Goal: Information Seeking & Learning: Compare options

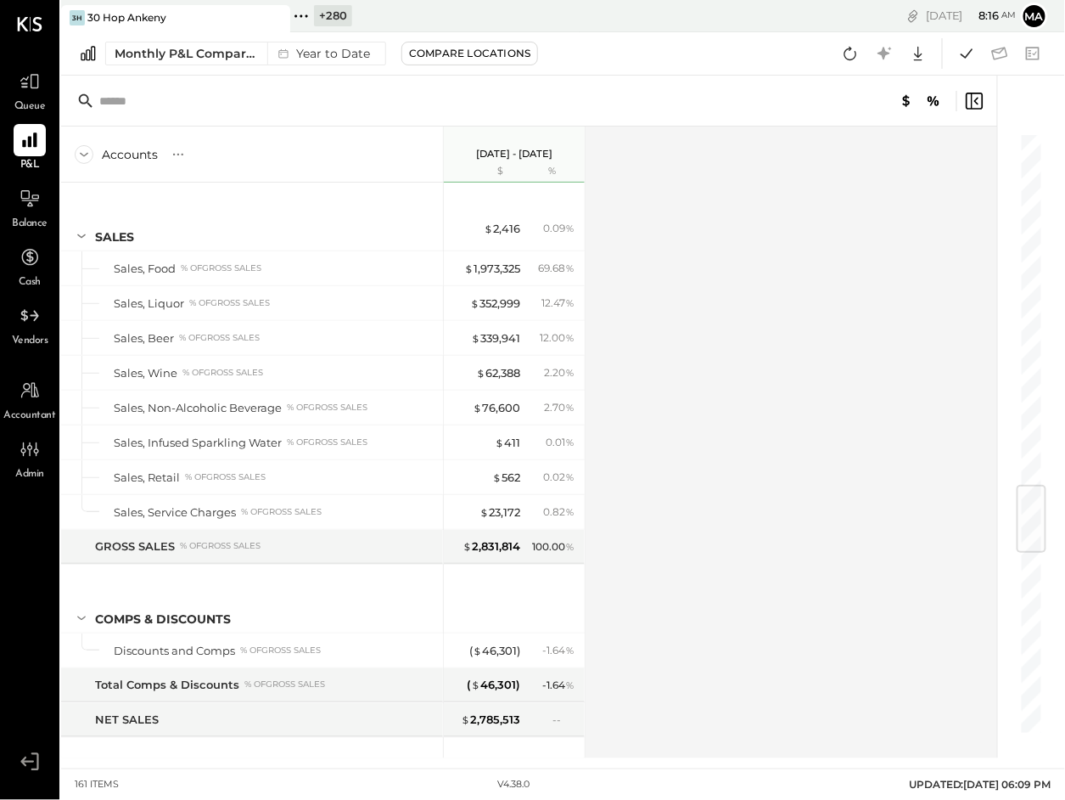
scroll to position [2982, 0]
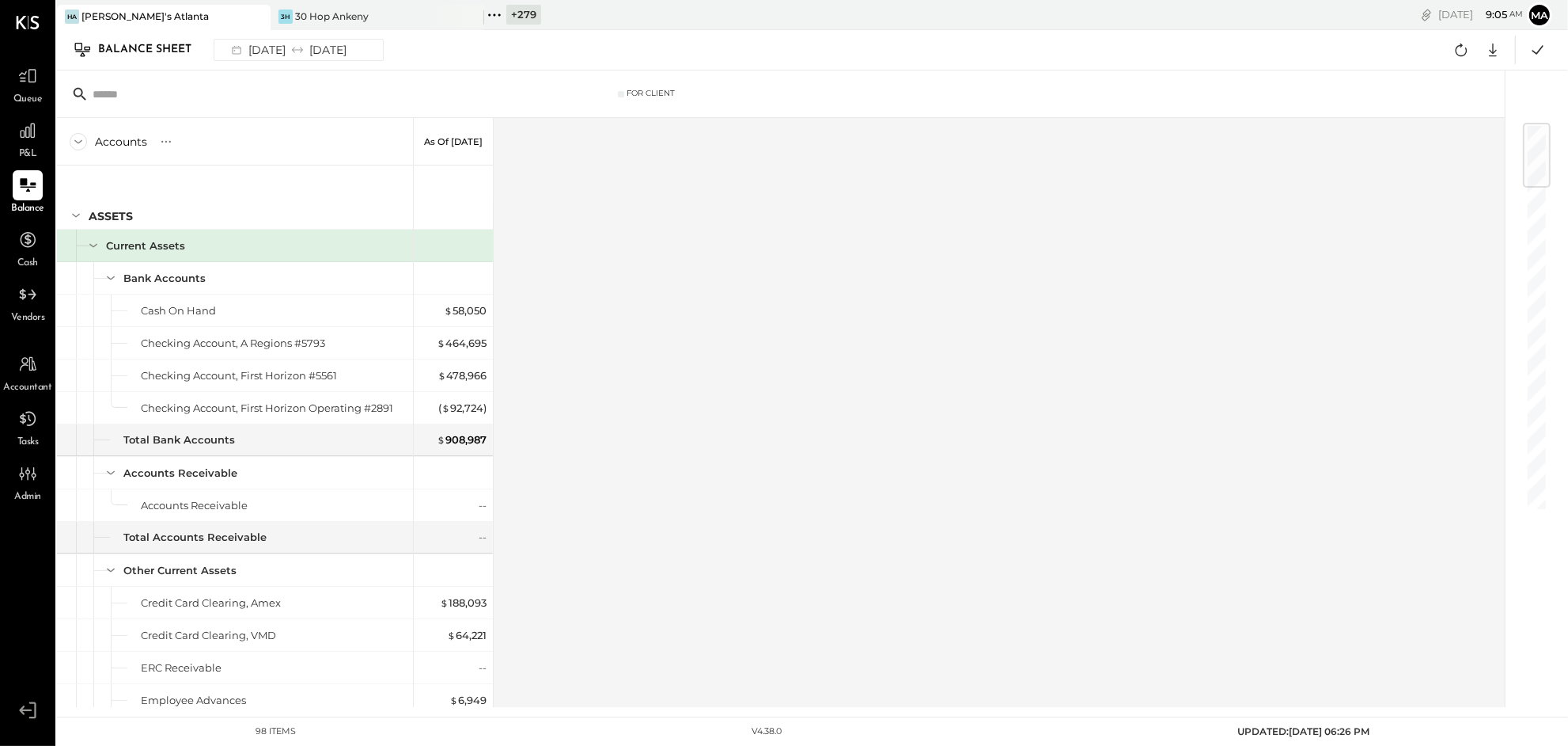
click at [254, 15] on icon at bounding box center [256, 17] width 20 height 19
click at [180, 13] on div "3H 30 Hop Ankeny" at bounding box center [152, 16] width 190 height 14
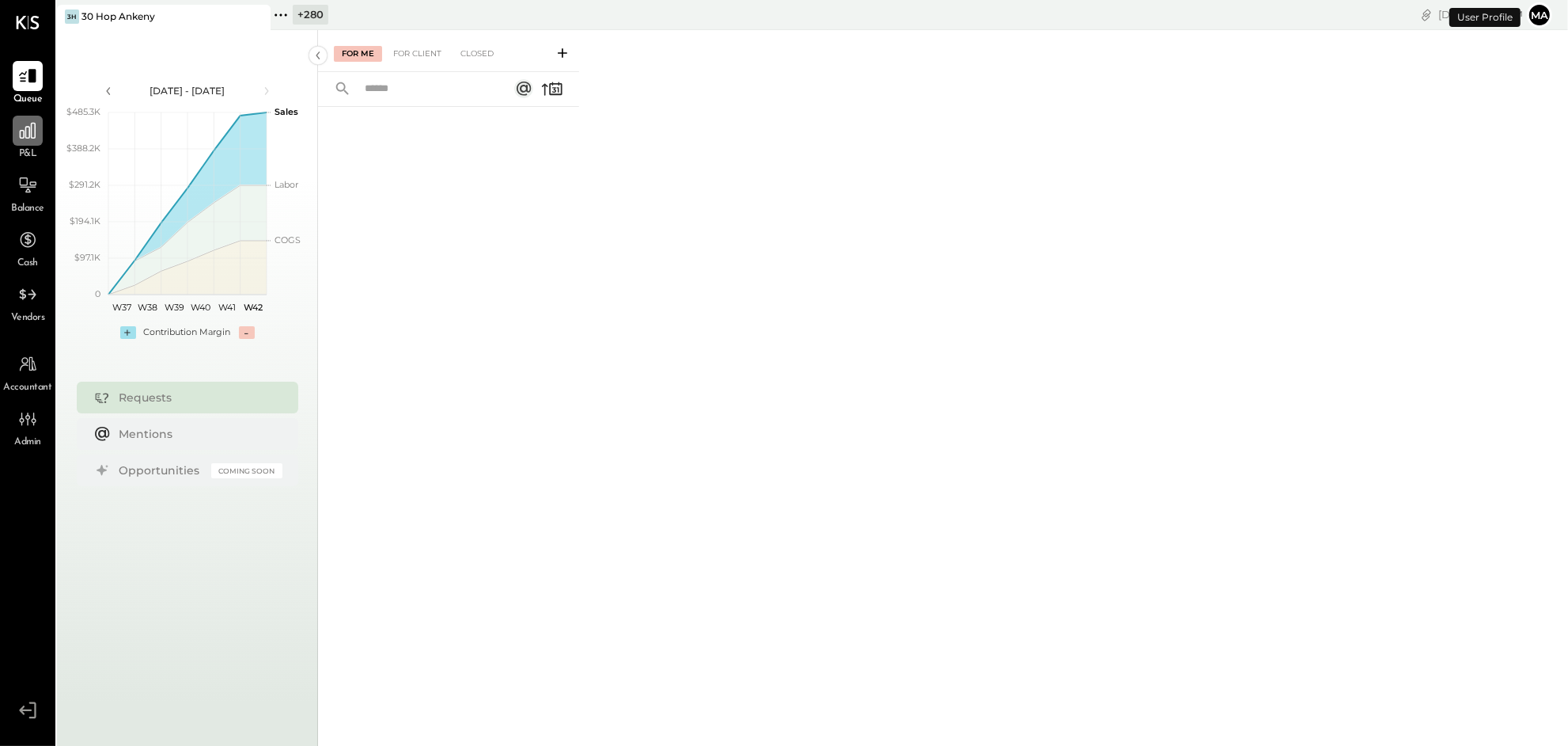
click at [29, 138] on icon at bounding box center [27, 131] width 16 height 16
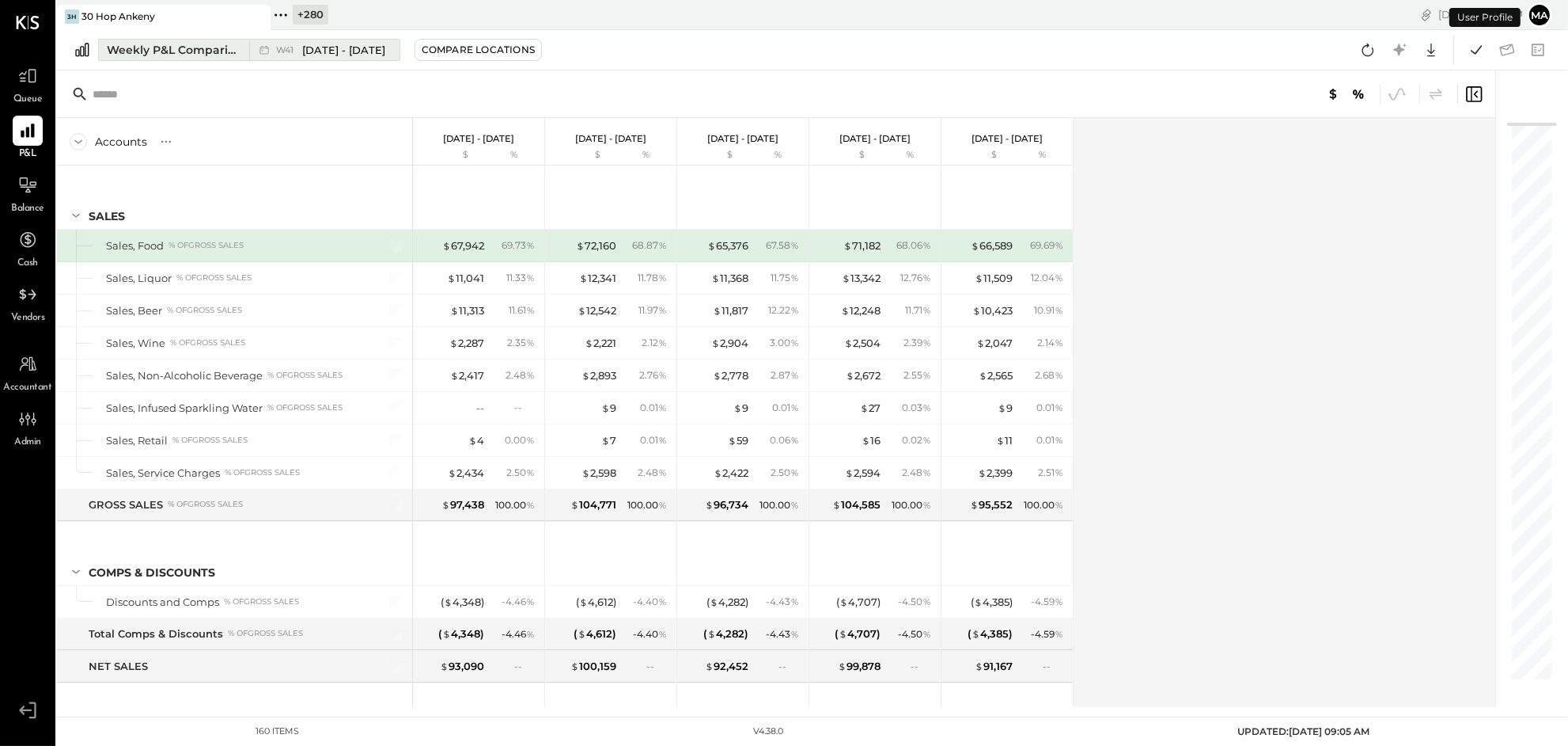
click at [249, 48] on div "W41 Oct 6 - 12, 2025" at bounding box center [320, 49] width 143 height 21
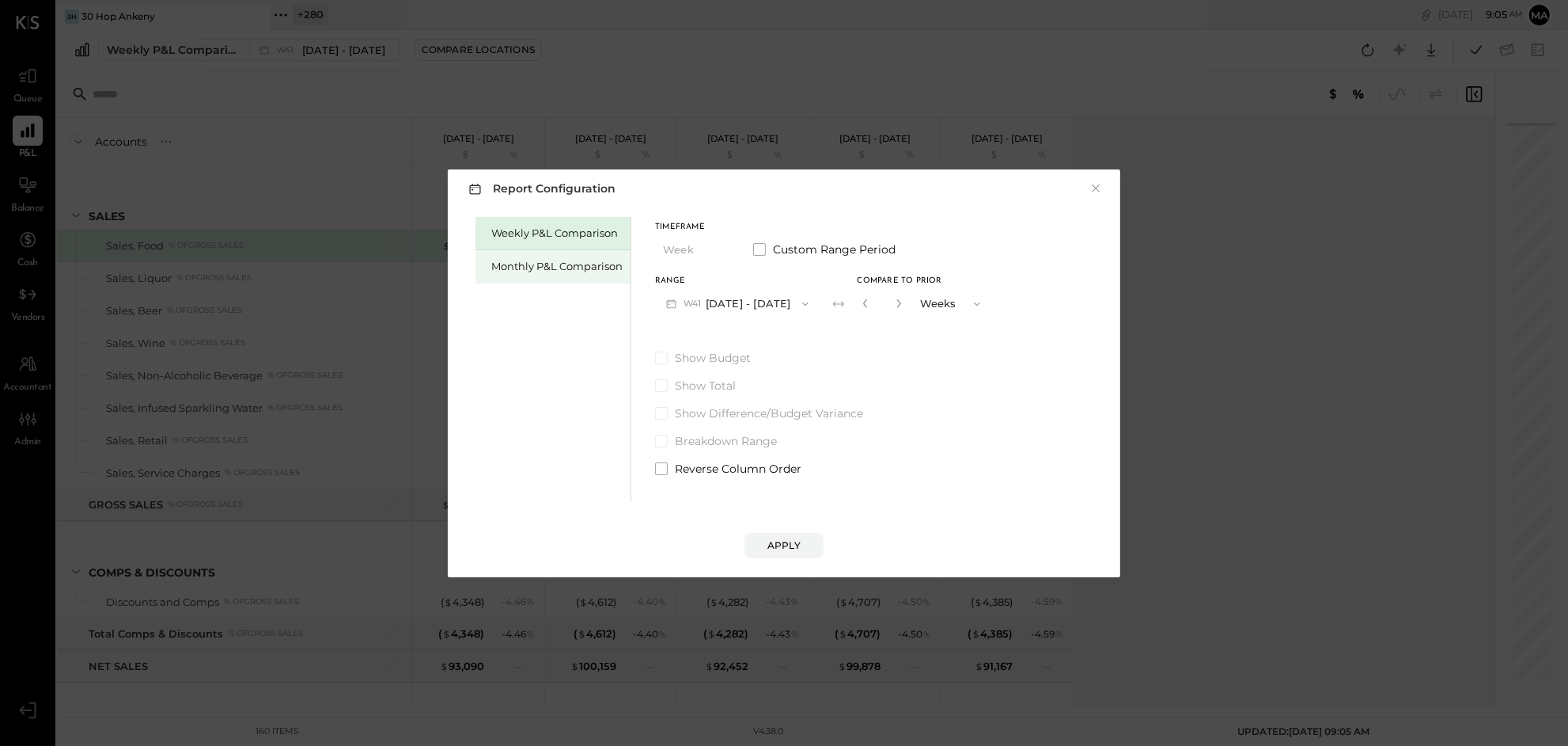
click at [565, 261] on div "Monthly P&L Comparison" at bounding box center [557, 267] width 131 height 15
click at [741, 301] on button "M10 Oct 1 - 31, 2025" at bounding box center [737, 303] width 165 height 29
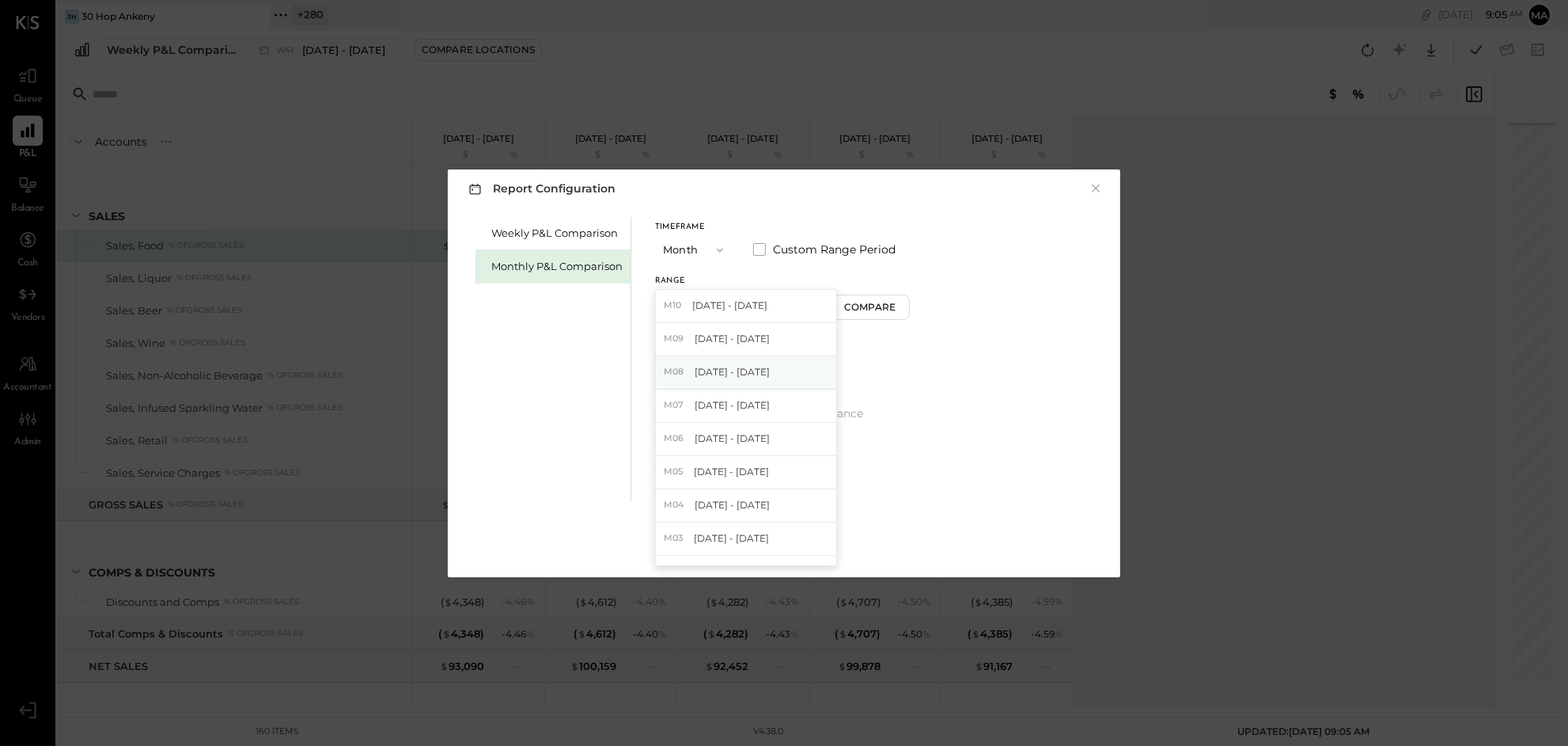
click at [728, 376] on span "[DATE] - [DATE]" at bounding box center [732, 371] width 76 height 13
click at [777, 547] on div "Apply" at bounding box center [784, 545] width 34 height 13
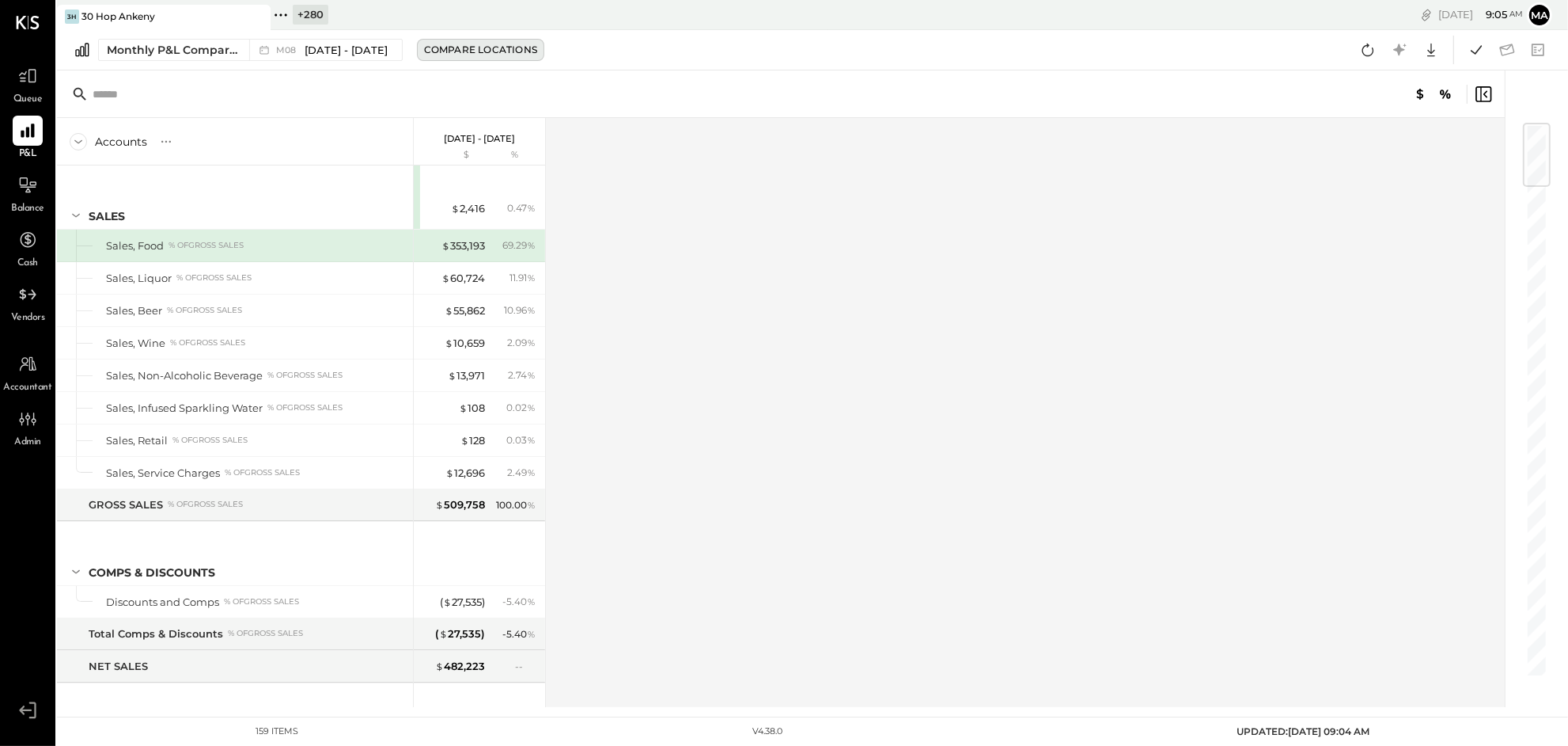
click at [480, 49] on div "Compare Locations" at bounding box center [480, 49] width 113 height 13
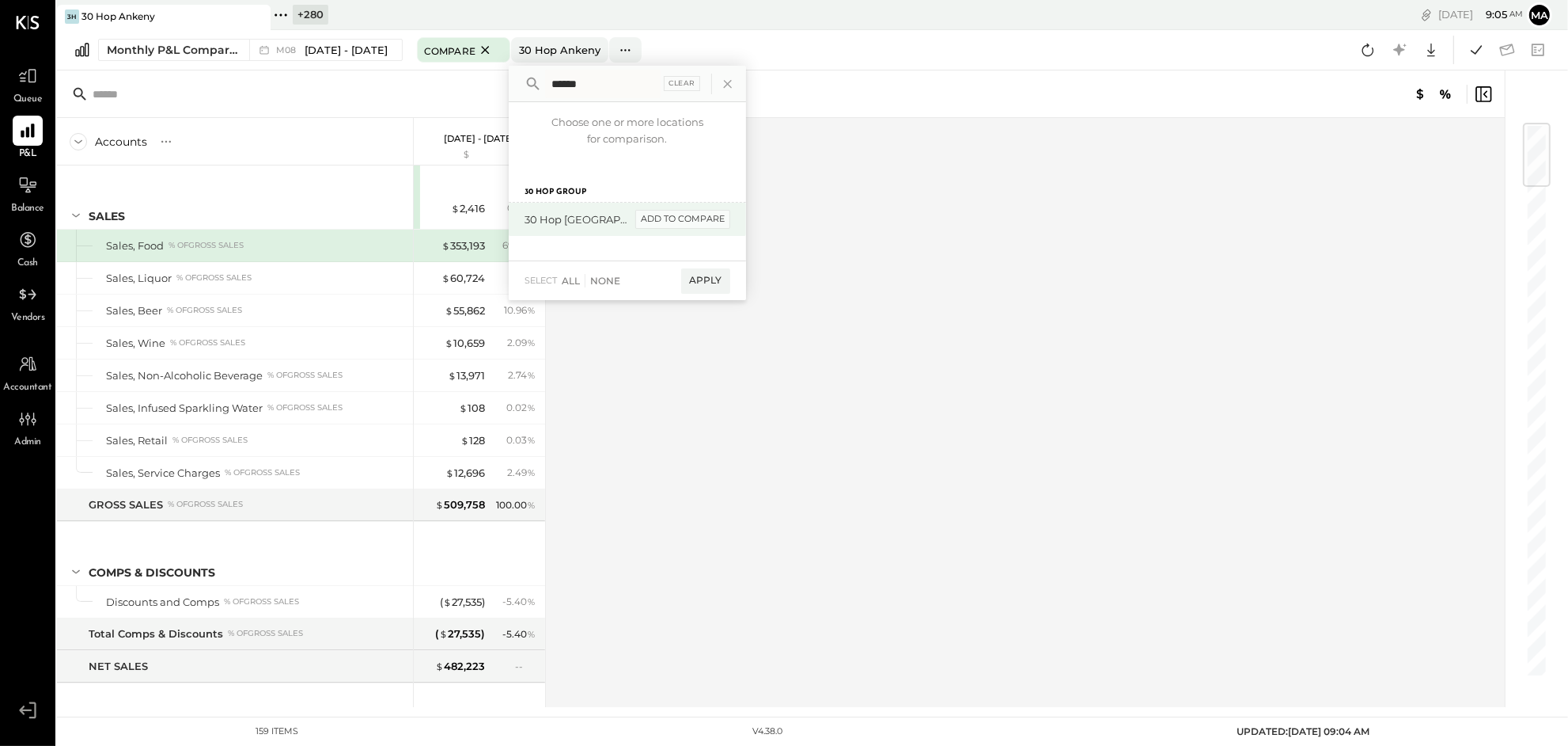
type input "*****"
click at [700, 214] on div "add to compare" at bounding box center [683, 219] width 95 height 19
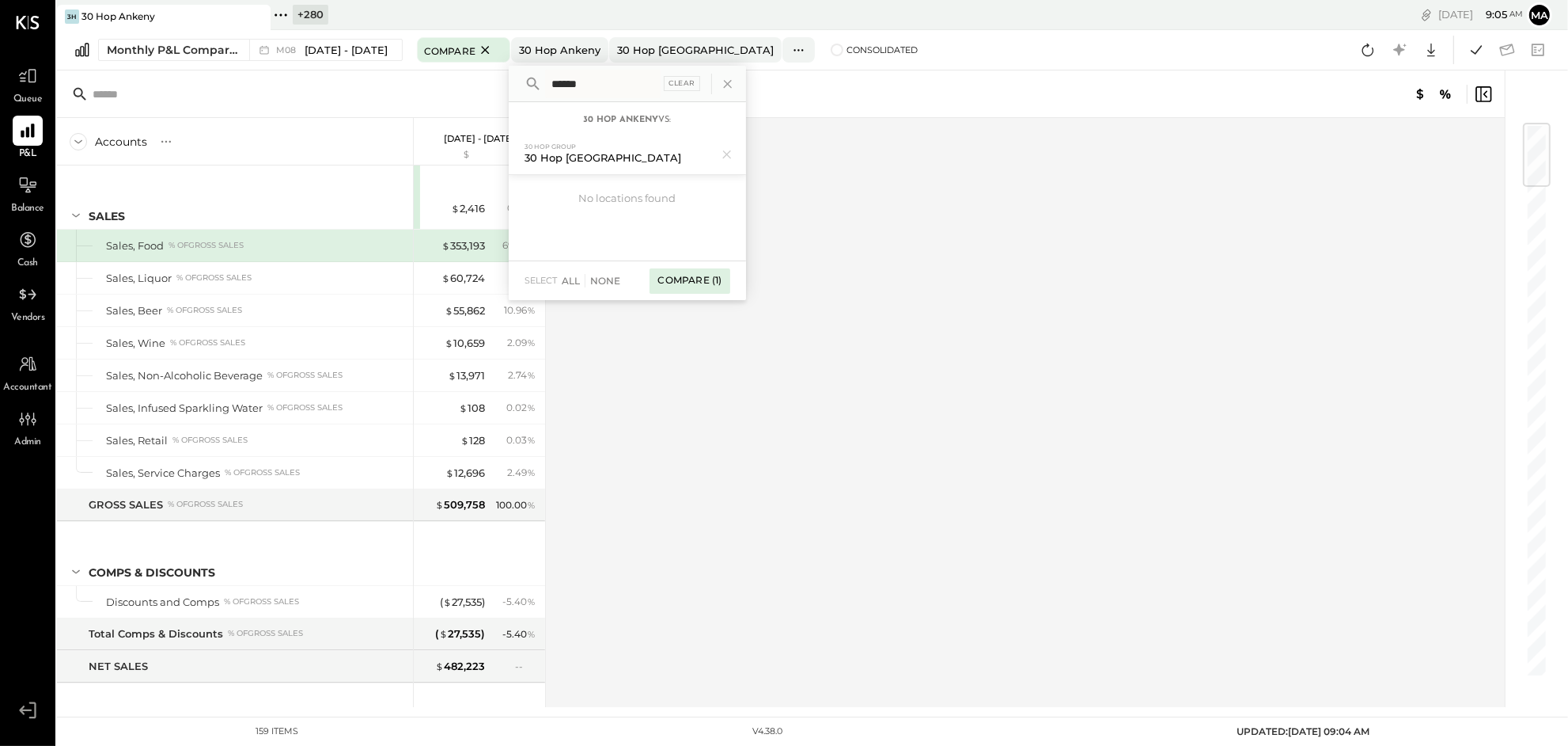
click at [688, 283] on div "Compare (1)" at bounding box center [690, 281] width 80 height 25
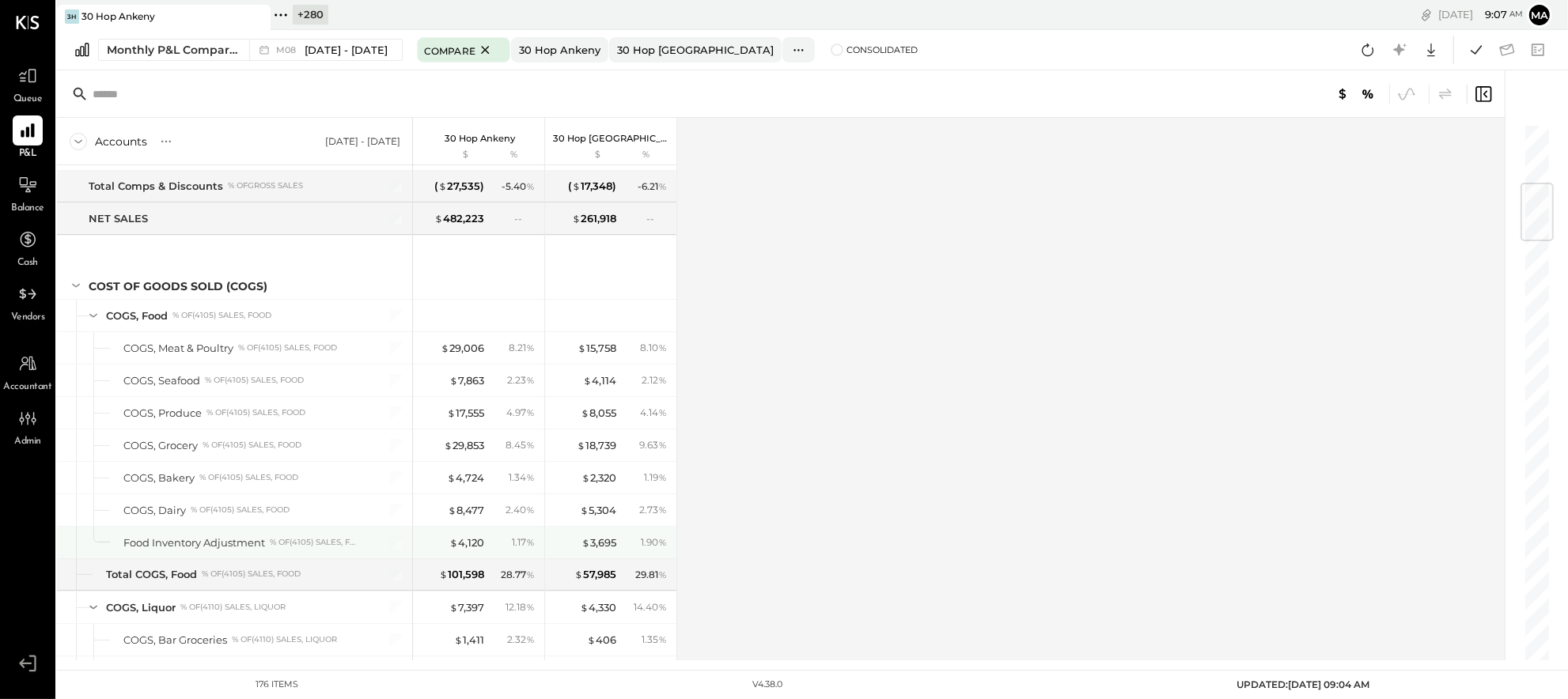
scroll to position [551, 0]
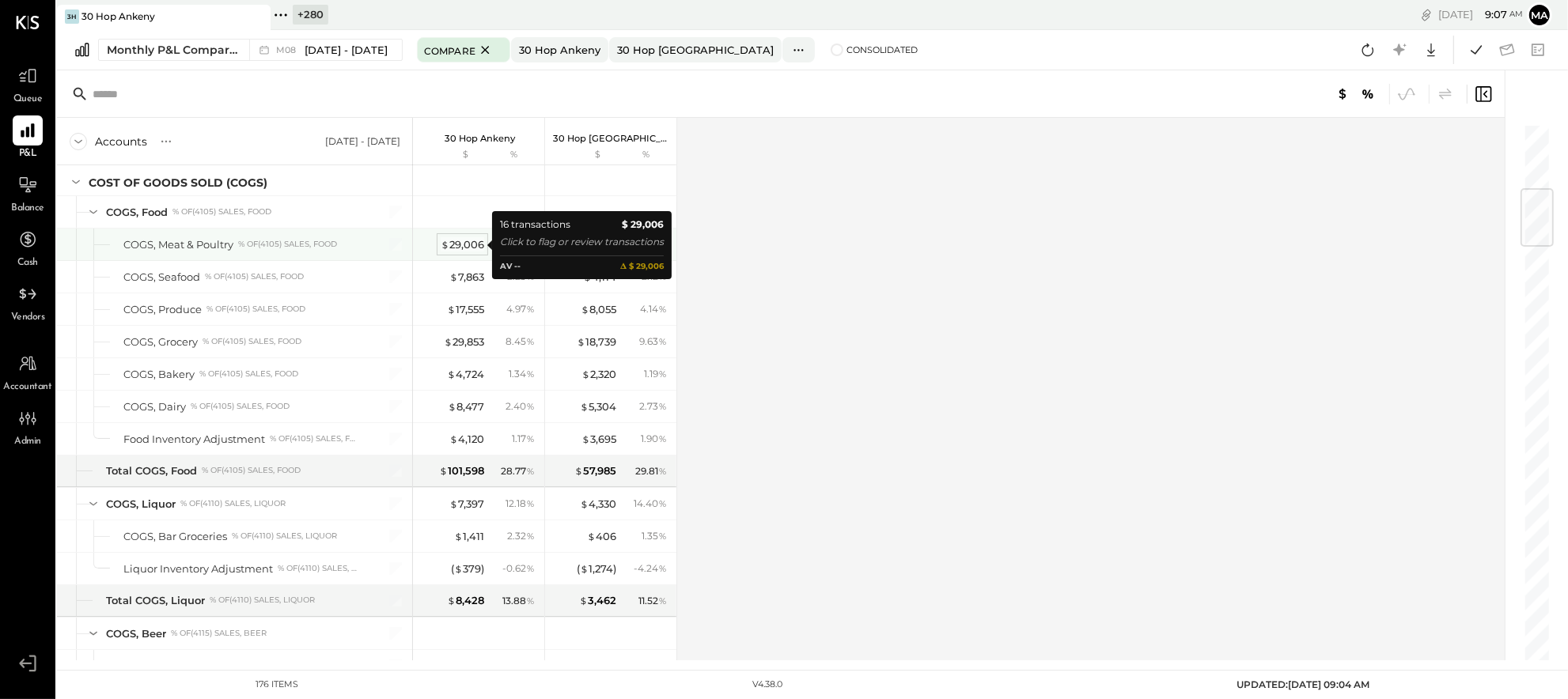
click at [463, 243] on div "$ 29,006" at bounding box center [462, 245] width 44 height 15
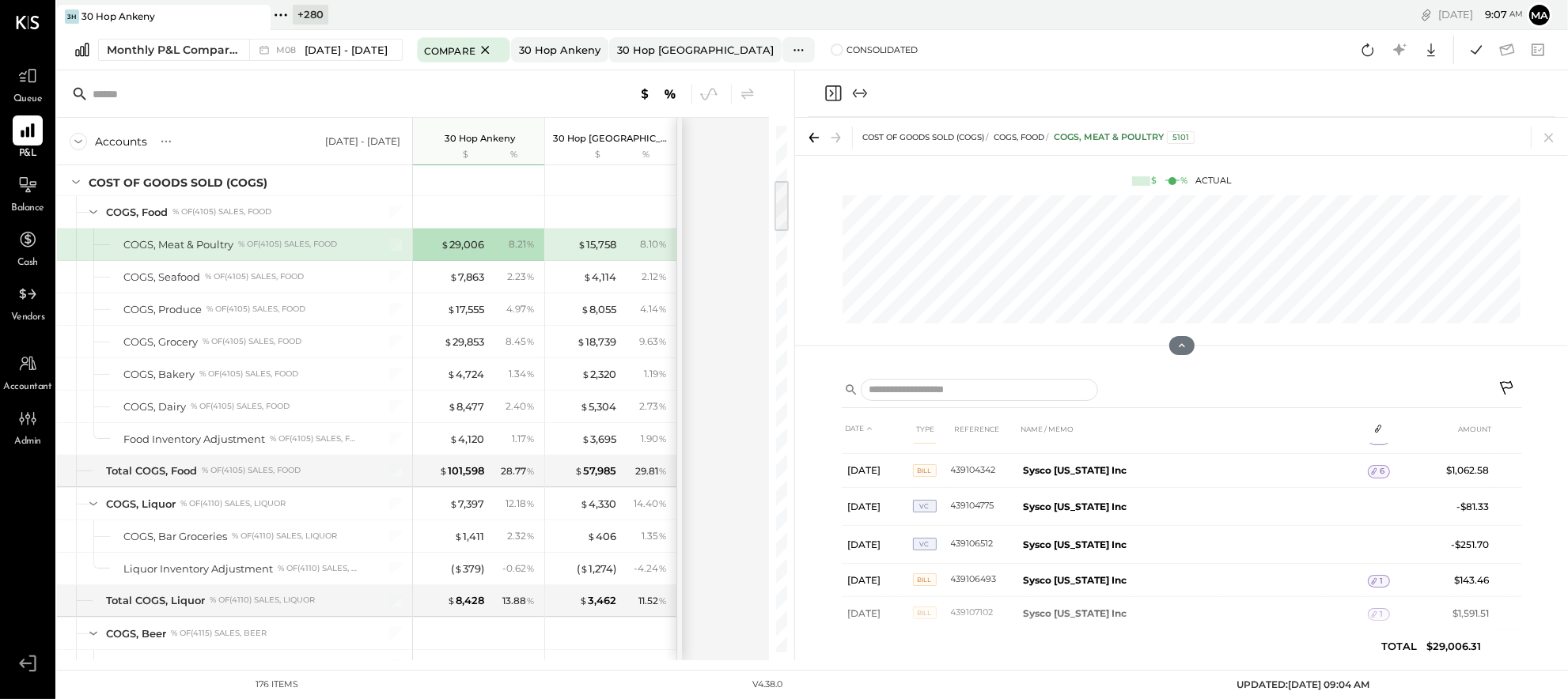
scroll to position [382, 0]
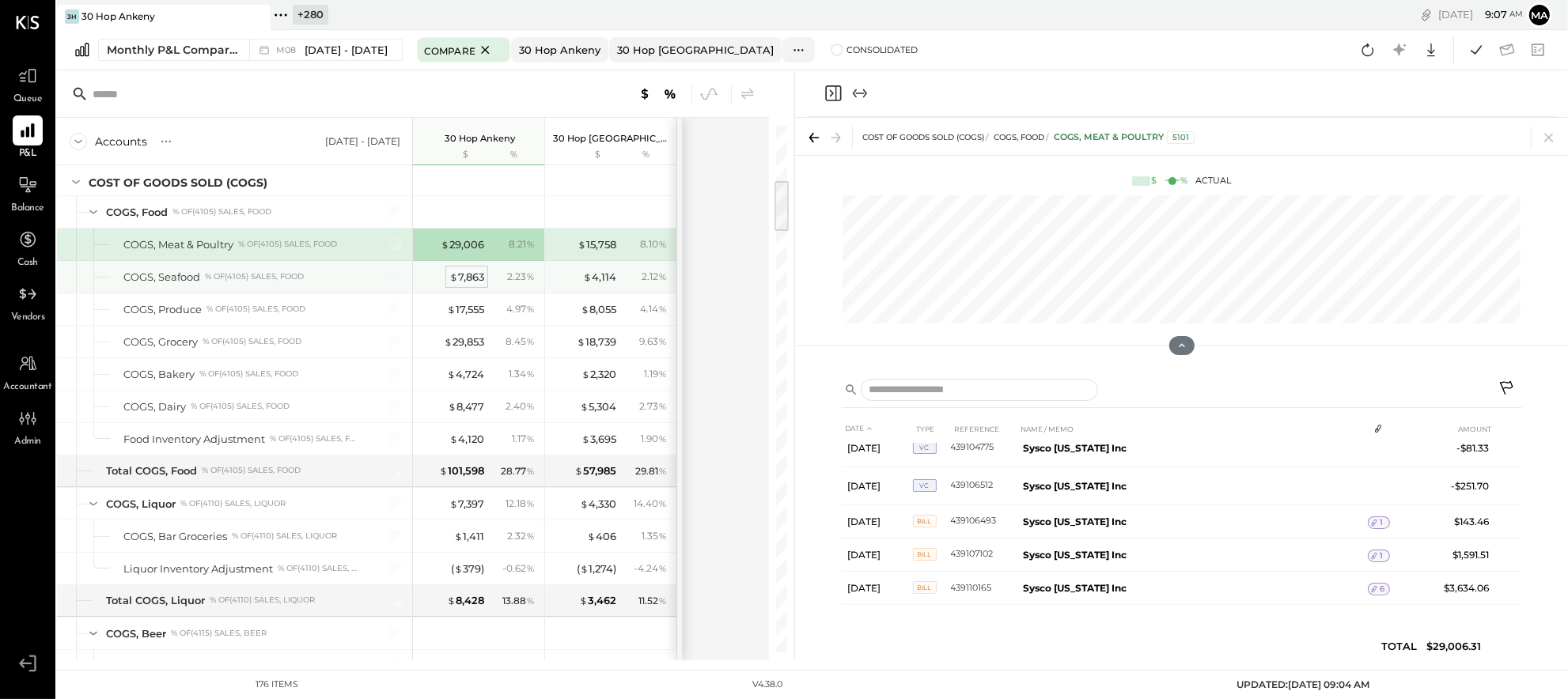
click at [467, 277] on div "$ 7,863" at bounding box center [466, 277] width 34 height 15
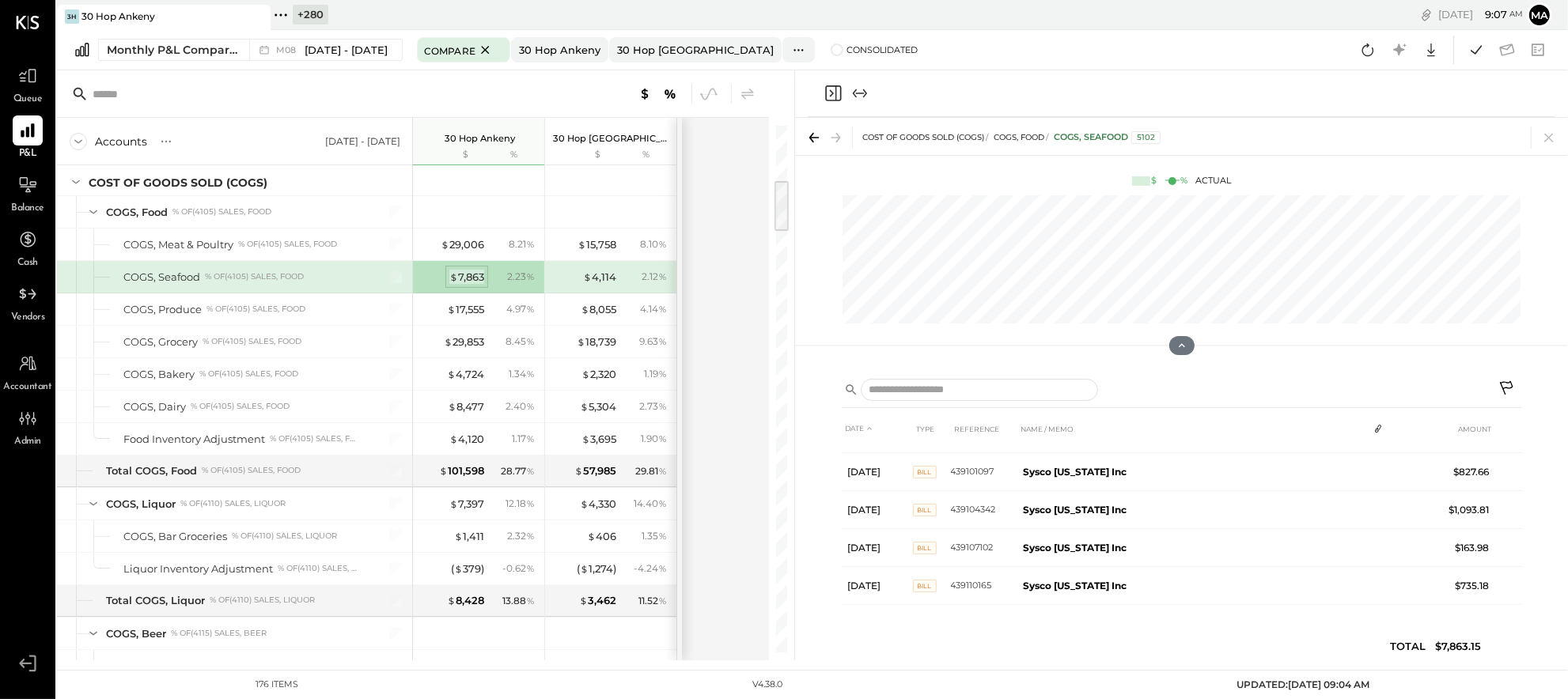
scroll to position [295, 0]
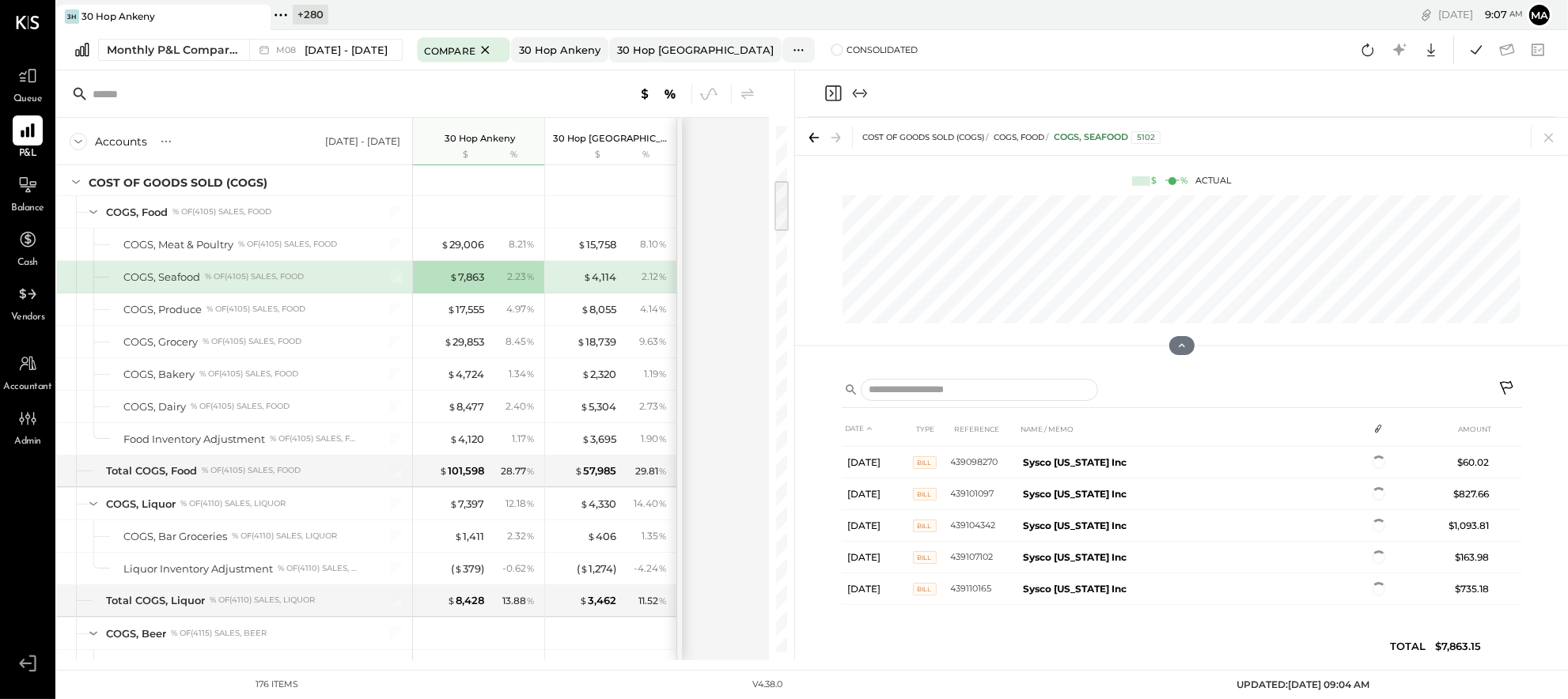
scroll to position [240, 0]
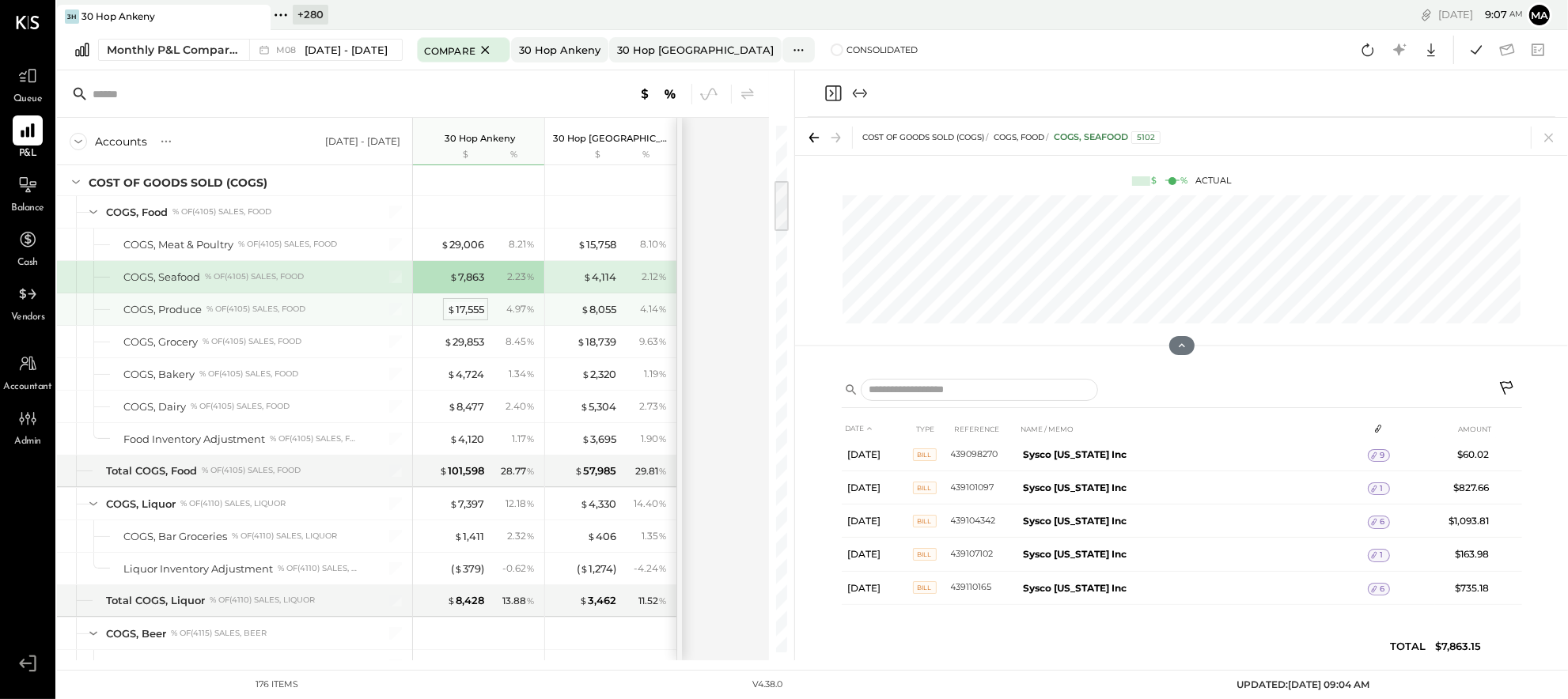
click at [458, 311] on div "$ 17,555" at bounding box center [466, 309] width 37 height 15
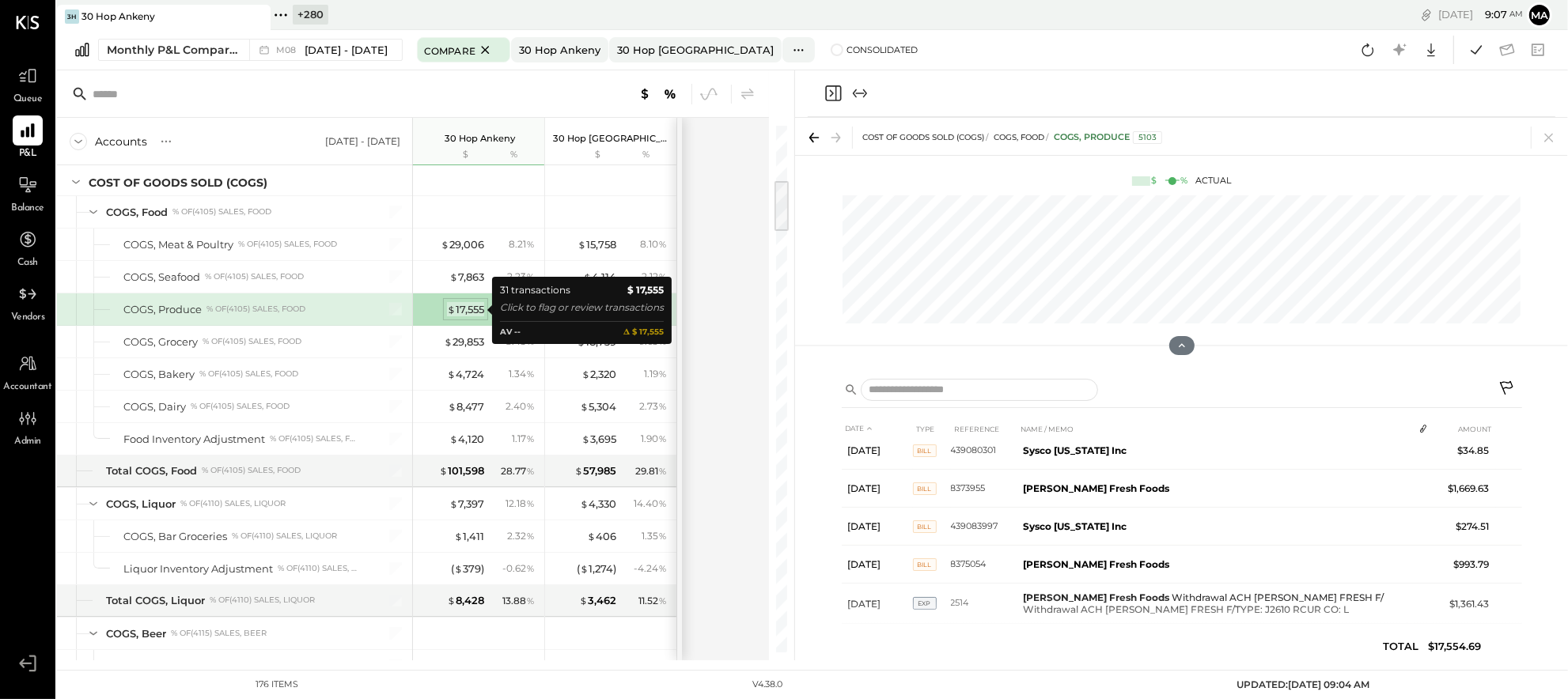
scroll to position [295, 0]
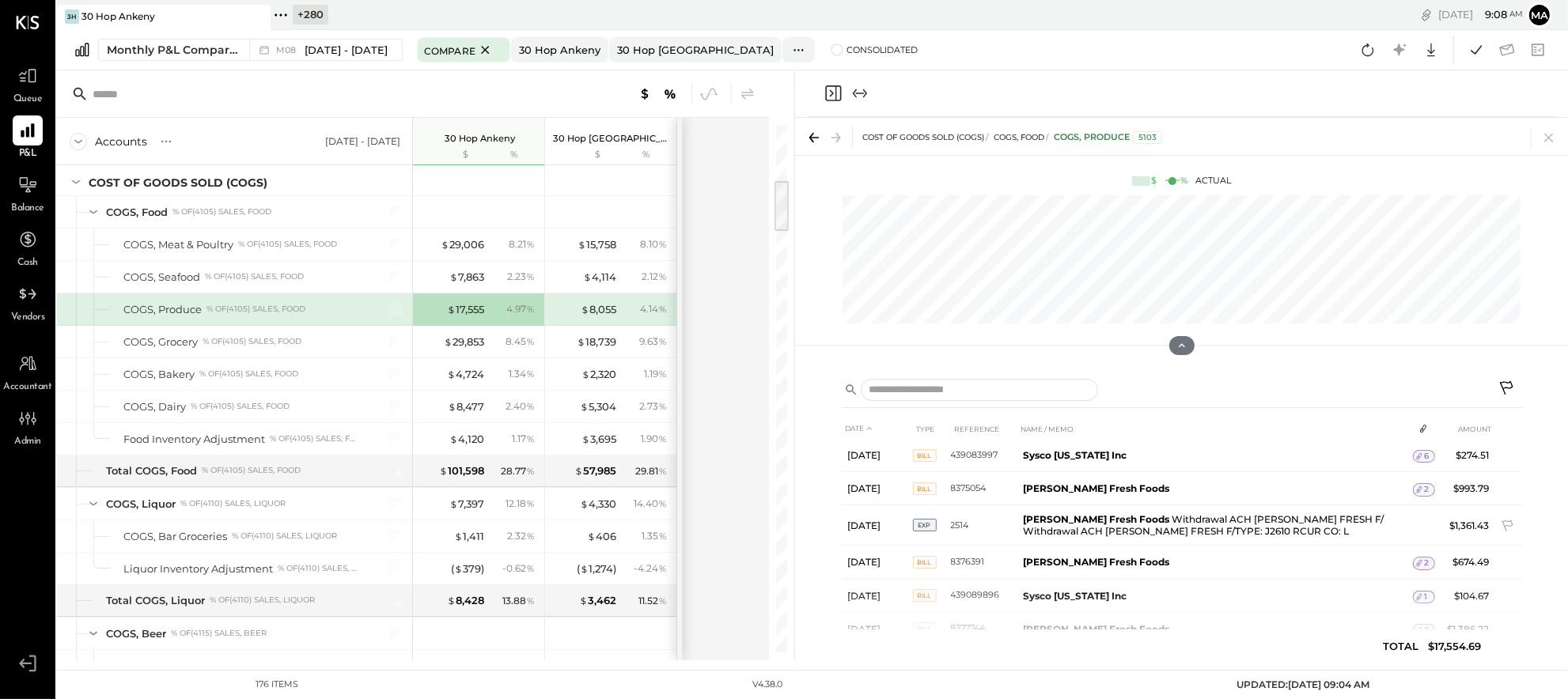
scroll to position [267, 0]
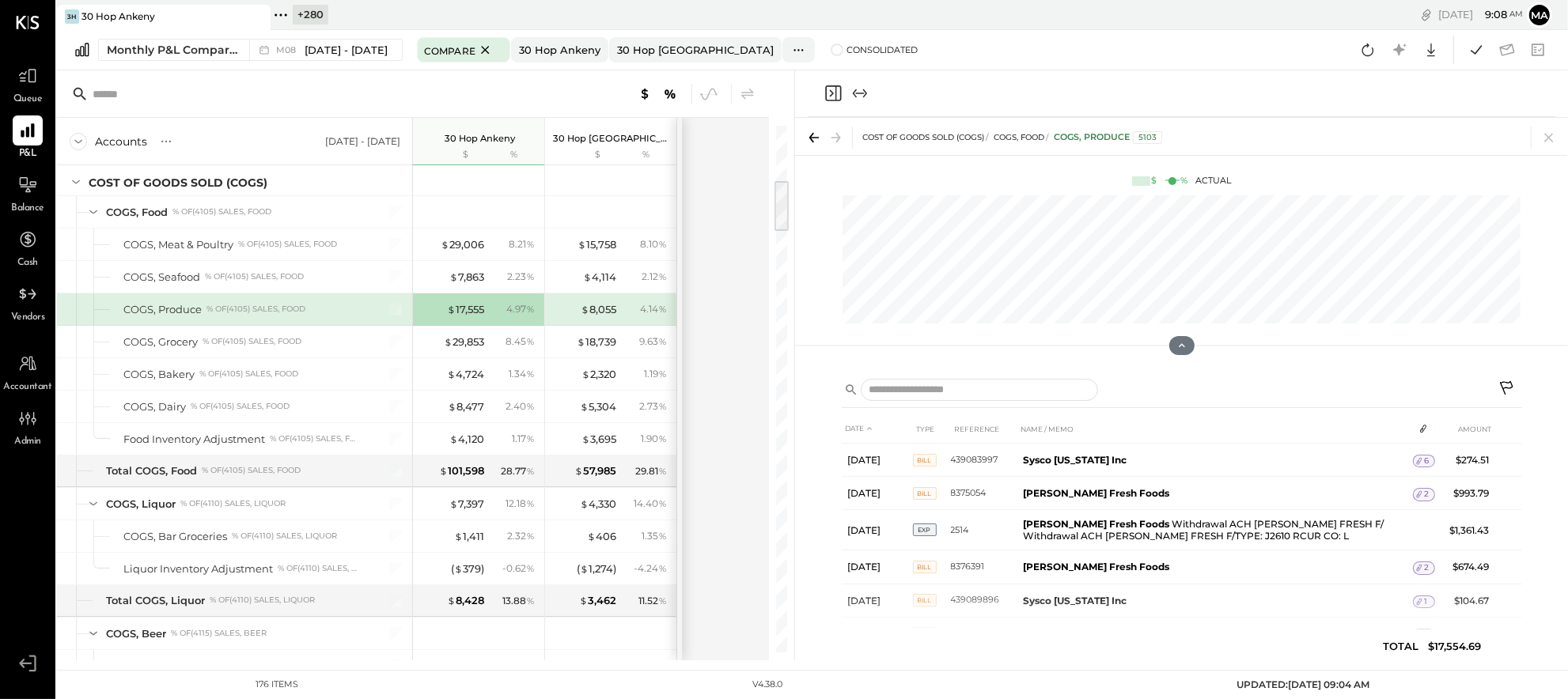
drag, startPoint x: 1510, startPoint y: 383, endPoint x: 1492, endPoint y: 391, distance: 19.7
click at [1509, 383] on icon at bounding box center [1508, 390] width 19 height 19
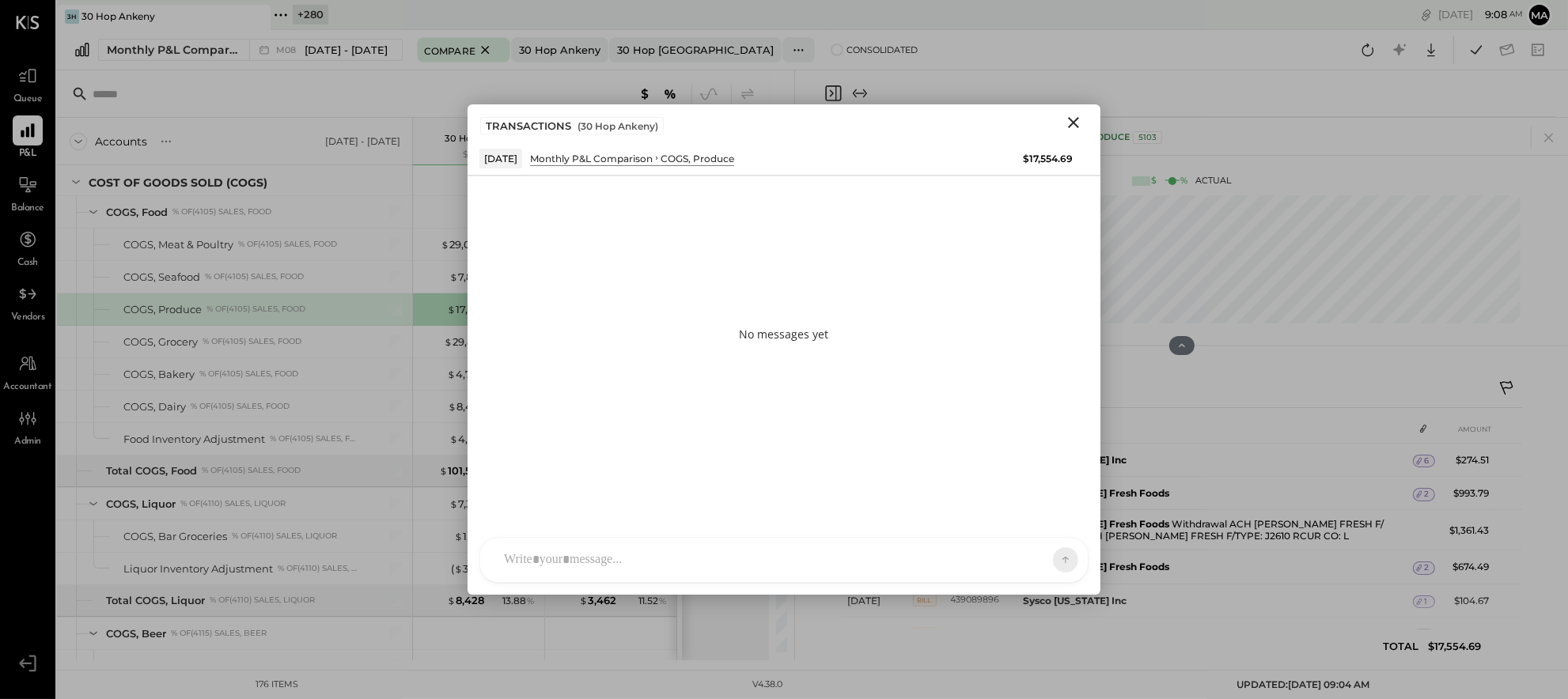
click at [892, 563] on div at bounding box center [784, 560] width 608 height 45
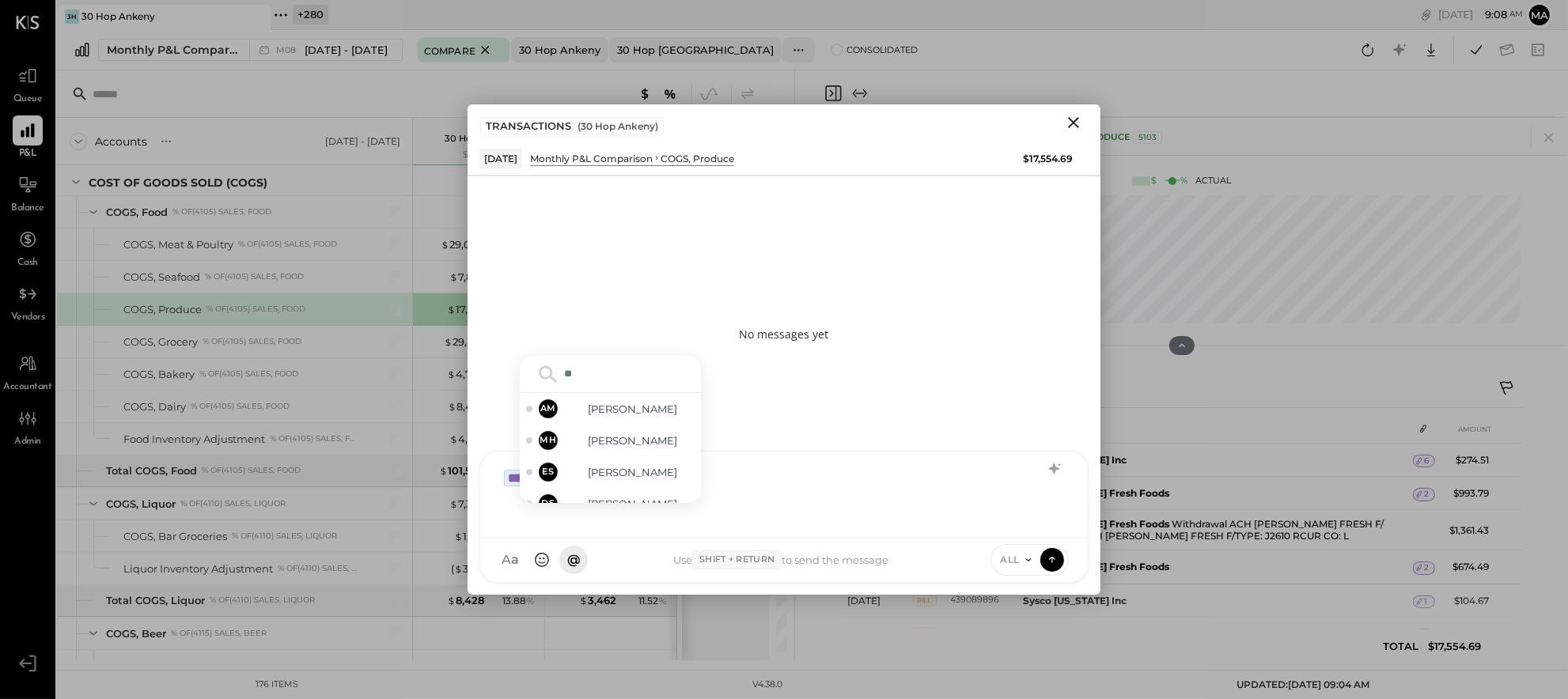
type input "***"
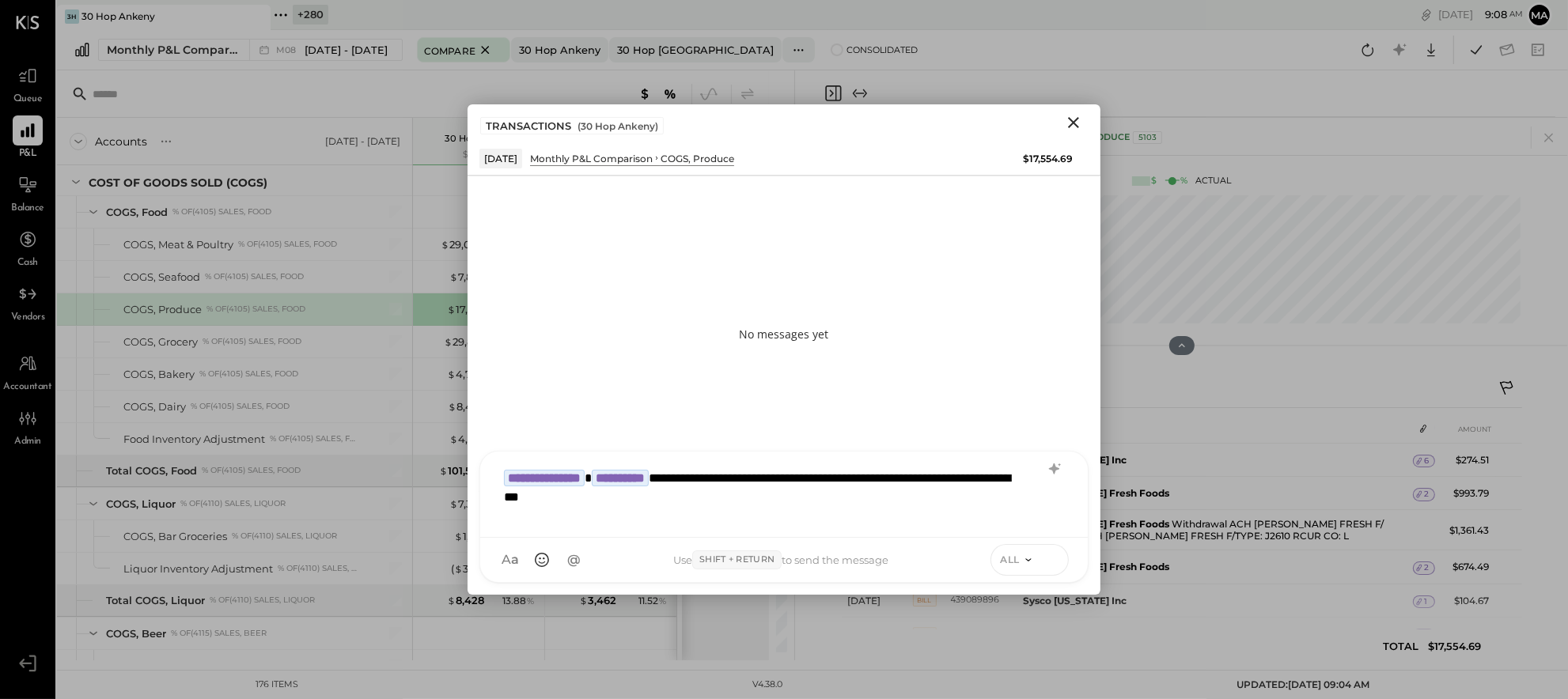
click at [1054, 559] on icon at bounding box center [1052, 559] width 14 height 16
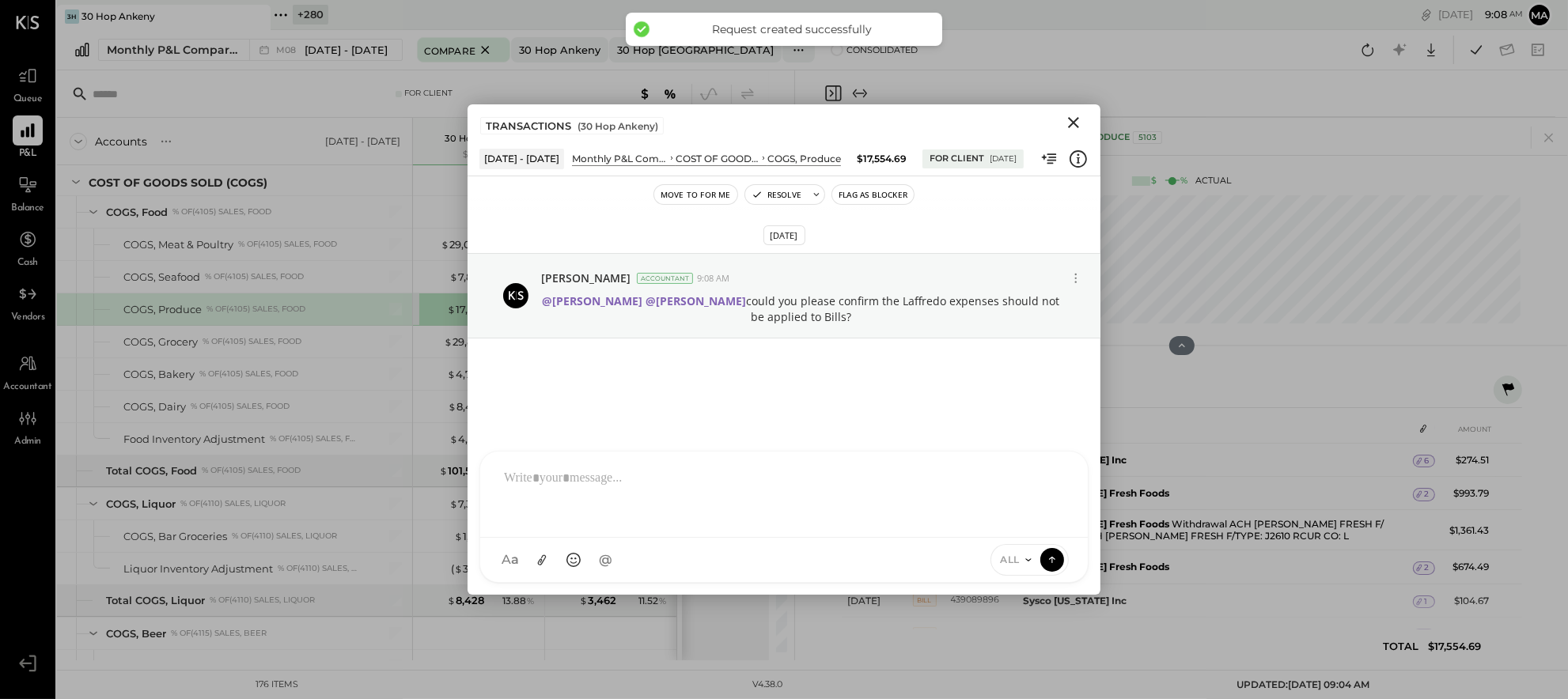
click at [1074, 121] on icon "Close" at bounding box center [1074, 123] width 11 height 11
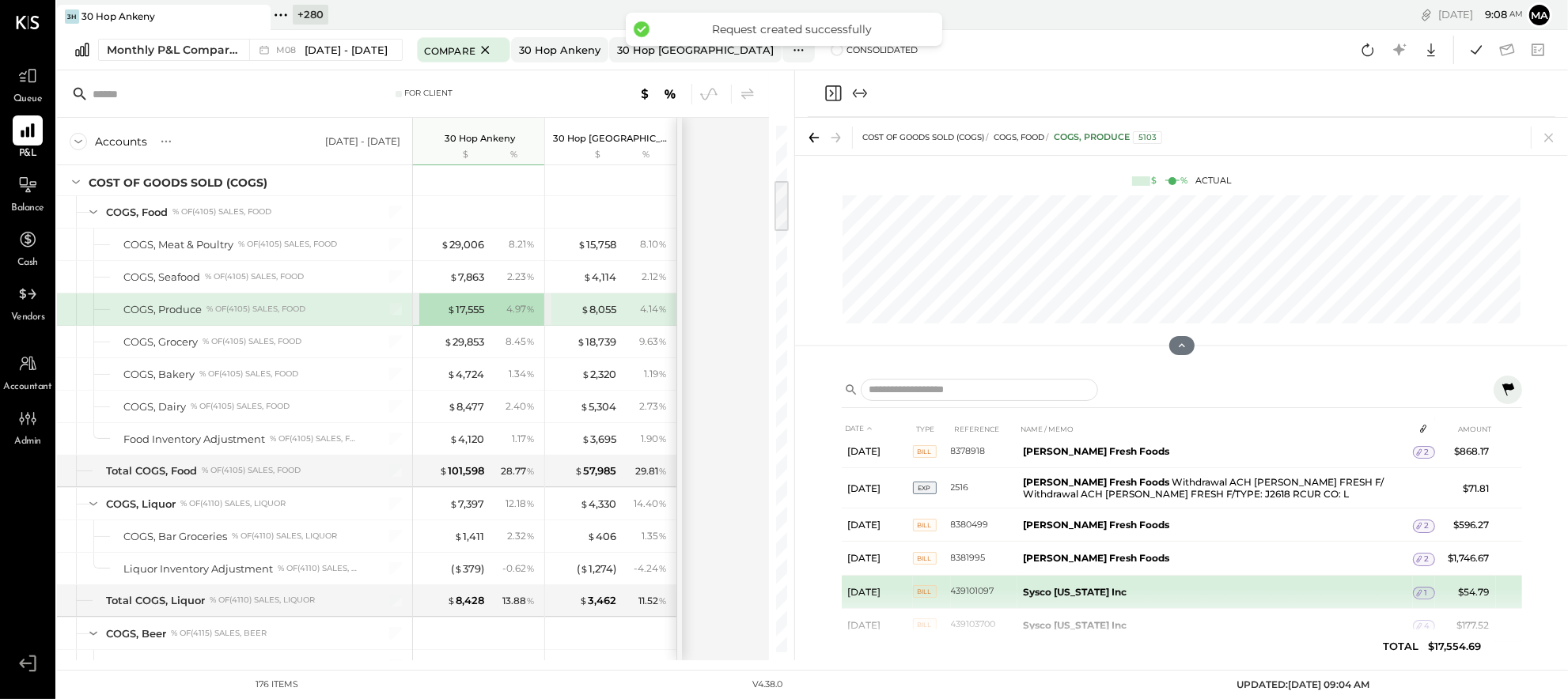
scroll to position [737, 0]
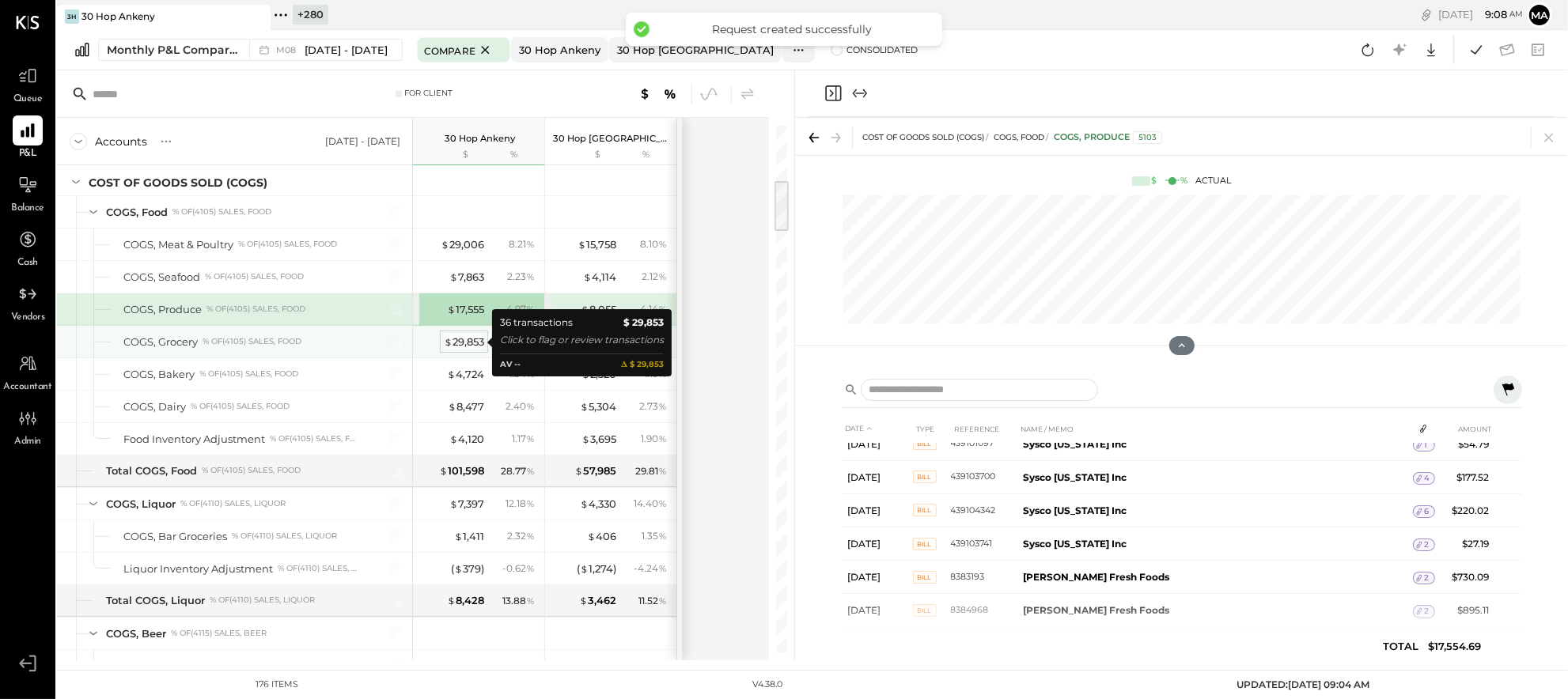
click at [452, 342] on div "$ 29,853" at bounding box center [463, 342] width 40 height 15
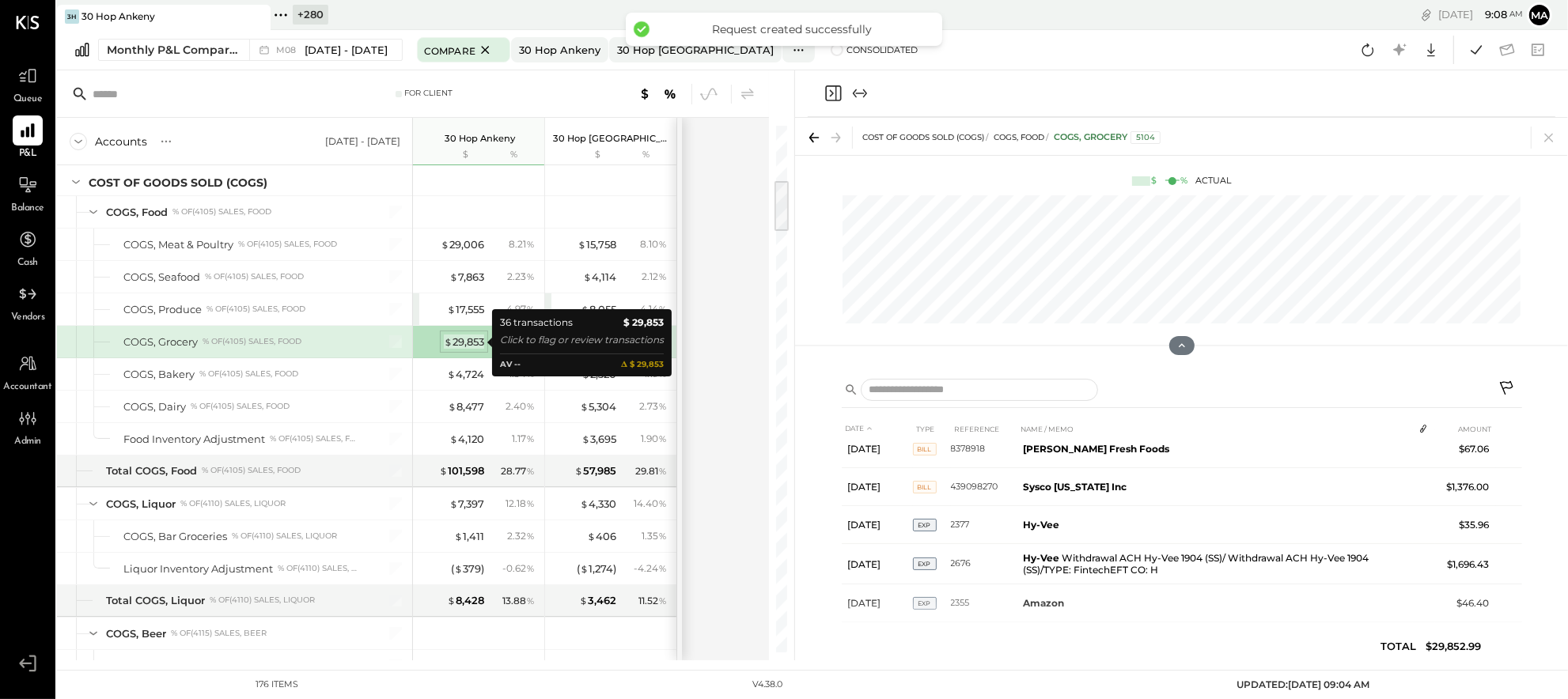
scroll to position [815, 0]
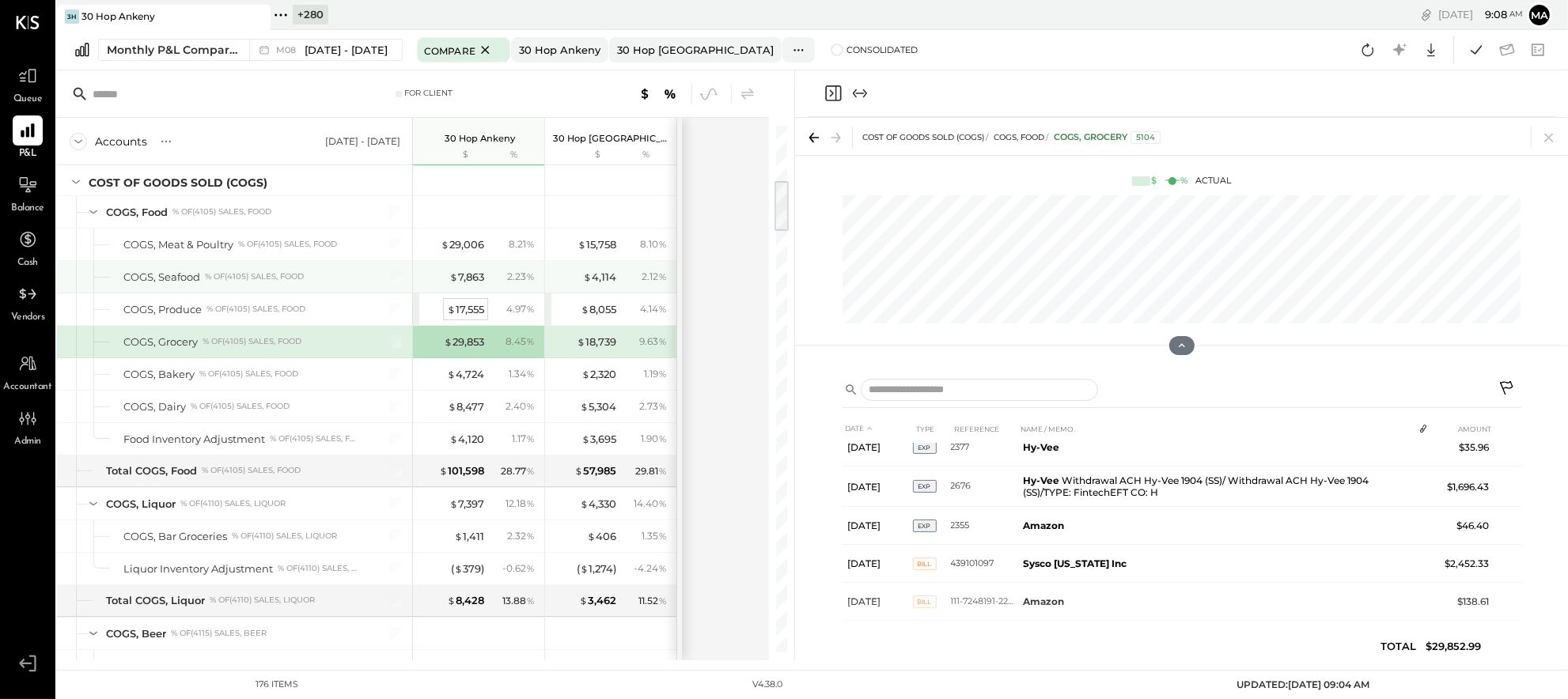
scroll to position [692, 0]
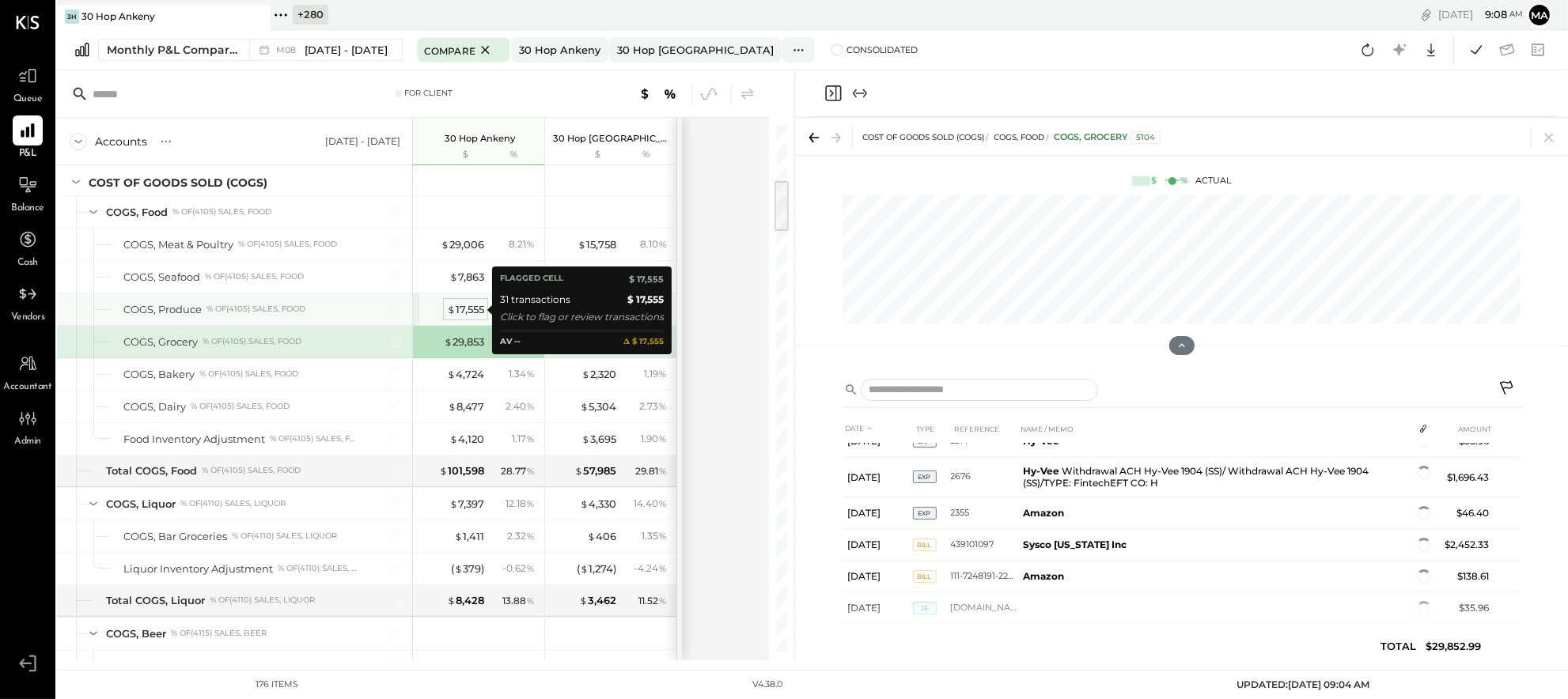
click at [469, 307] on div "$ 17,555" at bounding box center [466, 309] width 37 height 15
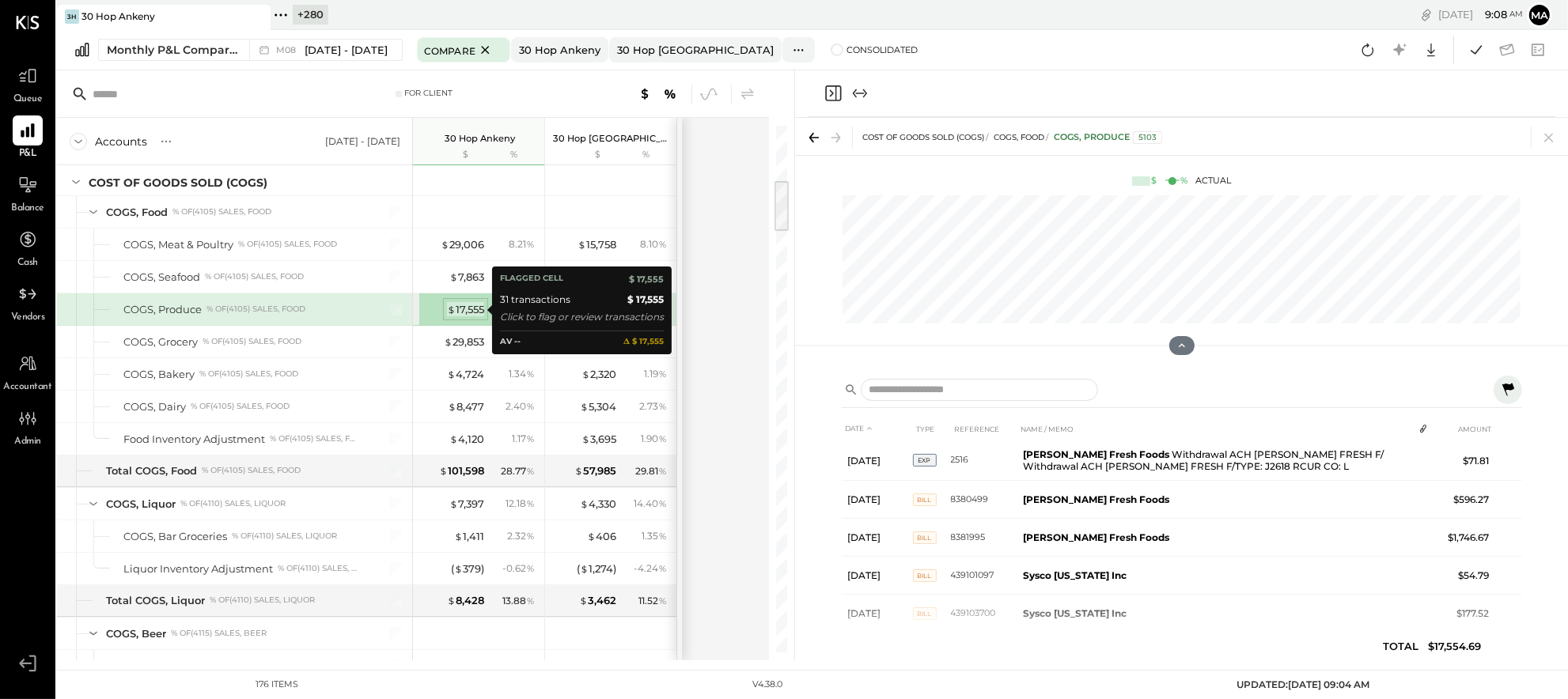
scroll to position [818, 0]
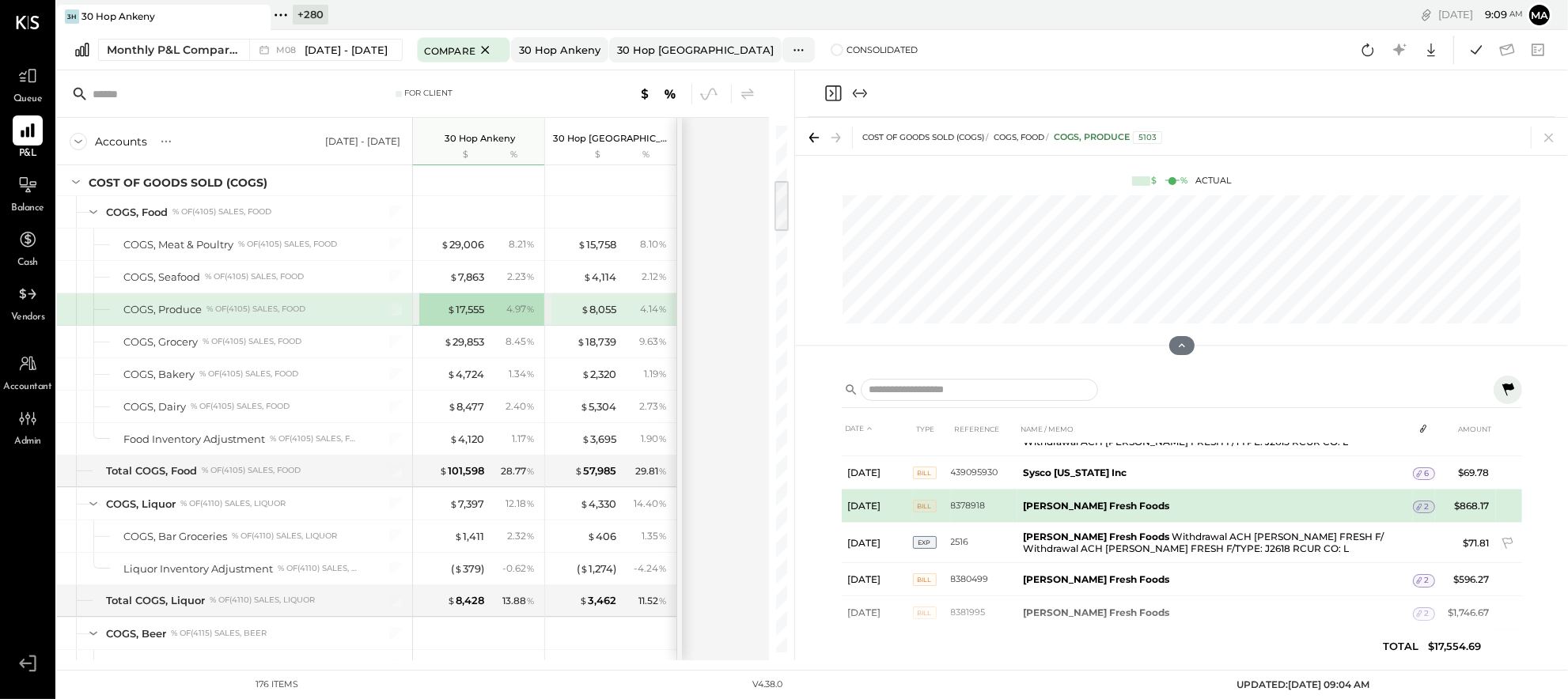
scroll to position [521, 0]
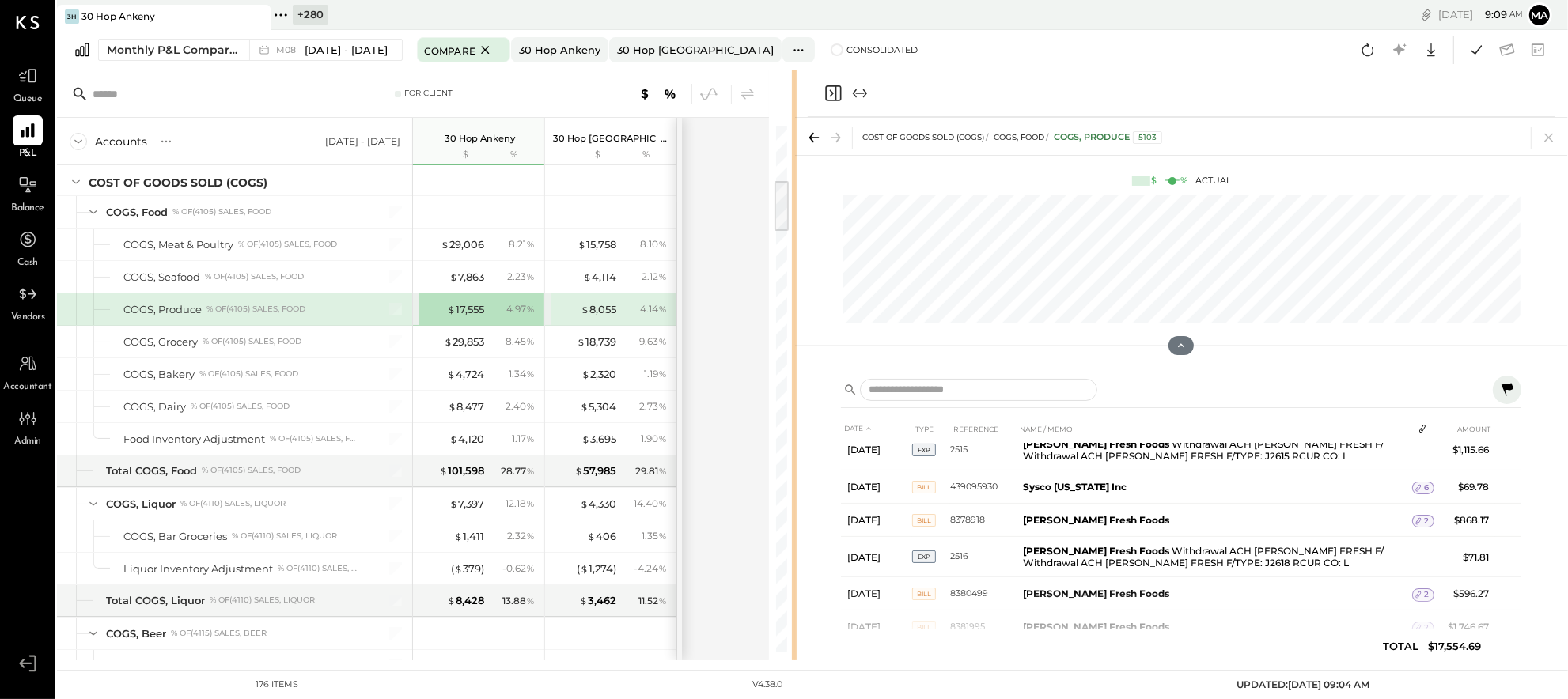
drag, startPoint x: 793, startPoint y: 365, endPoint x: 915, endPoint y: 365, distance: 122.0
click at [915, 365] on div "For Client Accounts S % GL Aug 1 - 31, 2025 30 Hop Ankeny $ % 30 Hop Cedar Rapi…" at bounding box center [812, 365] width 1511 height 590
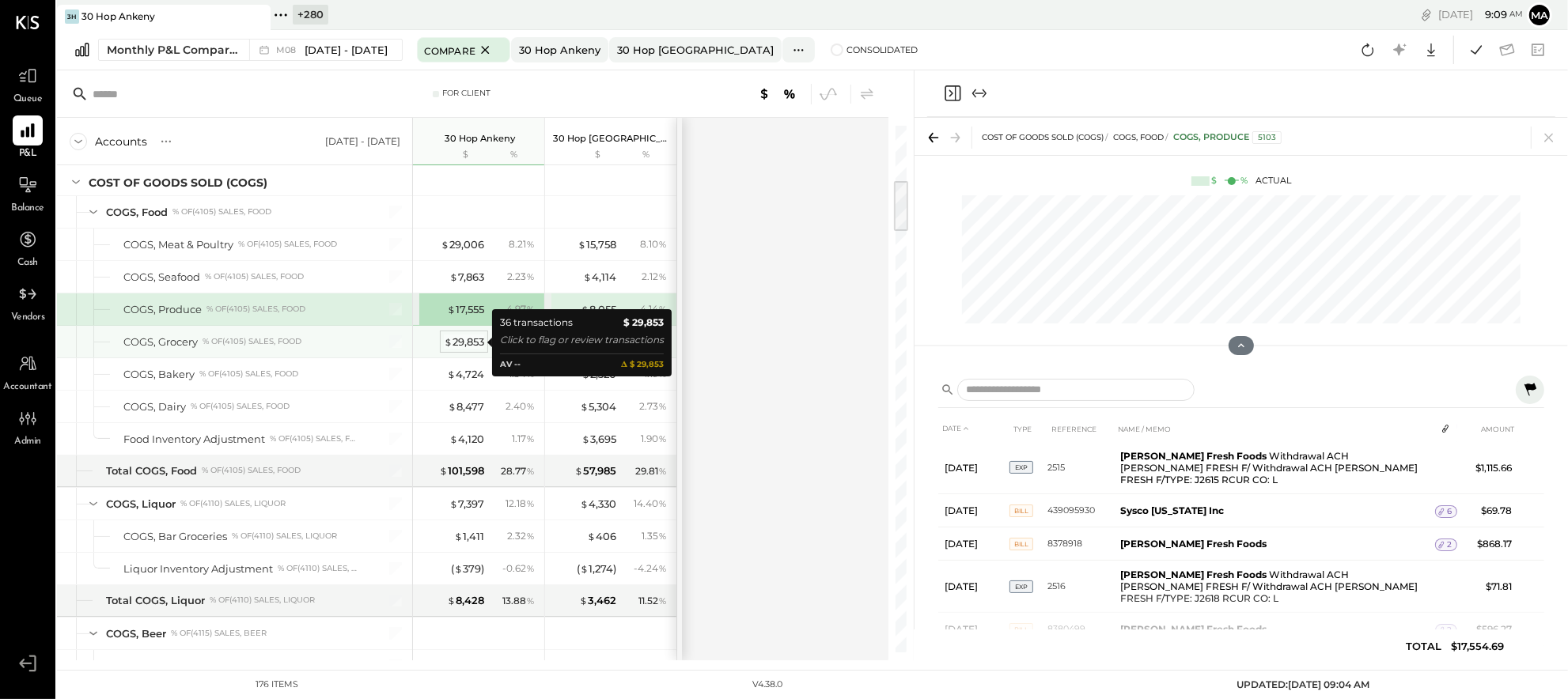
click at [462, 341] on div "$ 29,853" at bounding box center [463, 342] width 40 height 15
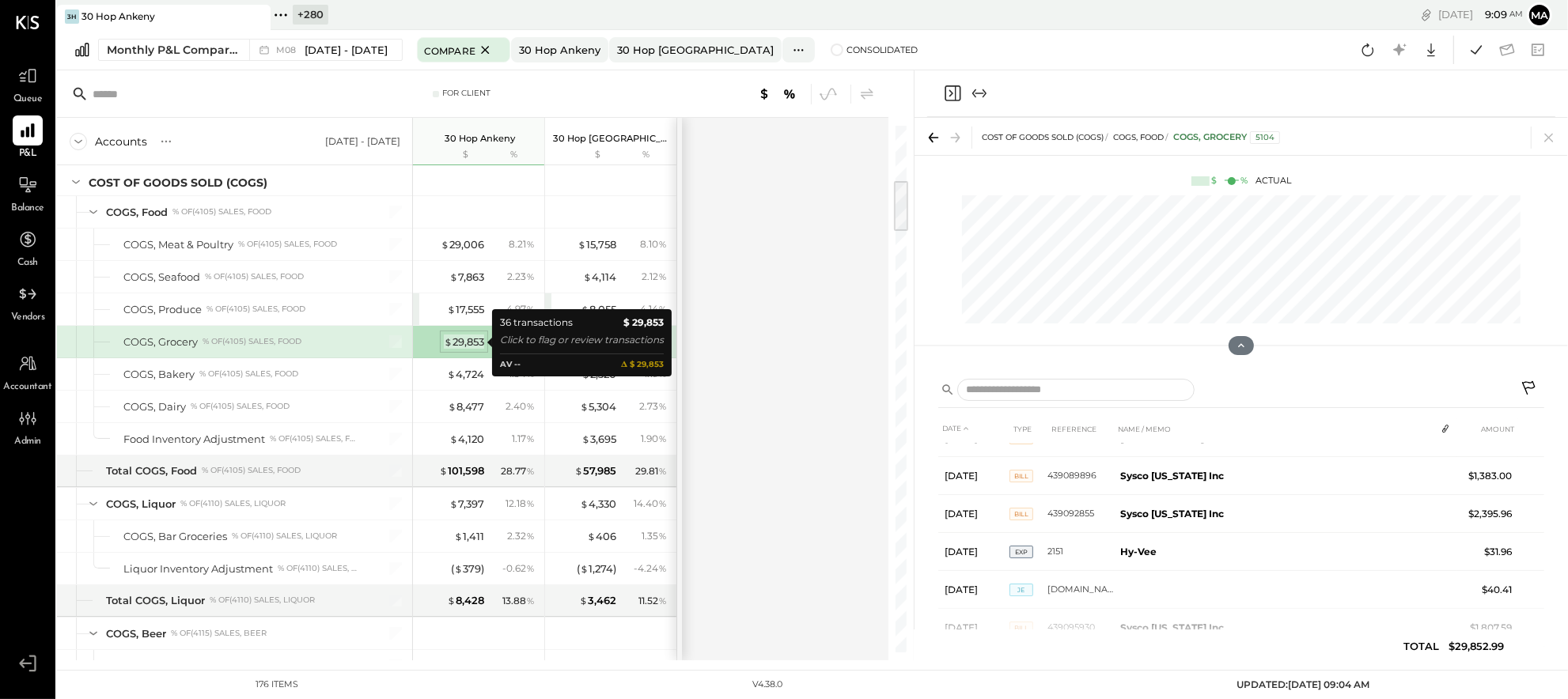
scroll to position [583, 0]
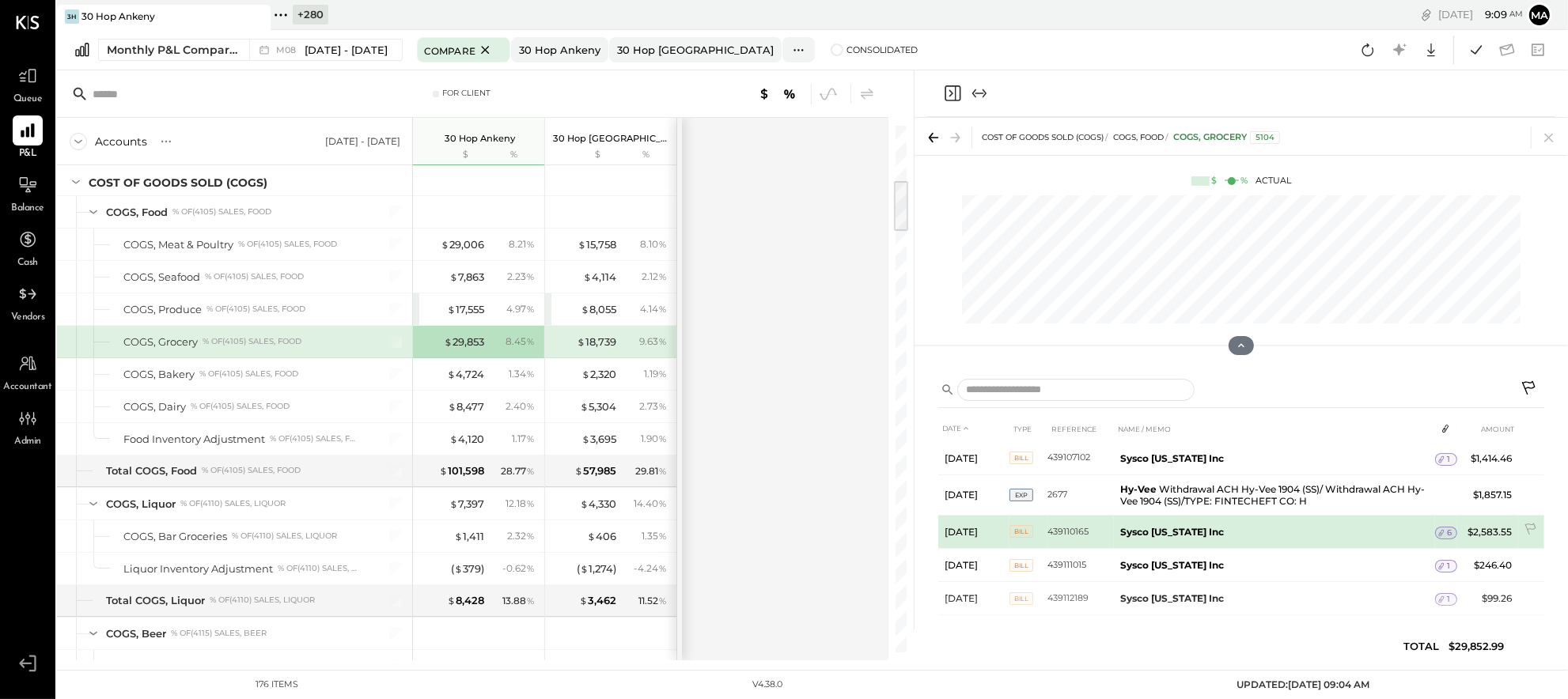
scroll to position [1105, 0]
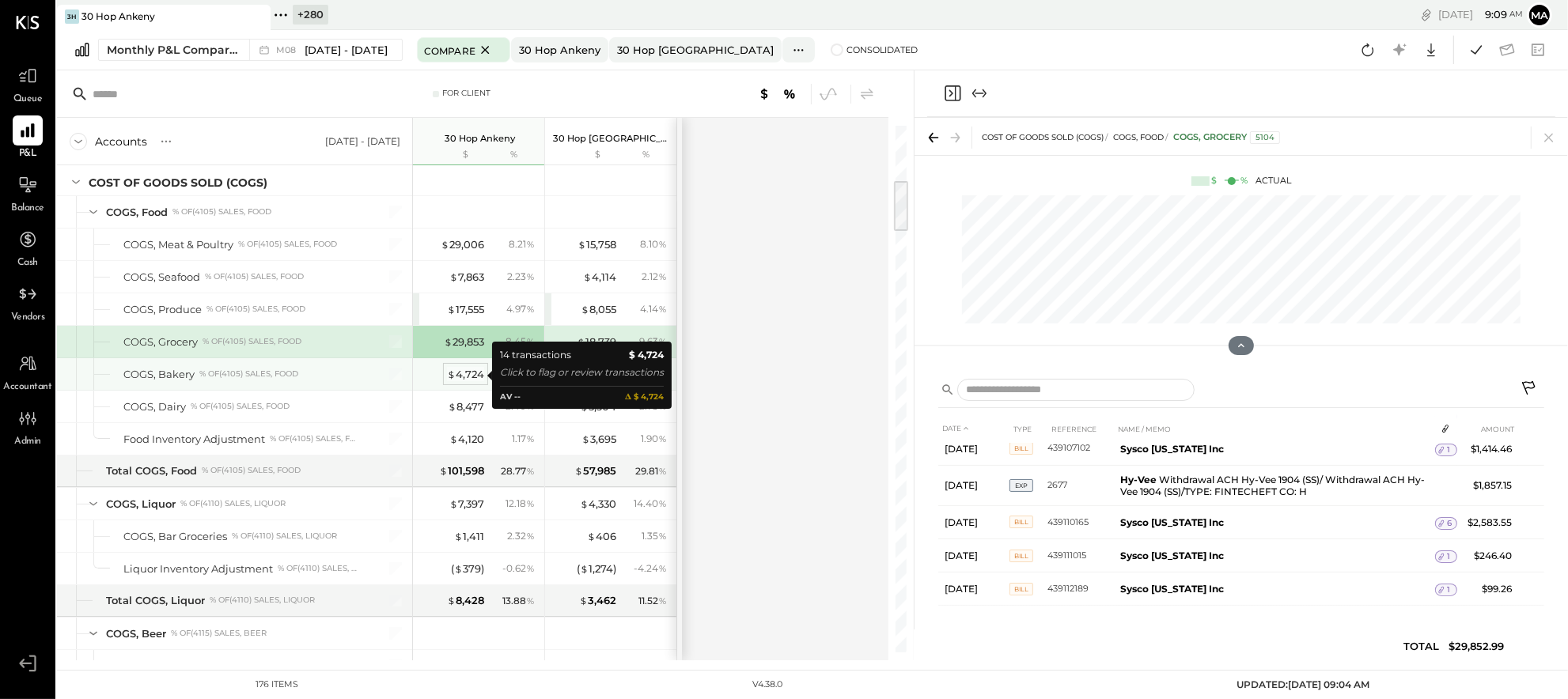
click at [463, 374] on div "$ 4,724" at bounding box center [466, 375] width 37 height 15
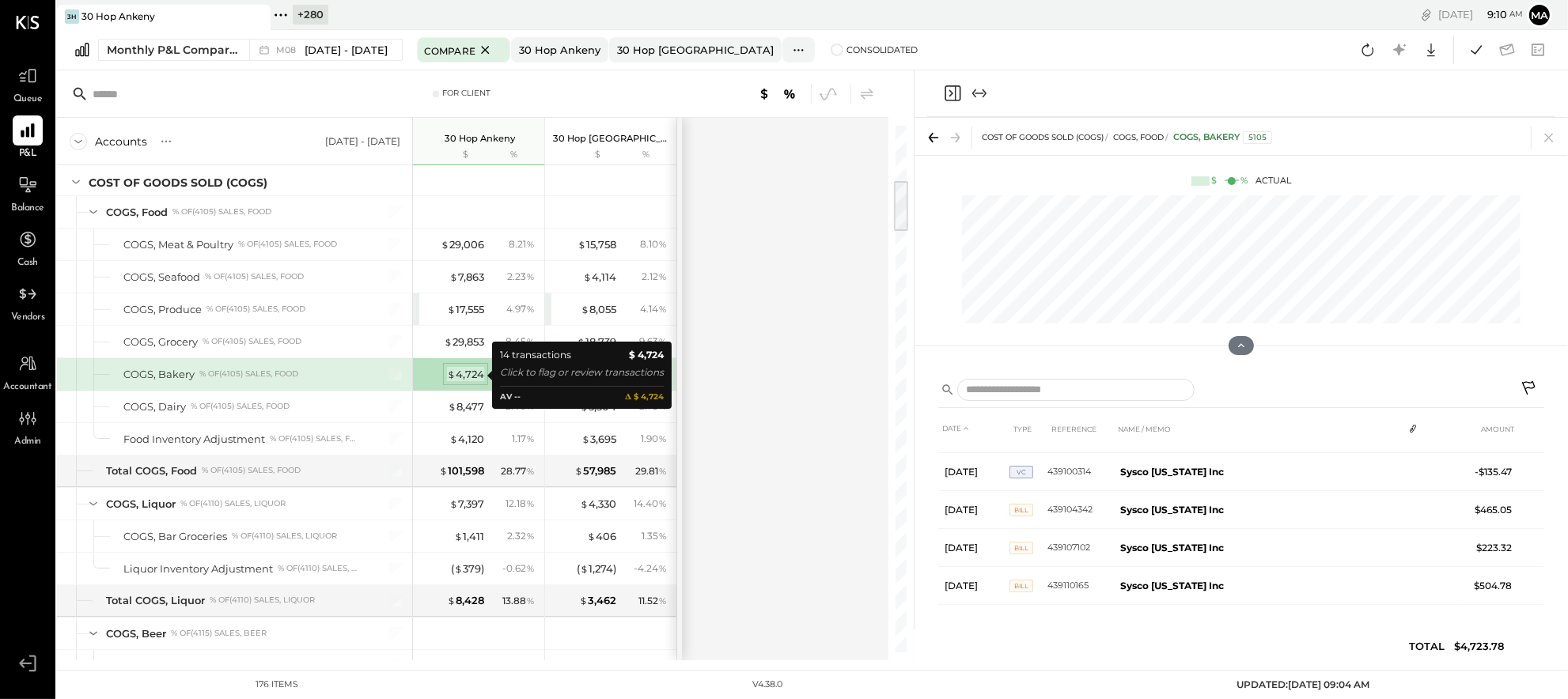
scroll to position [370, 0]
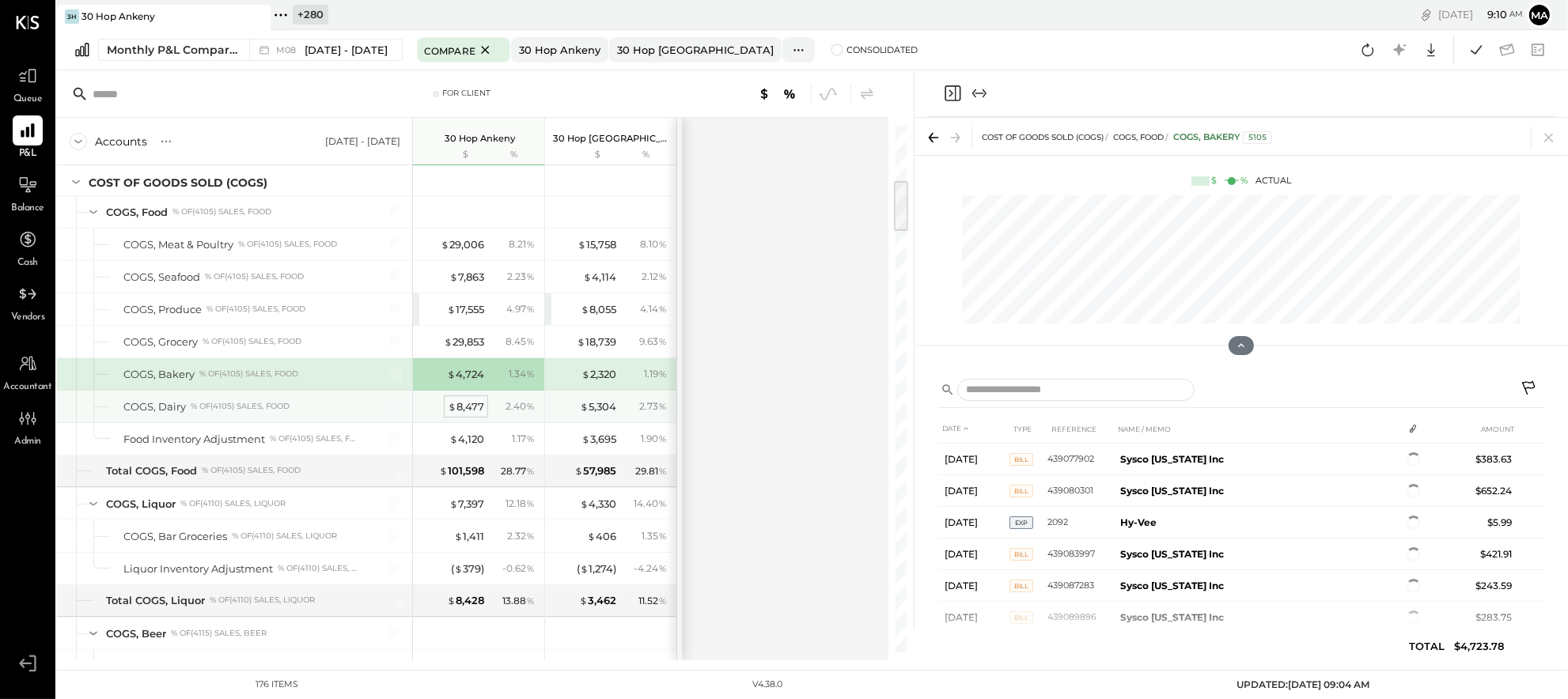
click at [469, 408] on div "$ 8,477" at bounding box center [465, 407] width 36 height 15
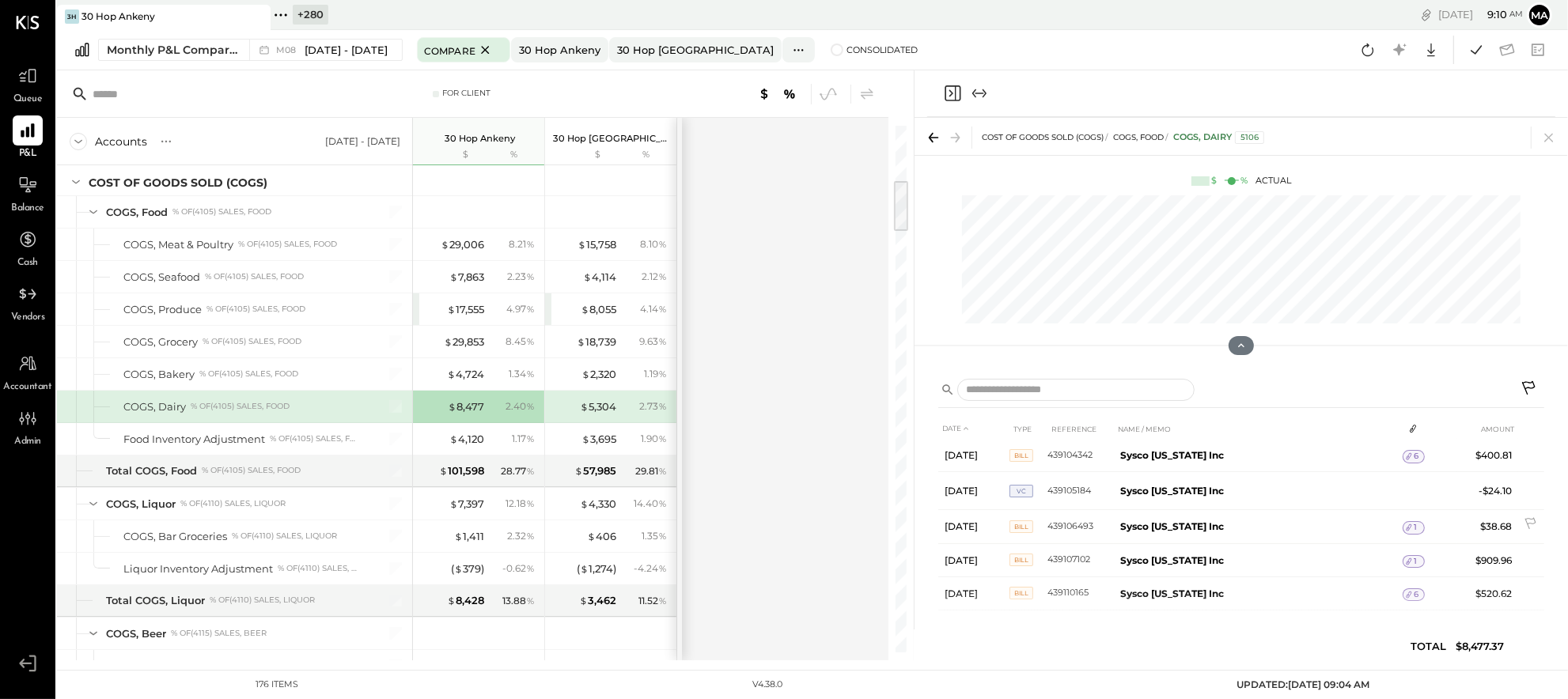
scroll to position [311, 0]
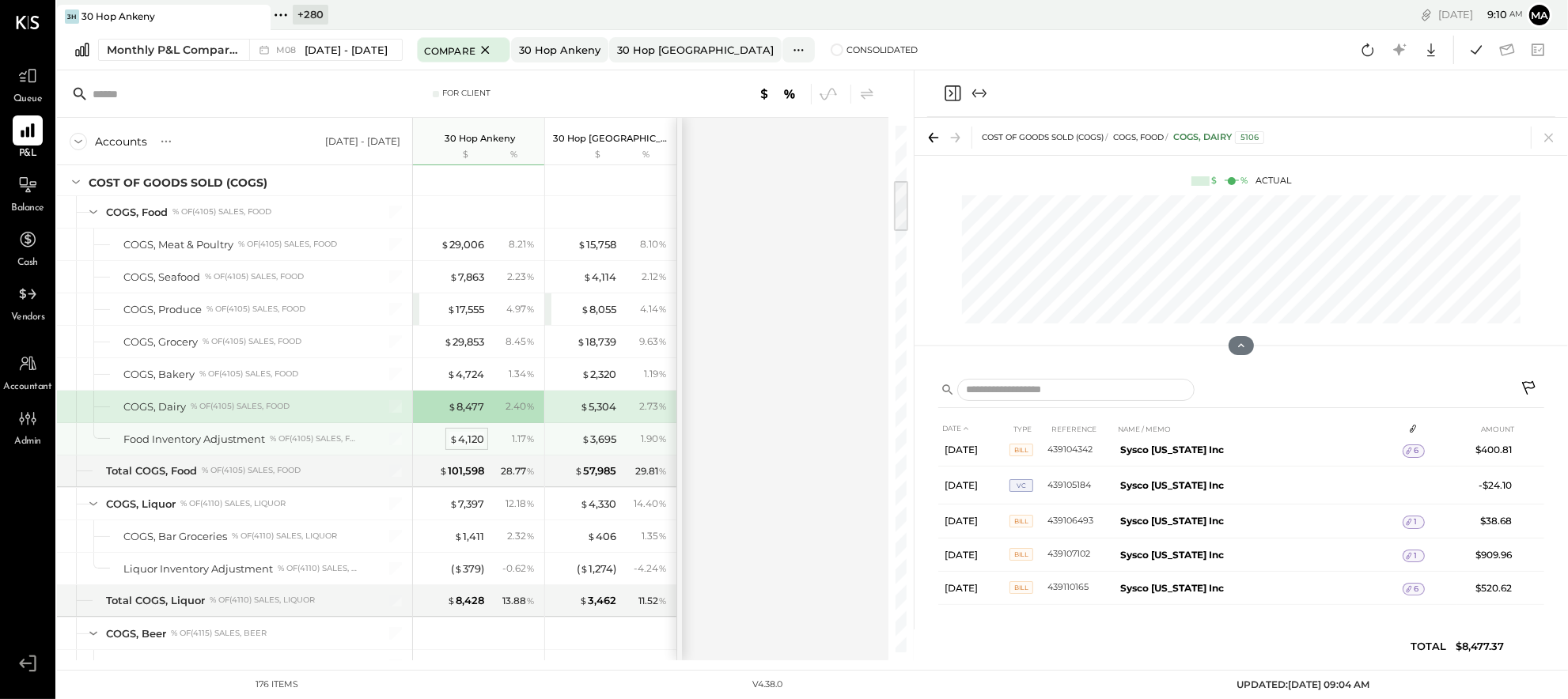
click at [463, 441] on div "$ 4,120" at bounding box center [466, 439] width 34 height 15
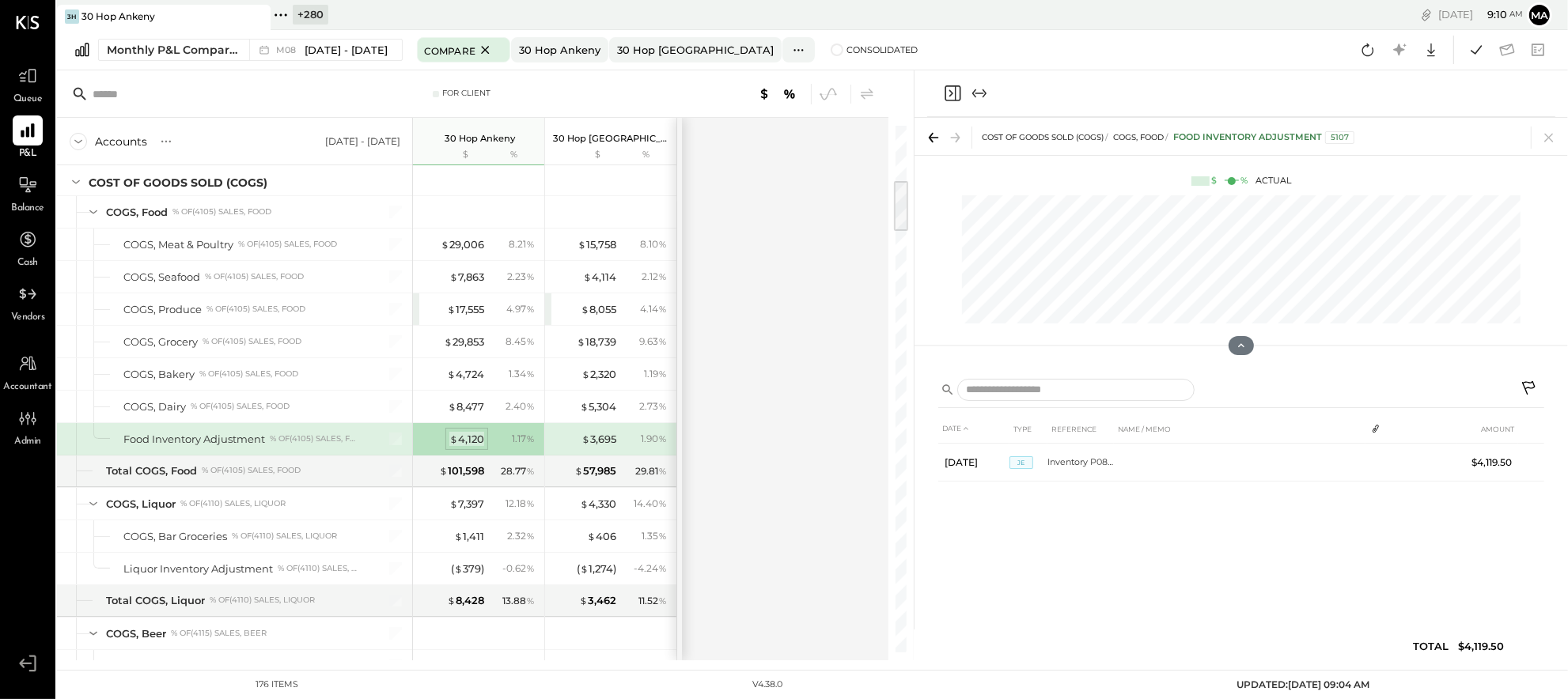
scroll to position [0, 0]
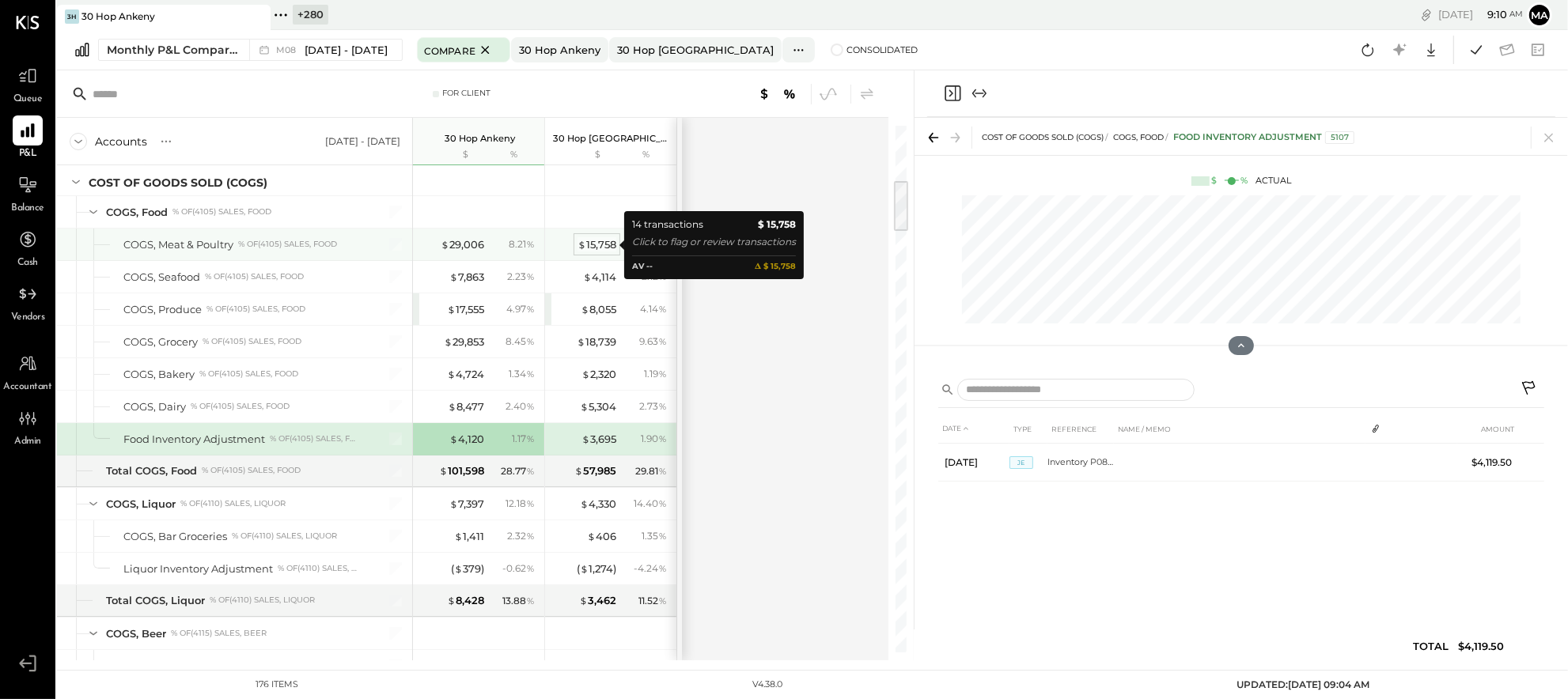
click at [599, 243] on div "$ 15,758" at bounding box center [598, 245] width 39 height 15
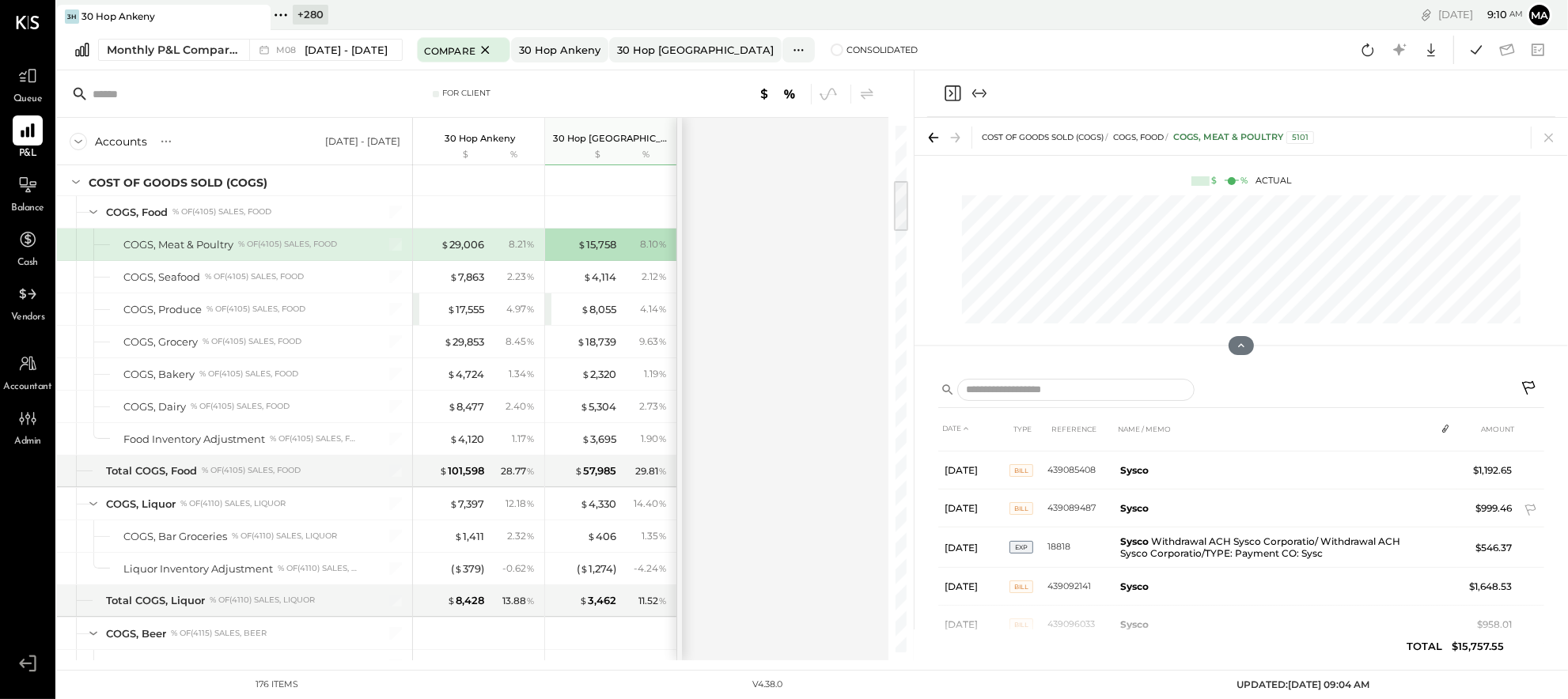
scroll to position [130, 0]
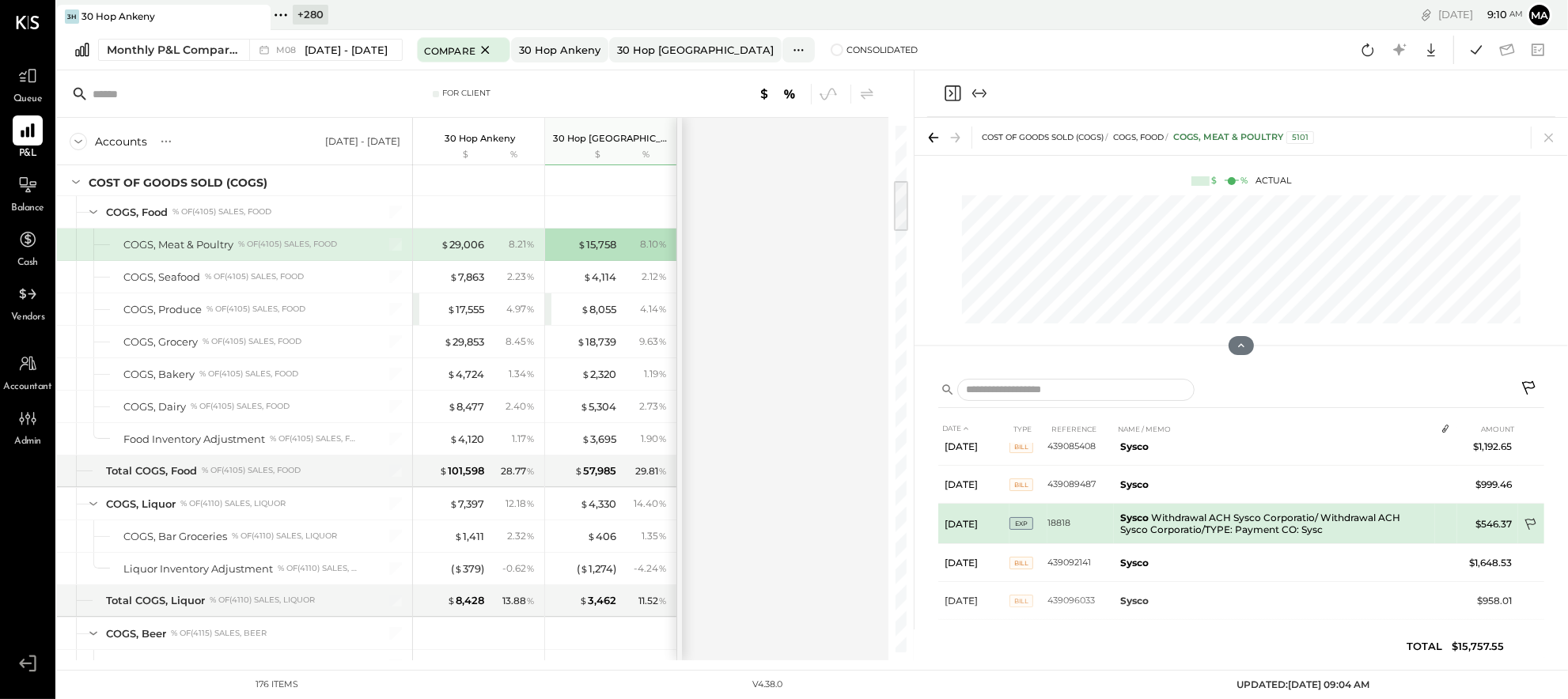
click at [1529, 521] on icon at bounding box center [1532, 526] width 16 height 16
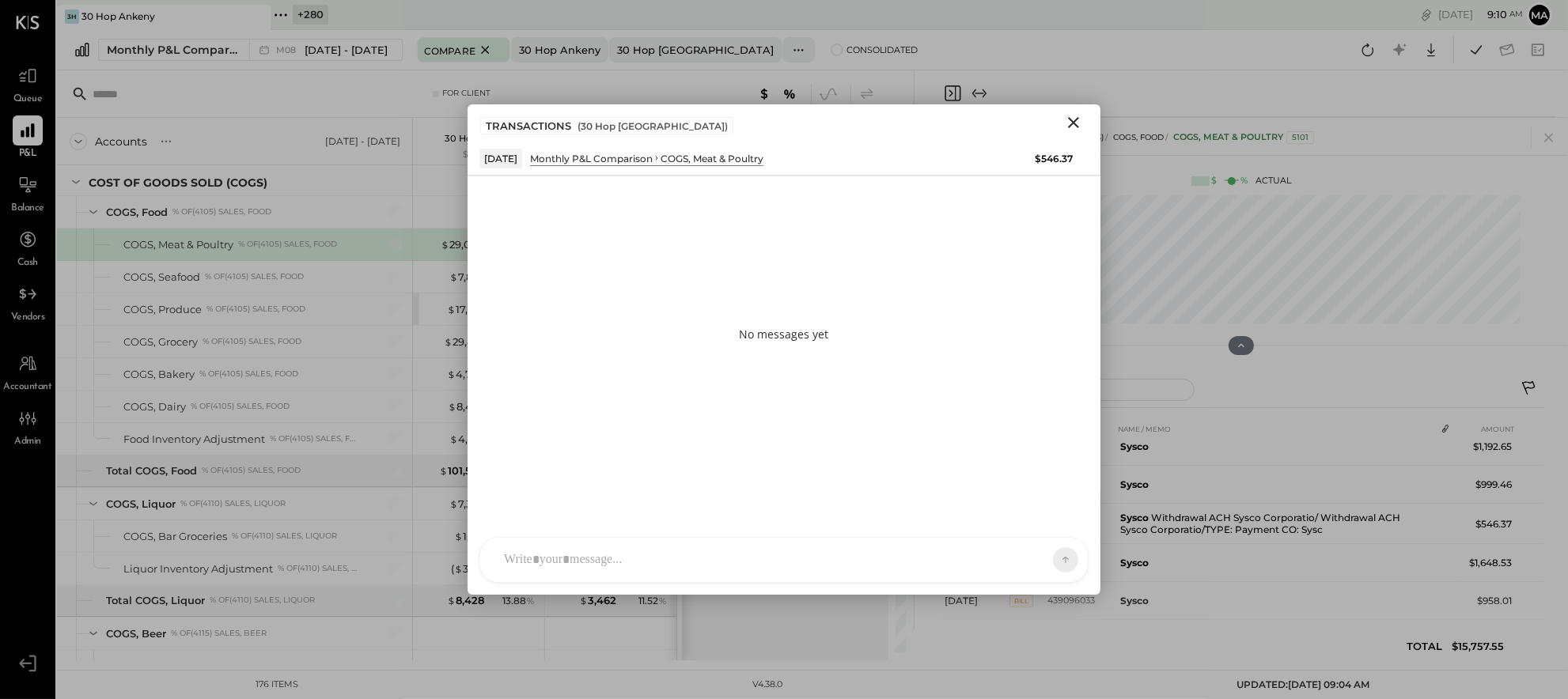
click at [791, 563] on div at bounding box center [784, 560] width 608 height 45
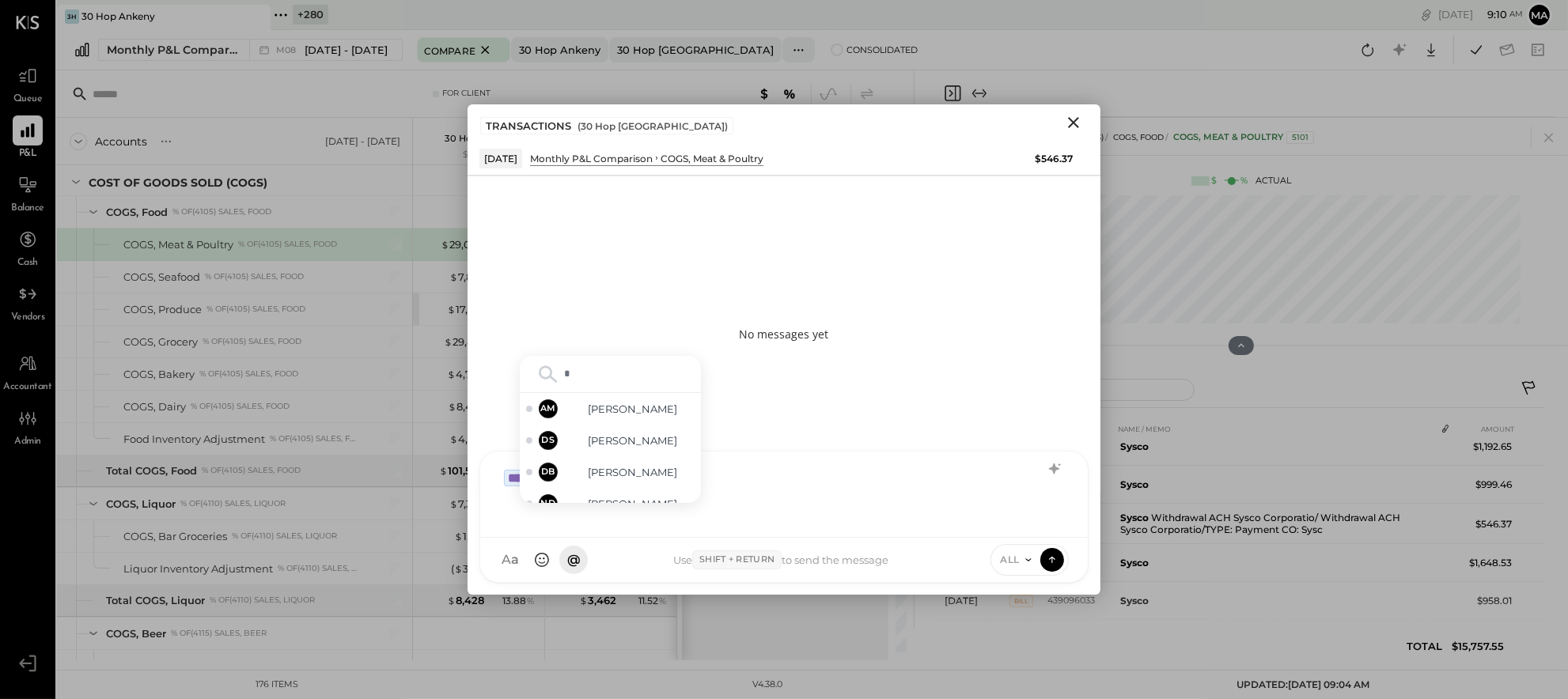
type input "**"
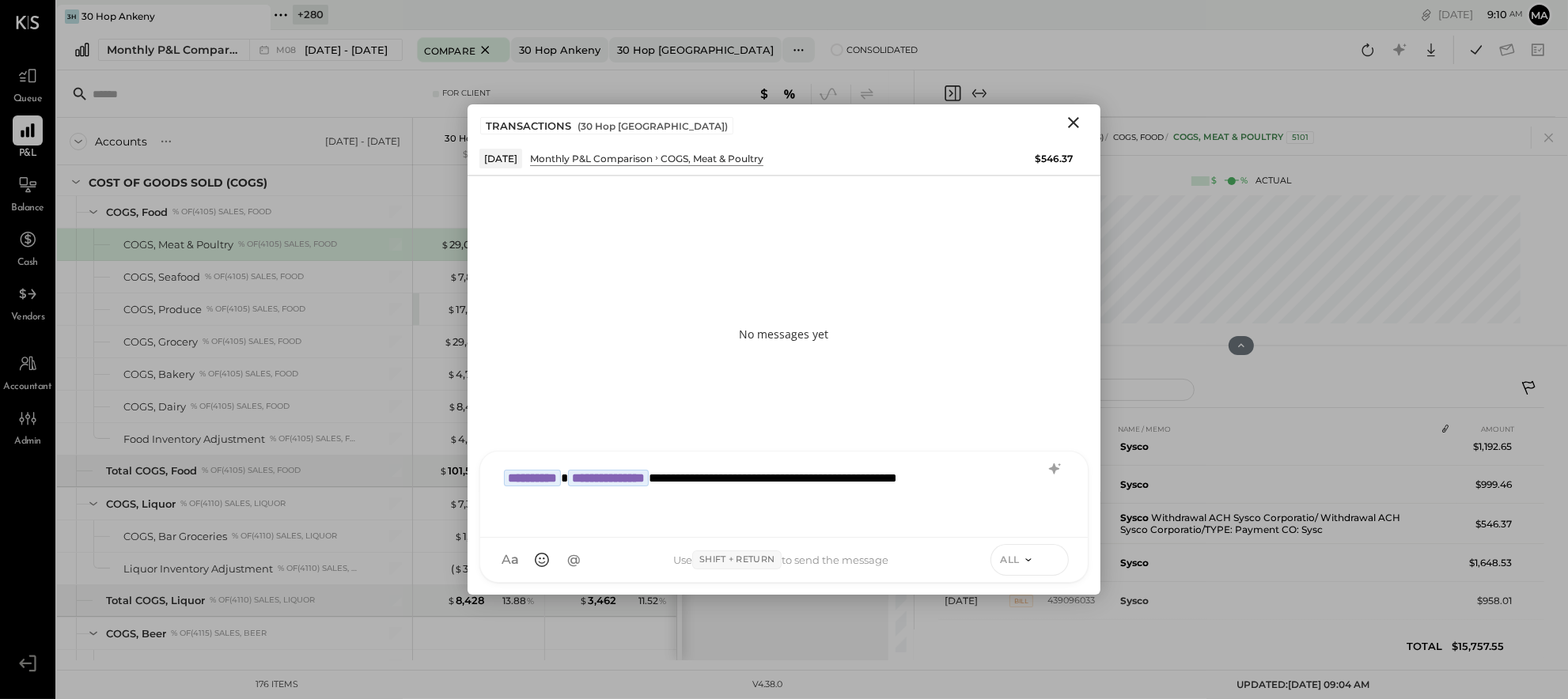
click at [1050, 557] on icon at bounding box center [1052, 559] width 14 height 16
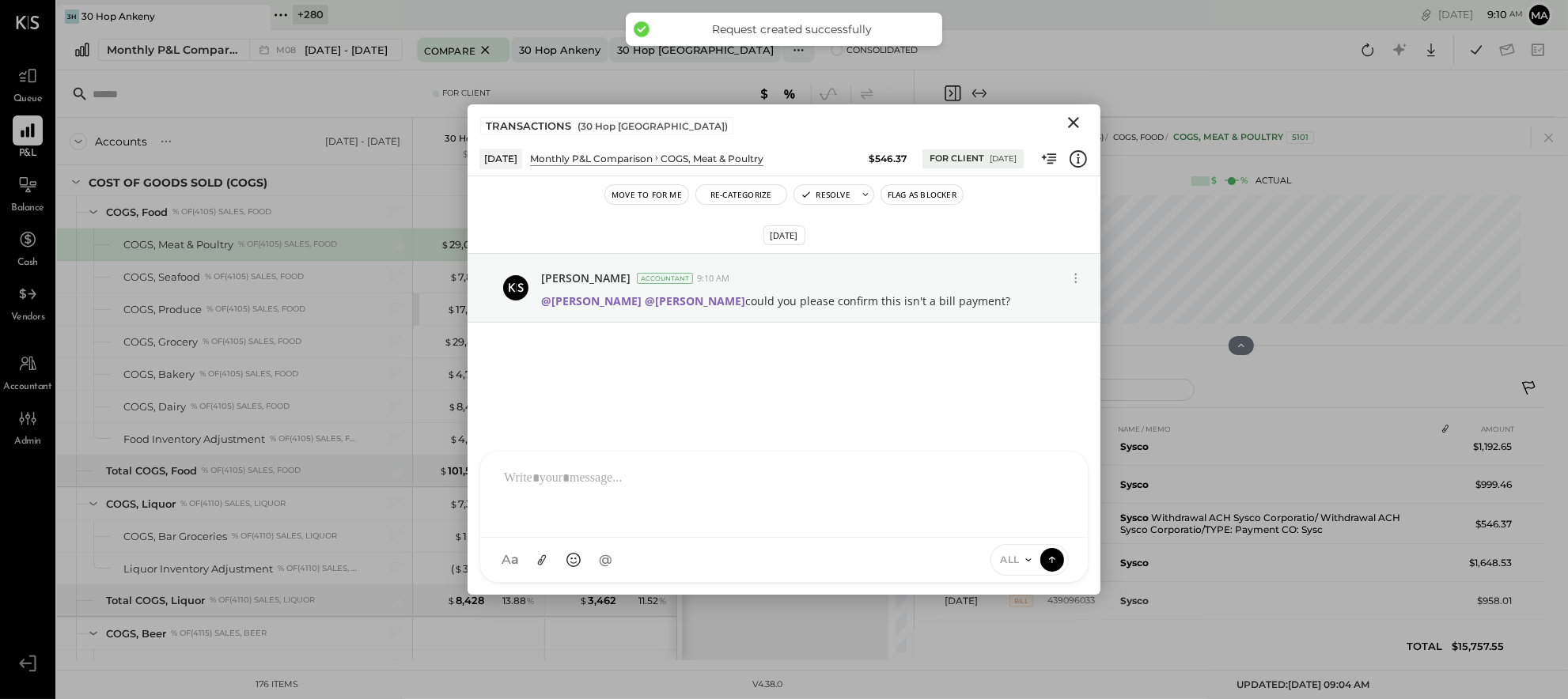
click at [1076, 120] on icon "Close" at bounding box center [1074, 123] width 11 height 11
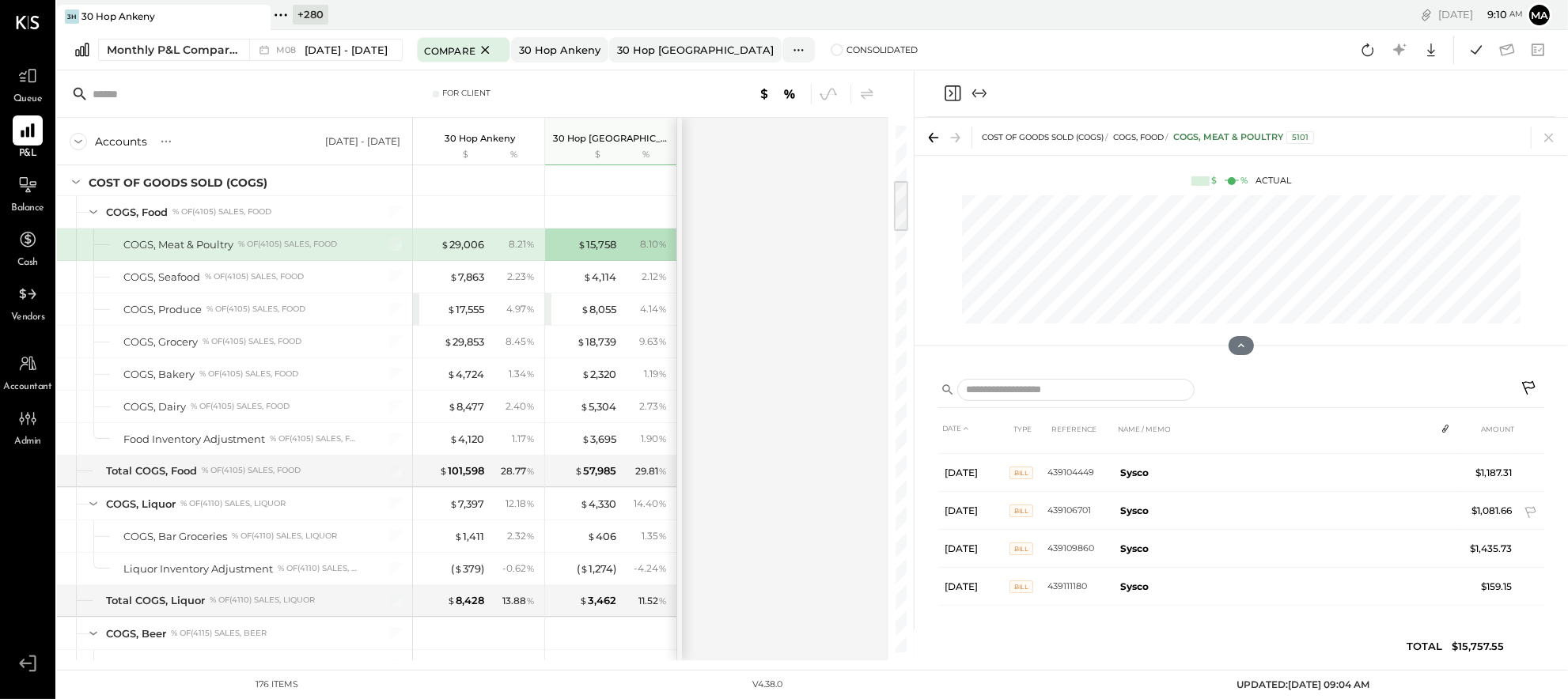
scroll to position [373, 0]
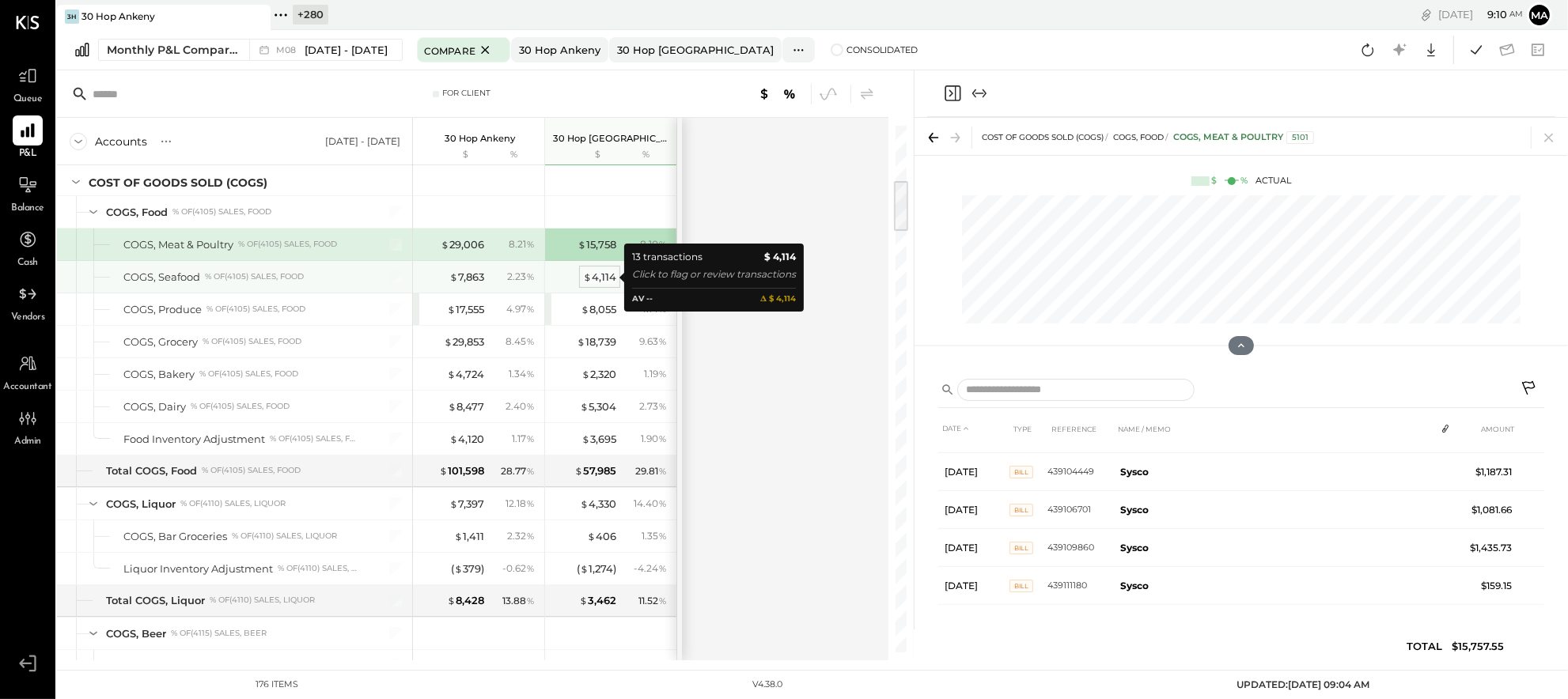
click at [601, 277] on div "$ 4,114" at bounding box center [600, 277] width 34 height 15
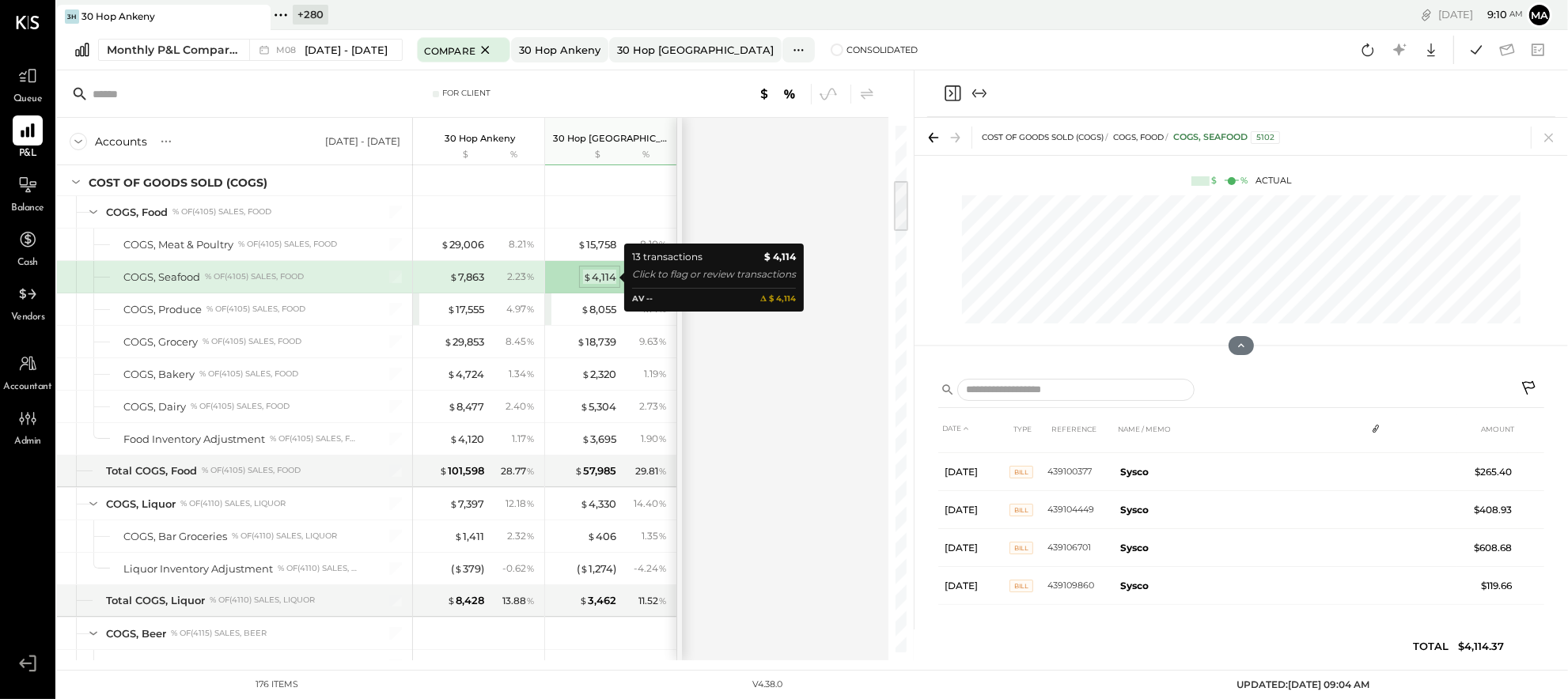
scroll to position [333, 0]
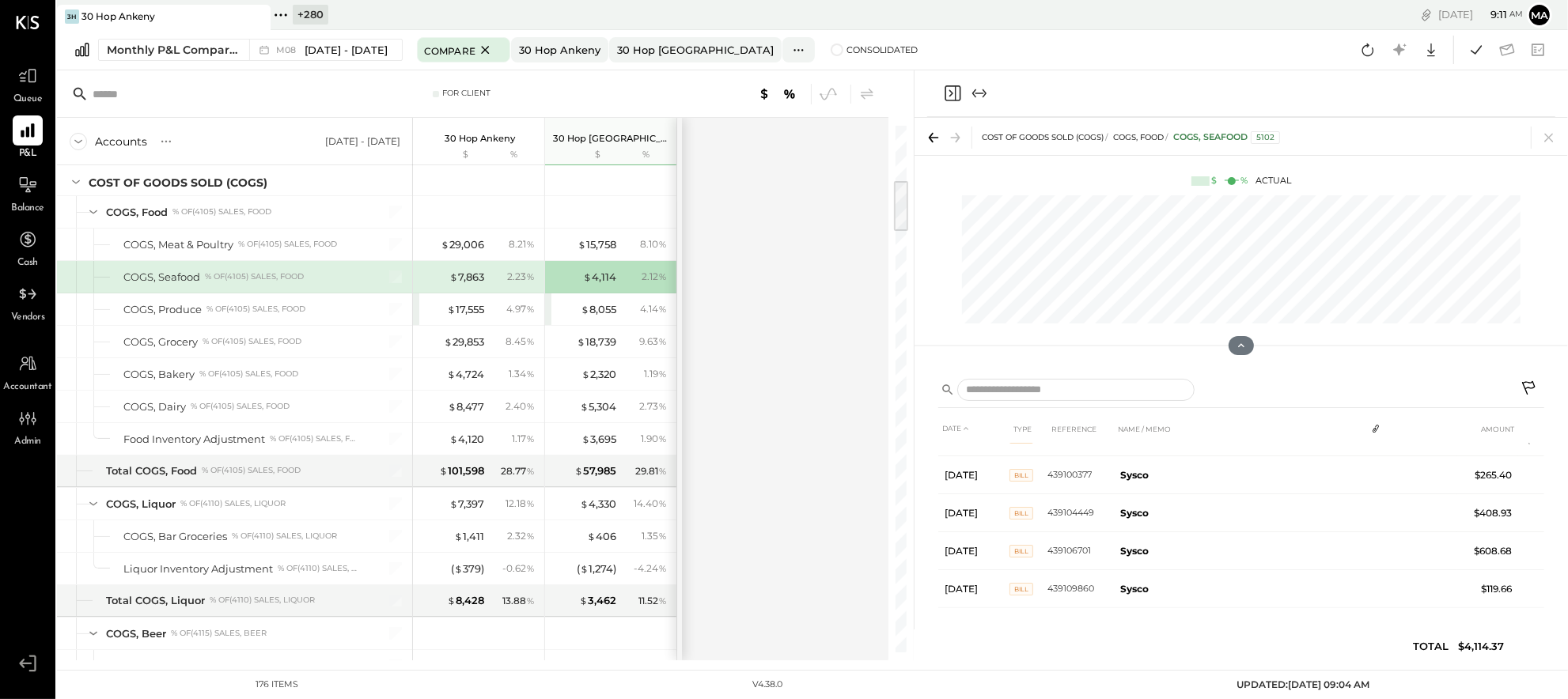
scroll to position [333, 0]
click at [607, 305] on div "$ 8,055" at bounding box center [598, 309] width 35 height 15
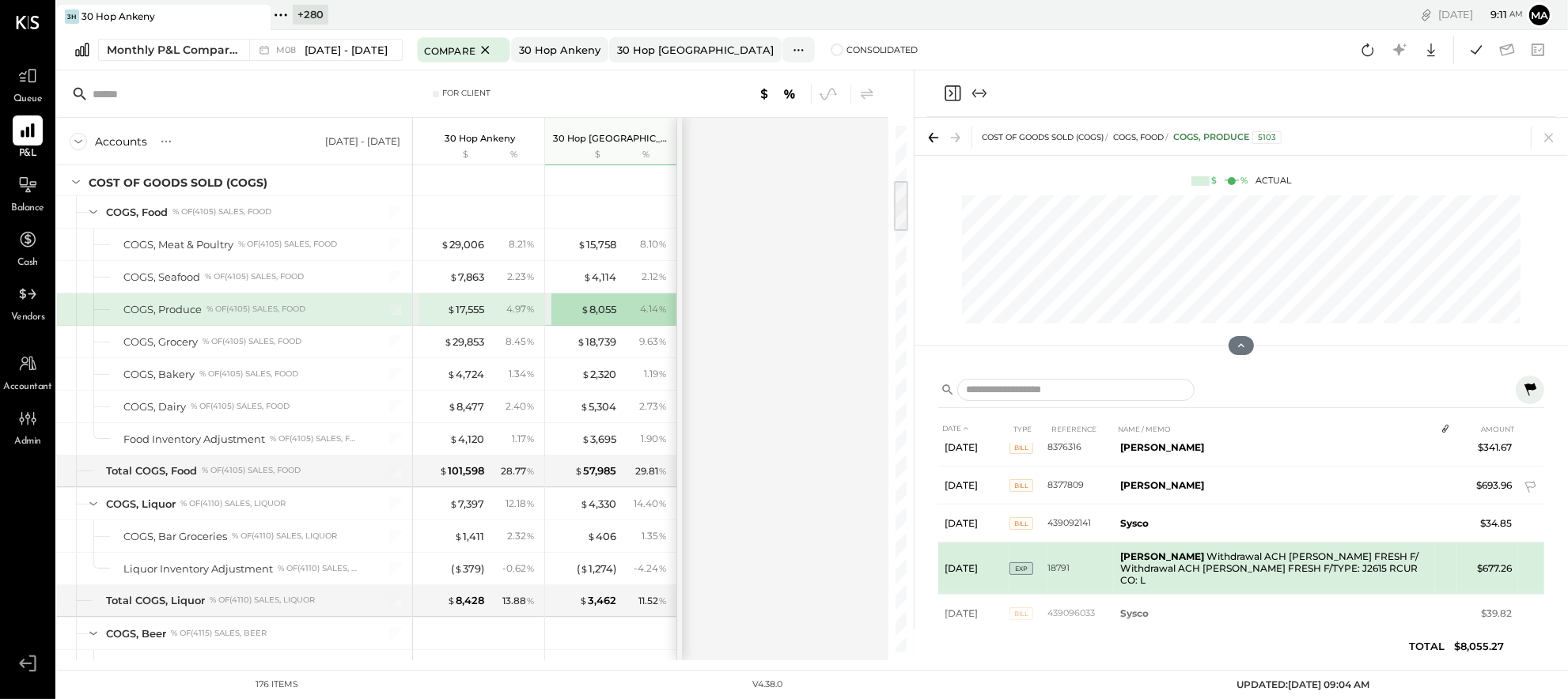
scroll to position [407, 0]
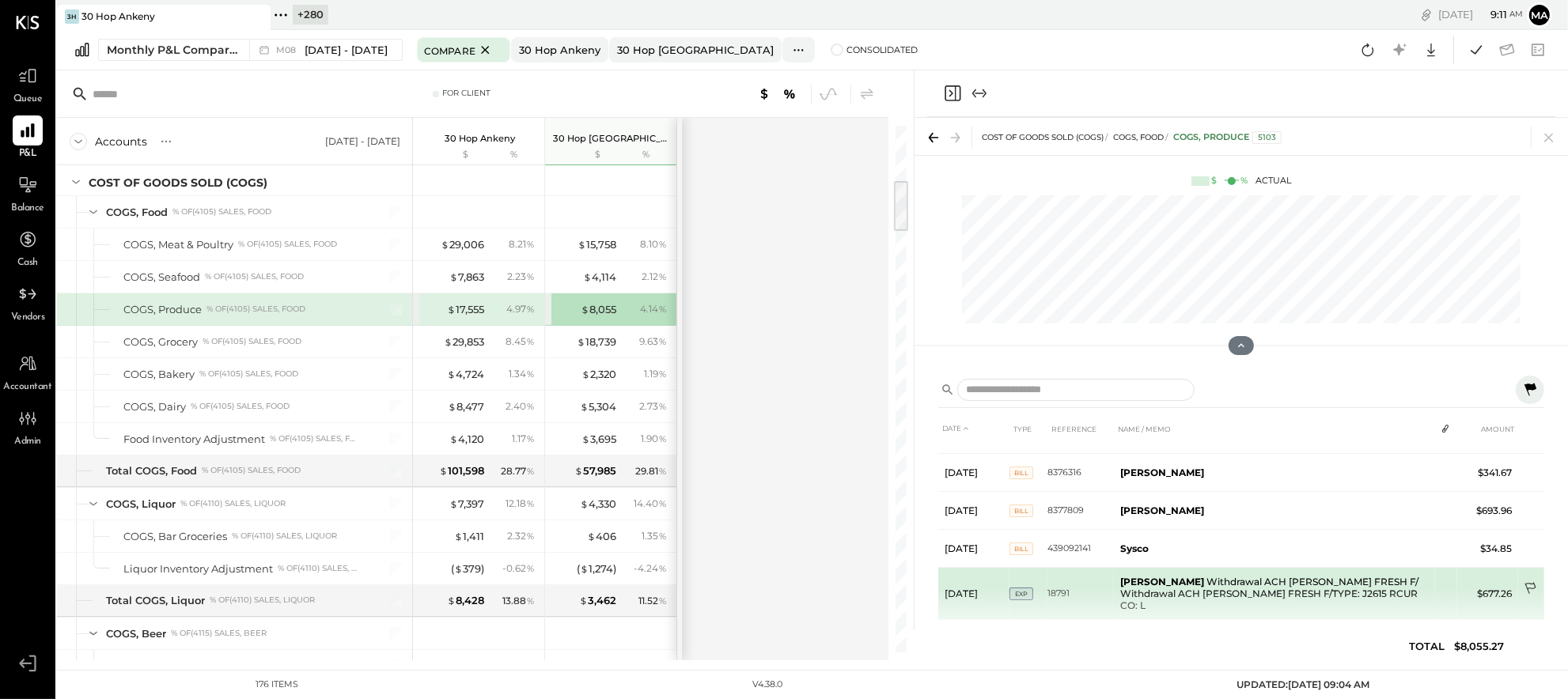
click at [1532, 585] on icon at bounding box center [1532, 590] width 16 height 16
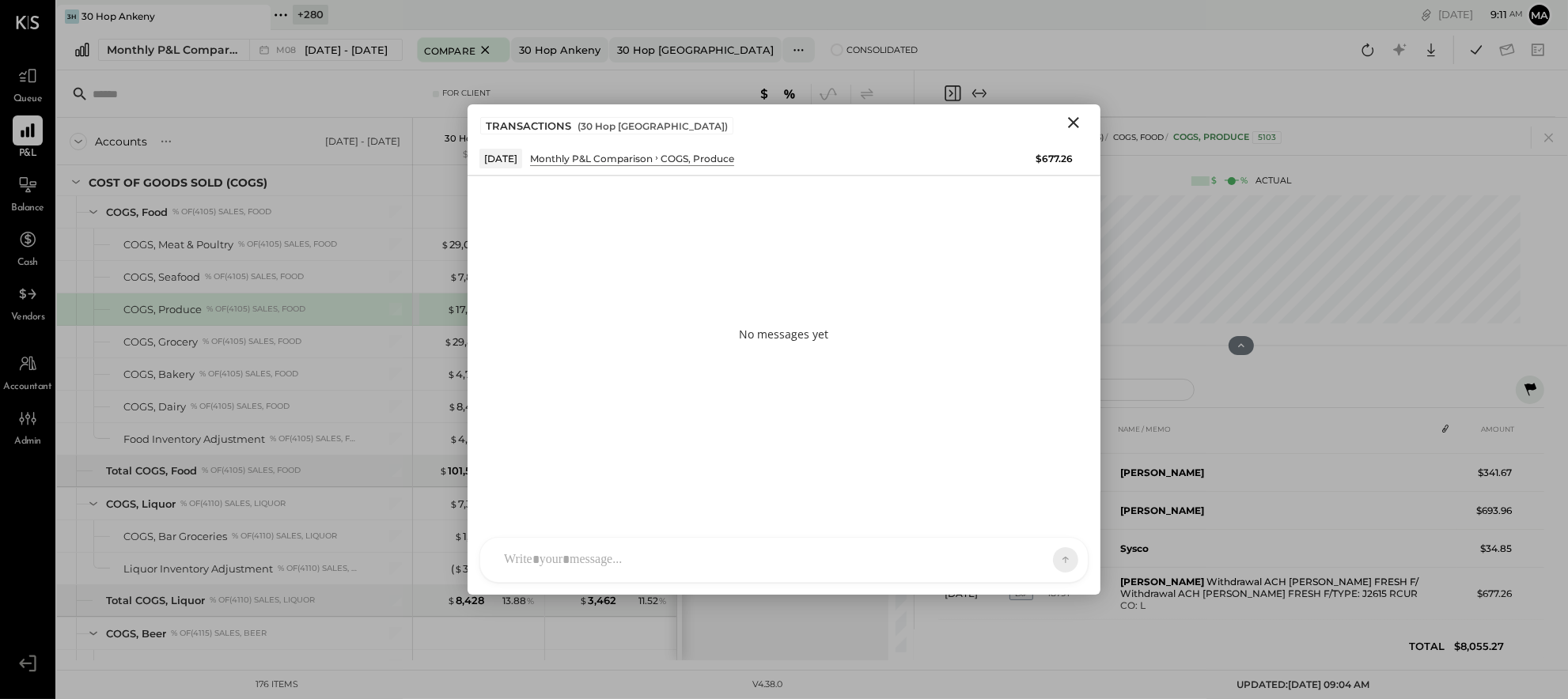
click at [729, 564] on div at bounding box center [784, 560] width 608 height 45
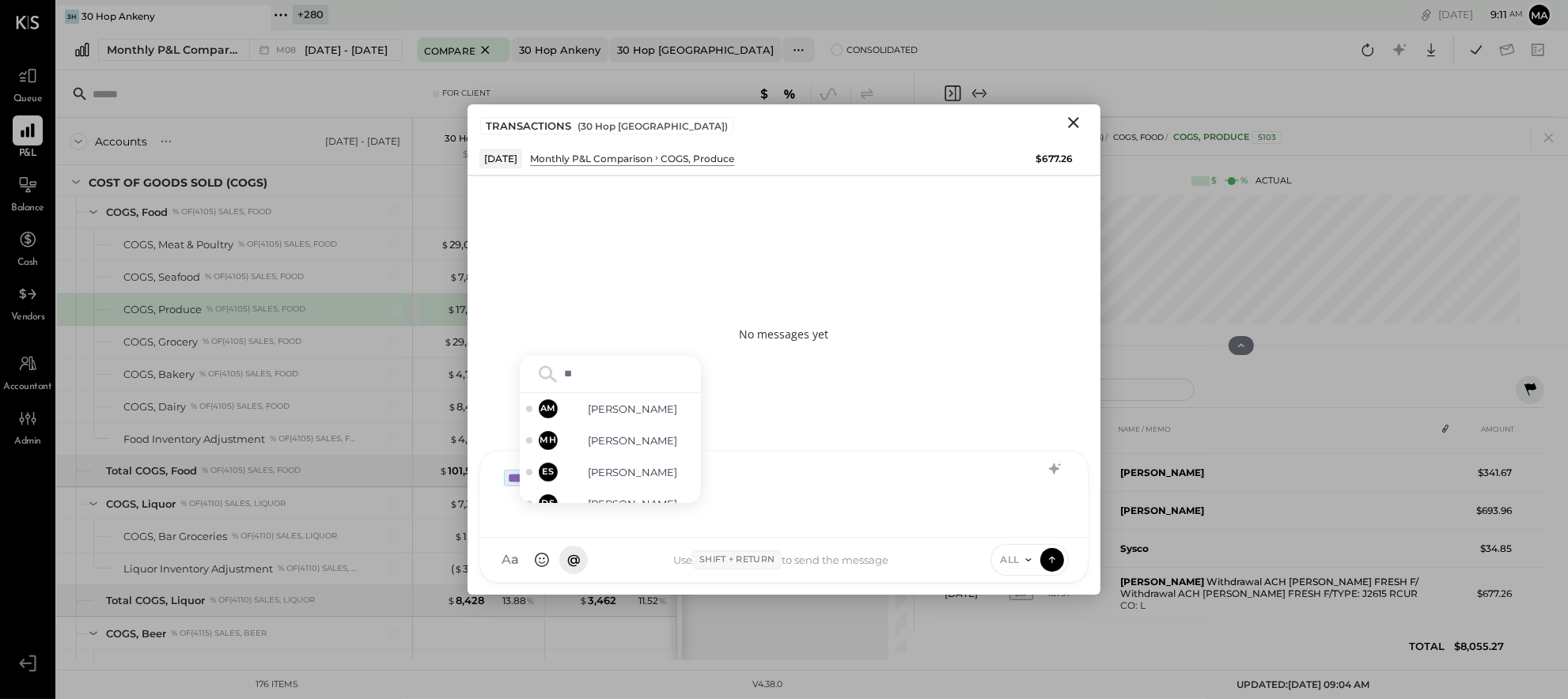
type input "***"
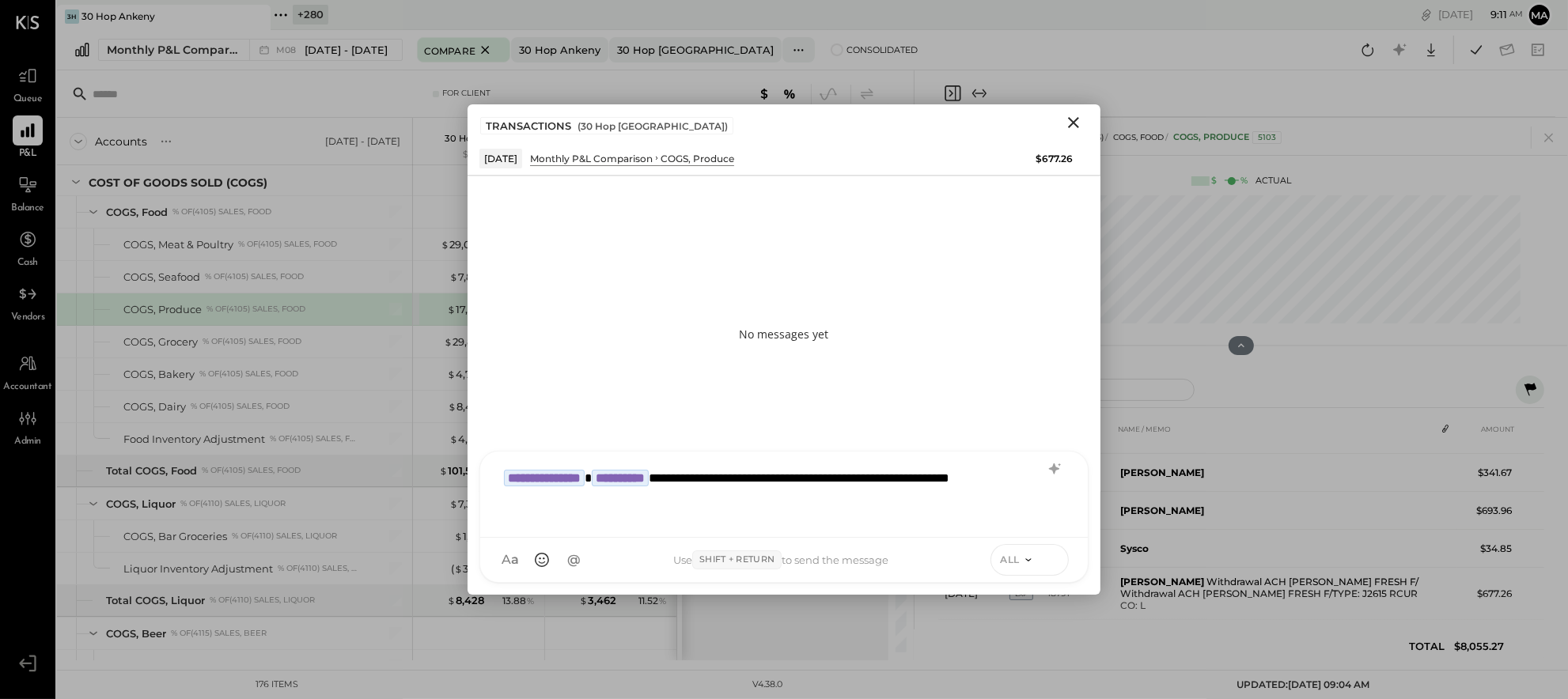
click at [1051, 557] on icon at bounding box center [1052, 557] width 7 height 3
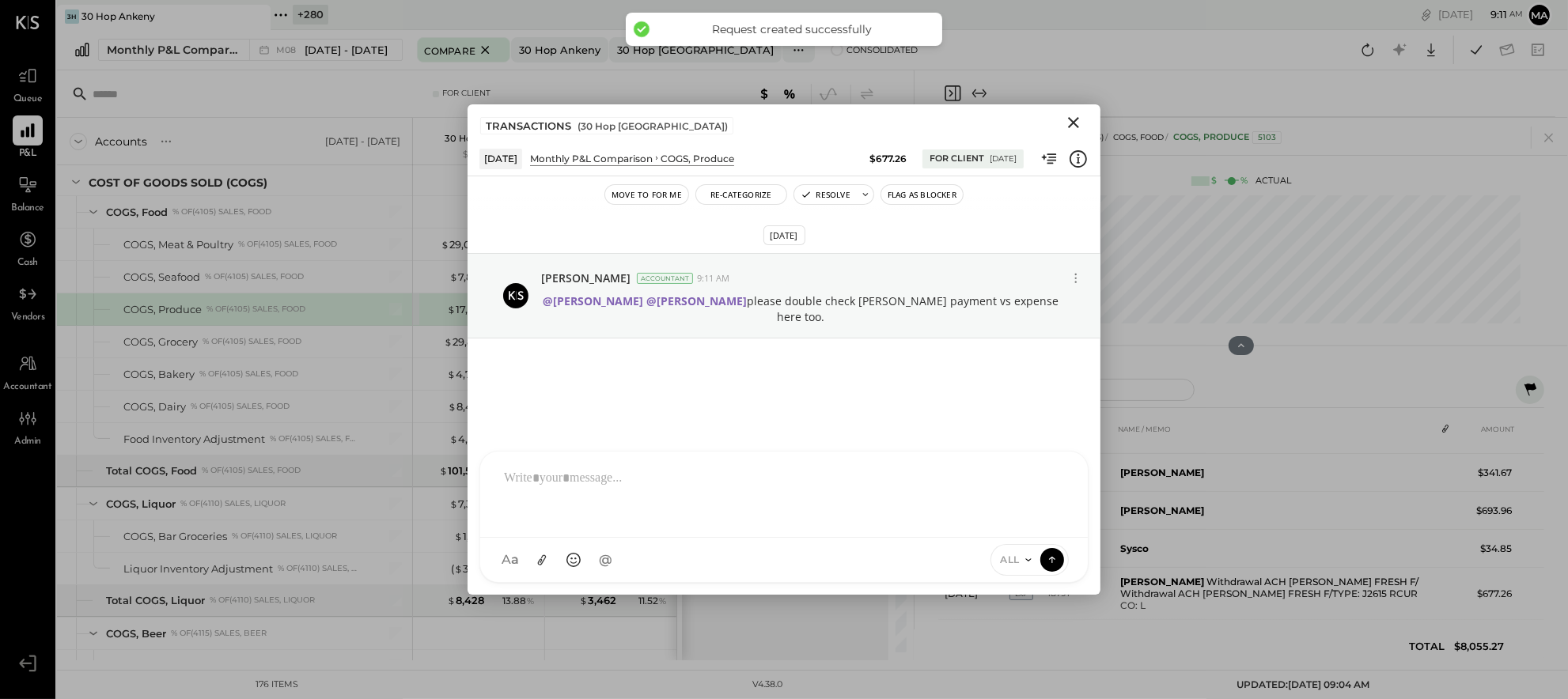
click at [1070, 119] on icon "Close" at bounding box center [1074, 123] width 11 height 11
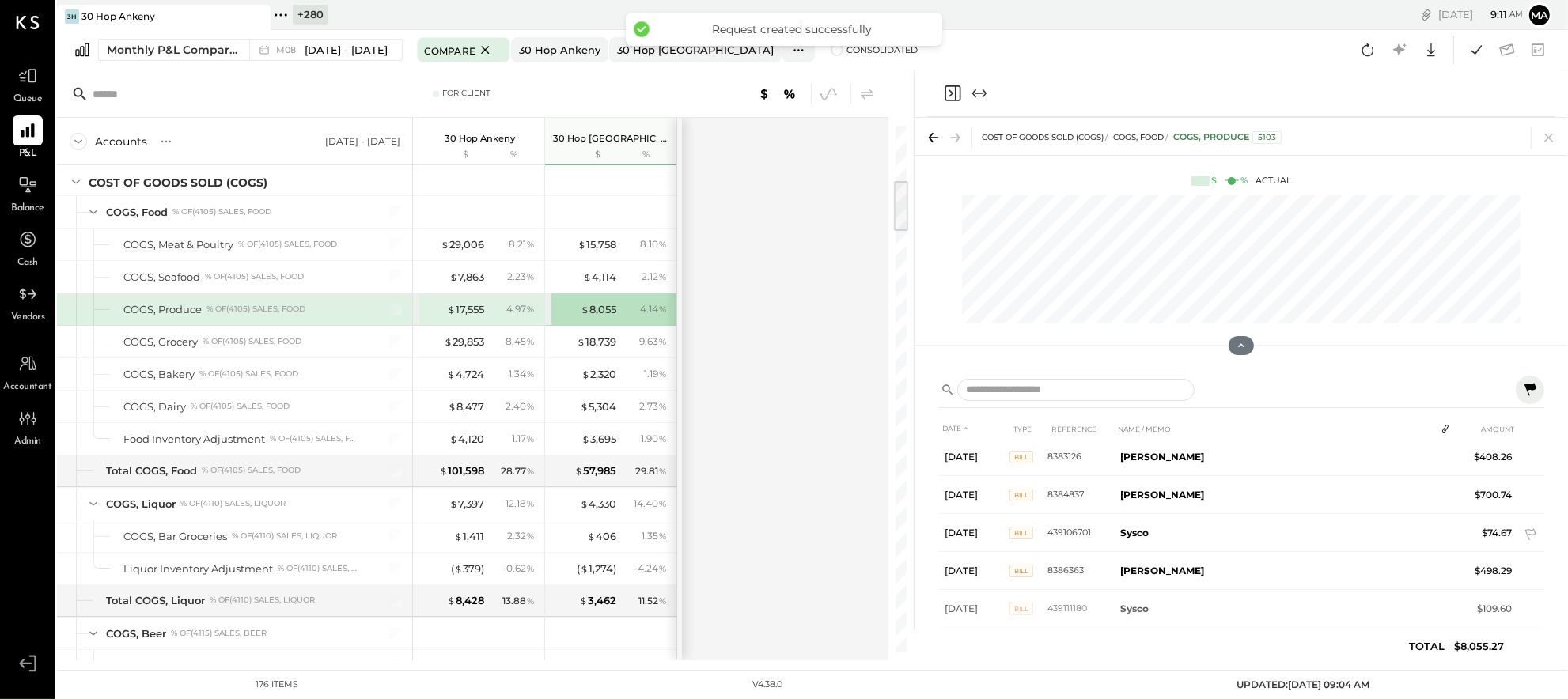
scroll to position [829, 0]
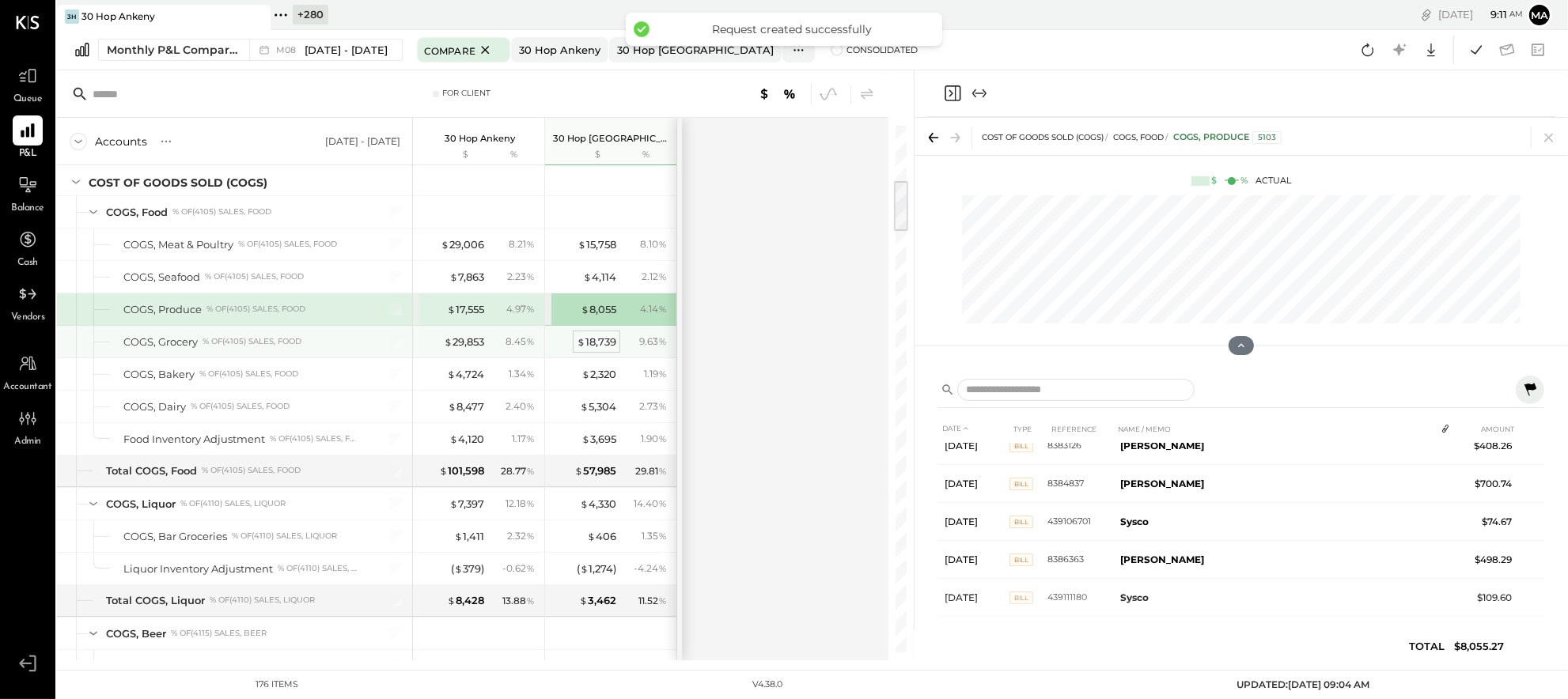
click at [596, 338] on div "$ 18,739" at bounding box center [597, 342] width 39 height 15
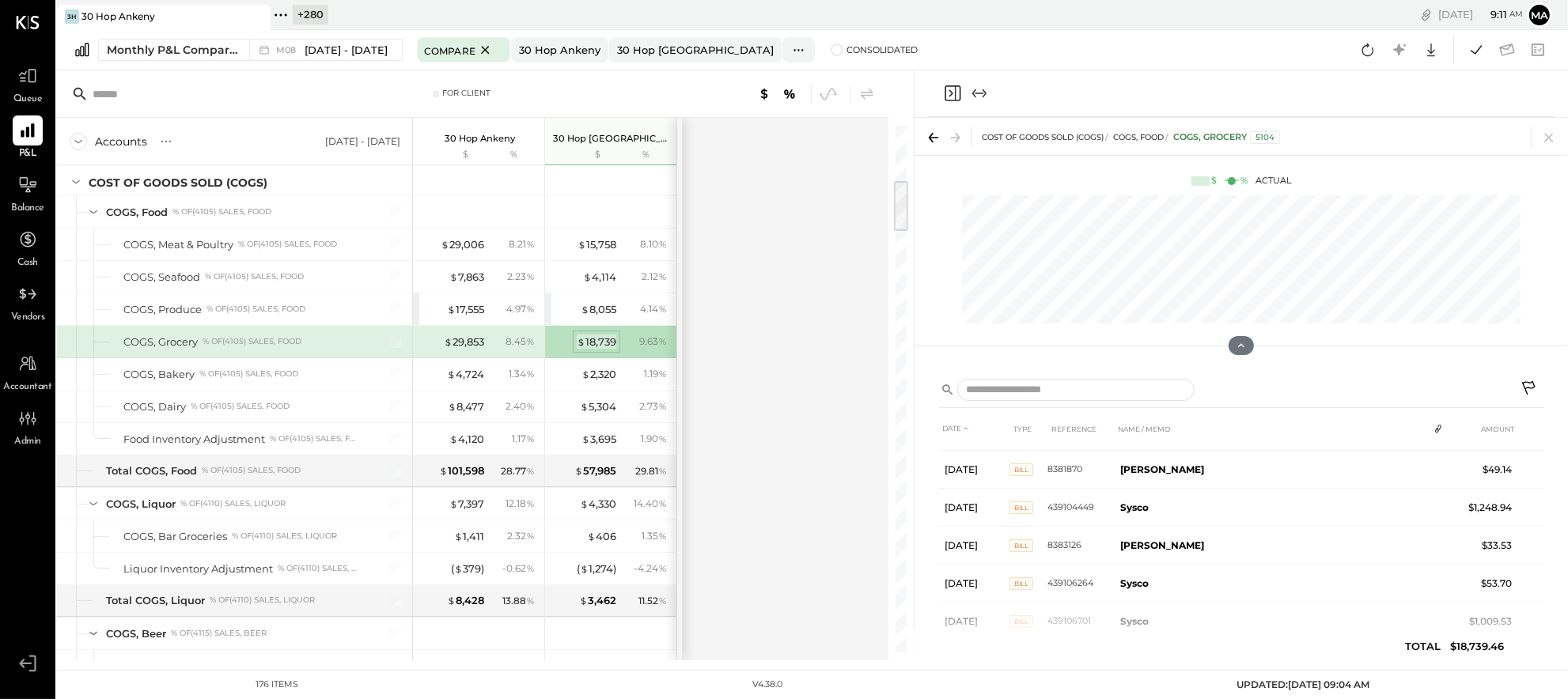
scroll to position [828, 0]
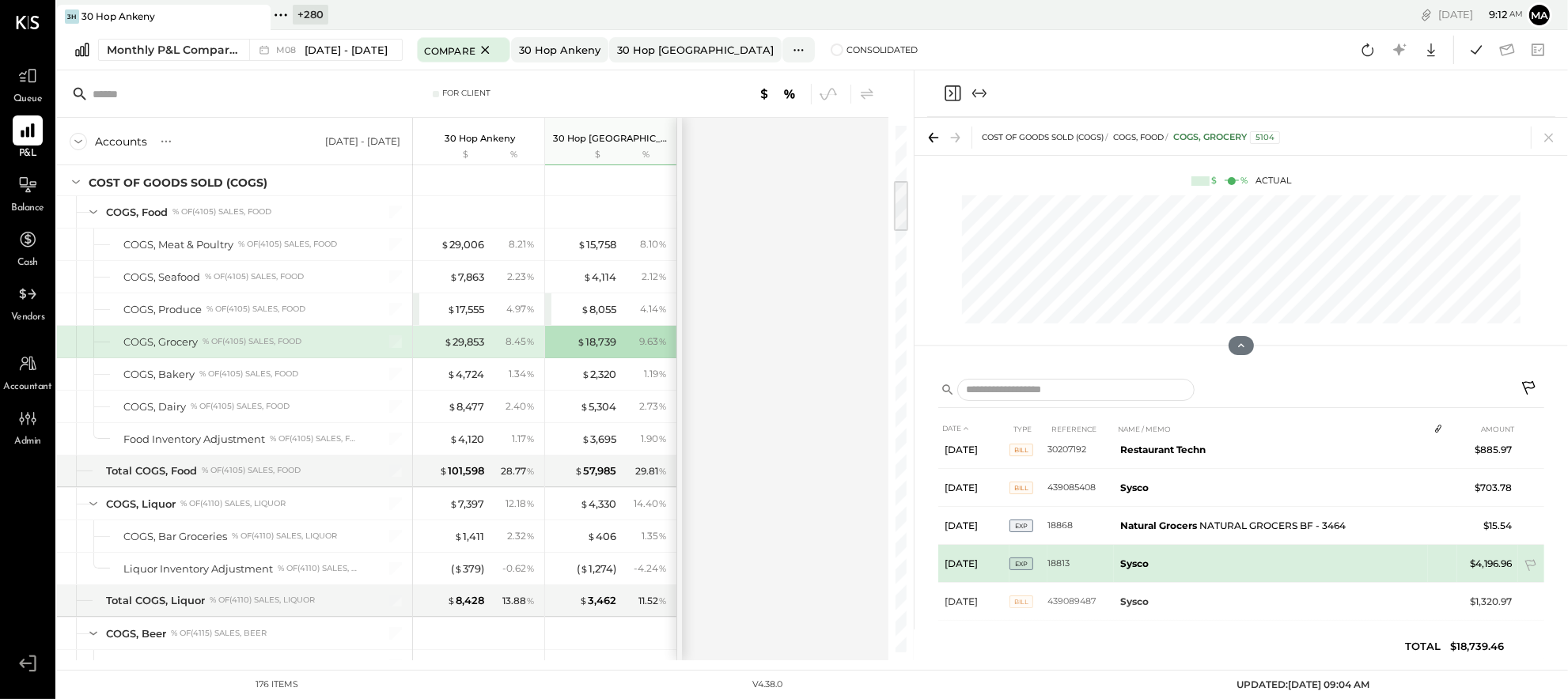
scroll to position [391, 0]
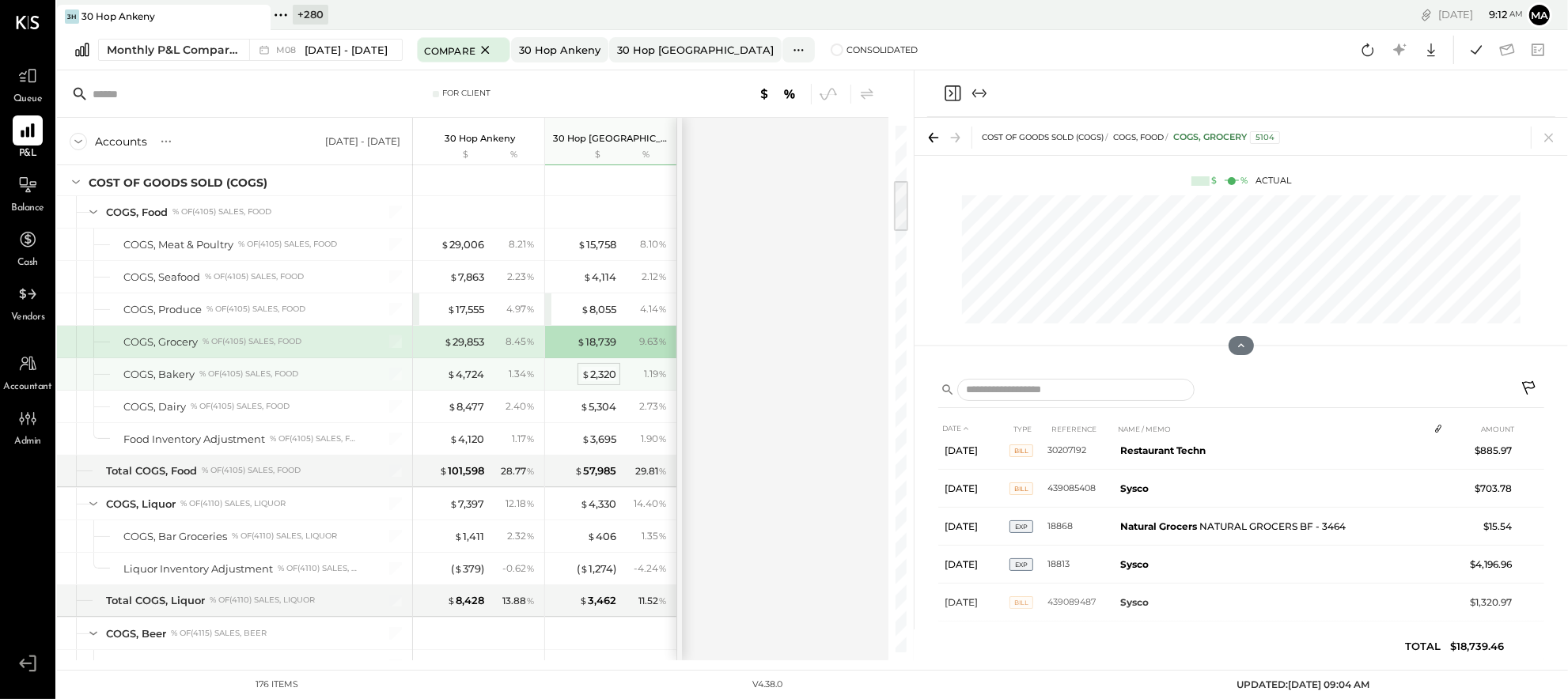
click at [594, 374] on div "$ 2,320" at bounding box center [598, 375] width 34 height 15
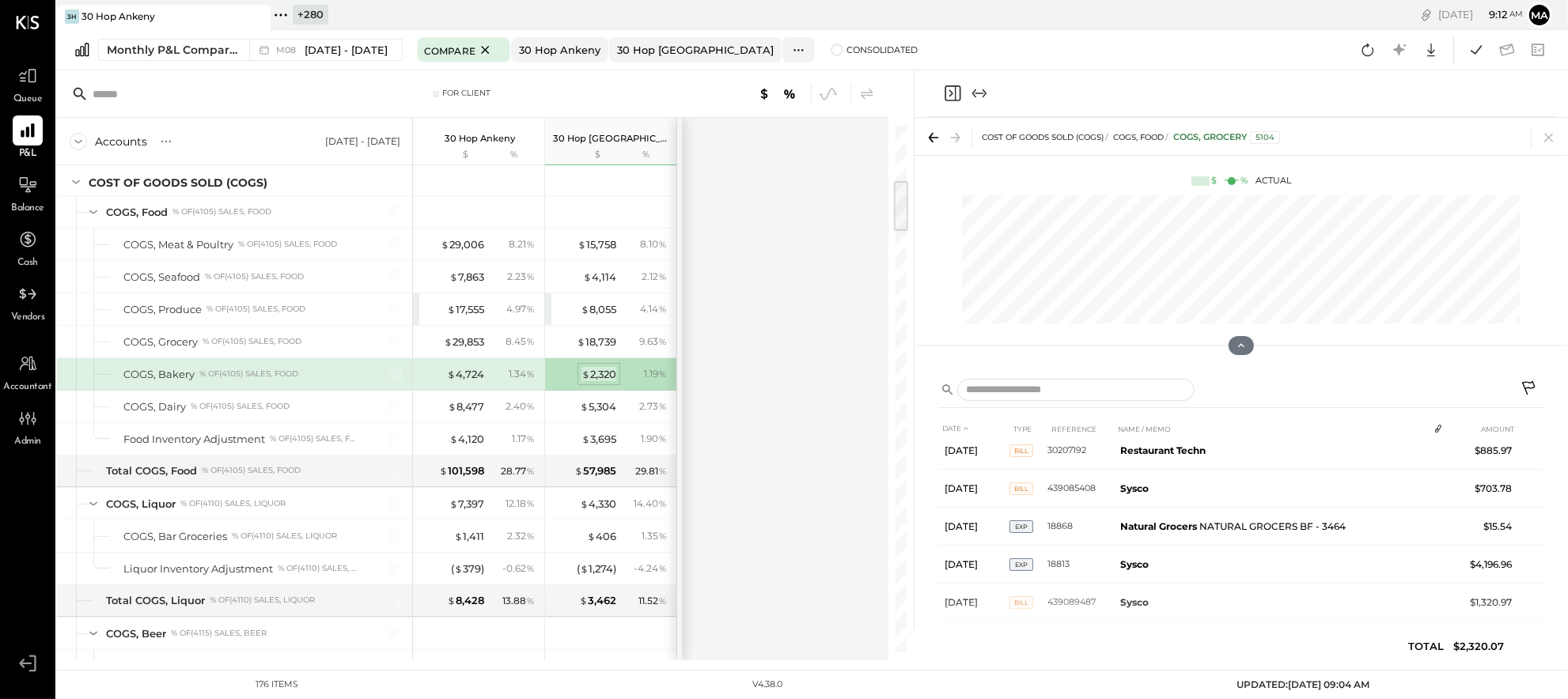
scroll to position [295, 0]
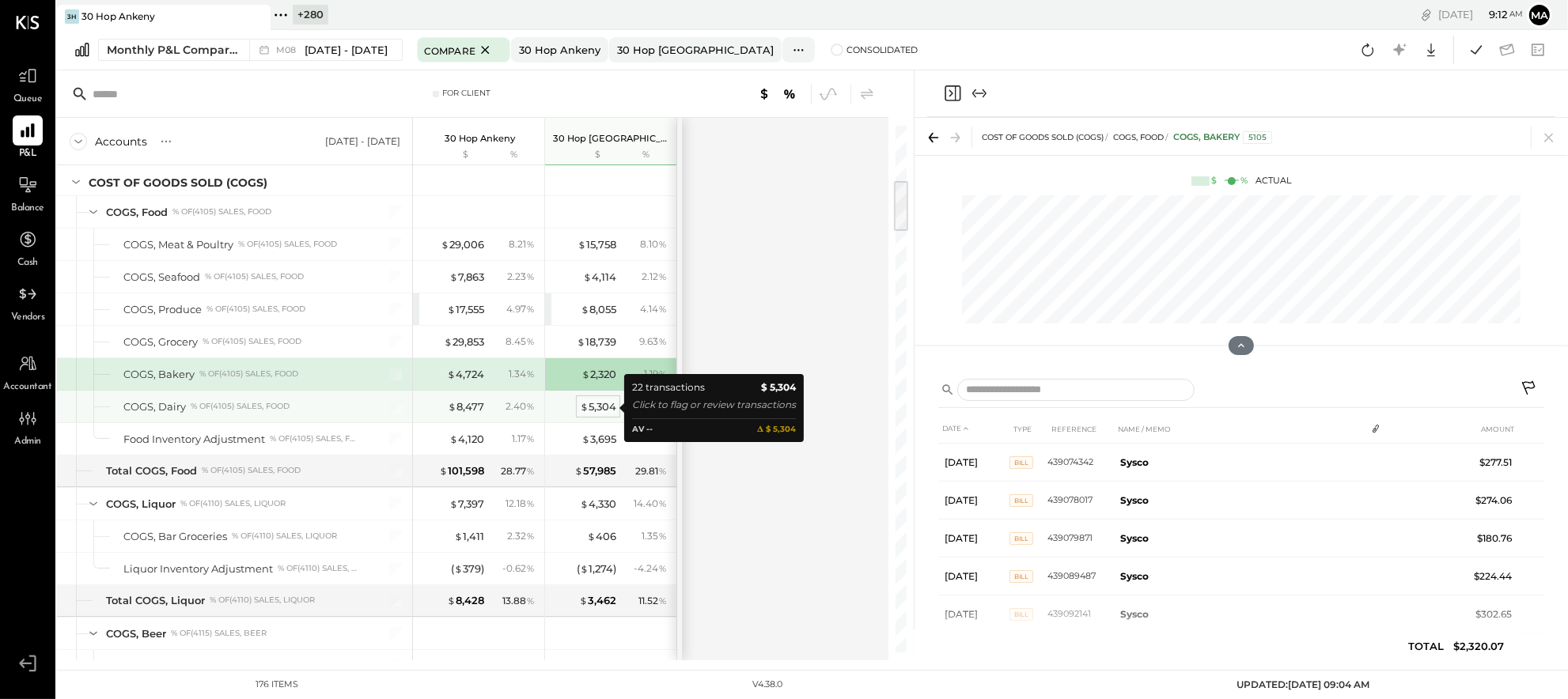
click at [597, 404] on div "$ 5,304" at bounding box center [598, 407] width 36 height 15
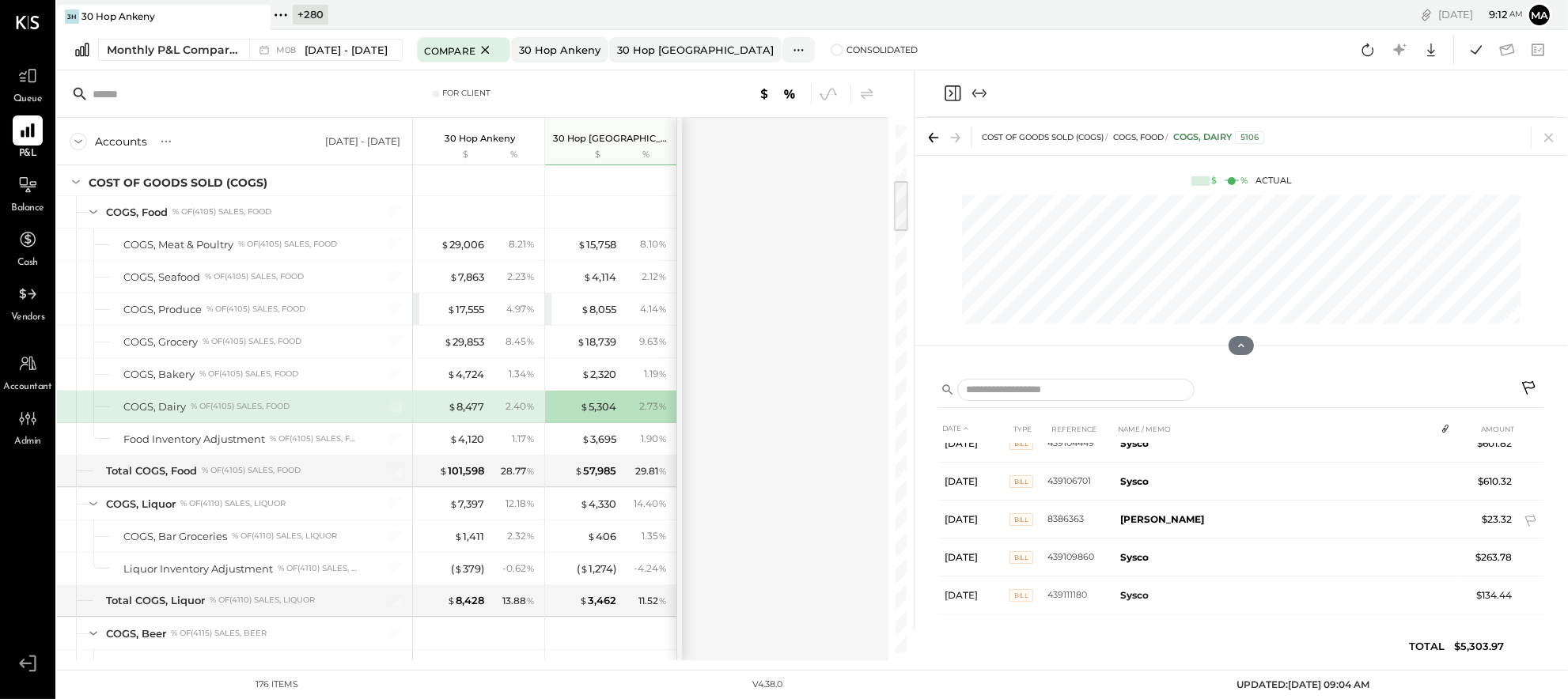
scroll to position [677, 0]
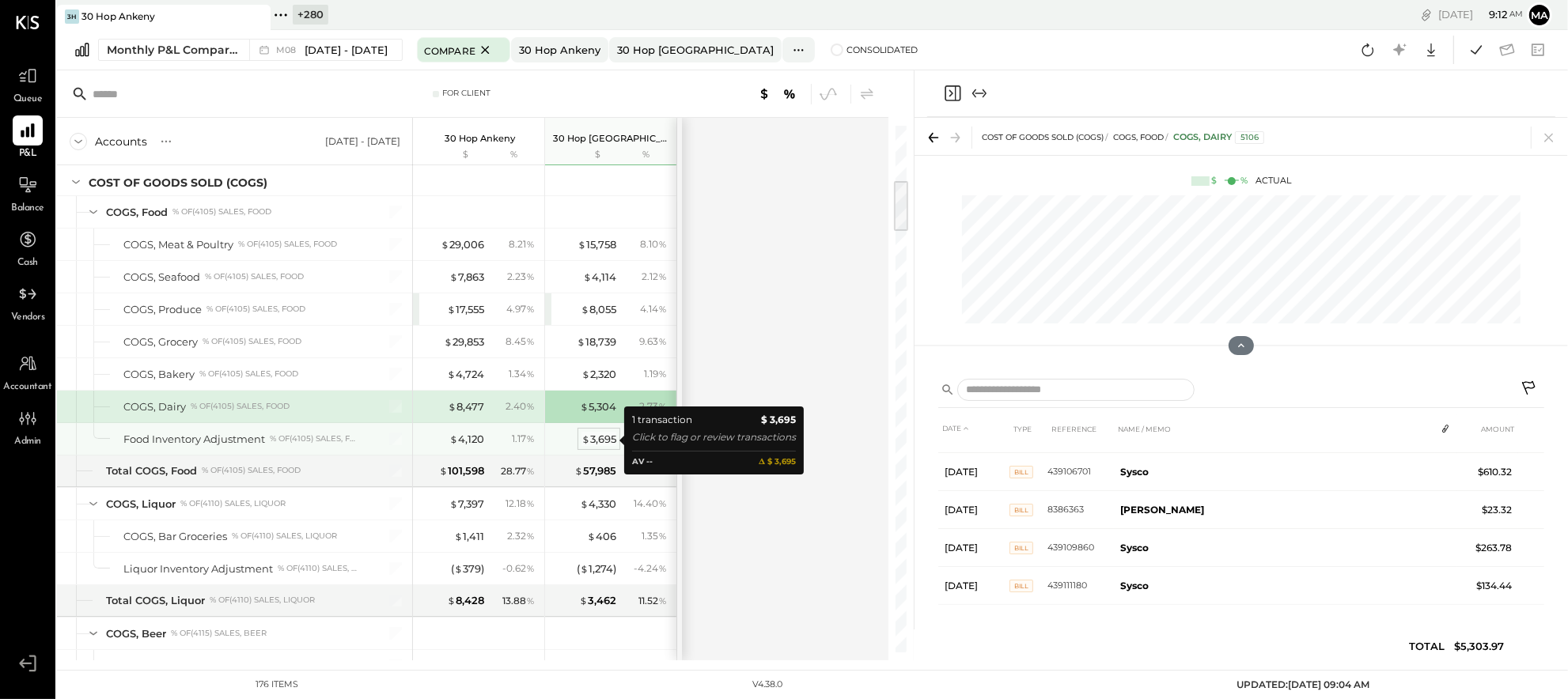
click at [593, 437] on div "$ 3,695" at bounding box center [598, 439] width 34 height 15
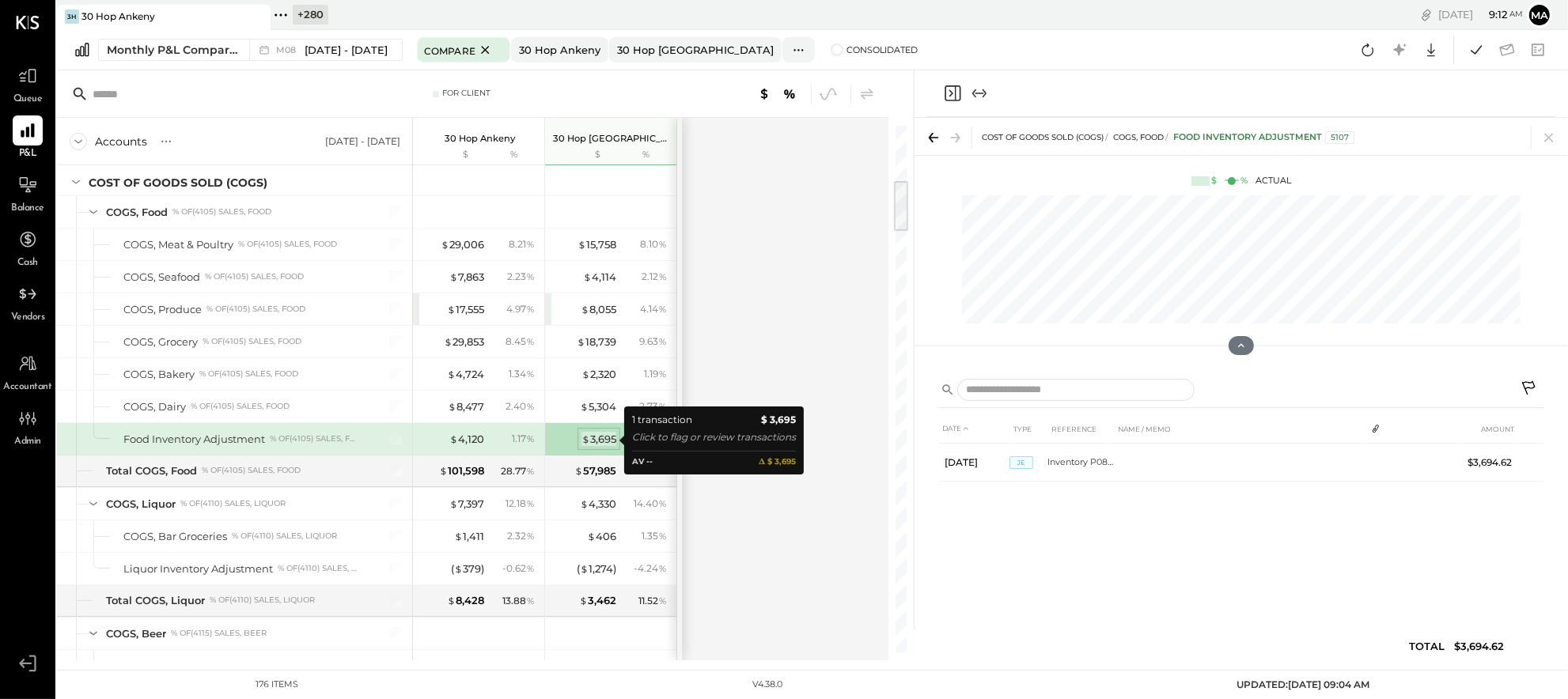
scroll to position [0, 0]
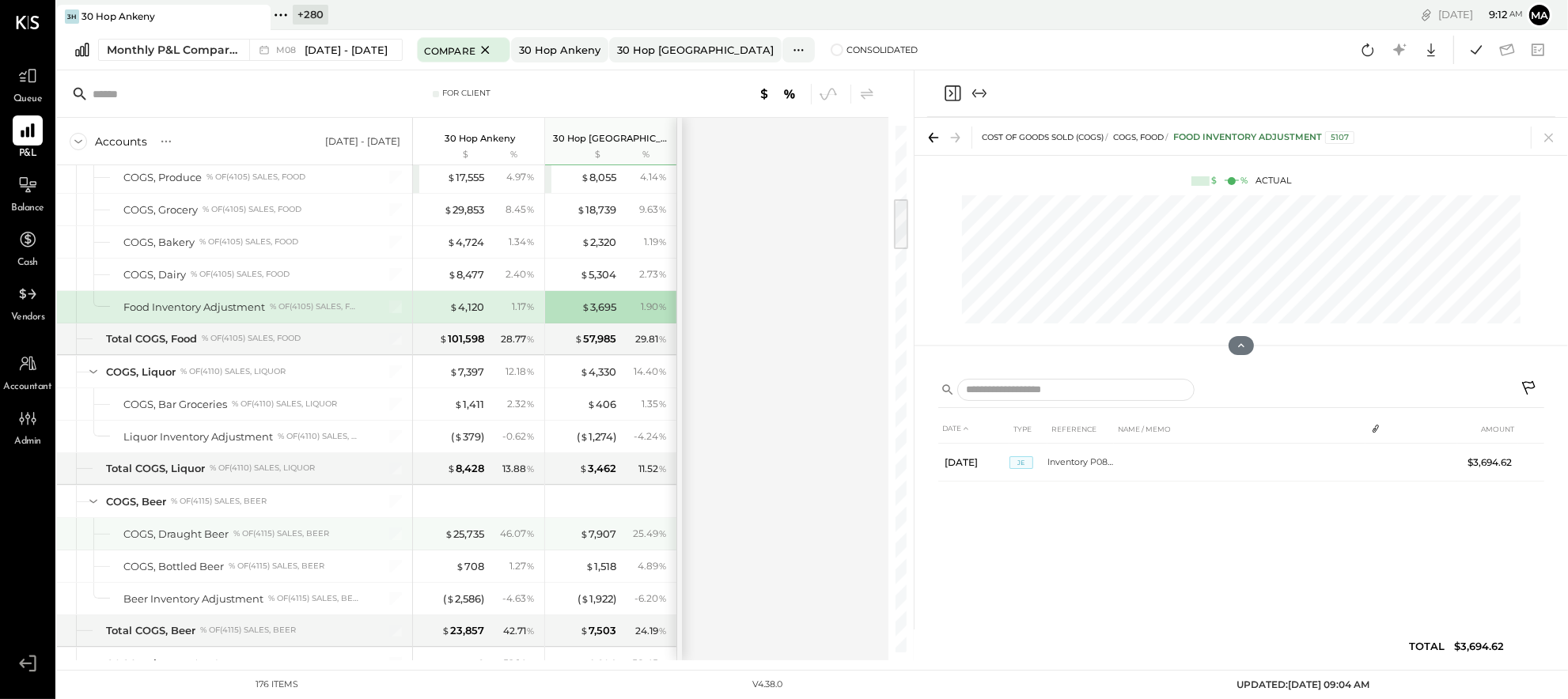
scroll to position [775, 0]
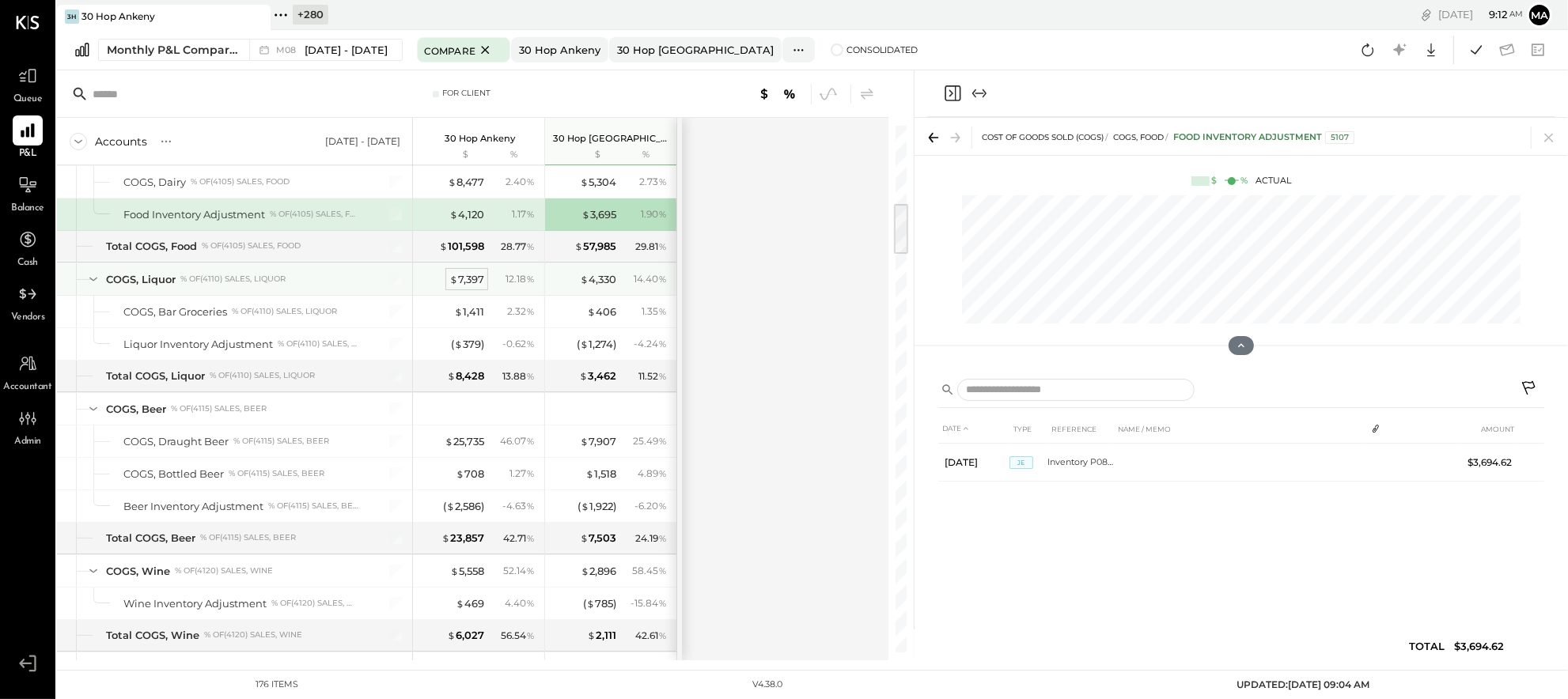
click at [462, 280] on div "$ 7,397" at bounding box center [466, 280] width 34 height 15
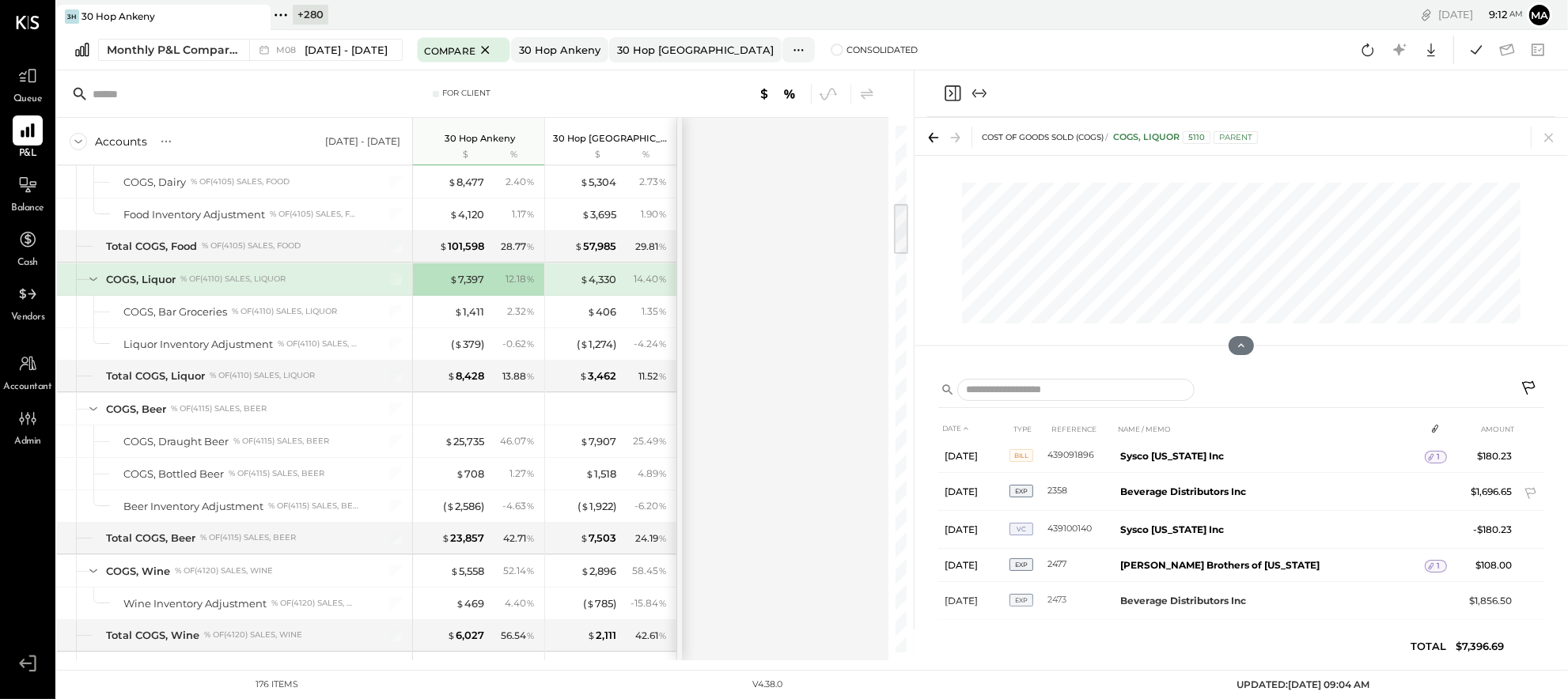
scroll to position [191, 0]
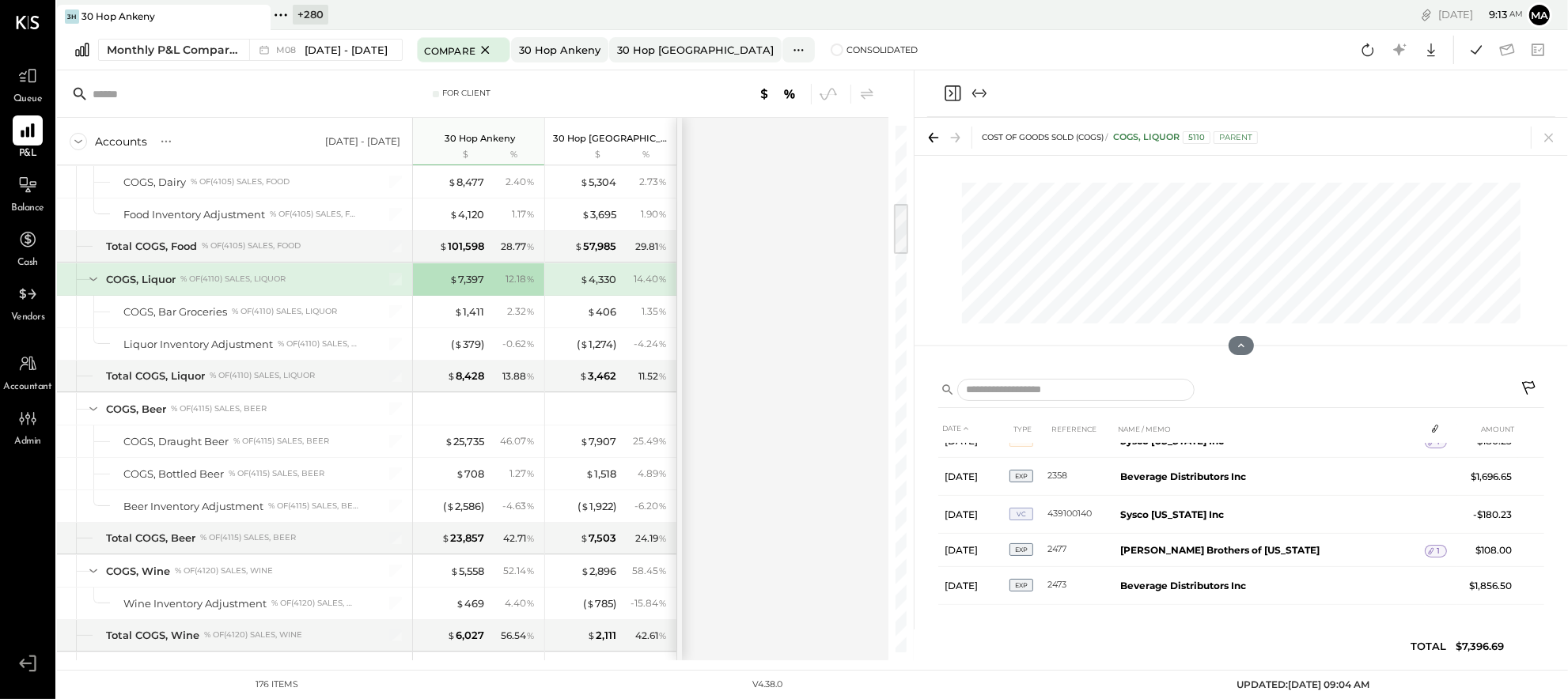
click at [1527, 385] on icon at bounding box center [1530, 390] width 19 height 19
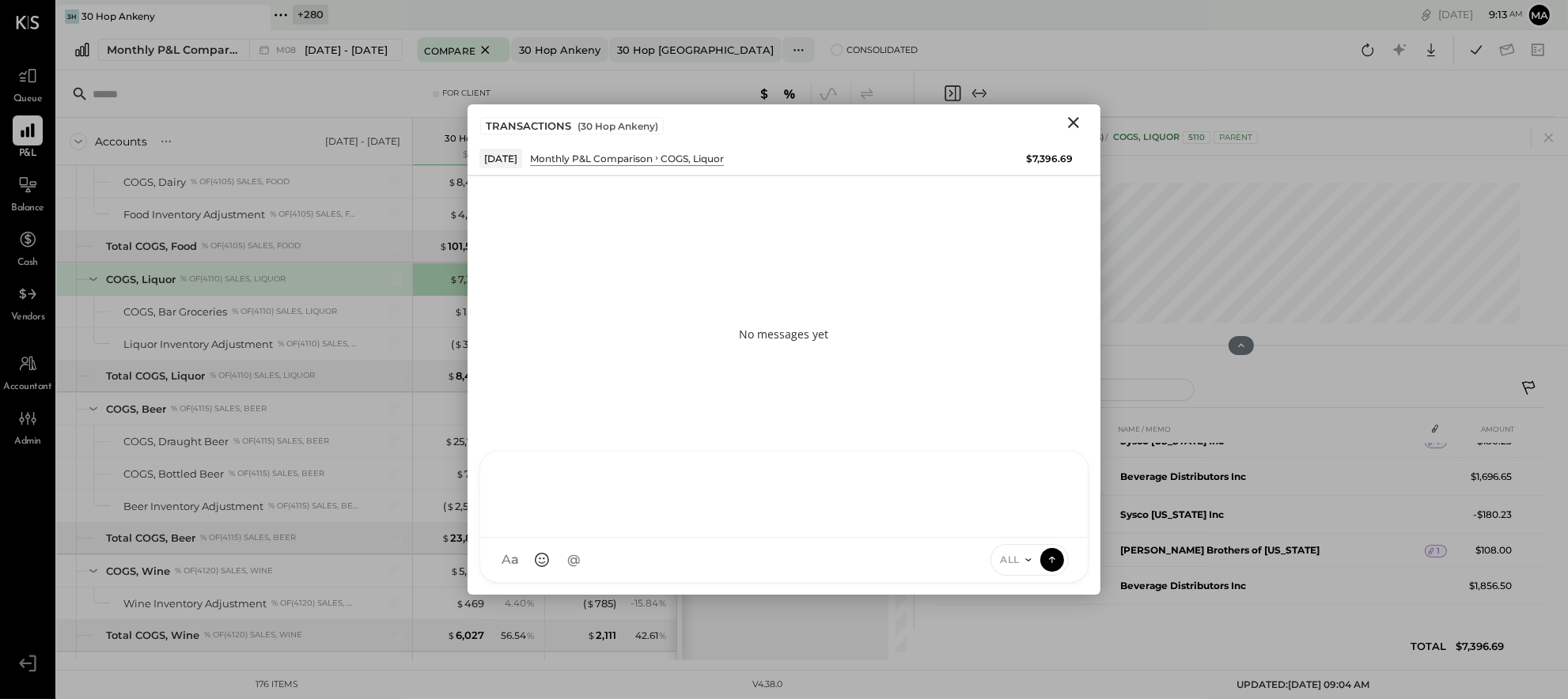
click at [983, 525] on div at bounding box center [784, 493] width 576 height 63
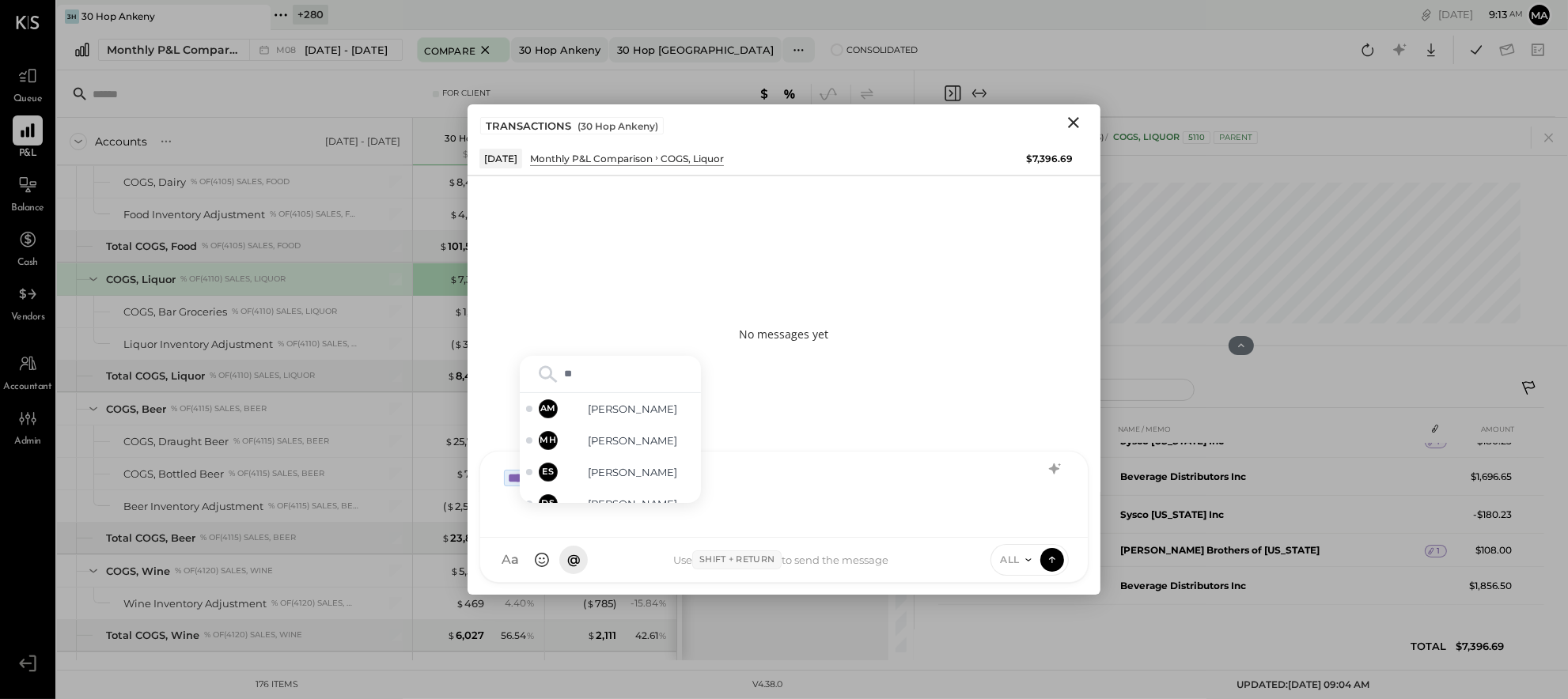
type input "***"
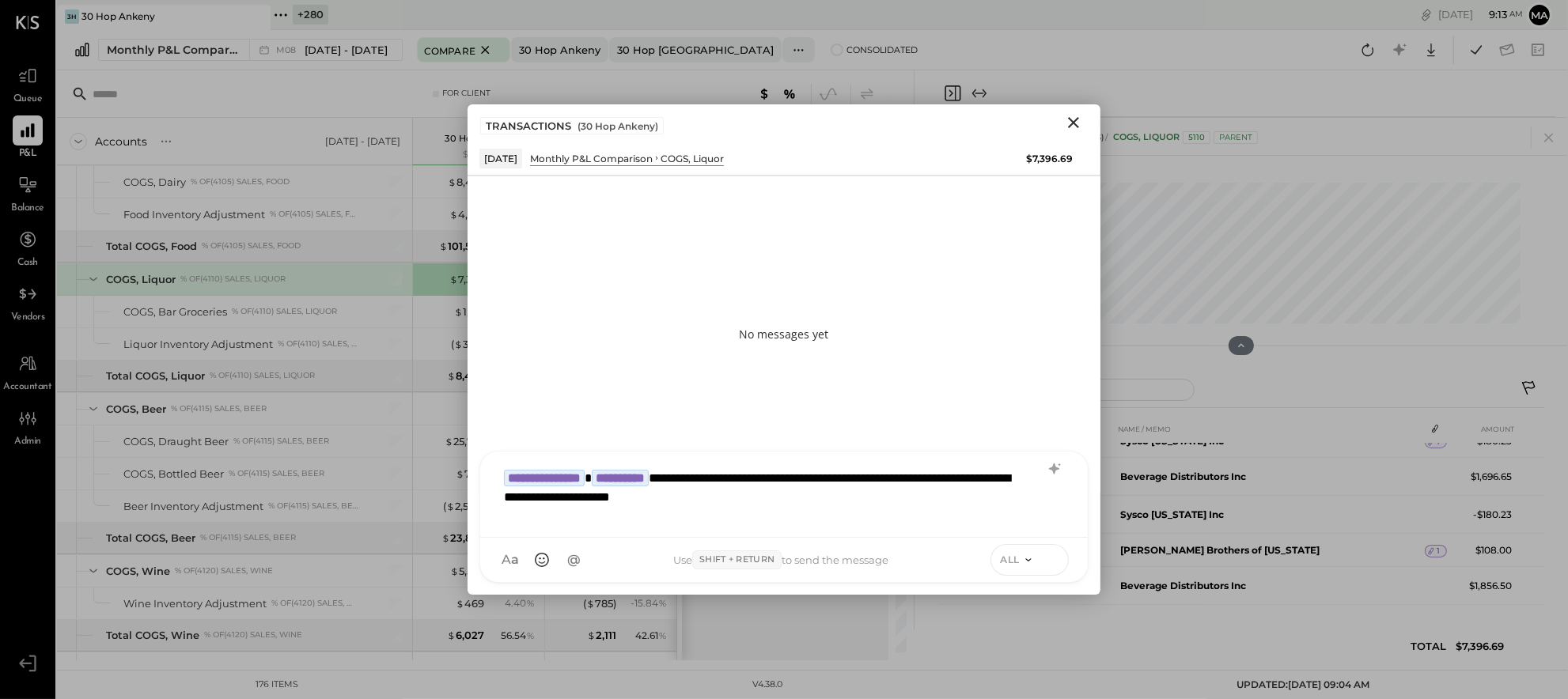
click at [1052, 556] on icon at bounding box center [1052, 557] width 7 height 3
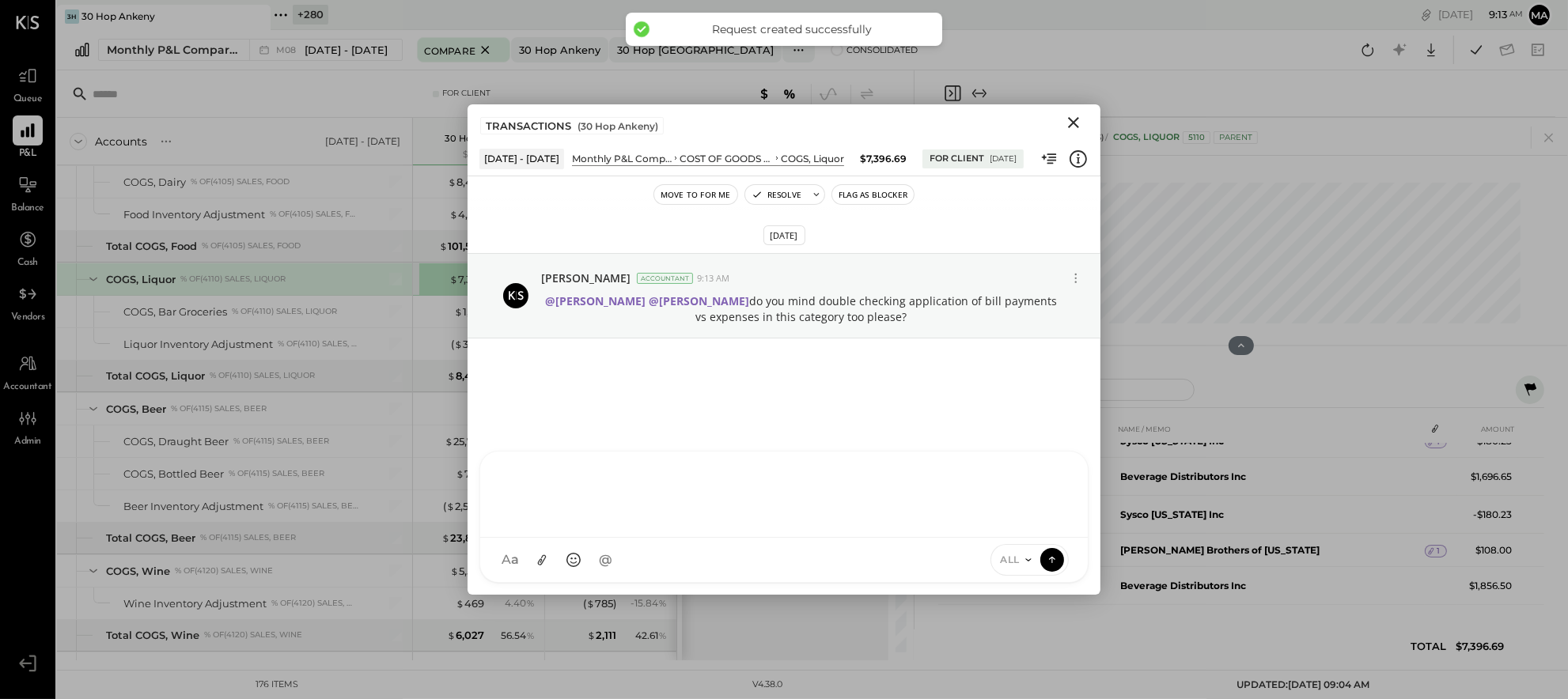
click at [1072, 120] on icon "Close" at bounding box center [1074, 123] width 11 height 11
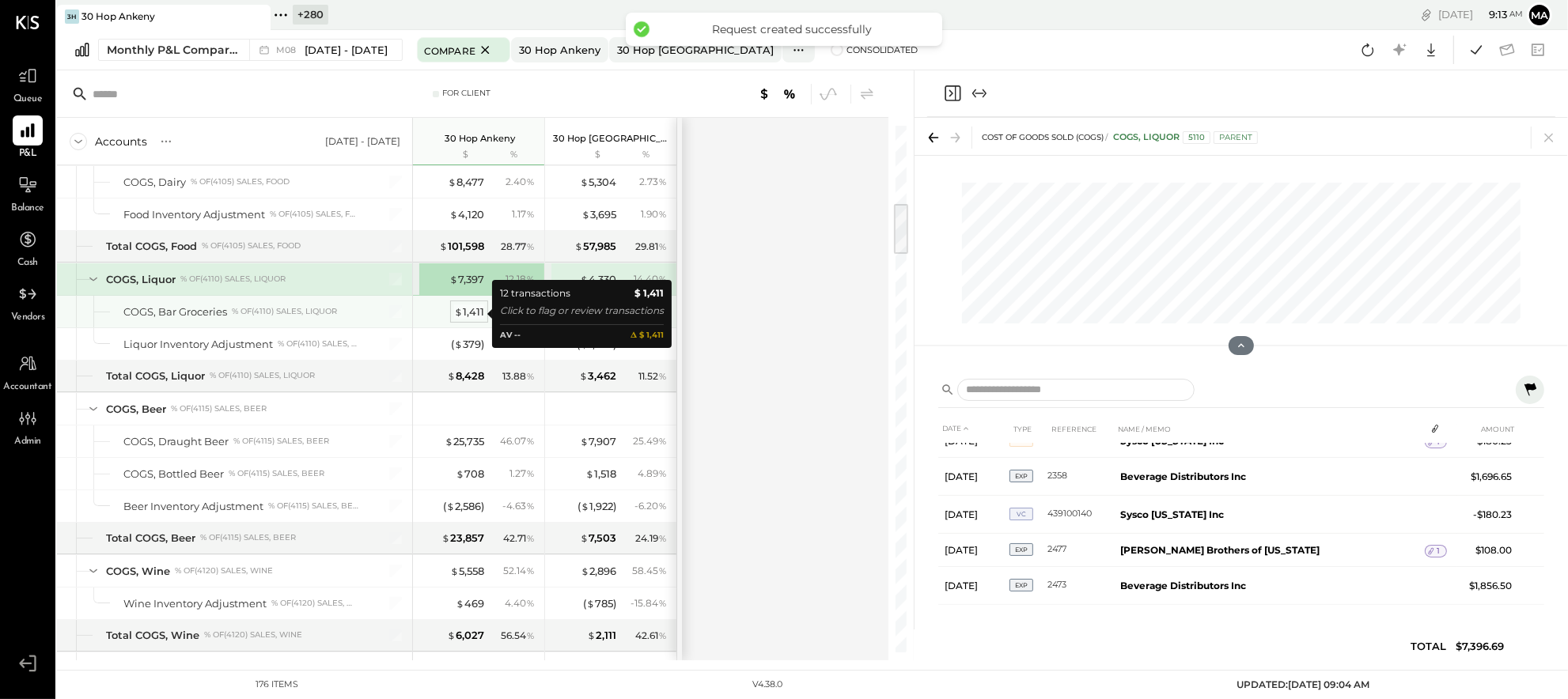
click at [463, 313] on div "$ 1,411" at bounding box center [469, 312] width 30 height 15
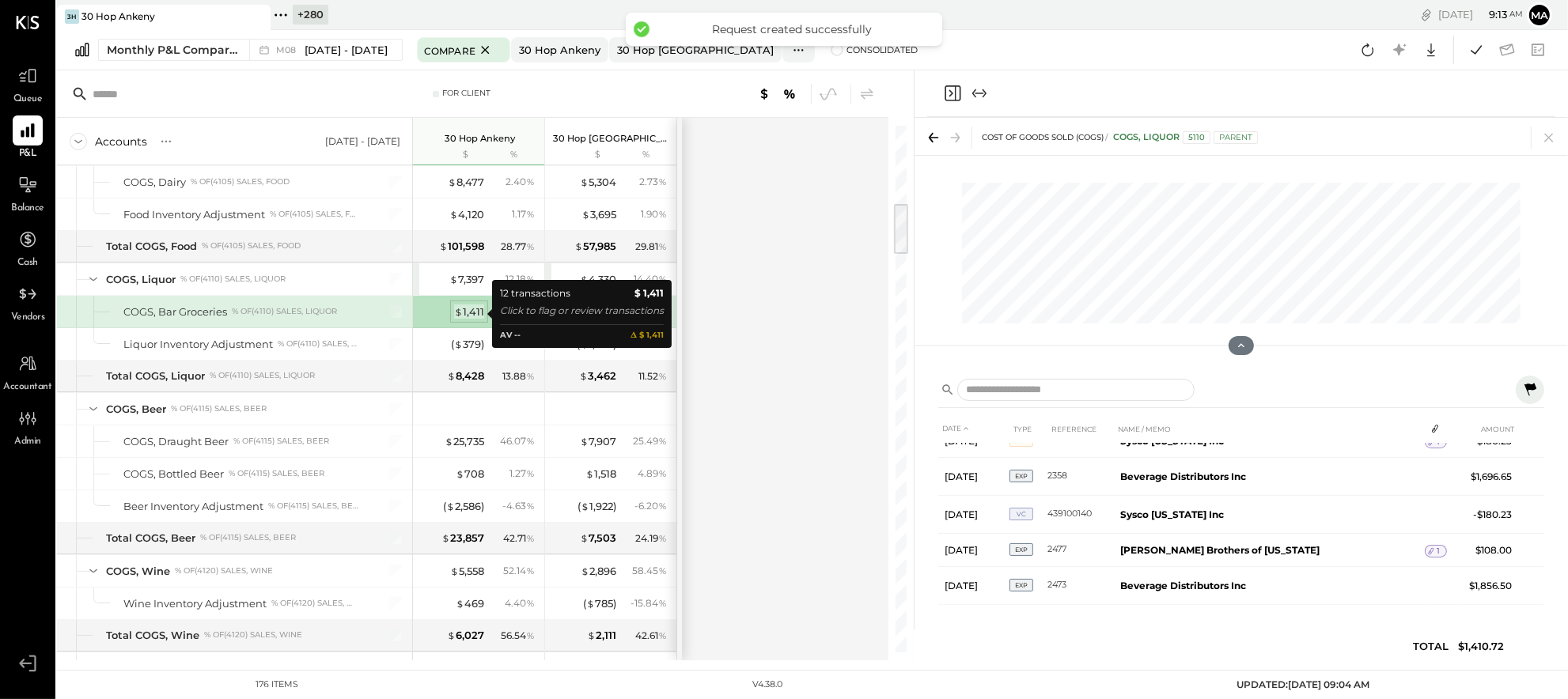
scroll to position [204, 0]
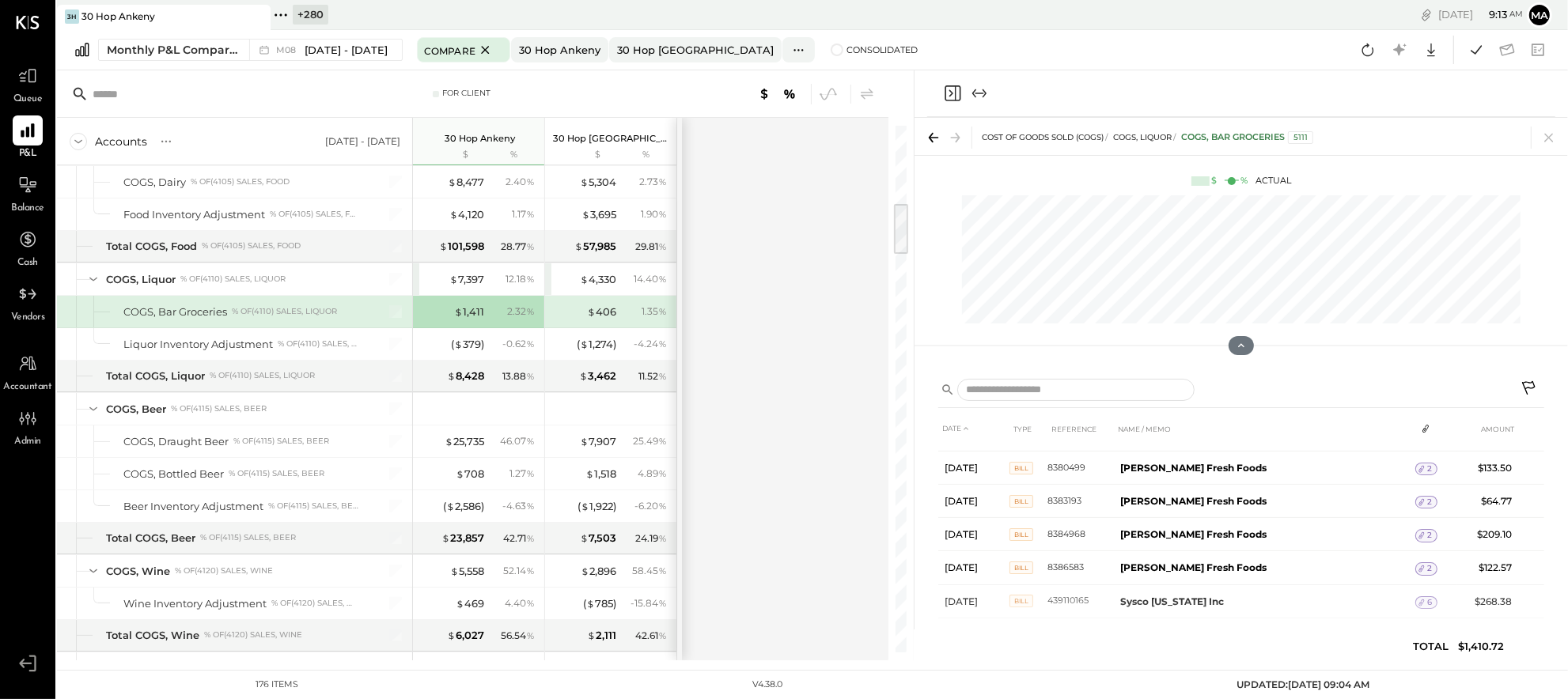
scroll to position [239, 0]
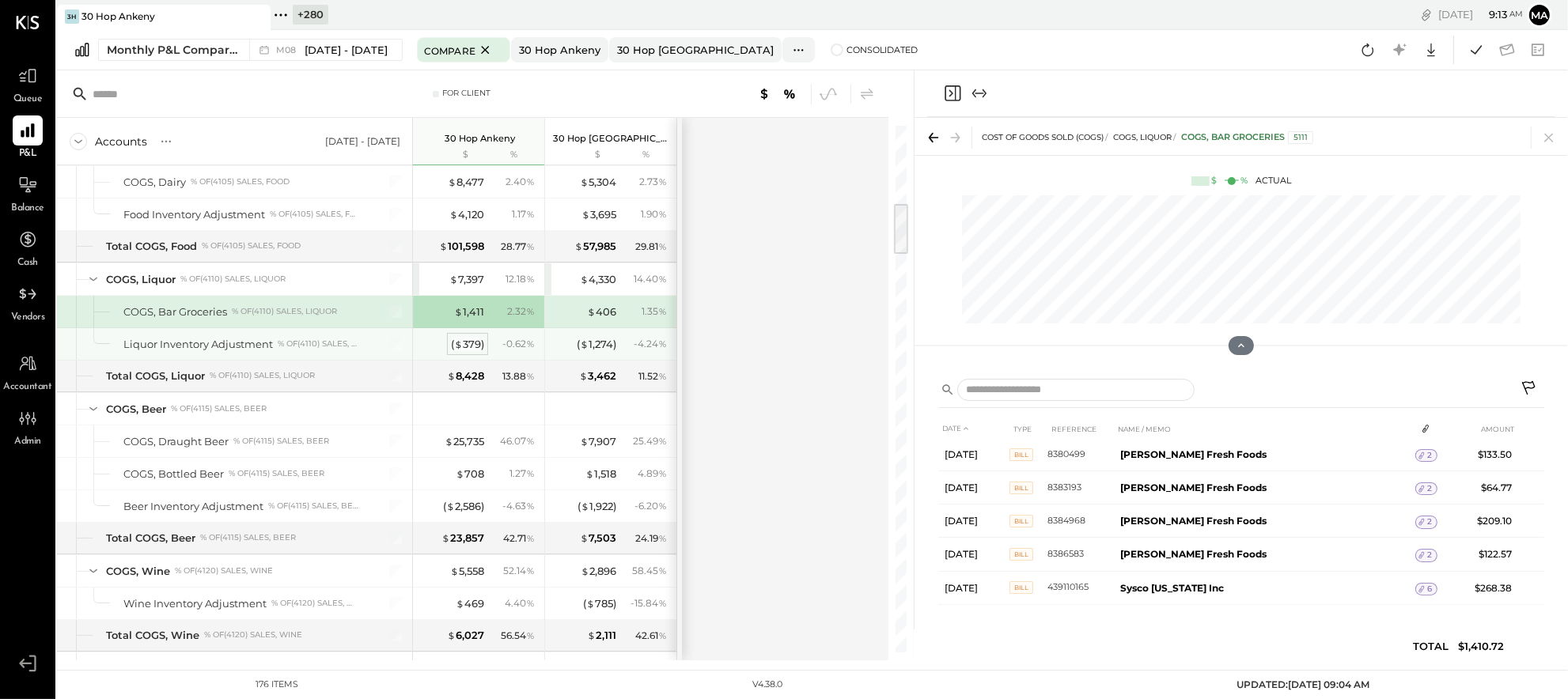
click at [461, 342] on span "$" at bounding box center [458, 344] width 8 height 13
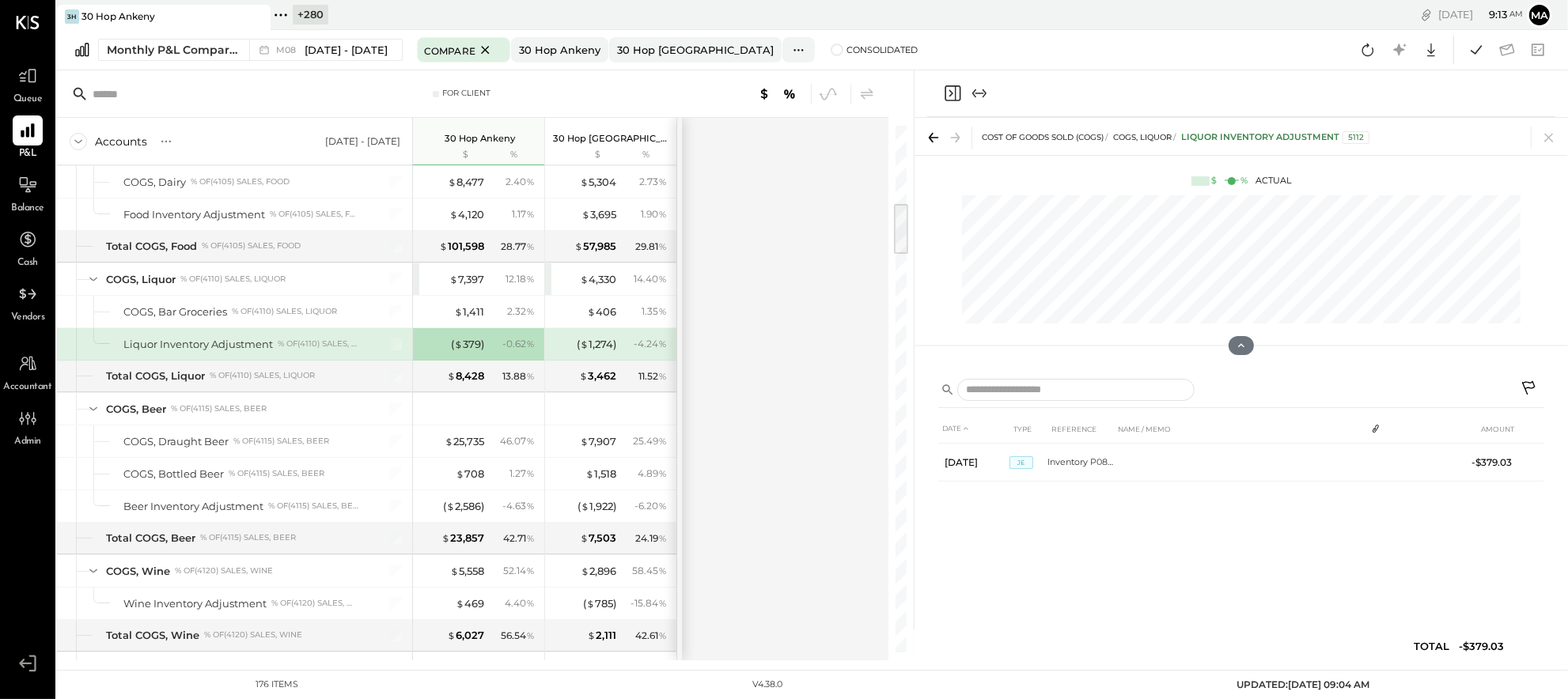
scroll to position [0, 0]
click at [598, 275] on div "$ 4,330" at bounding box center [598, 280] width 36 height 15
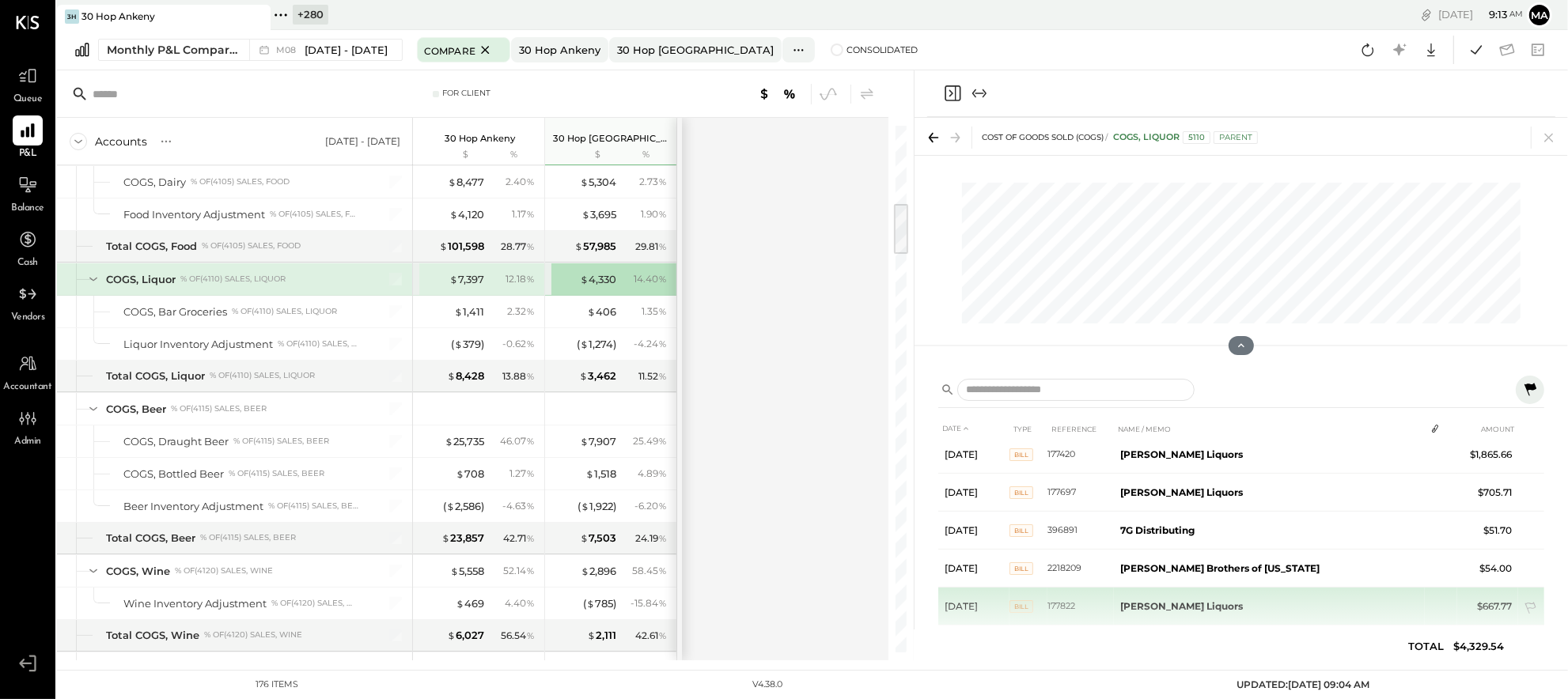
scroll to position [143, 0]
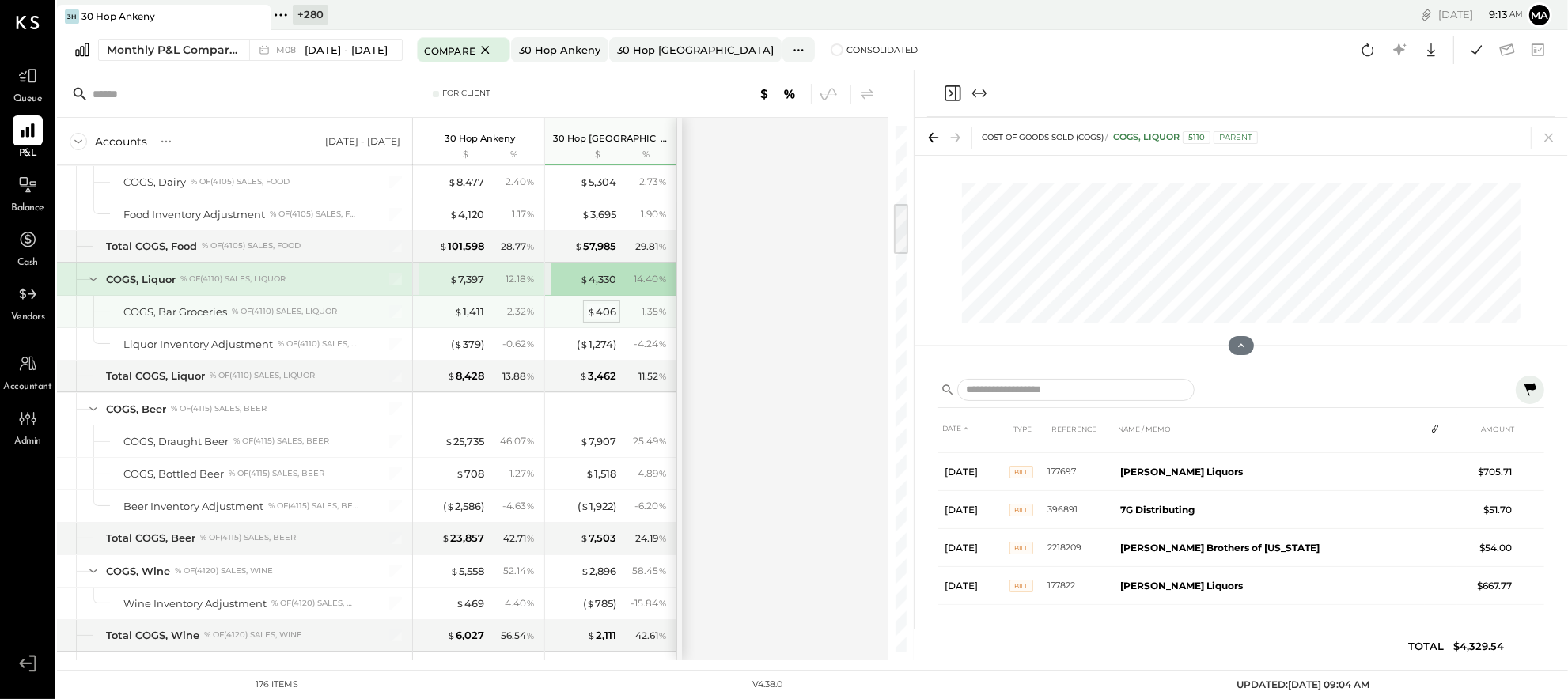
click at [598, 310] on div "$ 406" at bounding box center [601, 312] width 29 height 15
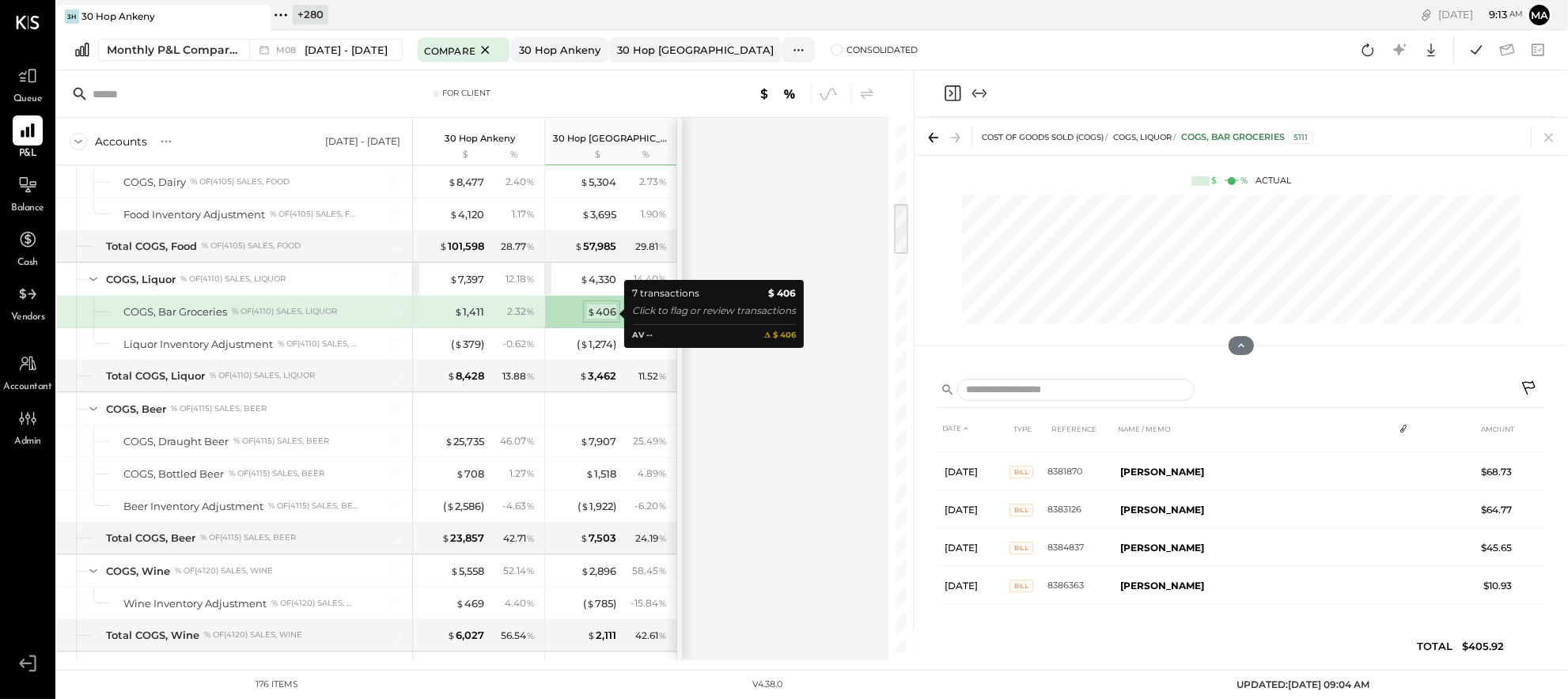
scroll to position [104, 0]
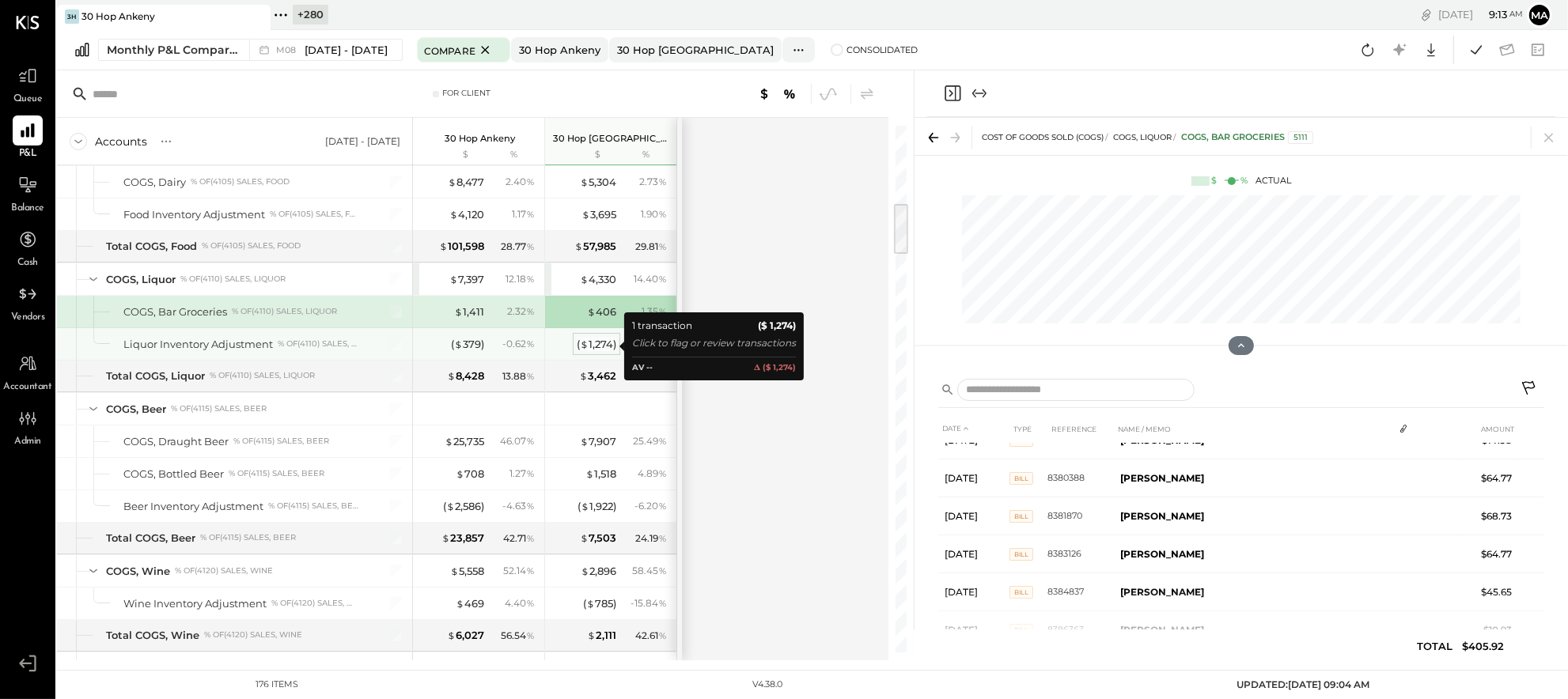
scroll to position [104, 0]
click at [588, 345] on div "( $ 1,274 )" at bounding box center [597, 345] width 39 height 15
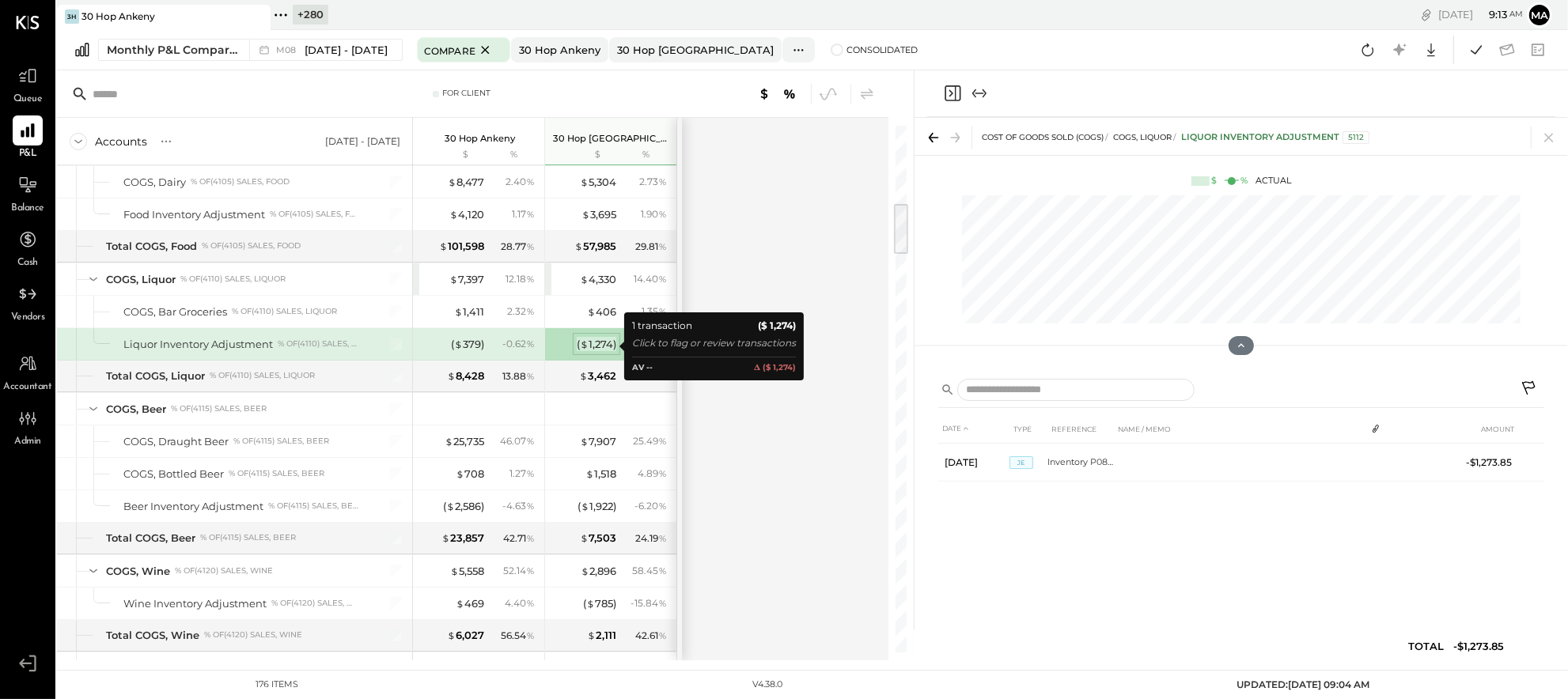
scroll to position [0, 0]
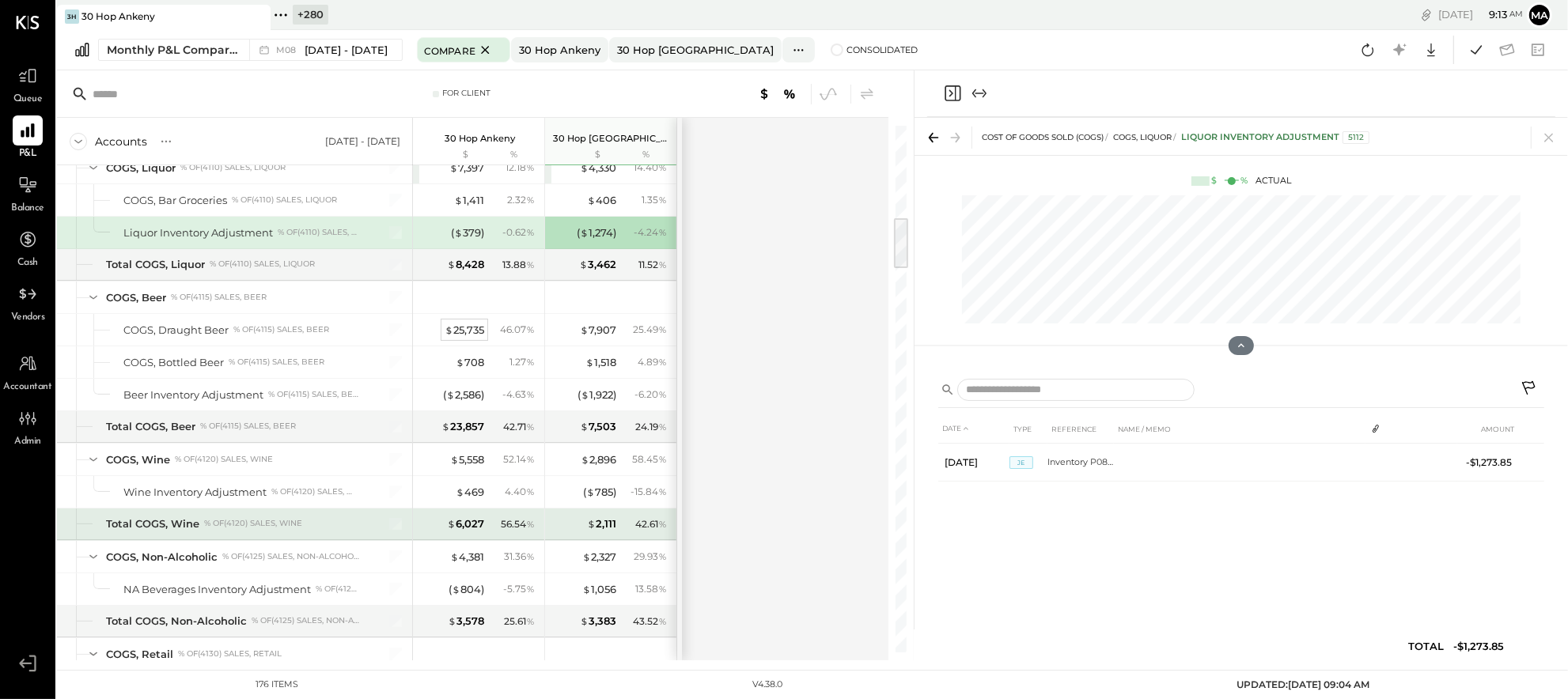
scroll to position [927, 0]
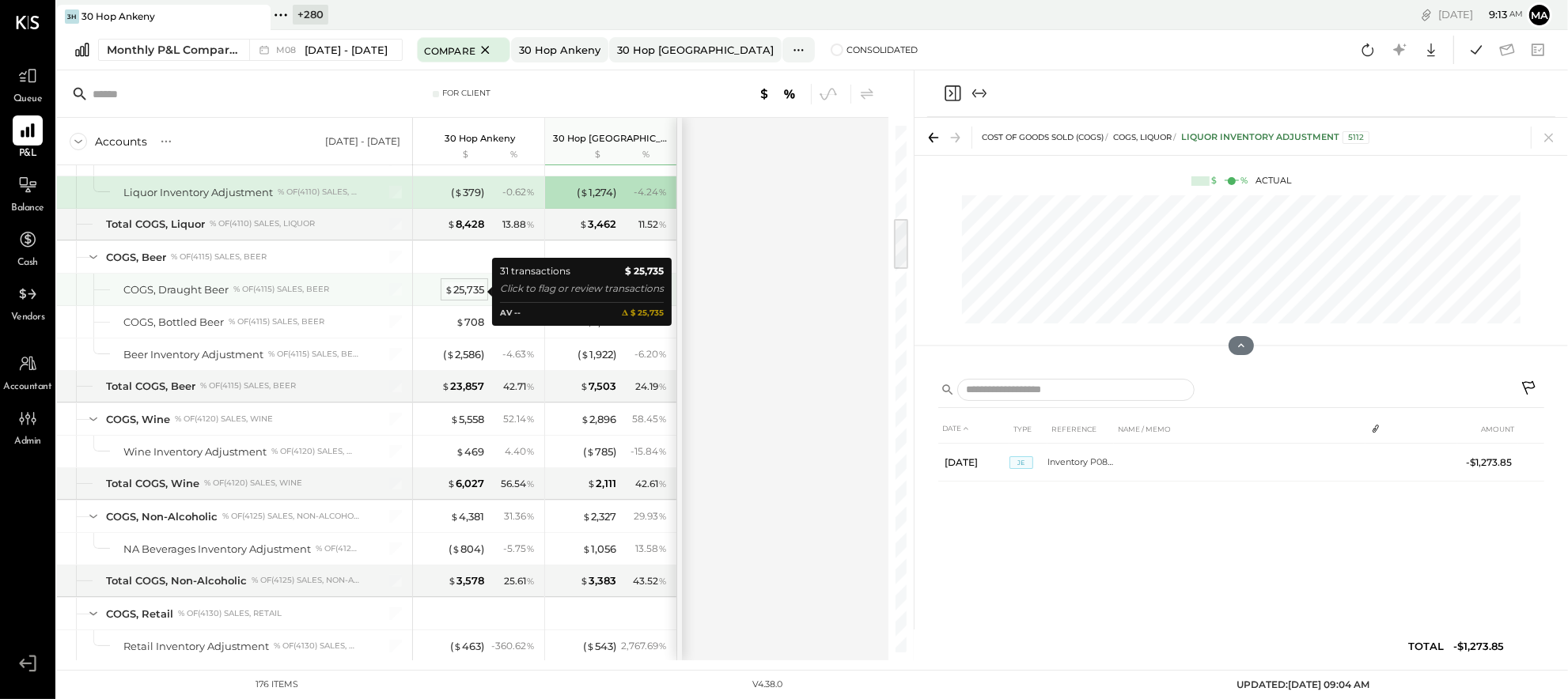
click at [469, 289] on div "$ 25,735" at bounding box center [464, 290] width 39 height 15
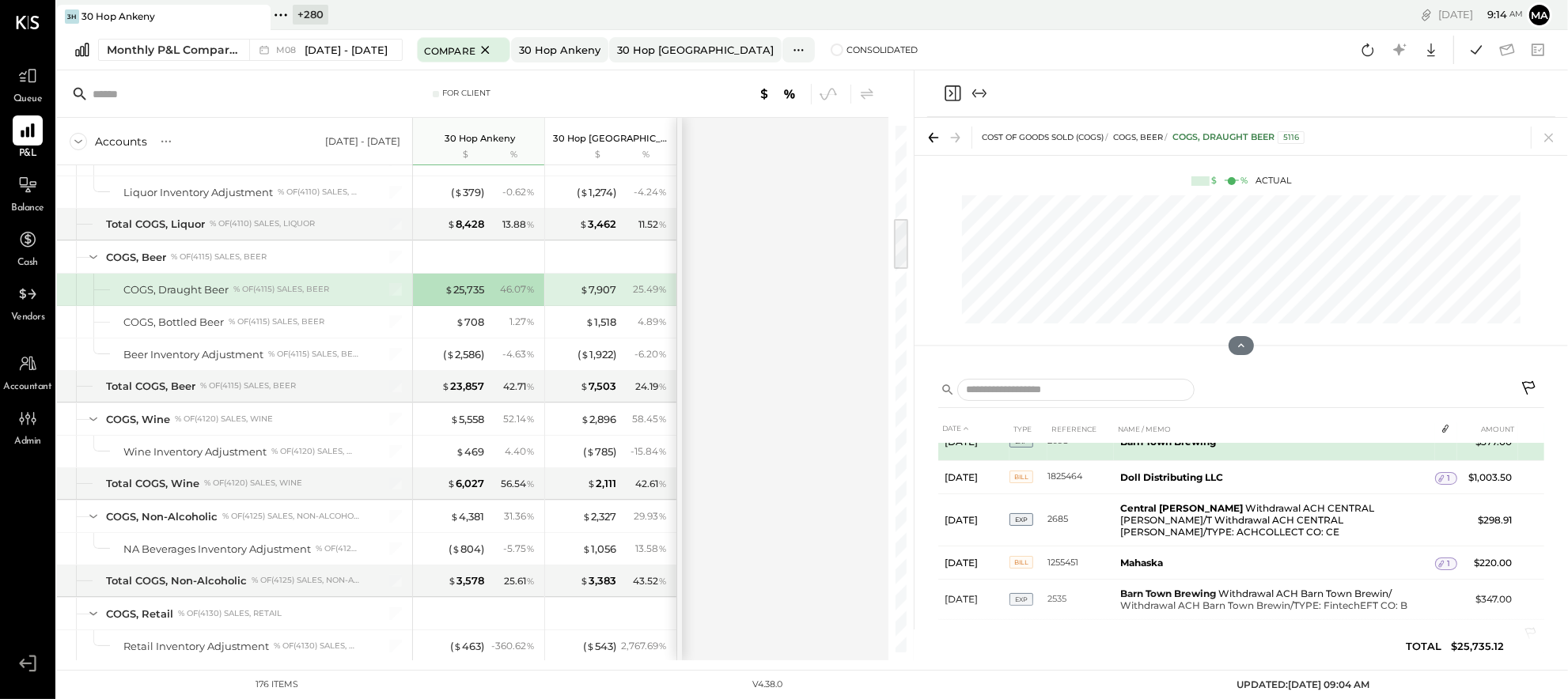
scroll to position [306, 0]
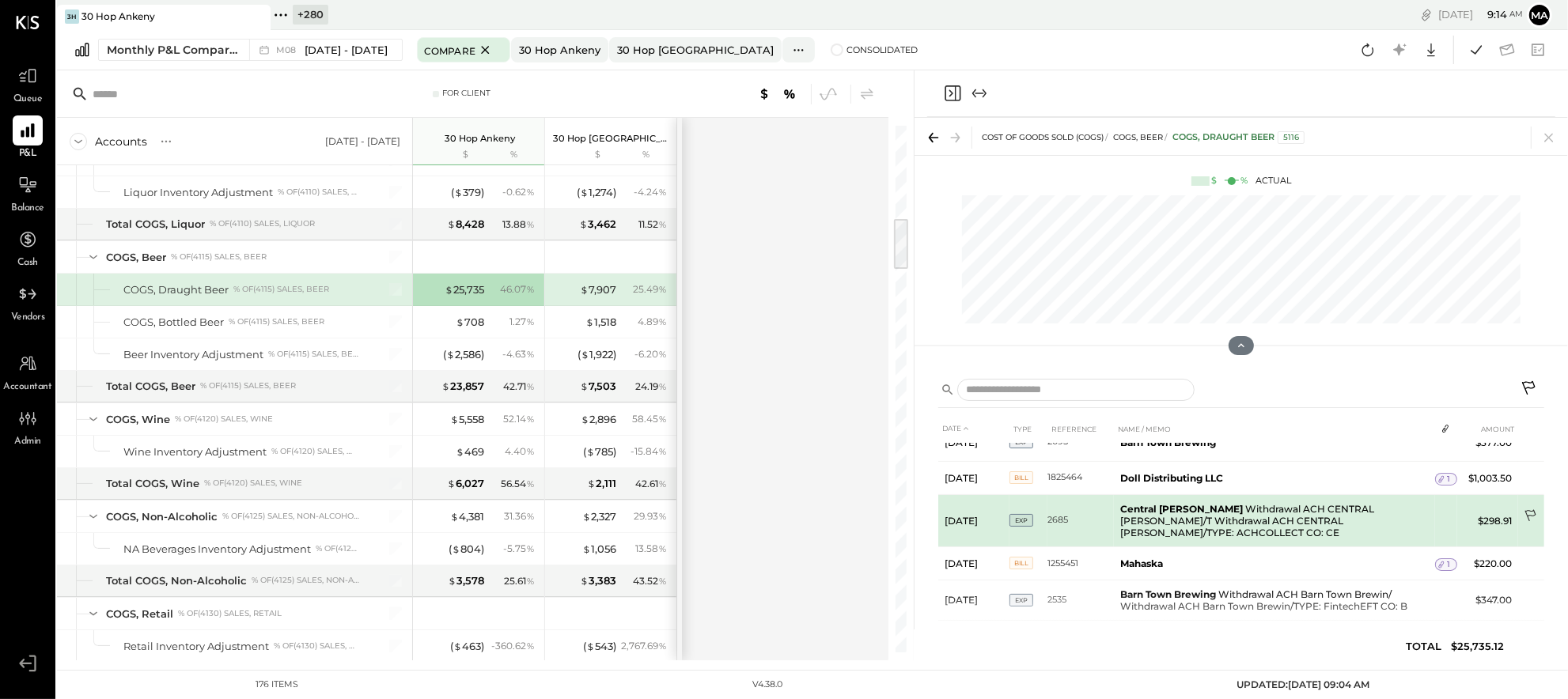
click at [1531, 510] on icon at bounding box center [1532, 517] width 16 height 16
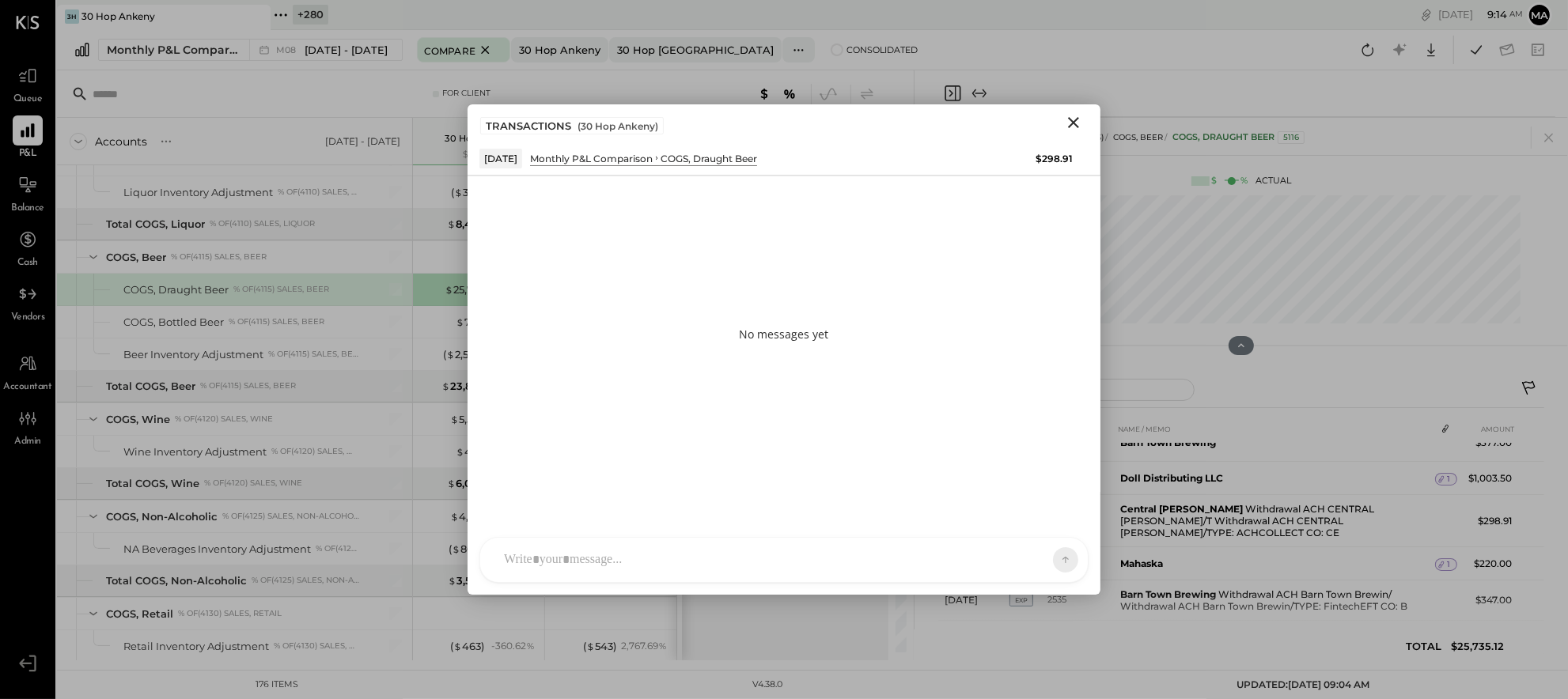
click at [930, 554] on div at bounding box center [784, 560] width 608 height 45
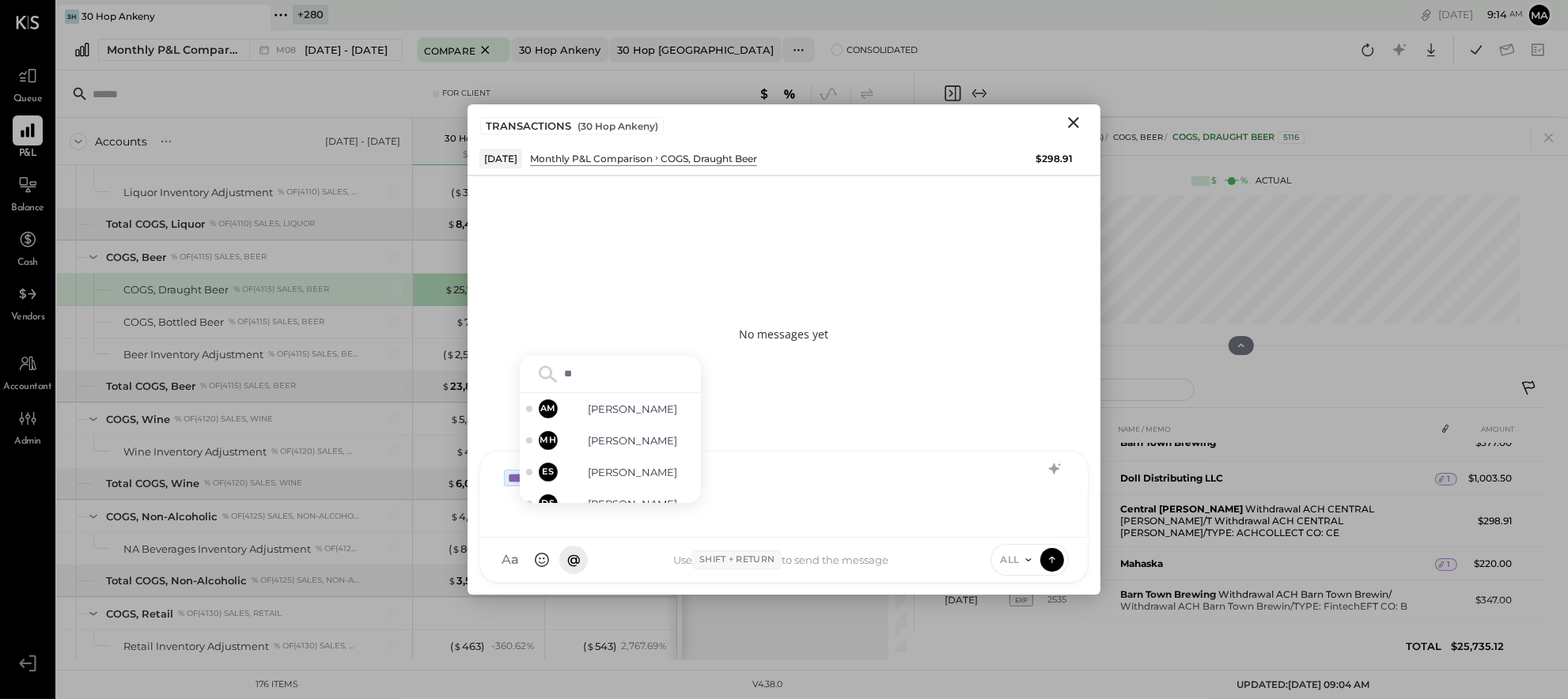
type input "***"
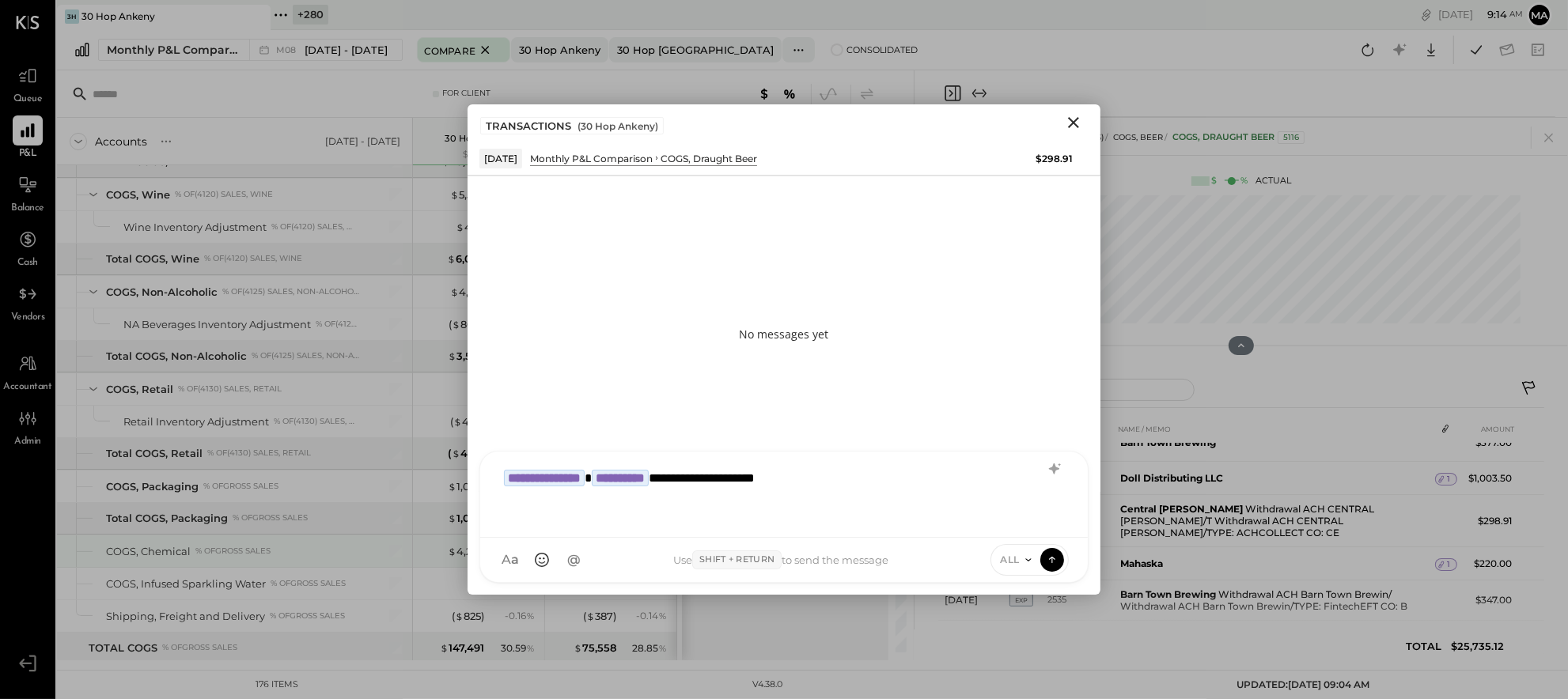
scroll to position [1189, 0]
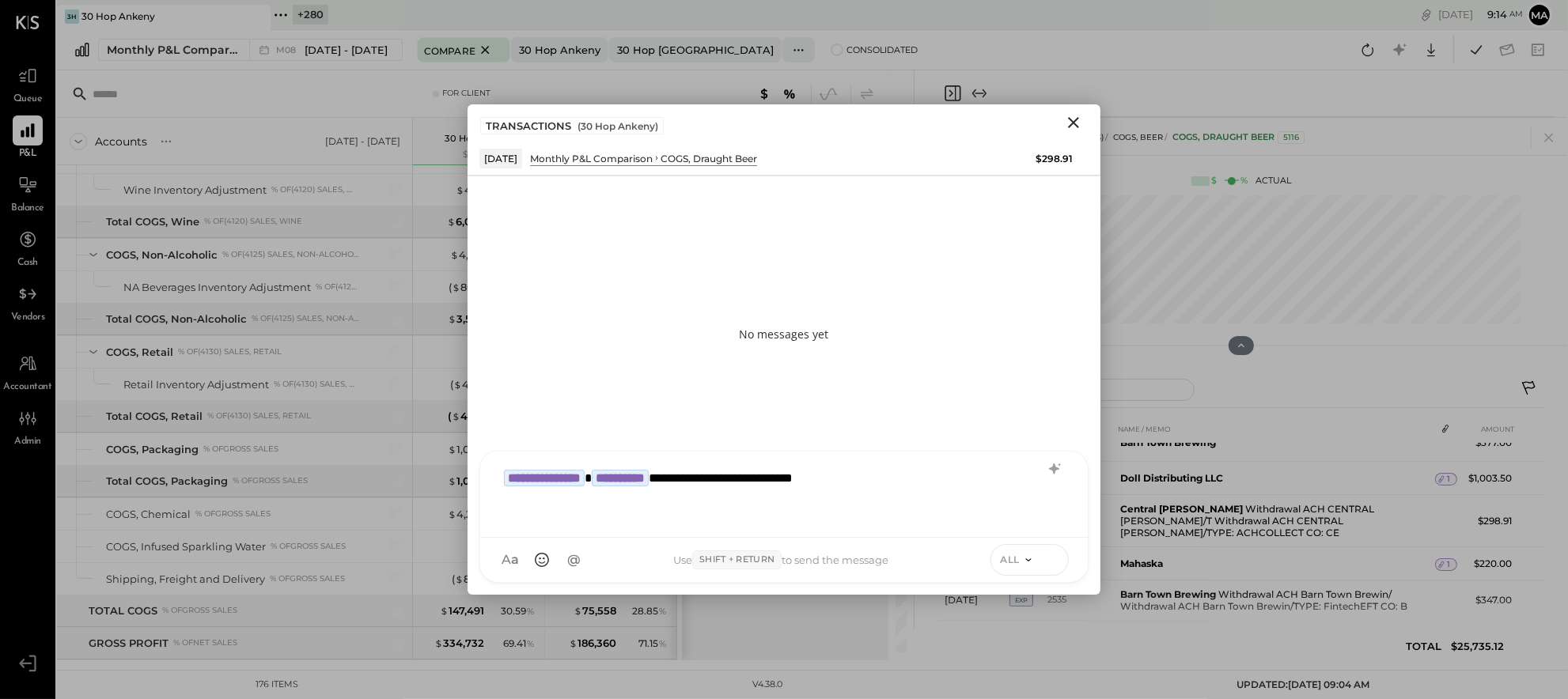
click at [1055, 557] on icon at bounding box center [1052, 559] width 14 height 16
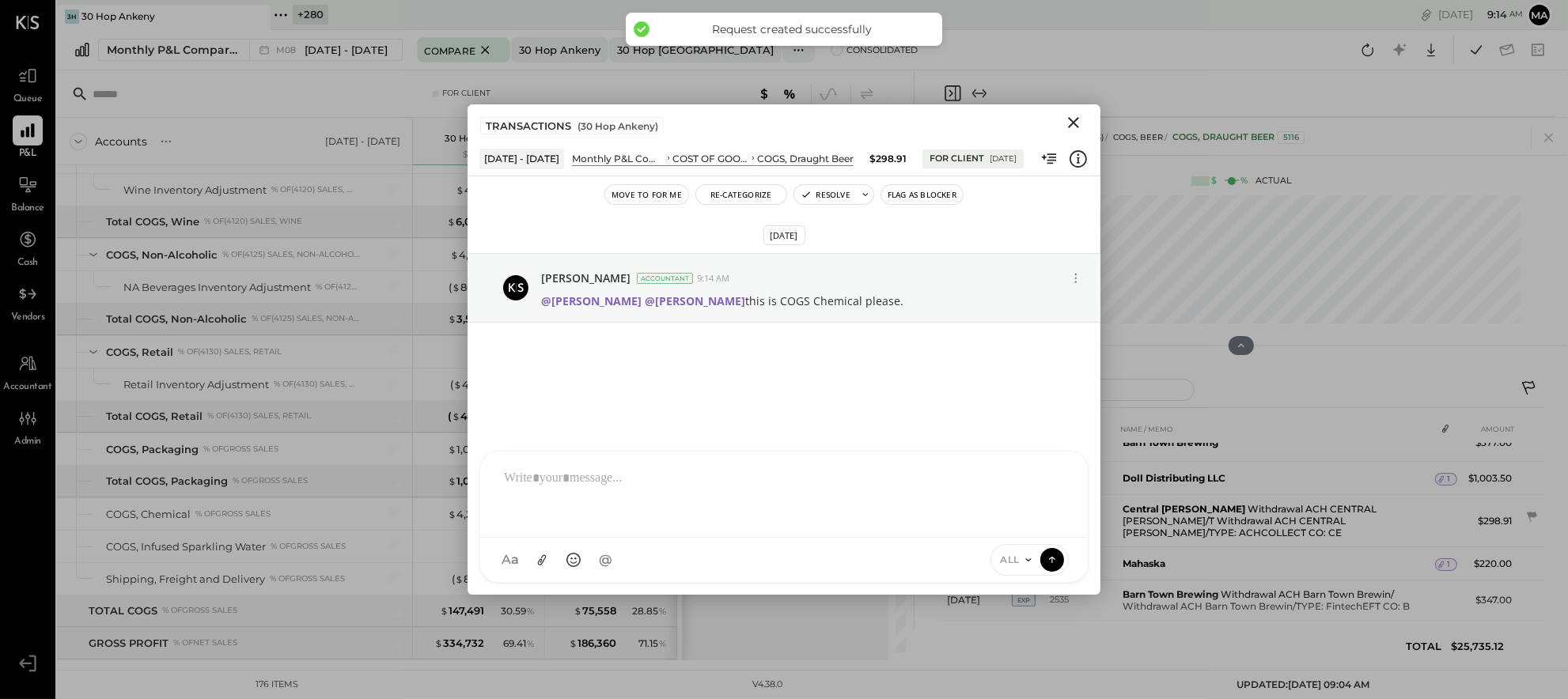
click at [1074, 120] on icon "Close" at bounding box center [1074, 122] width 19 height 19
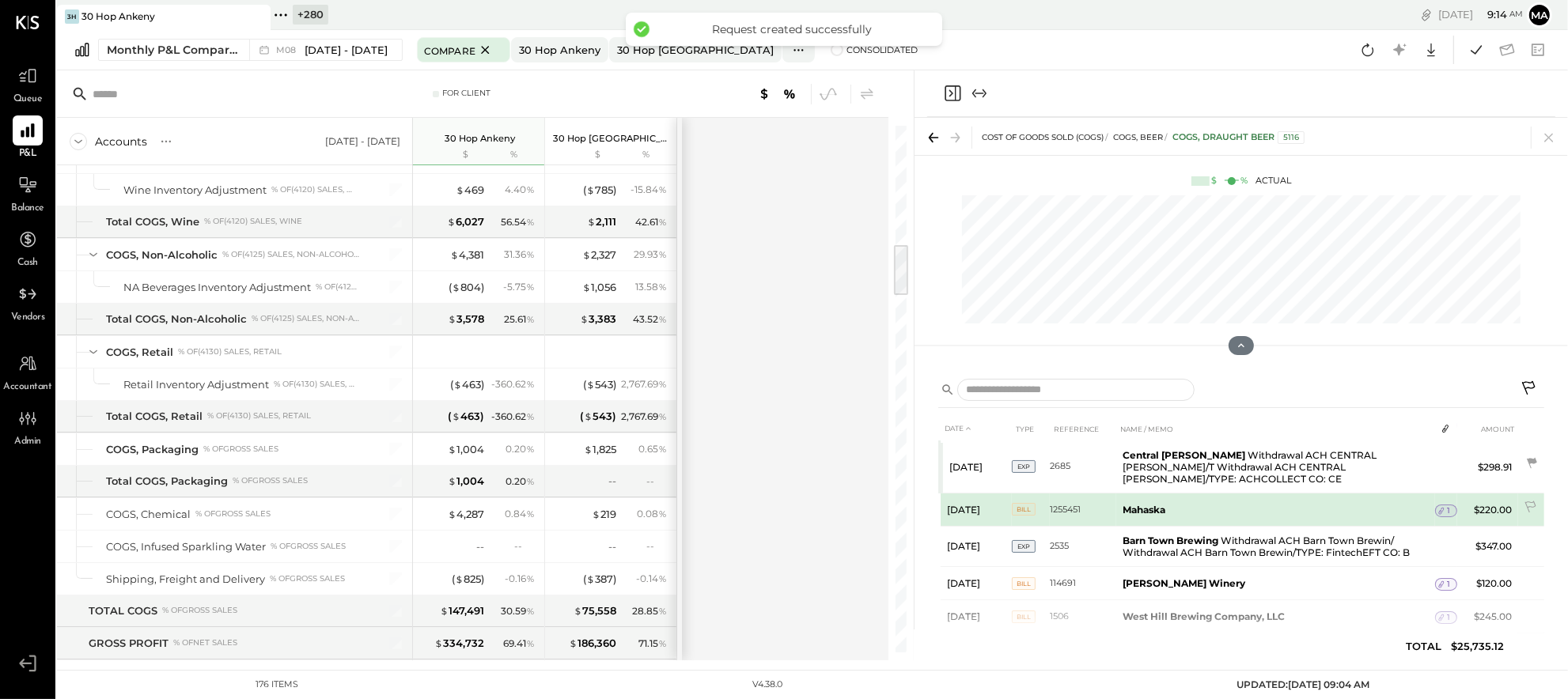
scroll to position [390, 0]
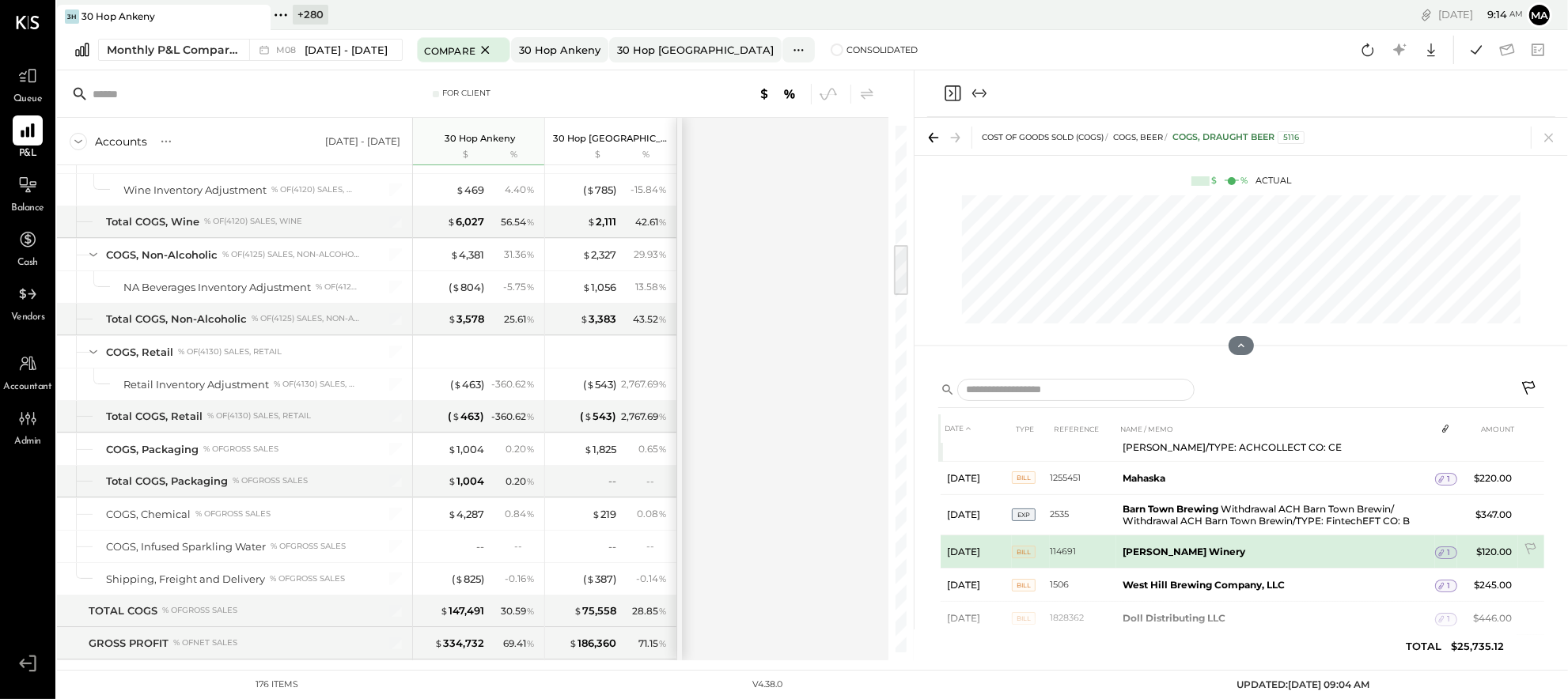
click at [1452, 547] on div "1" at bounding box center [1447, 554] width 22 height 13
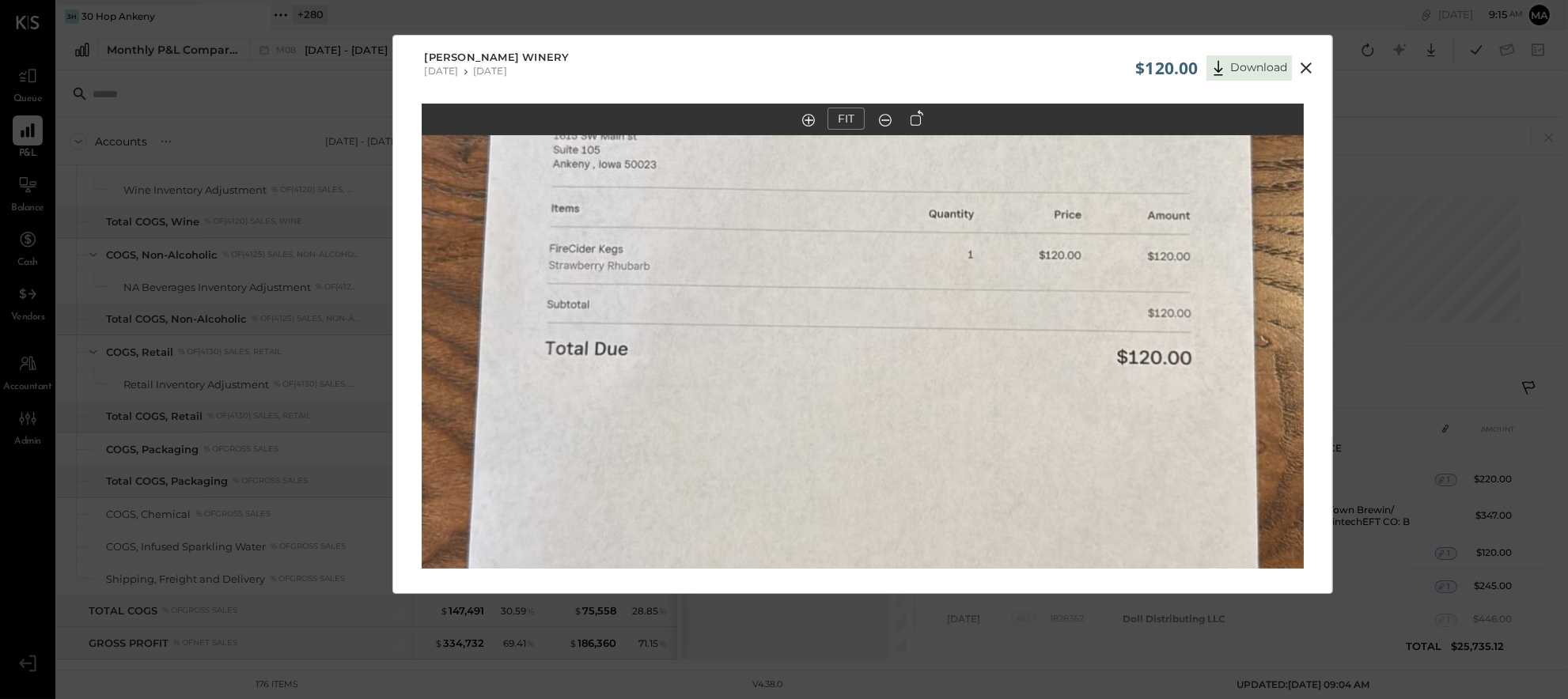
drag, startPoint x: 1303, startPoint y: 65, endPoint x: 1308, endPoint y: 82, distance: 17.7
click at [1303, 65] on icon at bounding box center [1306, 68] width 11 height 11
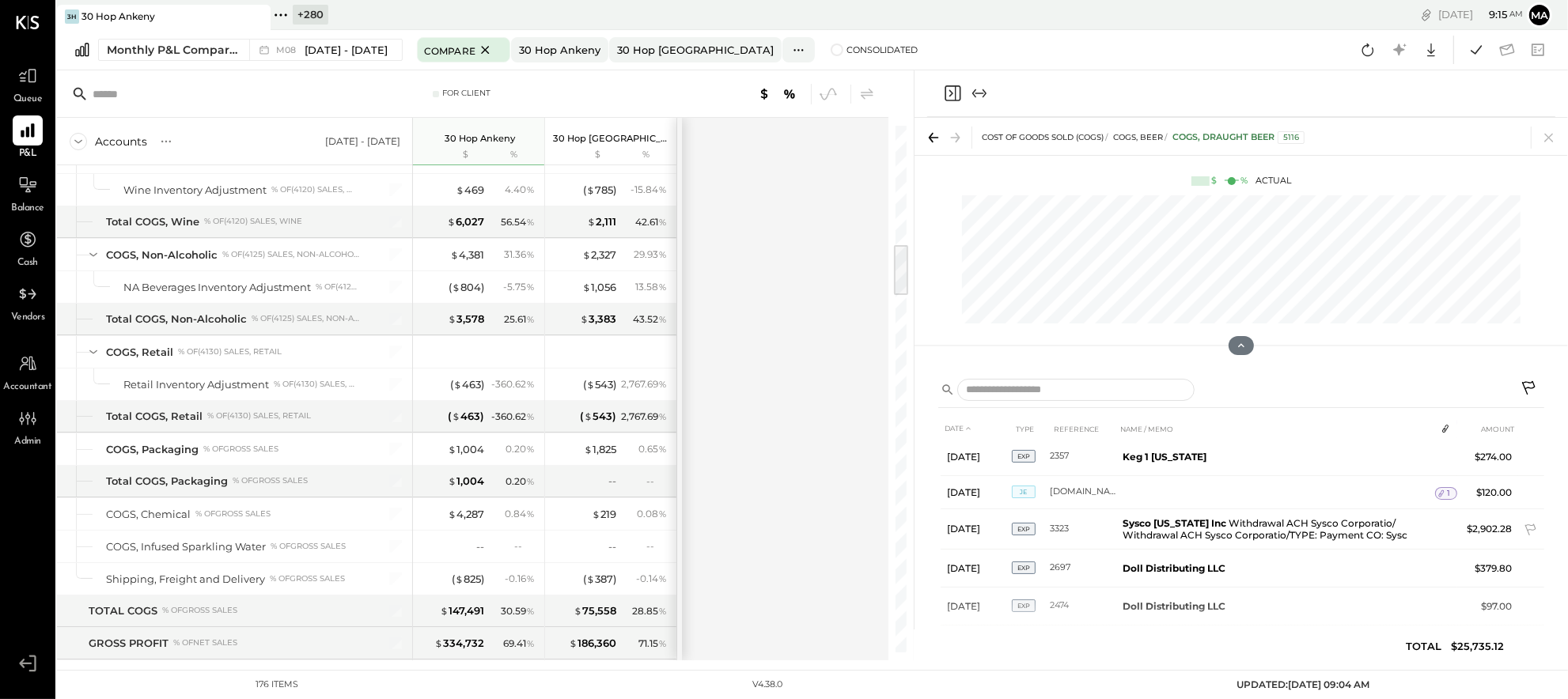
scroll to position [716, 0]
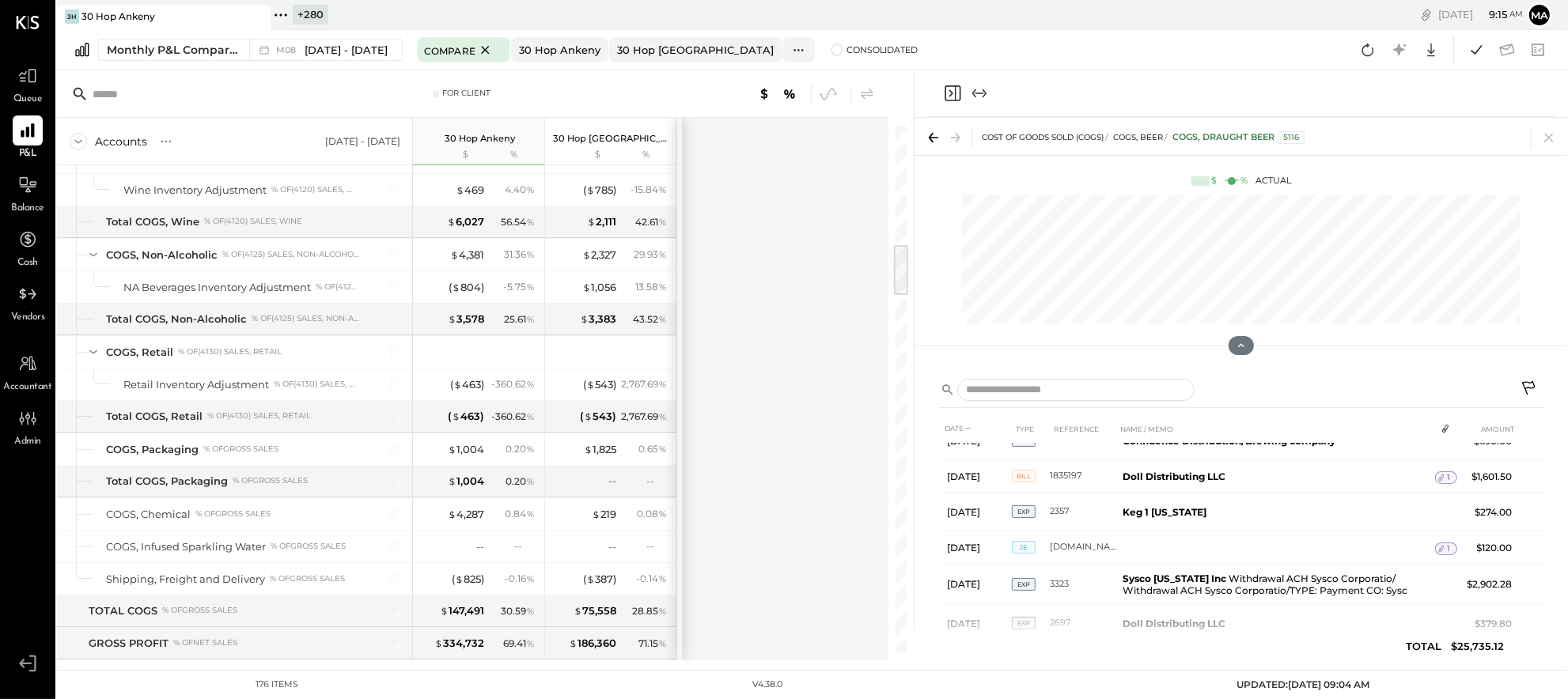
click at [1526, 385] on icon at bounding box center [1530, 390] width 19 height 19
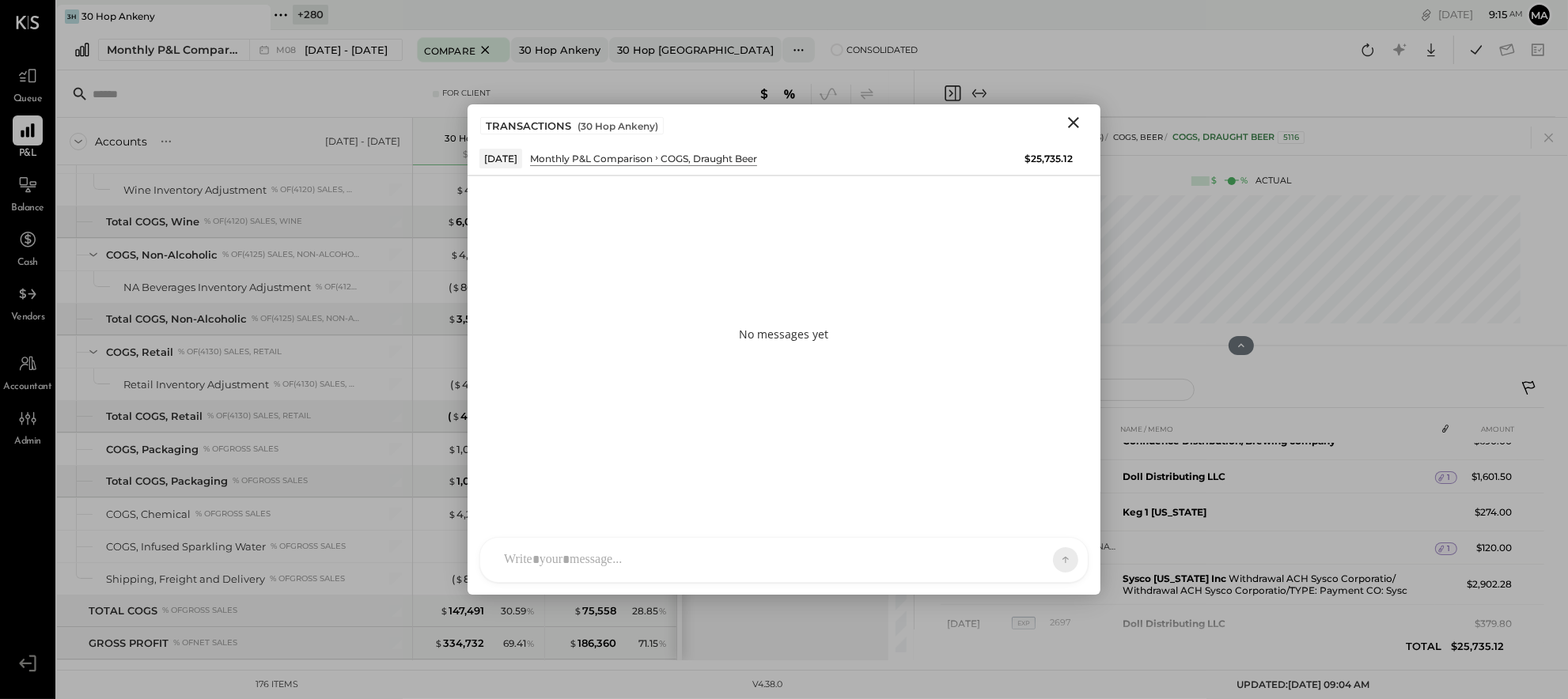
click at [984, 552] on div "AM [PERSON_NAME] MH [PERSON_NAME] ES [PERSON_NAME] TH [PERSON_NAME] DS [PERSON_…" at bounding box center [784, 559] width 610 height 46
type input "*****"
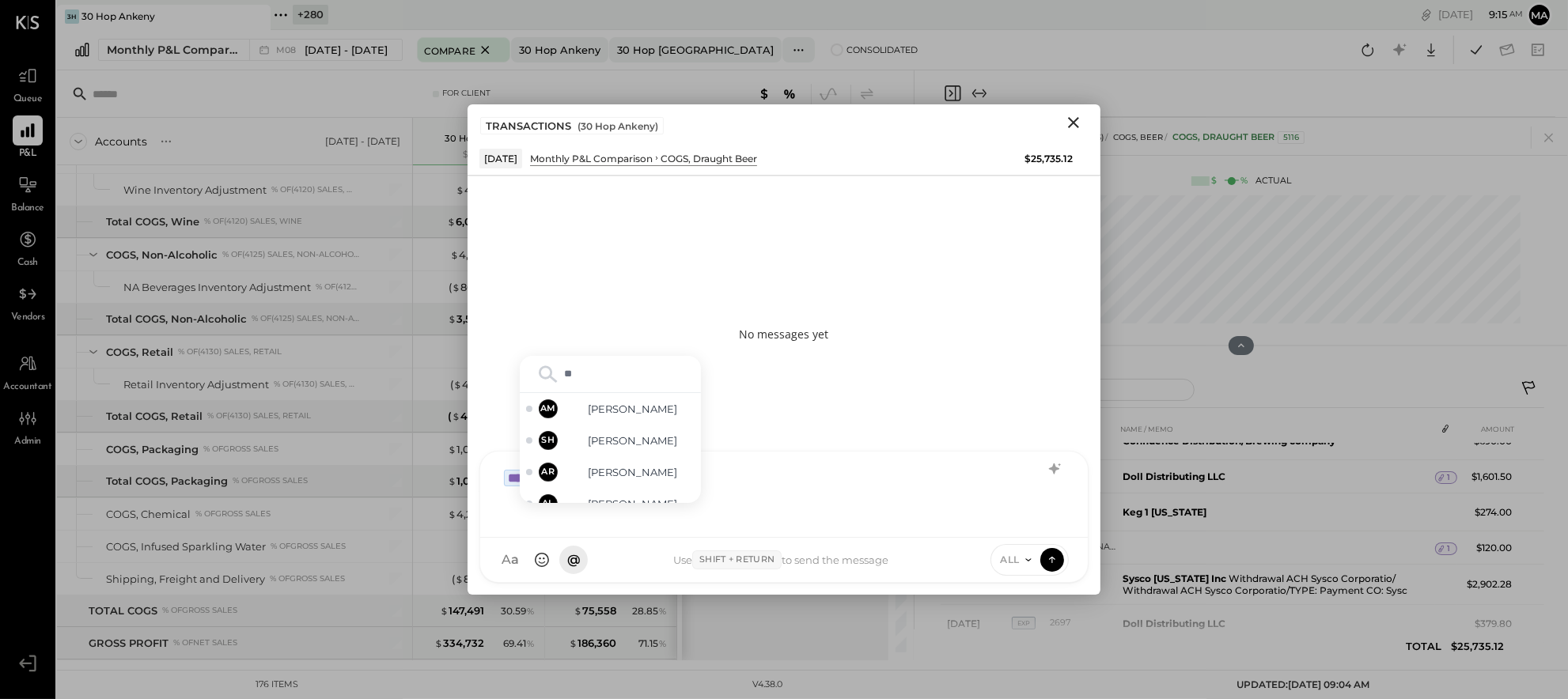
type input "***"
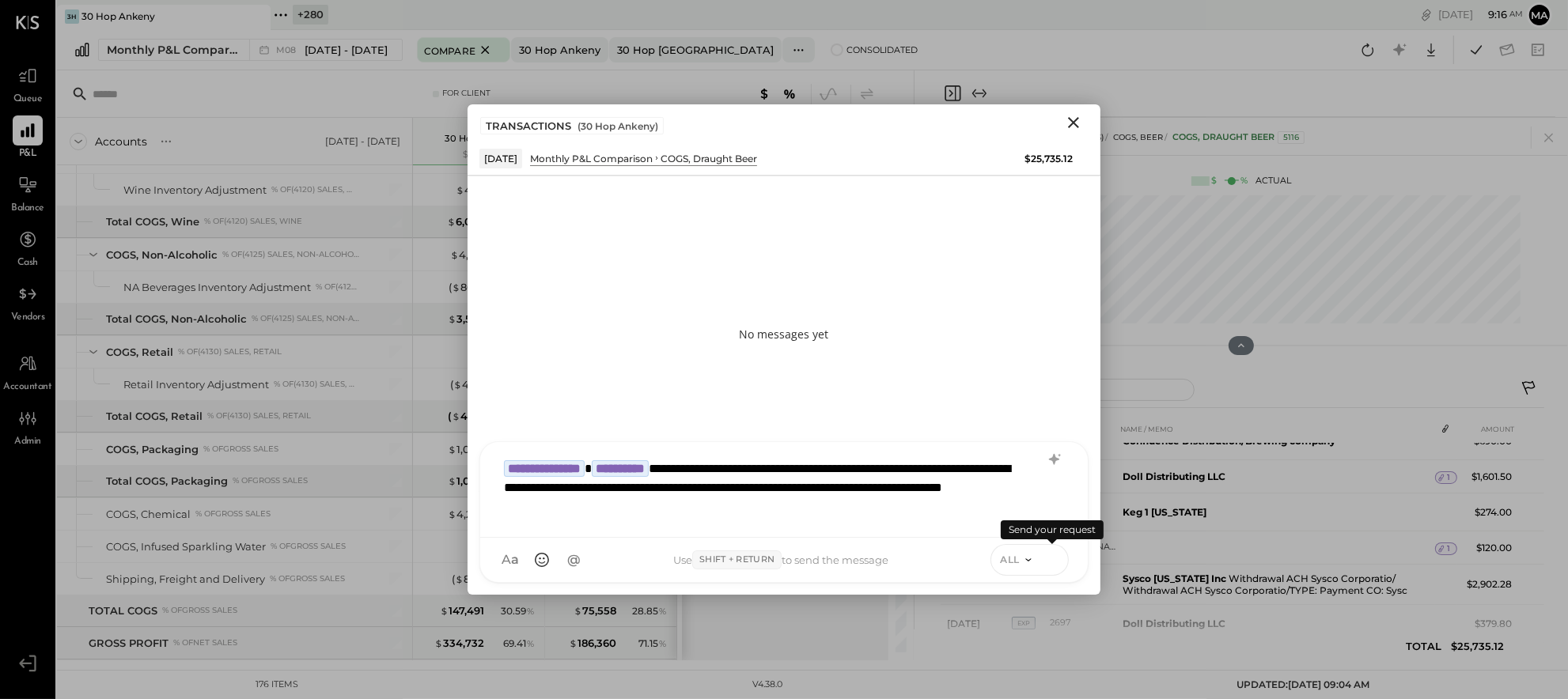
click at [1050, 555] on icon at bounding box center [1052, 559] width 14 height 16
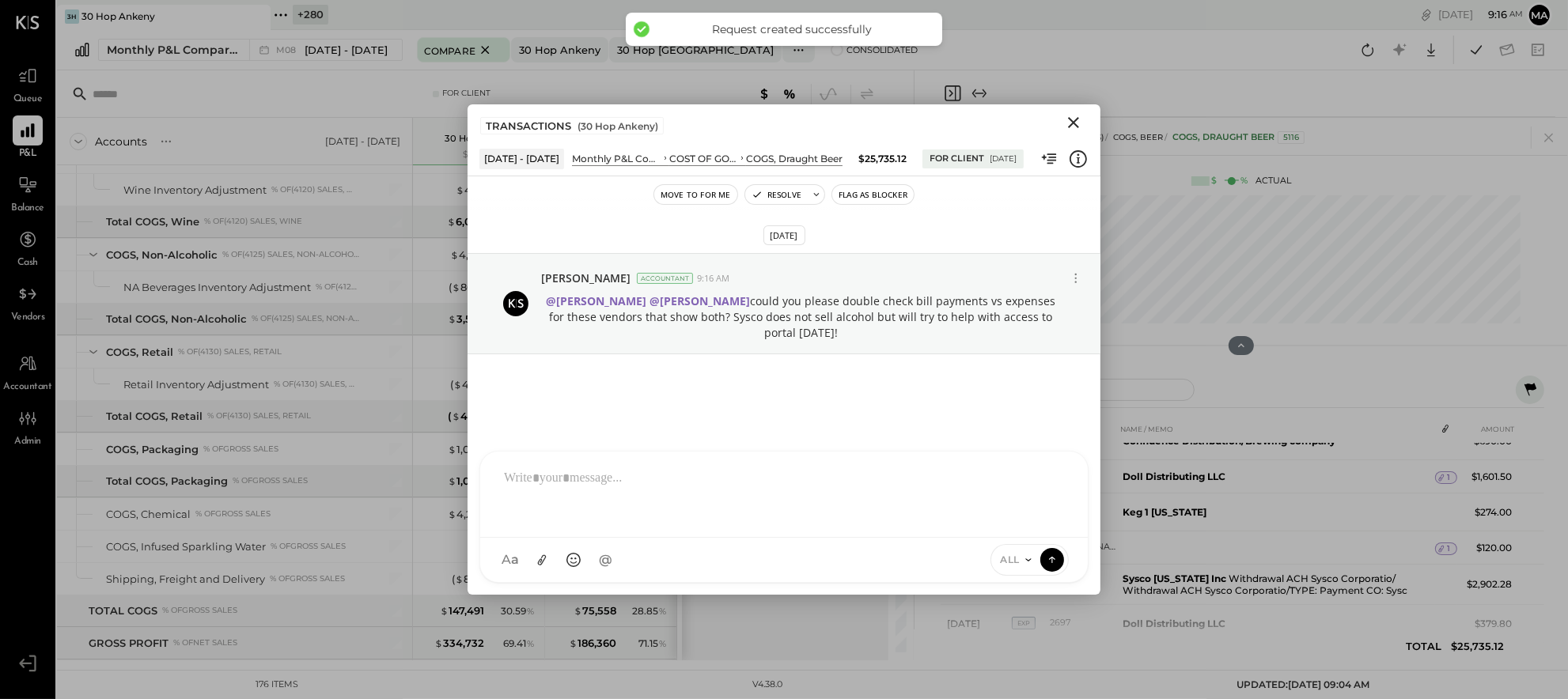
click at [1077, 119] on icon "Close" at bounding box center [1074, 123] width 11 height 11
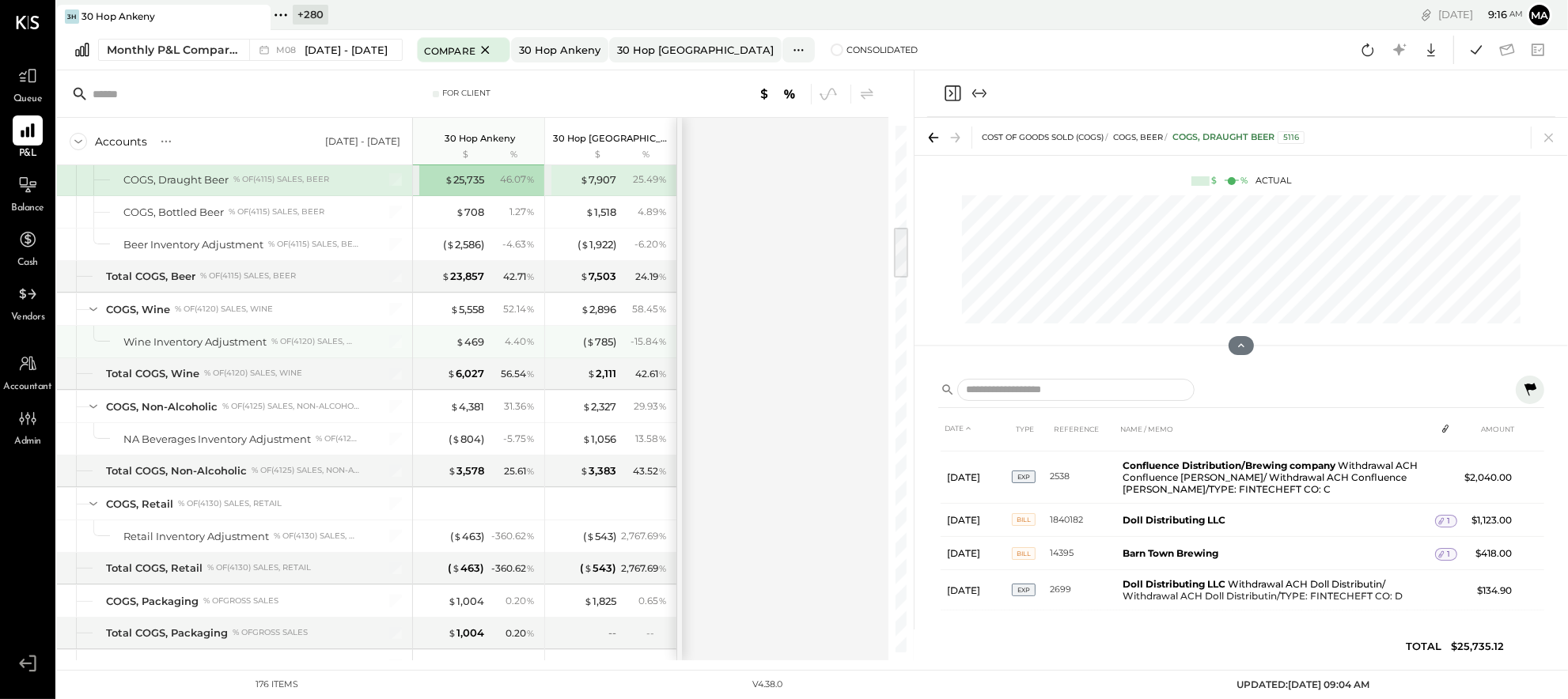
scroll to position [1010, 0]
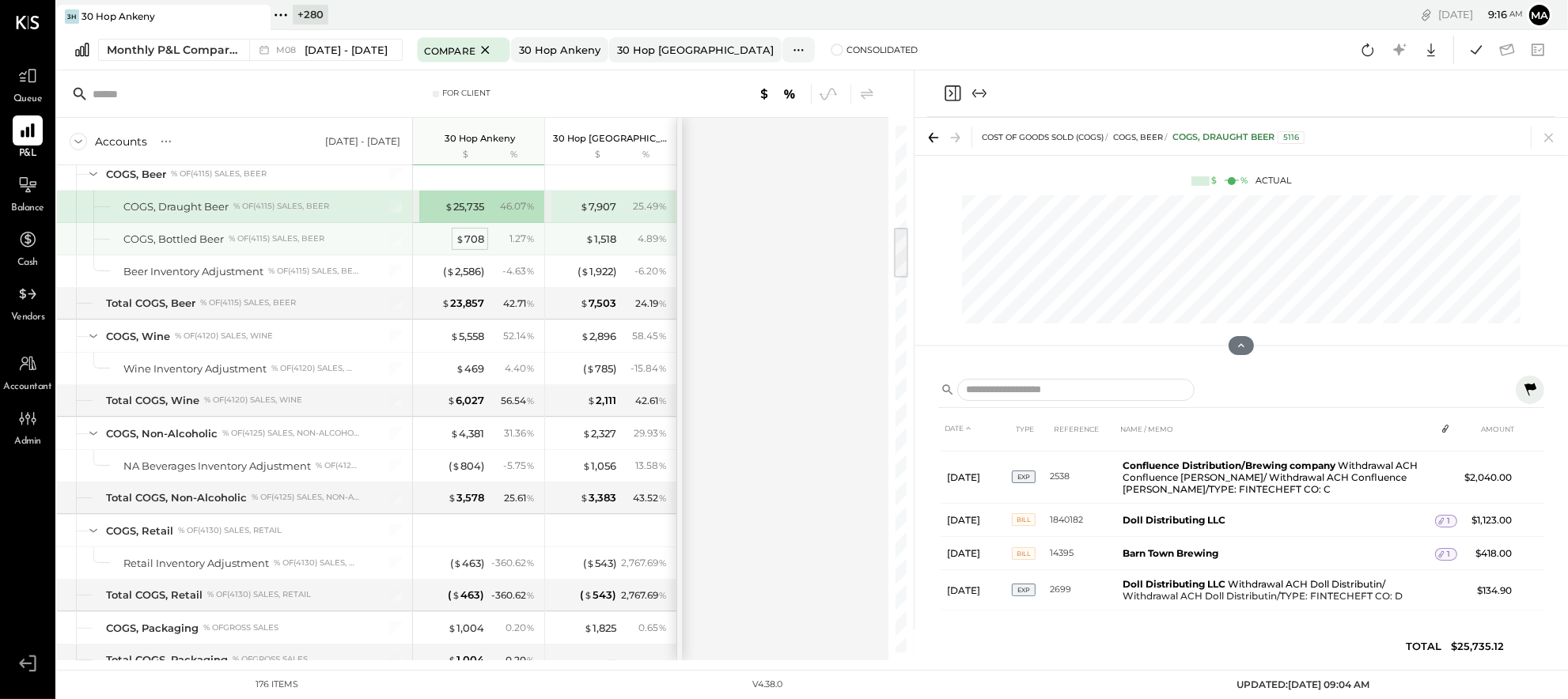
click at [480, 239] on div "$ 708" at bounding box center [470, 240] width 29 height 15
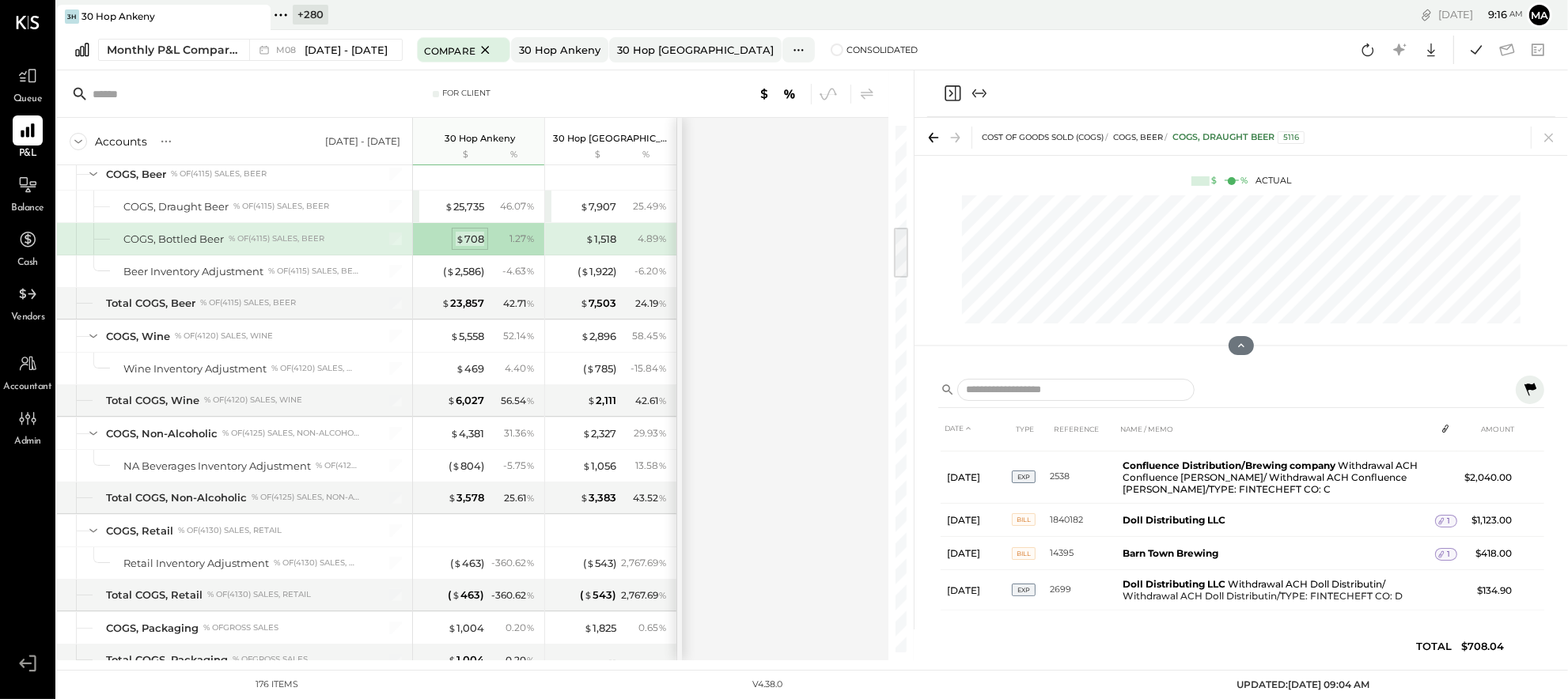
scroll to position [409, 0]
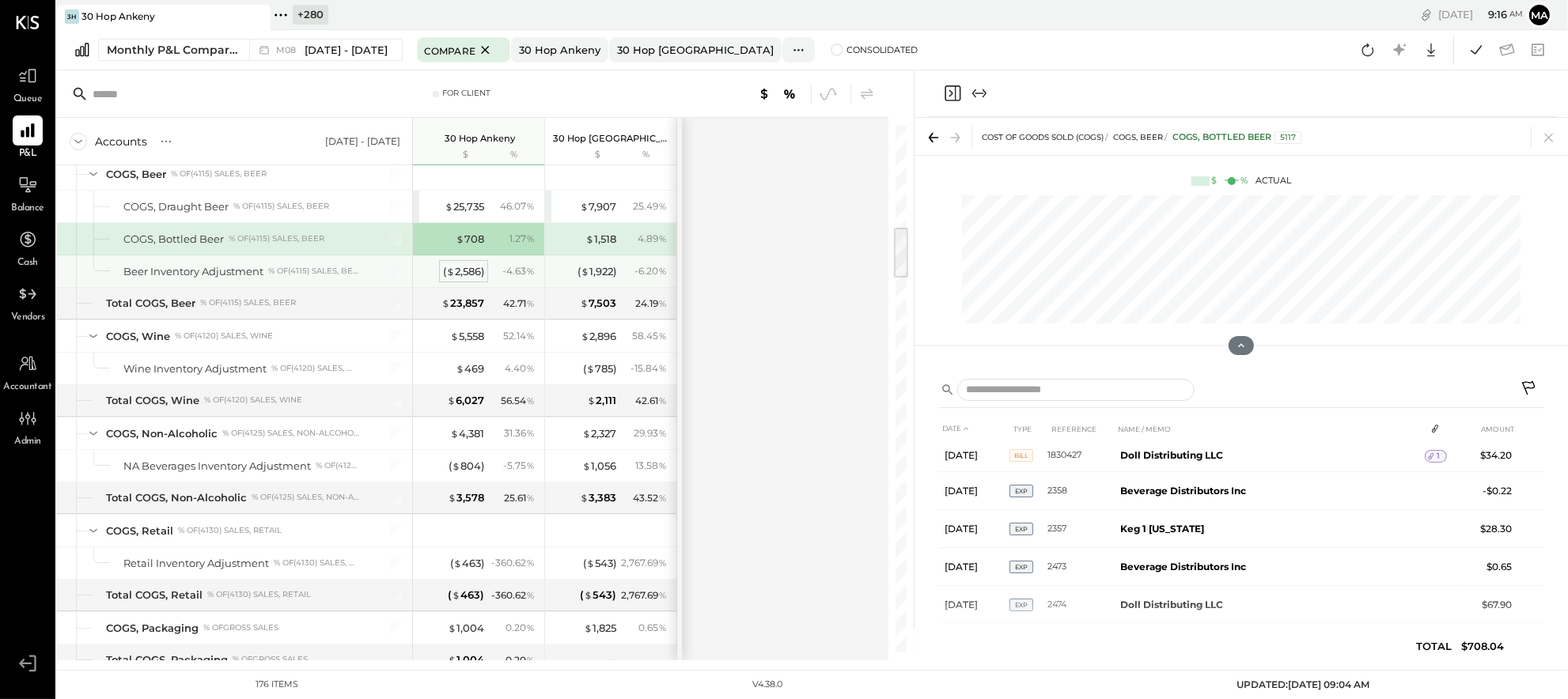
scroll to position [367, 0]
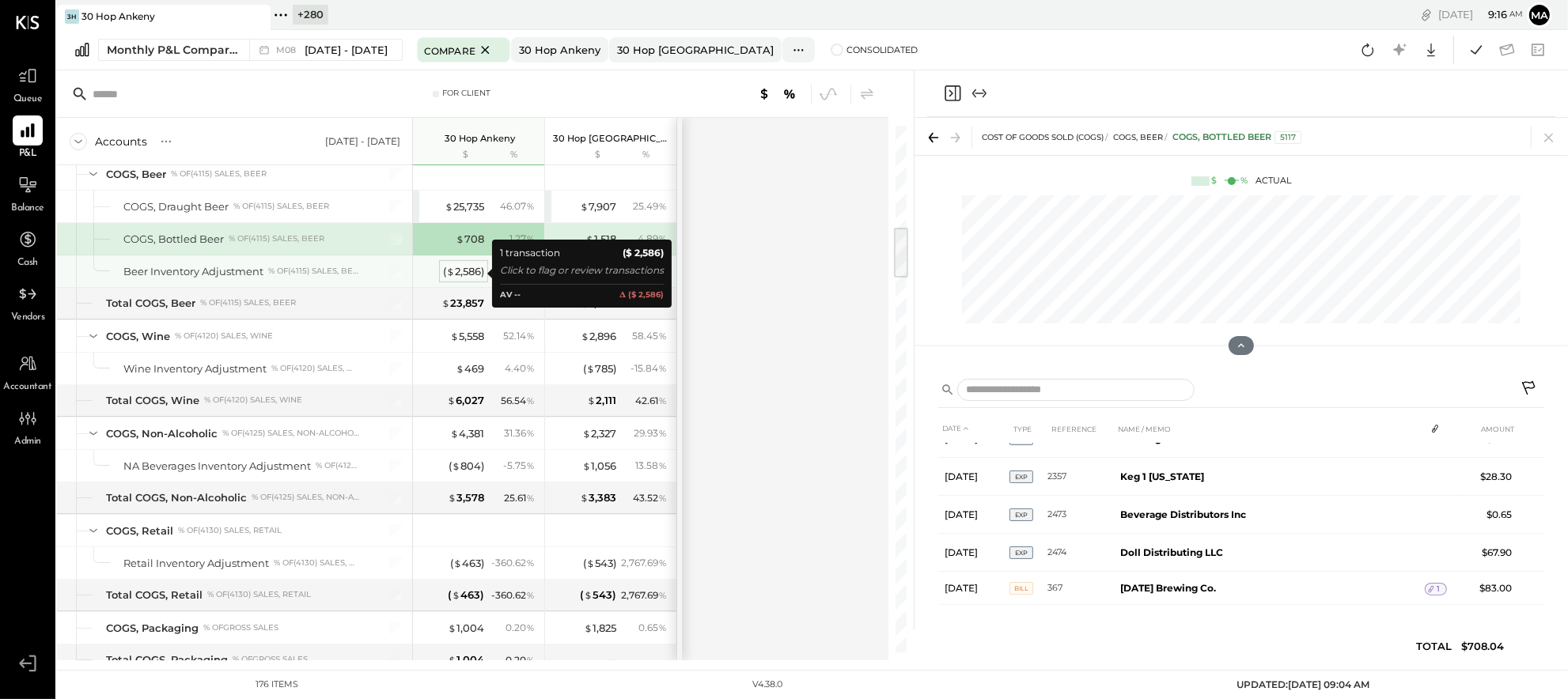
click at [466, 270] on div "( $ 2,586 )" at bounding box center [463, 272] width 41 height 15
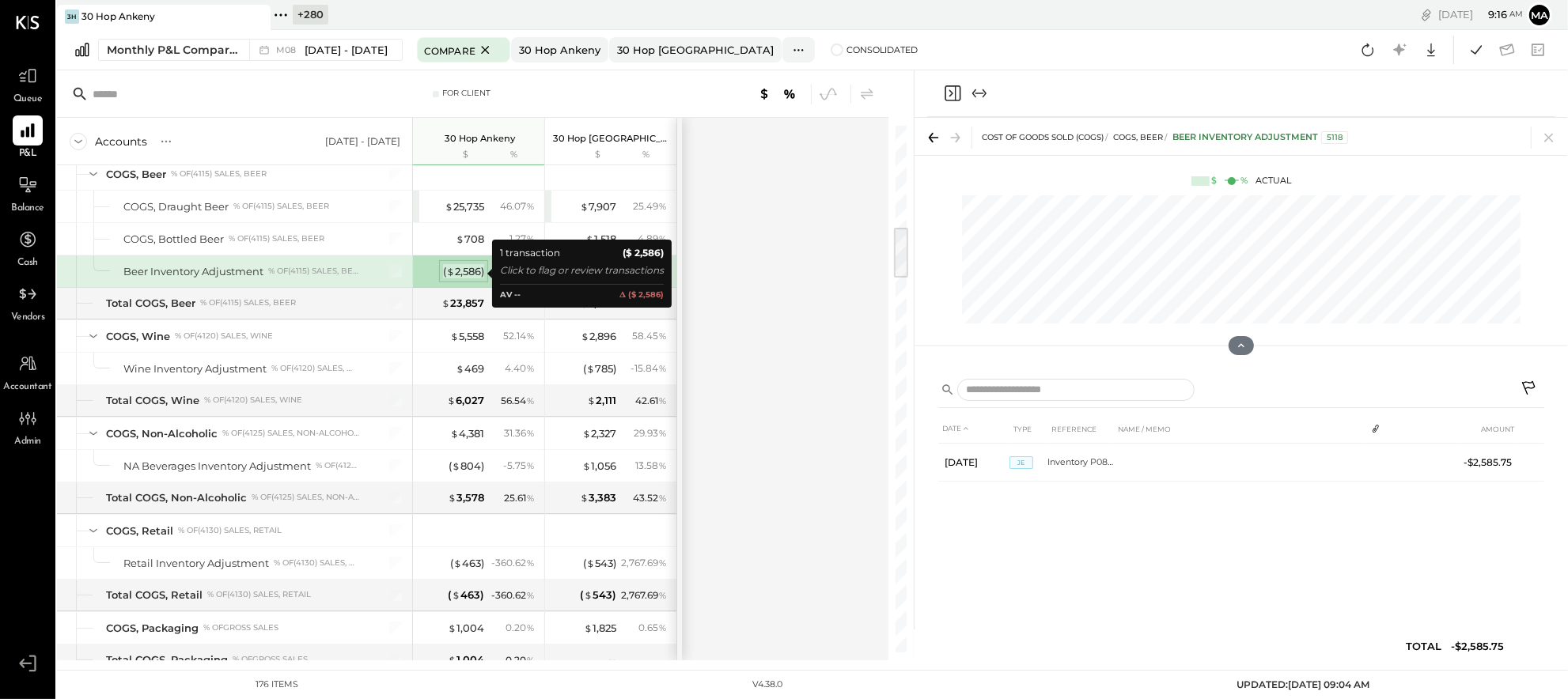
scroll to position [0, 0]
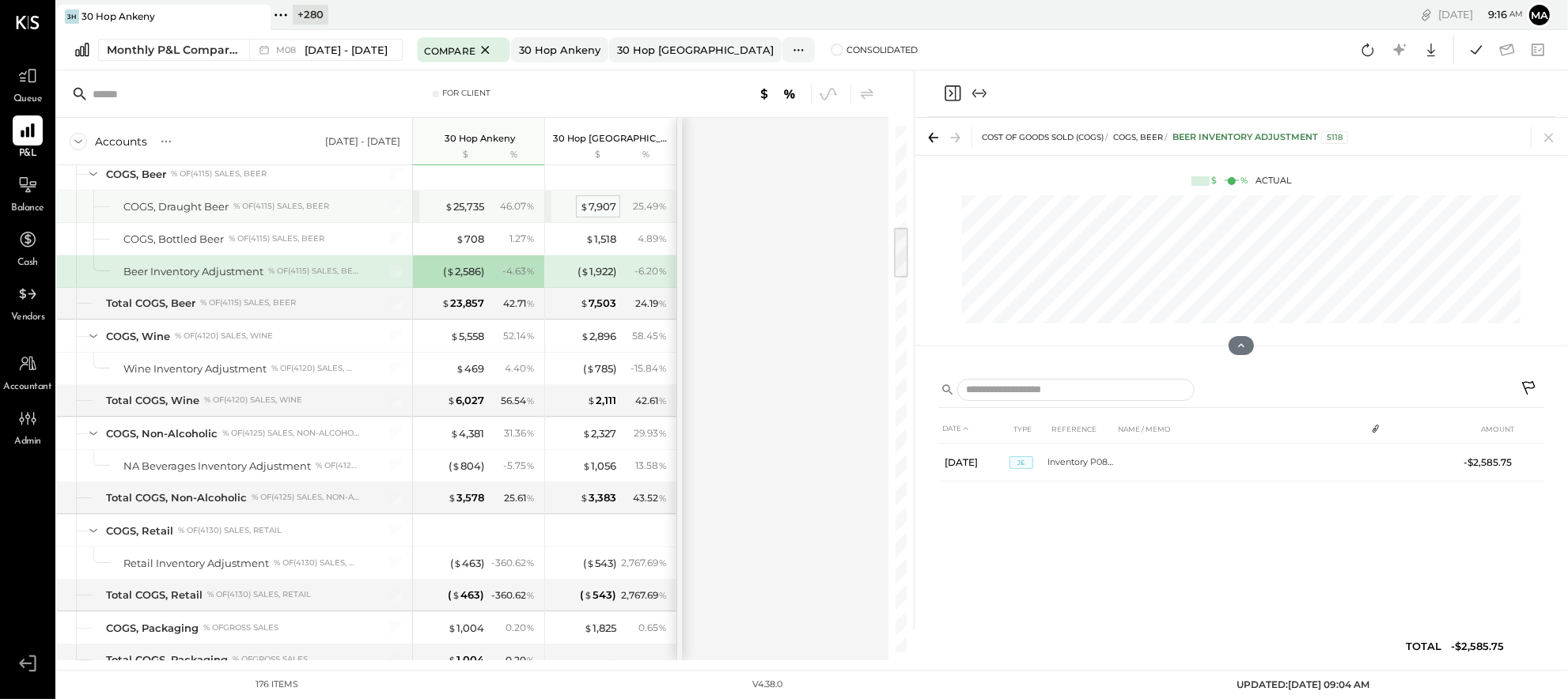
click at [598, 201] on div "$ 7,907" at bounding box center [598, 207] width 36 height 15
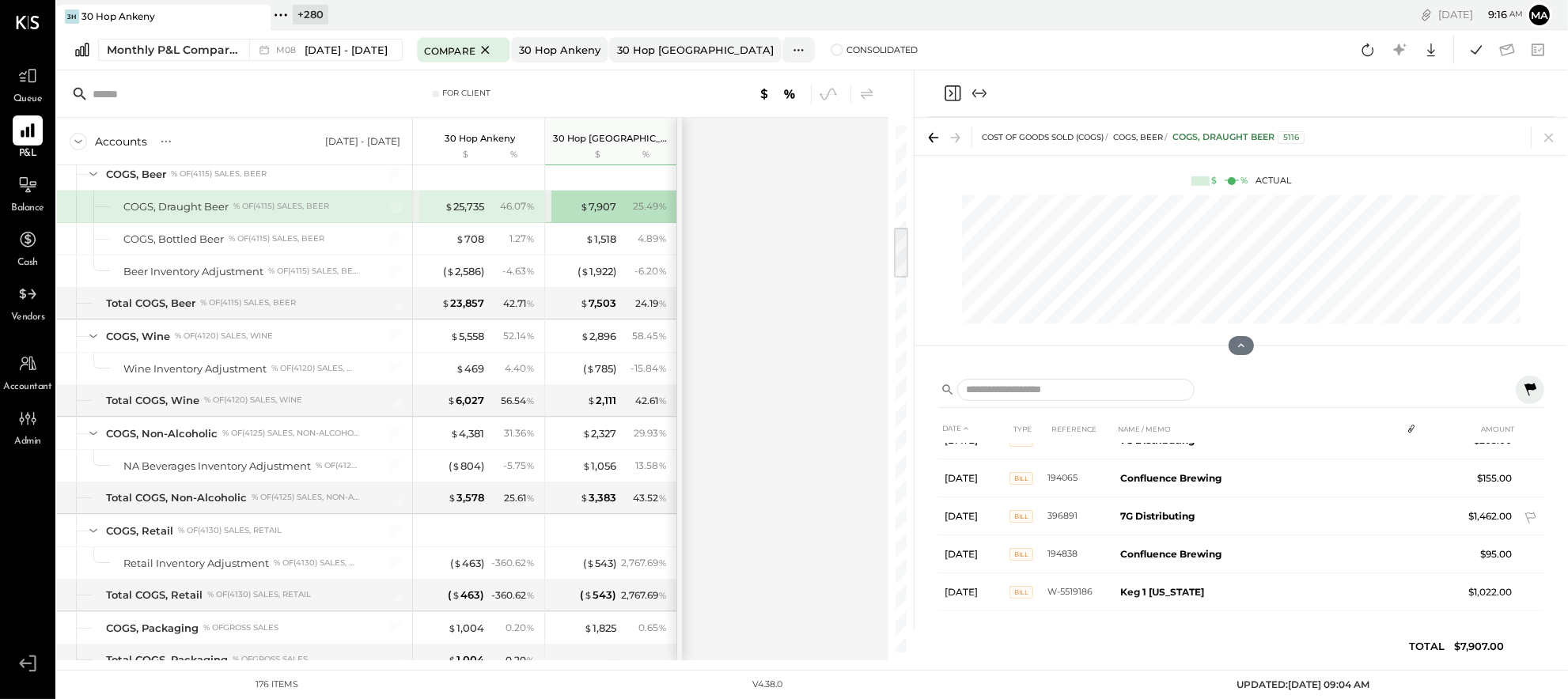
scroll to position [181, 0]
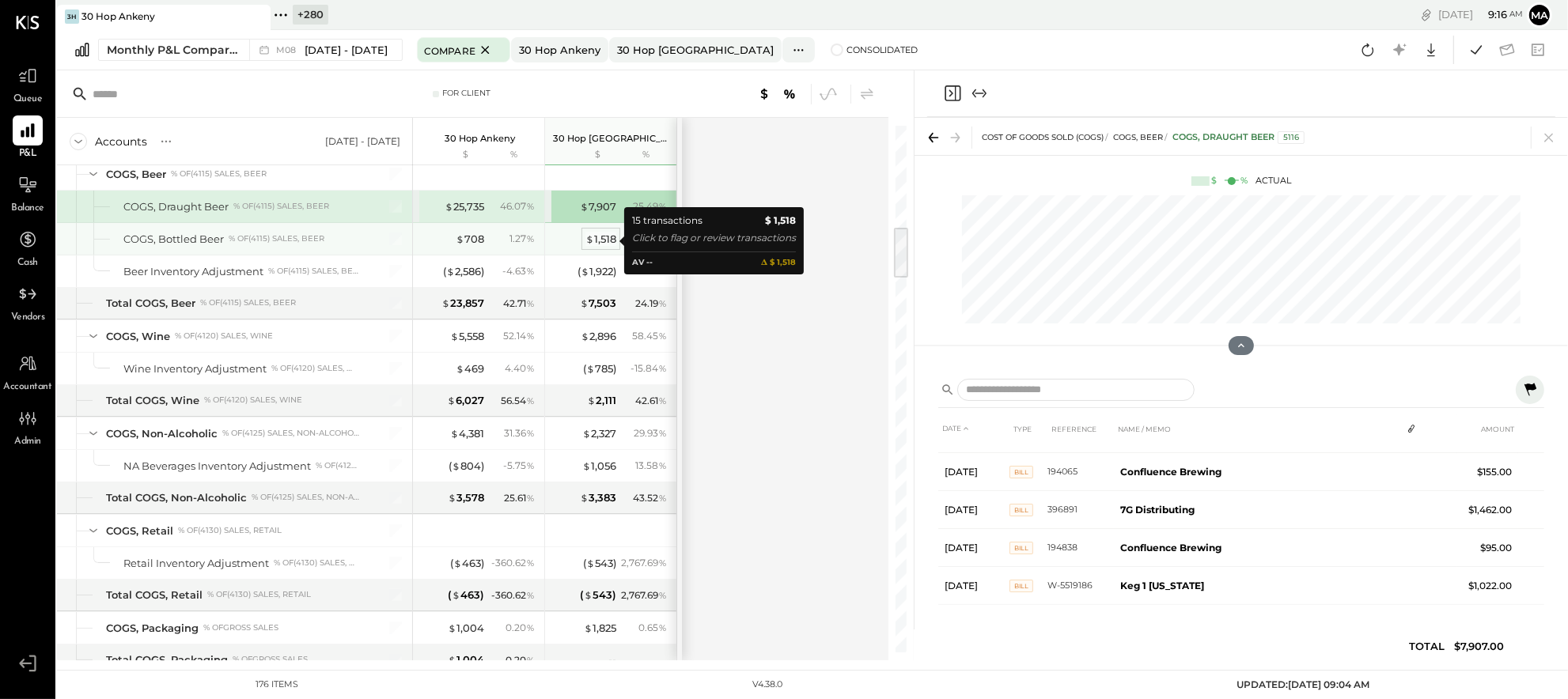
click at [597, 240] on div "$ 1,518" at bounding box center [600, 240] width 31 height 15
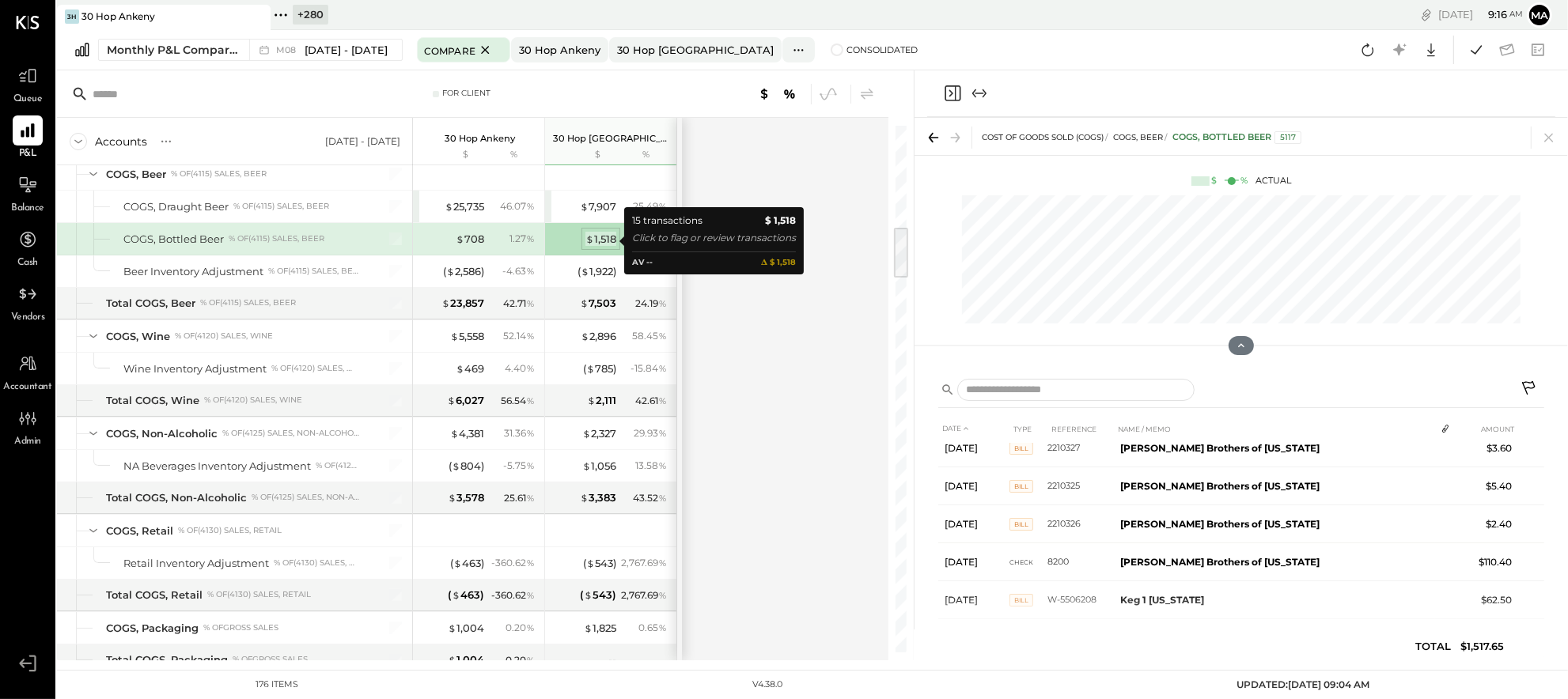
scroll to position [182, 0]
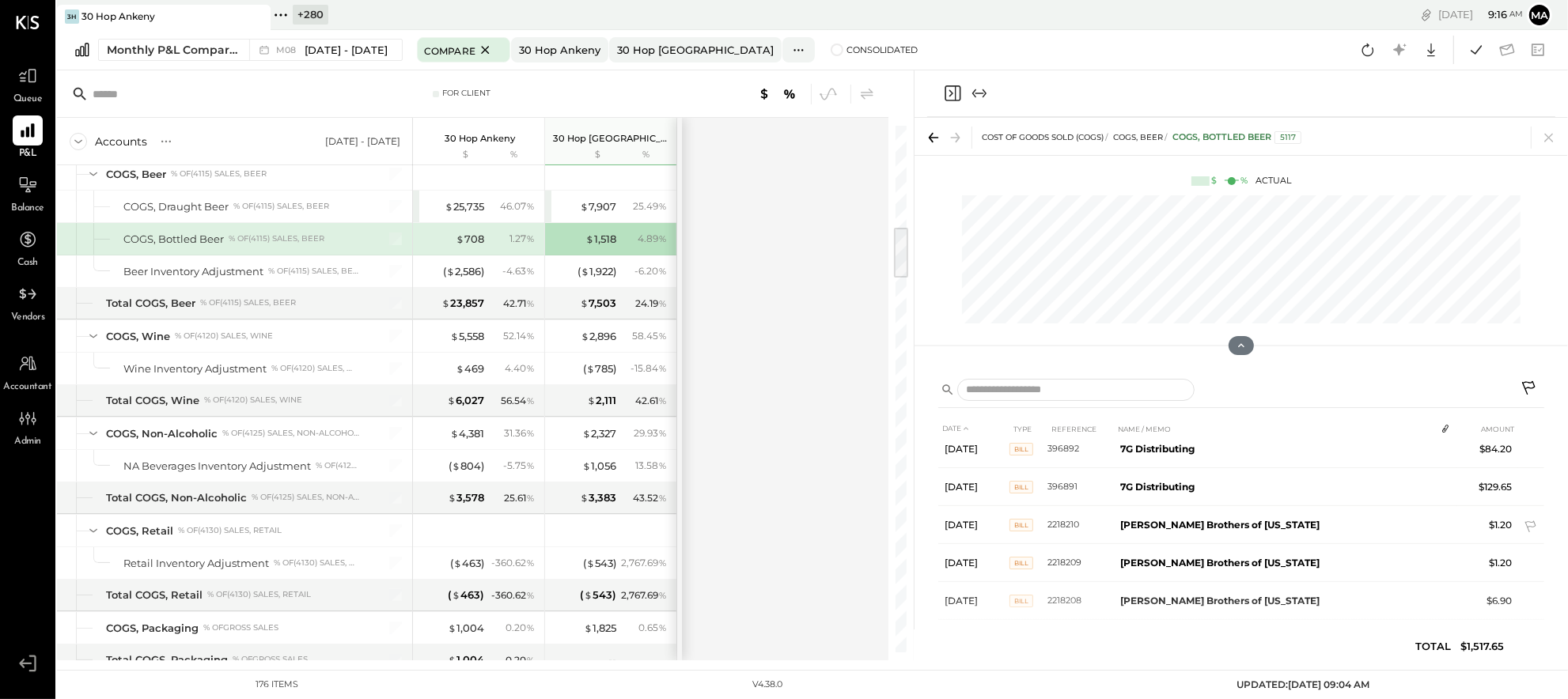
scroll to position [410, 0]
click at [595, 269] on div "( $ 1,922 )" at bounding box center [598, 272] width 39 height 15
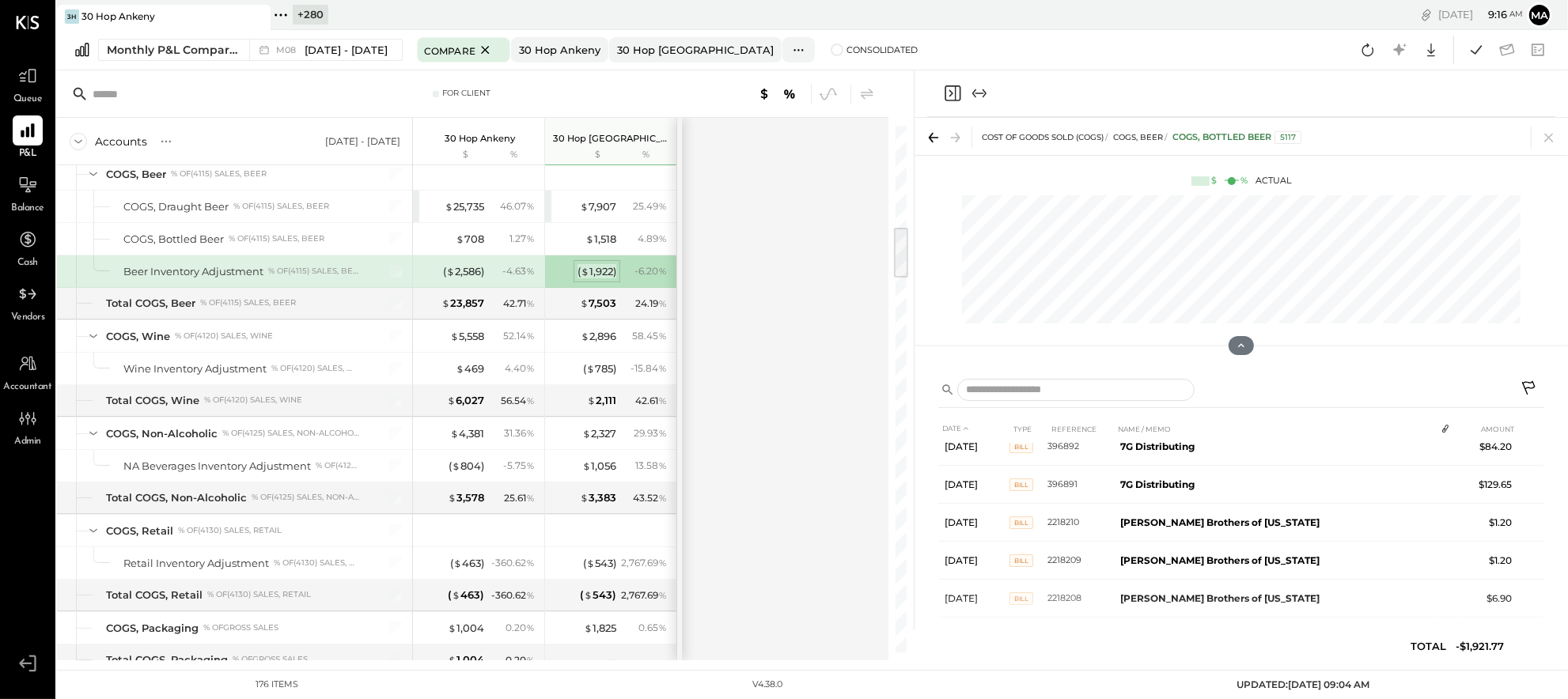
scroll to position [0, 0]
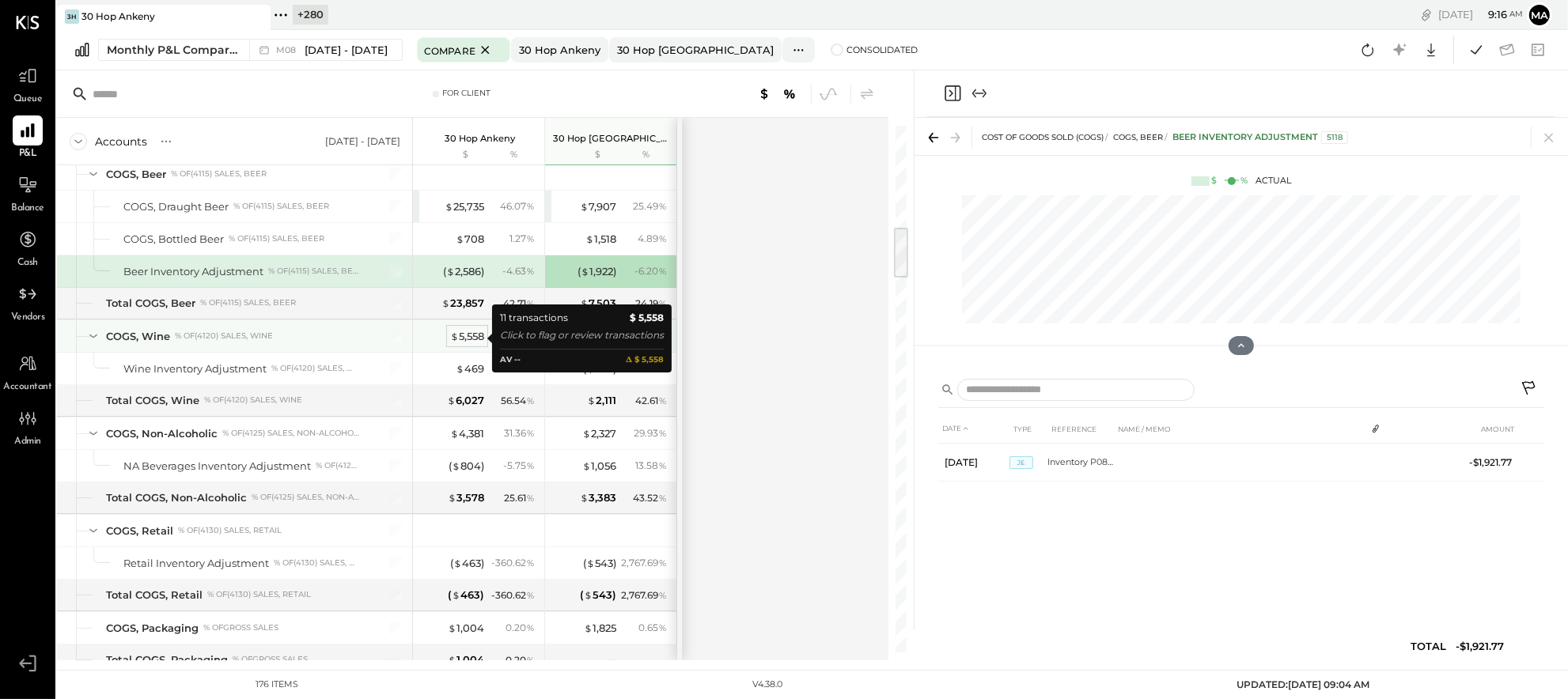
click at [467, 336] on div "$ 5,558" at bounding box center [467, 336] width 34 height 15
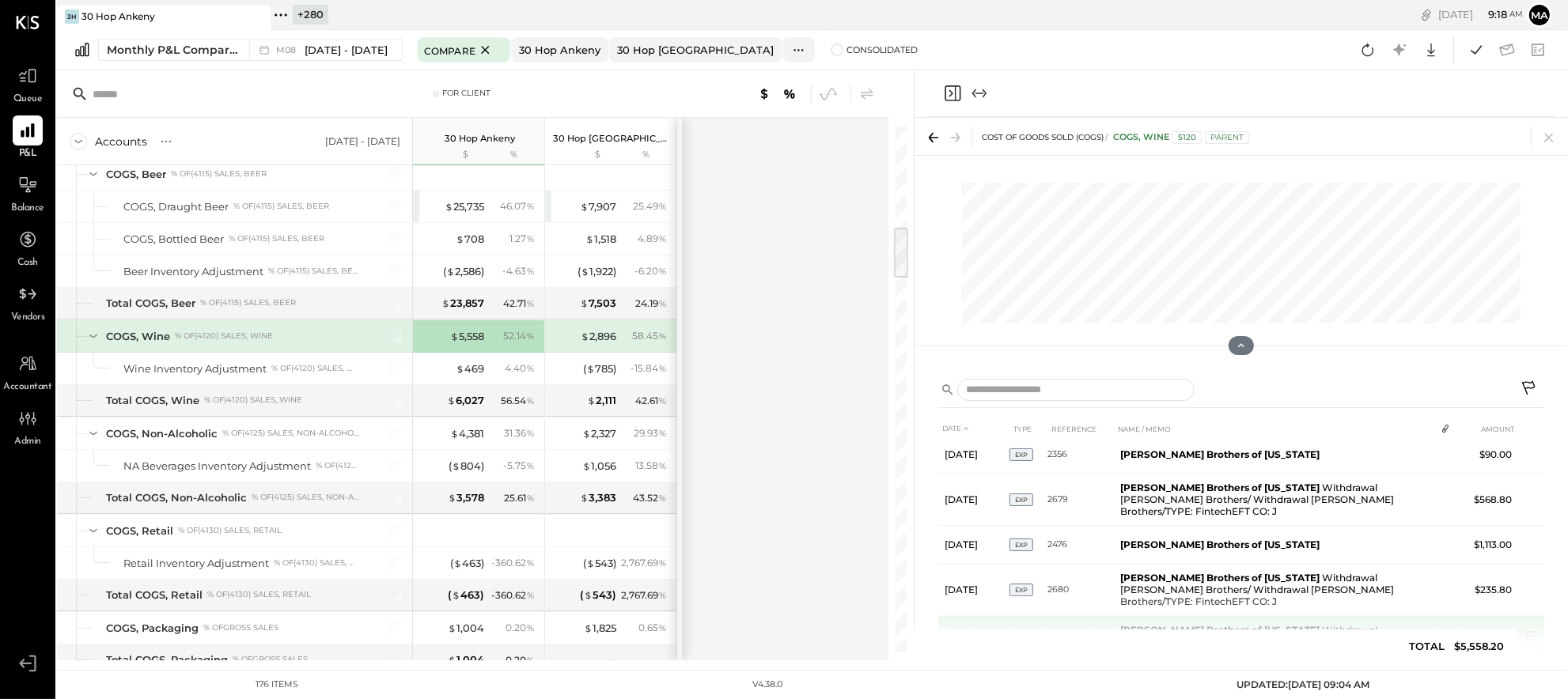
scroll to position [251, 0]
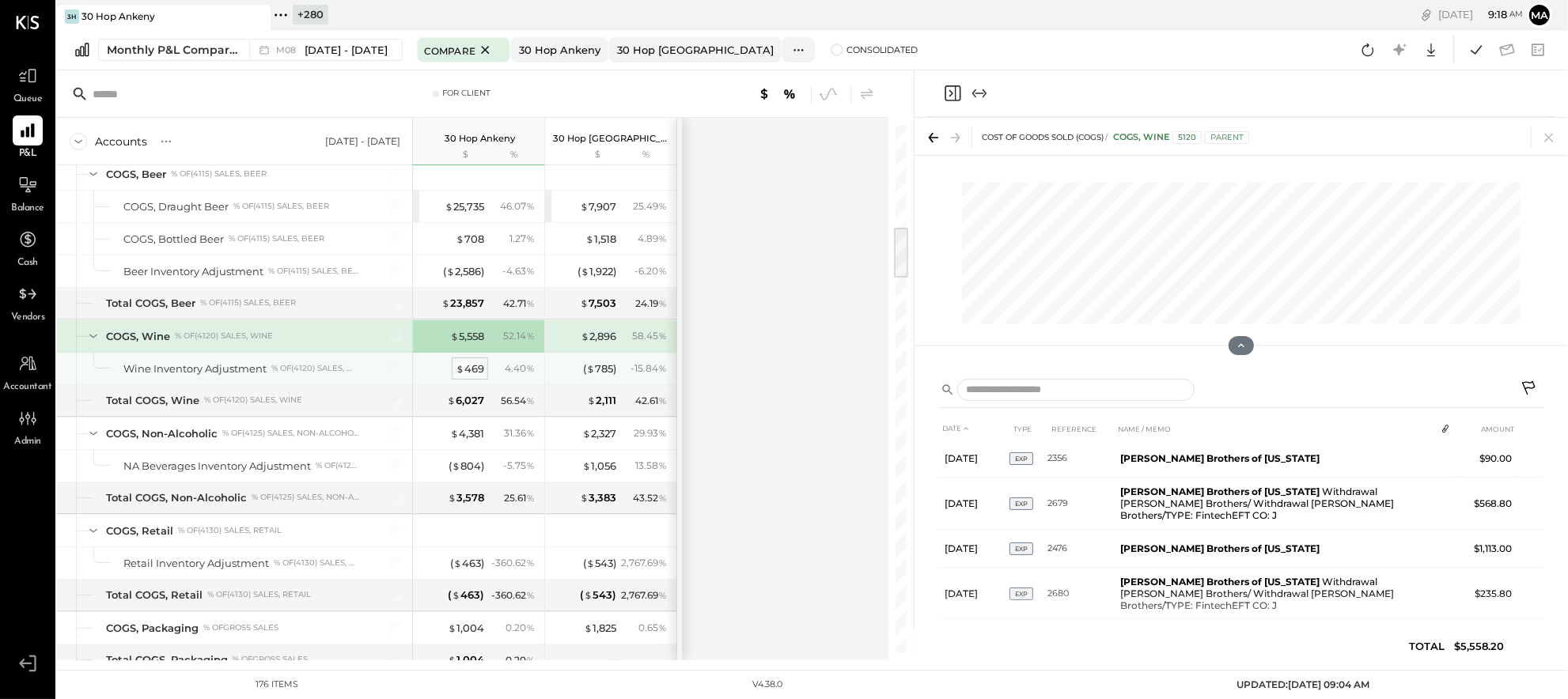
click at [474, 370] on div "$ 469" at bounding box center [470, 369] width 29 height 15
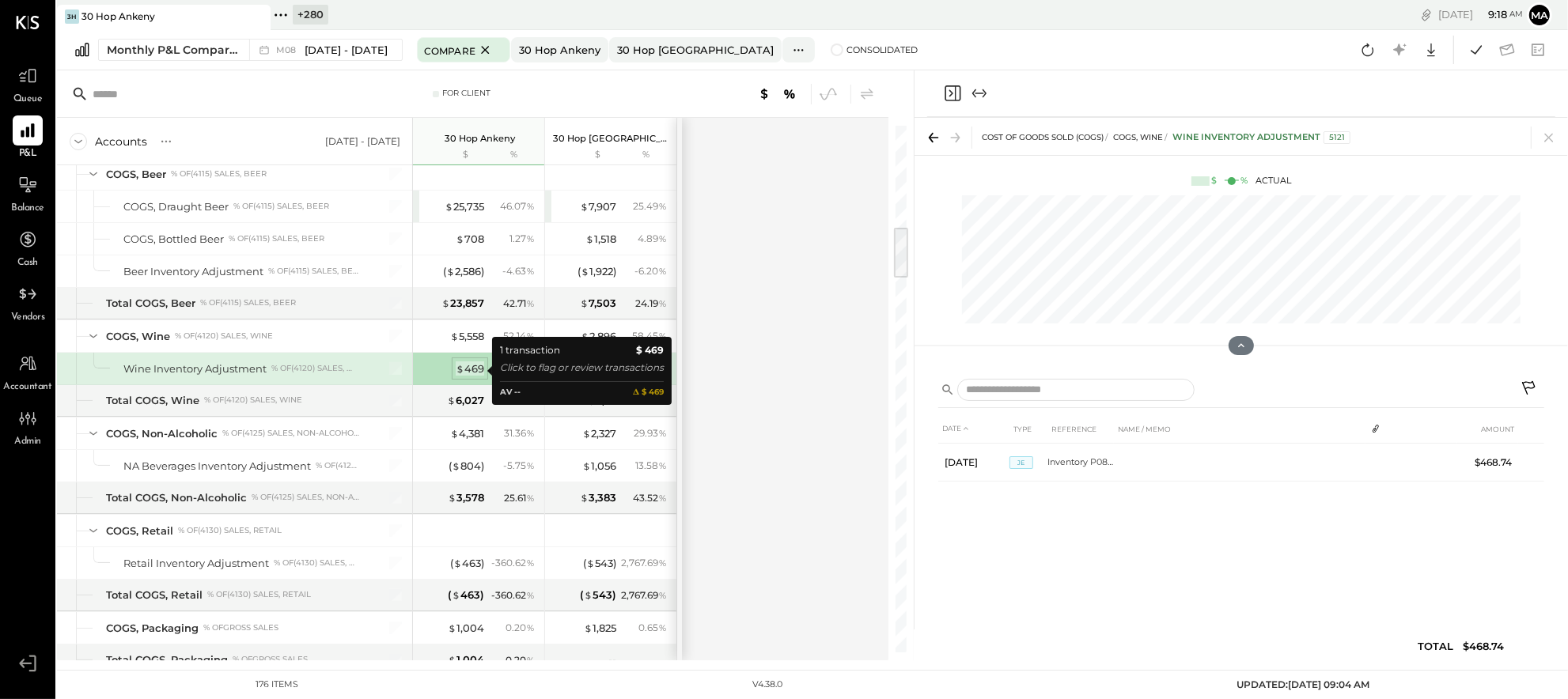
scroll to position [0, 0]
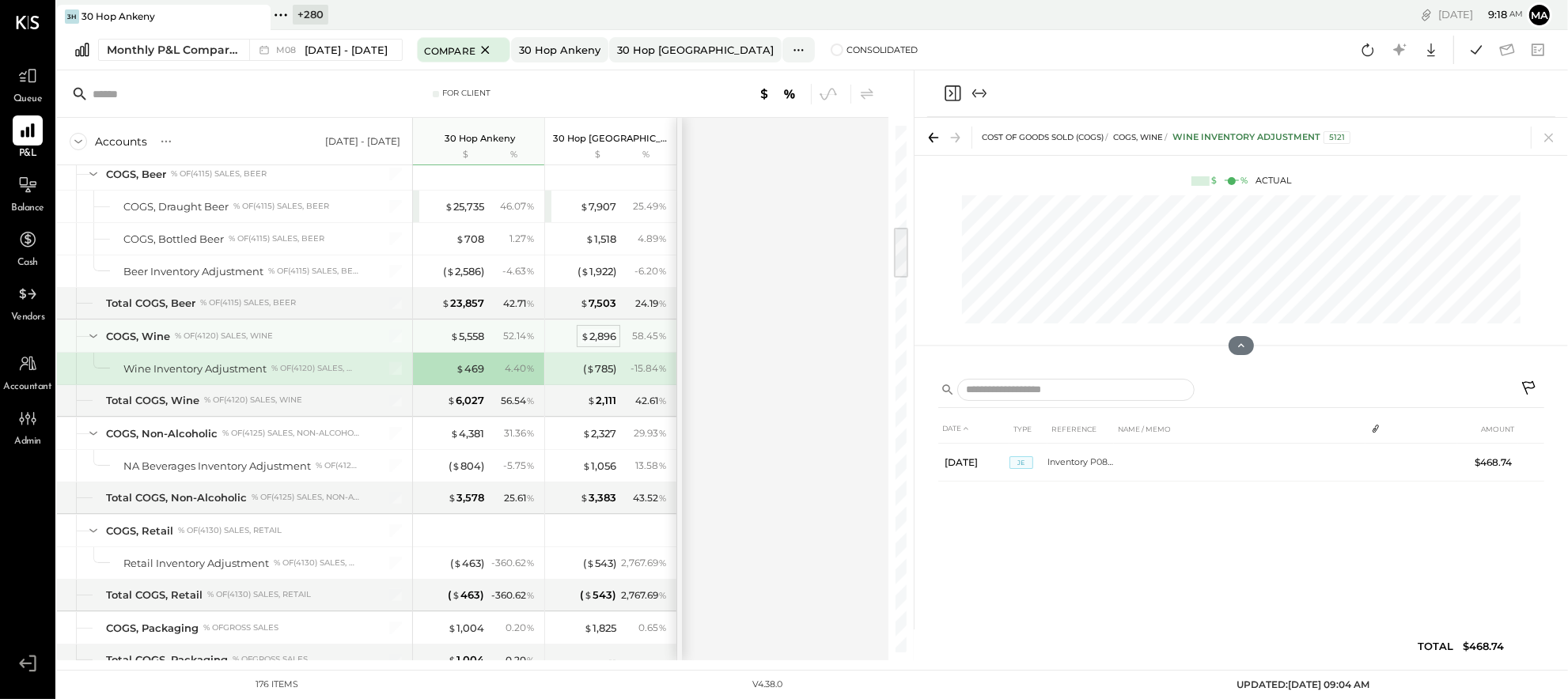
click at [599, 337] on div "$ 2,896" at bounding box center [598, 336] width 35 height 15
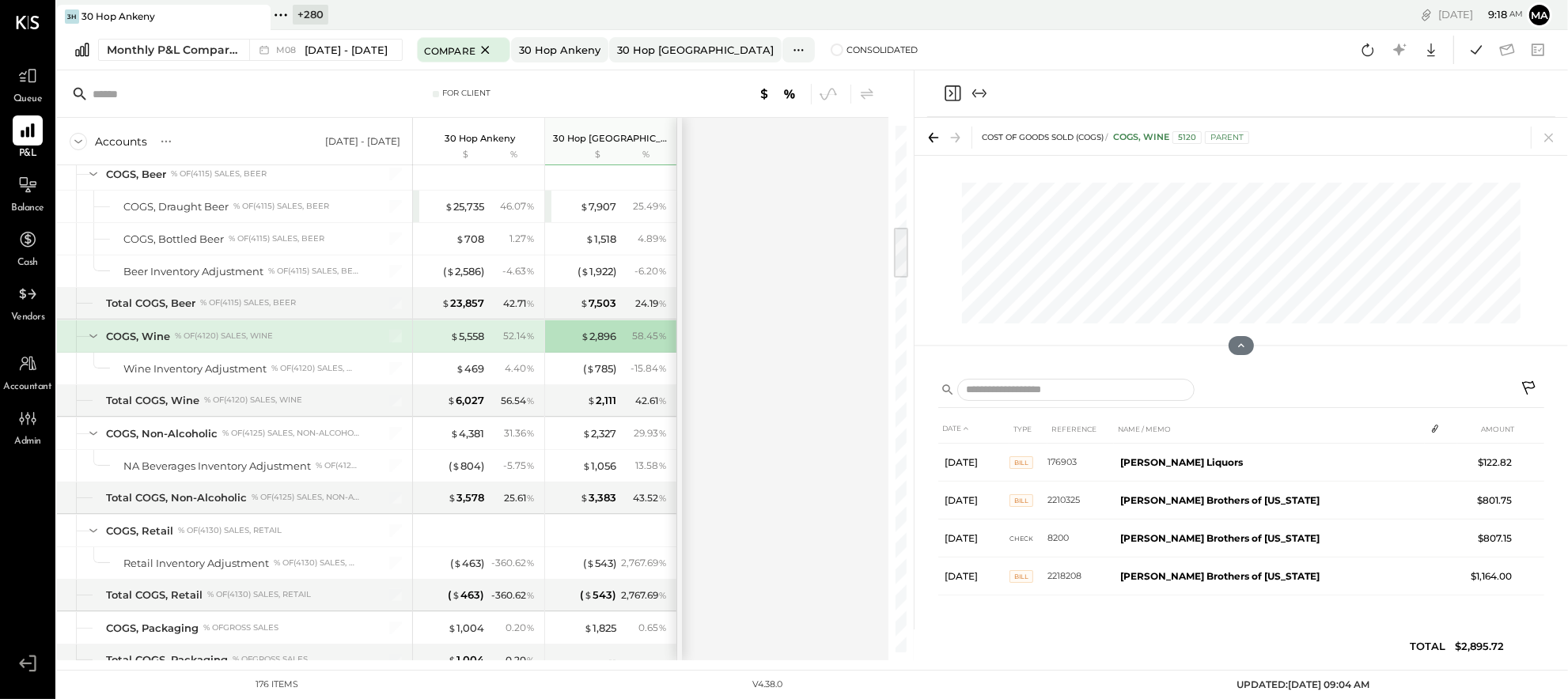
click at [1532, 383] on icon at bounding box center [1530, 390] width 19 height 19
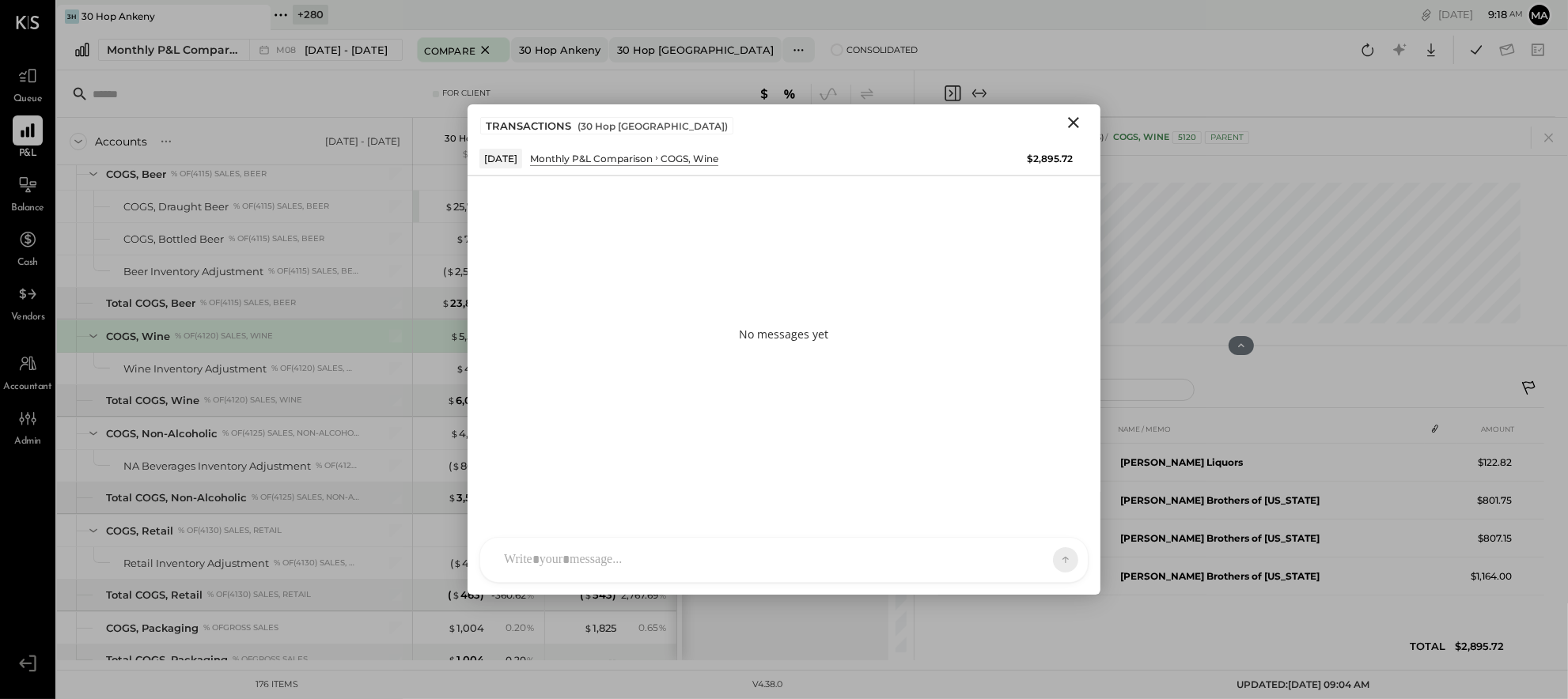
click at [1011, 557] on div at bounding box center [769, 559] width 547 height 34
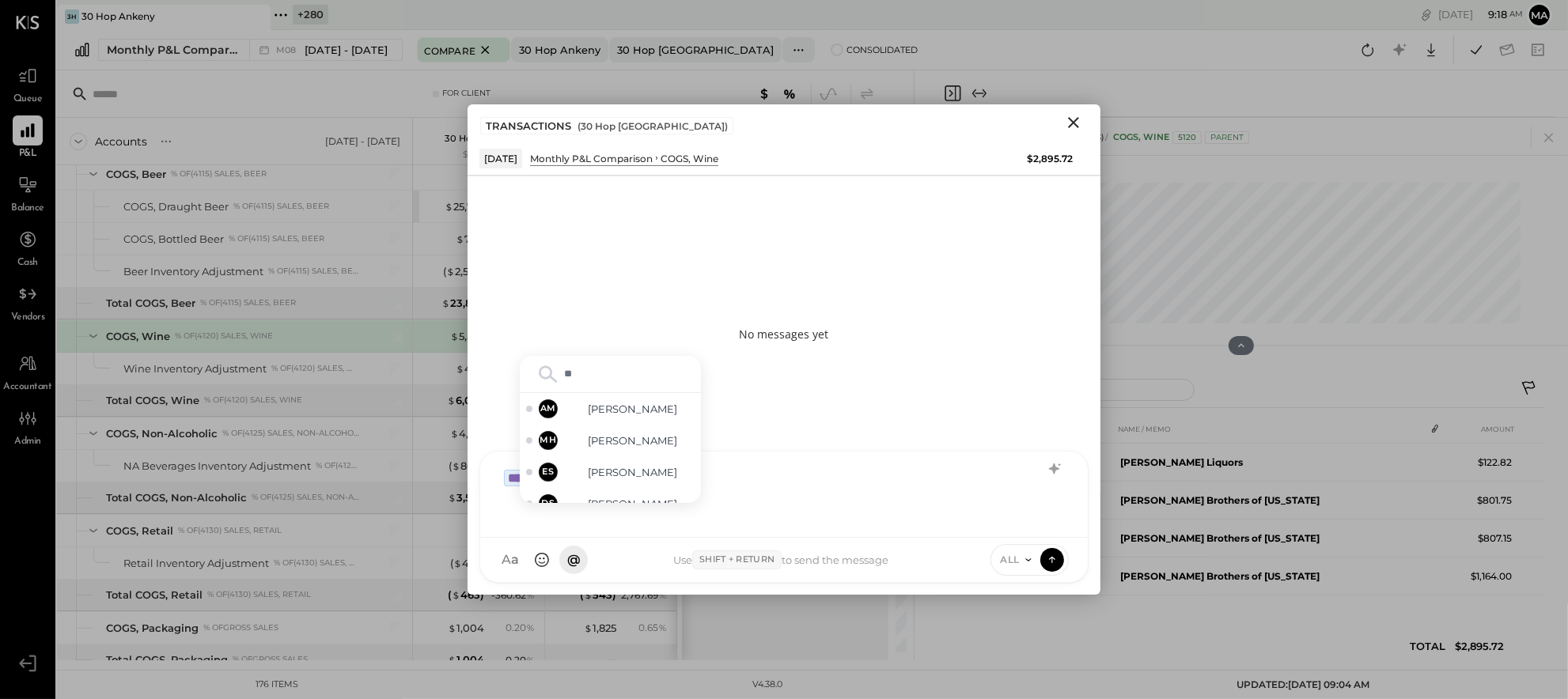
type input "***"
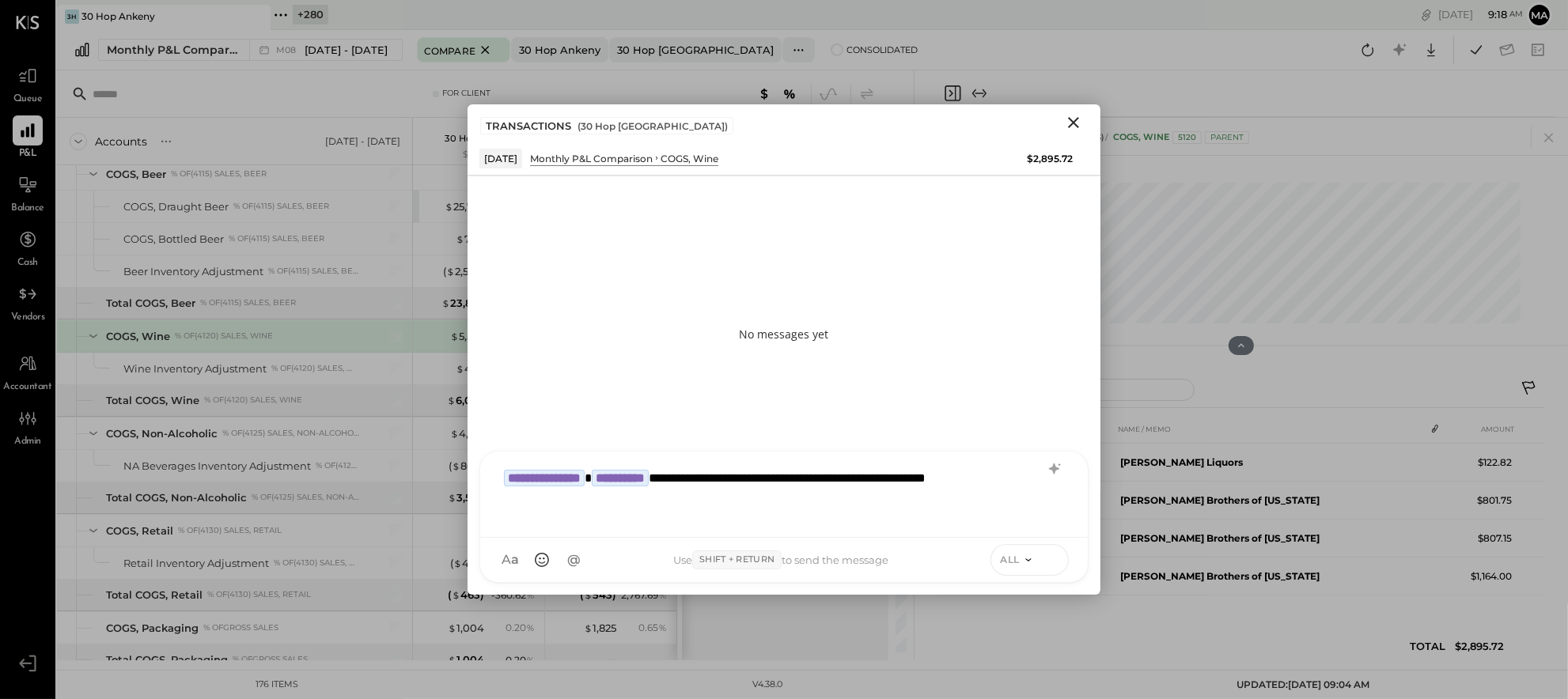
click at [1055, 560] on icon at bounding box center [1052, 559] width 14 height 16
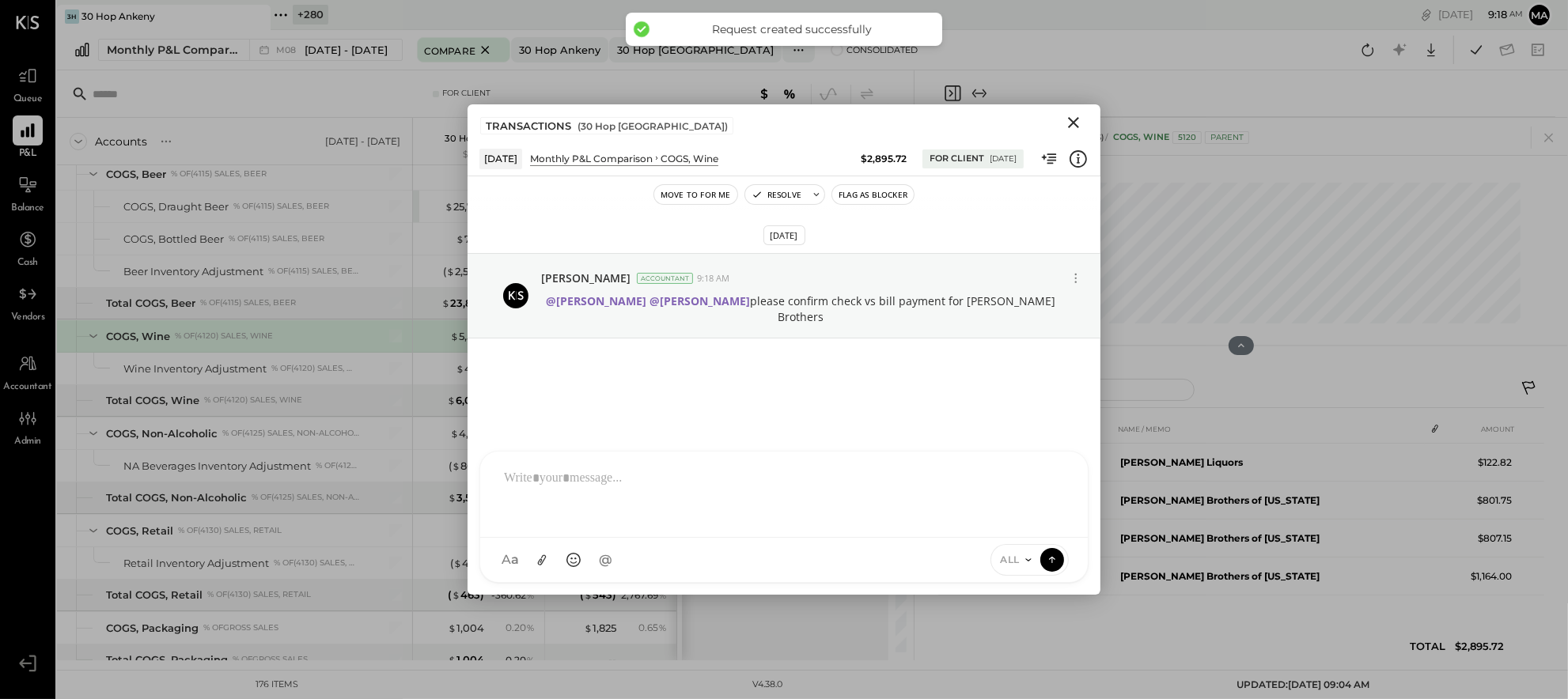
click at [1072, 118] on icon "Close" at bounding box center [1074, 122] width 19 height 19
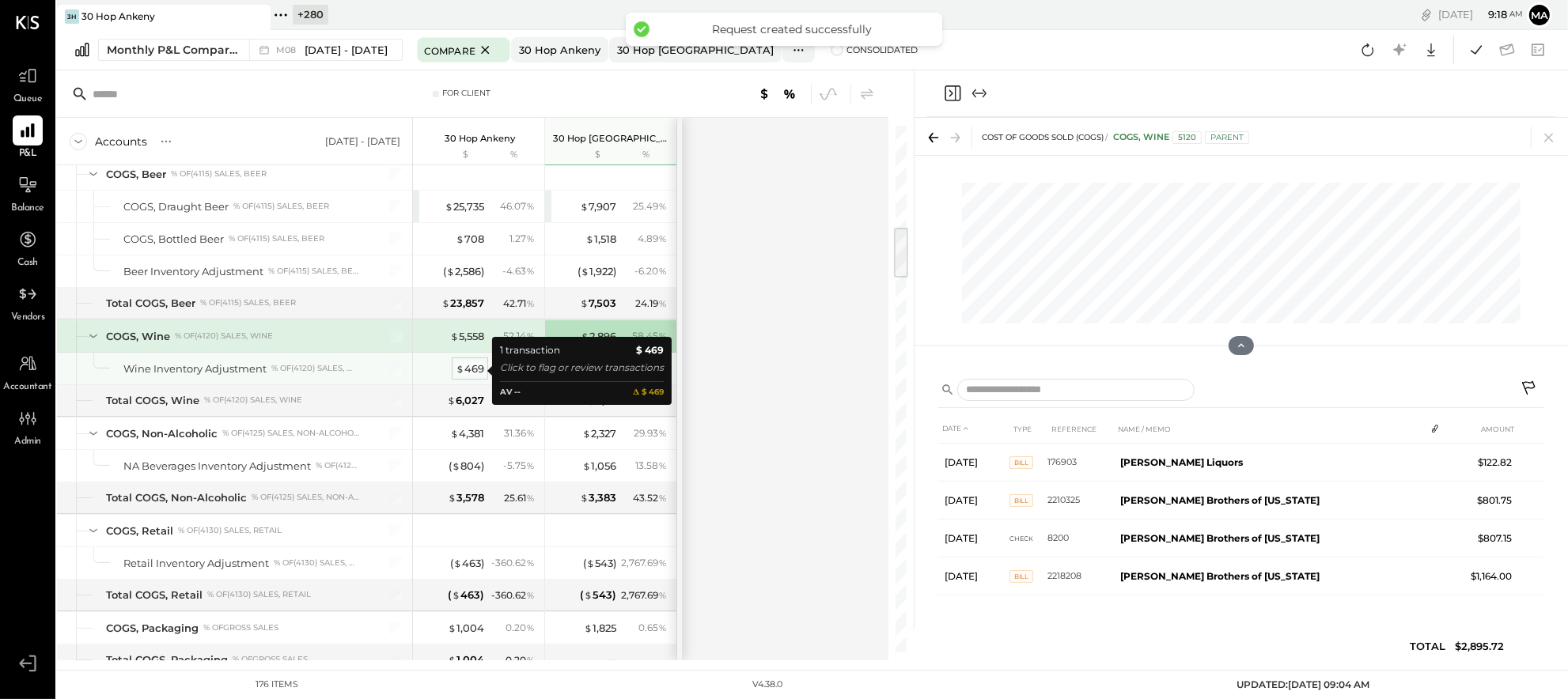
click at [470, 369] on div "$ 469" at bounding box center [470, 369] width 29 height 15
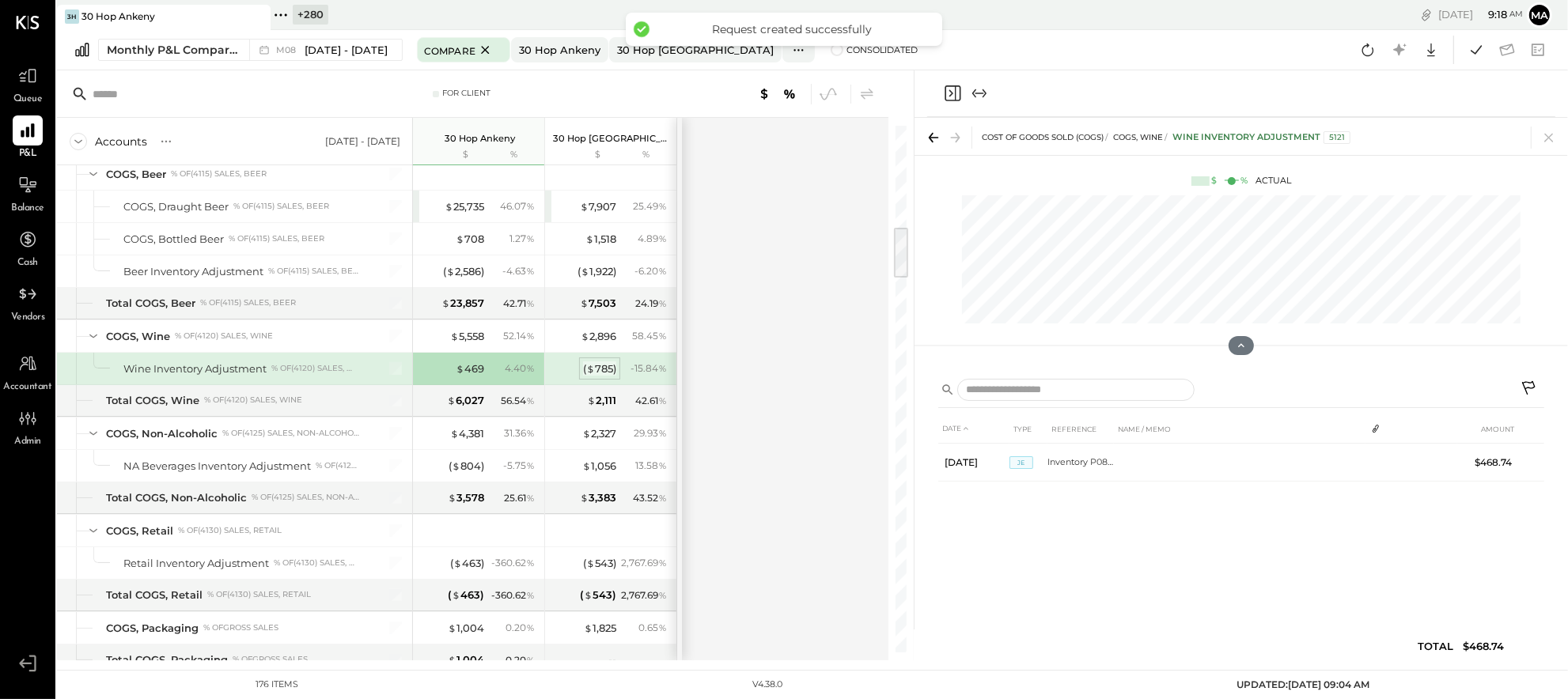
click at [599, 363] on div "( $ 785 )" at bounding box center [600, 369] width 34 height 15
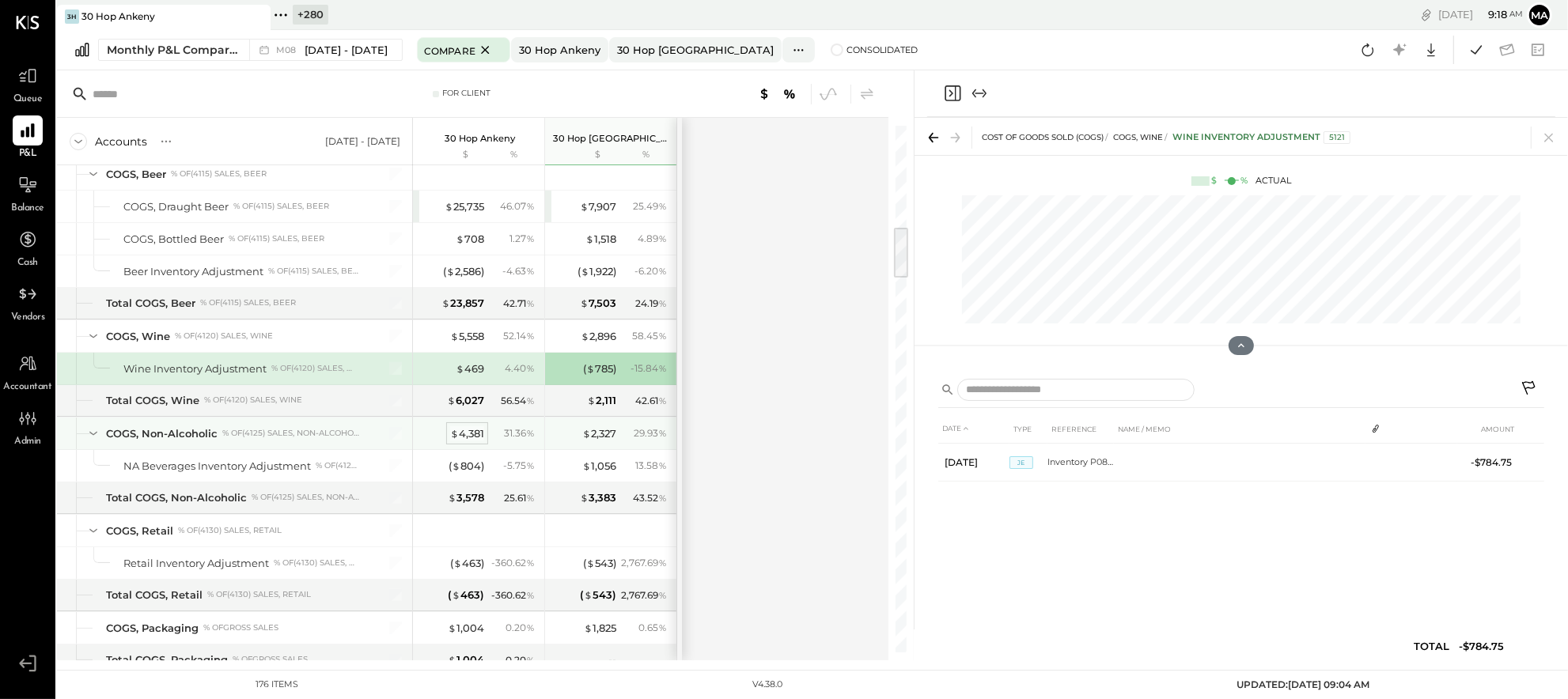
click at [470, 434] on div "$ 4,381" at bounding box center [467, 434] width 34 height 15
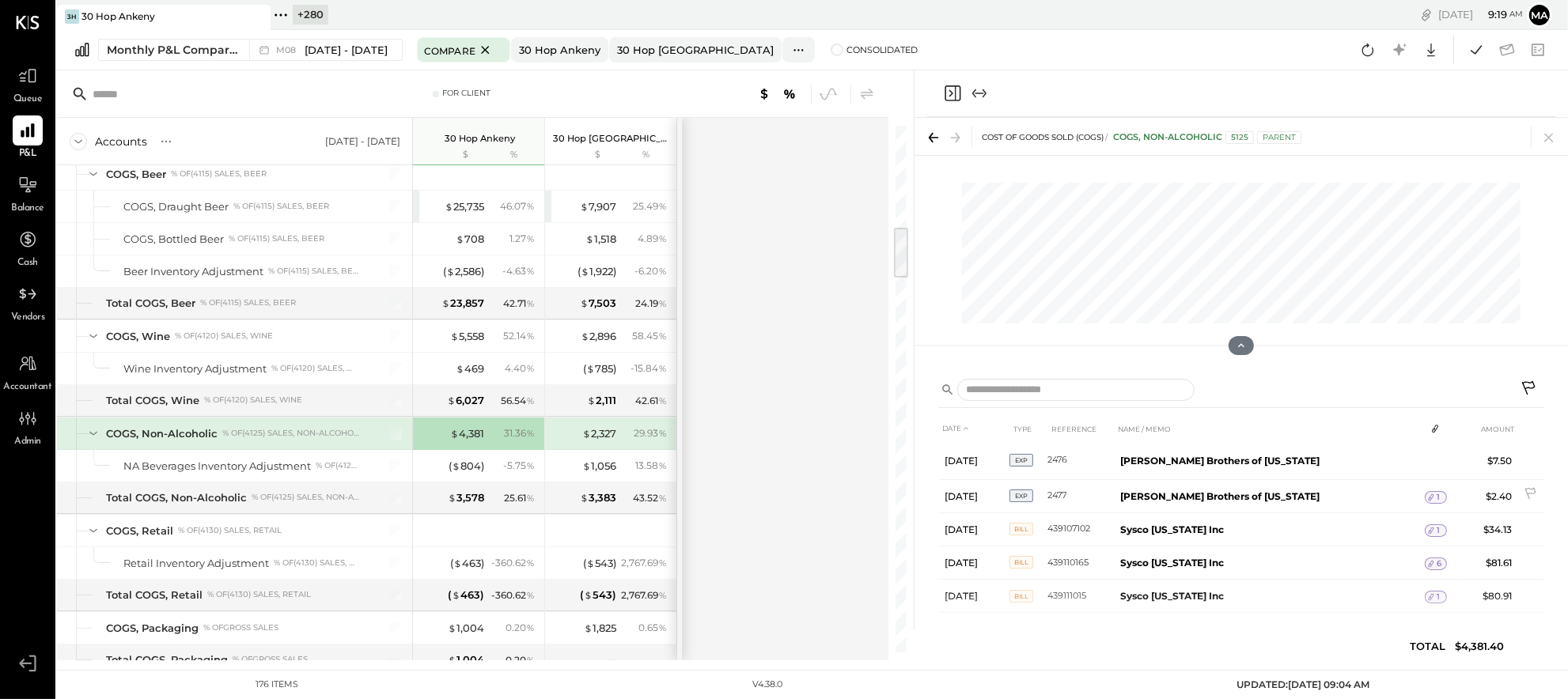
scroll to position [682, 0]
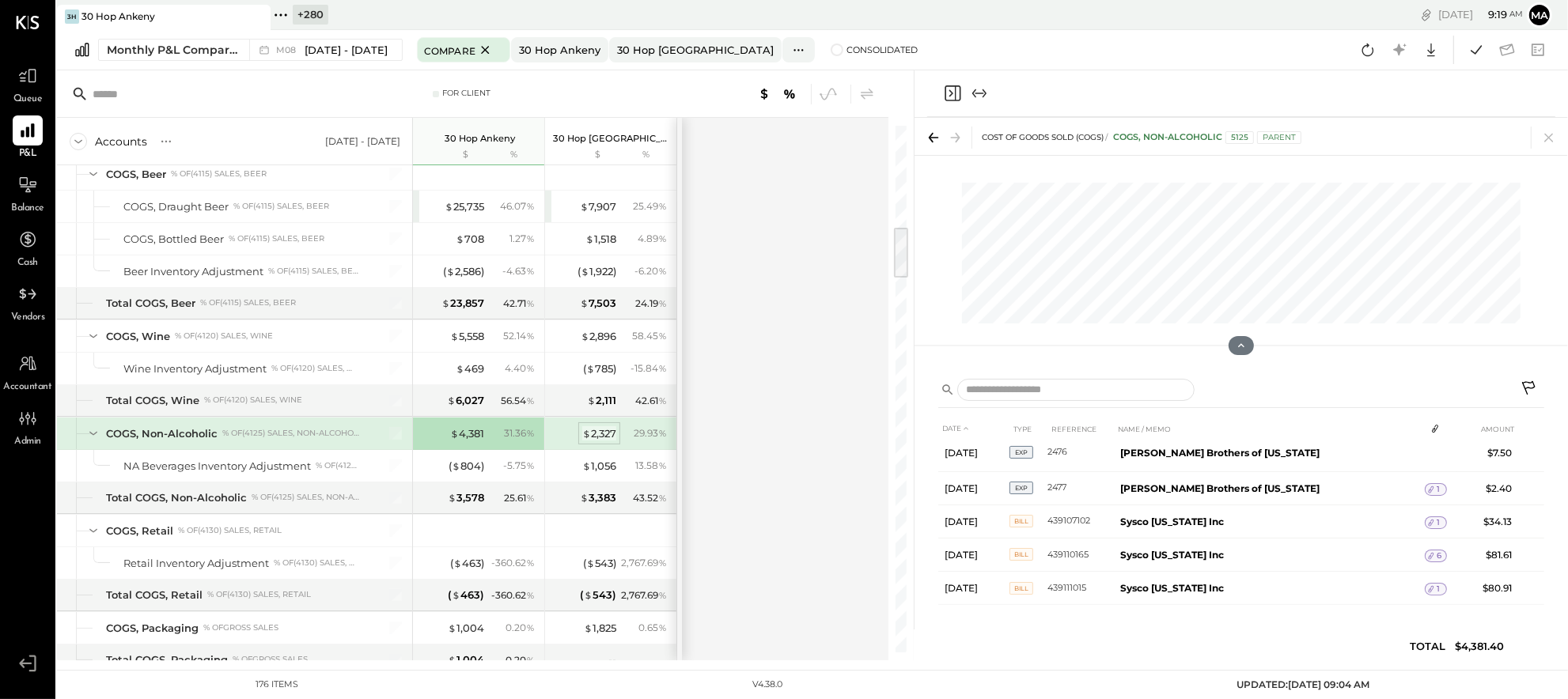
click at [599, 433] on div "$ 2,327" at bounding box center [599, 434] width 34 height 15
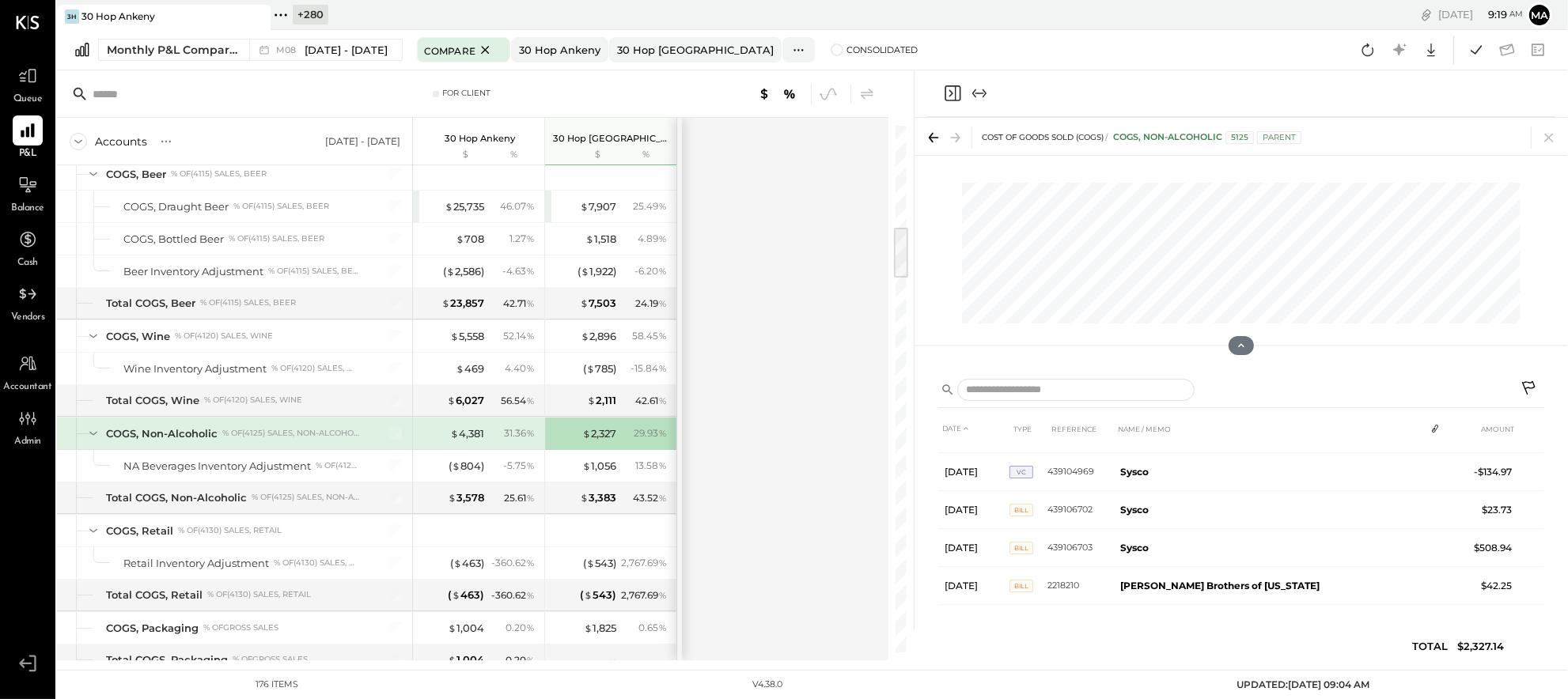
scroll to position [256, 0]
click at [463, 467] on div "( $ 804 )" at bounding box center [466, 466] width 35 height 15
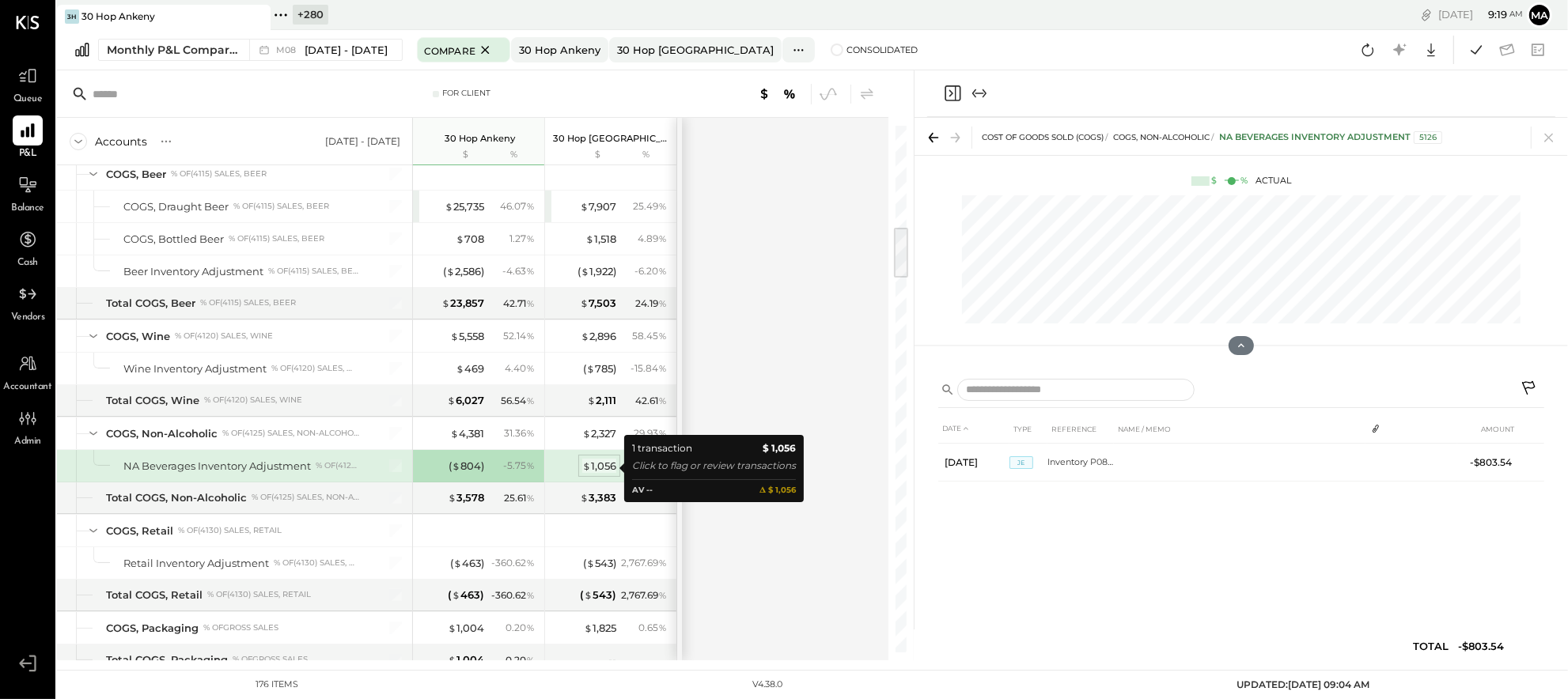
click at [599, 466] on div "$ 1,056" at bounding box center [599, 466] width 34 height 15
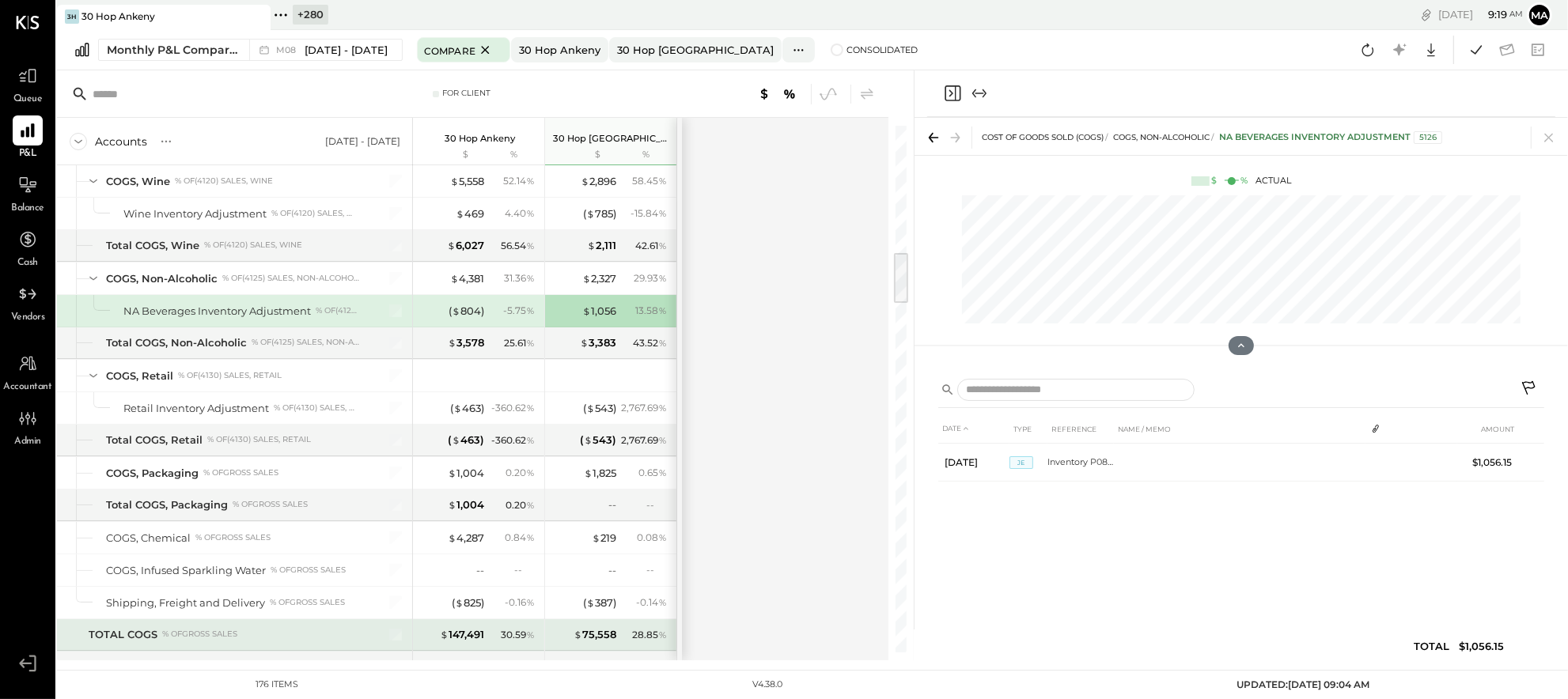
scroll to position [1295, 0]
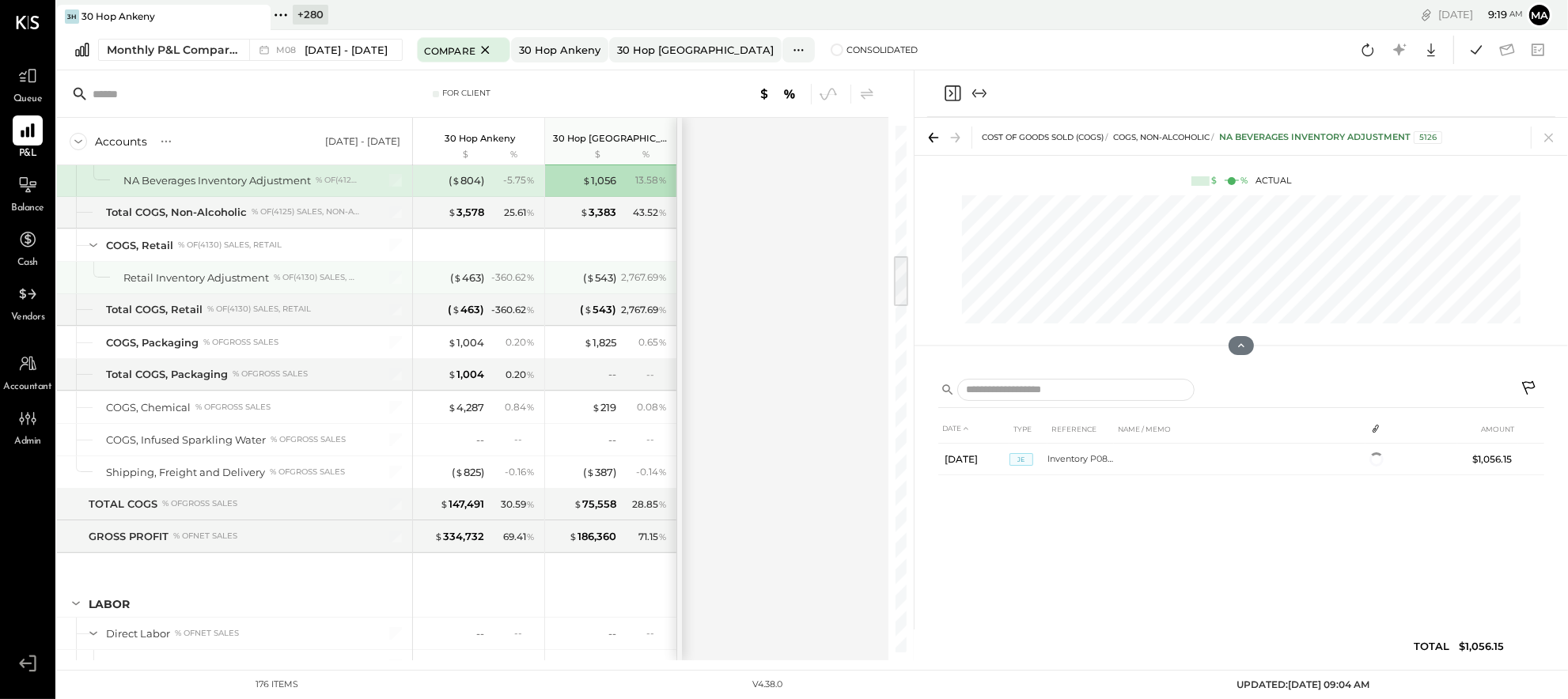
click at [469, 278] on div "( $ 463 )" at bounding box center [467, 278] width 34 height 15
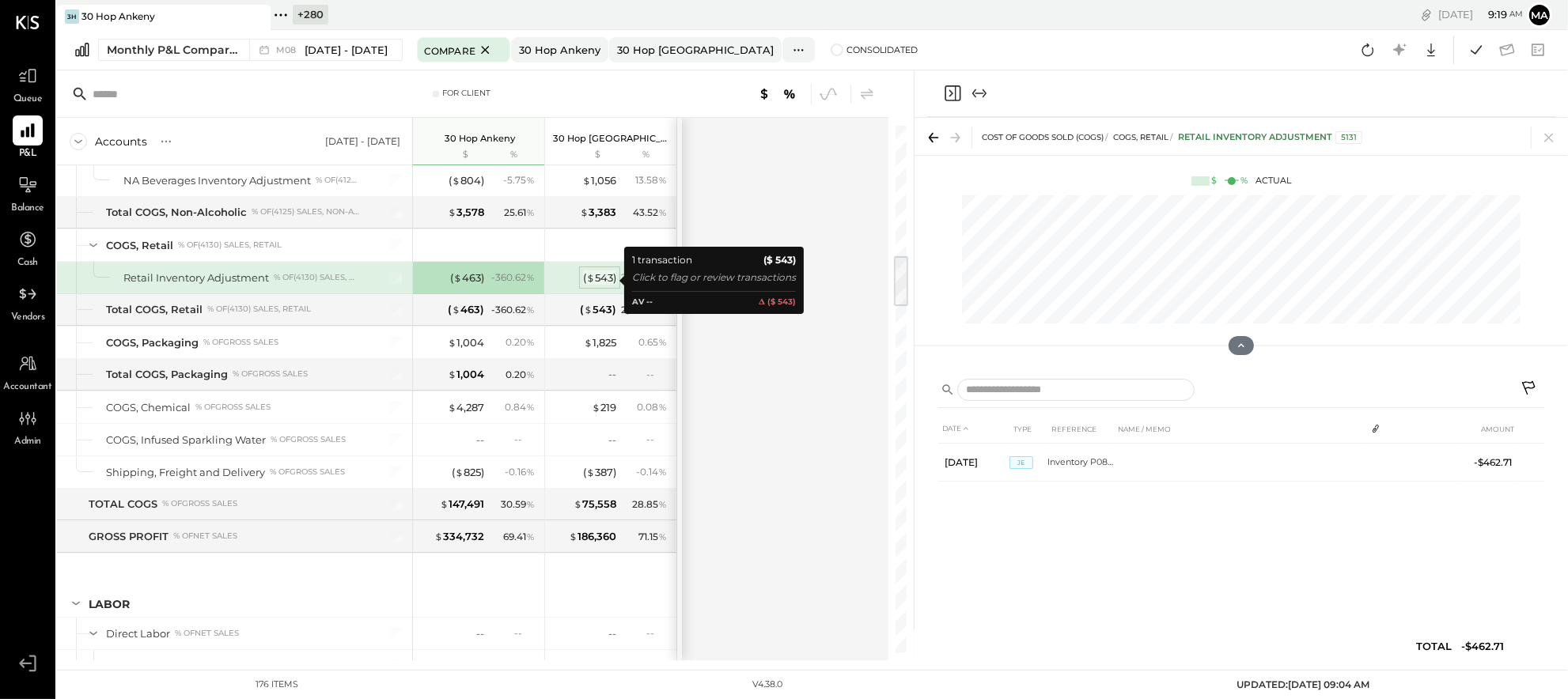
click at [598, 280] on div "( $ 543 )" at bounding box center [600, 278] width 34 height 15
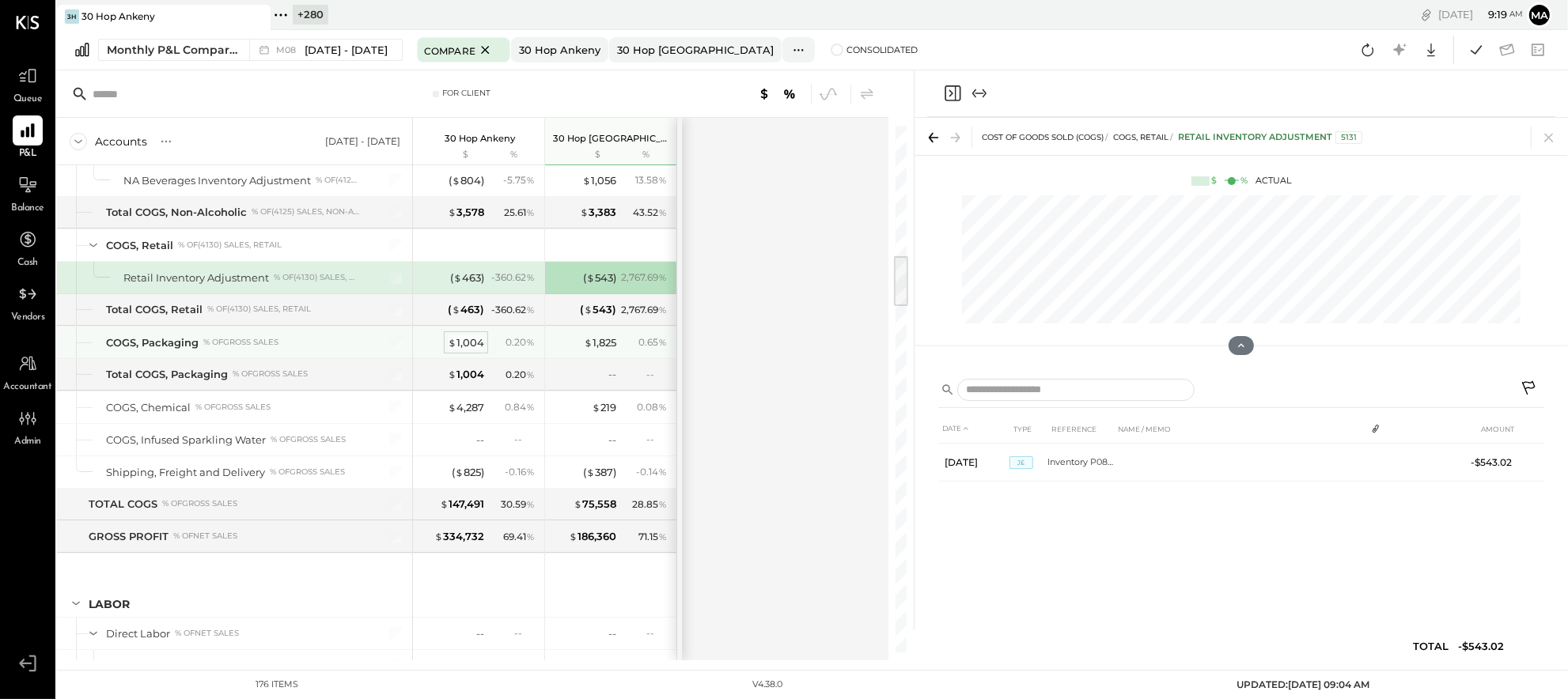
click at [463, 345] on div "$ 1,004" at bounding box center [465, 343] width 36 height 15
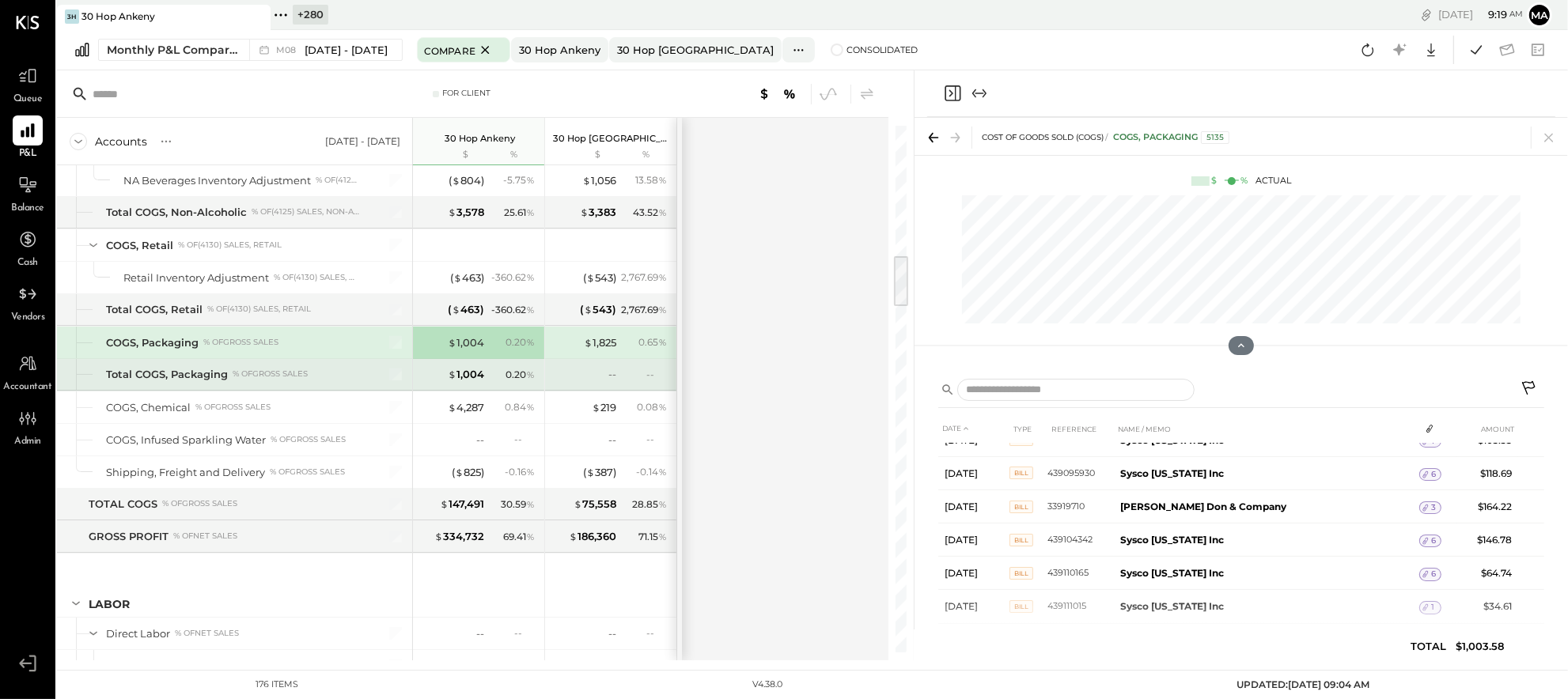
scroll to position [207, 0]
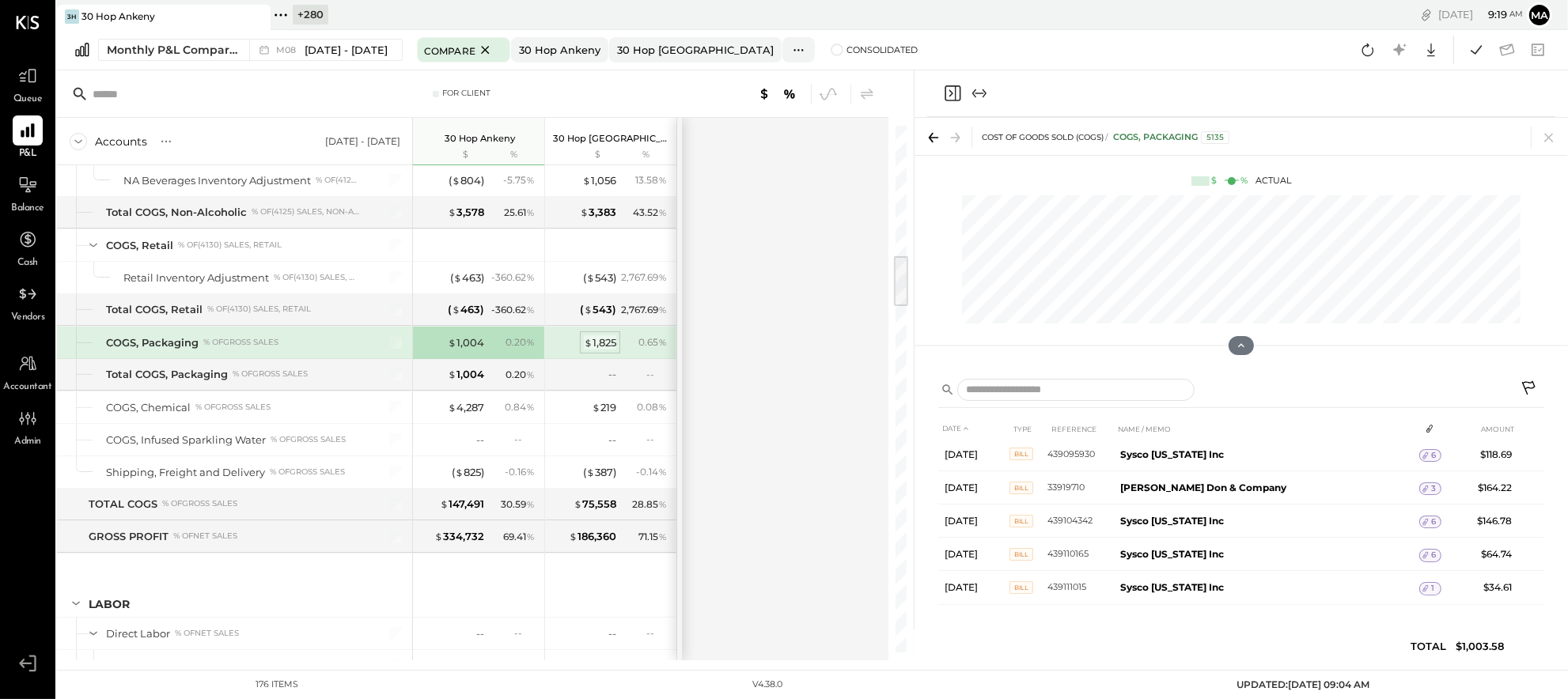
click at [603, 345] on div "$ 1,825" at bounding box center [599, 343] width 33 height 15
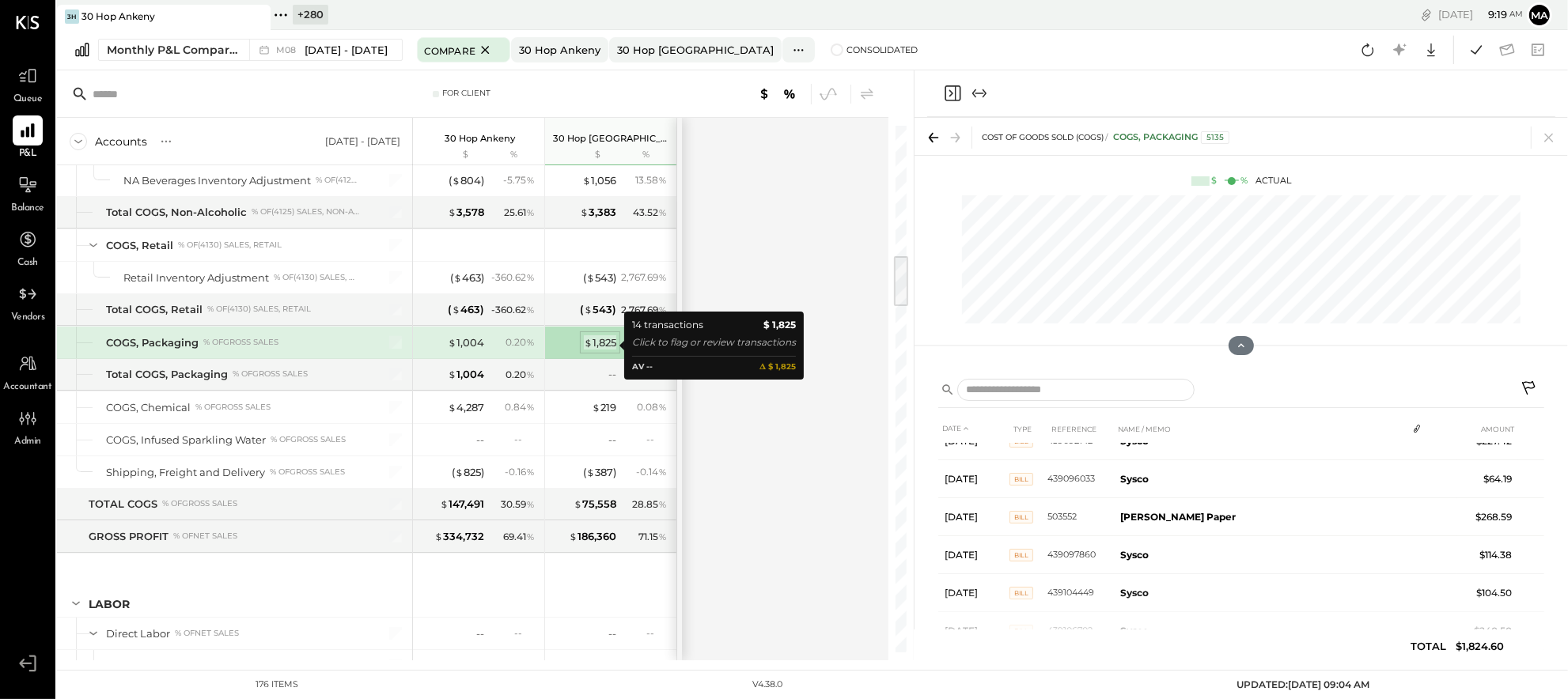
scroll to position [252, 0]
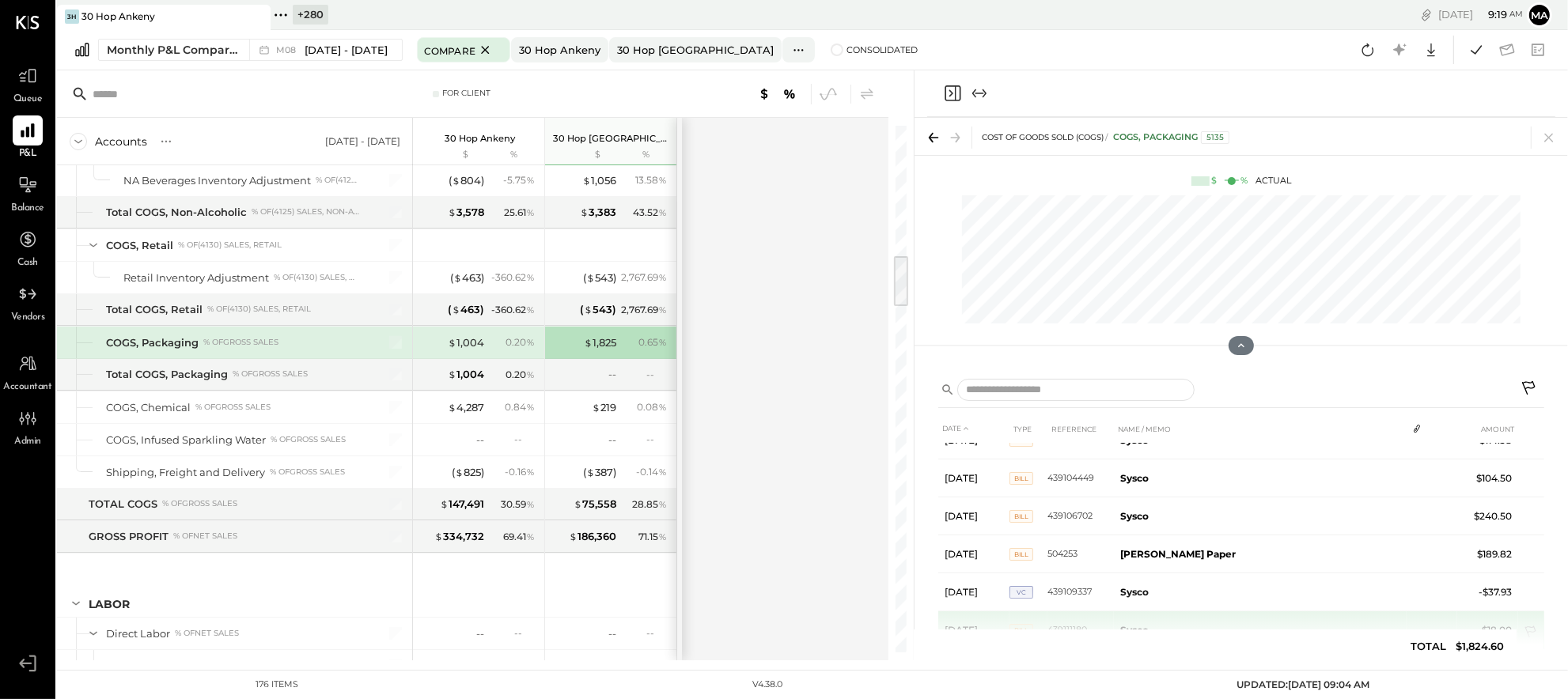
scroll to position [370, 0]
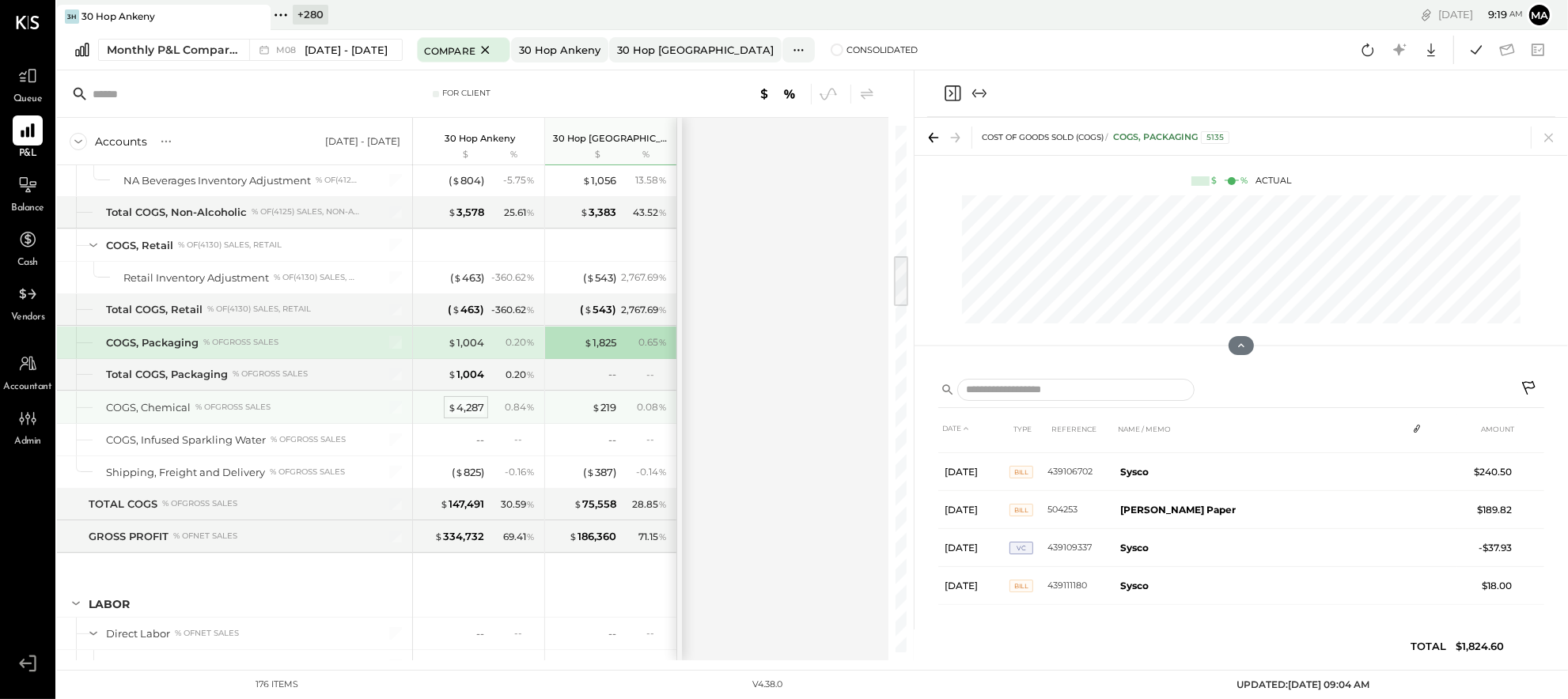
click at [468, 408] on div "$ 4,287" at bounding box center [465, 408] width 36 height 15
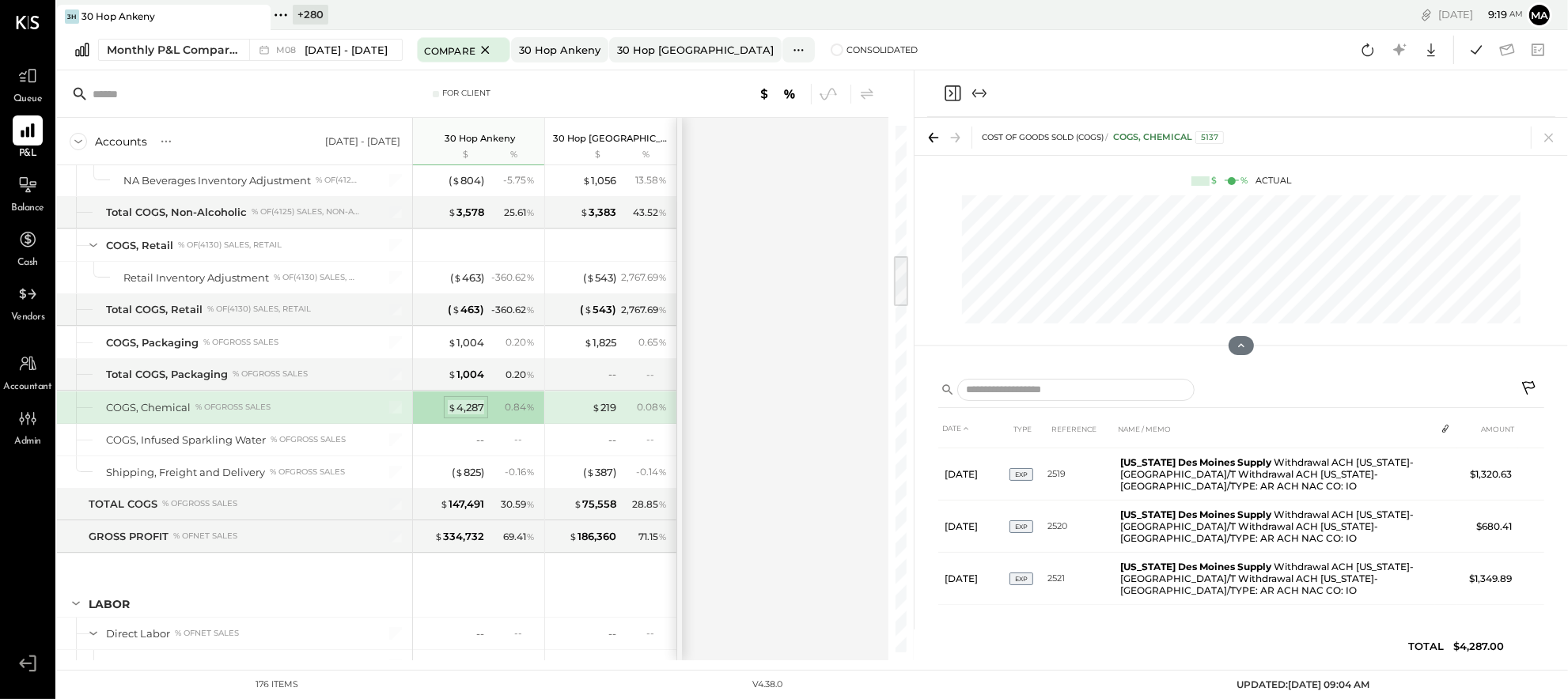
scroll to position [0, 0]
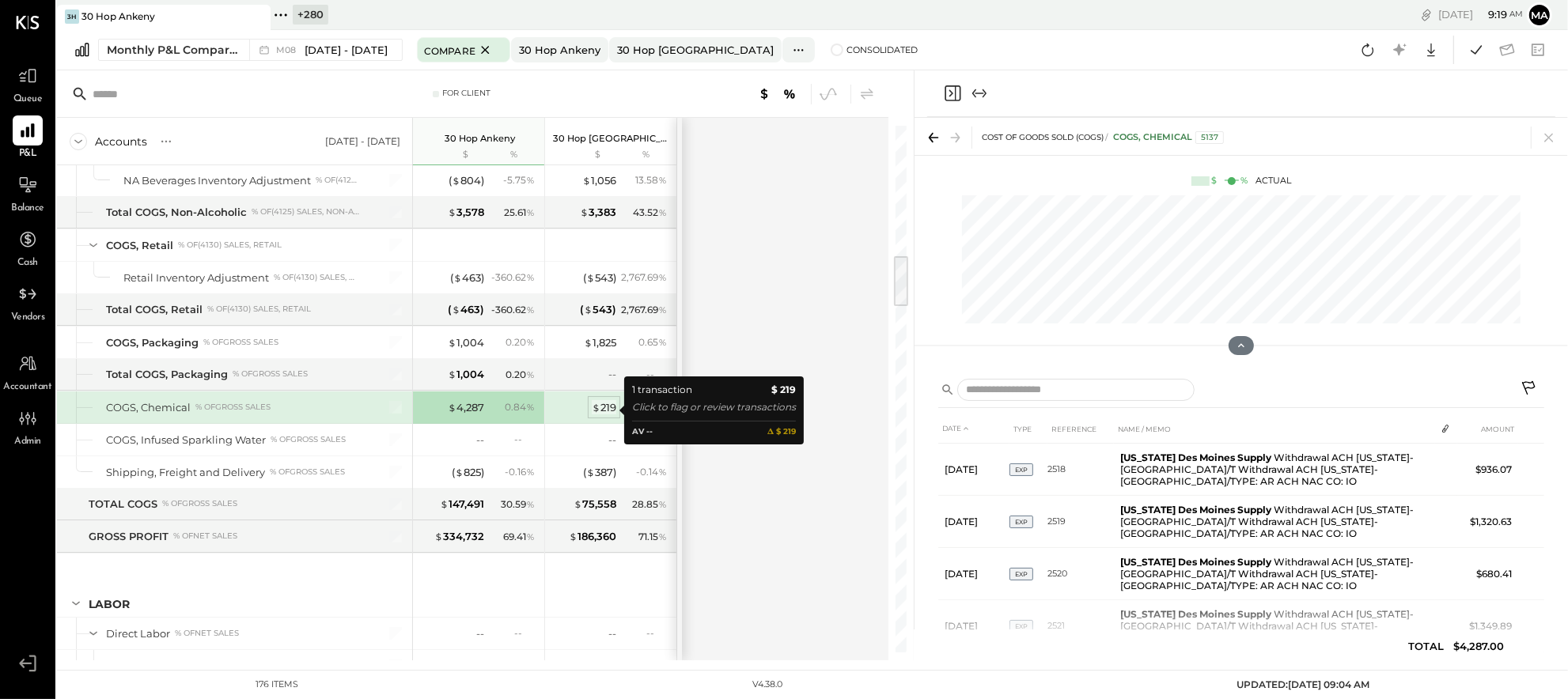
click at [608, 407] on div "$ 219" at bounding box center [604, 408] width 24 height 15
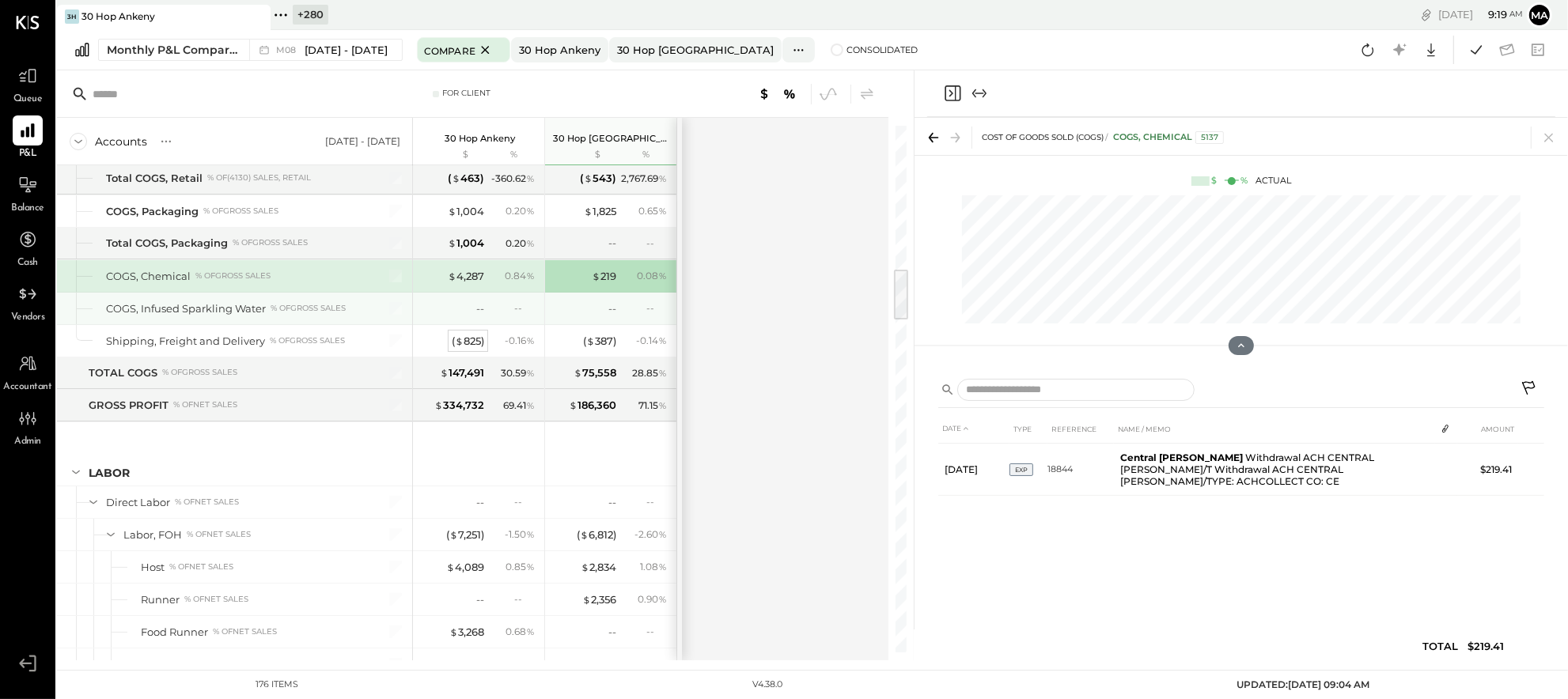
scroll to position [1433, 0]
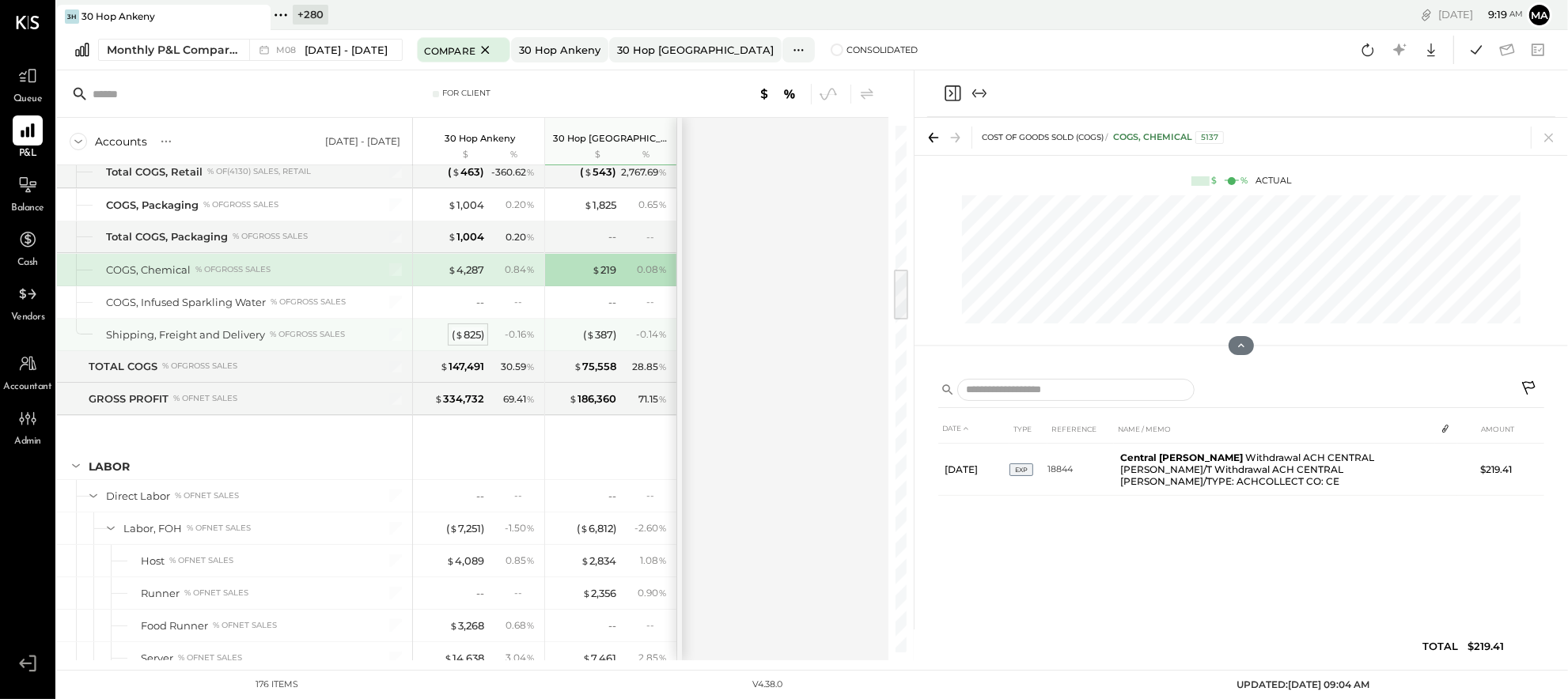
click at [467, 335] on div "( $ 825 )" at bounding box center [468, 335] width 33 height 15
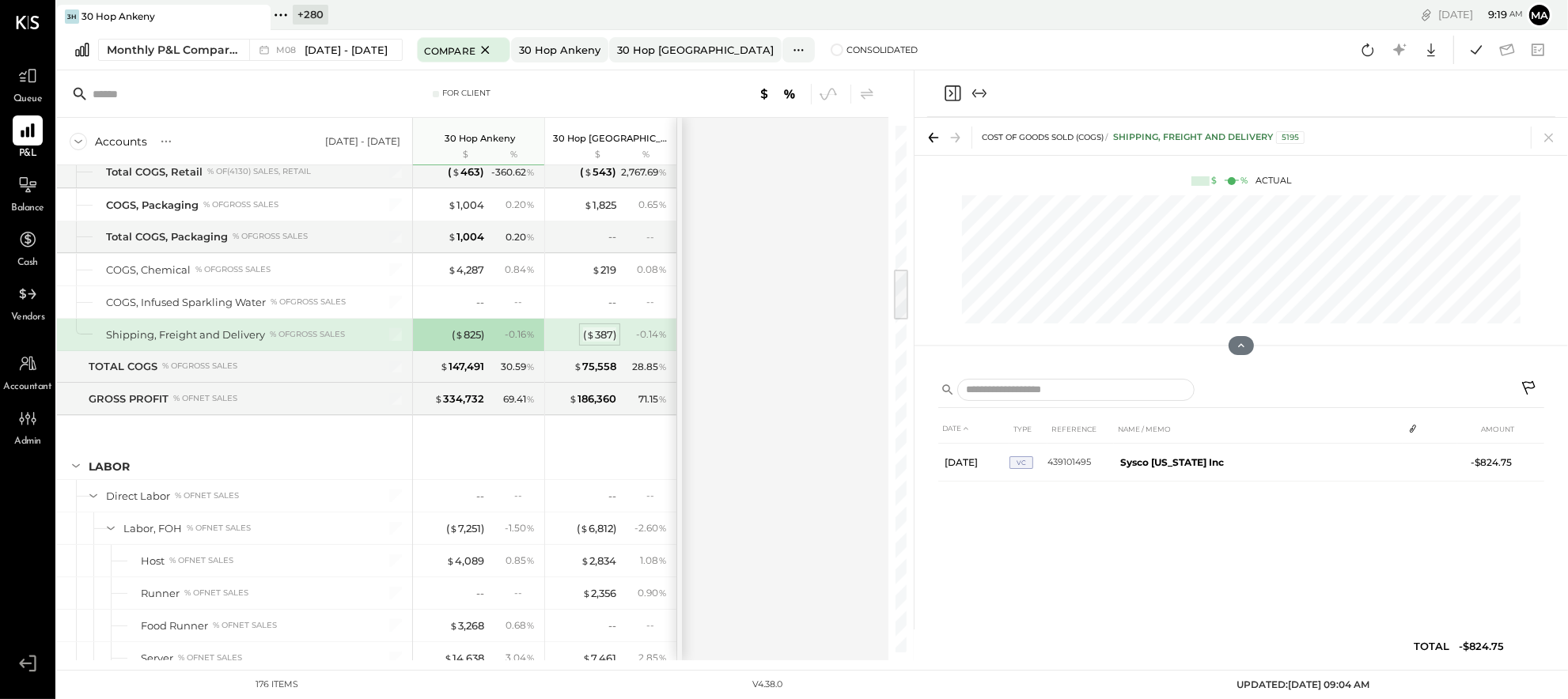
click at [601, 337] on div "( $ 387 )" at bounding box center [600, 335] width 34 height 15
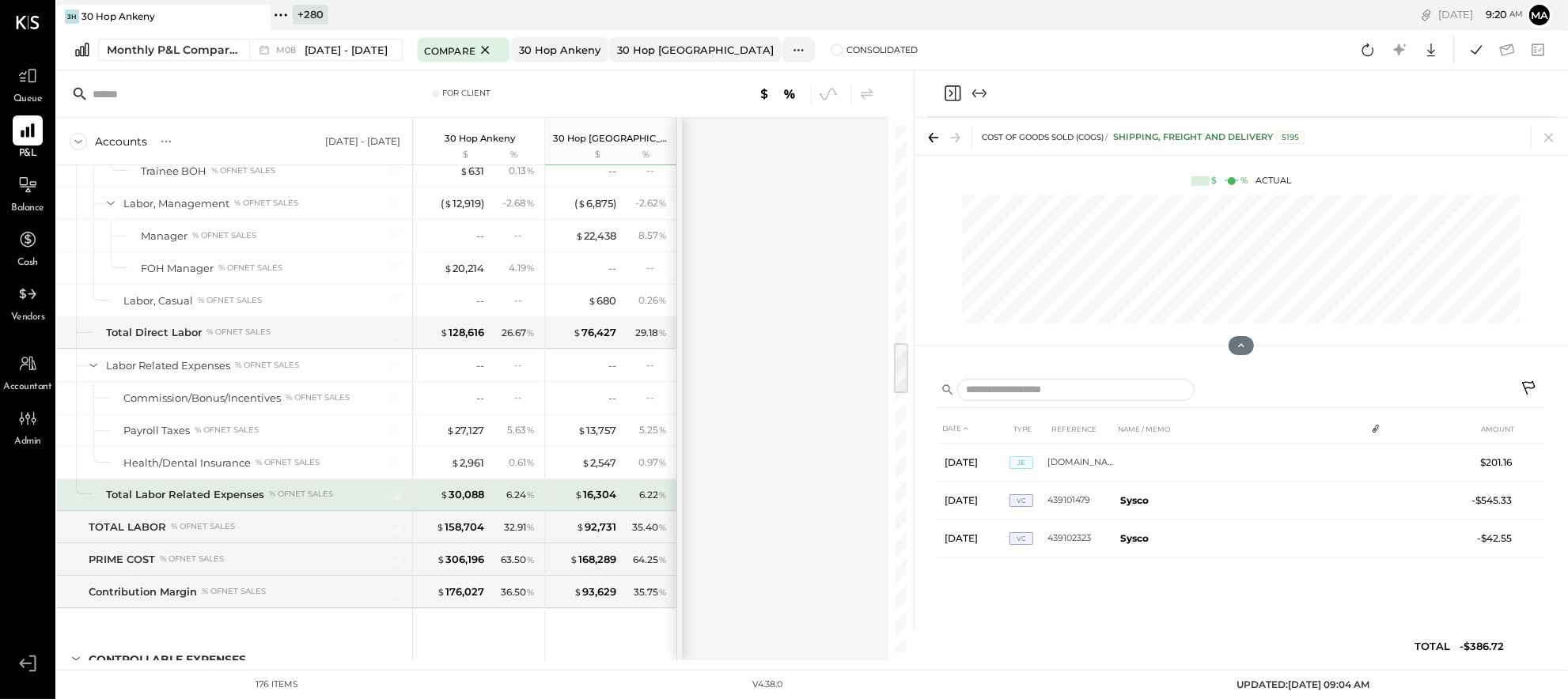
scroll to position [2215, 0]
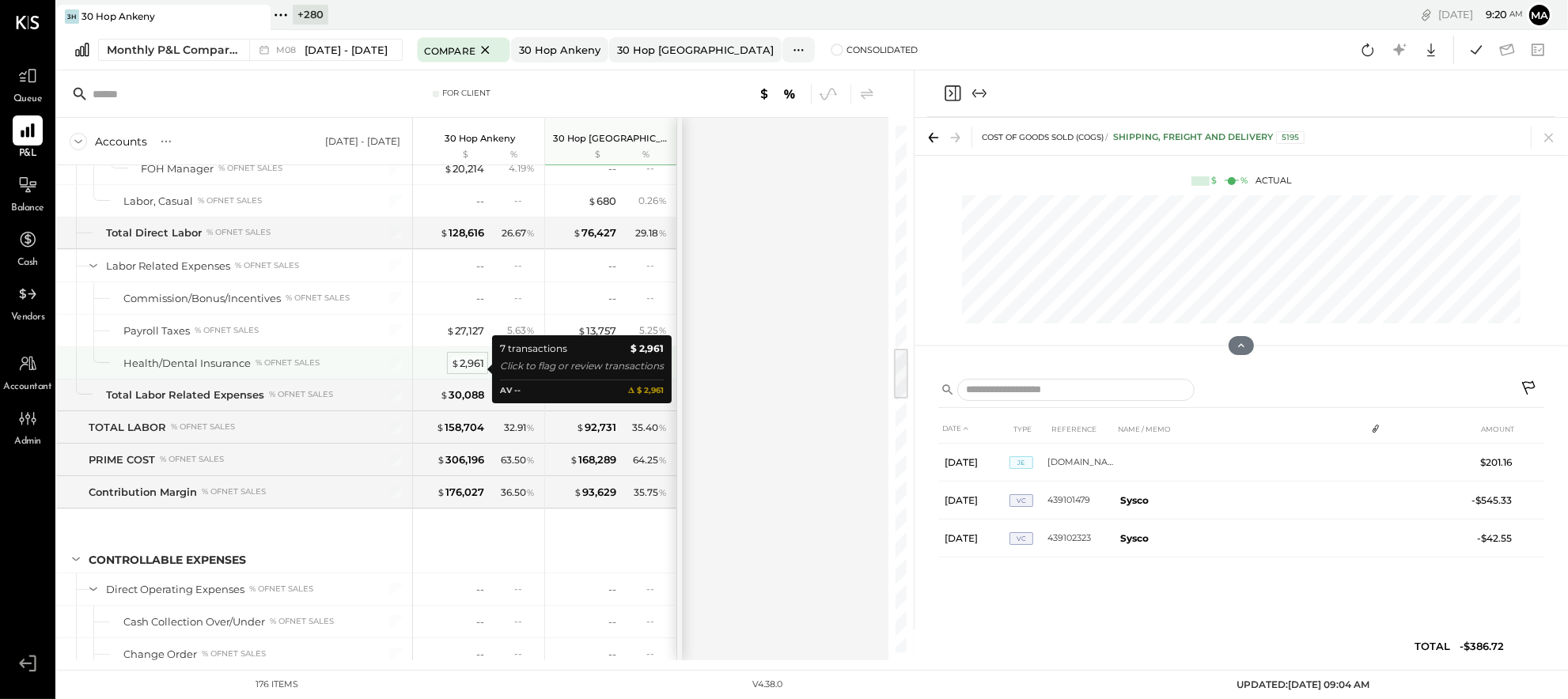
click at [462, 370] on div "$ 2,961" at bounding box center [468, 363] width 34 height 15
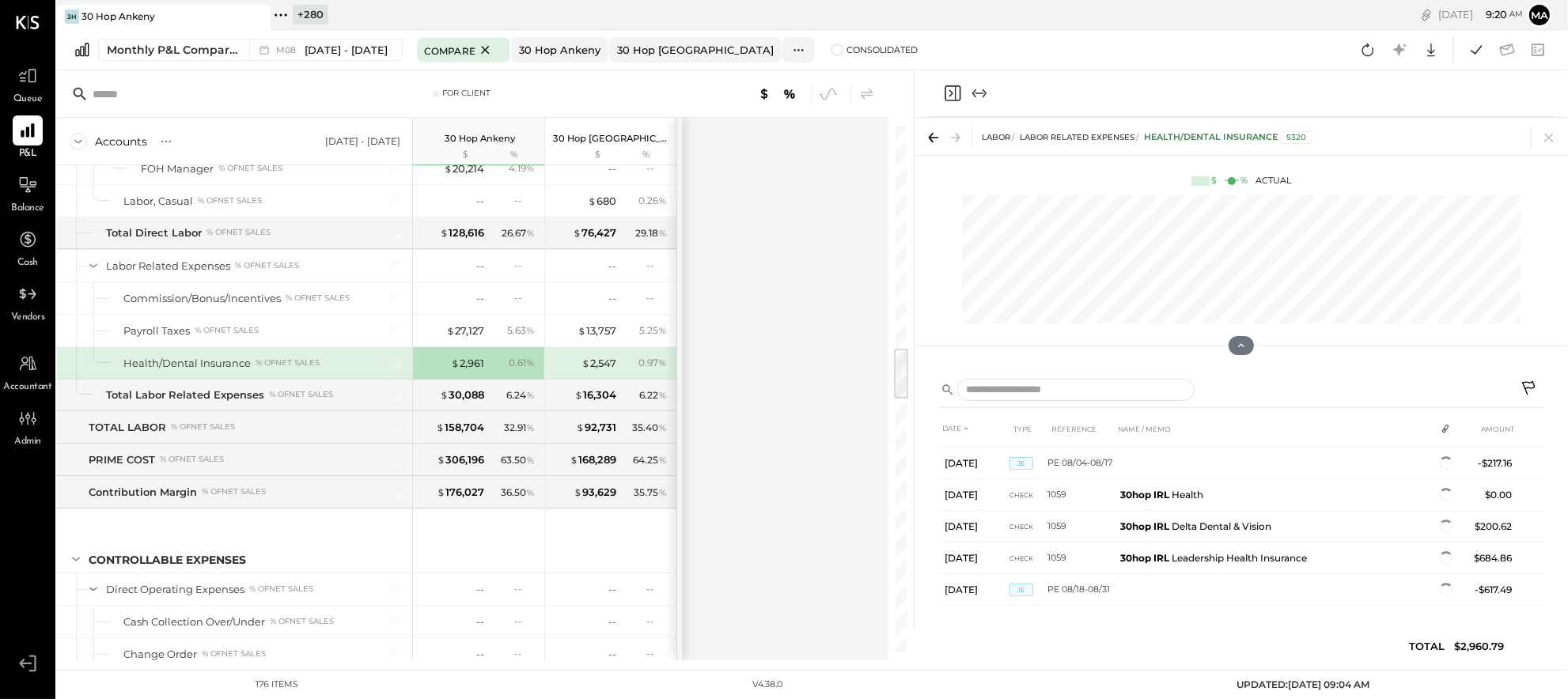
scroll to position [106, 0]
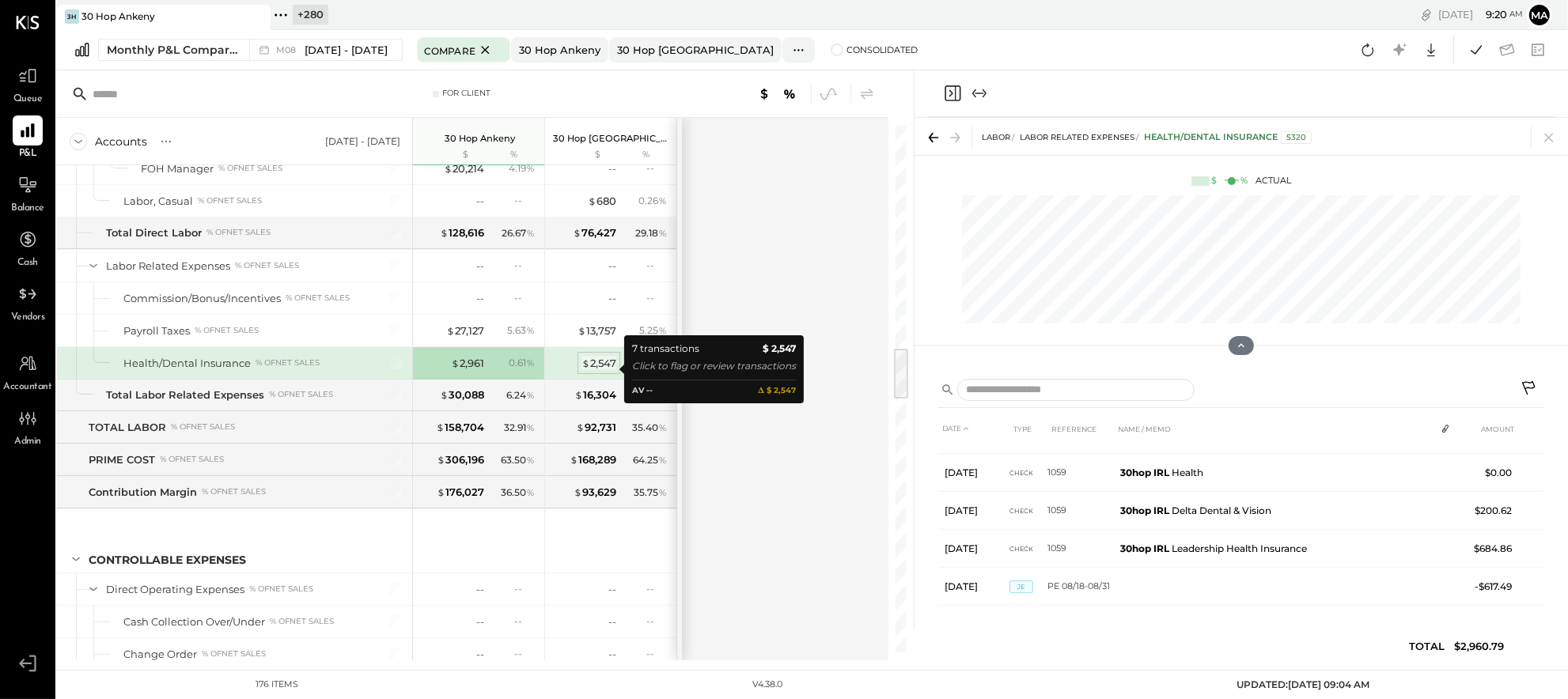
click at [602, 367] on div "$ 2,547" at bounding box center [598, 363] width 34 height 15
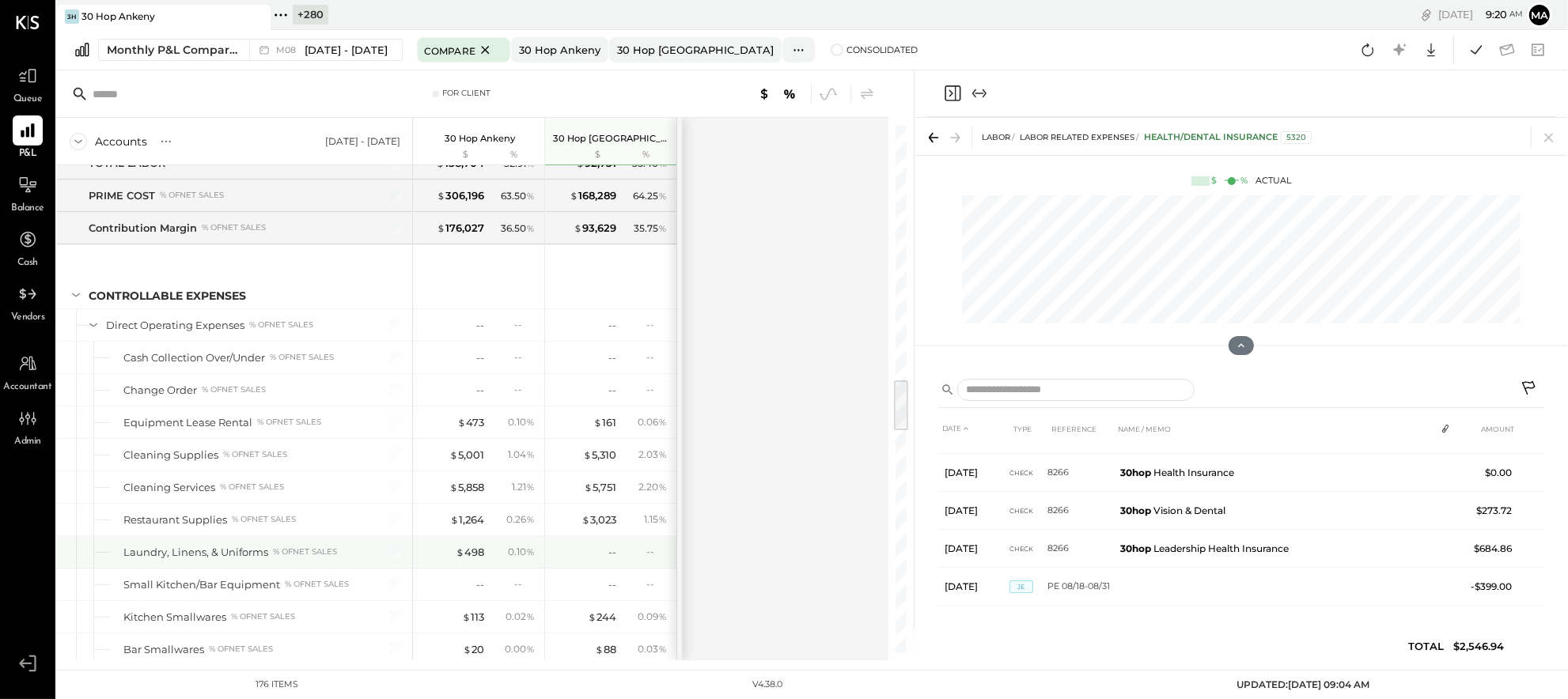
scroll to position [2593, 0]
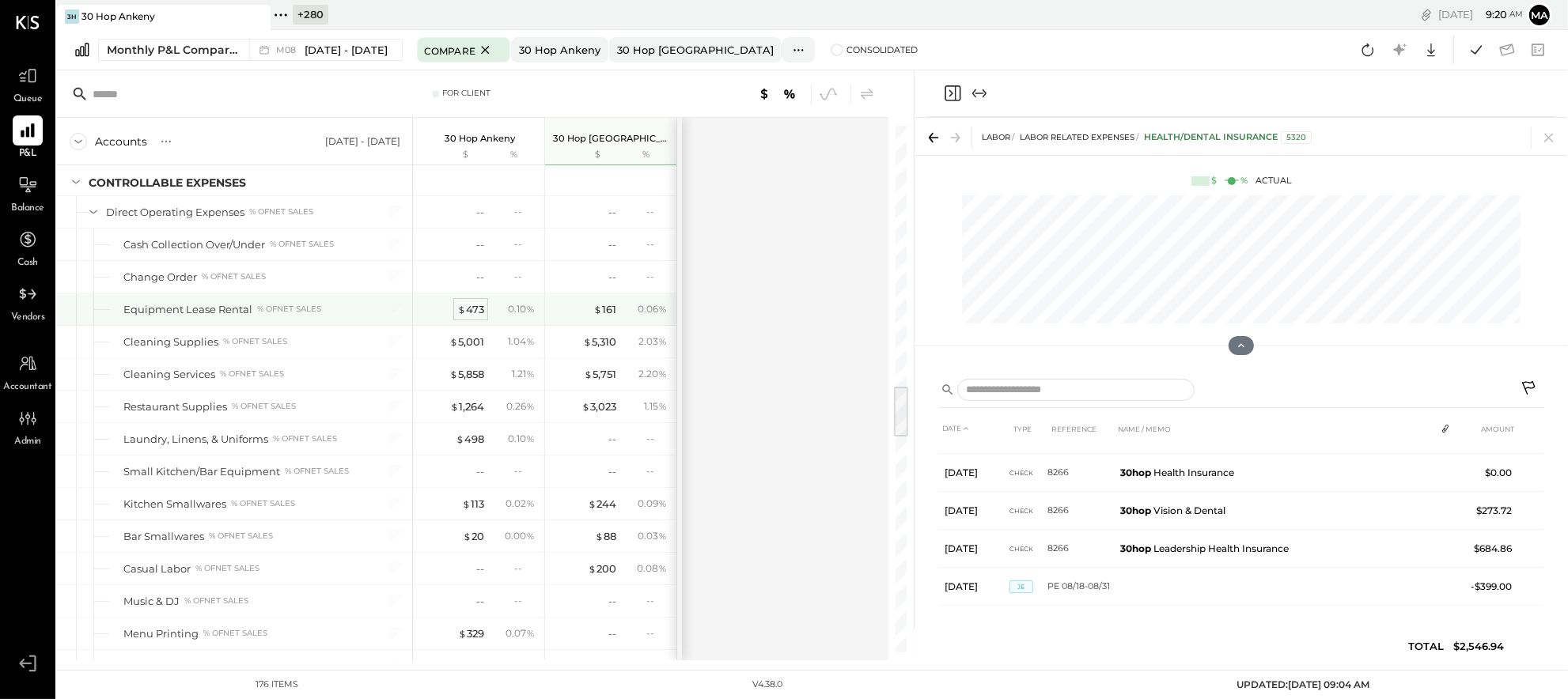
click at [473, 314] on div "$ 473" at bounding box center [471, 309] width 27 height 15
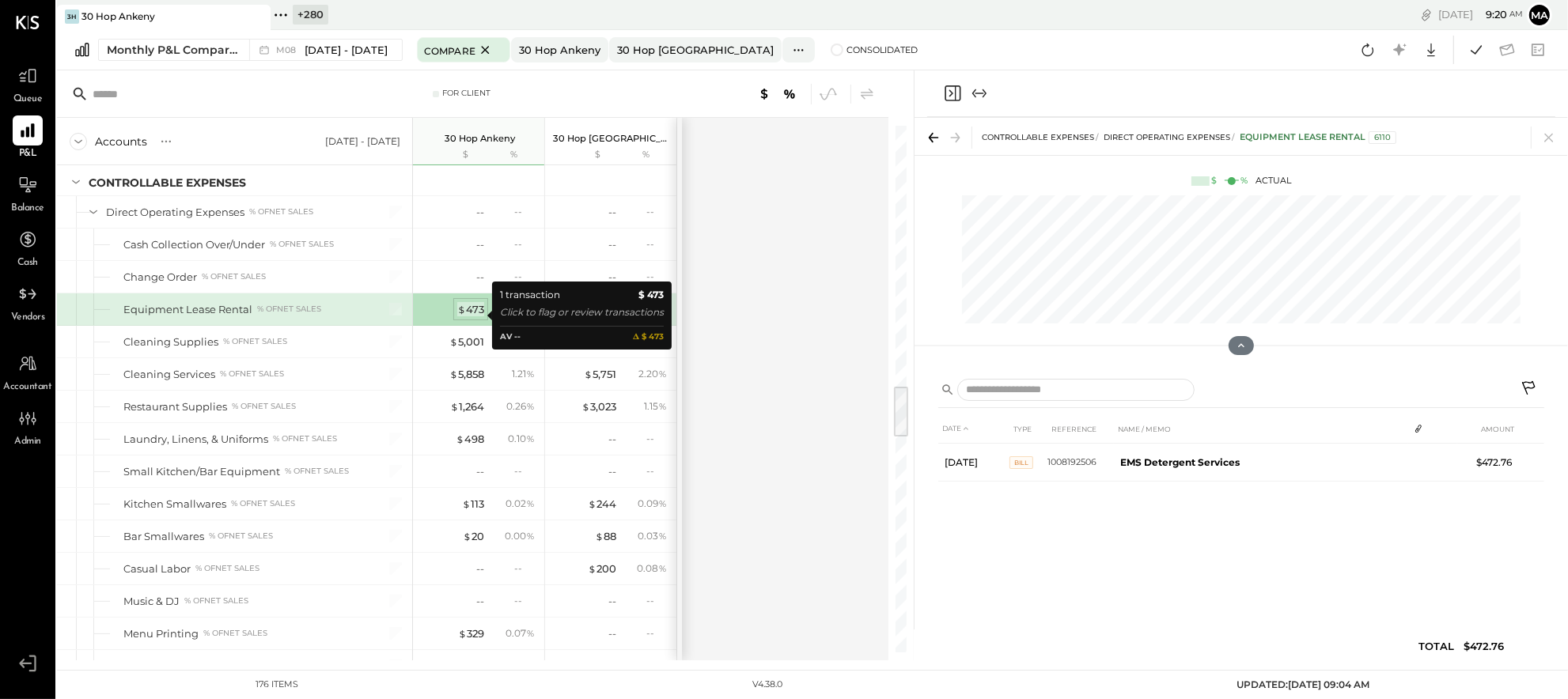
scroll to position [0, 0]
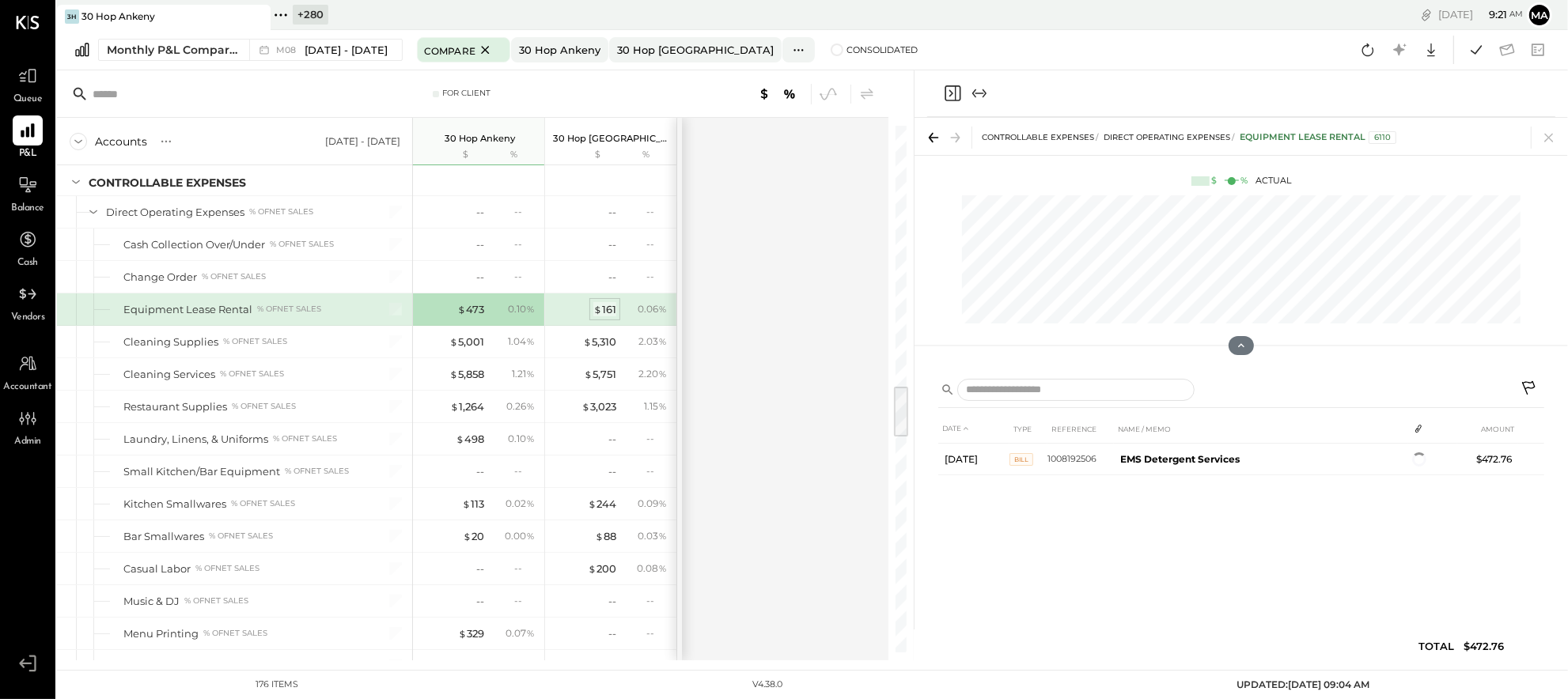
click at [601, 317] on div "$ 161" at bounding box center [605, 309] width 23 height 15
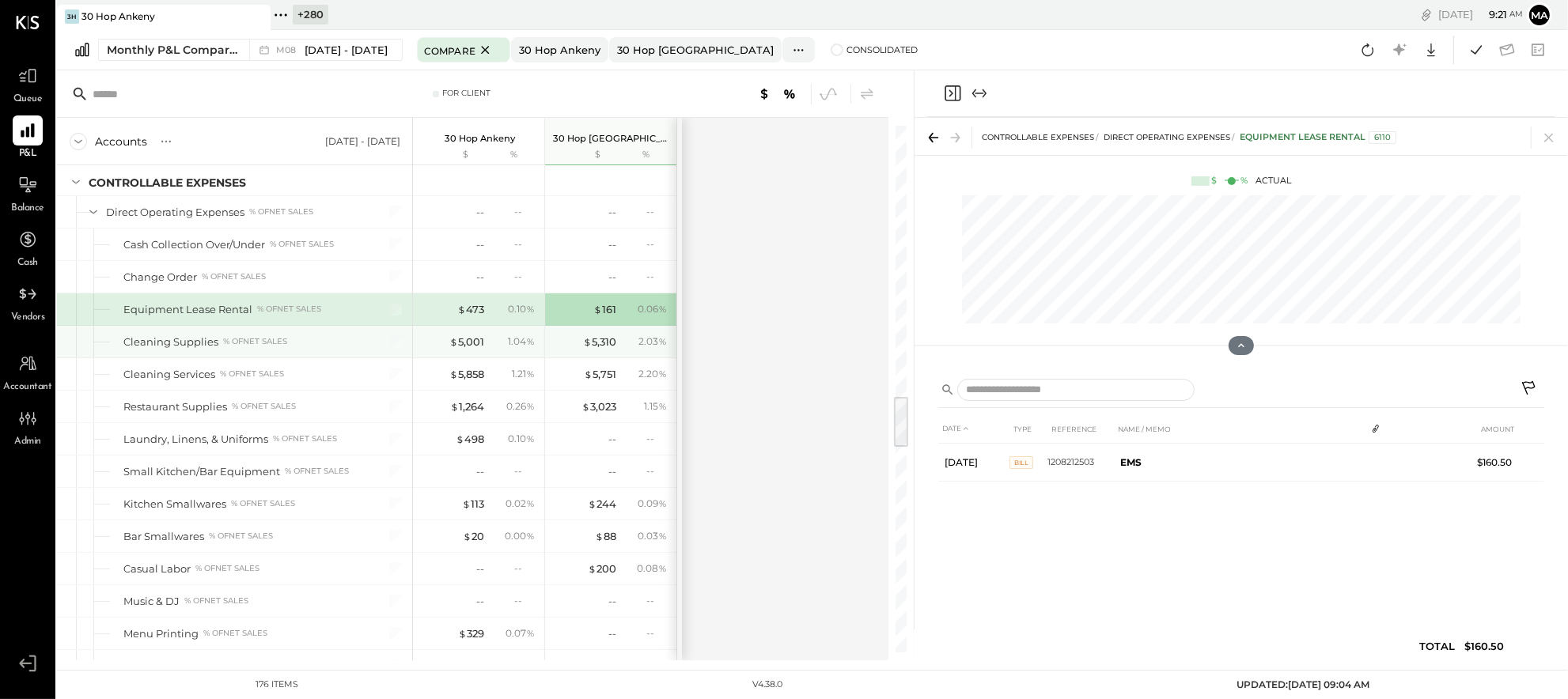
scroll to position [2698, 0]
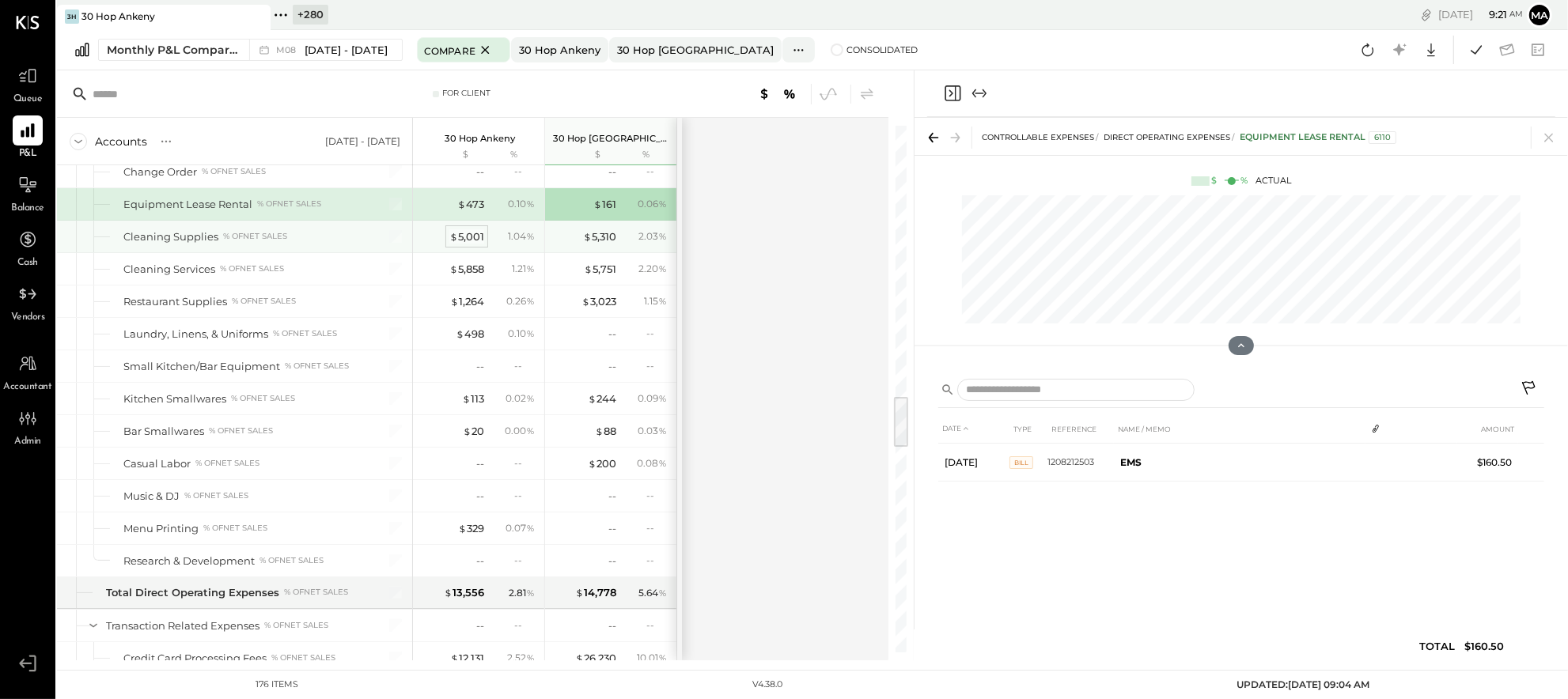
click at [465, 244] on div "$ 5,001" at bounding box center [466, 237] width 34 height 15
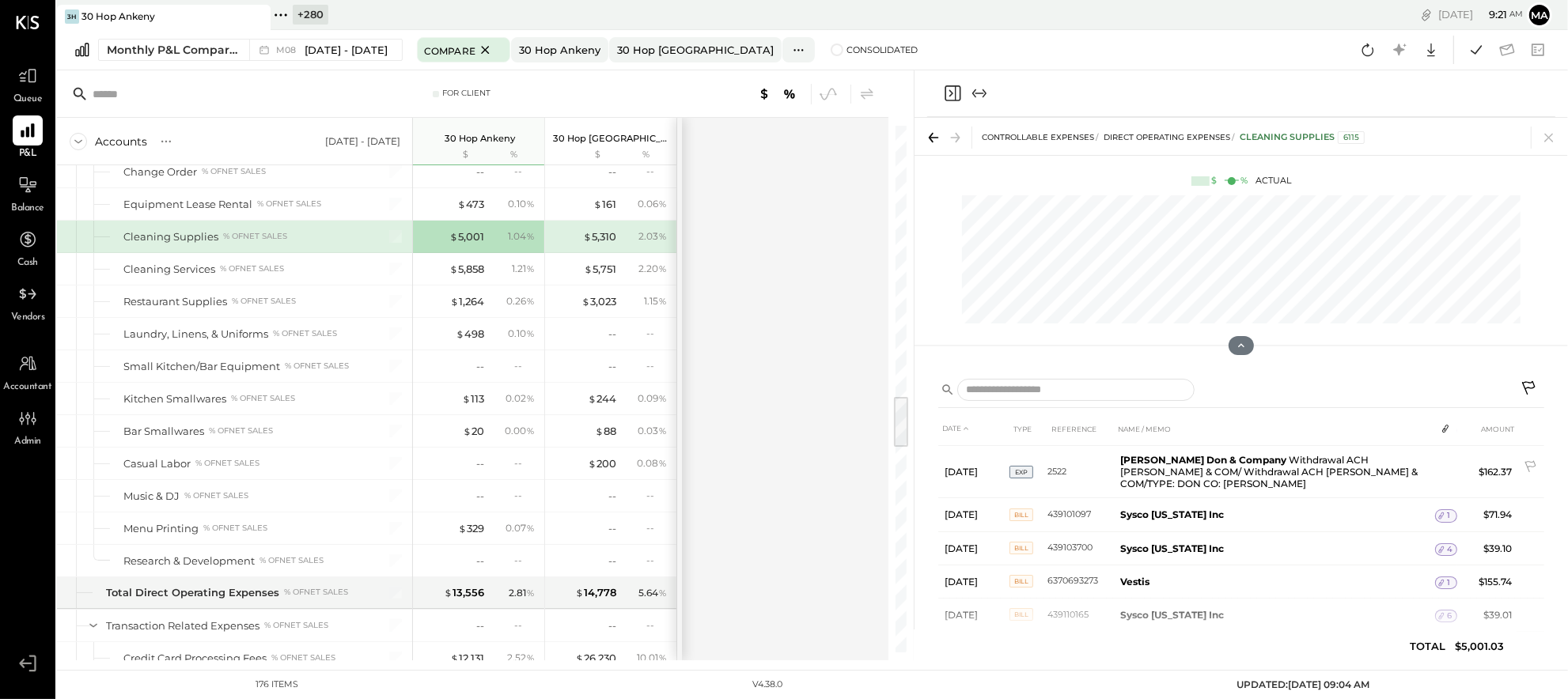
scroll to position [486, 0]
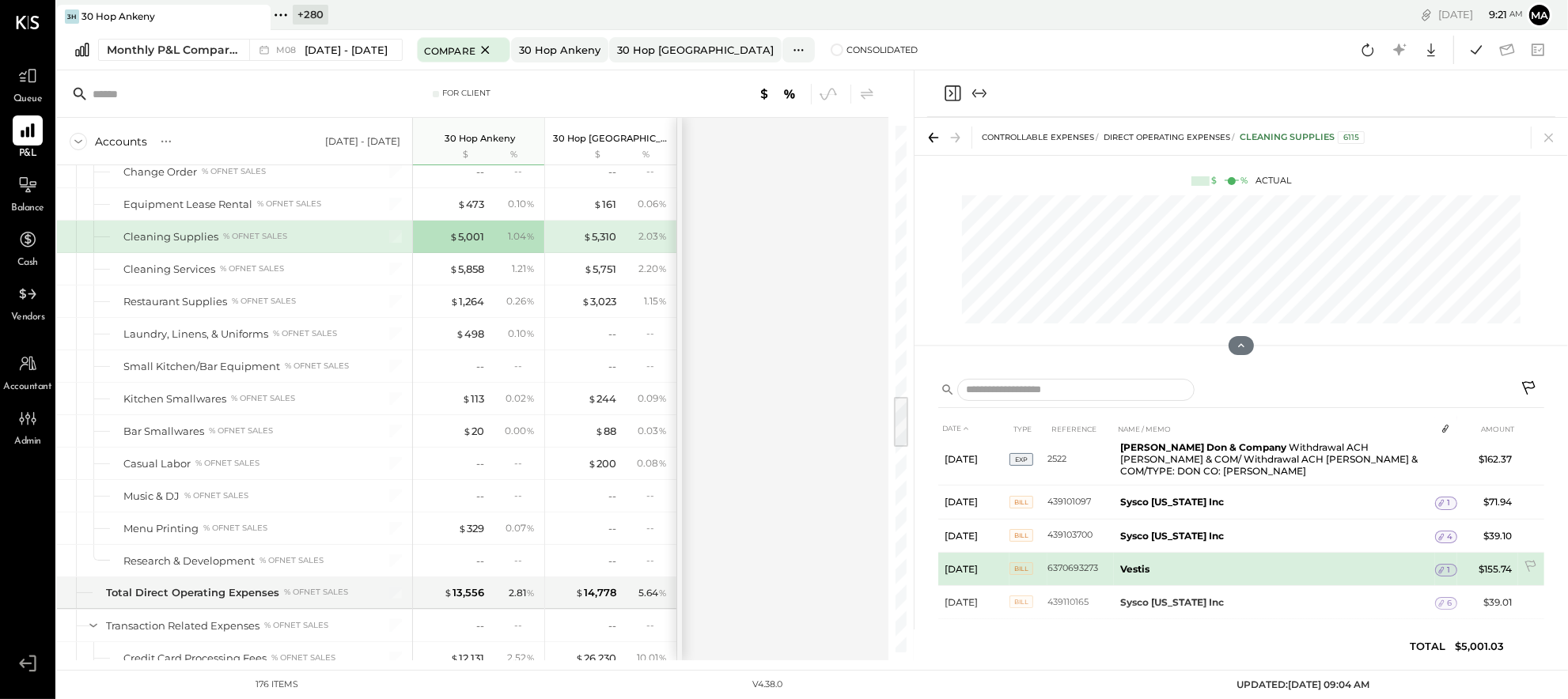
click at [1443, 568] on icon at bounding box center [1442, 571] width 6 height 7
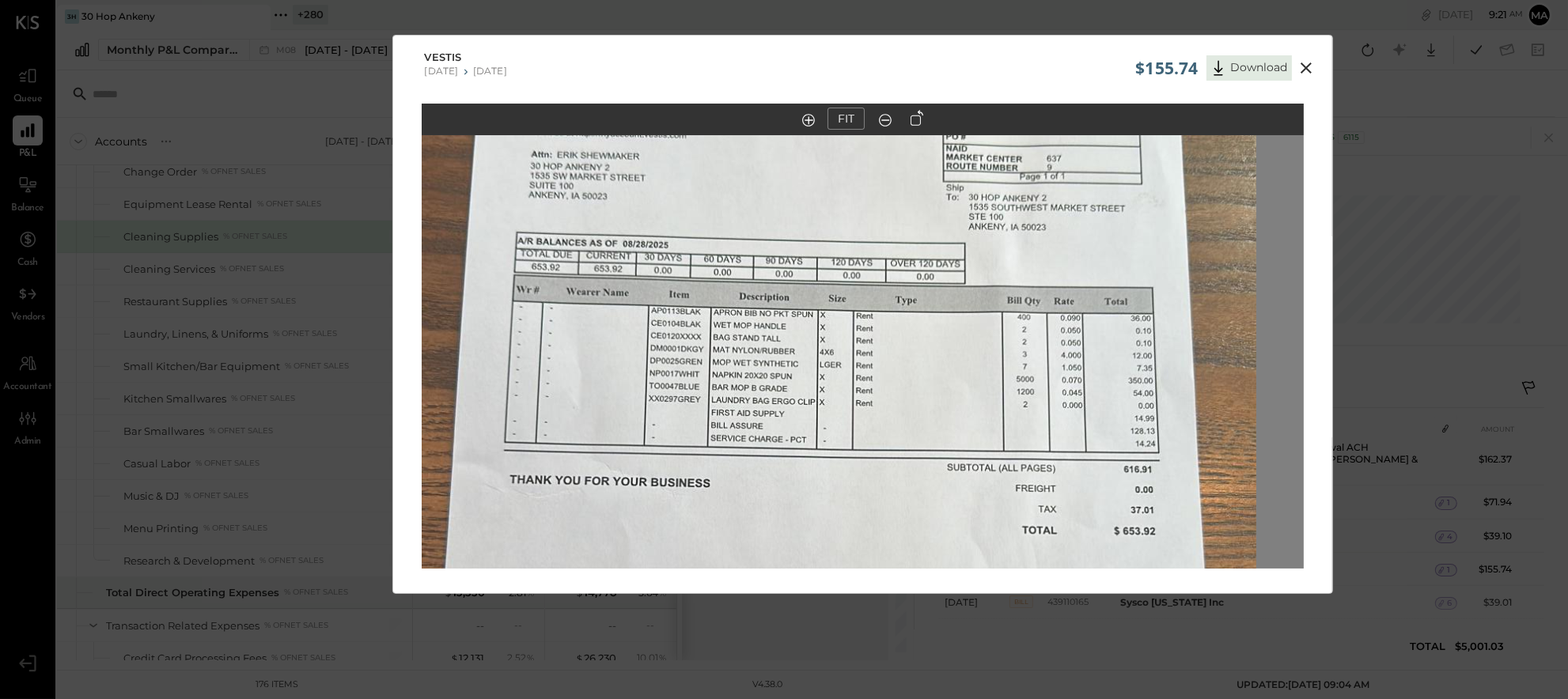
drag, startPoint x: 884, startPoint y: 174, endPoint x: 840, endPoint y: 388, distance: 218.5
click at [840, 388] on img at bounding box center [815, 549] width 882 height 1569
click at [1306, 65] on icon at bounding box center [1306, 68] width 19 height 19
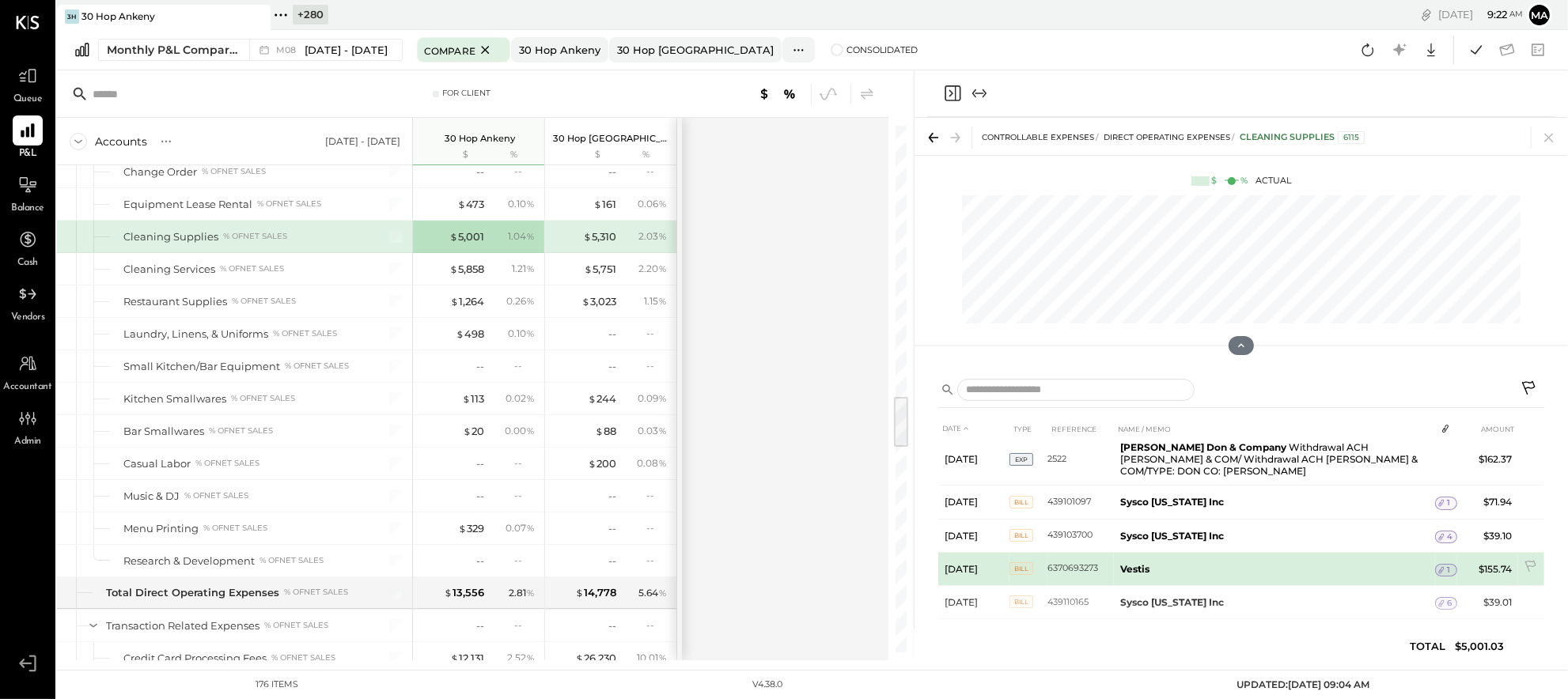
drag, startPoint x: 1526, startPoint y: 549, endPoint x: 1508, endPoint y: 551, distance: 18.1
click at [1526, 560] on icon at bounding box center [1532, 568] width 16 height 16
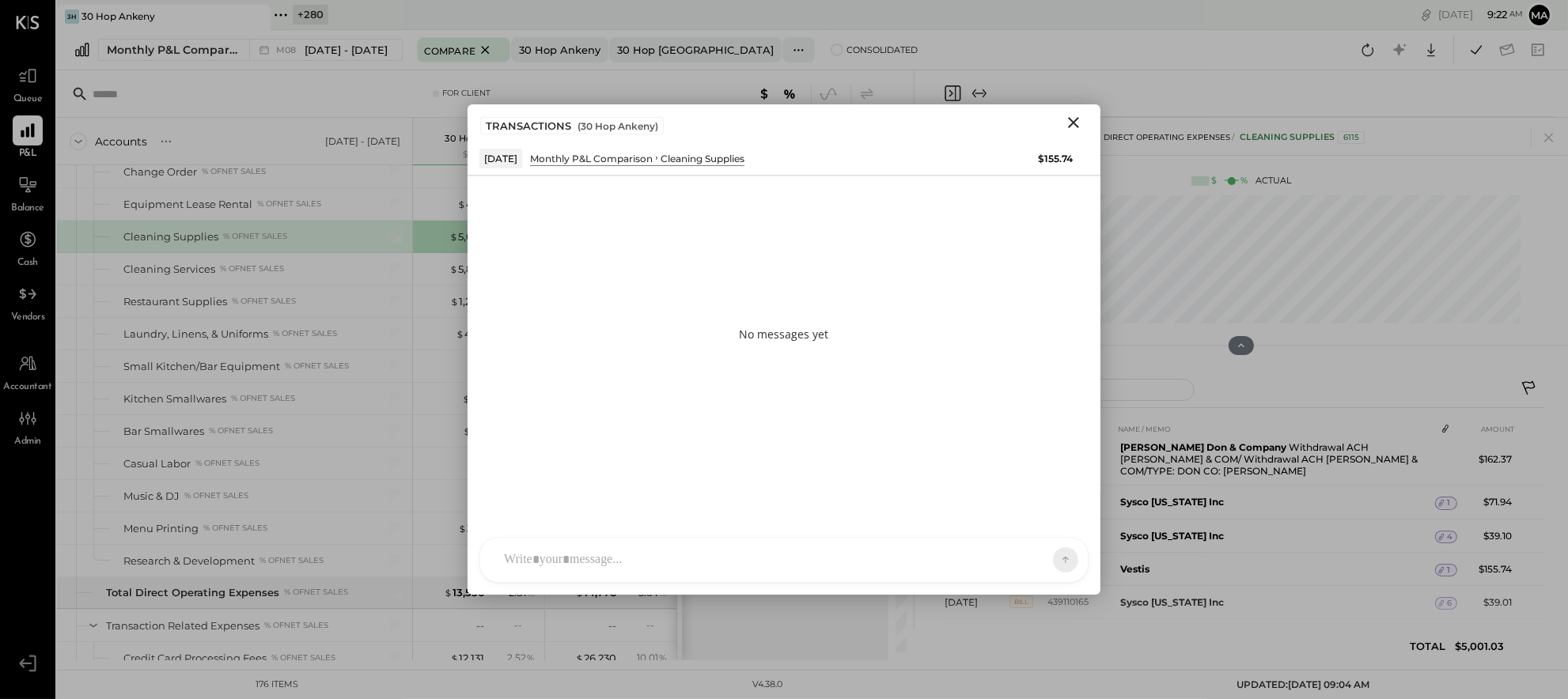
click at [872, 563] on div "AM [PERSON_NAME] MH [PERSON_NAME] ES [PERSON_NAME] TH [PERSON_NAME] DS [PERSON_…" at bounding box center [784, 559] width 610 height 46
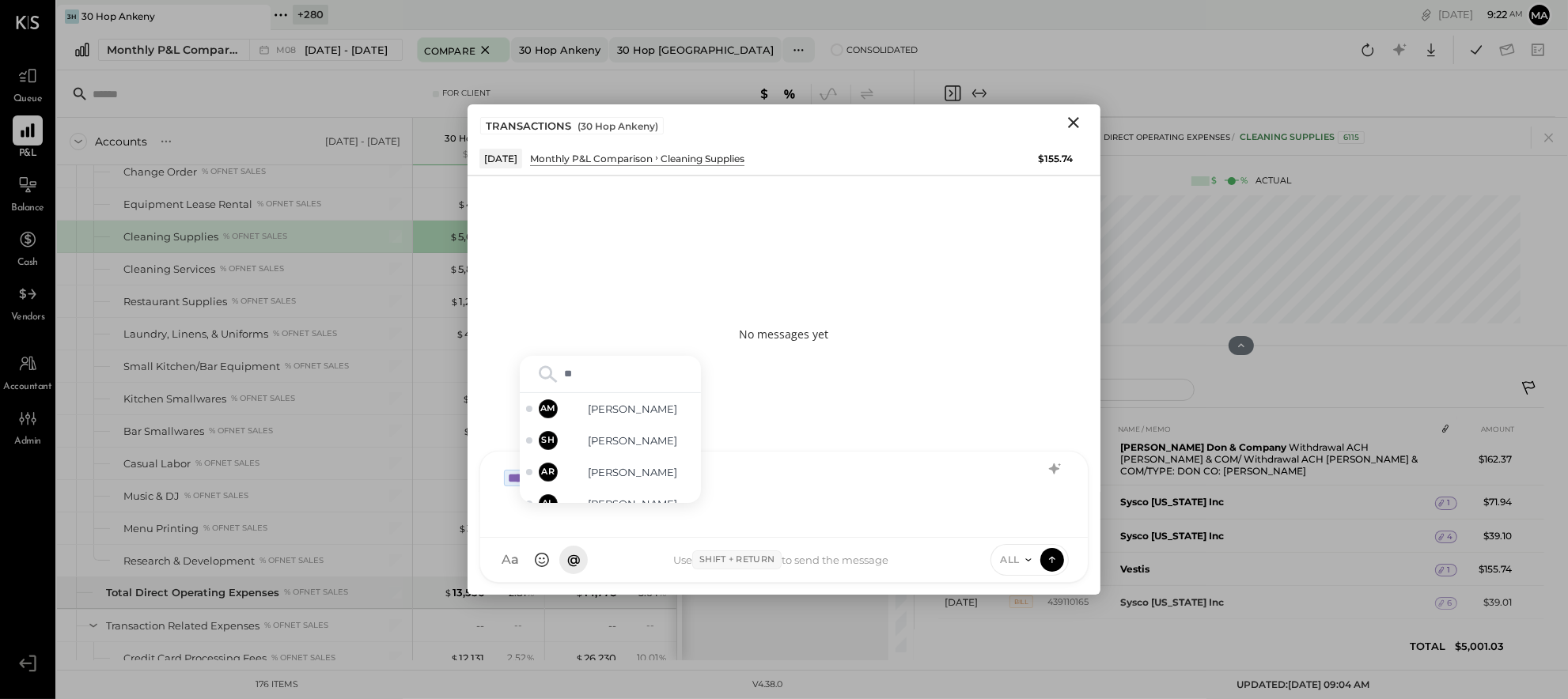
type input "***"
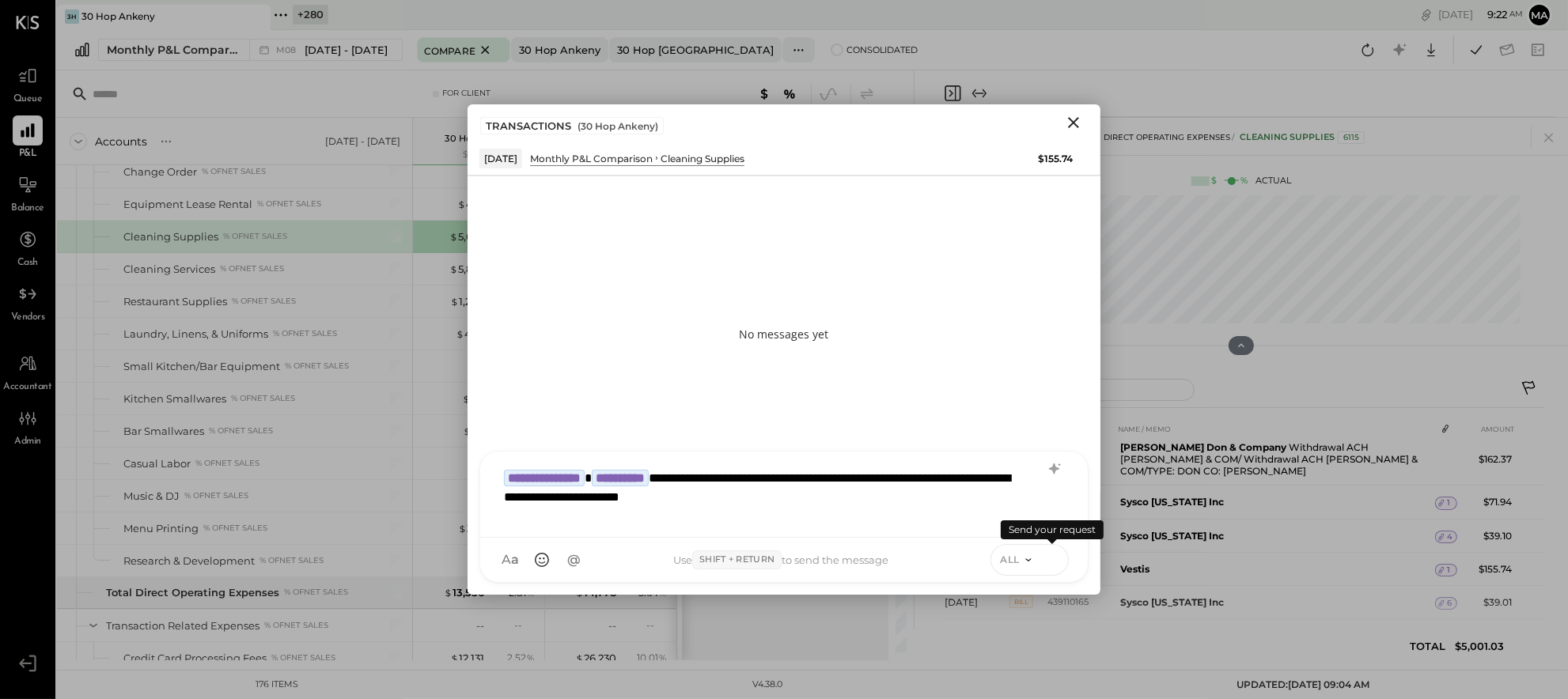
click at [1054, 557] on icon at bounding box center [1052, 559] width 14 height 16
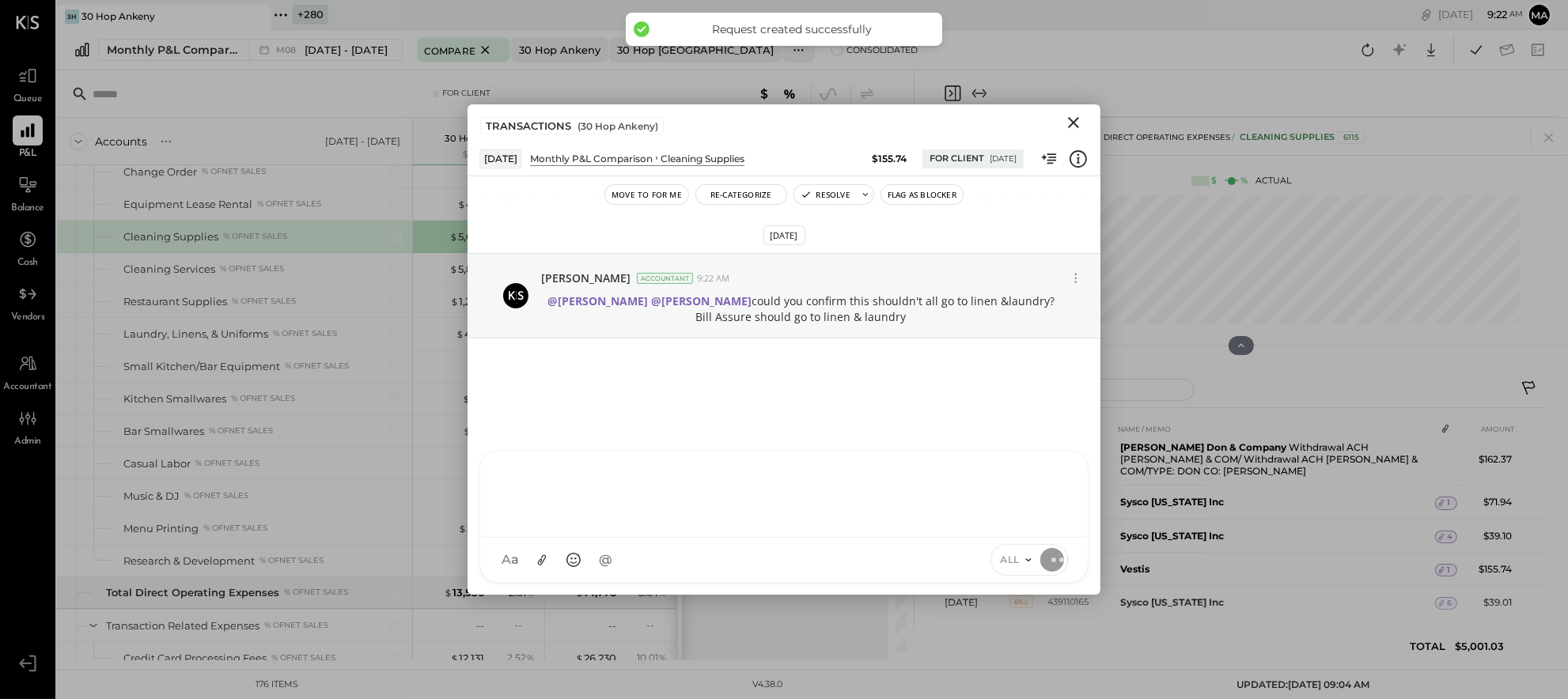
click at [1074, 120] on icon "Close" at bounding box center [1074, 122] width 19 height 19
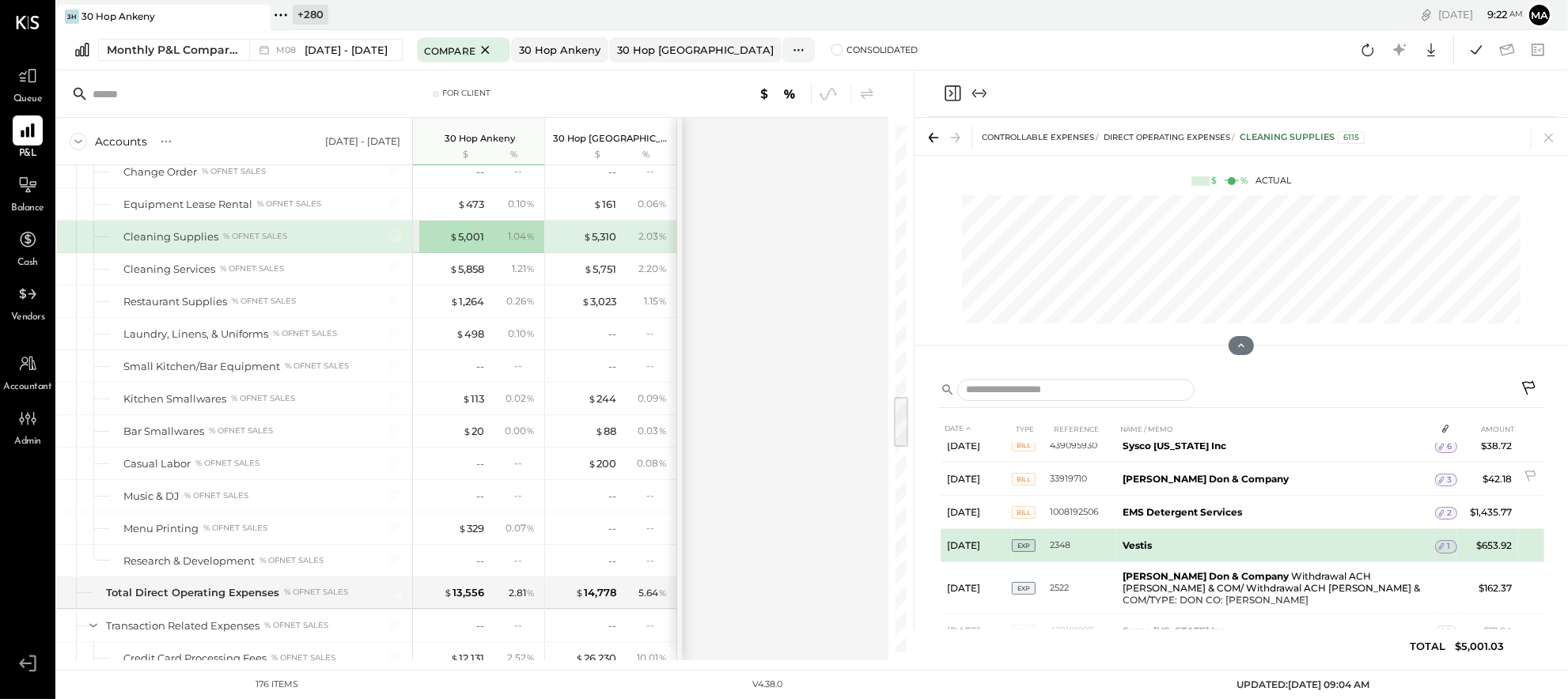
scroll to position [365, 0]
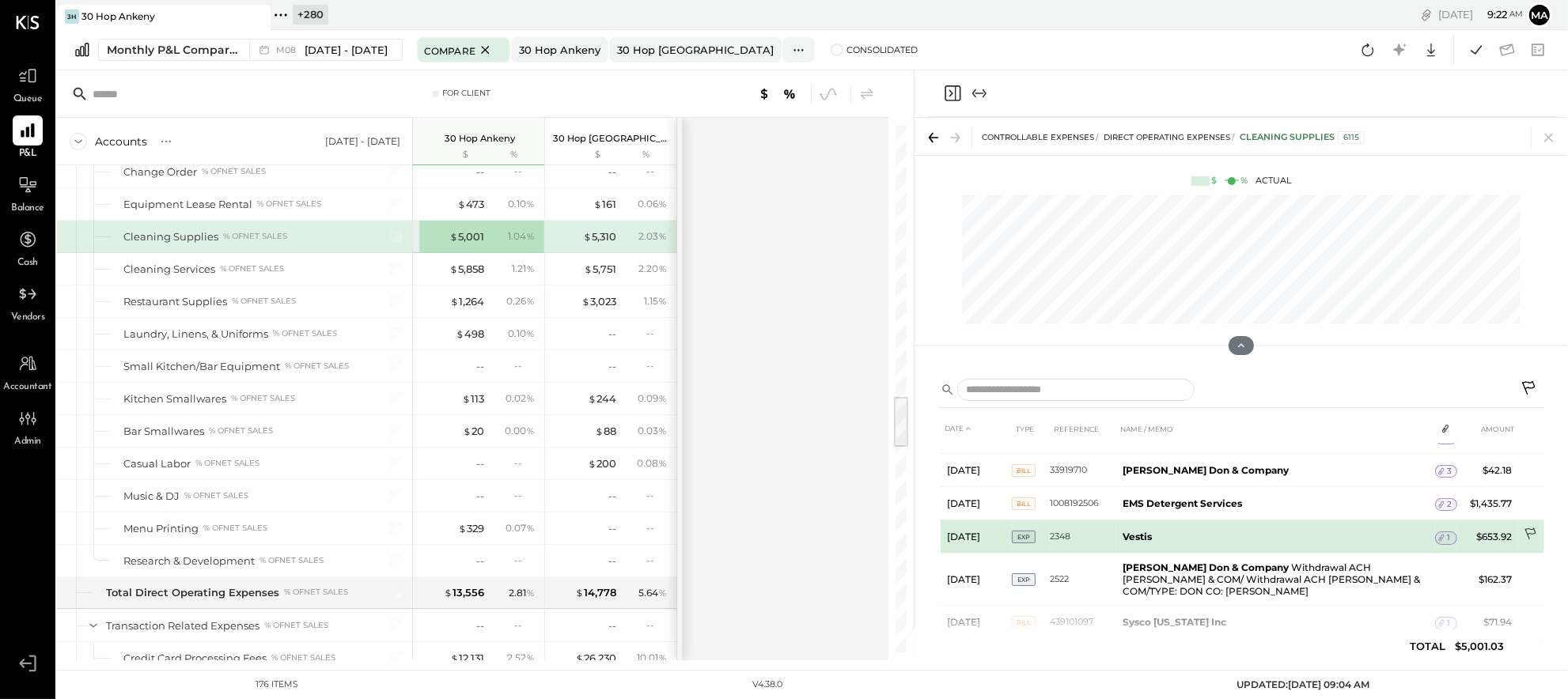
click at [1532, 528] on icon at bounding box center [1532, 535] width 16 height 16
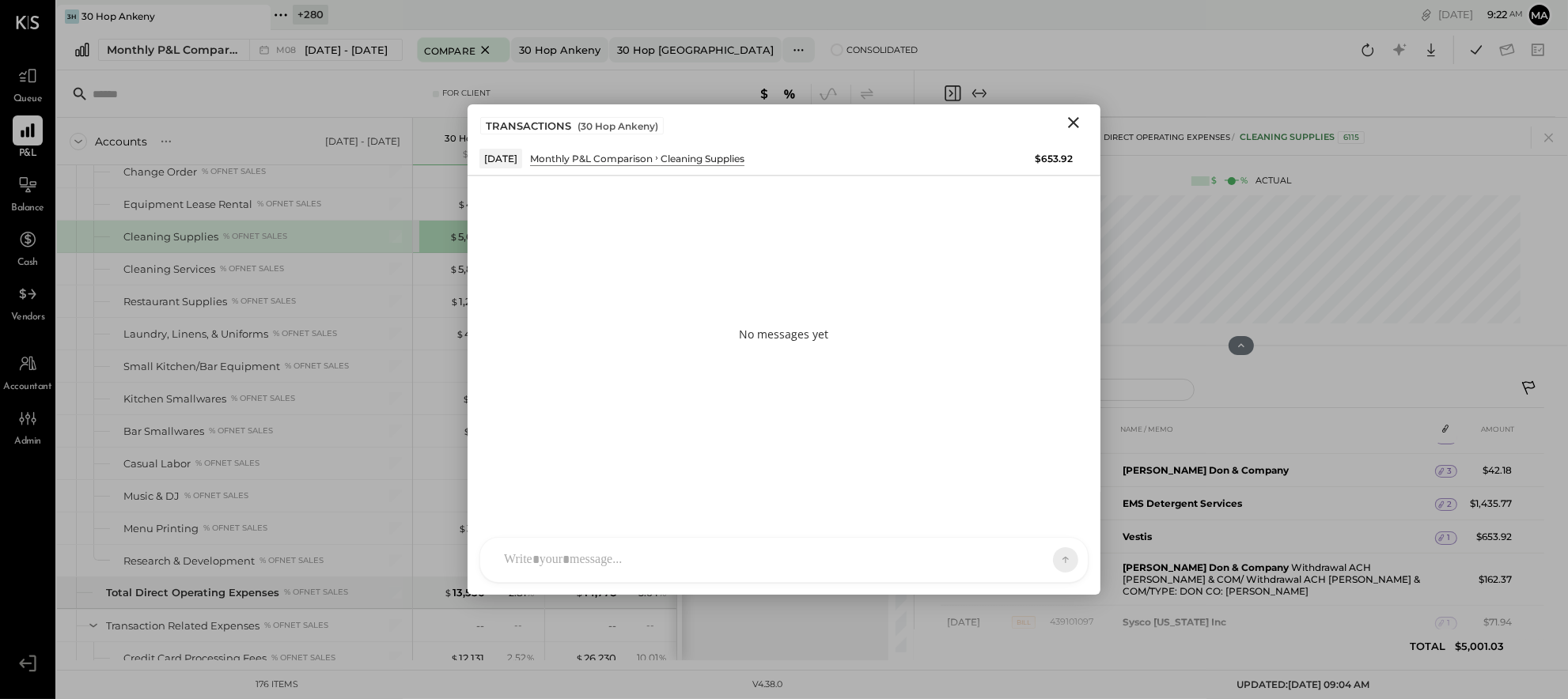
click at [927, 559] on div "AM [PERSON_NAME] MH [PERSON_NAME] ES [PERSON_NAME] TH [PERSON_NAME] DS [PERSON_…" at bounding box center [784, 559] width 610 height 46
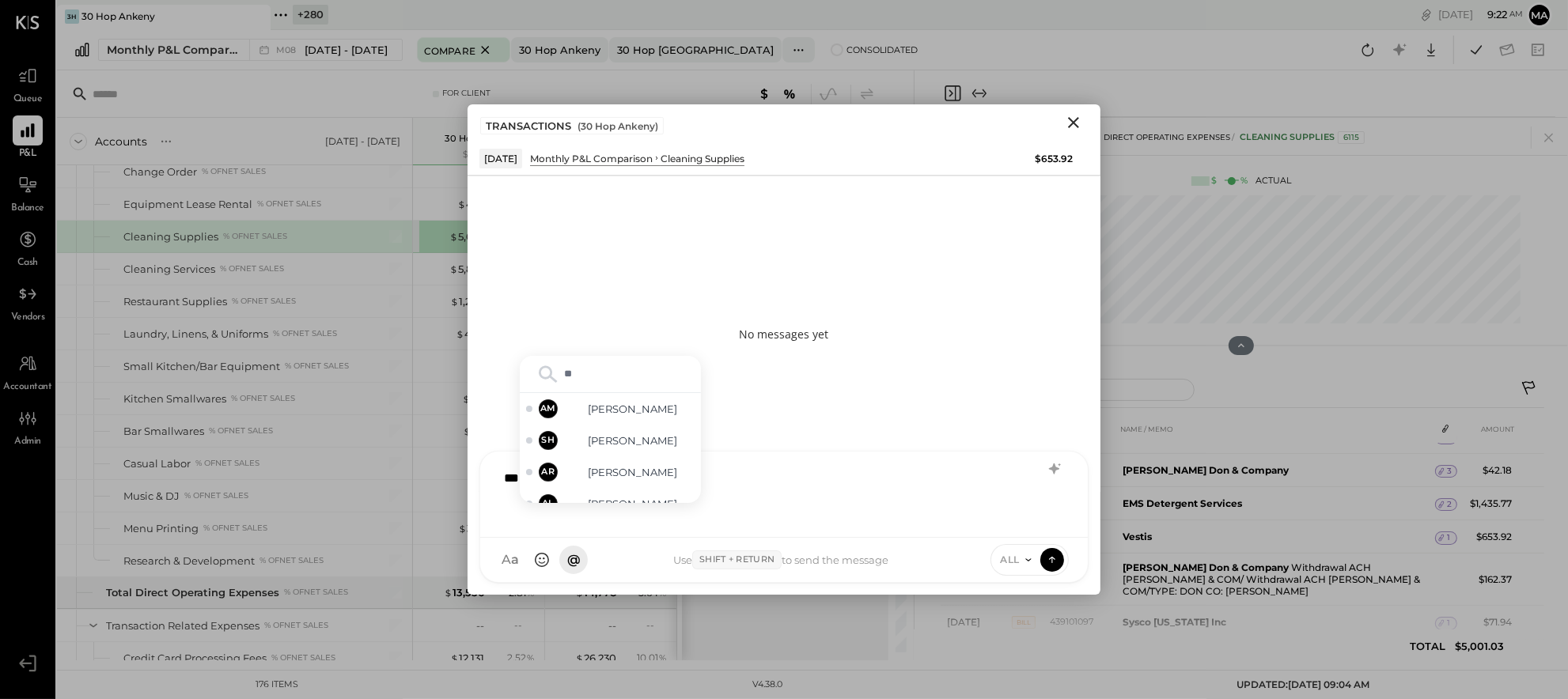
type input "***"
type input "*****"
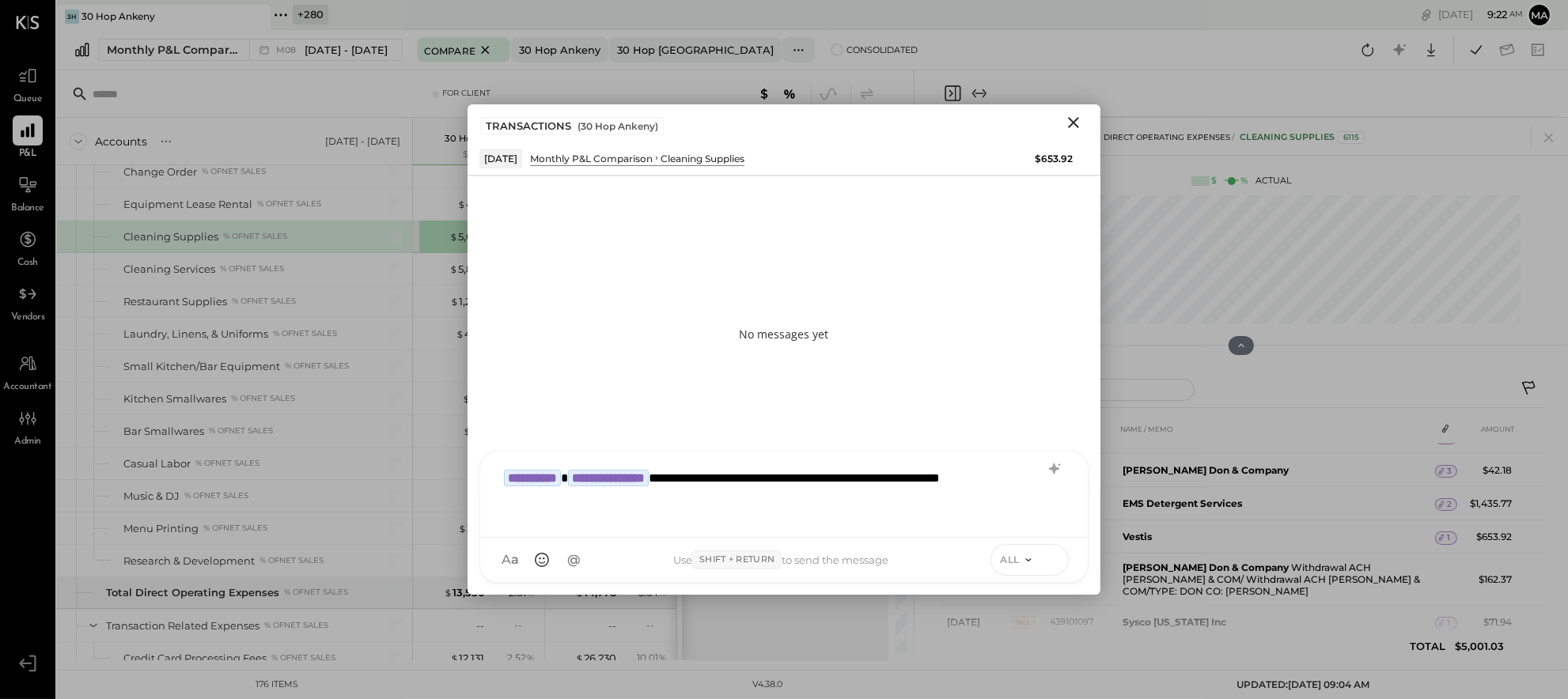
click at [1054, 555] on icon at bounding box center [1052, 559] width 14 height 16
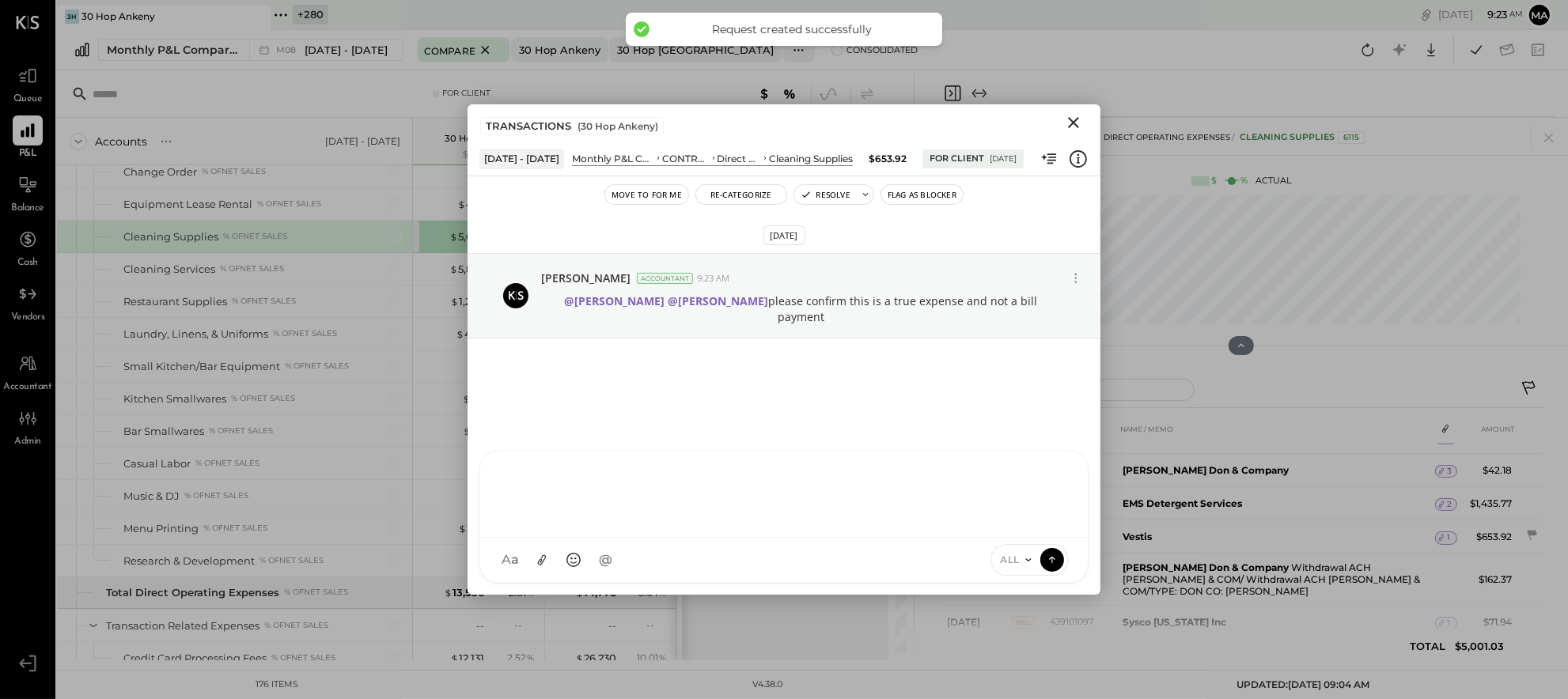
click at [1070, 123] on icon "Close" at bounding box center [1074, 122] width 19 height 19
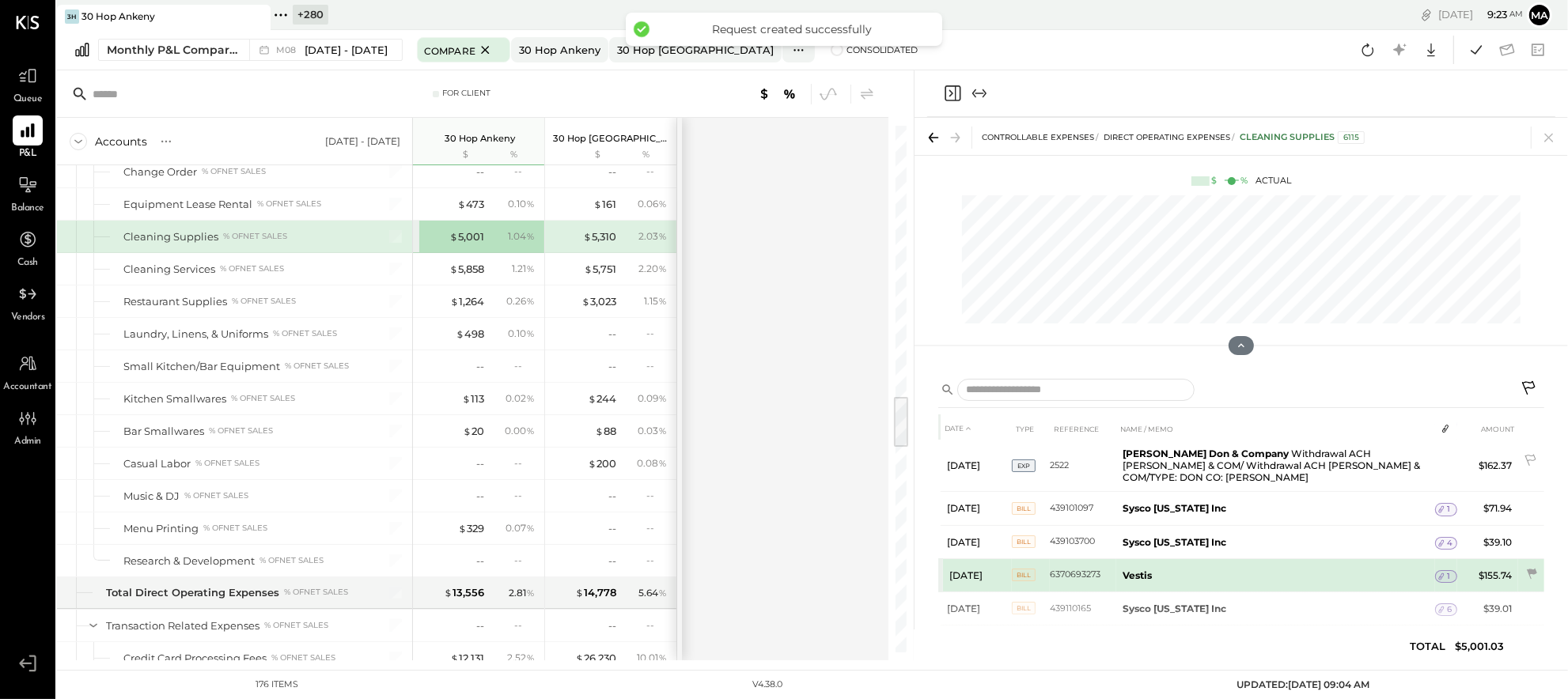
scroll to position [486, 0]
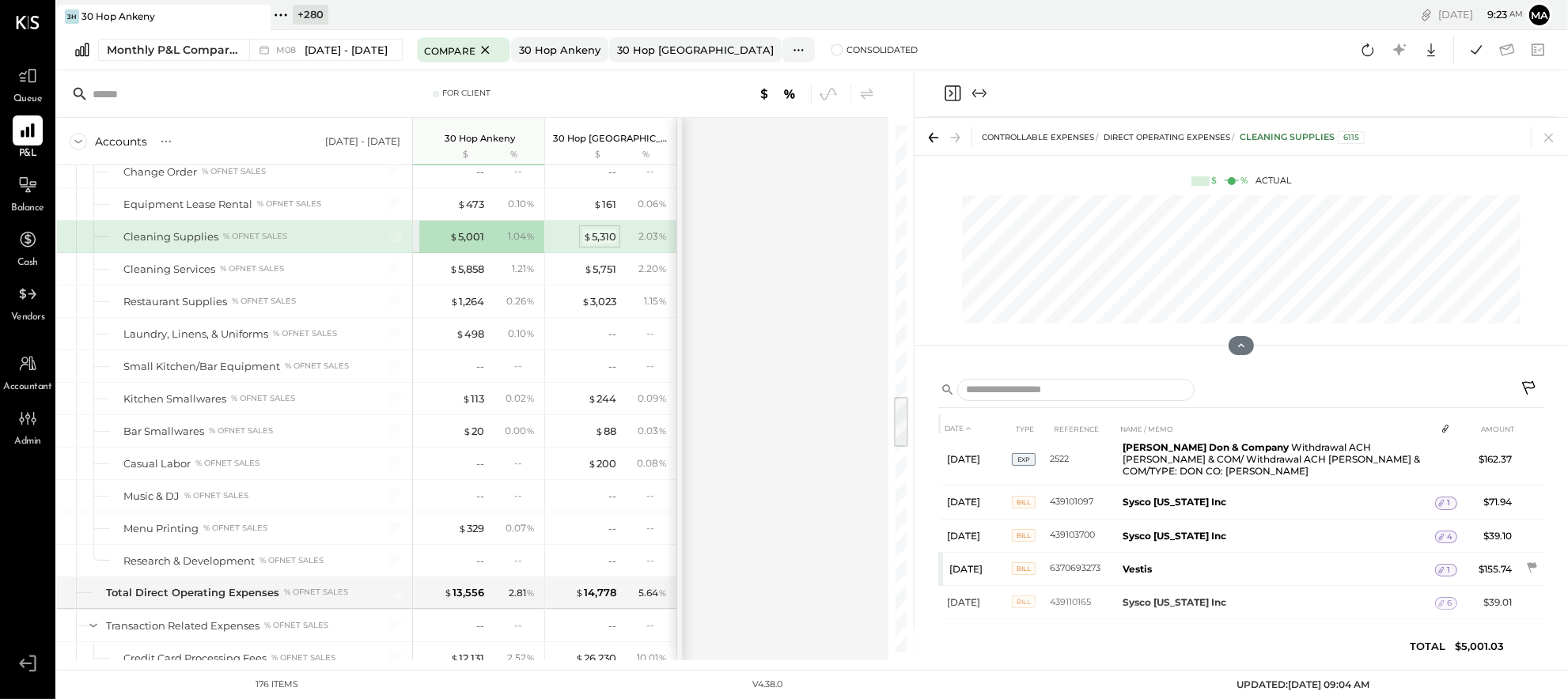
click at [601, 238] on div "$ 5,310" at bounding box center [600, 237] width 34 height 15
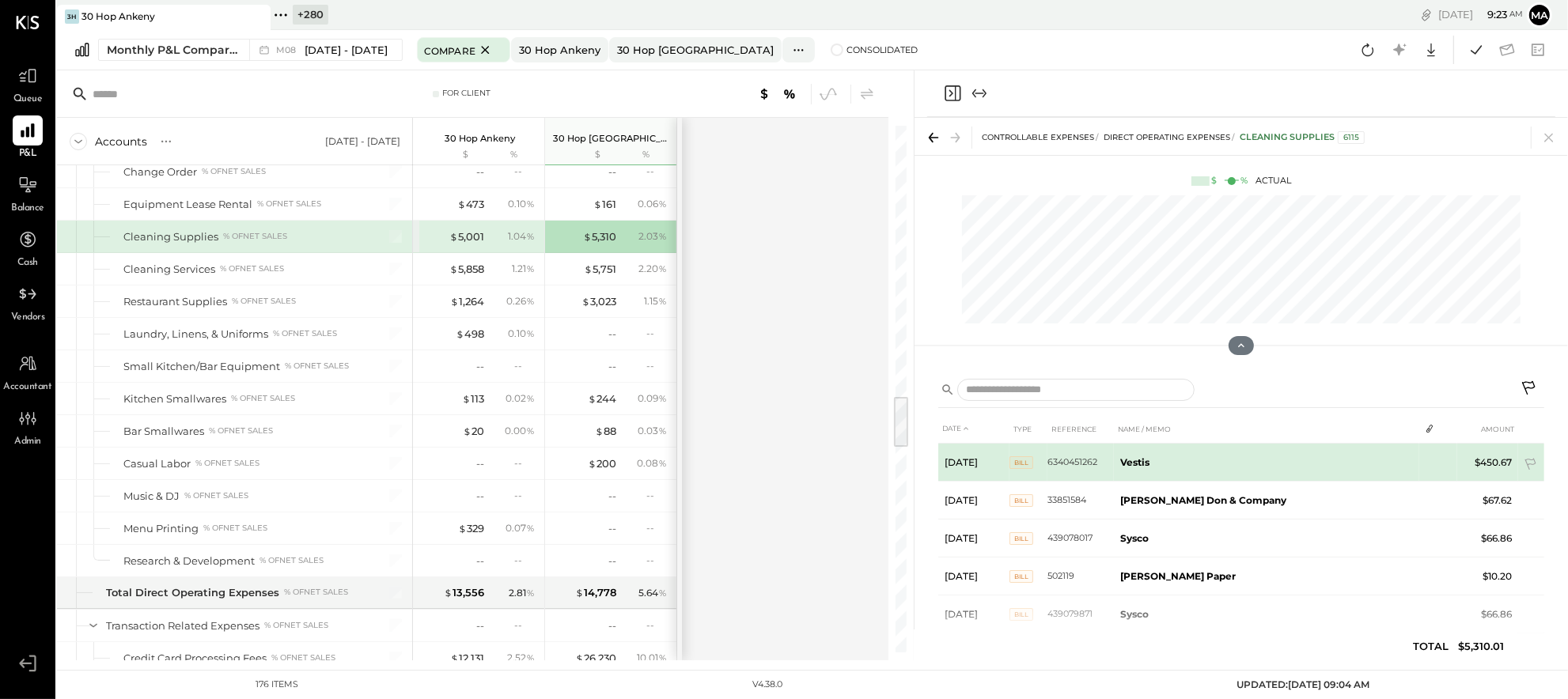
click at [1437, 459] on tr "Aug 1, 25 BILL 6340451262 Vestis $450.67" at bounding box center [1242, 462] width 606 height 38
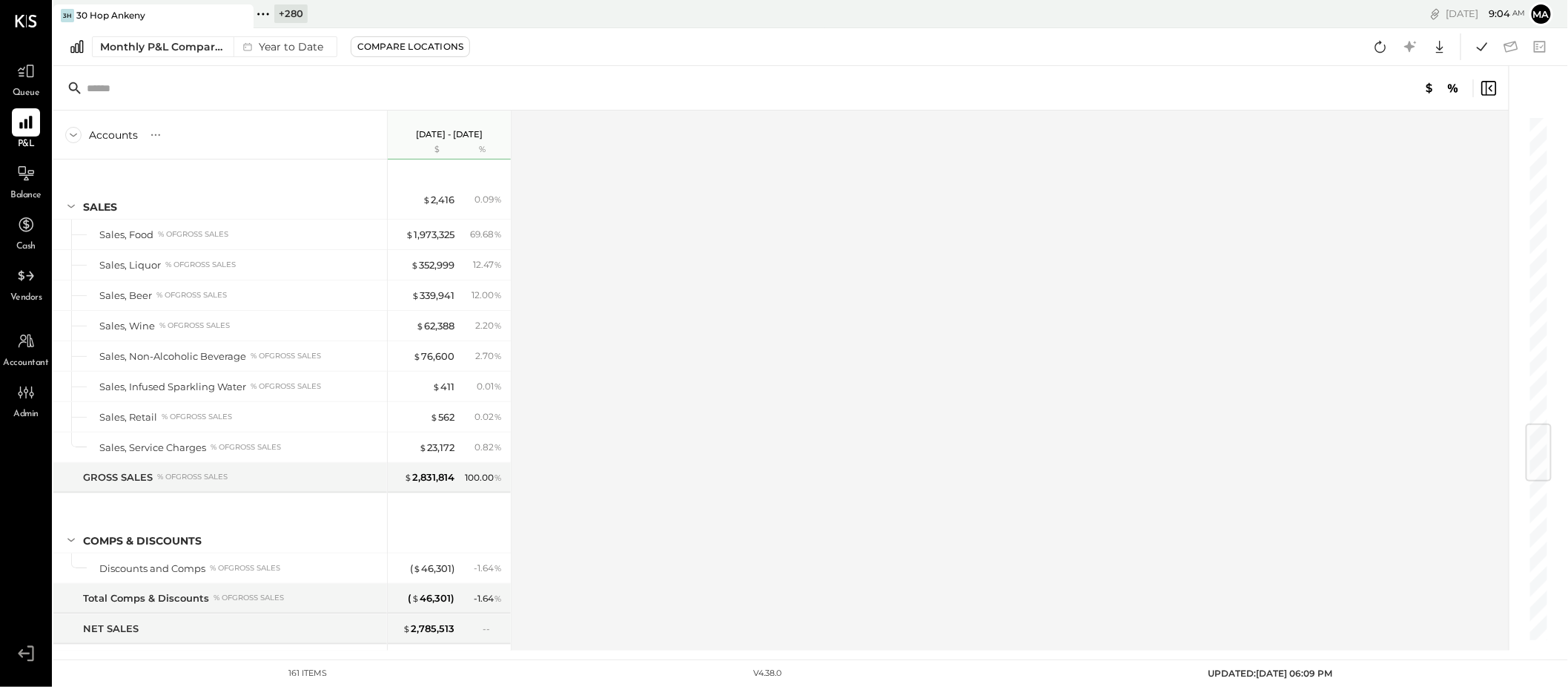
scroll to position [2606, 0]
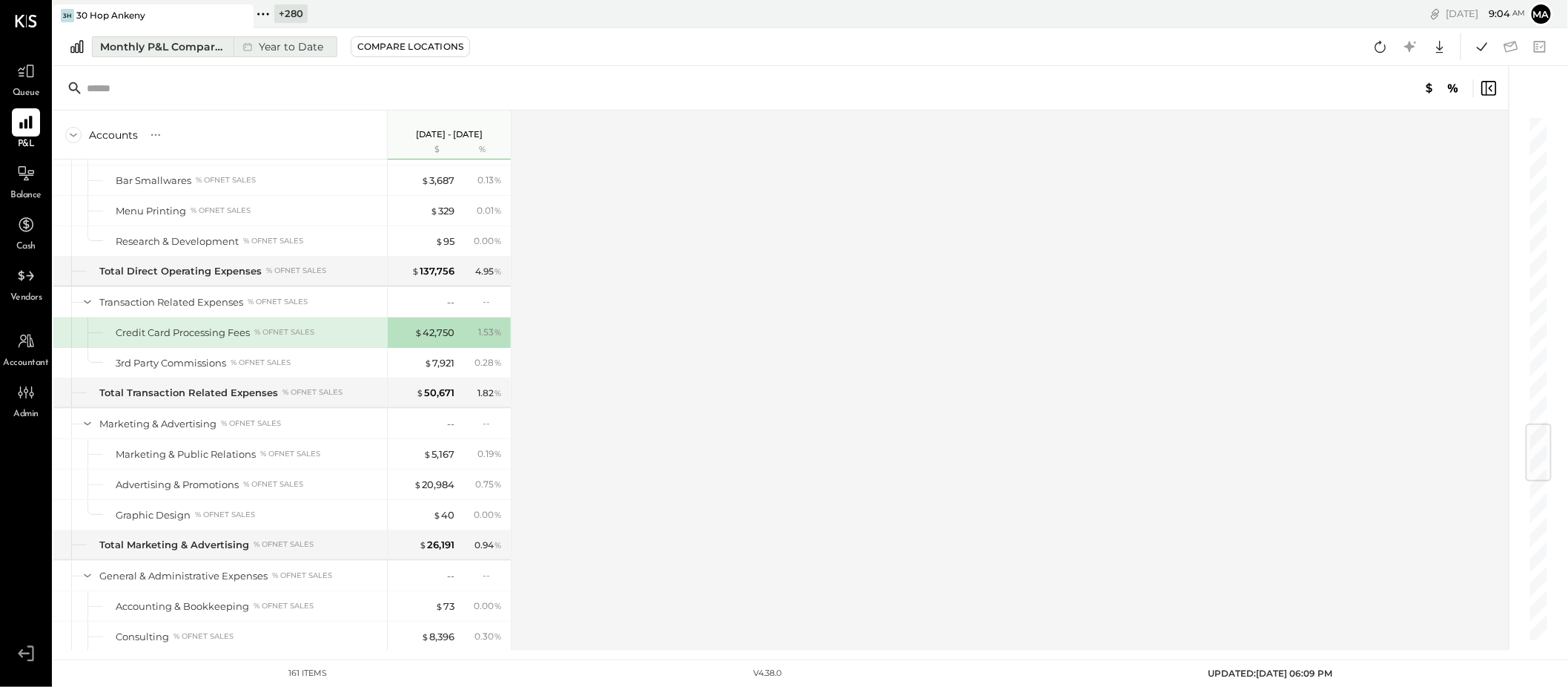
click at [233, 43] on div "Year to Date" at bounding box center [280, 46] width 95 height 19
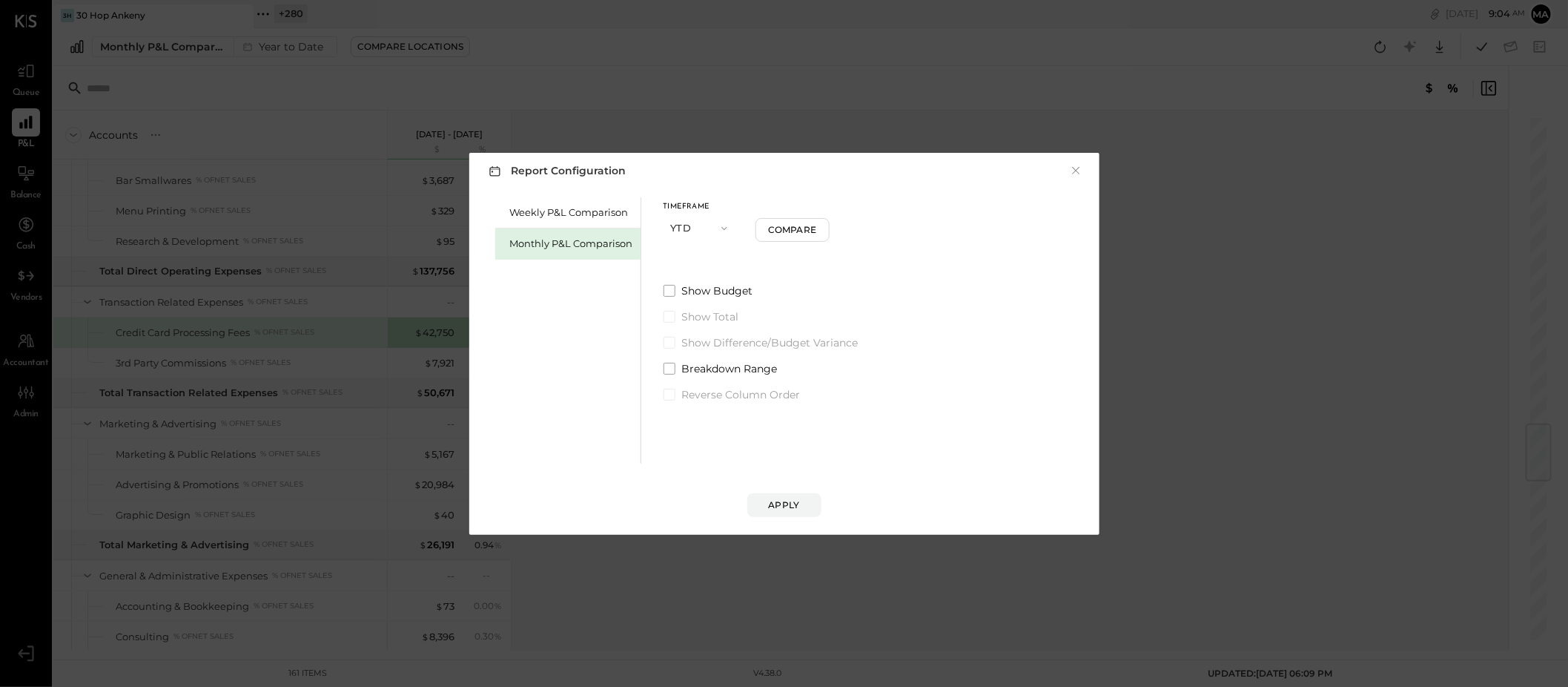
click at [684, 226] on button "YTD" at bounding box center [701, 227] width 74 height 27
click at [687, 225] on span "Month" at bounding box center [690, 227] width 30 height 10
click at [767, 276] on button "M10 Oct 1 - 31, 2025" at bounding box center [741, 278] width 155 height 27
click at [735, 344] on span "[DATE] - [DATE]" at bounding box center [735, 343] width 71 height 12
click at [787, 495] on button "Apply" at bounding box center [784, 504] width 74 height 24
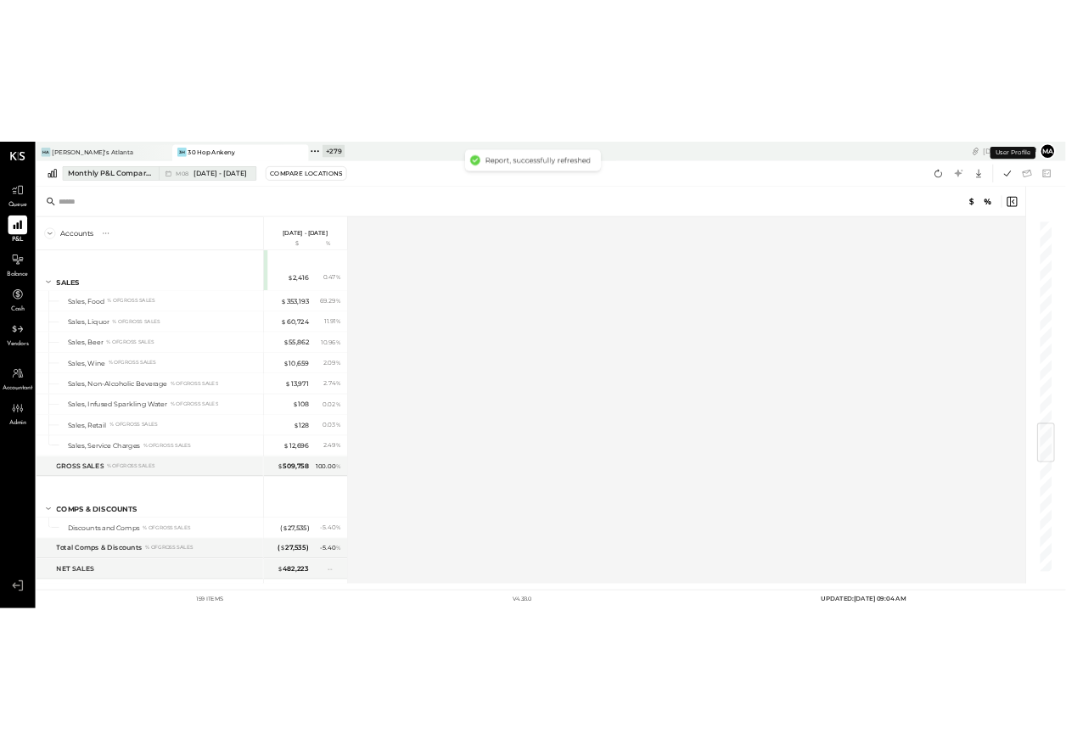
scroll to position [2889, 0]
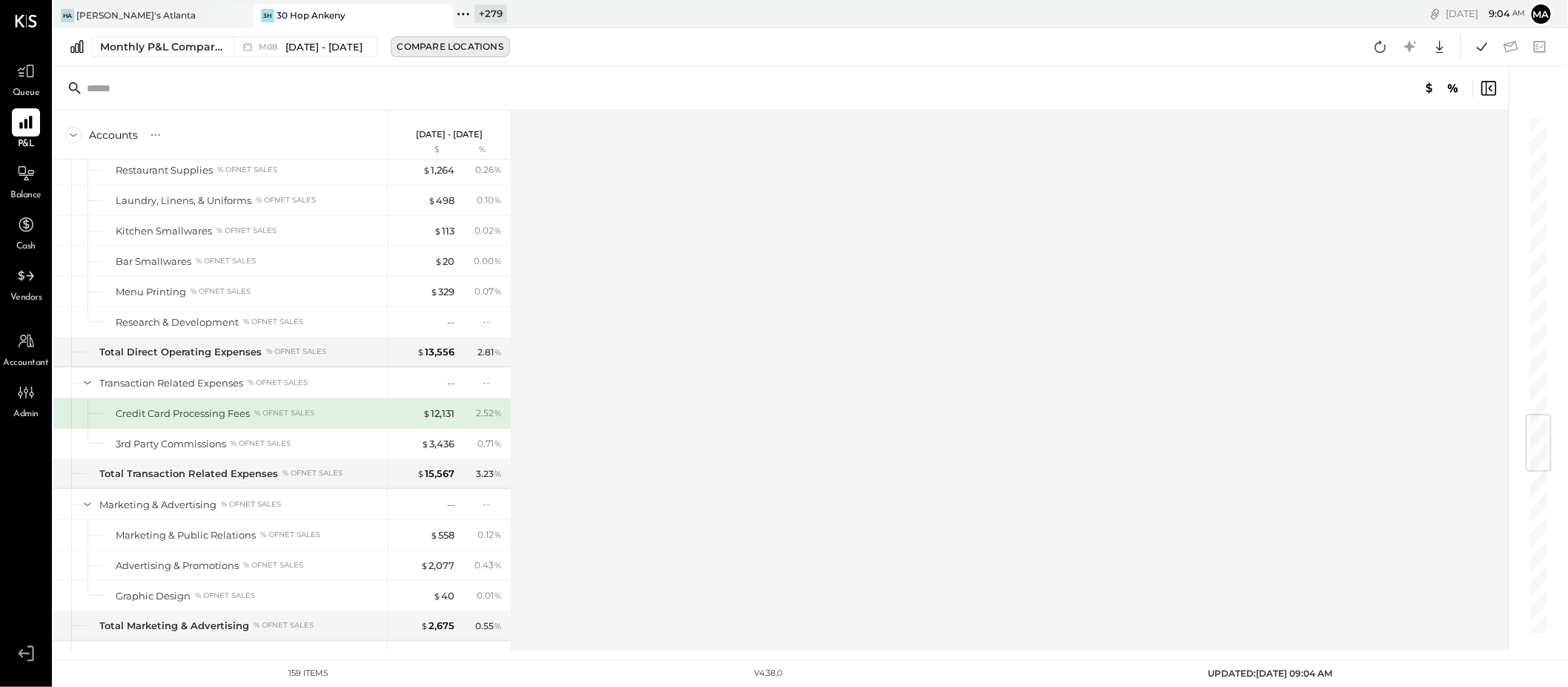
click at [428, 46] on div "Compare Locations" at bounding box center [450, 46] width 106 height 12
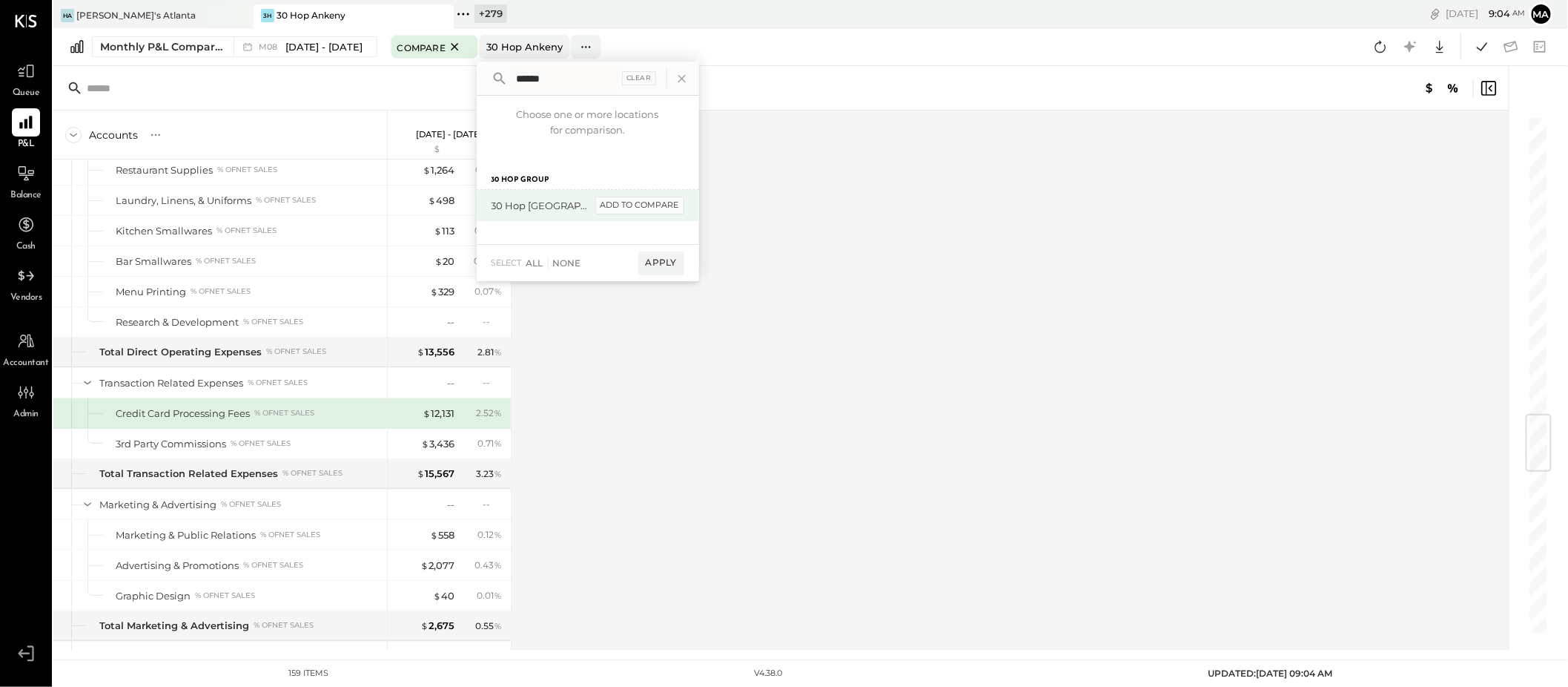
type input "*****"
click at [647, 201] on div "add to compare" at bounding box center [640, 205] width 89 height 17
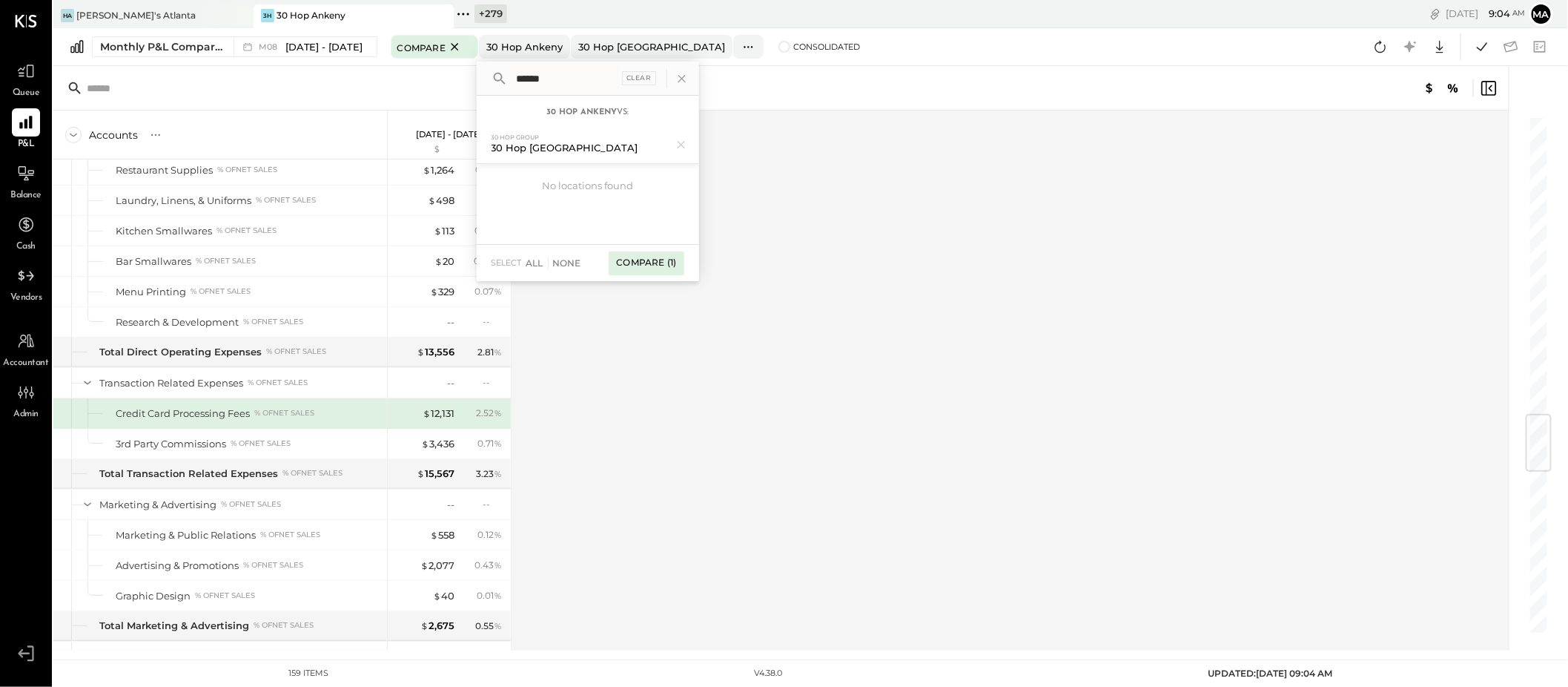
click at [648, 264] on div "Compare (1)" at bounding box center [646, 263] width 75 height 24
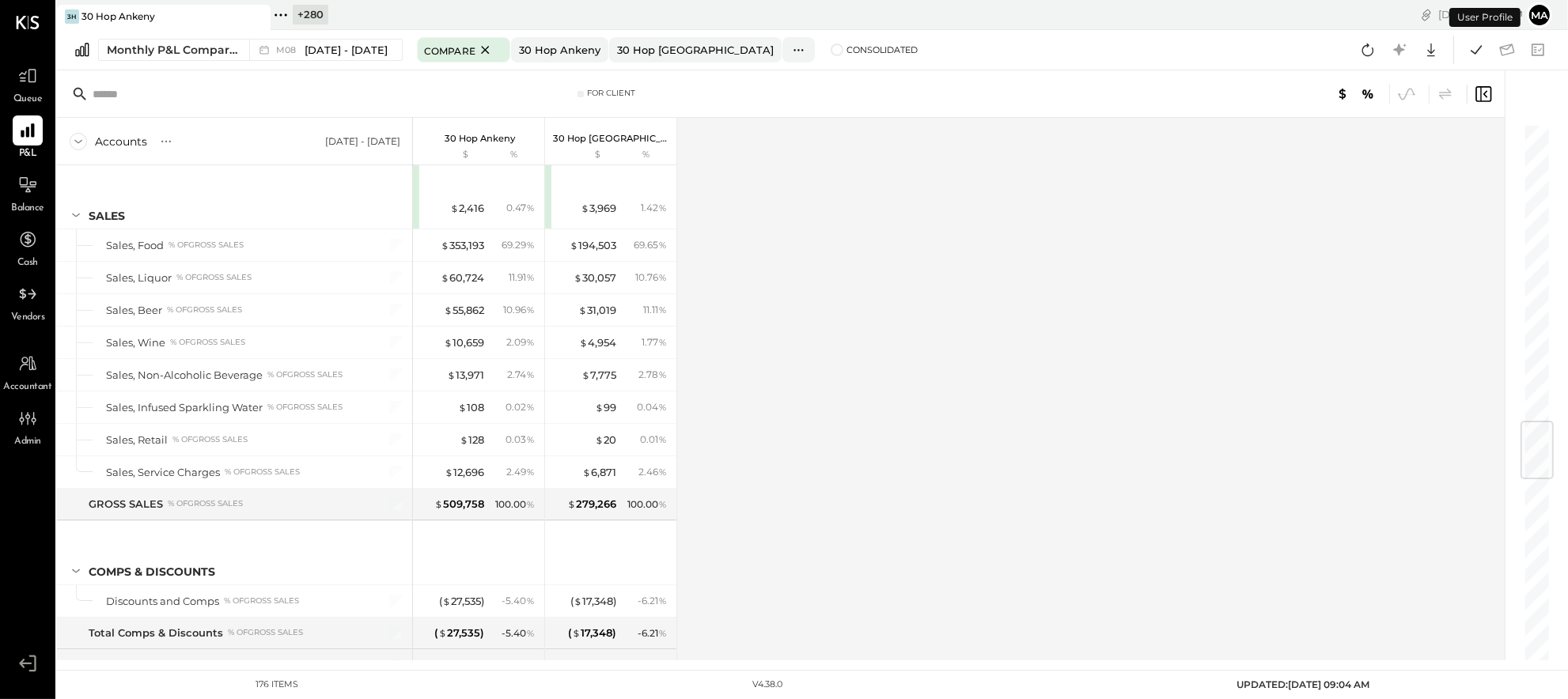
scroll to position [2512, 0]
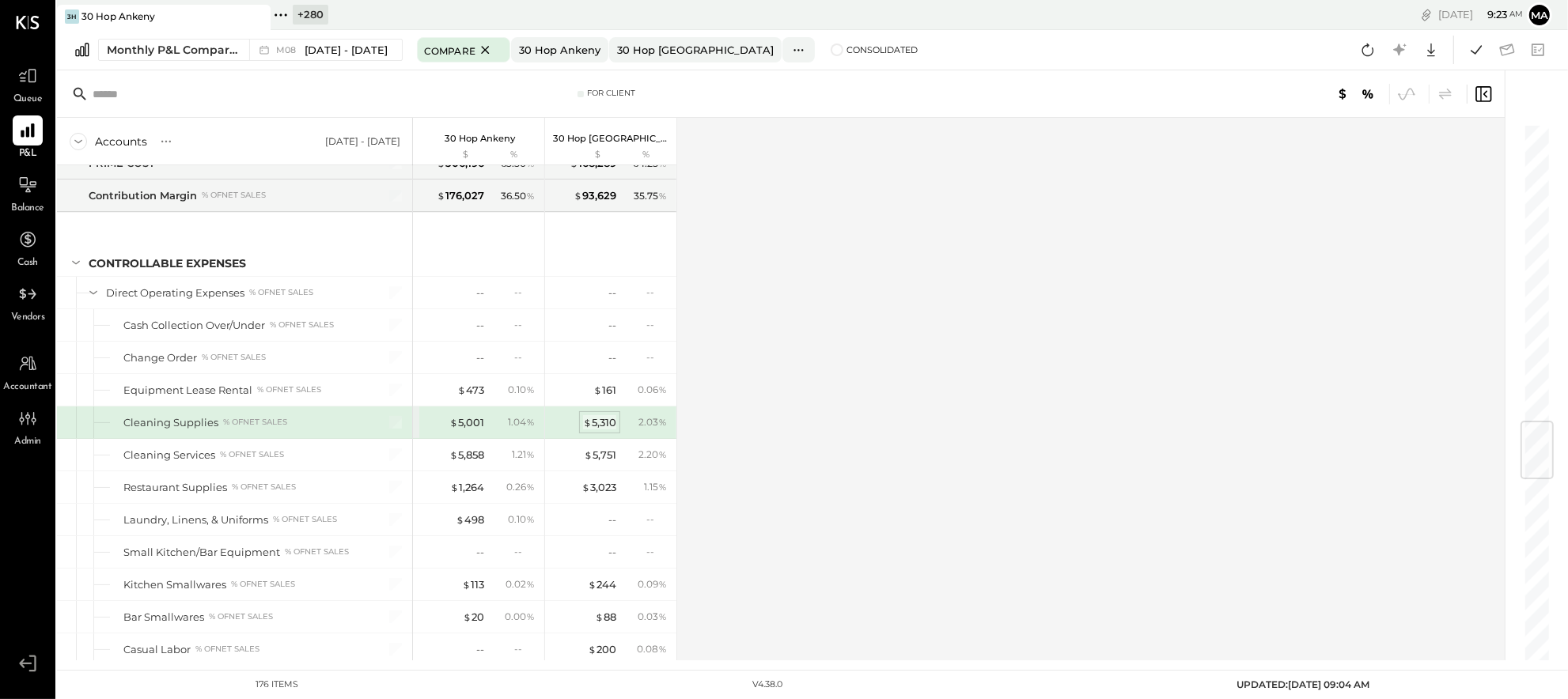
click at [598, 427] on div "$ 5,310" at bounding box center [600, 423] width 34 height 15
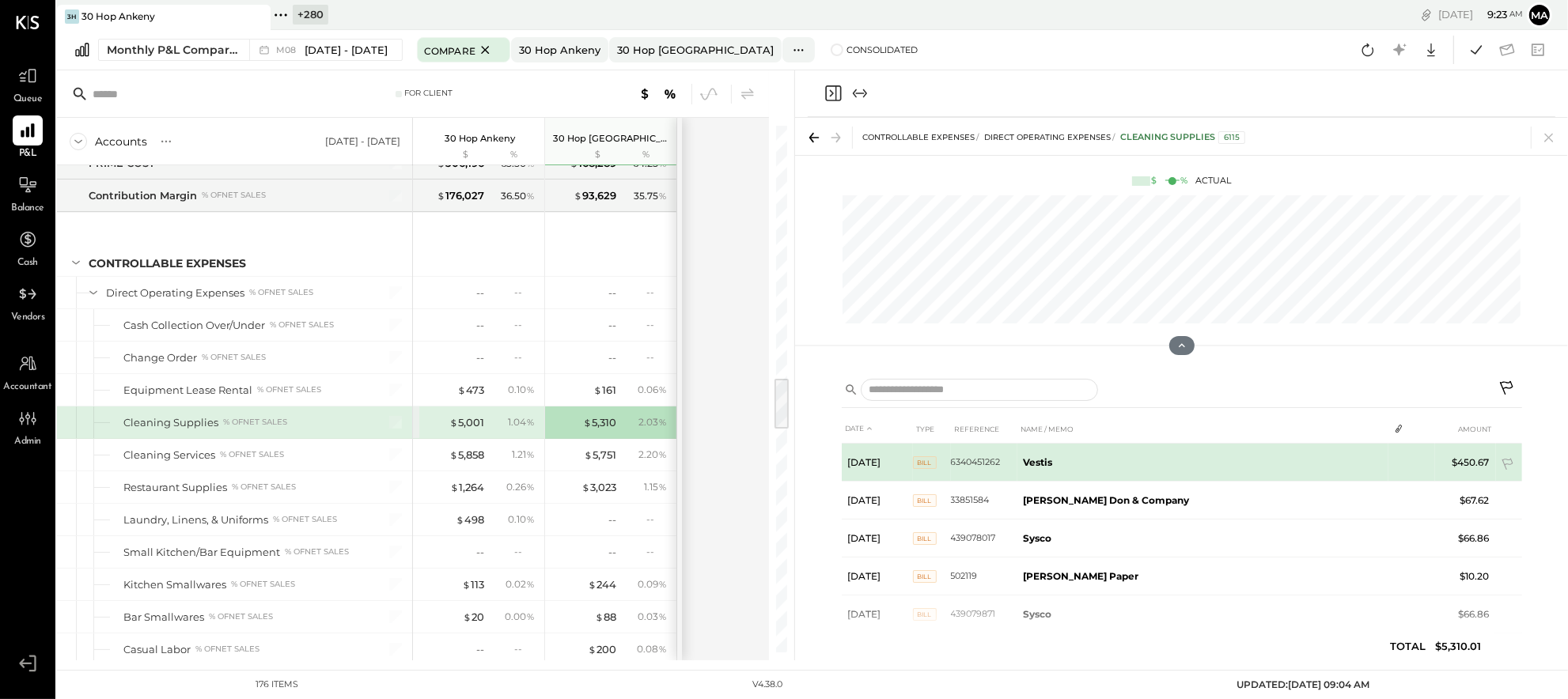
click at [1393, 458] on td at bounding box center [1400, 459] width 22 height 30
click at [1395, 459] on td at bounding box center [1400, 459] width 22 height 30
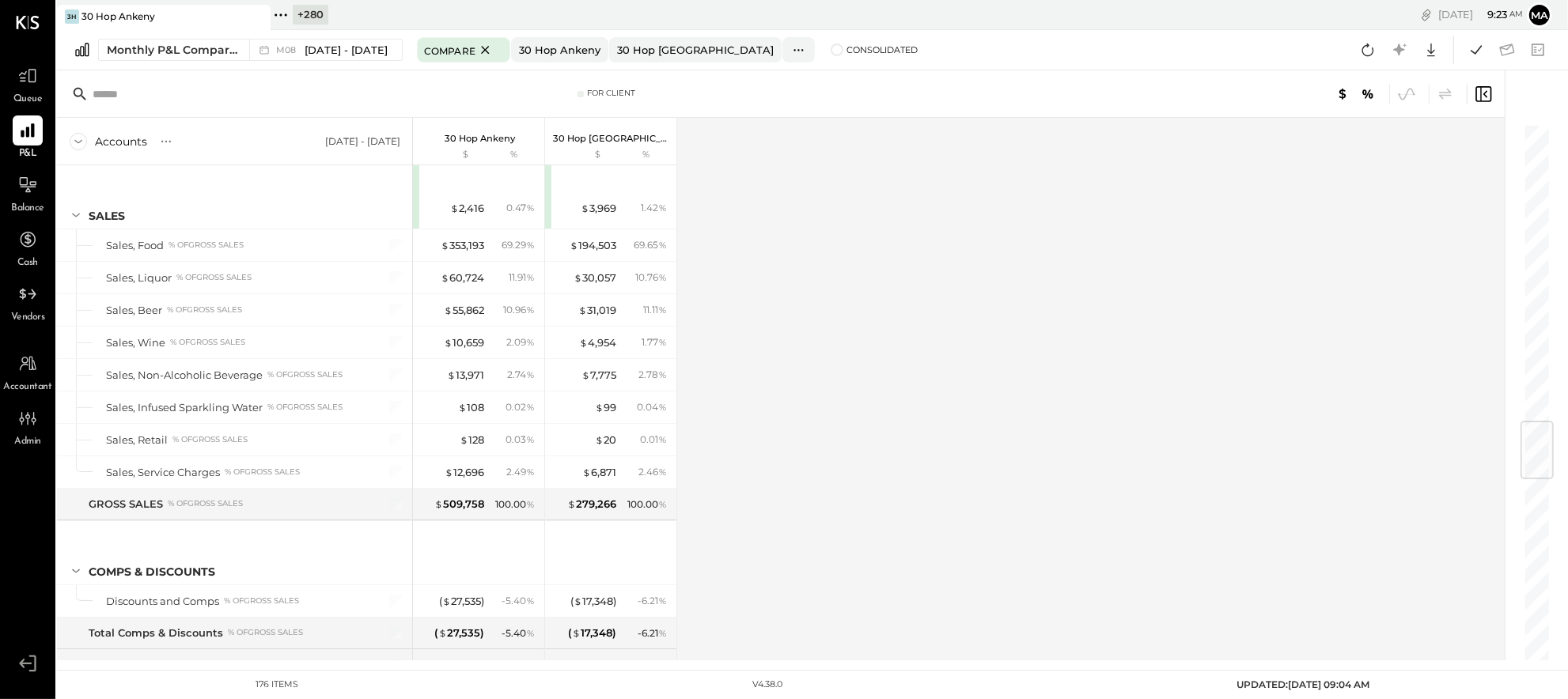
scroll to position [2512, 0]
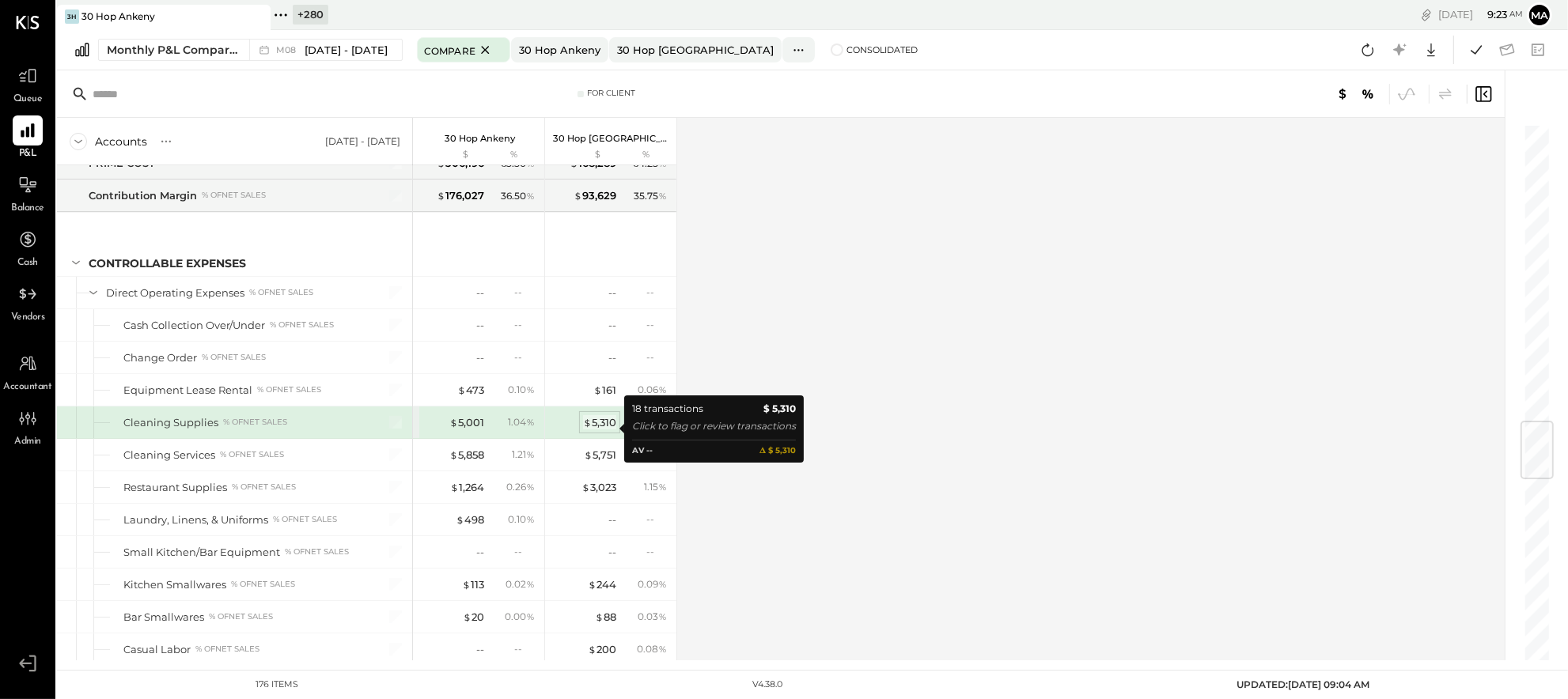
click at [597, 427] on div "$ 5,310" at bounding box center [600, 423] width 34 height 15
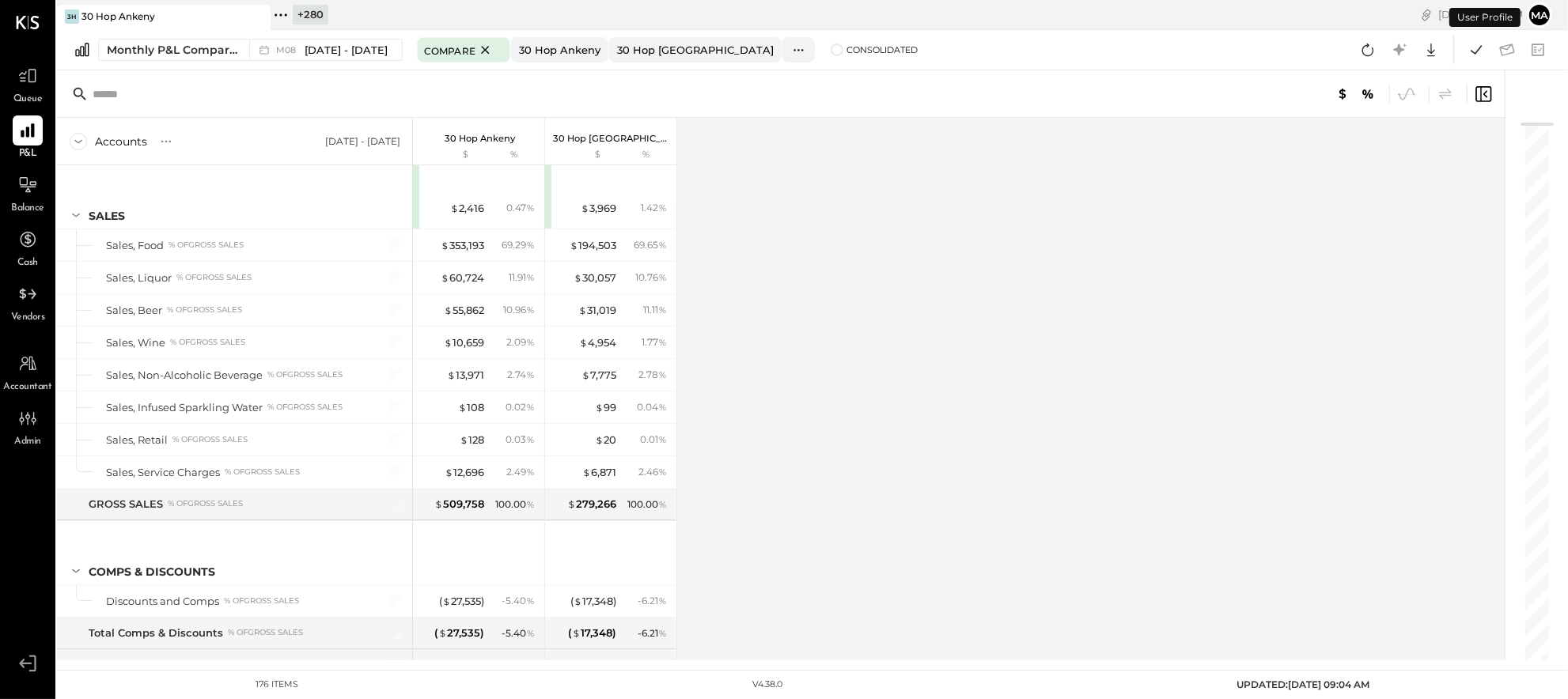
scroll to position [2512, 0]
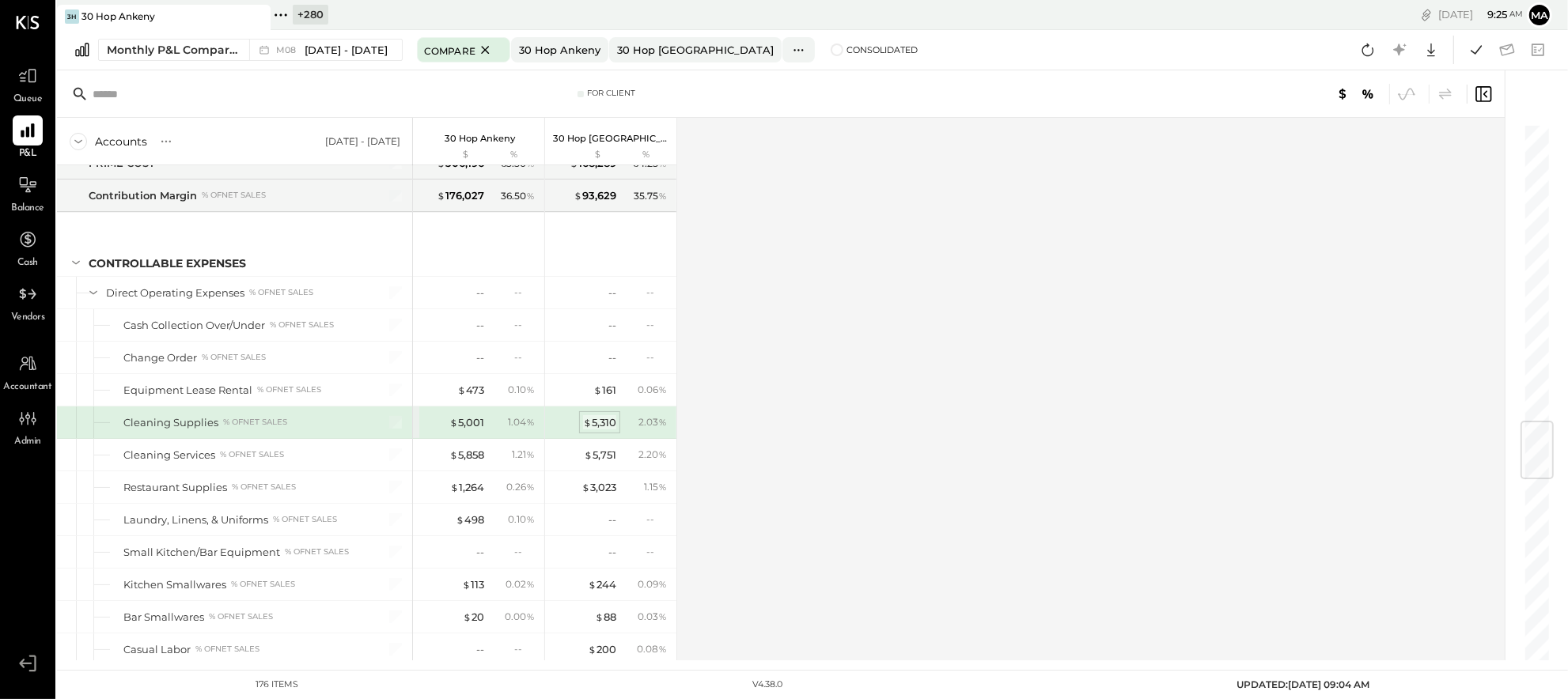
click at [601, 427] on div "$ 5,310" at bounding box center [600, 423] width 34 height 15
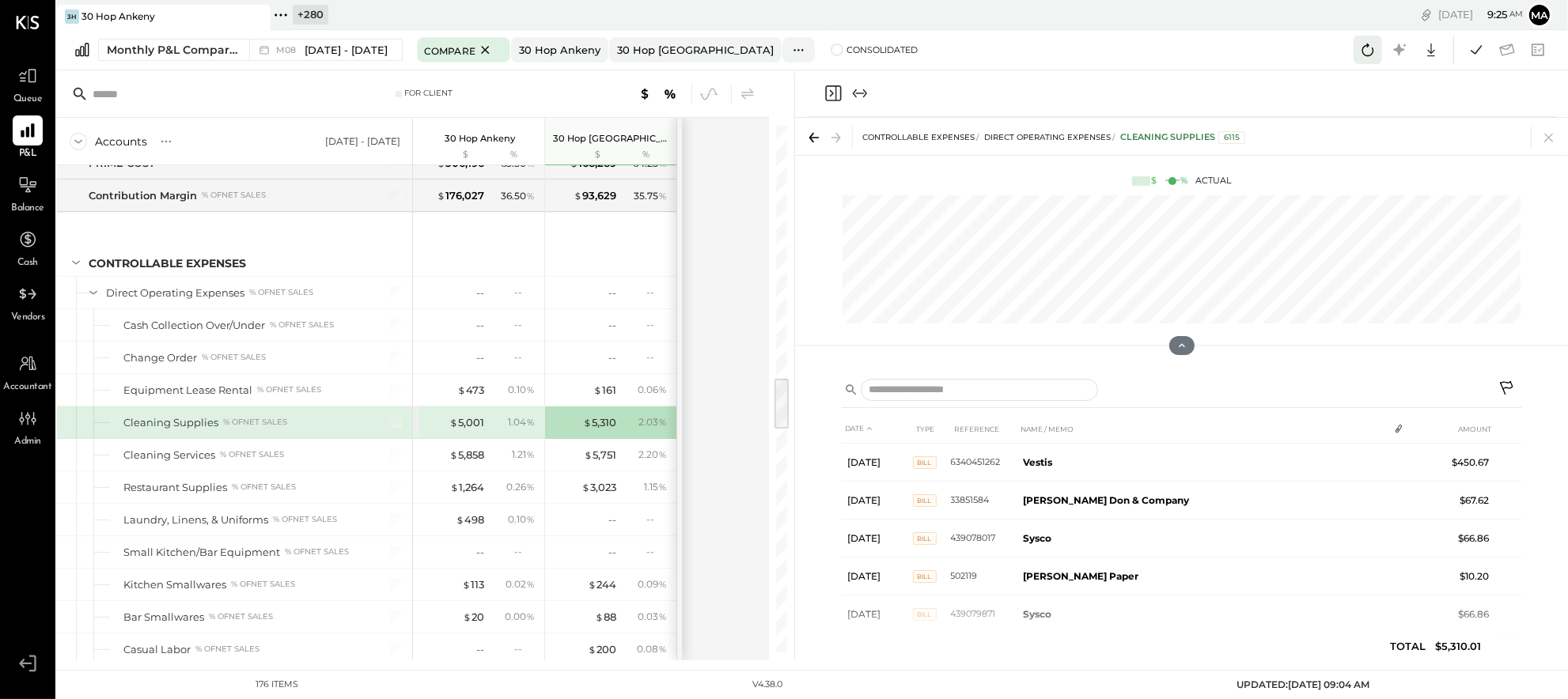
click at [1369, 49] on icon at bounding box center [1369, 49] width 21 height 21
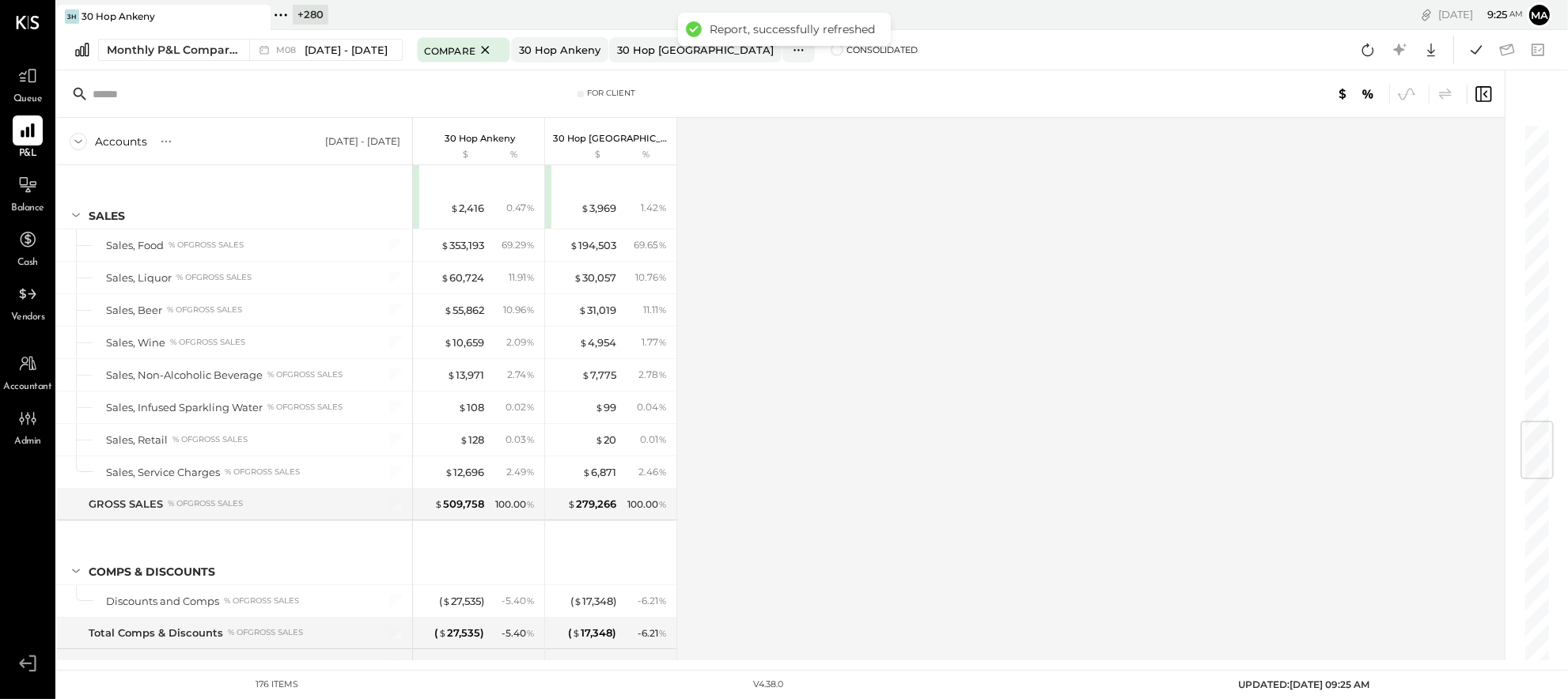
scroll to position [2512, 0]
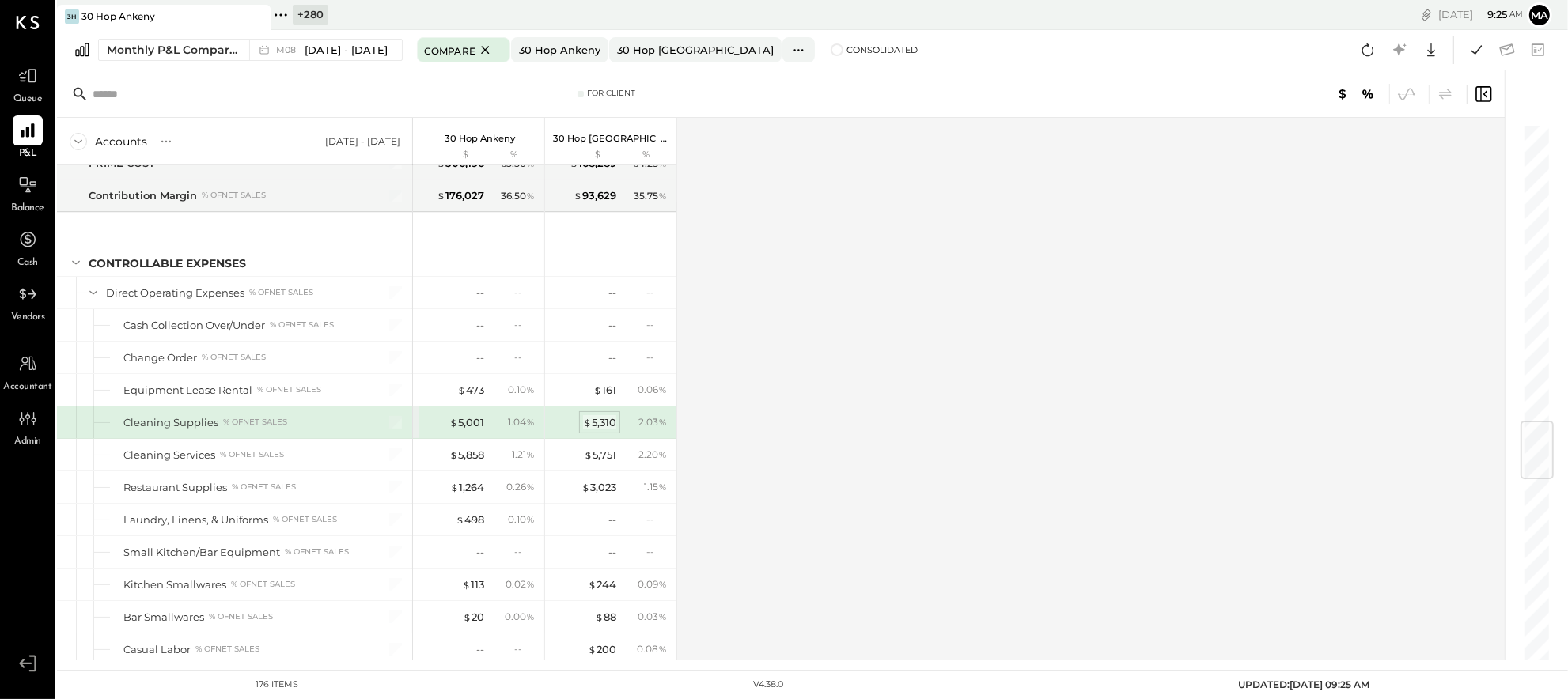
click at [602, 431] on div "$ 5,310" at bounding box center [600, 423] width 34 height 15
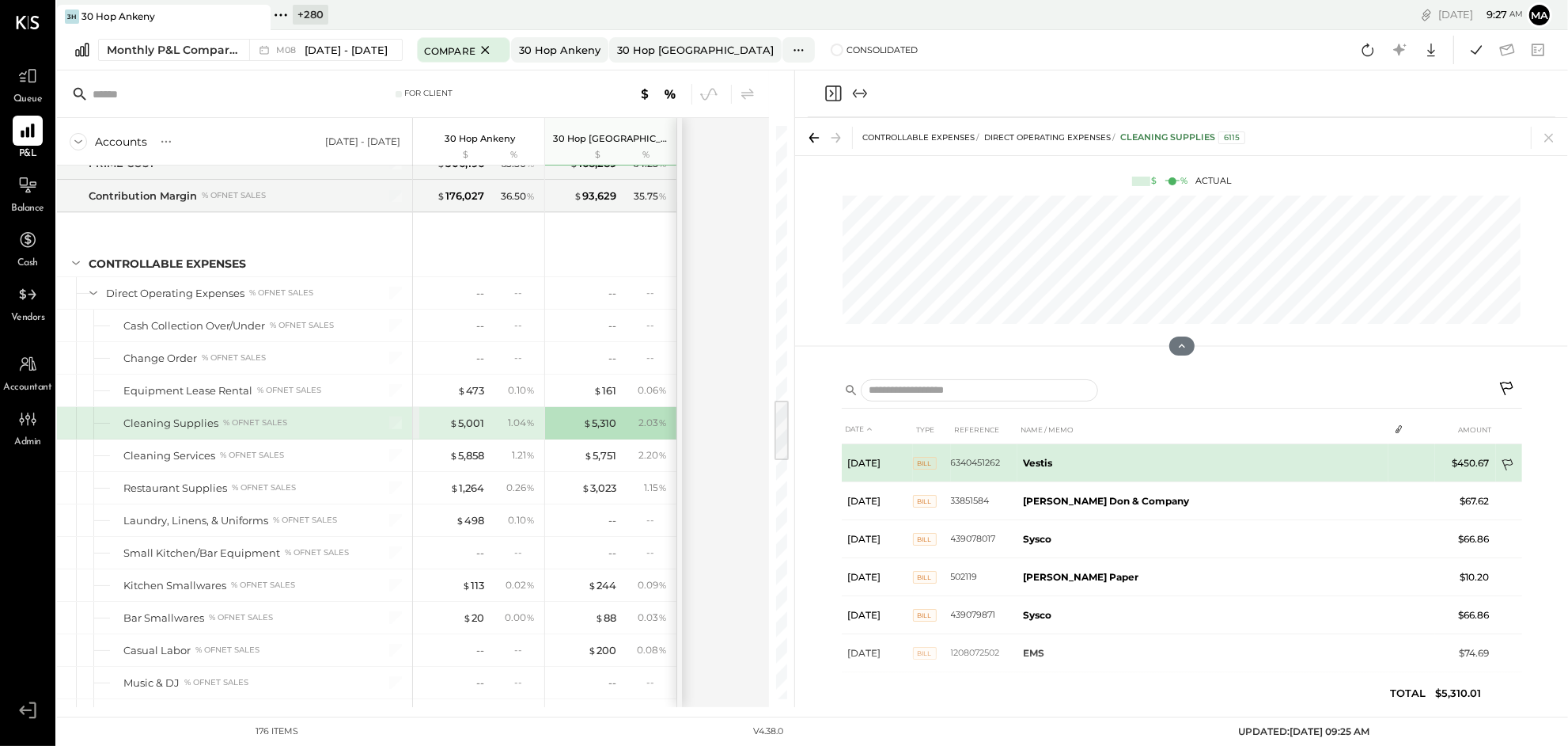
click at [1508, 459] on icon at bounding box center [1508, 465] width 16 height 16
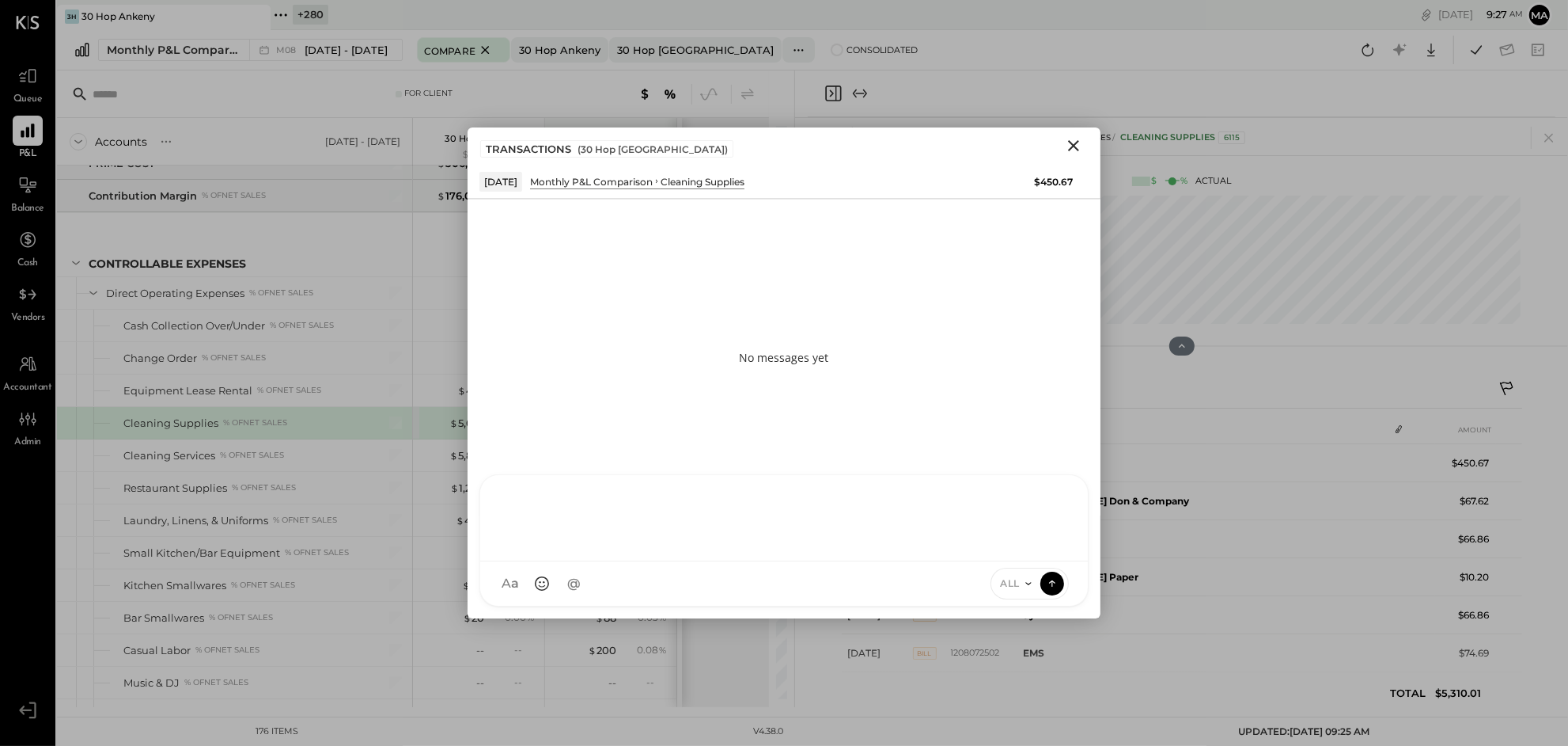
click at [847, 588] on div "AM [PERSON_NAME] MH [PERSON_NAME] ES [PERSON_NAME] TH [PERSON_NAME] DS [PERSON_…" at bounding box center [784, 540] width 610 height 132
type input "***"
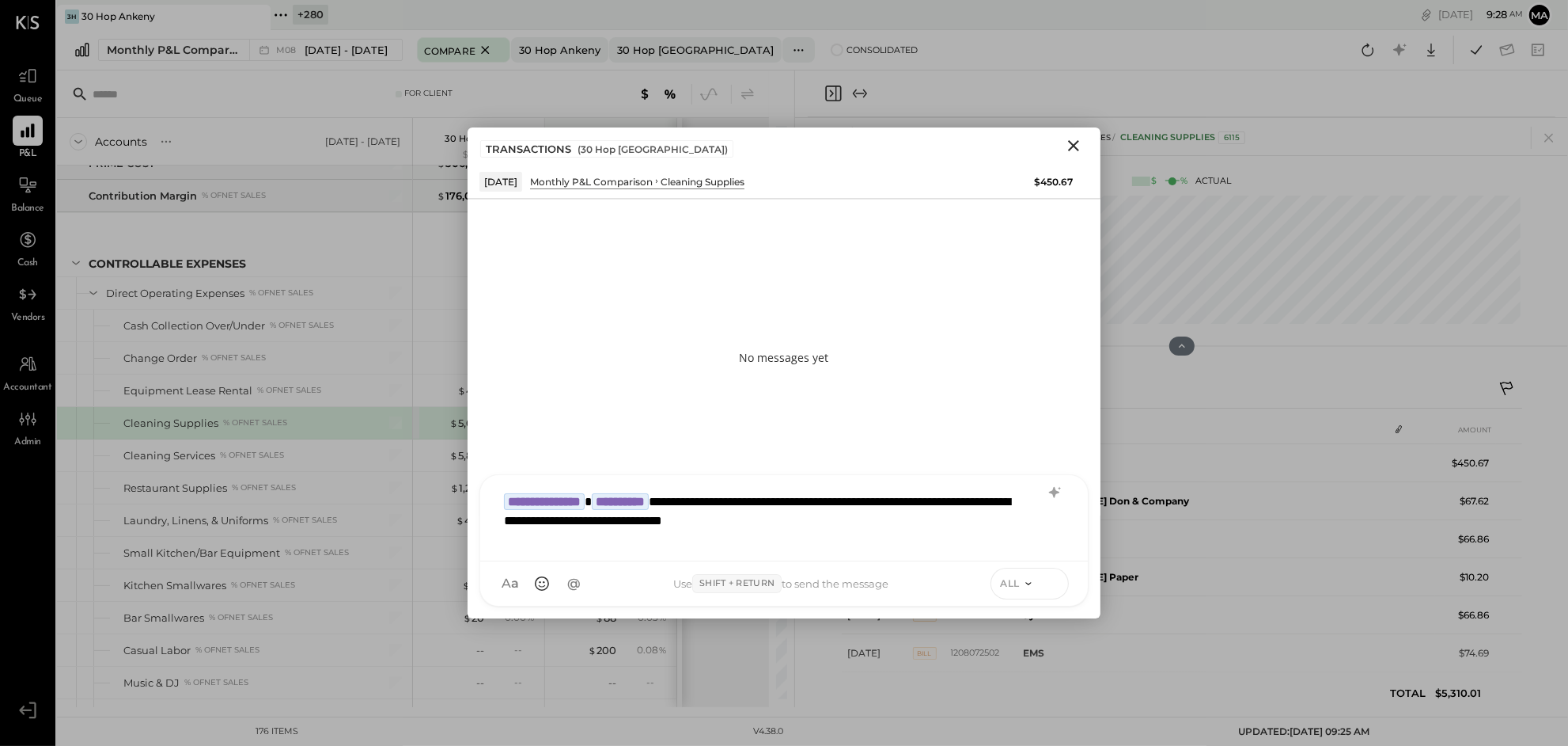
click at [1051, 582] on icon at bounding box center [1052, 582] width 14 height 16
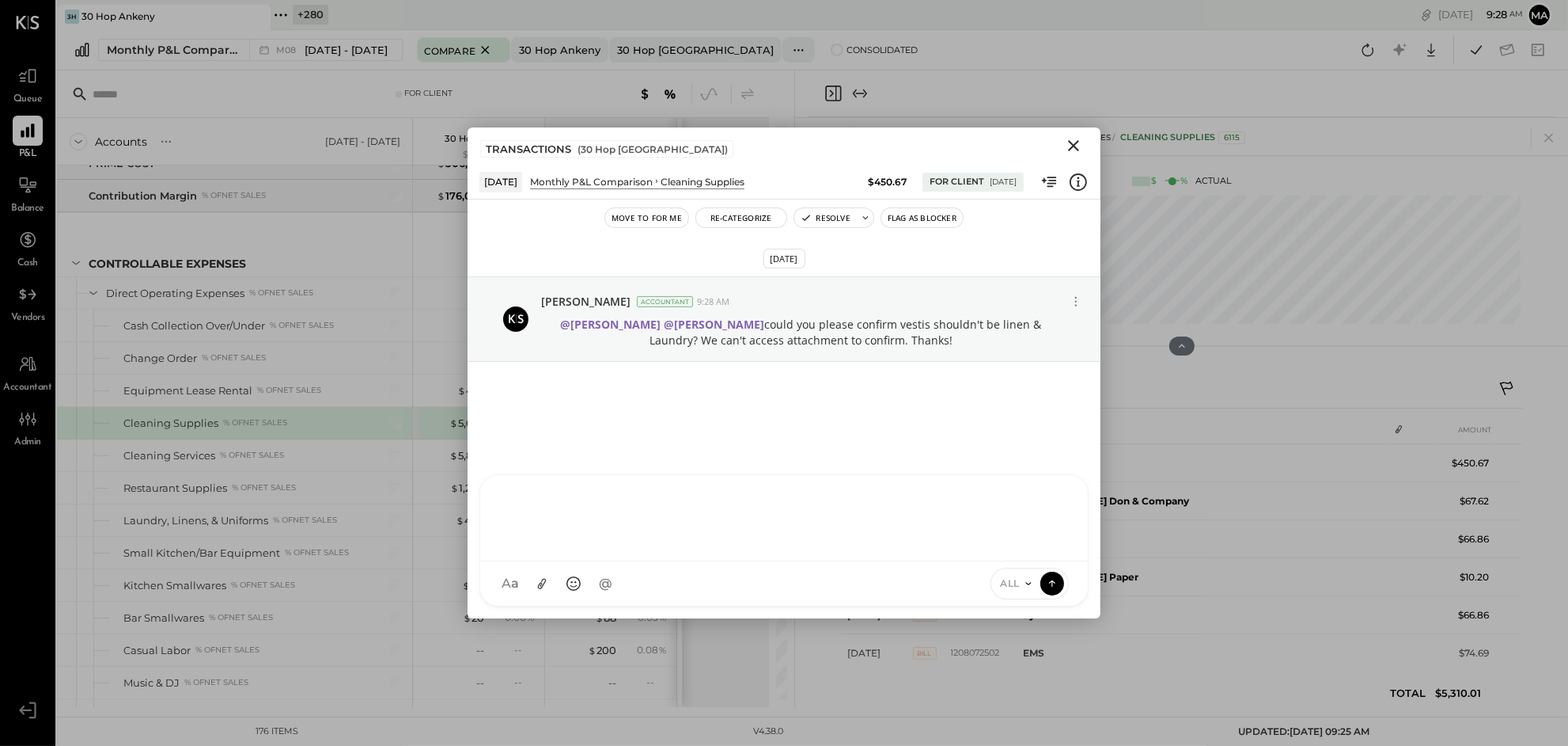
click at [1069, 145] on icon "Close" at bounding box center [1074, 145] width 19 height 19
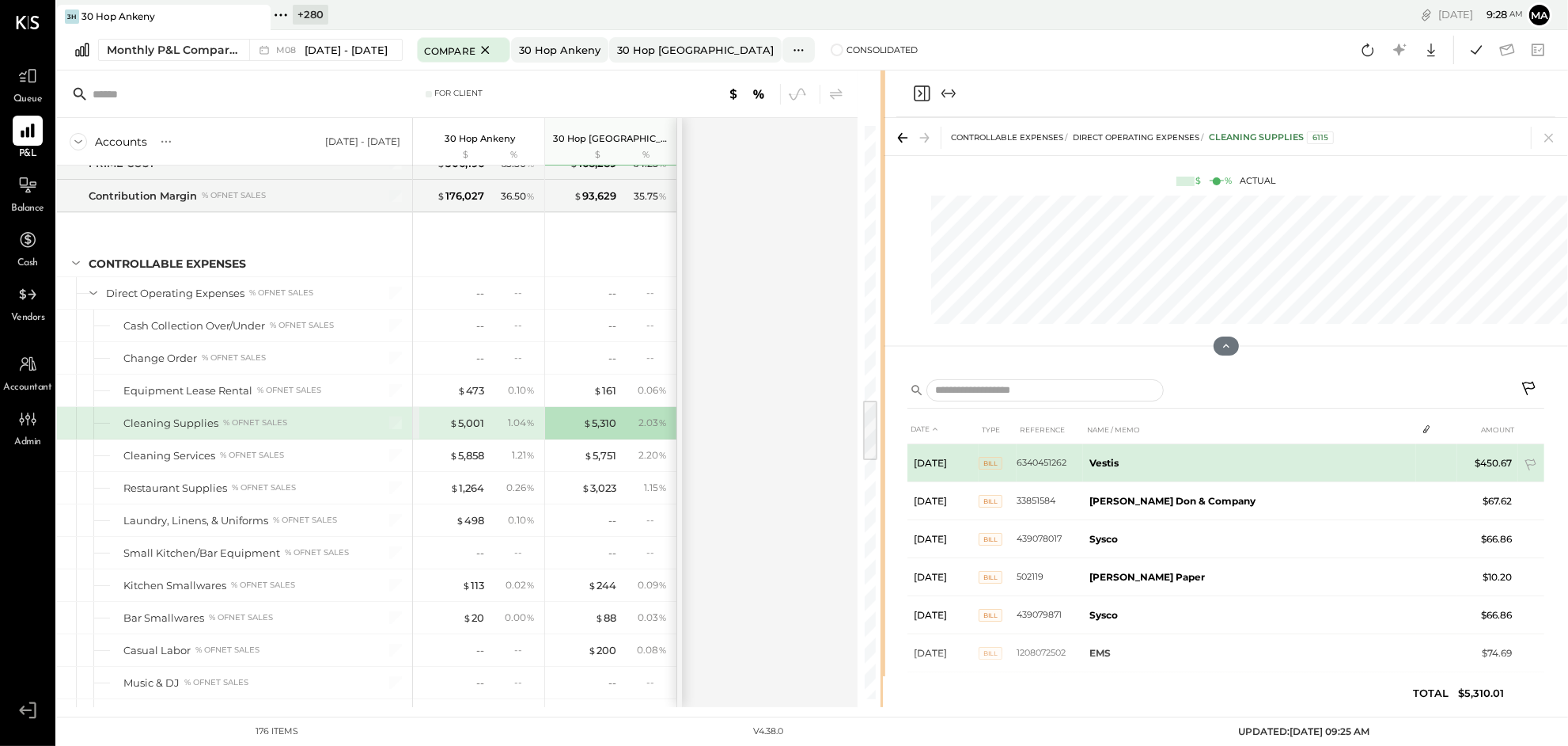
drag, startPoint x: 791, startPoint y: 451, endPoint x: 882, endPoint y: 450, distance: 91.0
click at [882, 450] on div at bounding box center [883, 389] width 5 height 636
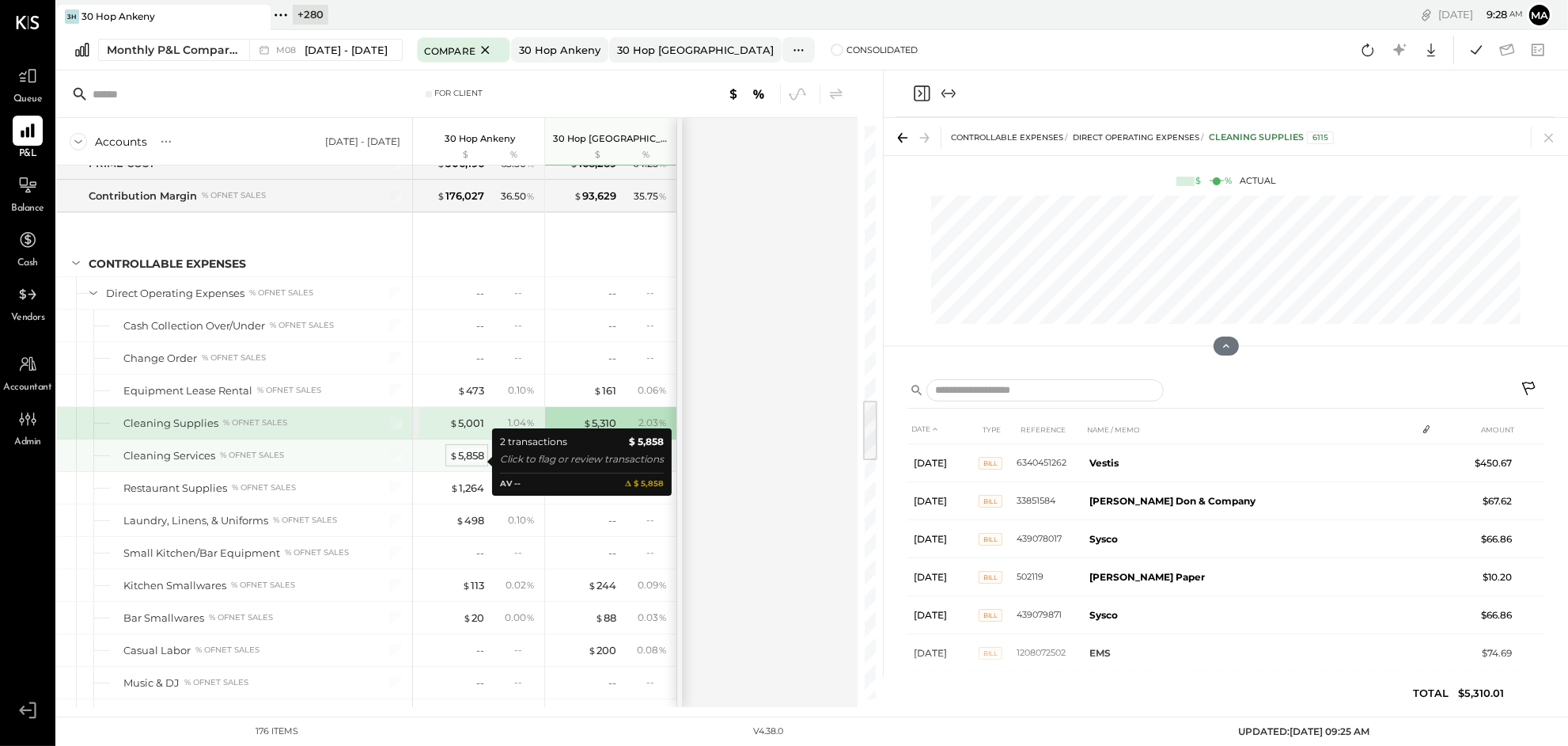
click at [463, 457] on div "$ 5,858" at bounding box center [466, 455] width 34 height 15
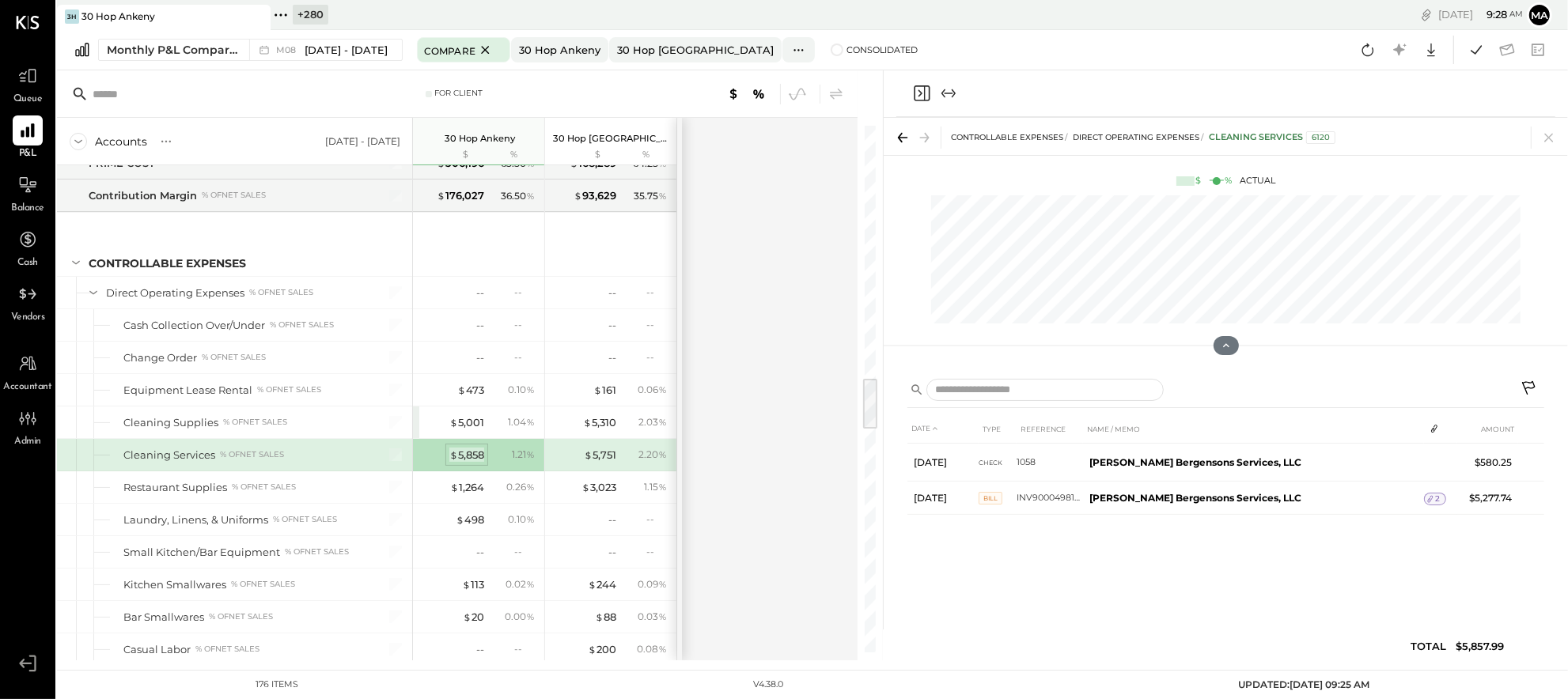
click at [467, 460] on div "$ 5,858" at bounding box center [466, 455] width 34 height 15
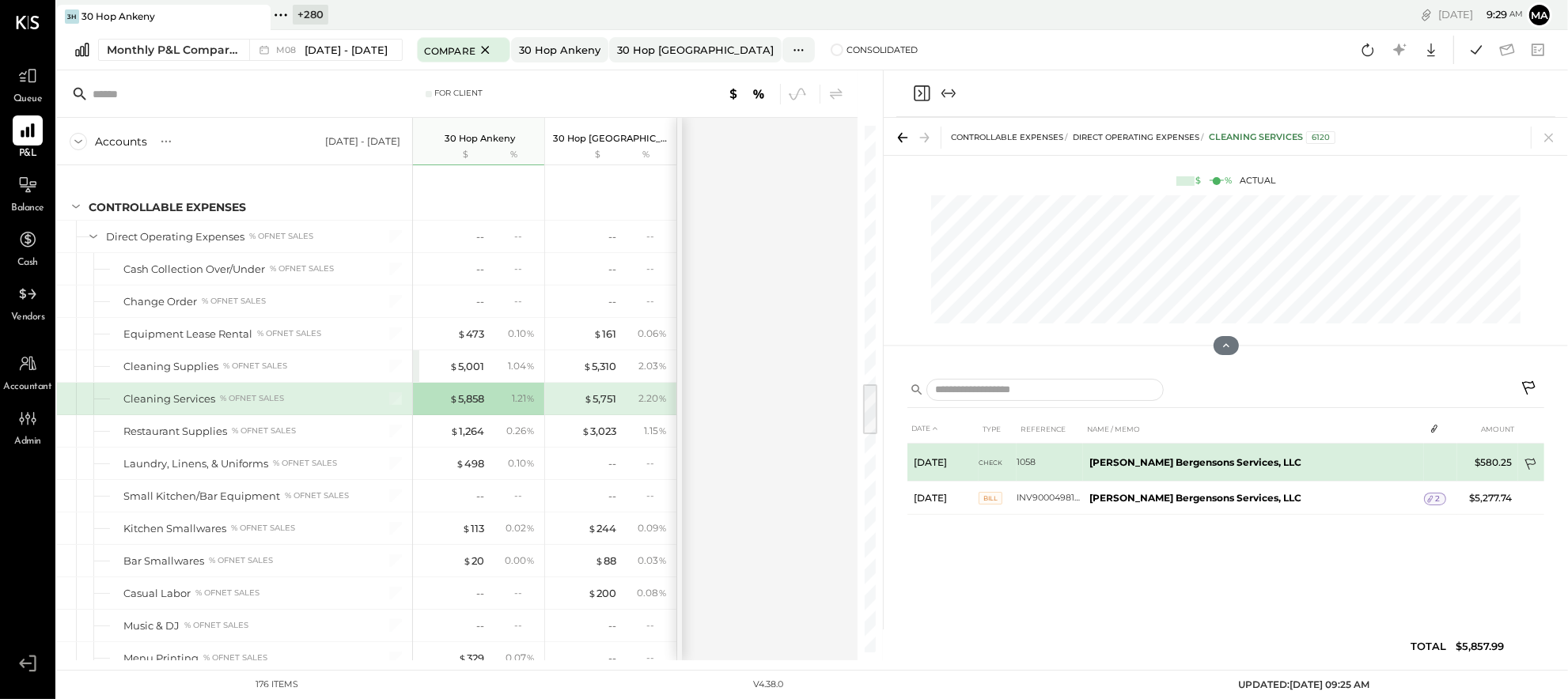
click at [1531, 459] on icon at bounding box center [1532, 465] width 16 height 16
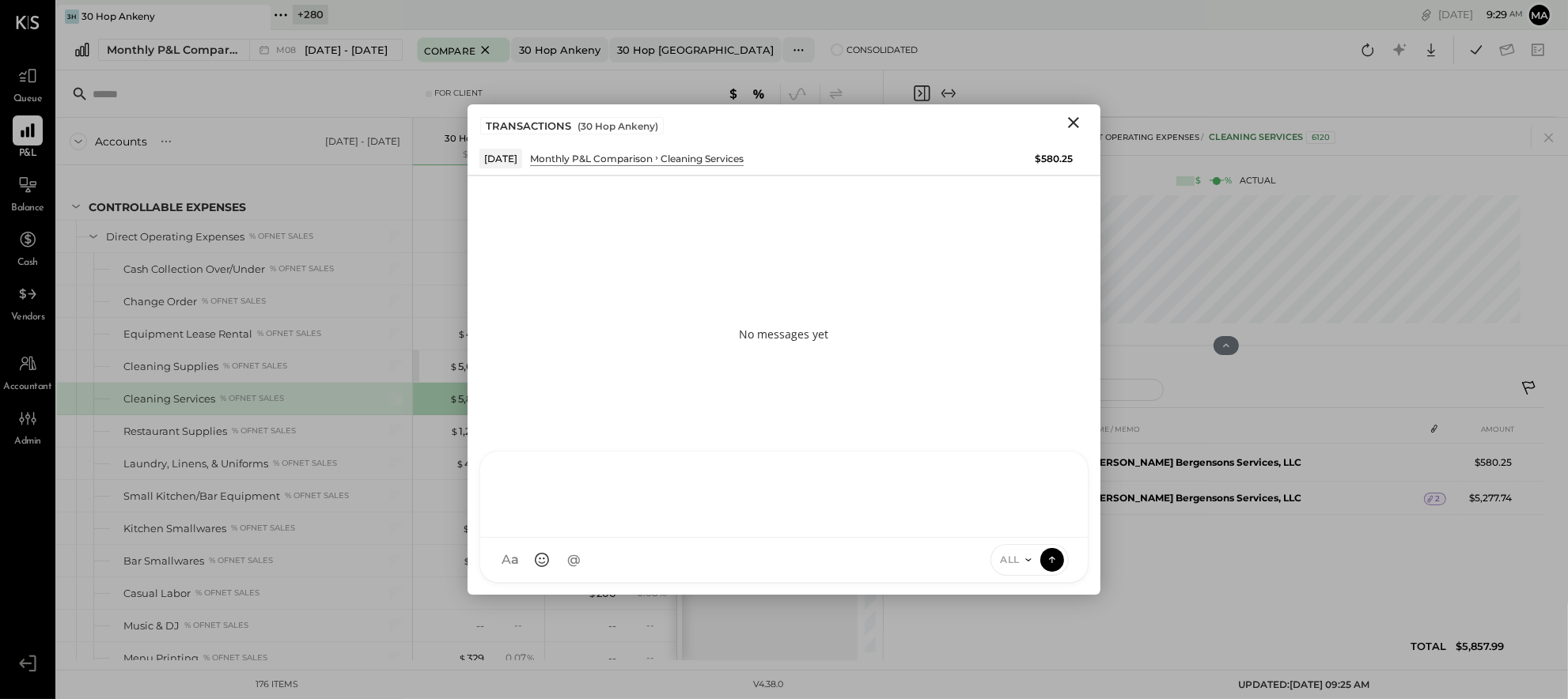
click at [878, 538] on div at bounding box center [784, 495] width 608 height 87
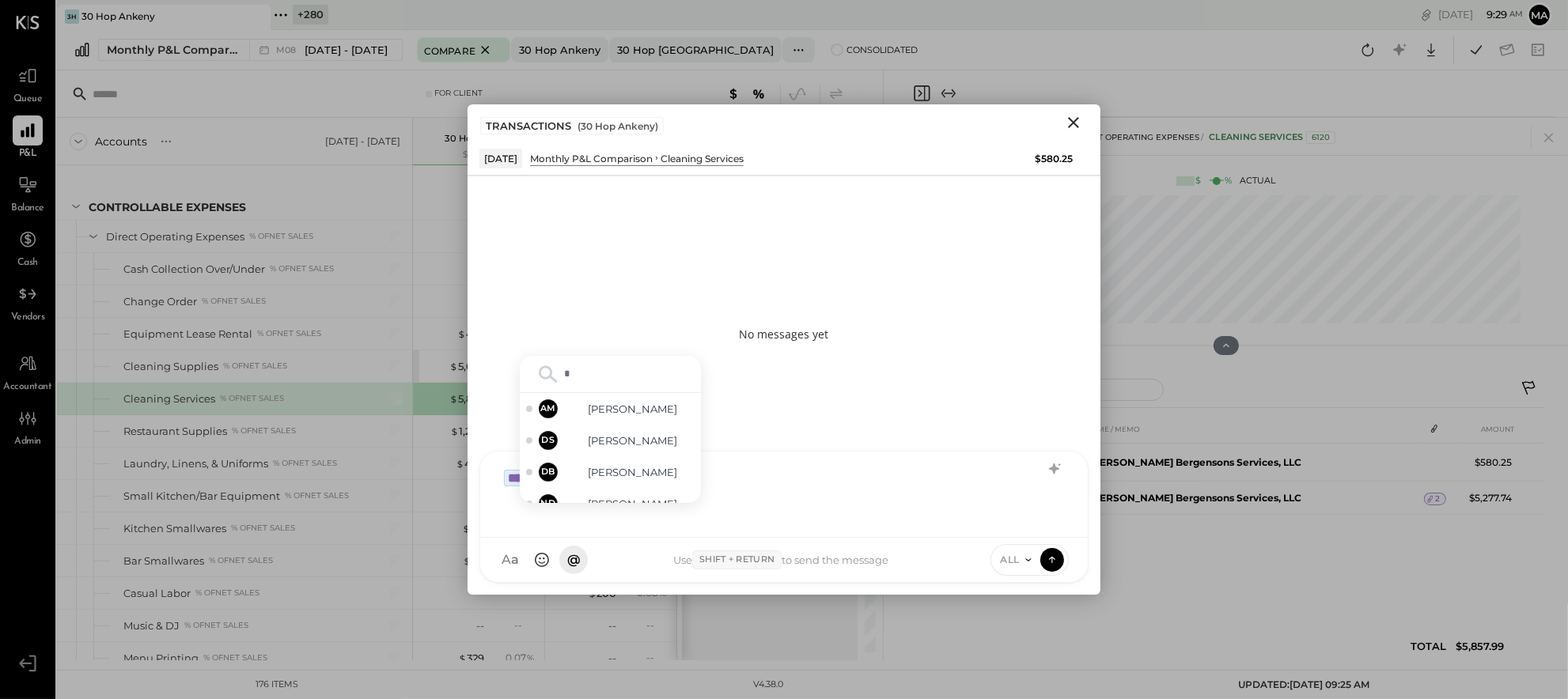
type input "**"
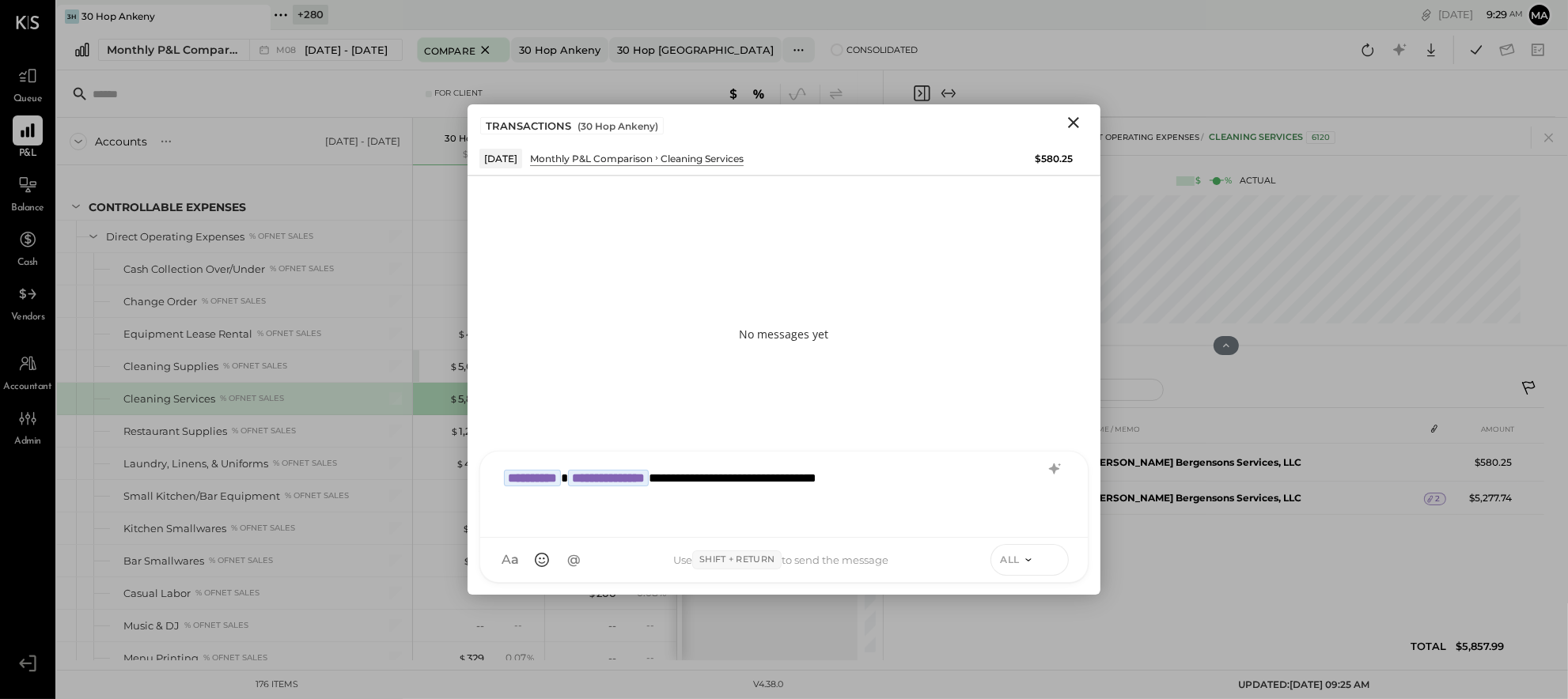
click at [1044, 558] on button at bounding box center [1052, 558] width 23 height 23
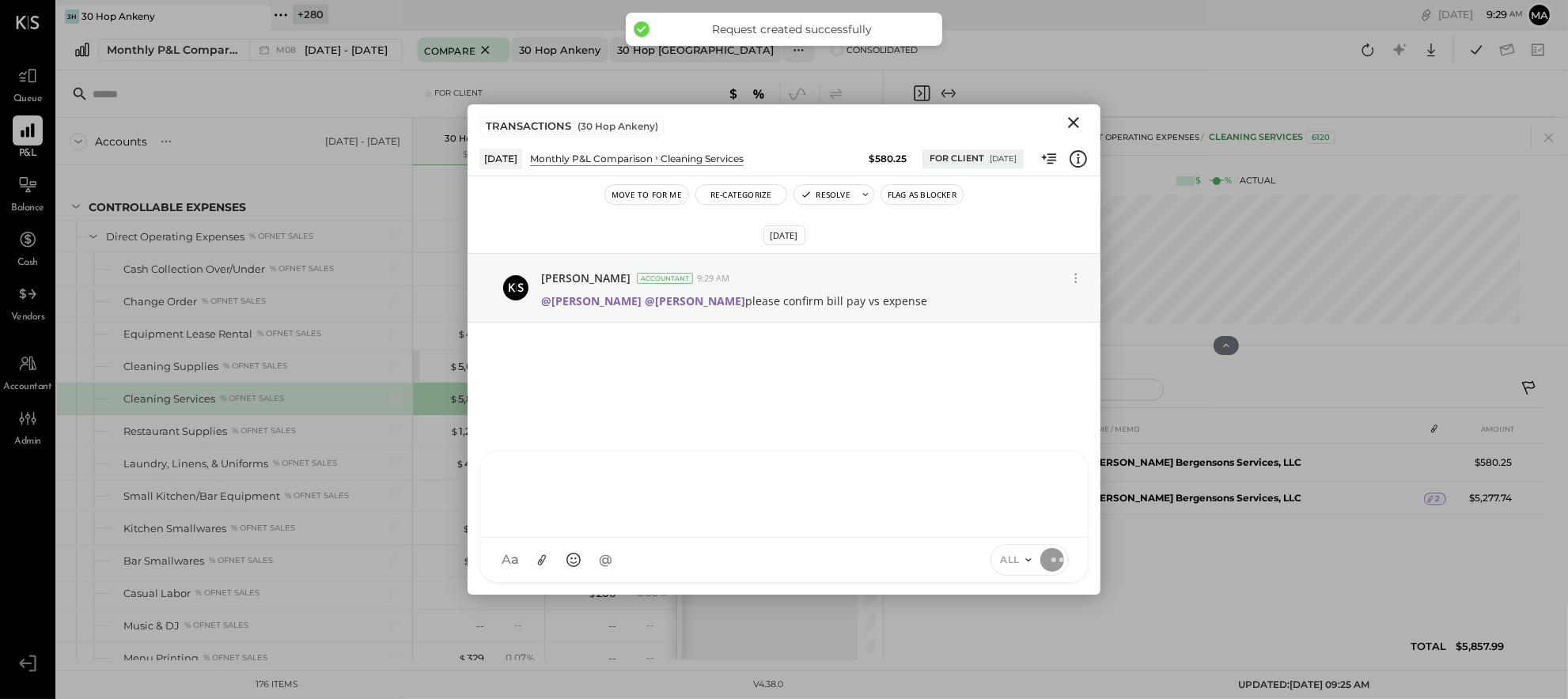
click at [1074, 119] on icon "Close" at bounding box center [1074, 122] width 19 height 19
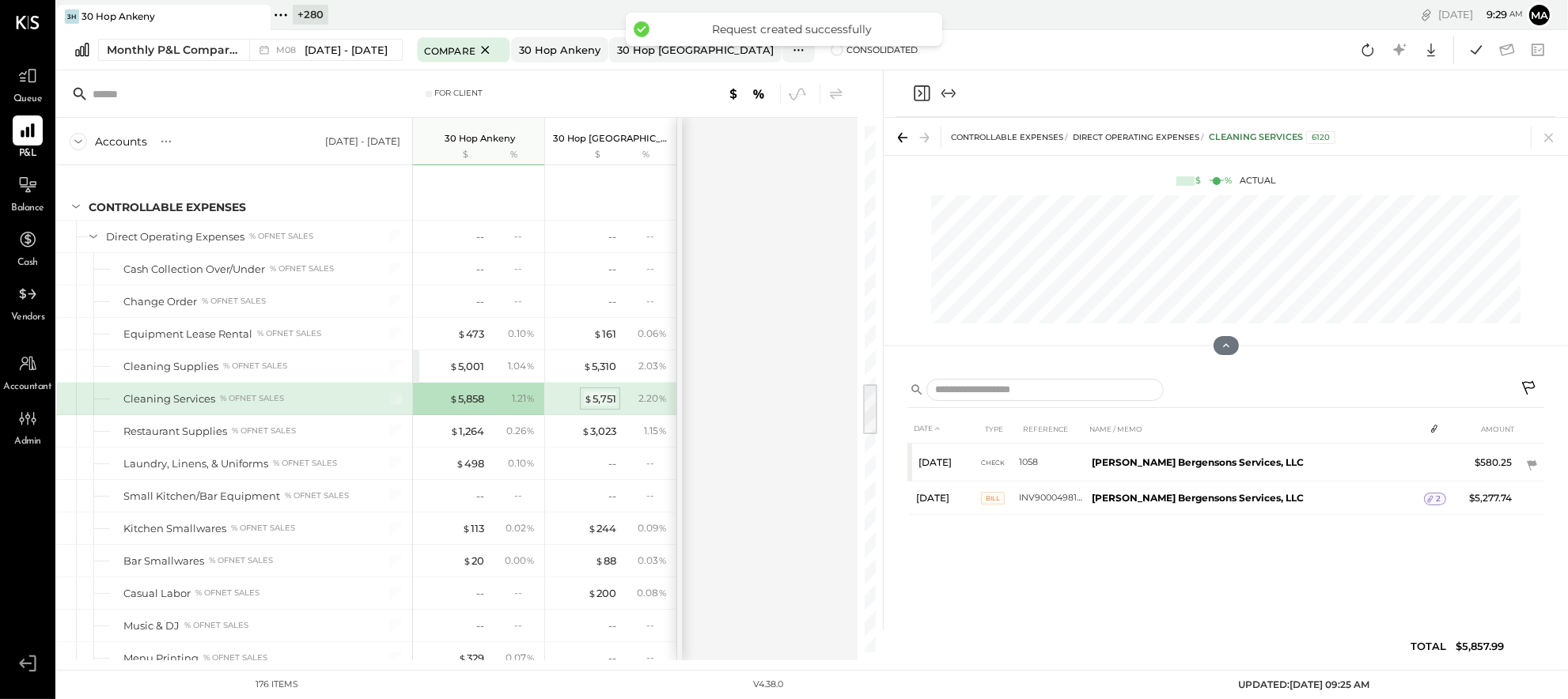
click at [604, 404] on div "$ 5,751" at bounding box center [599, 399] width 33 height 15
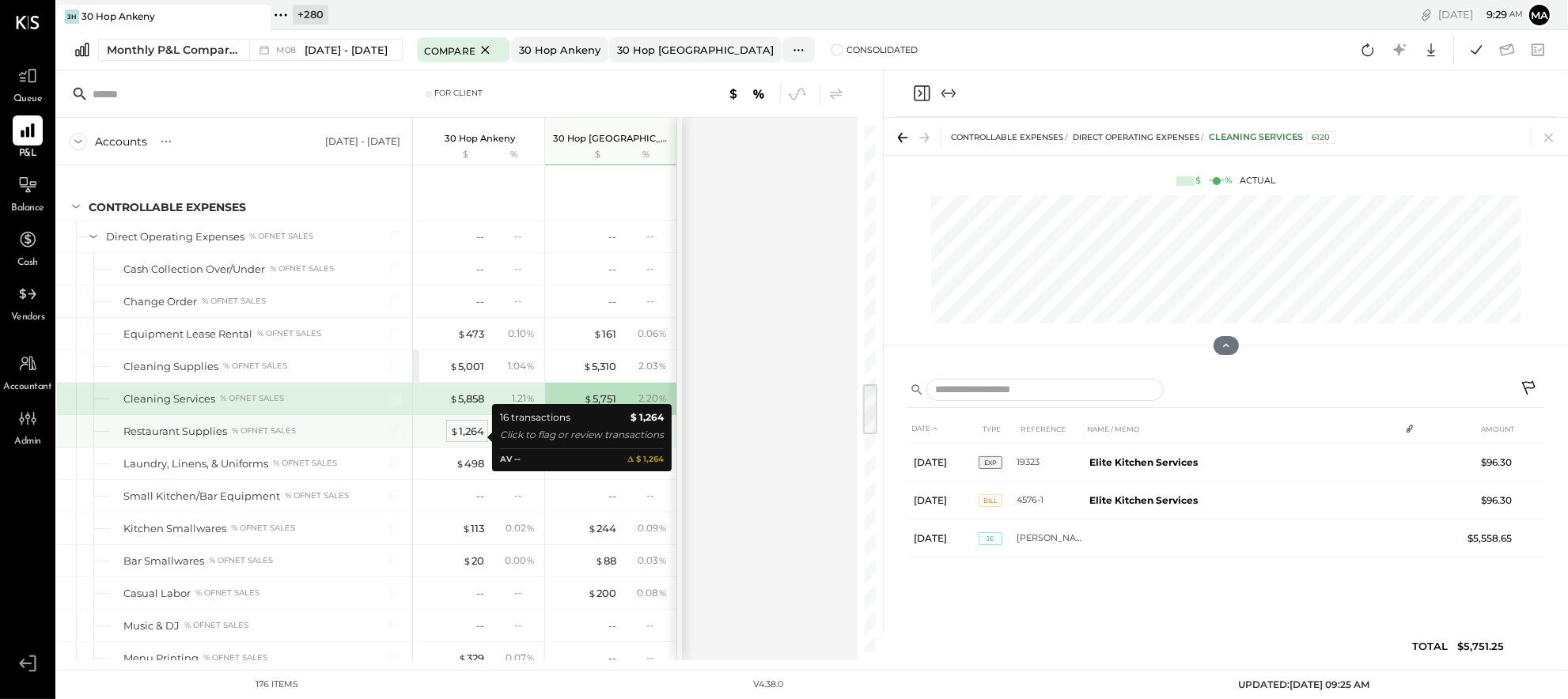
click at [461, 437] on div "$ 1,264" at bounding box center [467, 432] width 34 height 15
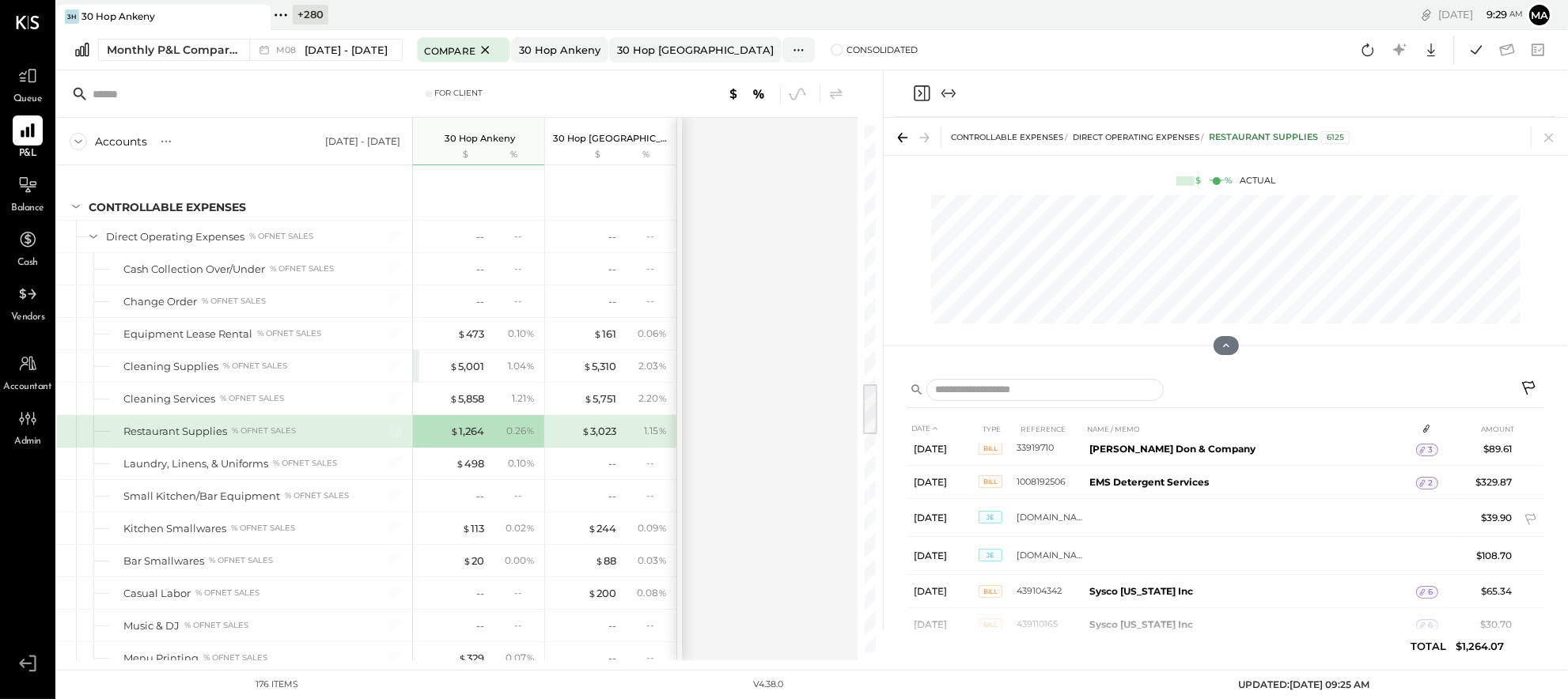
scroll to position [364, 0]
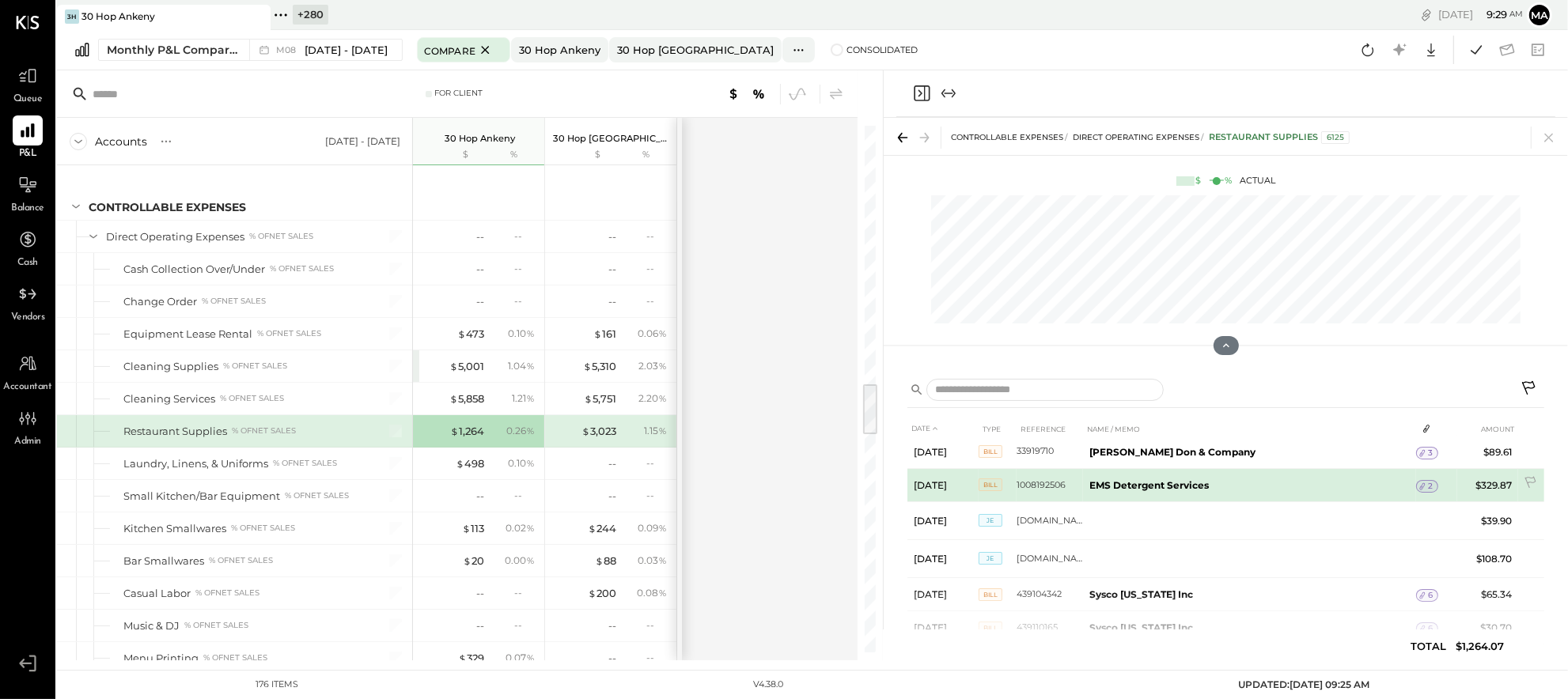
click at [1421, 481] on div "2" at bounding box center [1427, 487] width 22 height 13
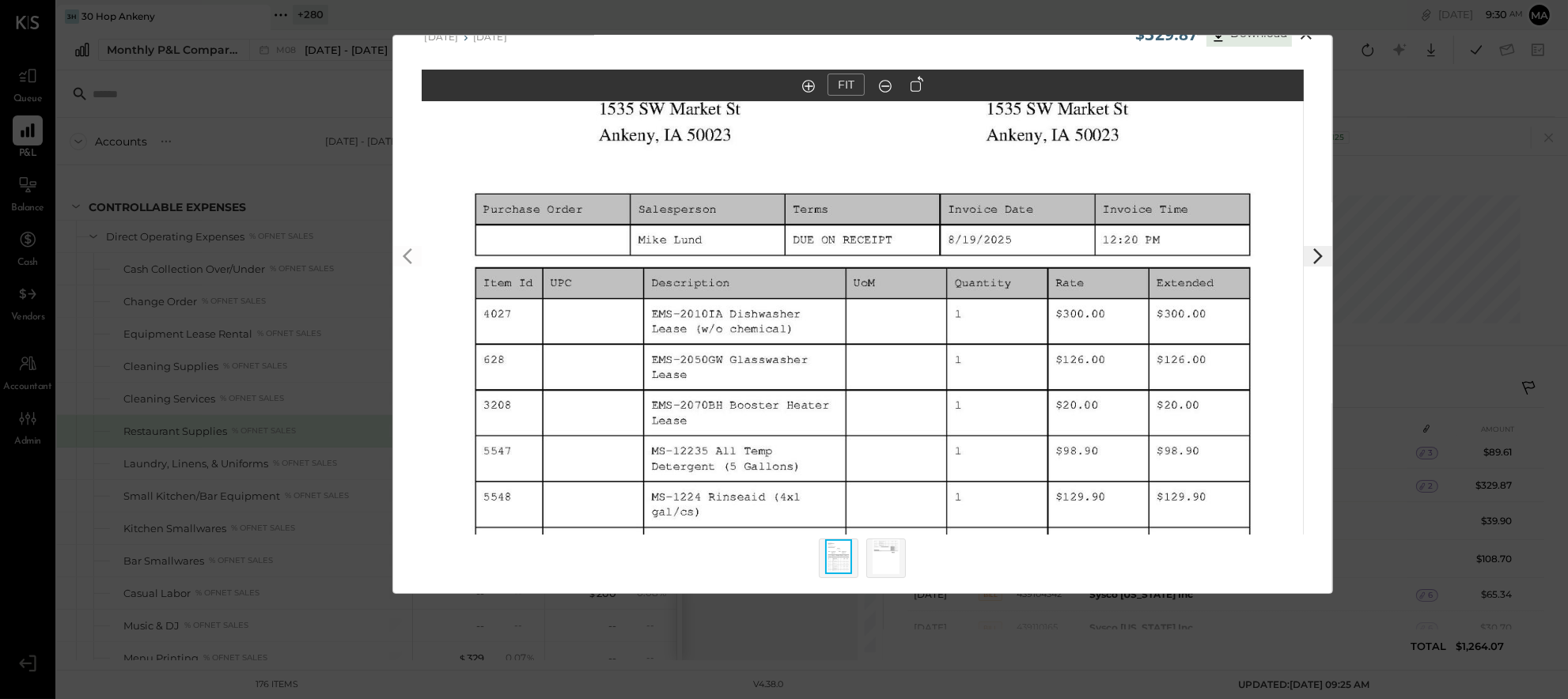
scroll to position [0, 0]
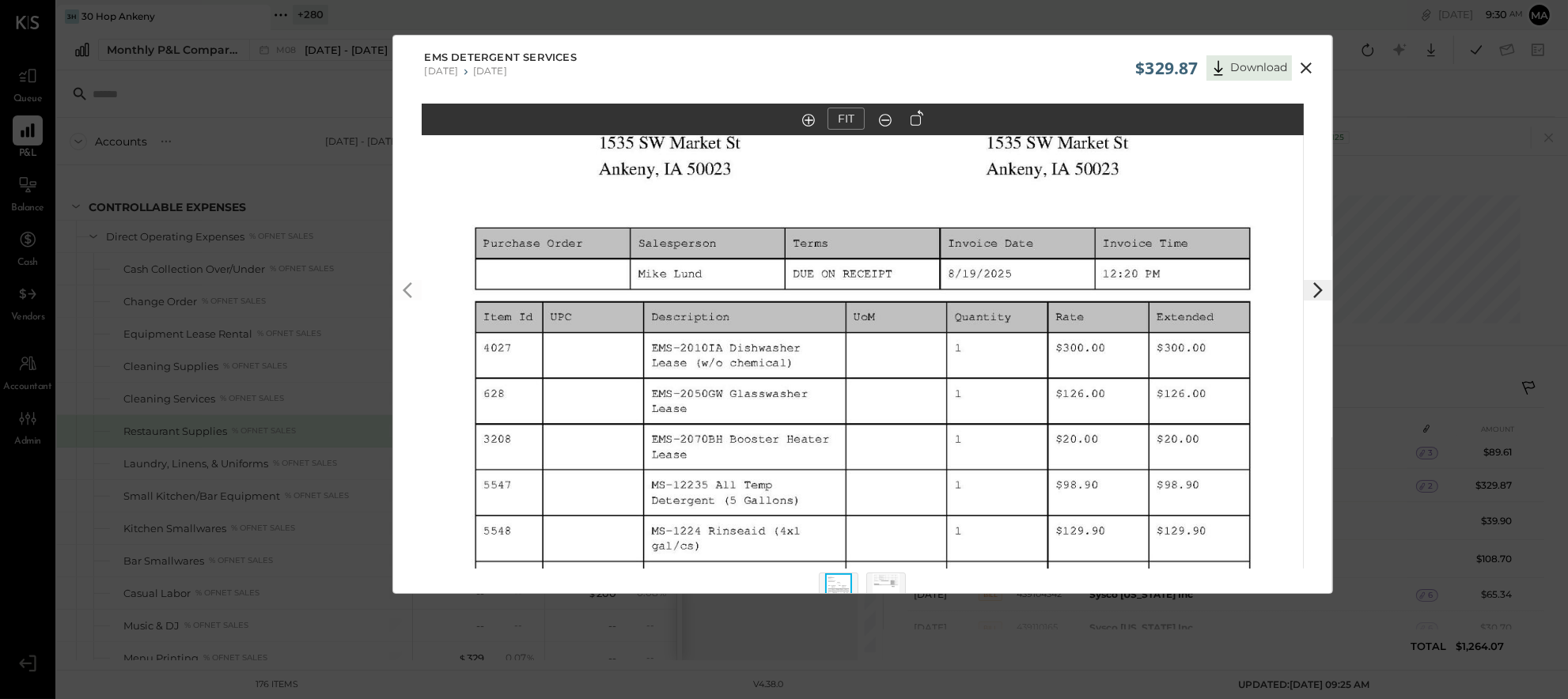
click at [1303, 67] on icon at bounding box center [1306, 68] width 19 height 19
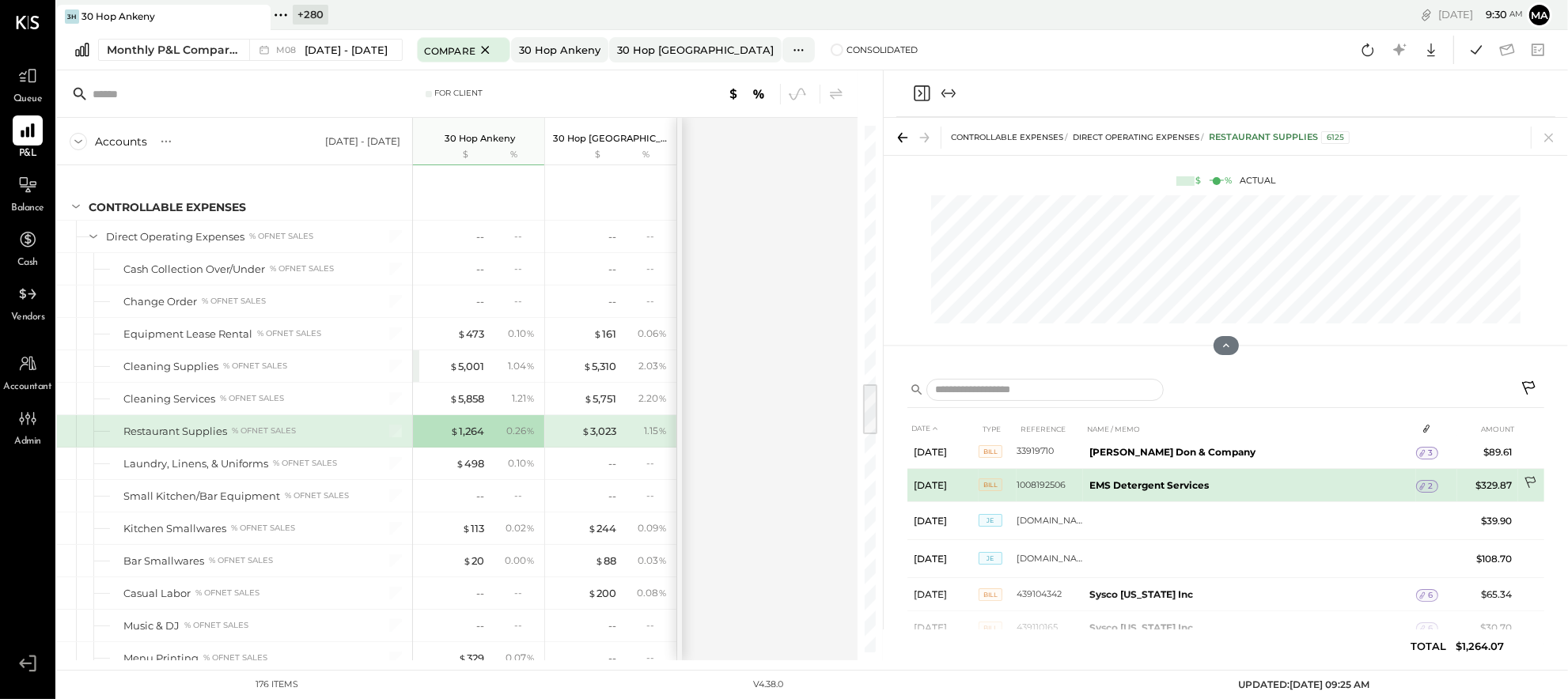
click at [1529, 479] on icon at bounding box center [1532, 484] width 16 height 16
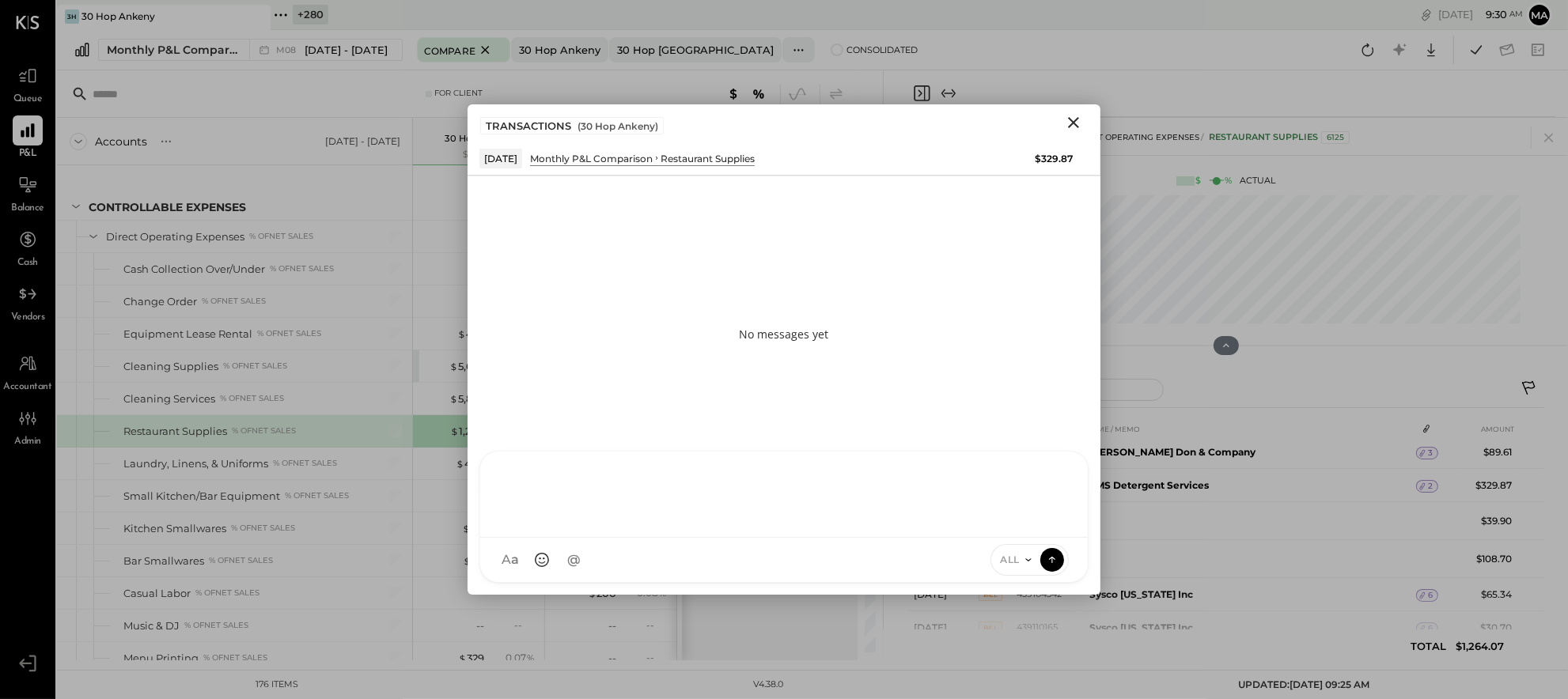
click at [912, 555] on div "AM [PERSON_NAME] MH [PERSON_NAME] ES [PERSON_NAME] TH [PERSON_NAME] DS [PERSON_…" at bounding box center [784, 517] width 610 height 132
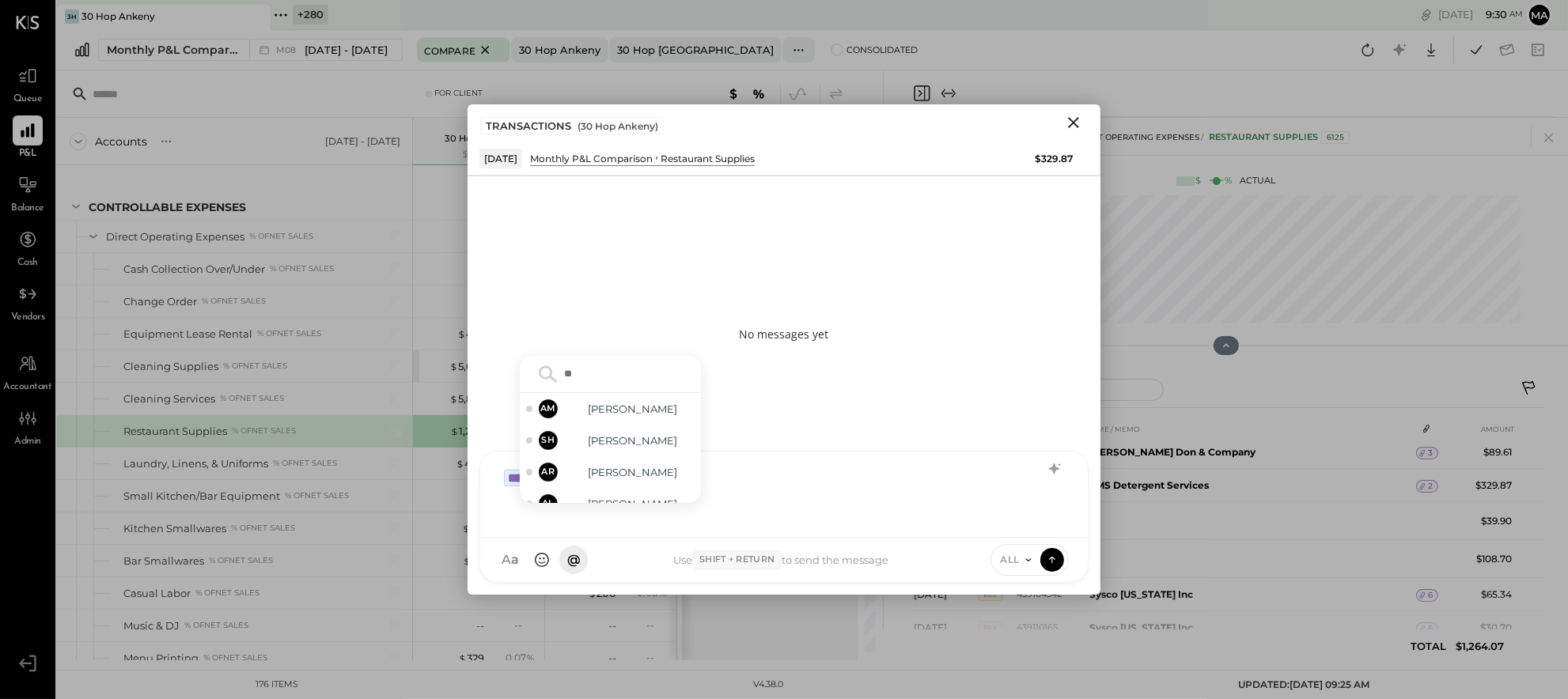
type input "***"
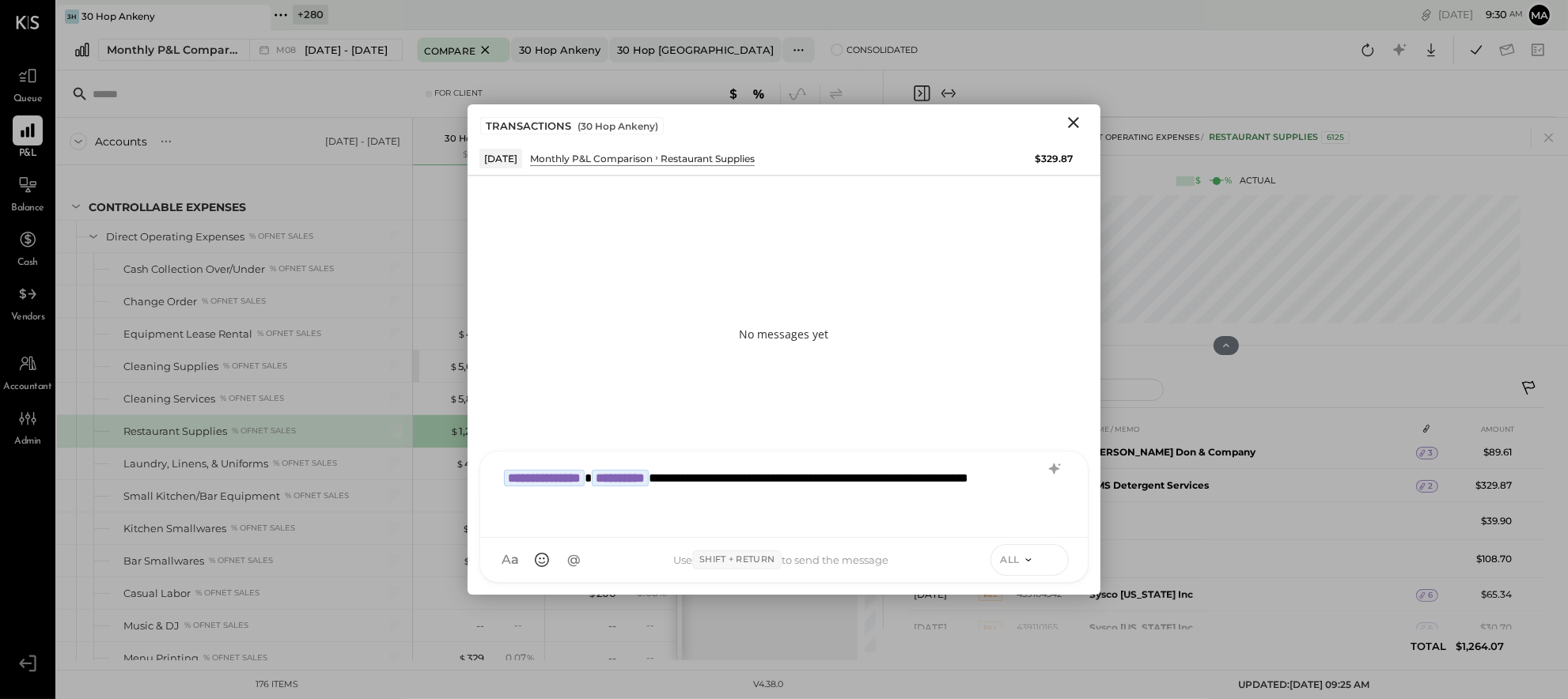
click at [1058, 555] on icon at bounding box center [1052, 559] width 14 height 16
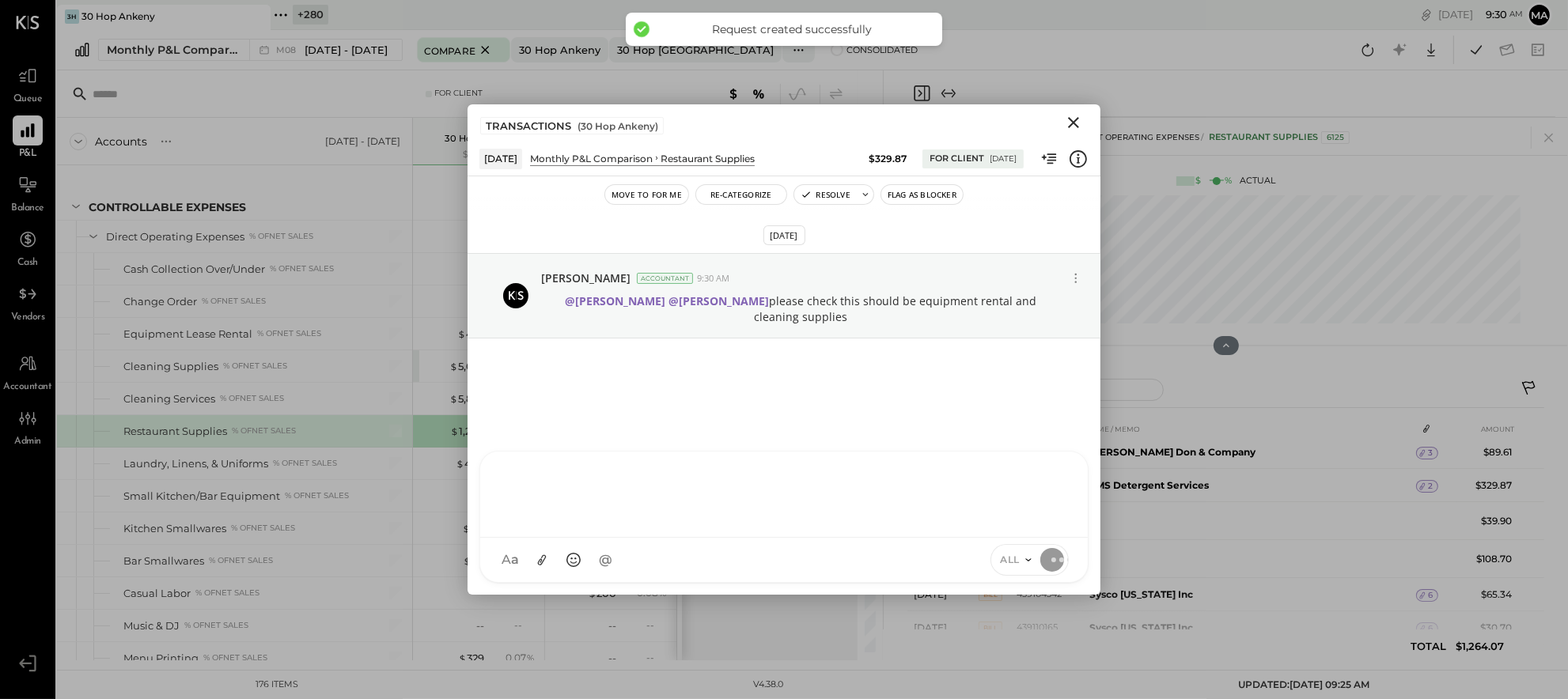
click at [1072, 123] on icon "Close" at bounding box center [1074, 122] width 19 height 19
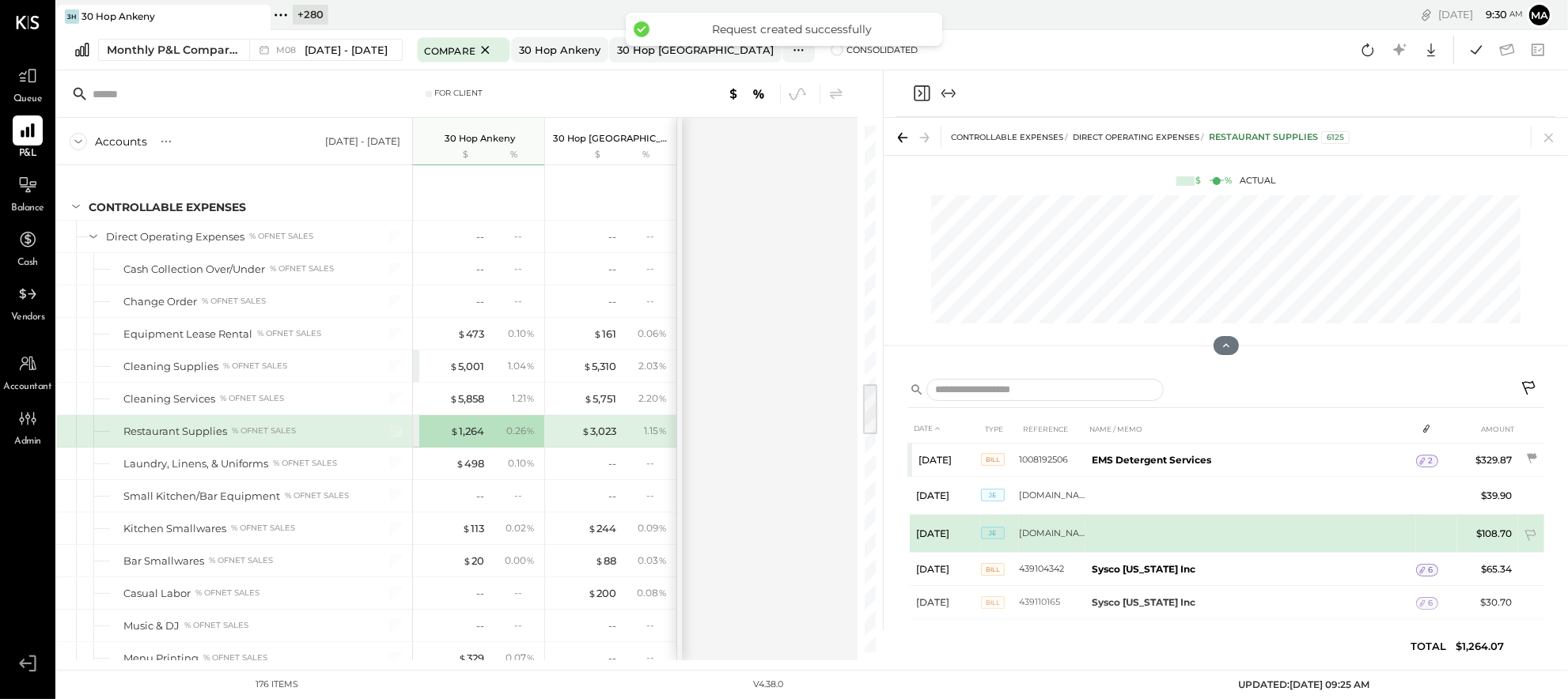
scroll to position [405, 0]
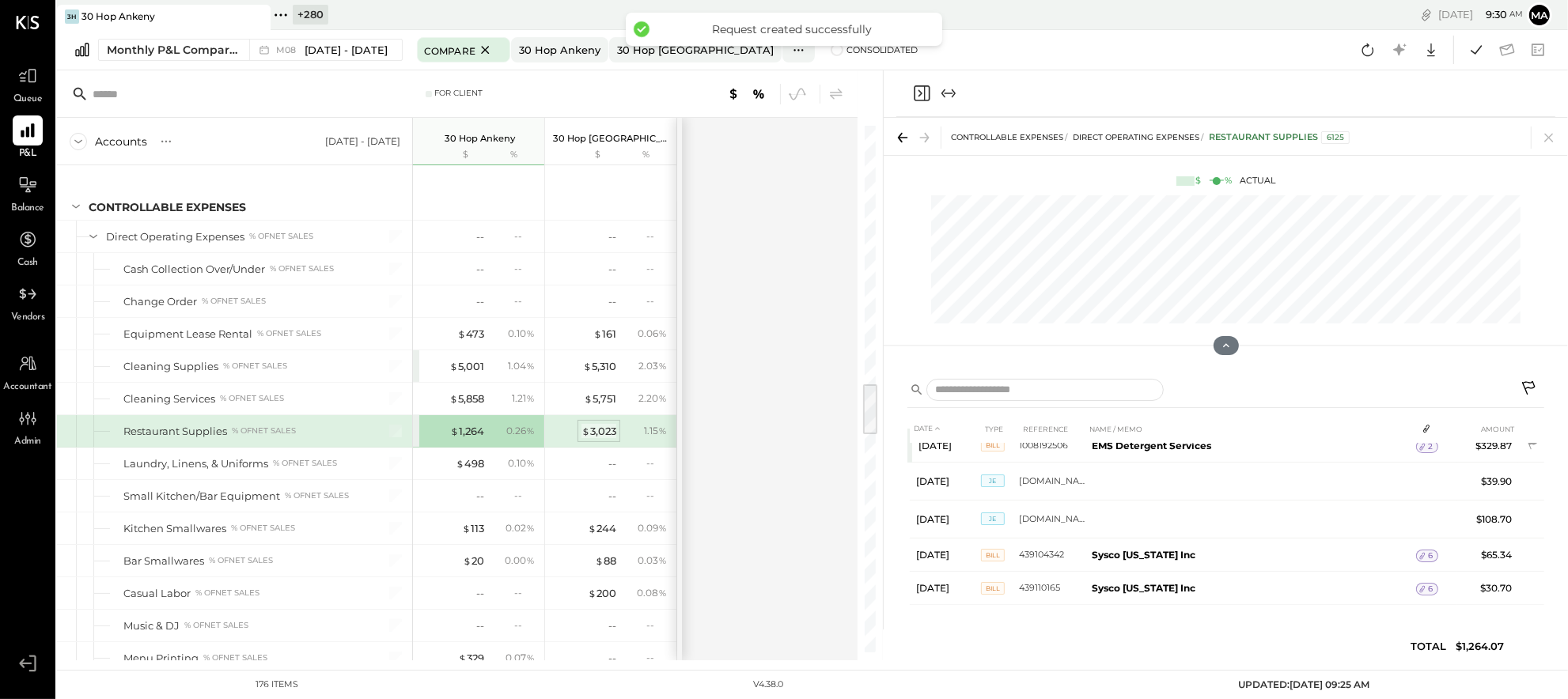
click at [605, 437] on div "$ 3,023" at bounding box center [598, 432] width 34 height 15
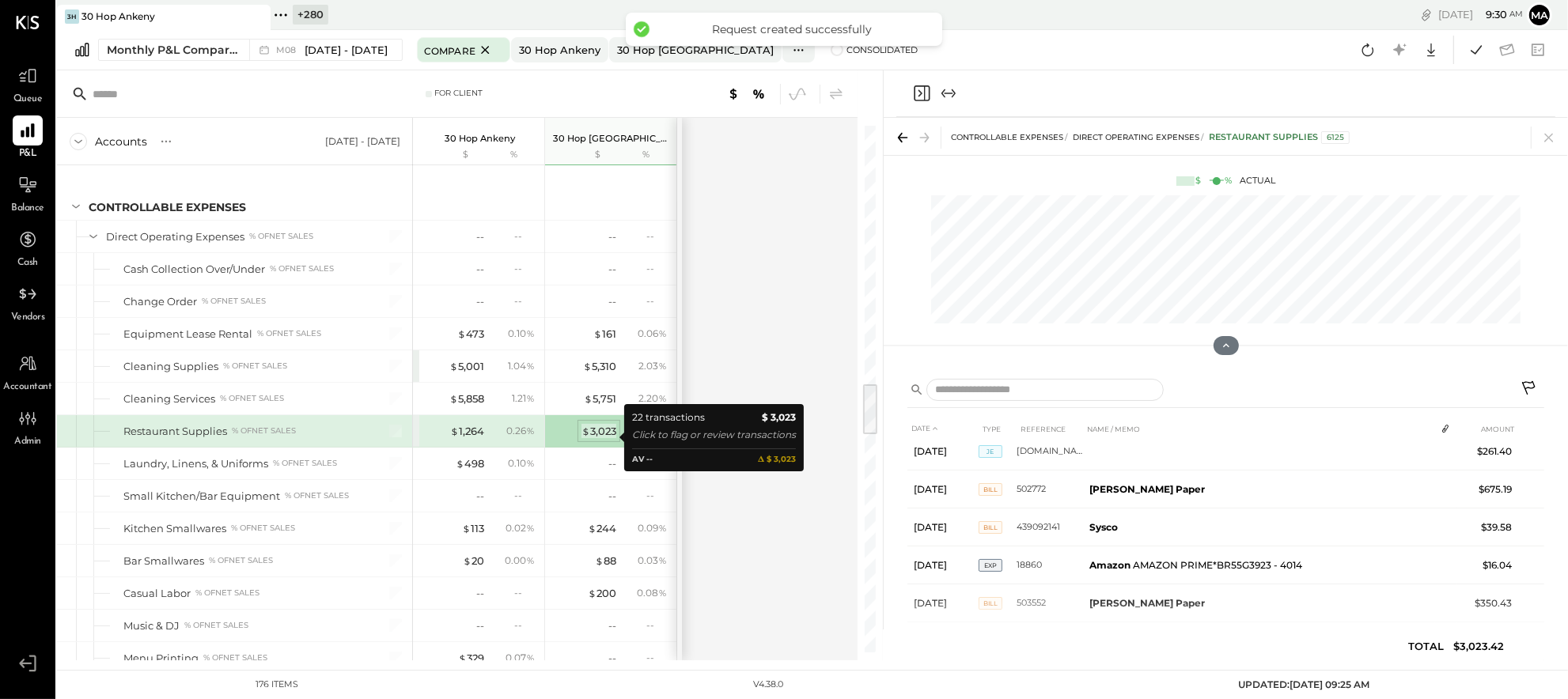
scroll to position [432, 0]
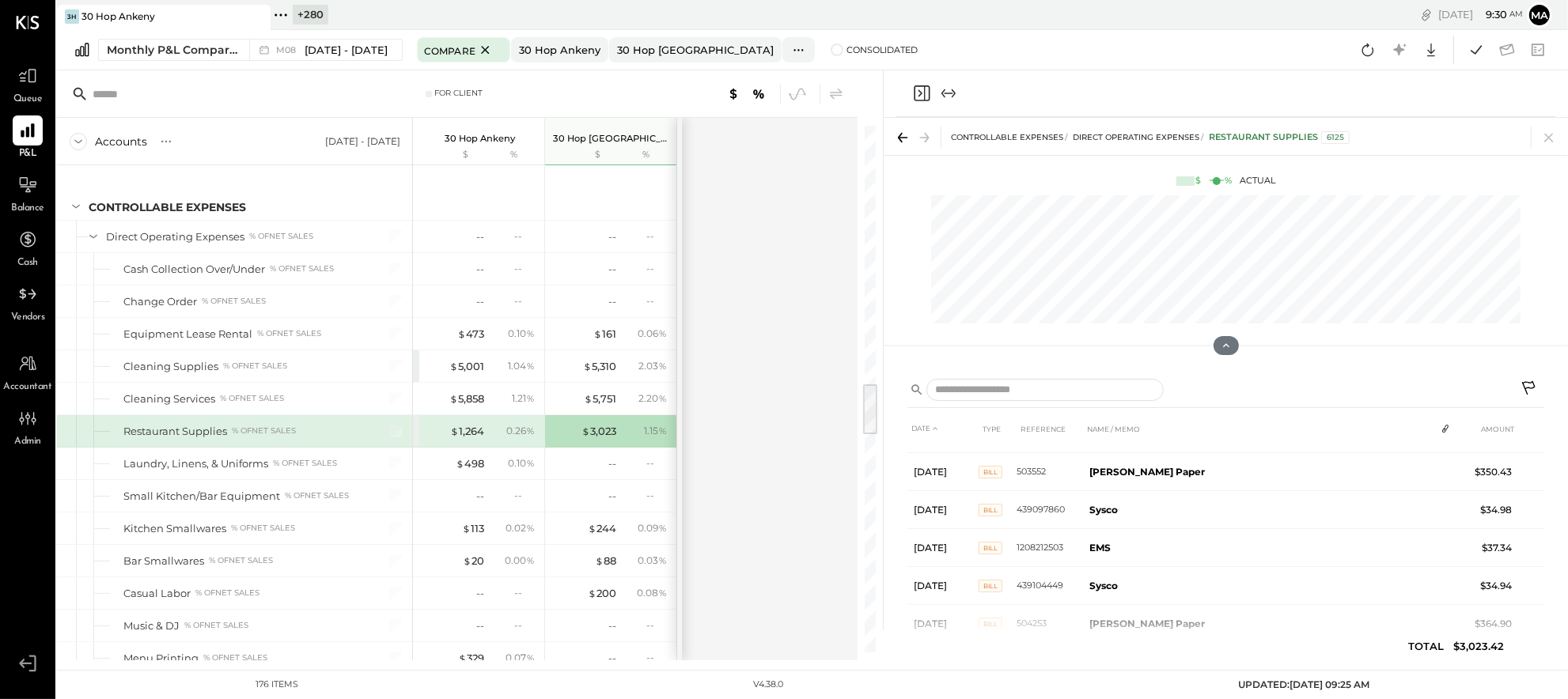
scroll to position [534, 0]
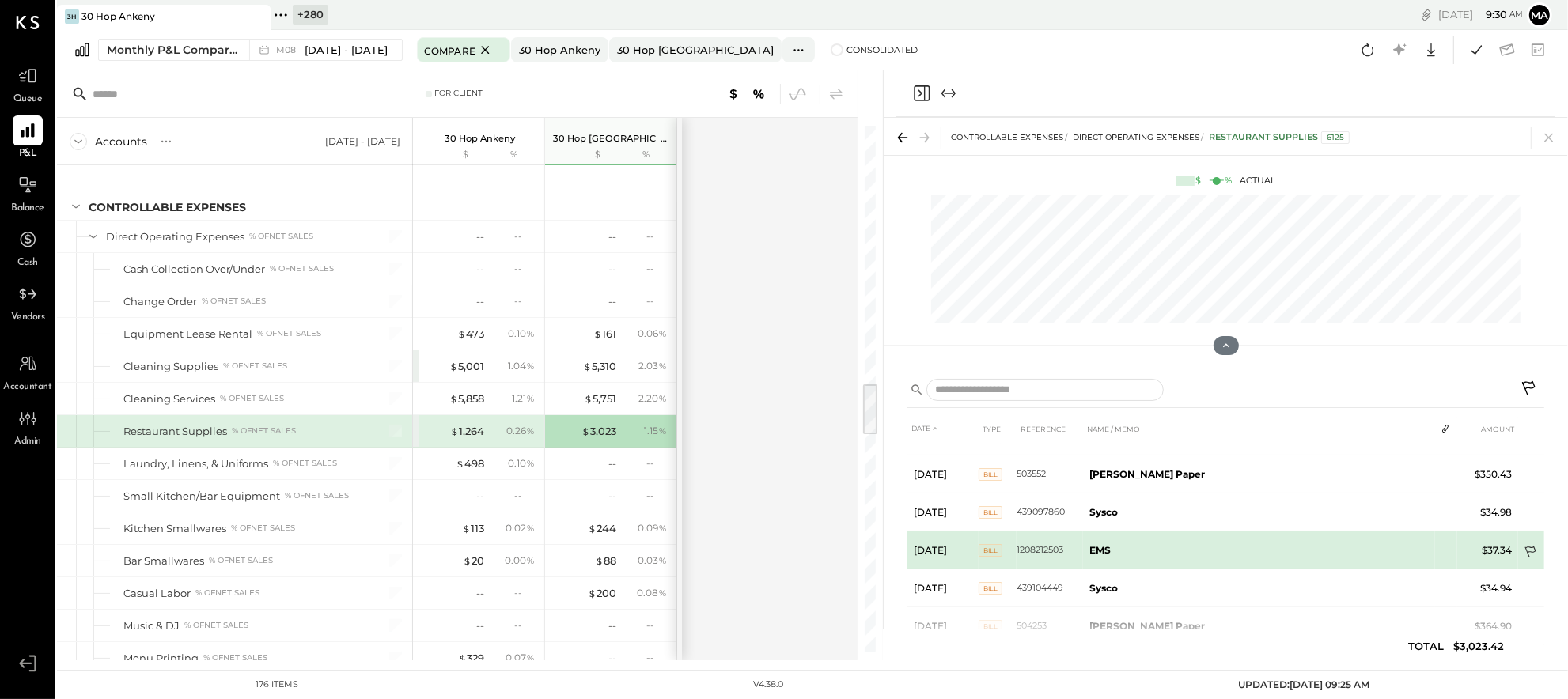
click at [1526, 546] on icon at bounding box center [1532, 554] width 16 height 16
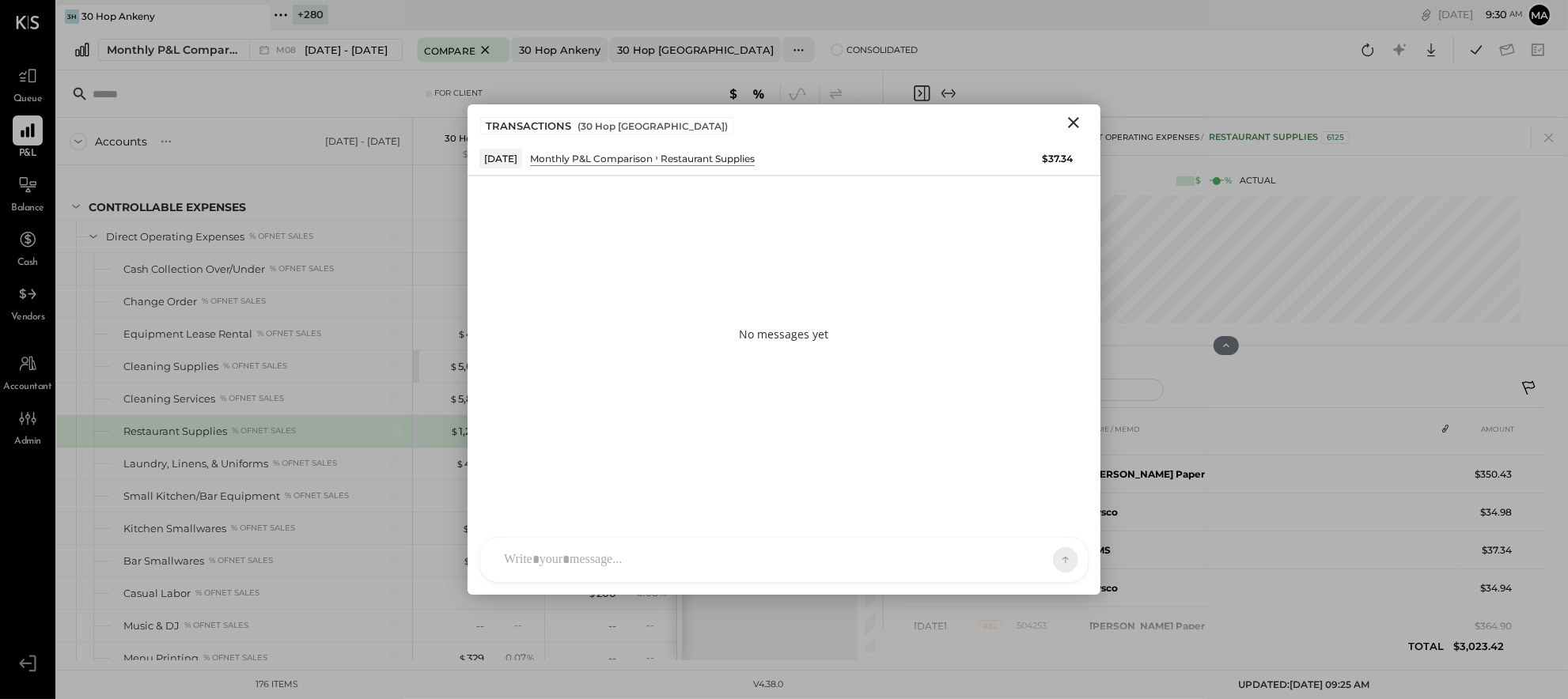
click at [890, 566] on div "AM [PERSON_NAME] MH [PERSON_NAME] ES [PERSON_NAME] TH [PERSON_NAME] DS [PERSON_…" at bounding box center [784, 559] width 610 height 46
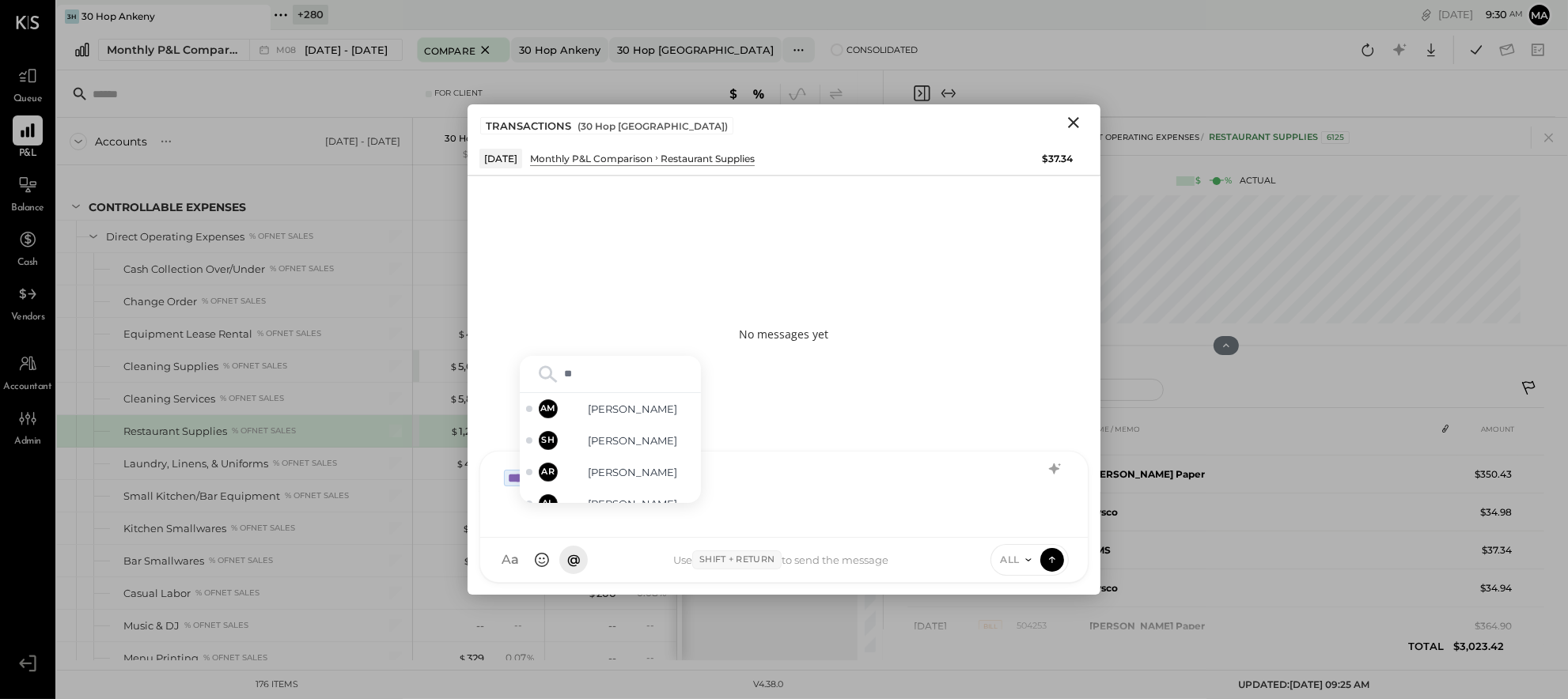
type input "***"
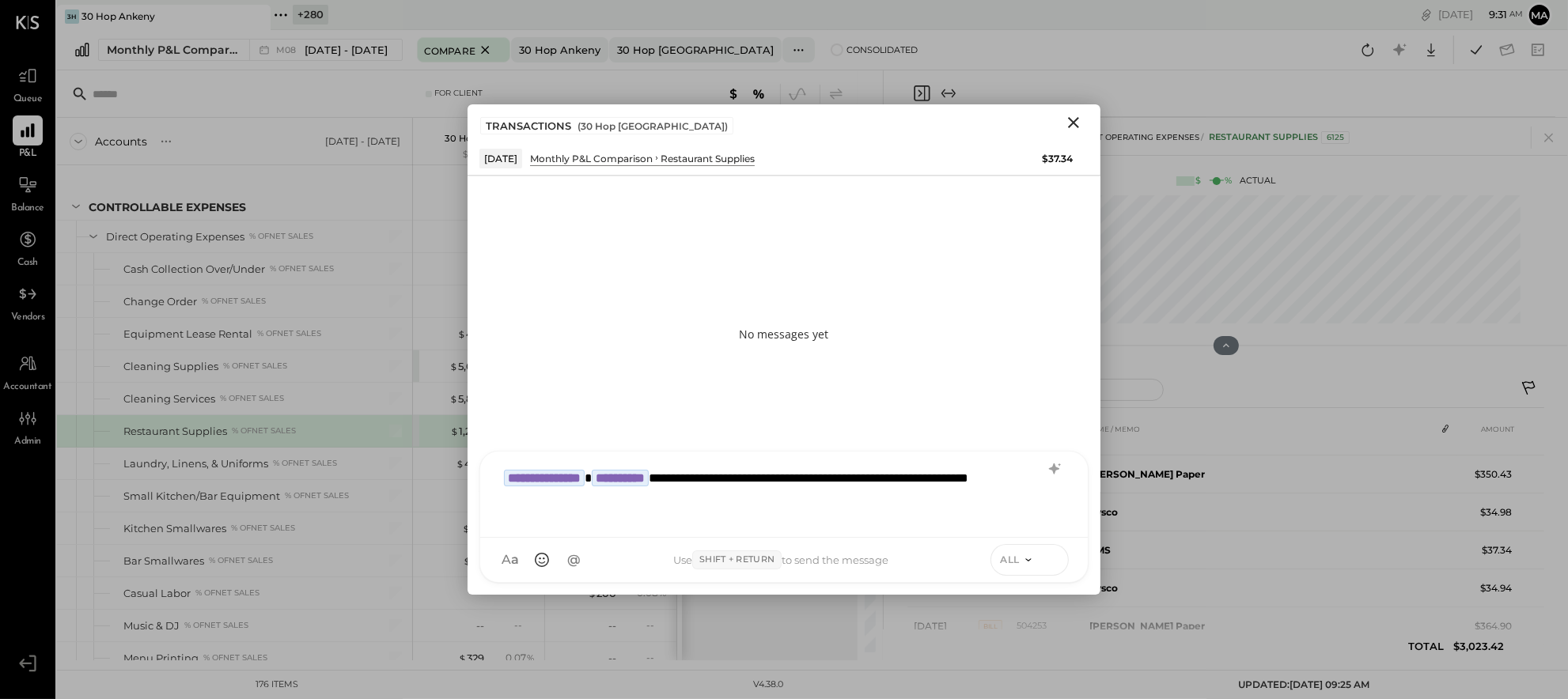
click at [1052, 557] on icon at bounding box center [1052, 560] width 1 height 7
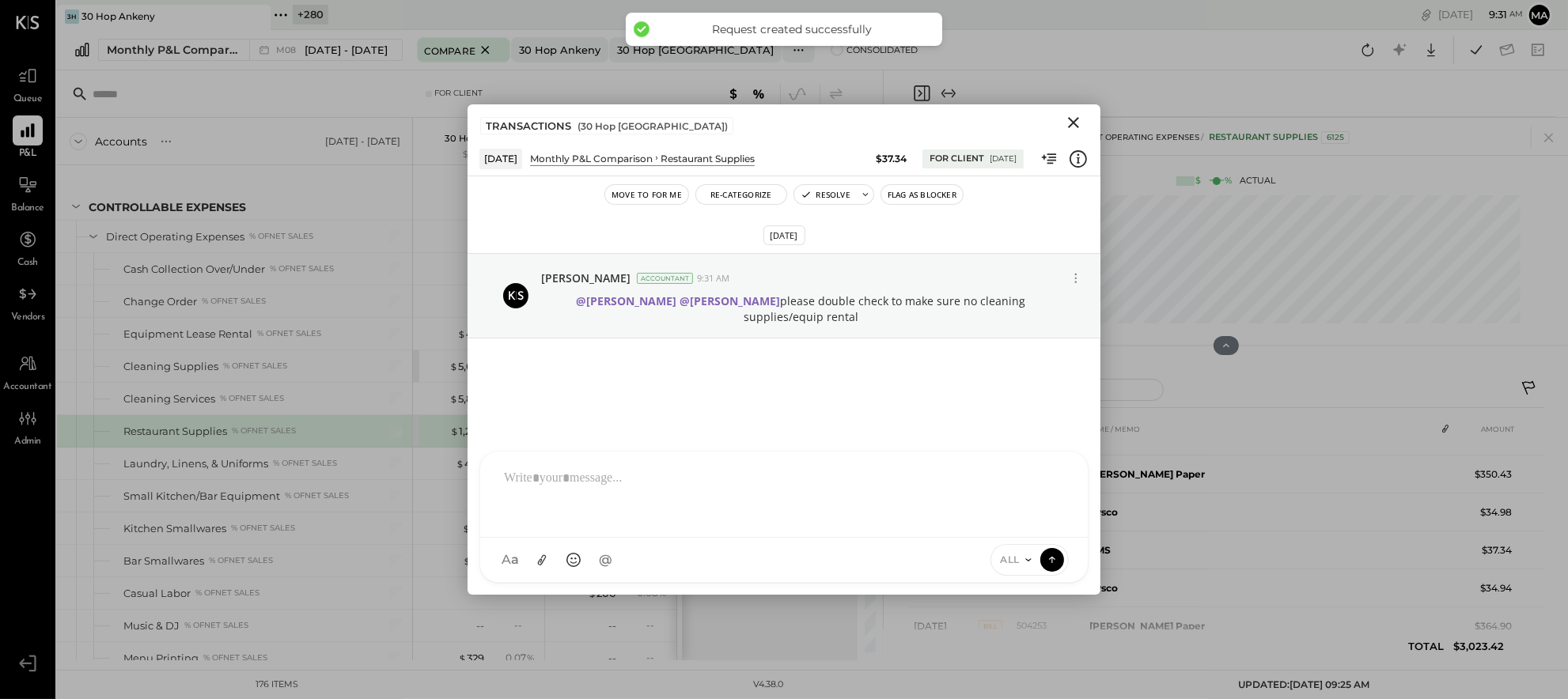
click at [1076, 119] on icon "Close" at bounding box center [1074, 123] width 11 height 11
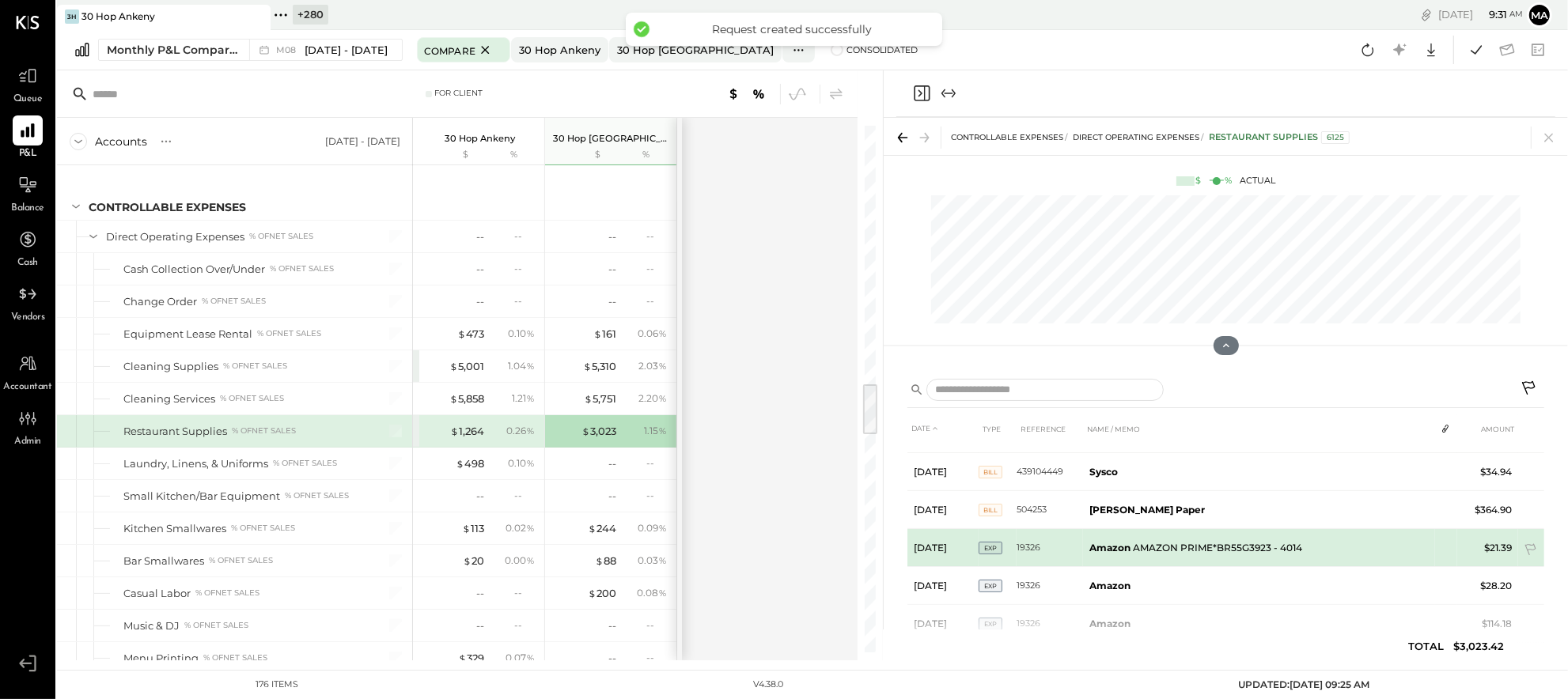
scroll to position [677, 0]
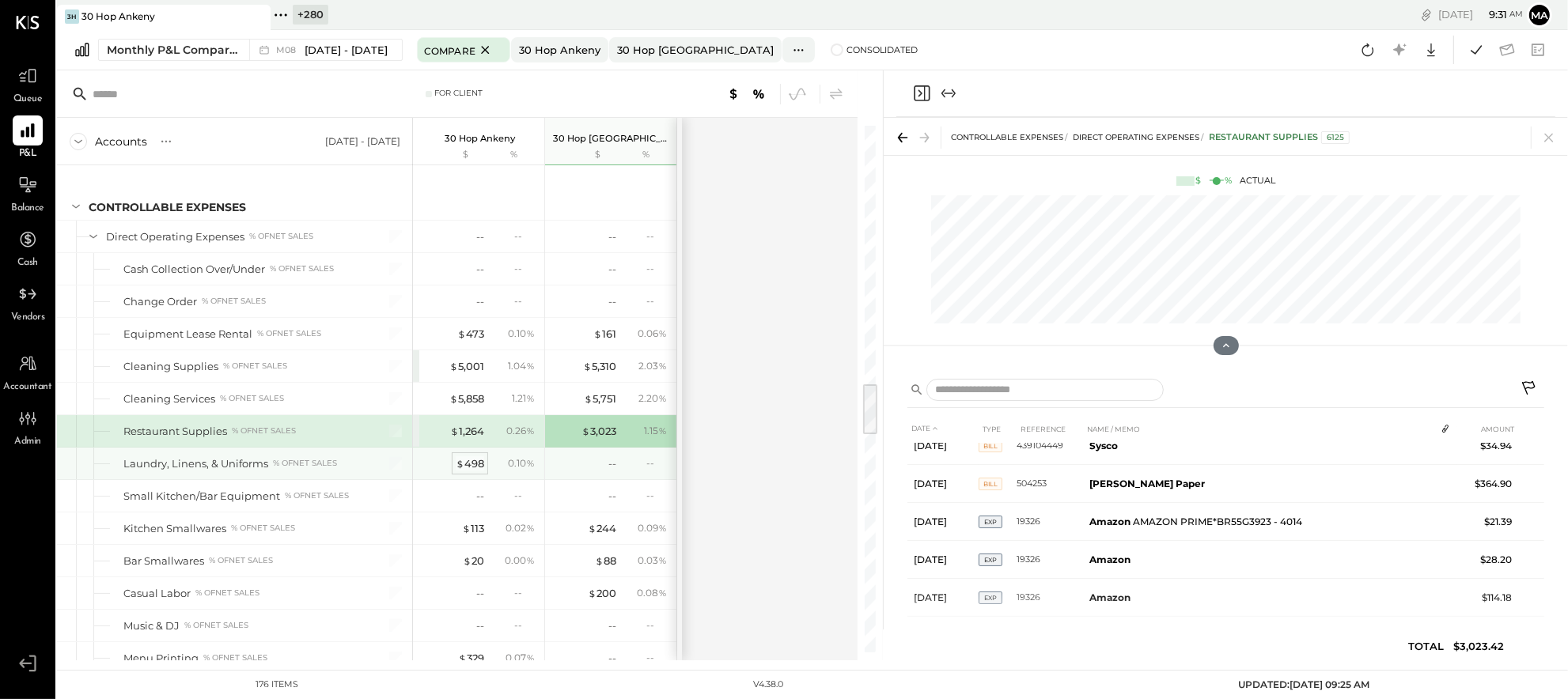
click at [456, 466] on span "$" at bounding box center [460, 464] width 8 height 13
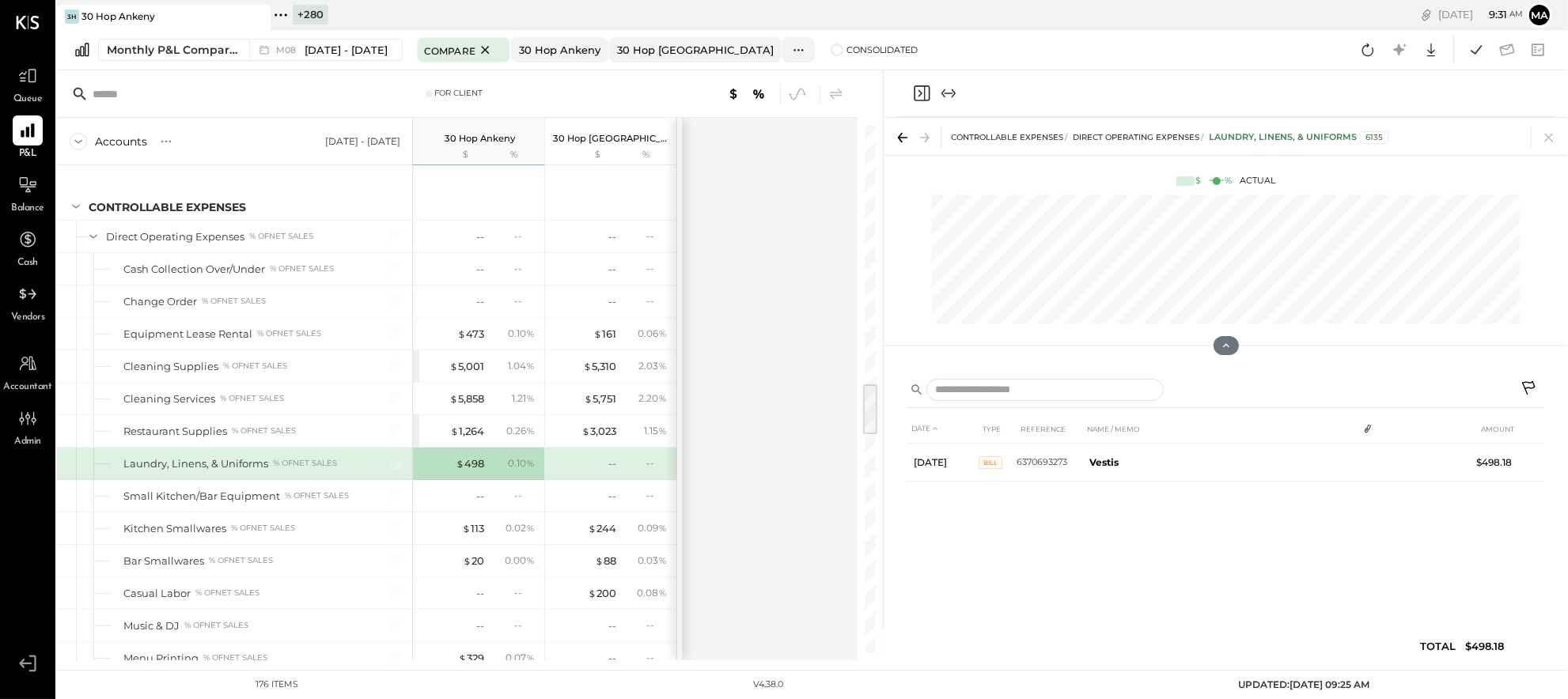
scroll to position [0, 0]
click at [612, 469] on div "--" at bounding box center [612, 464] width 7 height 15
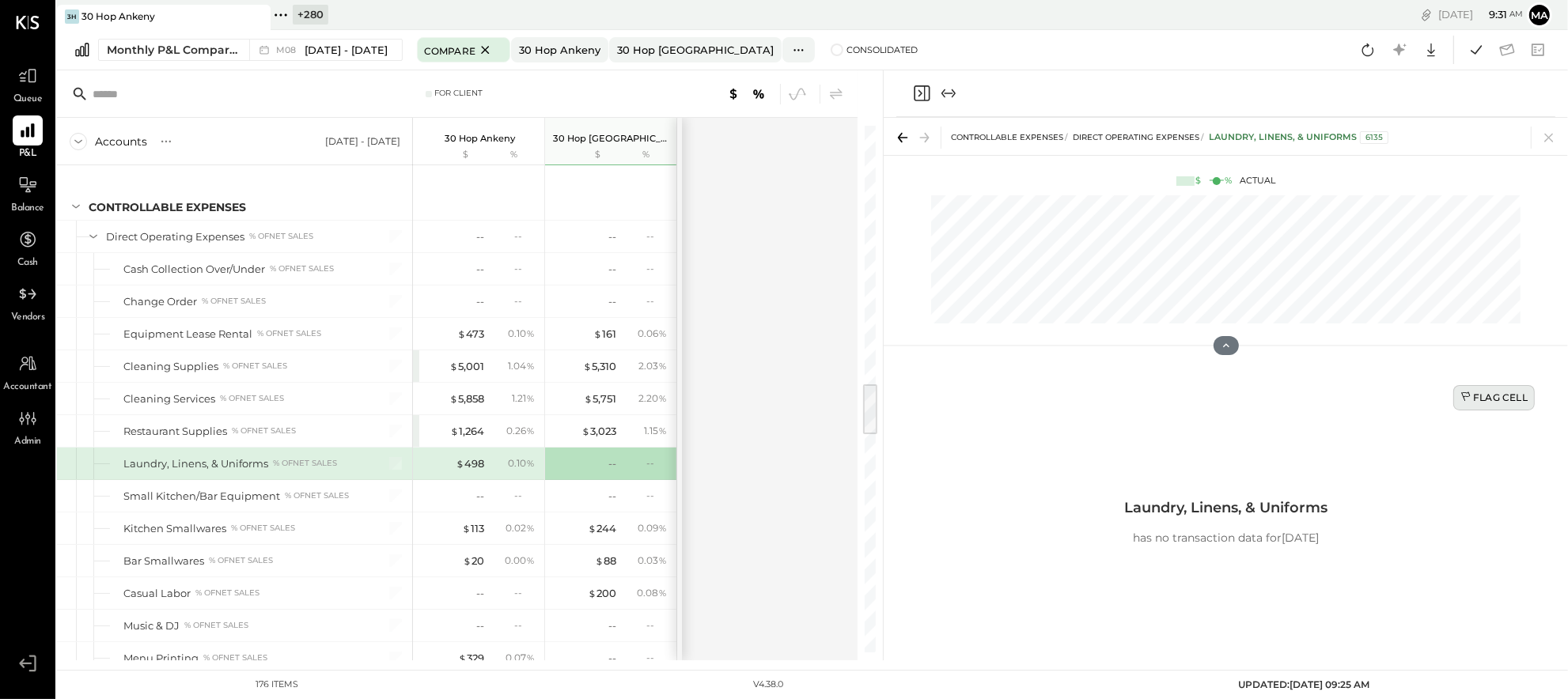
click at [1488, 396] on div "Flag Cell" at bounding box center [1494, 397] width 67 height 13
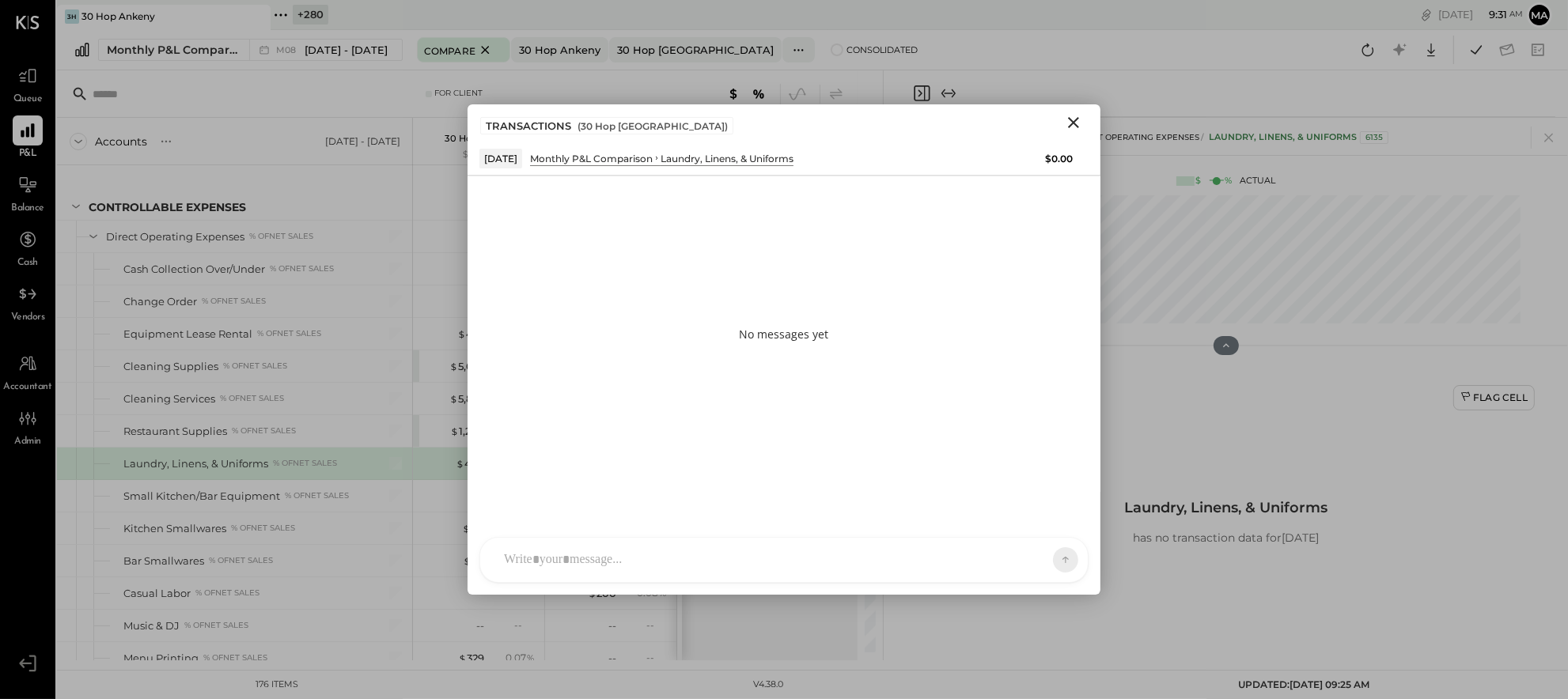
click at [885, 555] on div at bounding box center [784, 560] width 608 height 45
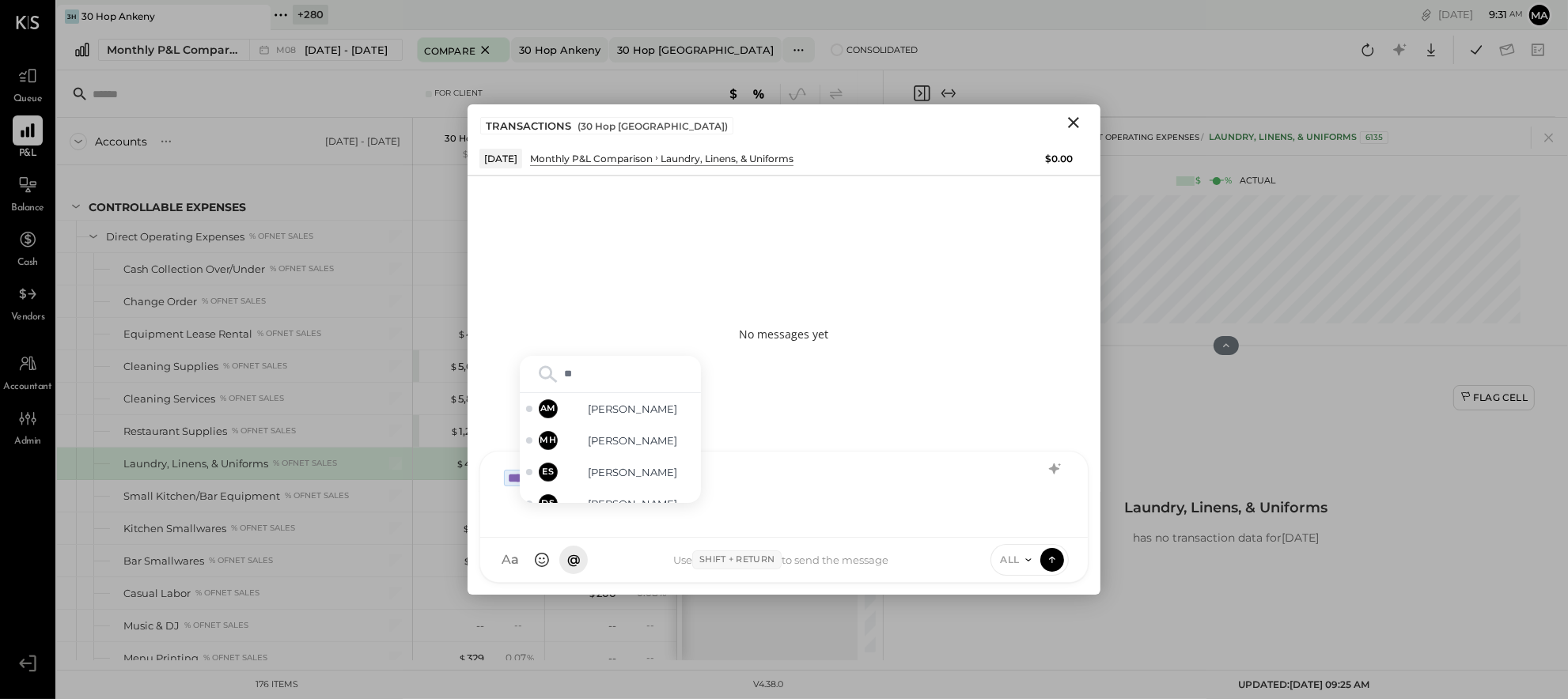
type input "***"
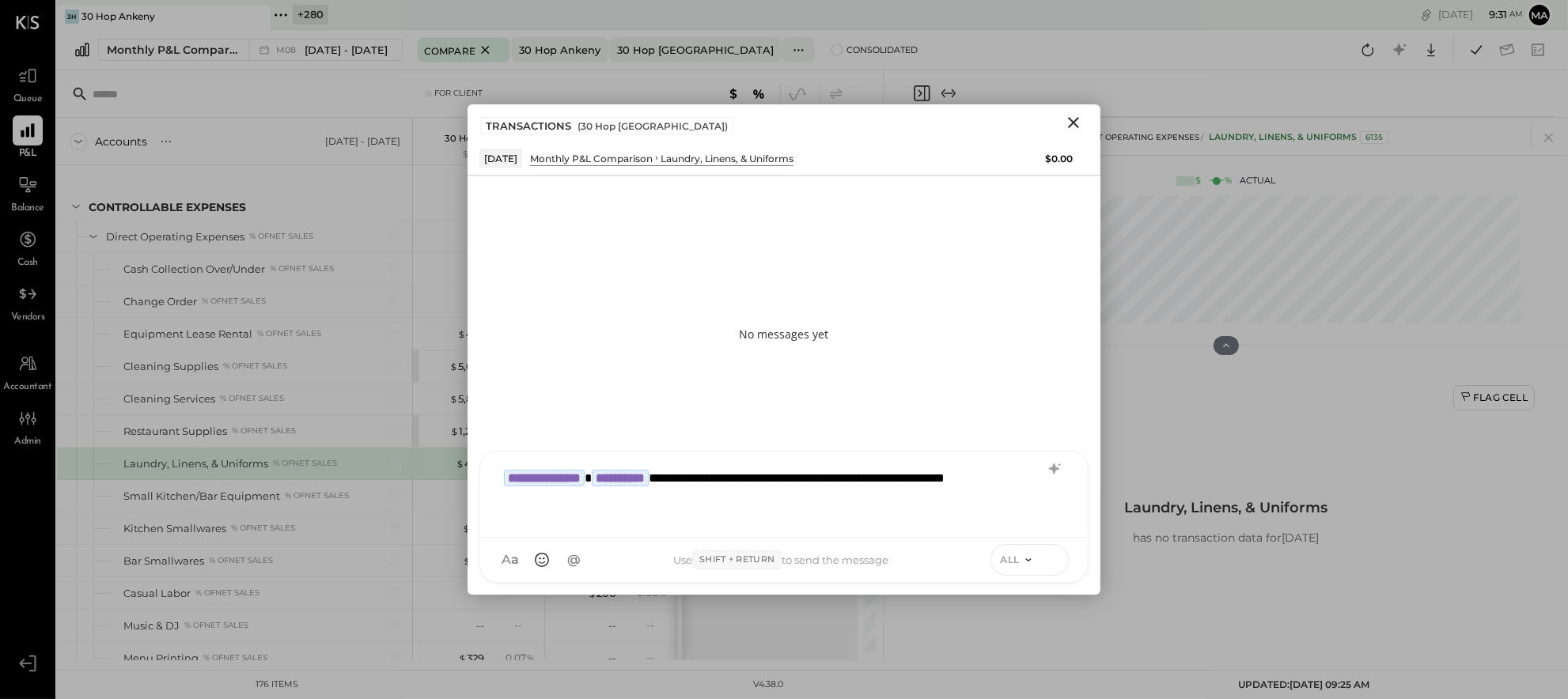
click at [1053, 558] on icon at bounding box center [1052, 559] width 14 height 16
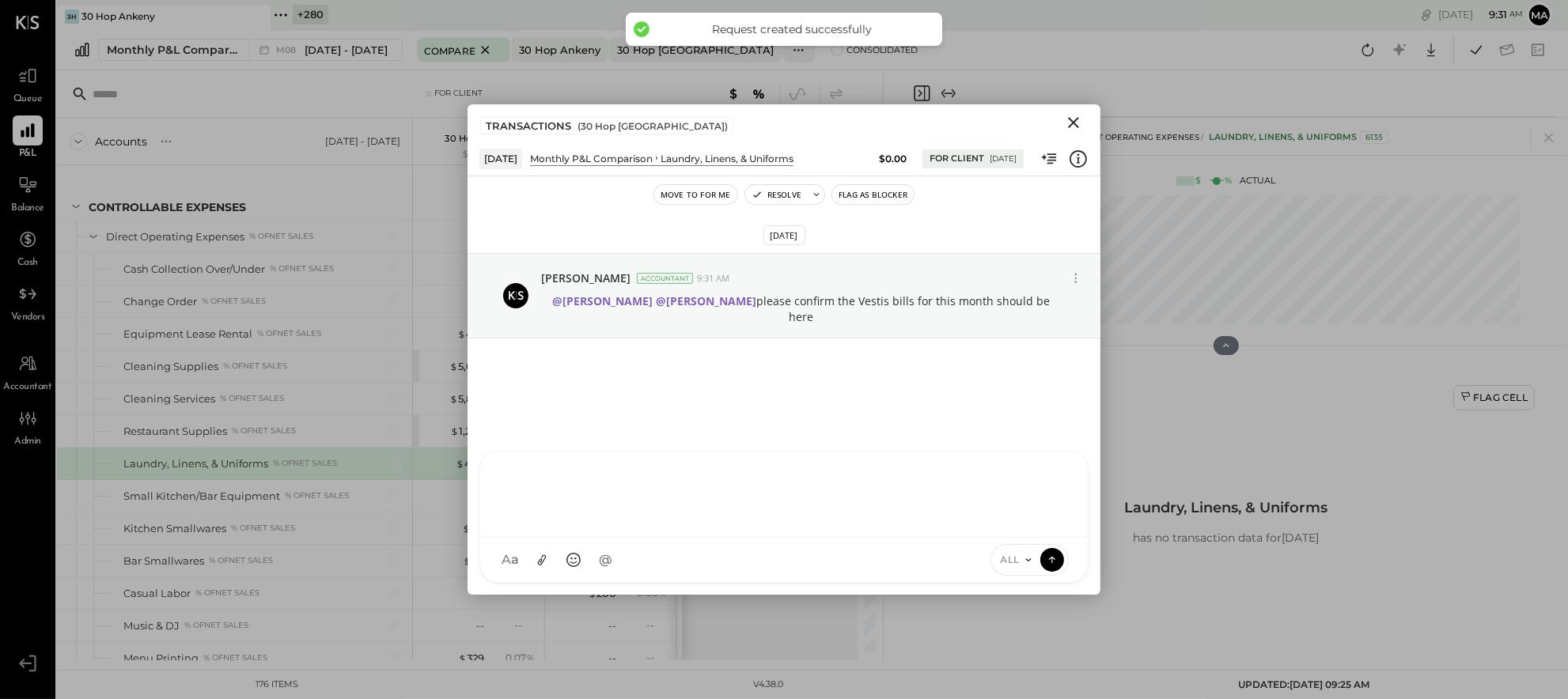
click at [1076, 118] on icon "Close" at bounding box center [1074, 122] width 19 height 19
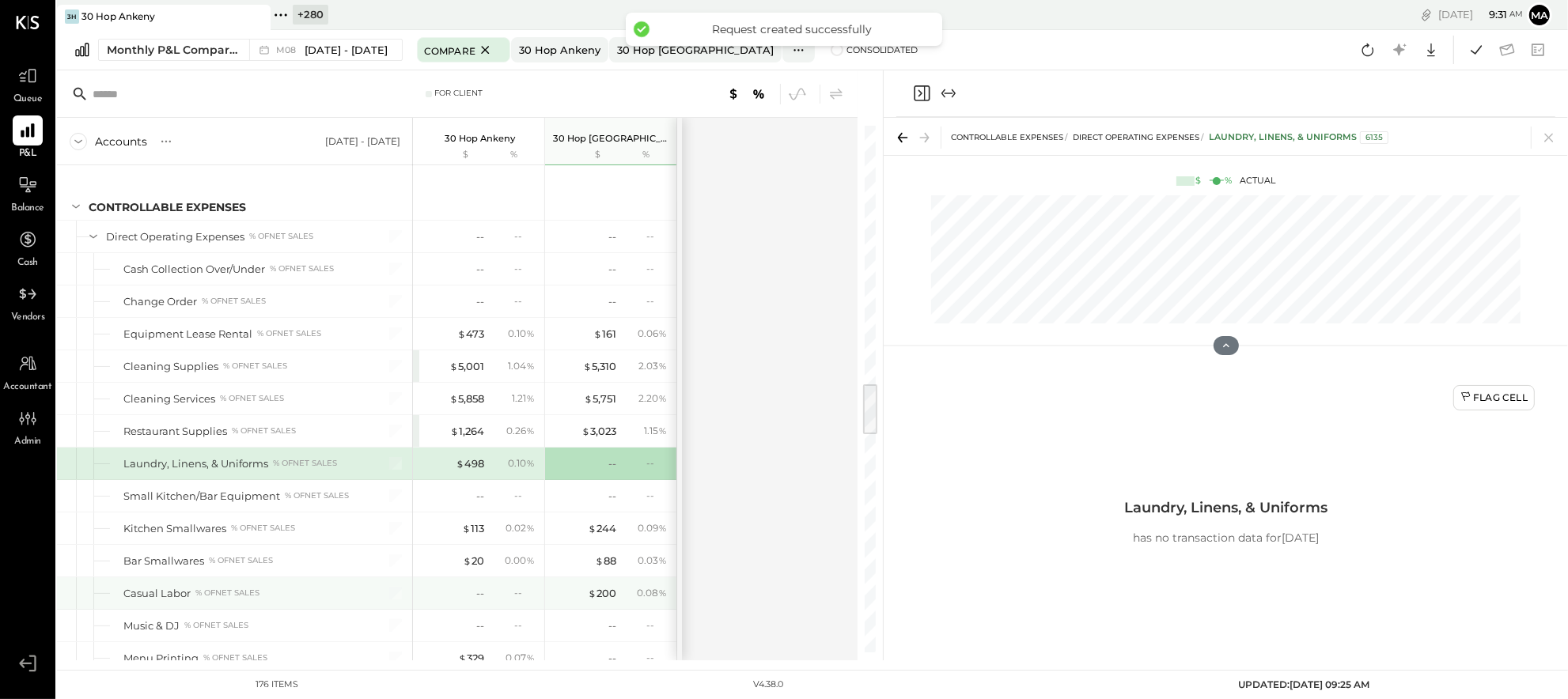
scroll to position [2774, 0]
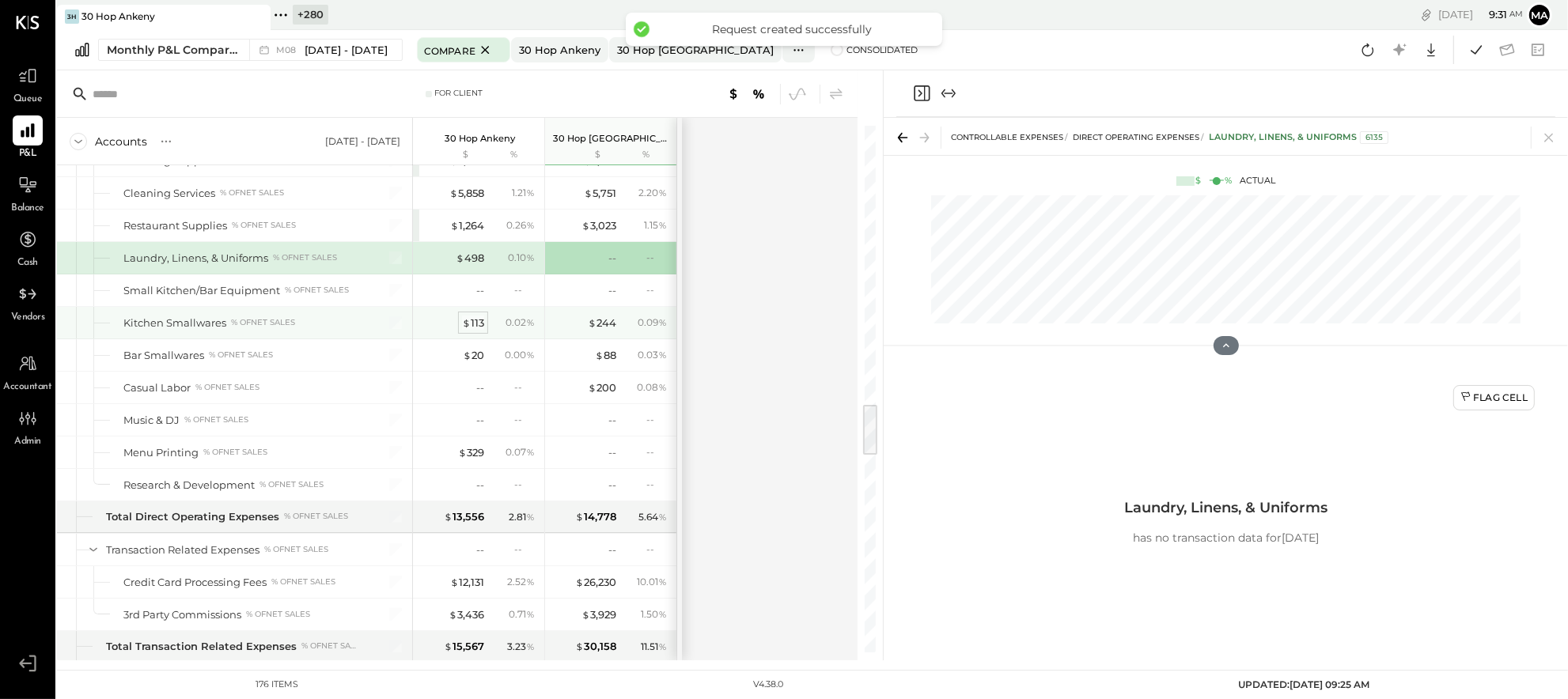
click at [471, 325] on div "$ 113" at bounding box center [474, 323] width 22 height 15
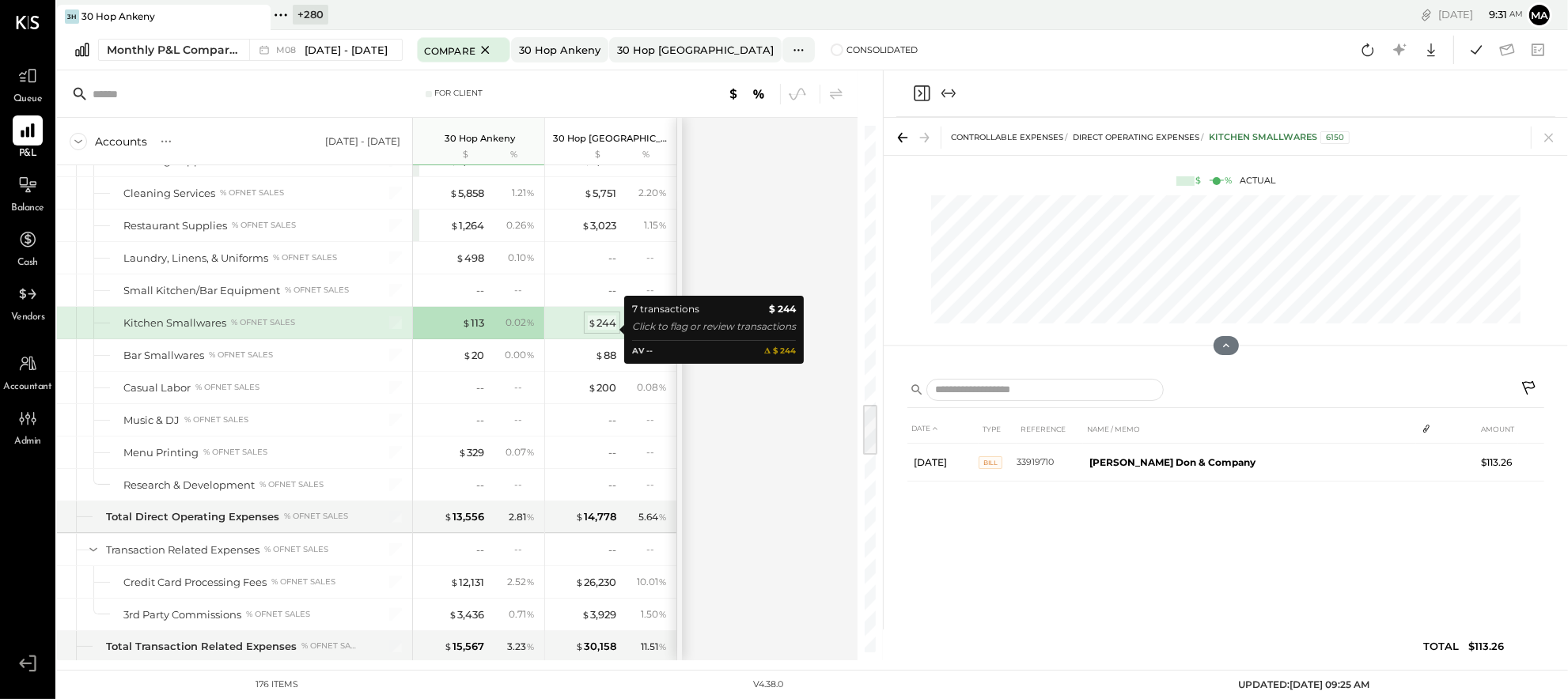
click at [602, 329] on div "$ 244" at bounding box center [602, 323] width 29 height 15
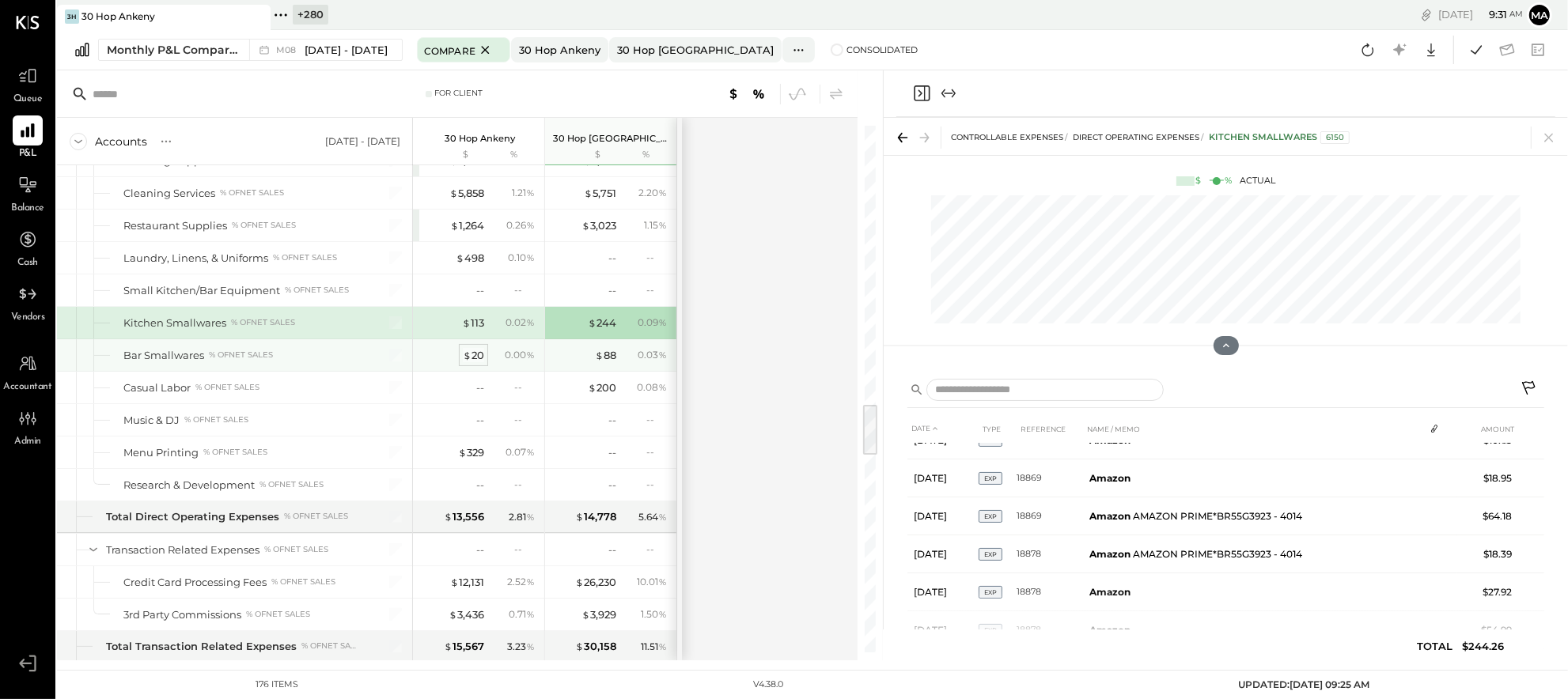
scroll to position [104, 0]
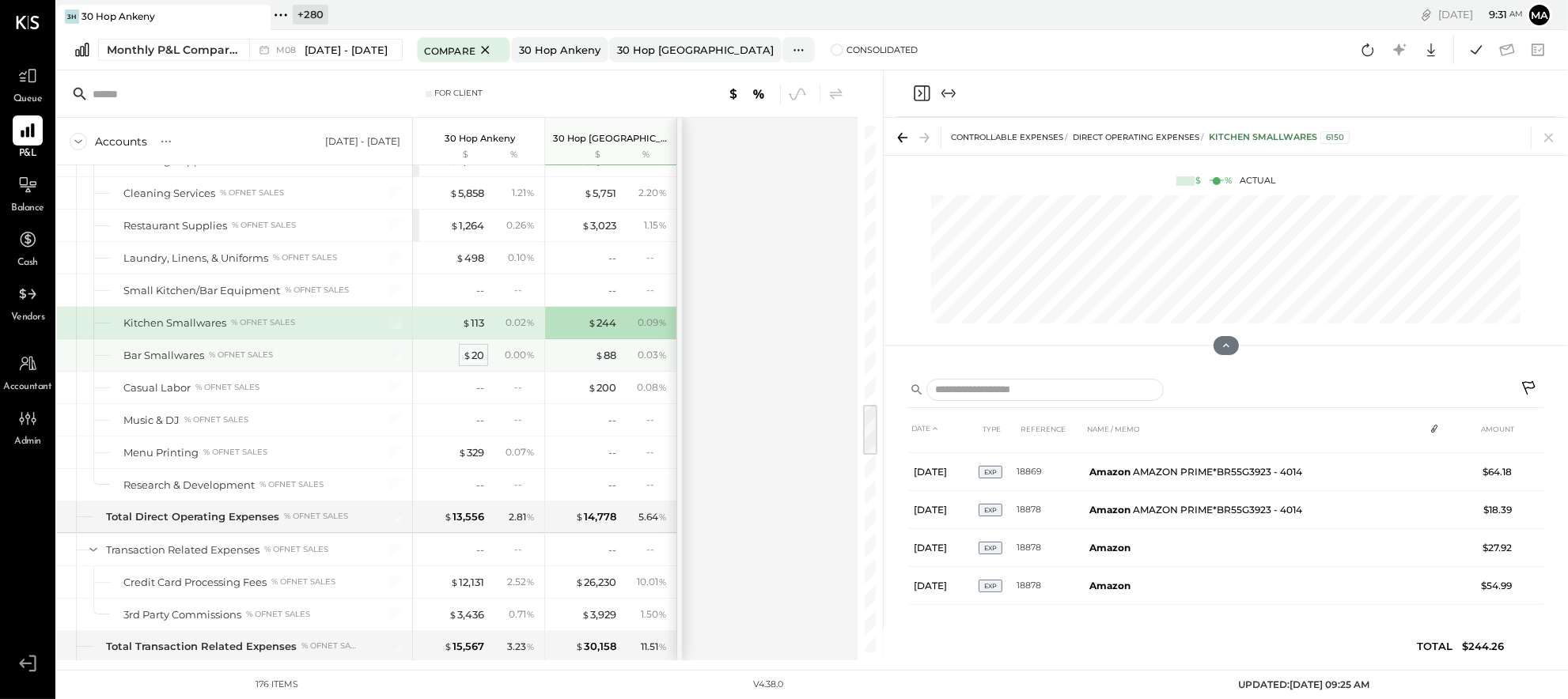
click at [474, 359] on div "$ 20" at bounding box center [474, 355] width 21 height 15
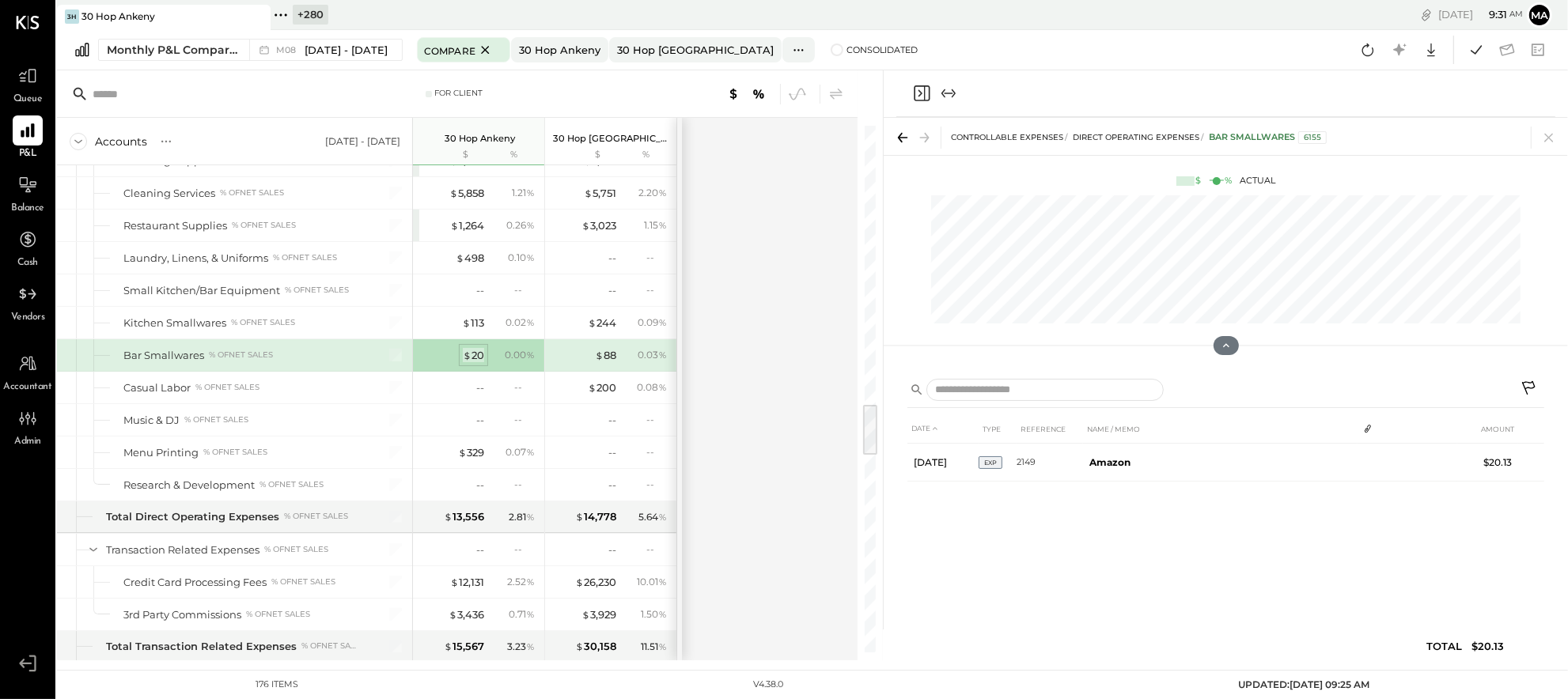
scroll to position [0, 0]
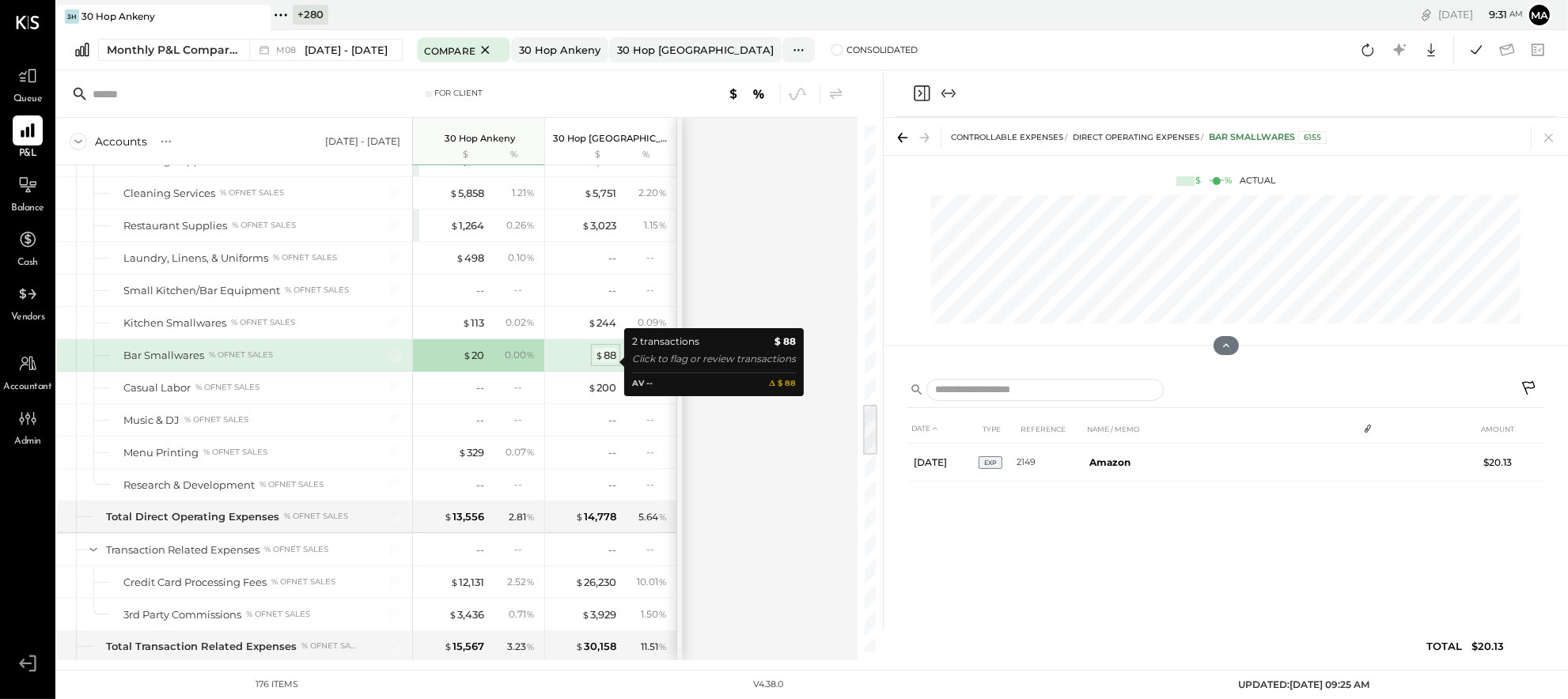
click at [605, 358] on div "$ 88" at bounding box center [605, 355] width 21 height 15
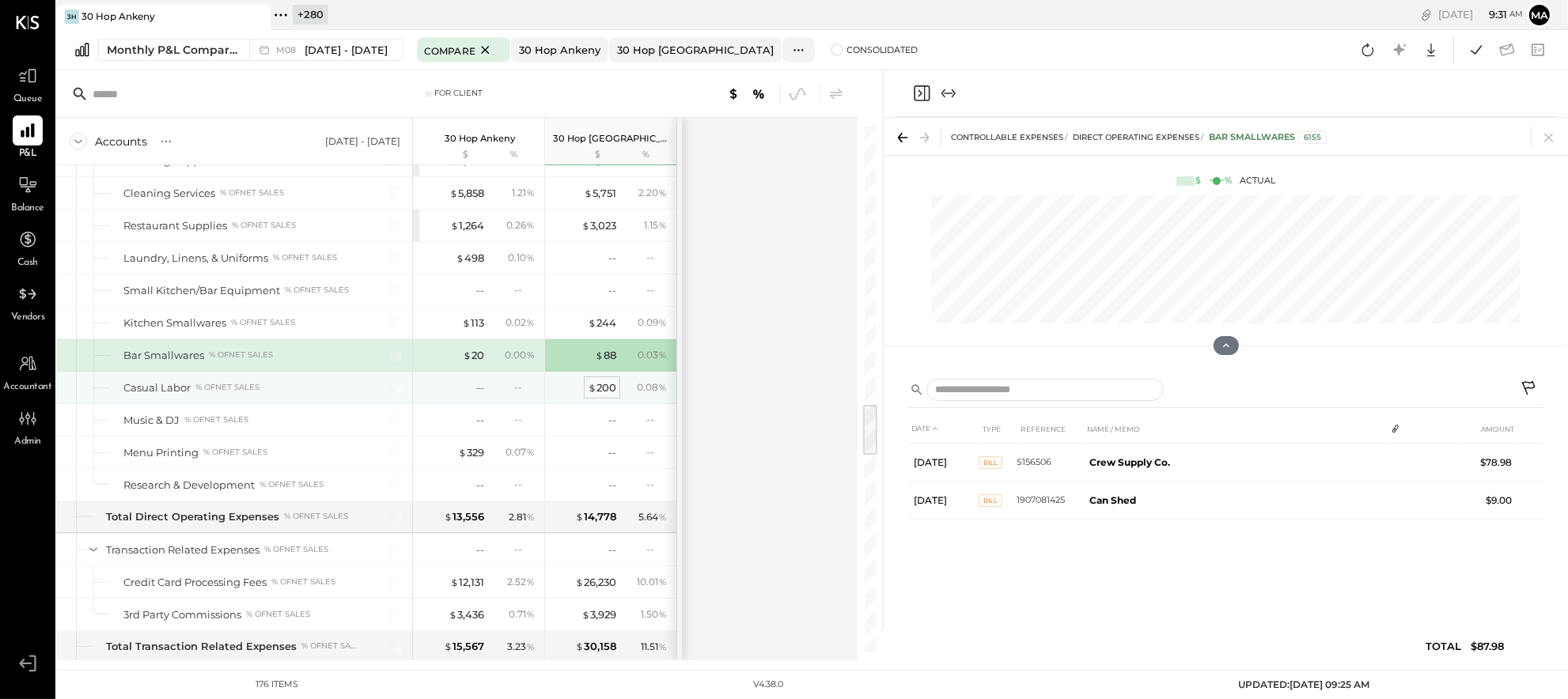
scroll to position [2775, 0]
click at [602, 395] on div "$ 200" at bounding box center [602, 387] width 29 height 15
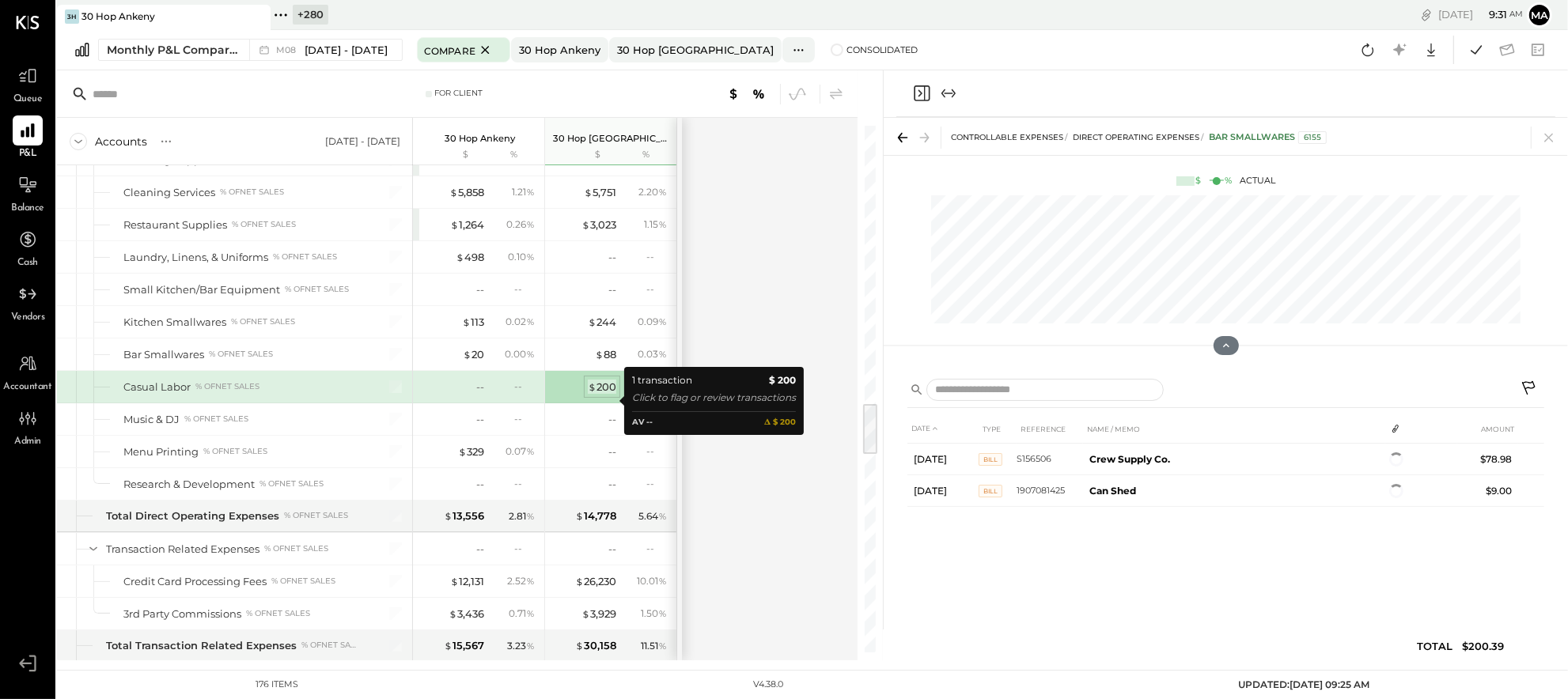
scroll to position [2770, 0]
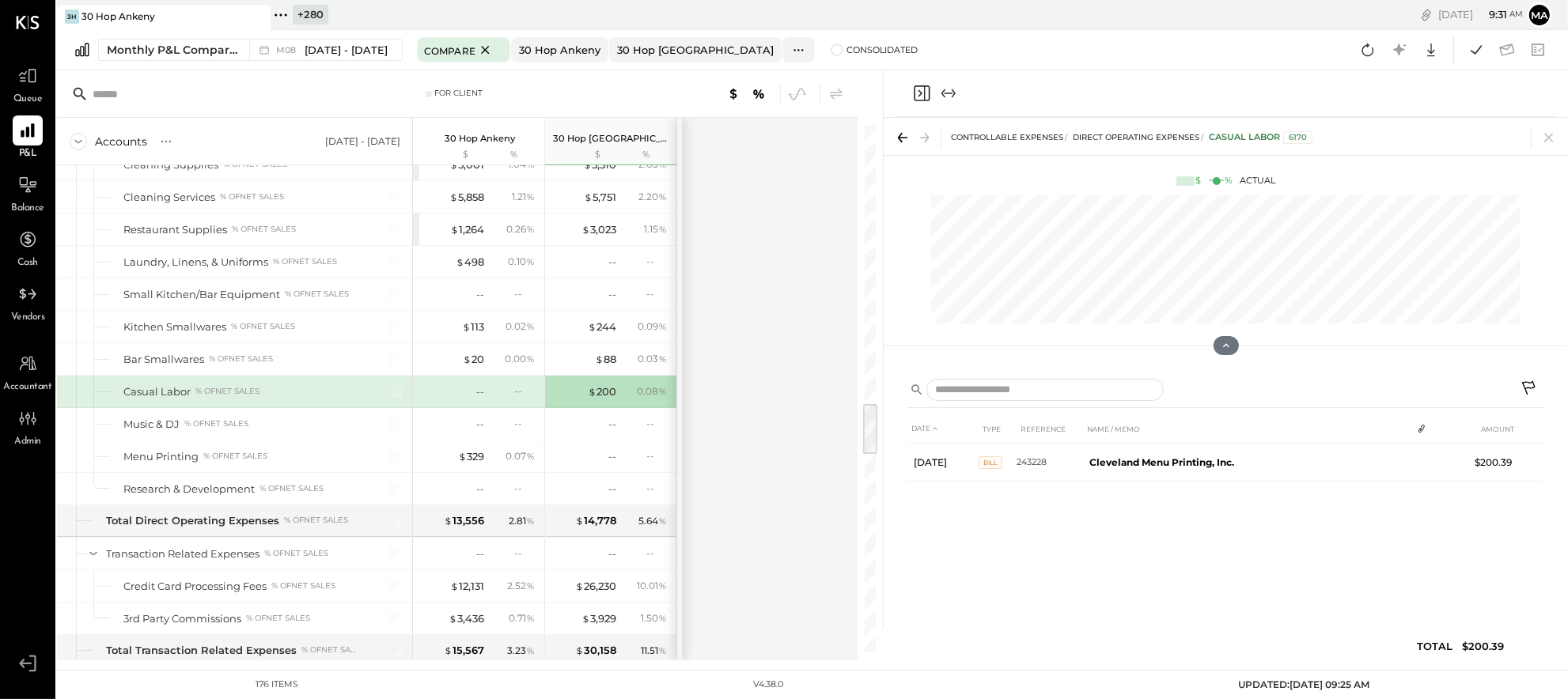
scroll to position [2769, 0]
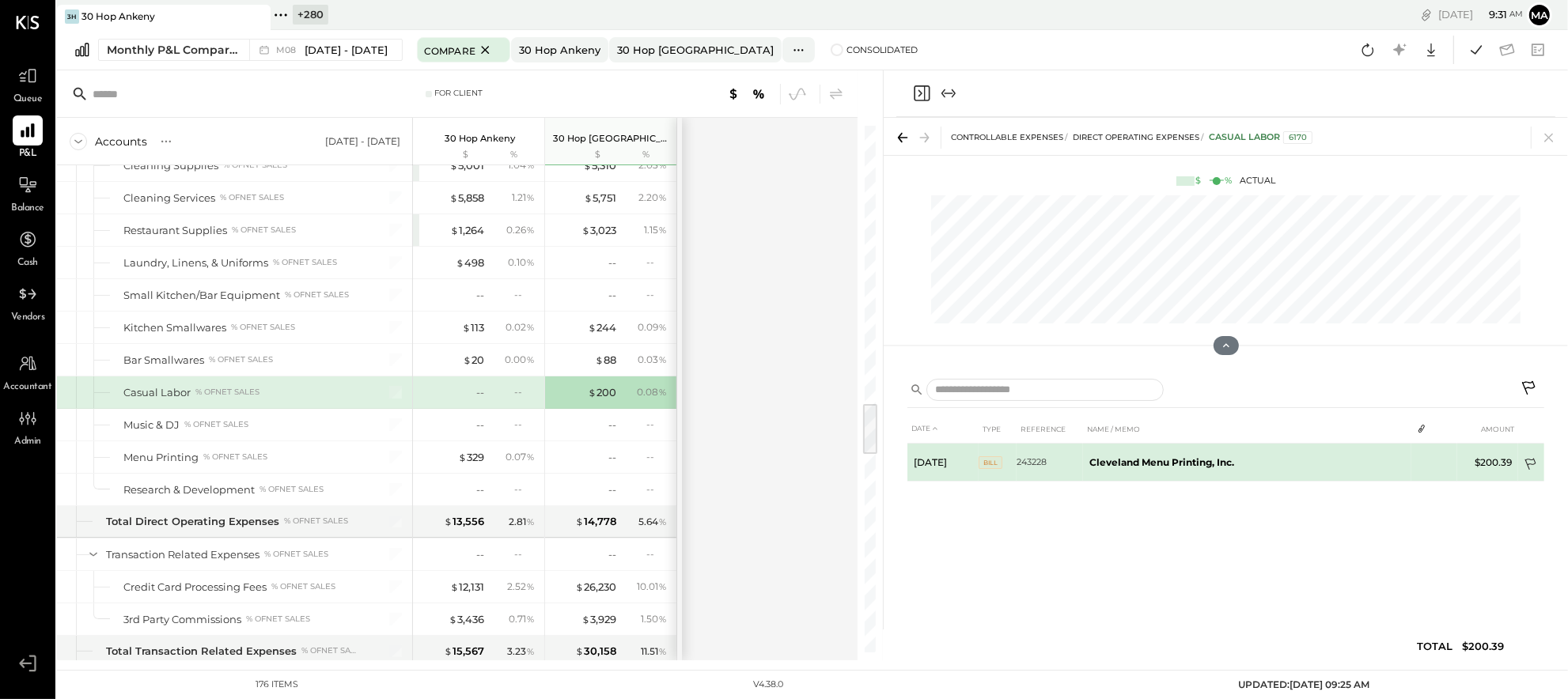
click at [1532, 460] on icon at bounding box center [1532, 465] width 16 height 16
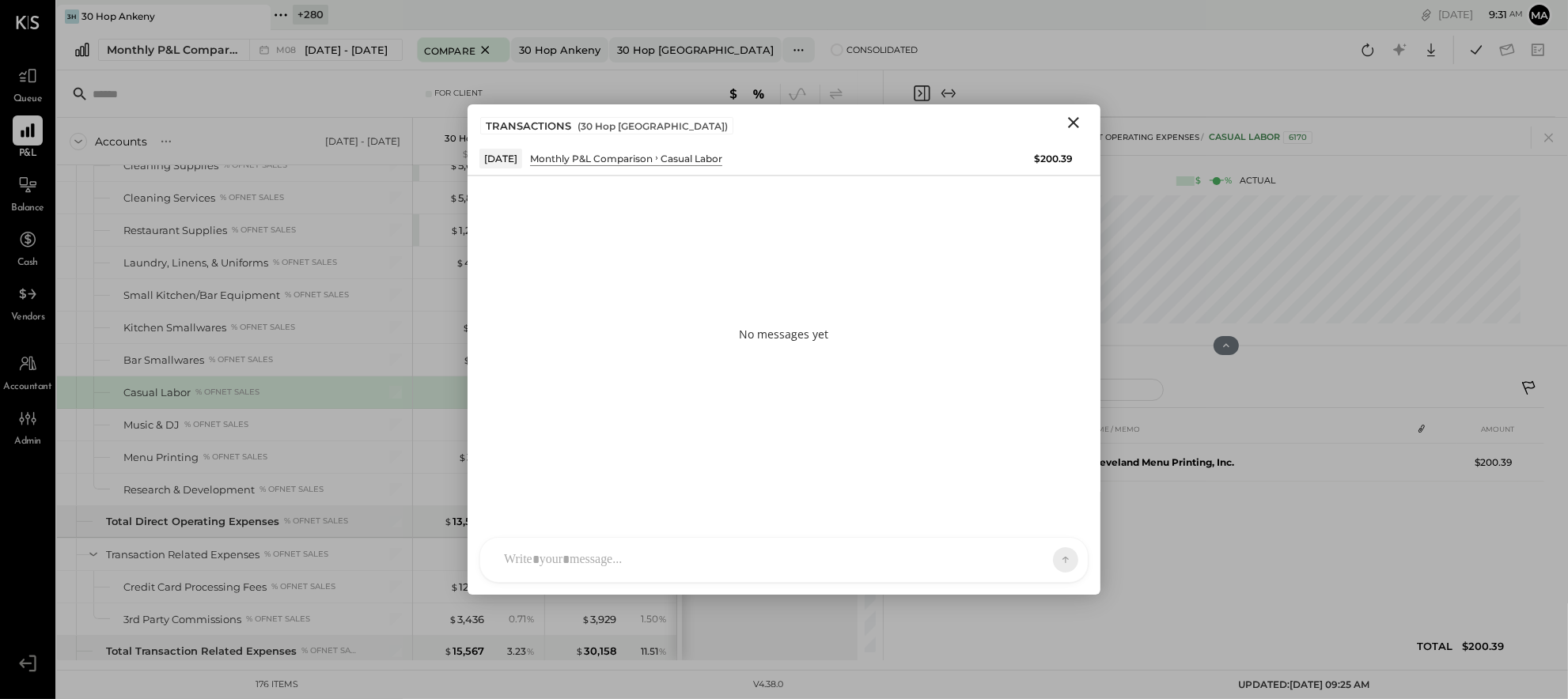
click at [776, 556] on div "AM [PERSON_NAME] MH [PERSON_NAME] ES [PERSON_NAME] TH [PERSON_NAME] DS [PERSON_…" at bounding box center [784, 559] width 610 height 46
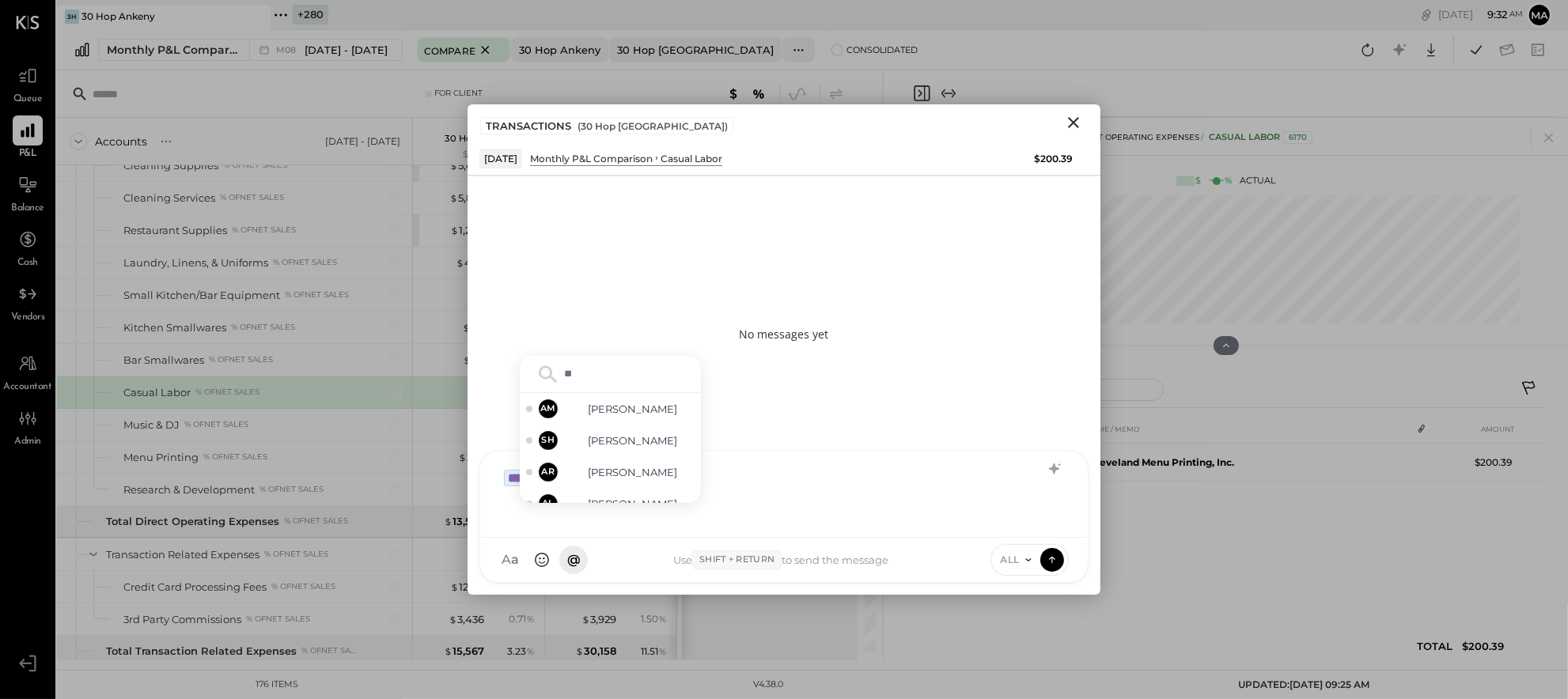
type input "***"
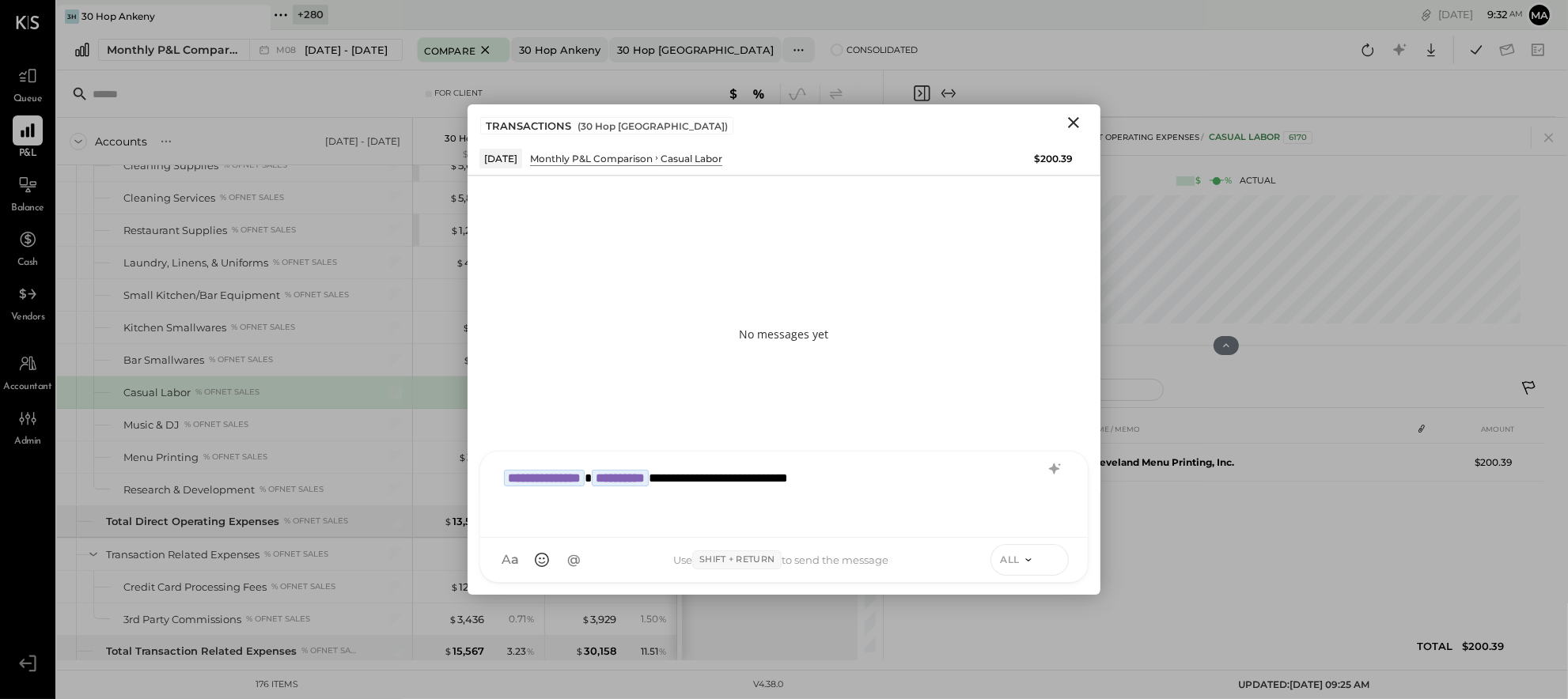
click at [1052, 559] on icon at bounding box center [1052, 560] width 1 height 7
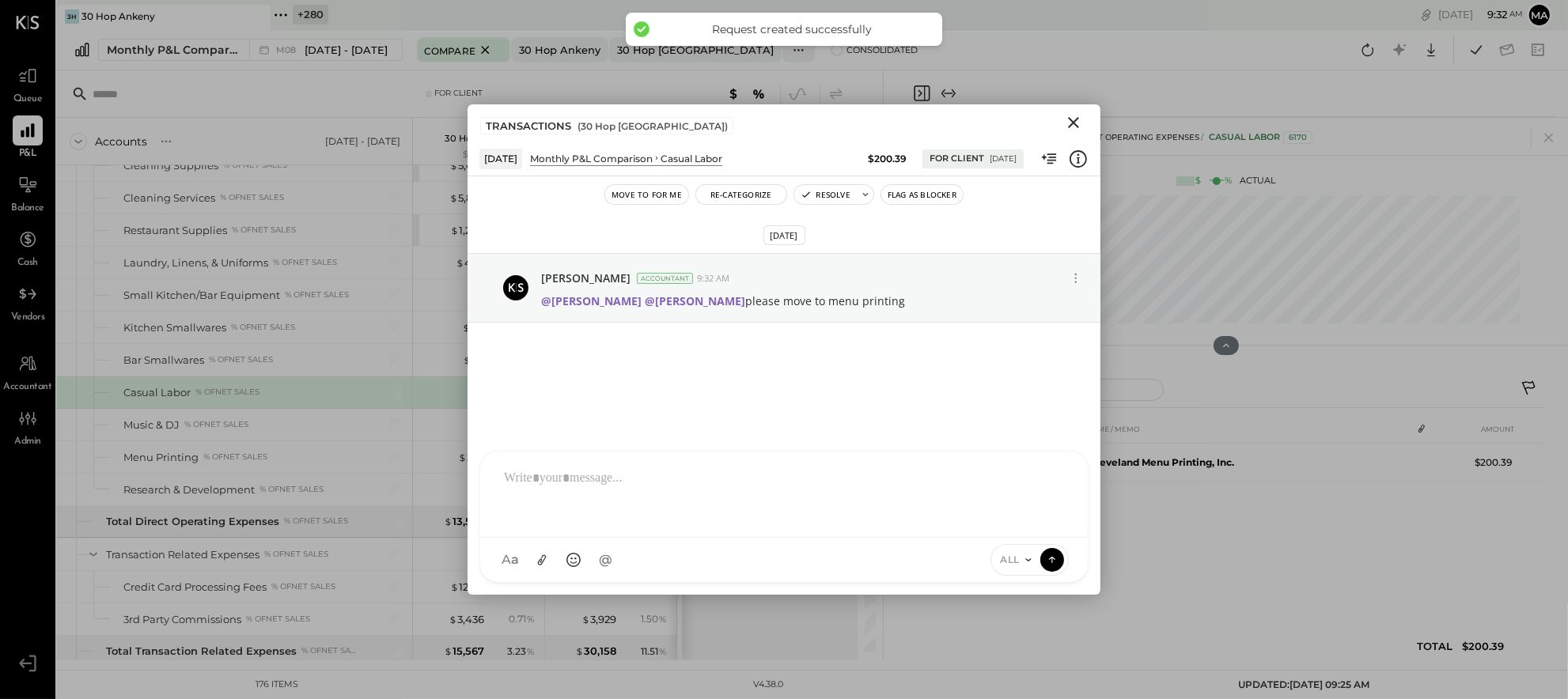
click at [1073, 121] on icon "Close" at bounding box center [1074, 123] width 11 height 11
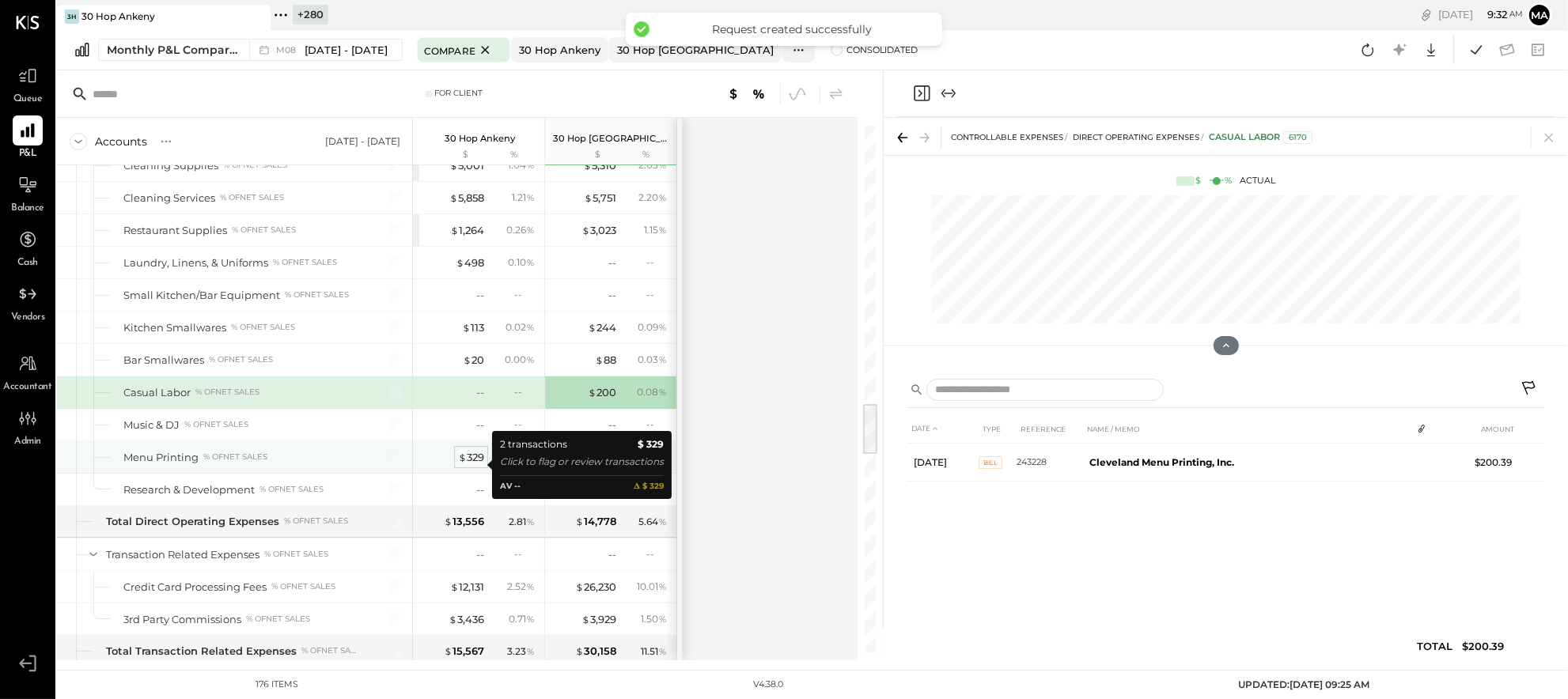
click at [470, 463] on div "$ 329" at bounding box center [471, 458] width 26 height 15
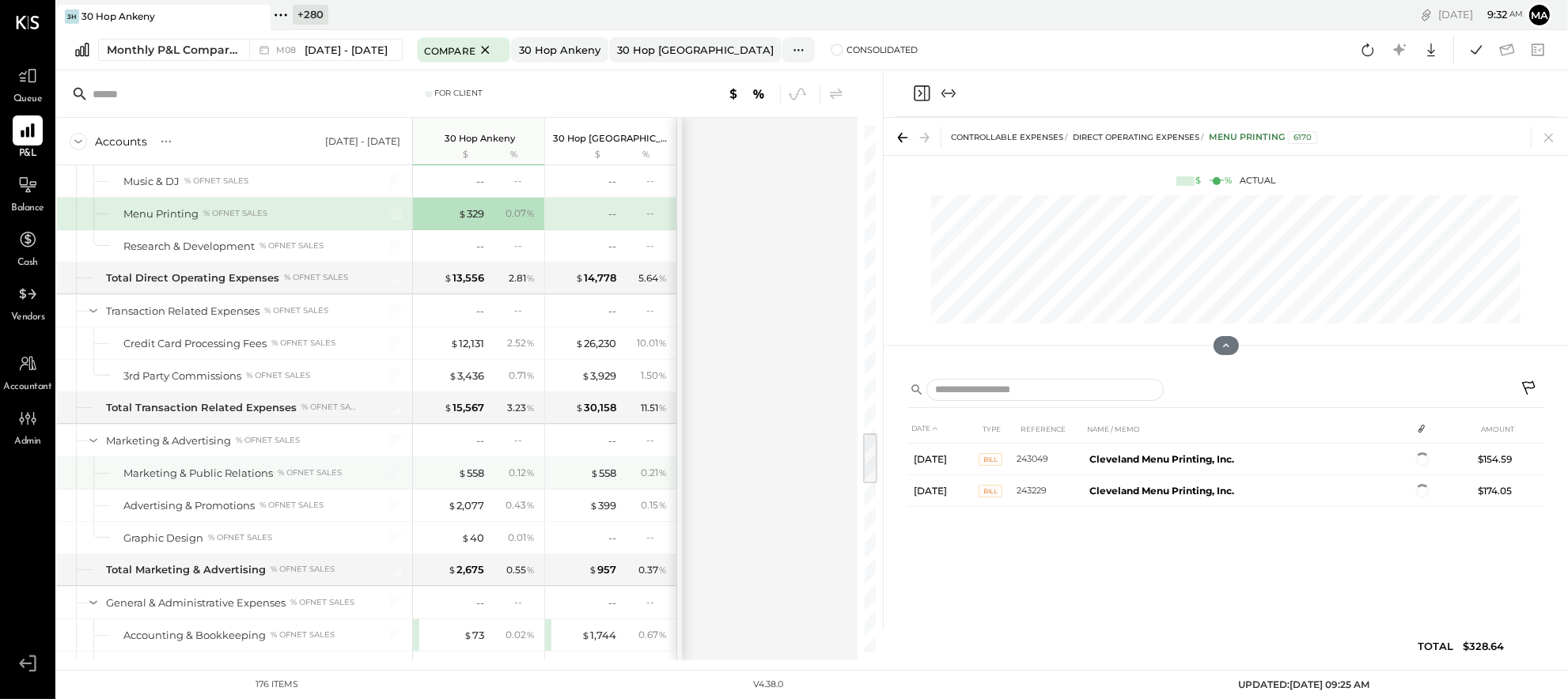
scroll to position [3057, 0]
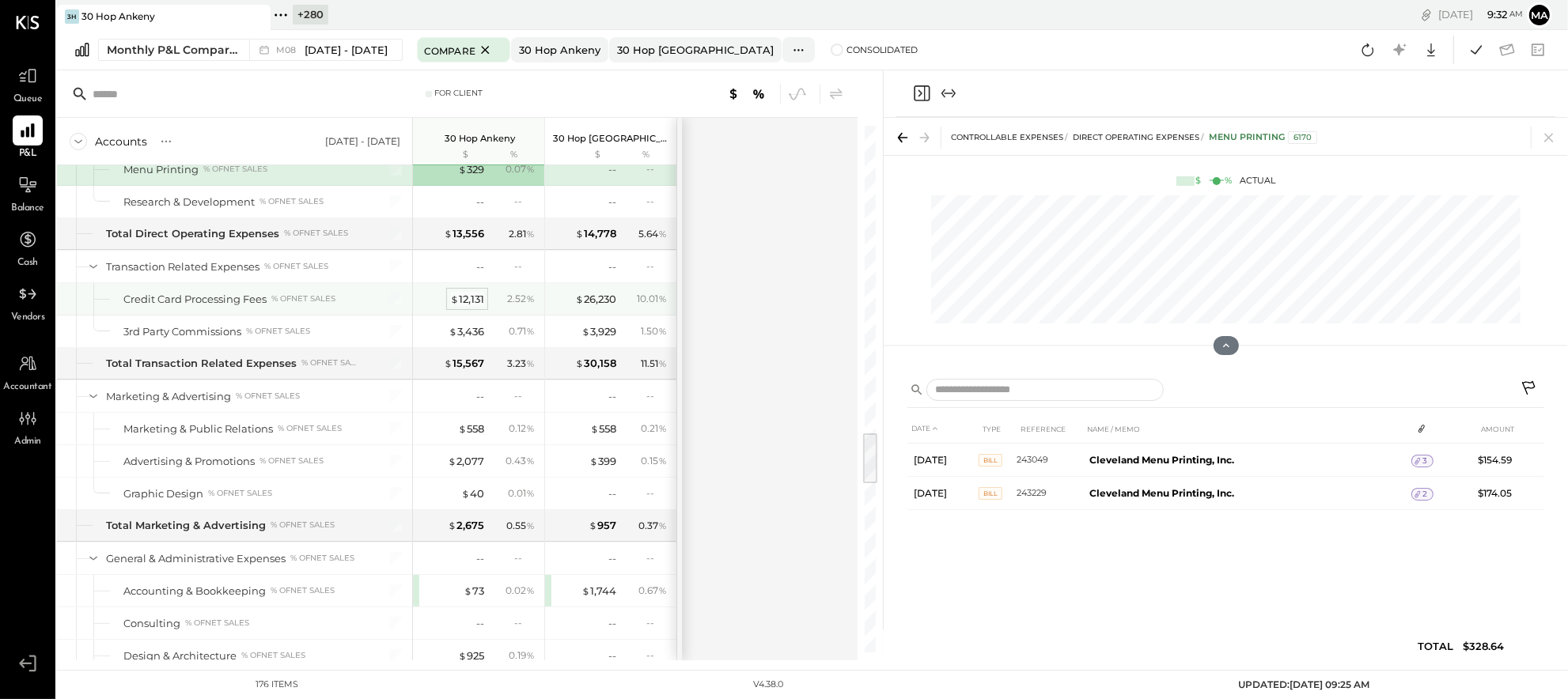
click at [463, 301] on div "$ 12,131" at bounding box center [467, 299] width 34 height 15
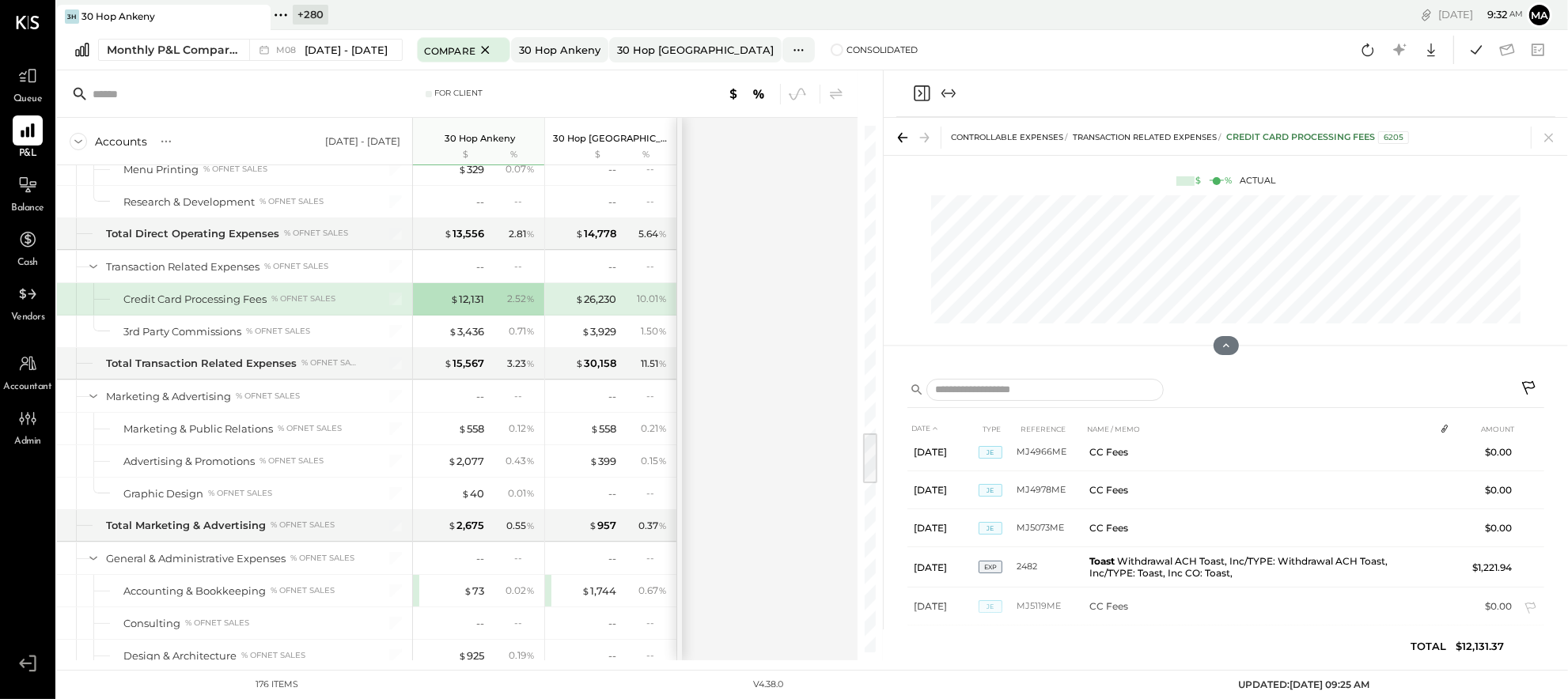
scroll to position [579, 0]
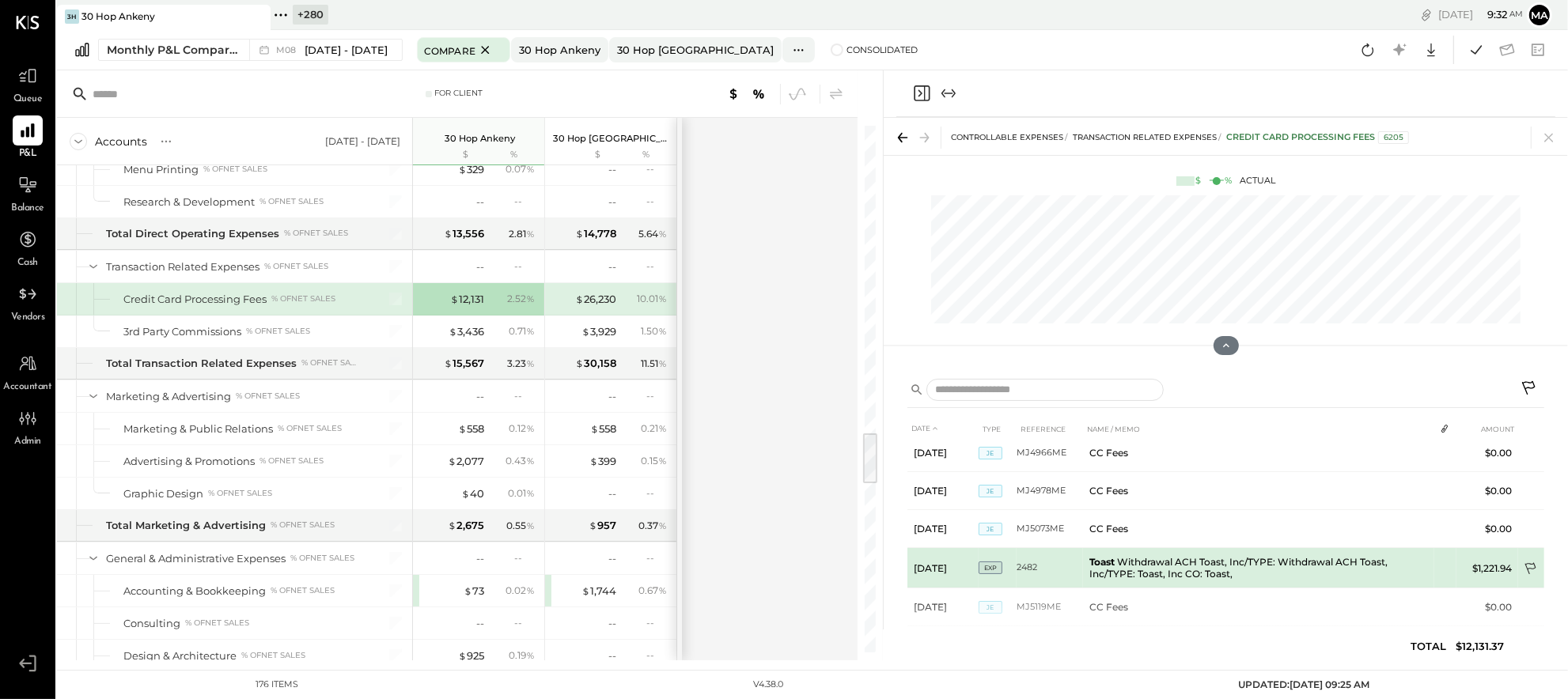
click at [1527, 565] on icon at bounding box center [1531, 569] width 11 height 12
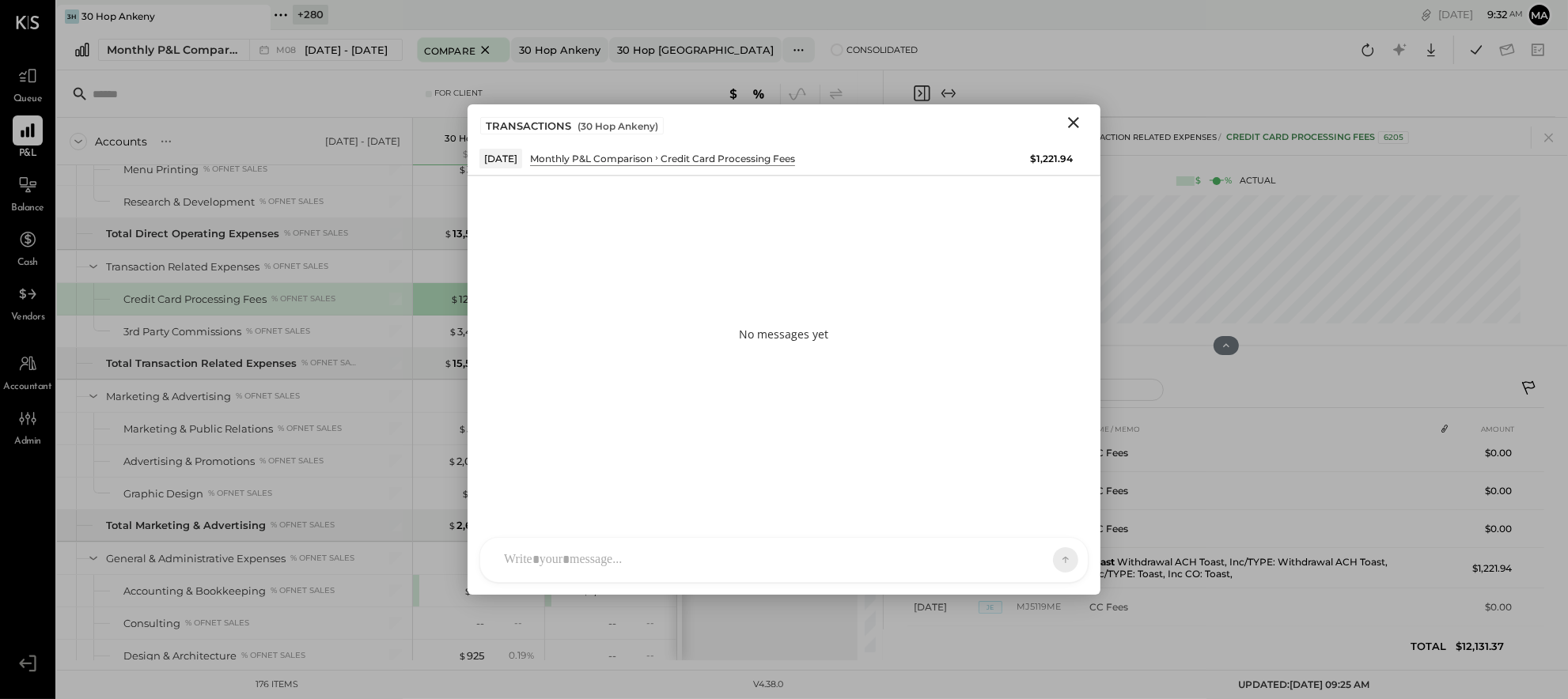
click at [913, 563] on div "AM [PERSON_NAME] MH [PERSON_NAME] ES [PERSON_NAME] TH [PERSON_NAME] DS [PERSON_…" at bounding box center [784, 559] width 610 height 46
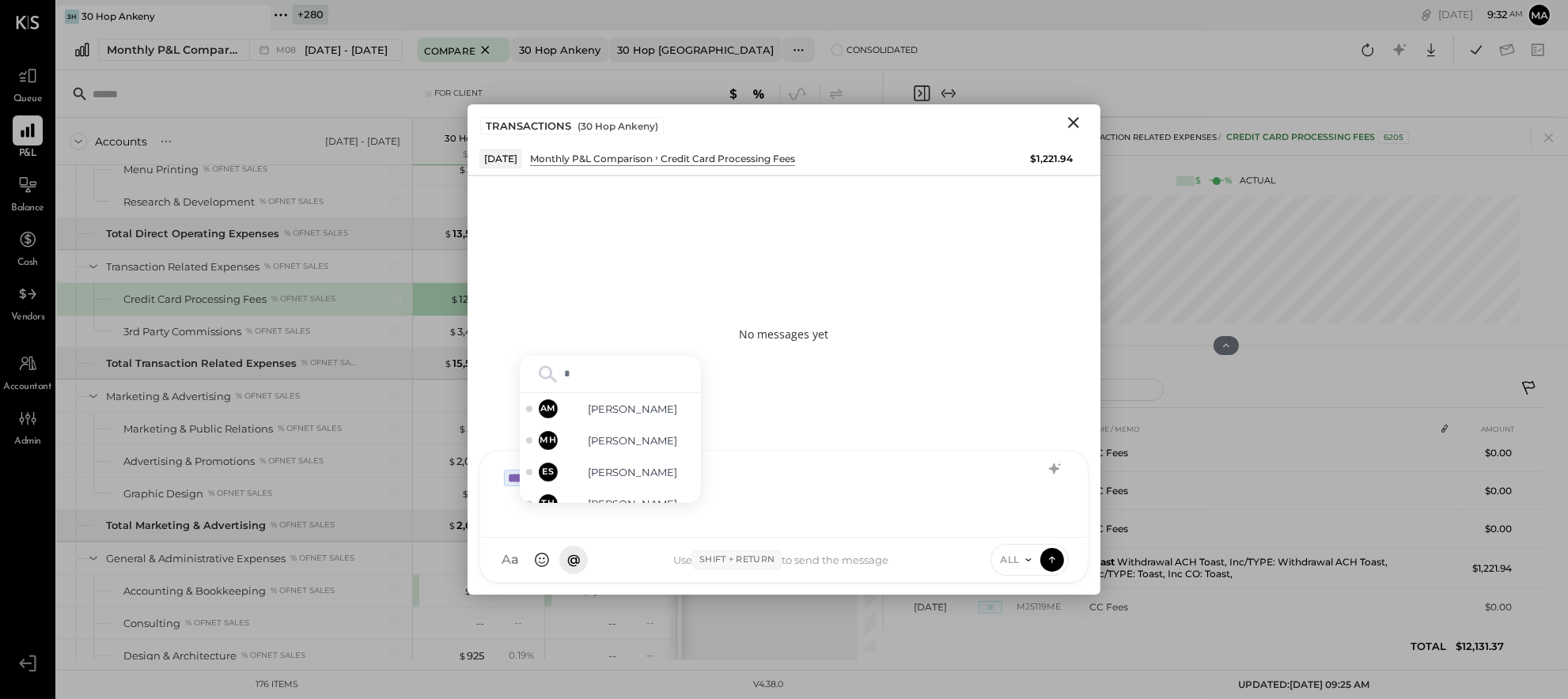
type input "**"
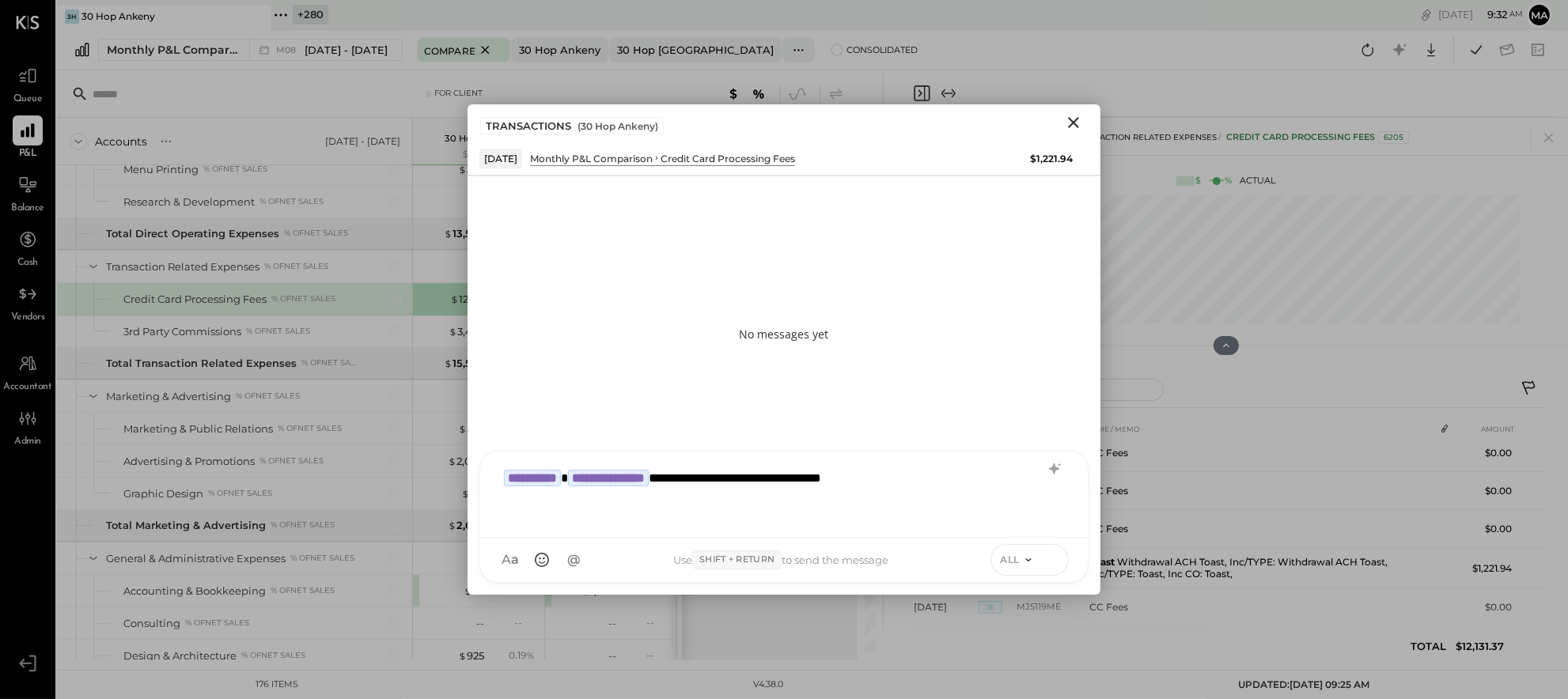
click at [1059, 557] on icon at bounding box center [1052, 559] width 14 height 16
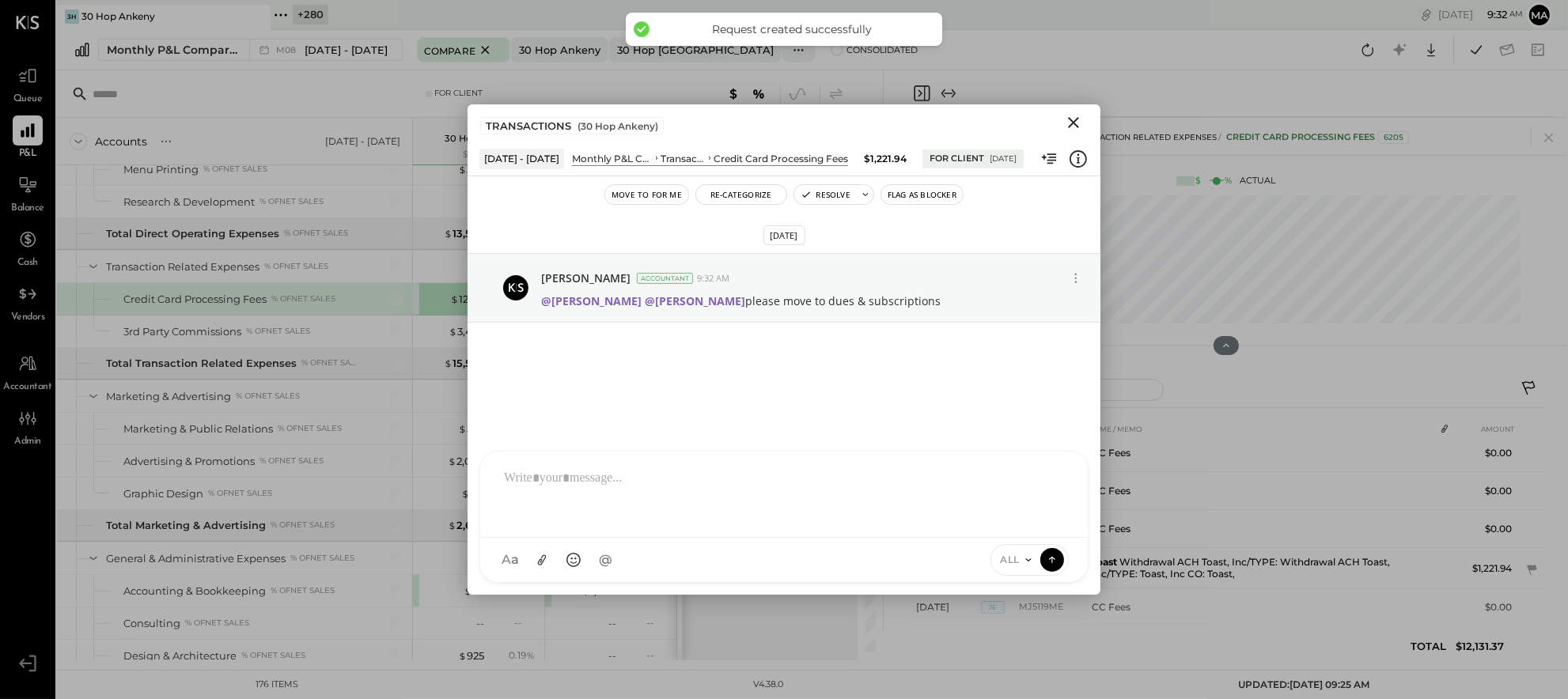
click at [1071, 123] on icon "Close" at bounding box center [1074, 122] width 19 height 19
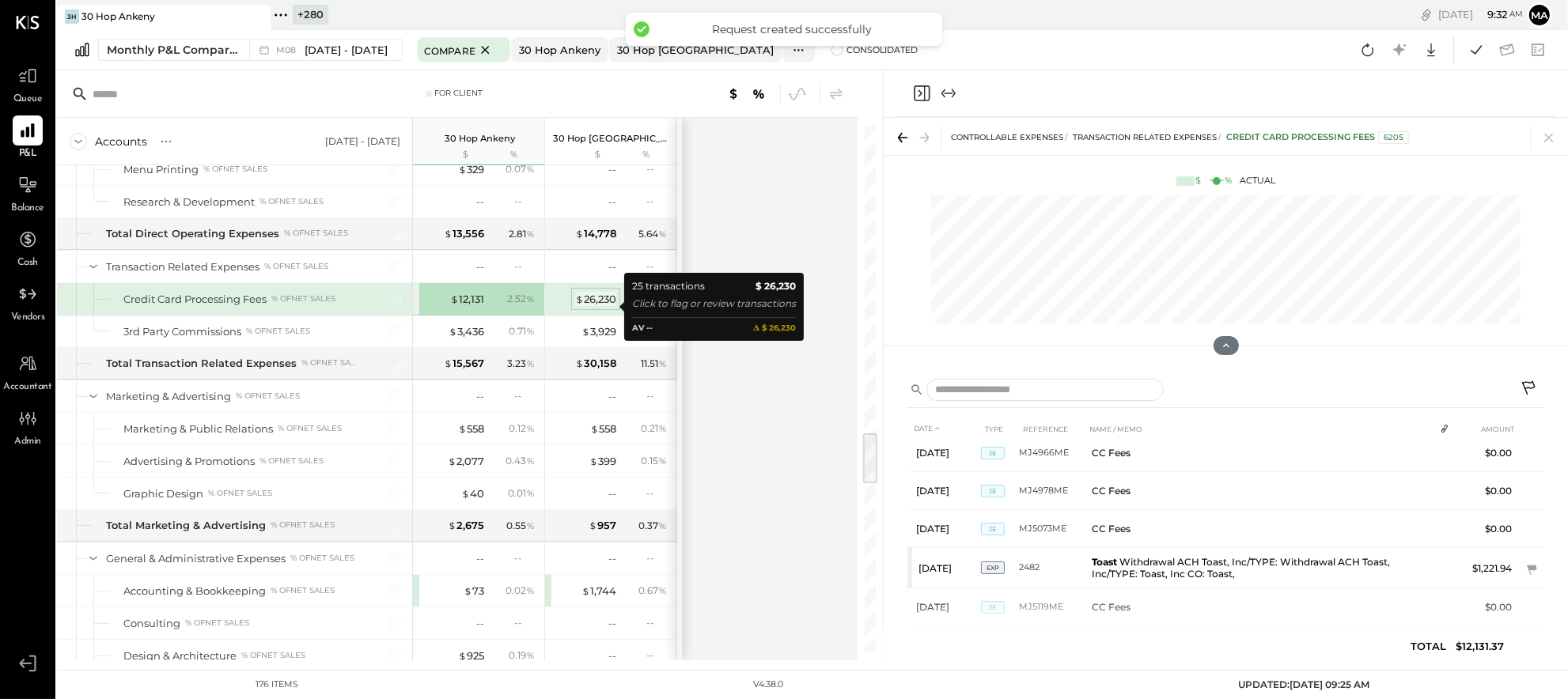
click at [595, 307] on div "$ 26,230" at bounding box center [596, 299] width 41 height 15
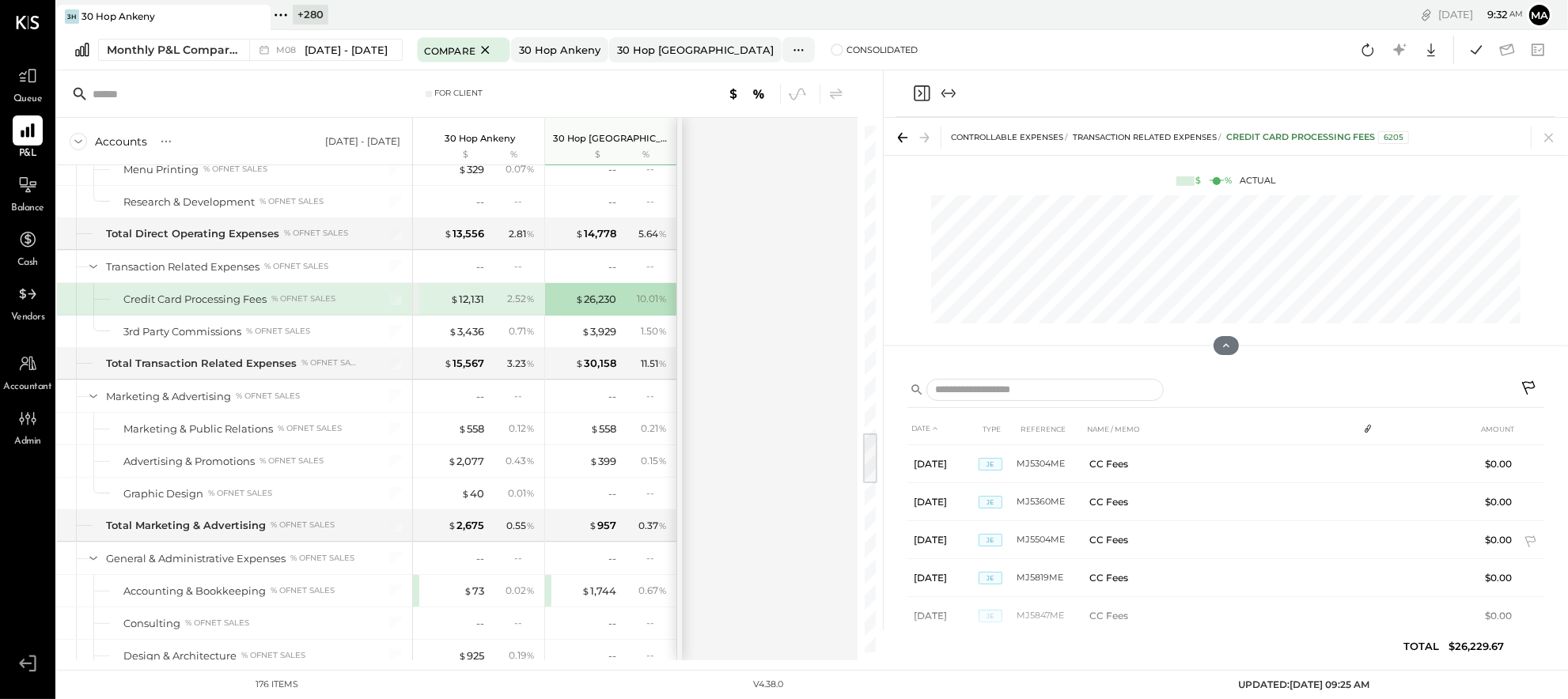
scroll to position [788, 0]
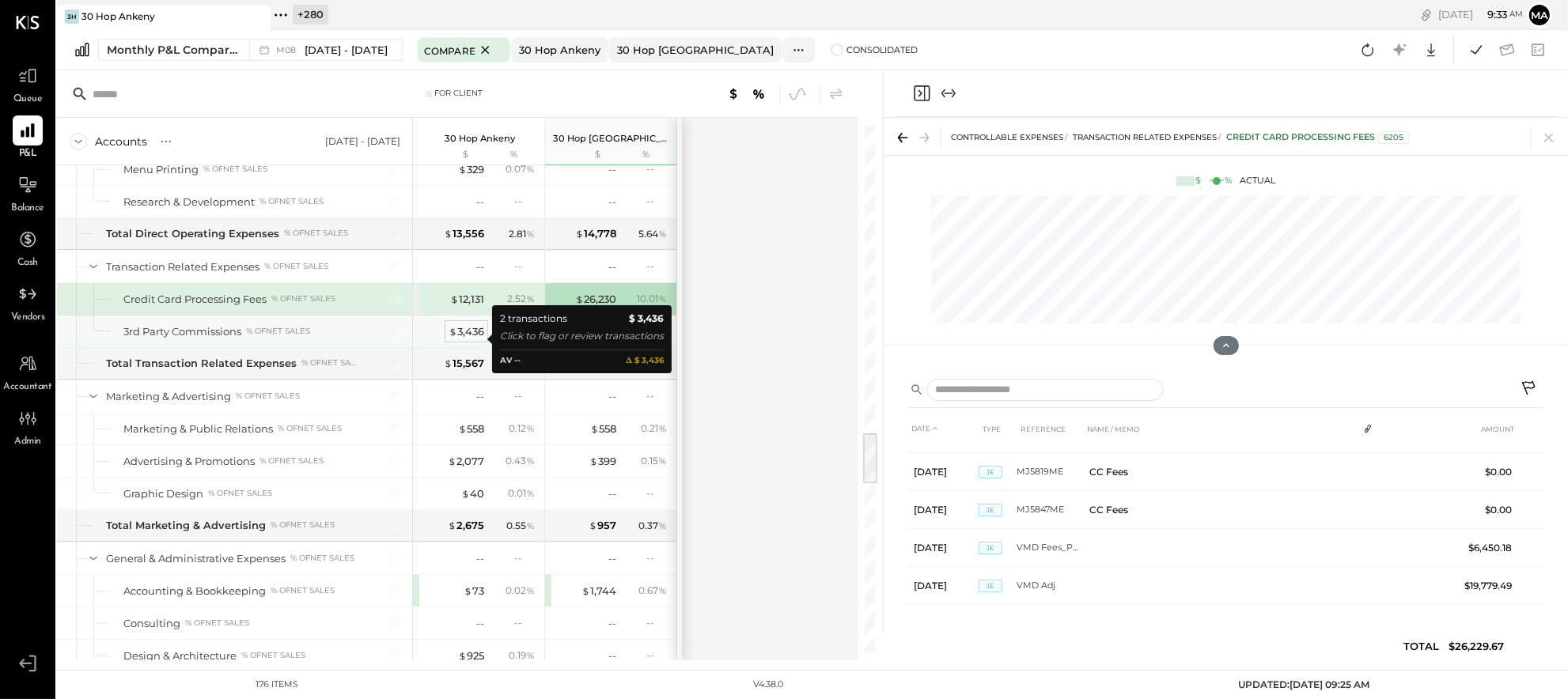
click at [460, 336] on div "$ 3,436" at bounding box center [466, 332] width 35 height 15
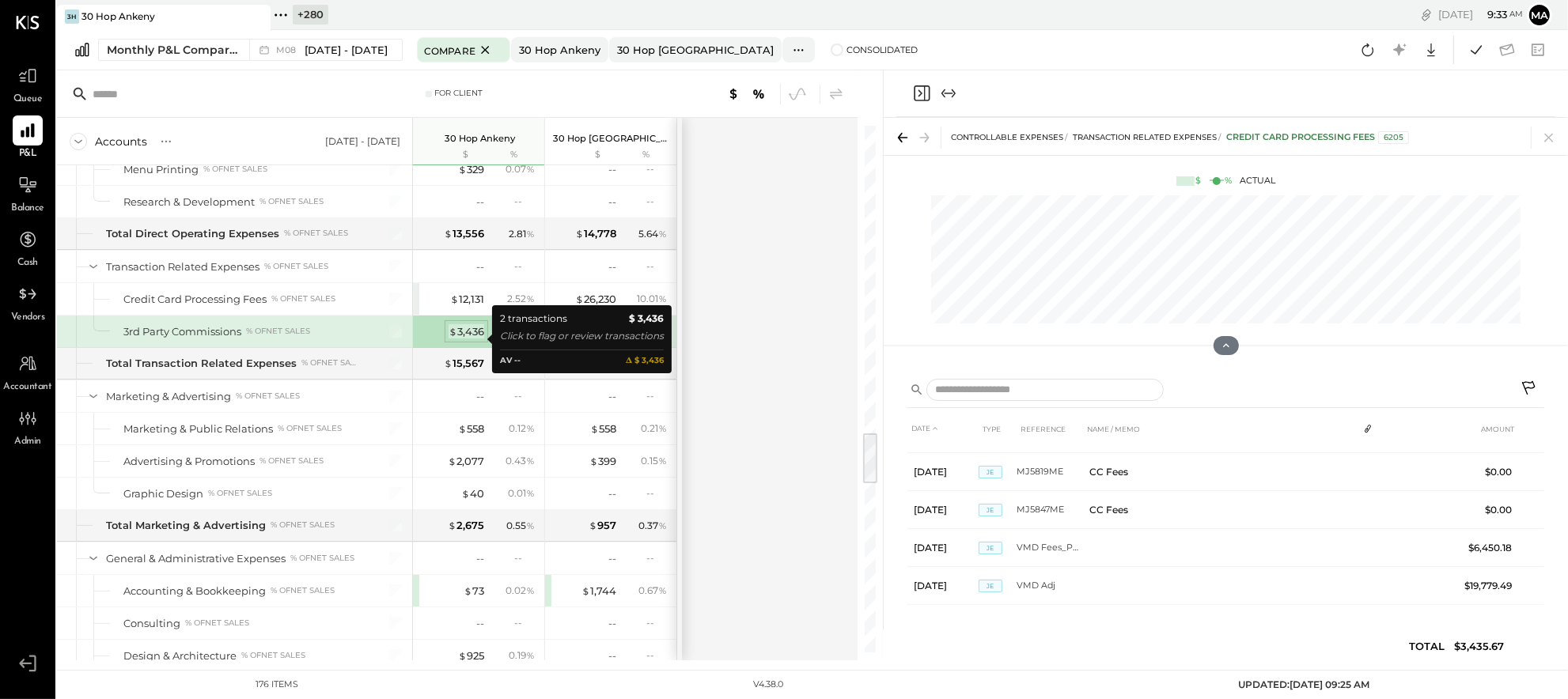
scroll to position [0, 0]
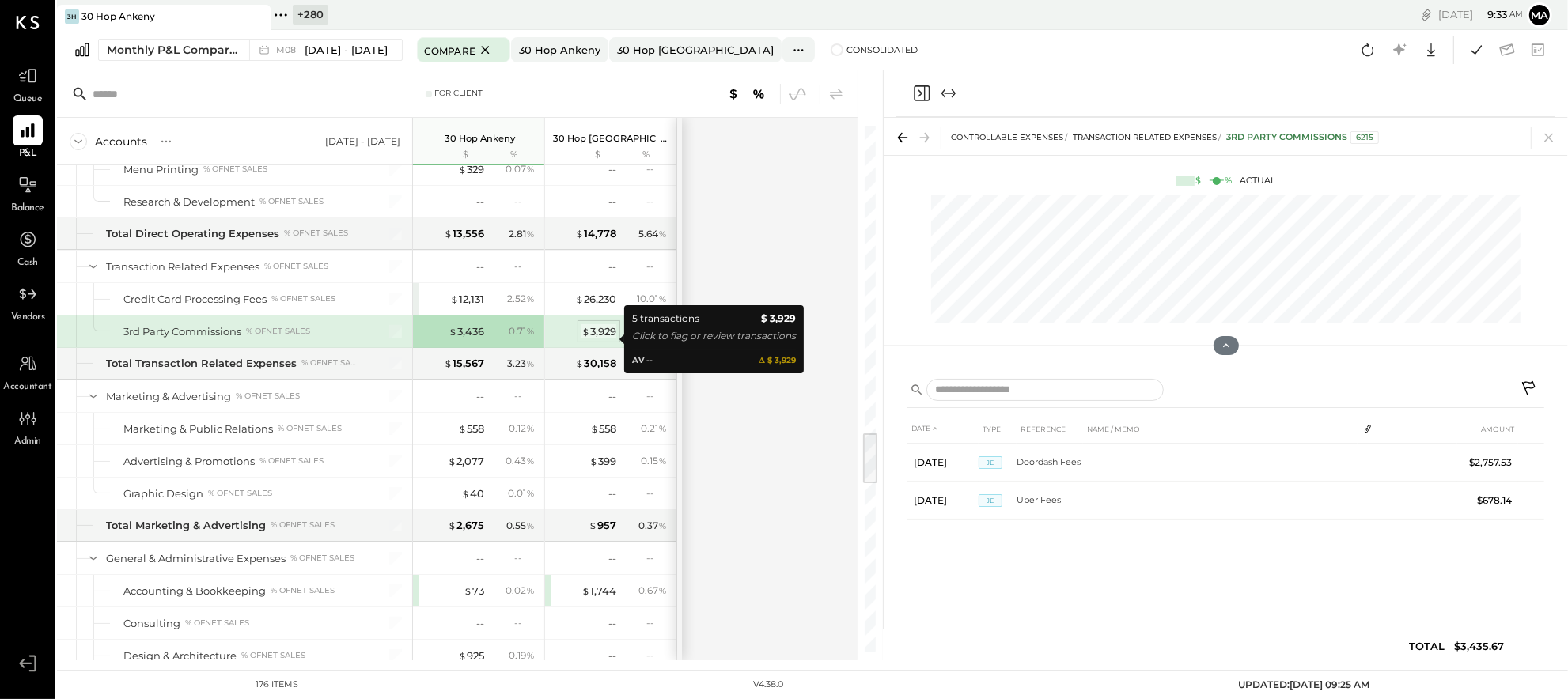
click at [605, 336] on div "$ 3,929" at bounding box center [598, 332] width 34 height 15
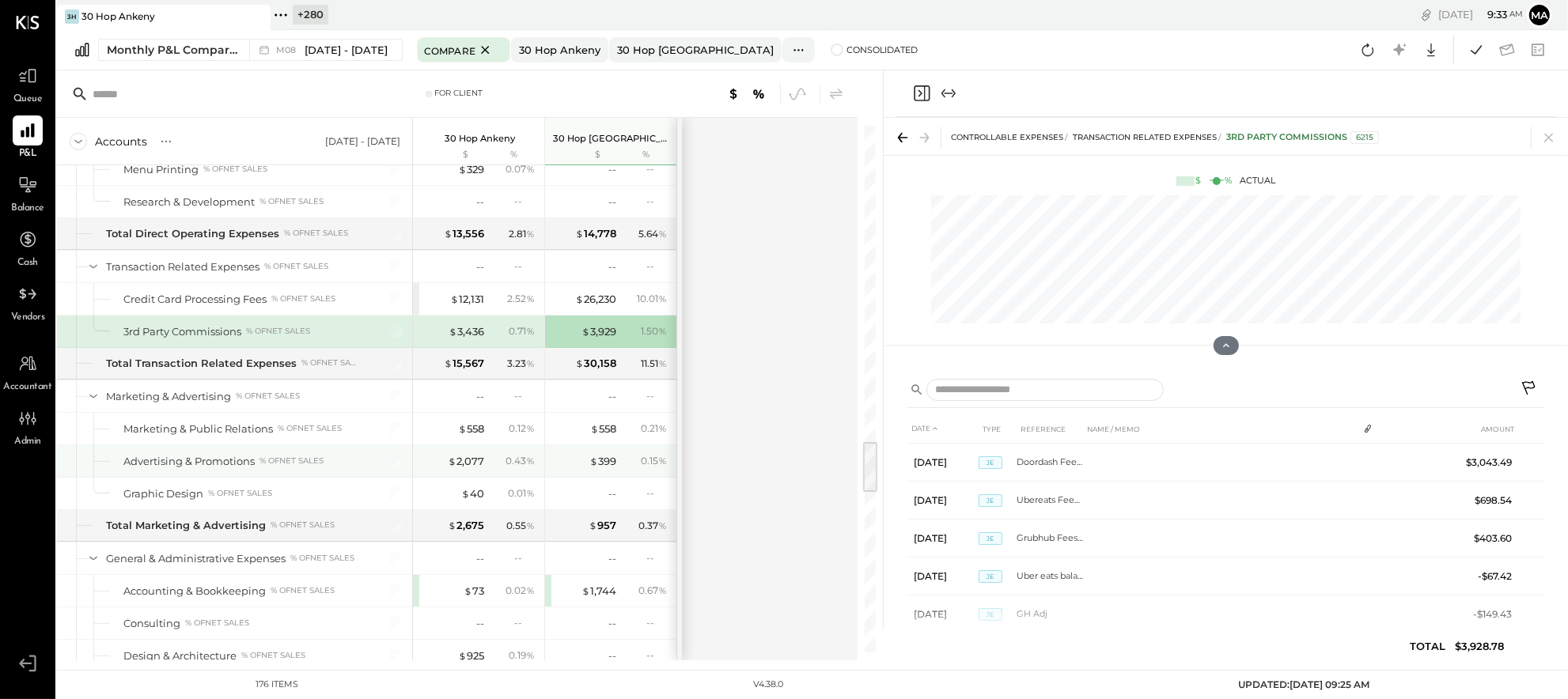
scroll to position [3146, 0]
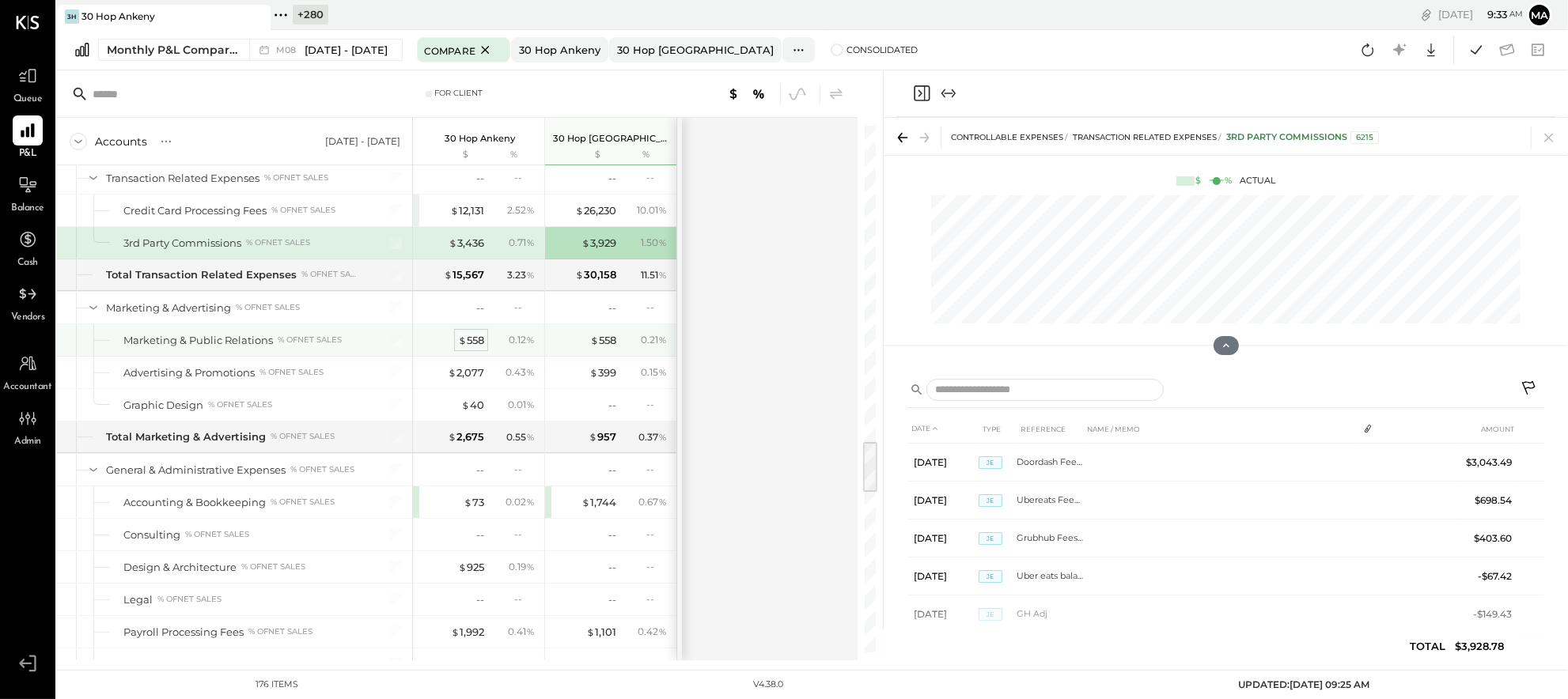
click at [468, 343] on div "$ 558" at bounding box center [471, 340] width 26 height 15
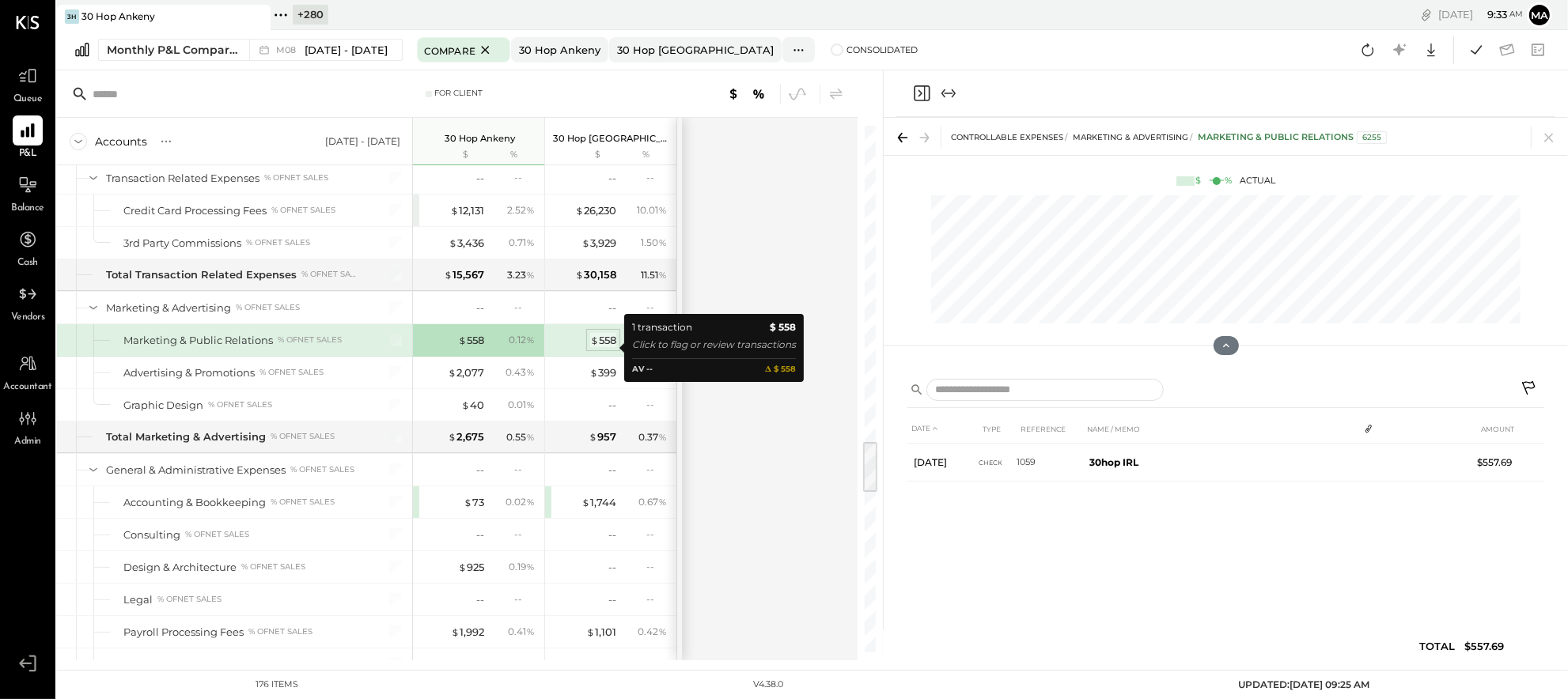
click at [605, 347] on div "$ 558" at bounding box center [603, 340] width 26 height 15
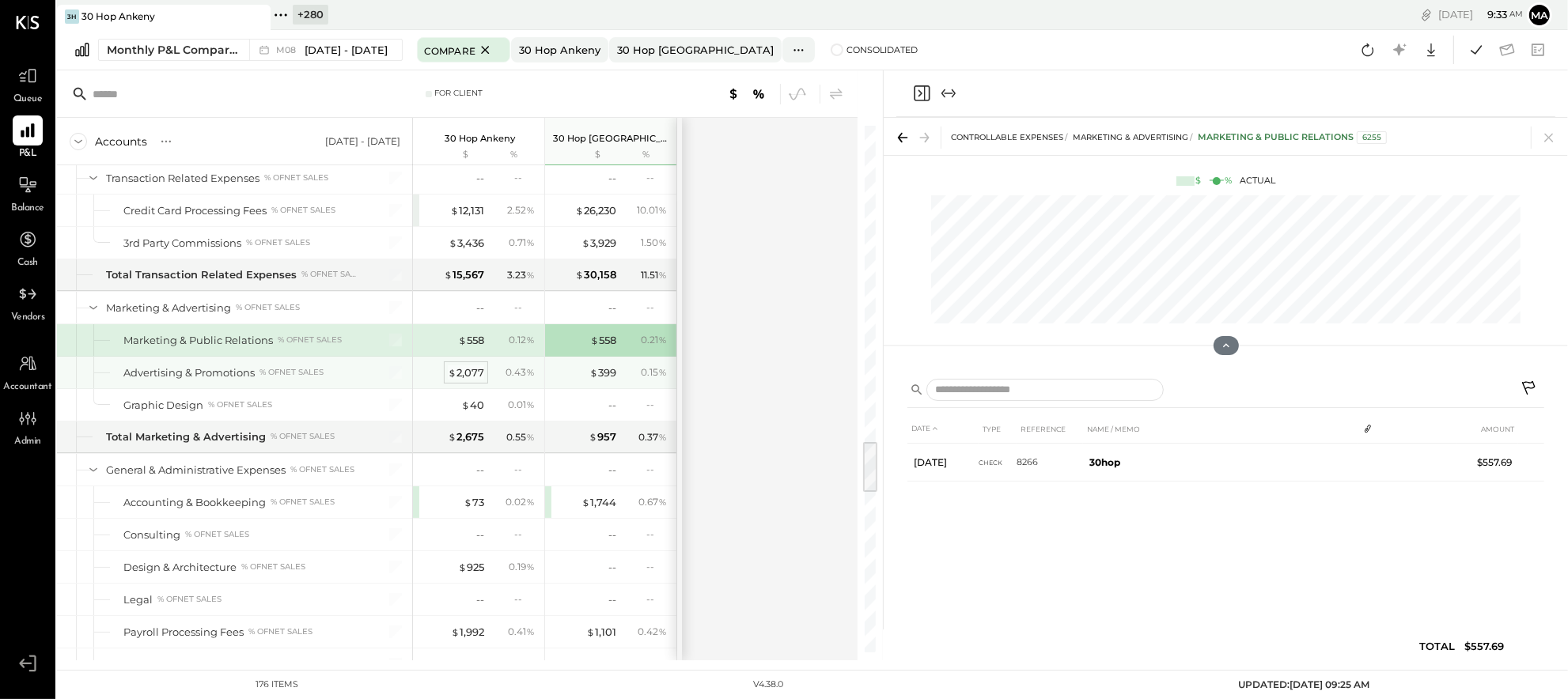
click at [470, 379] on div "$ 2,077" at bounding box center [465, 373] width 36 height 15
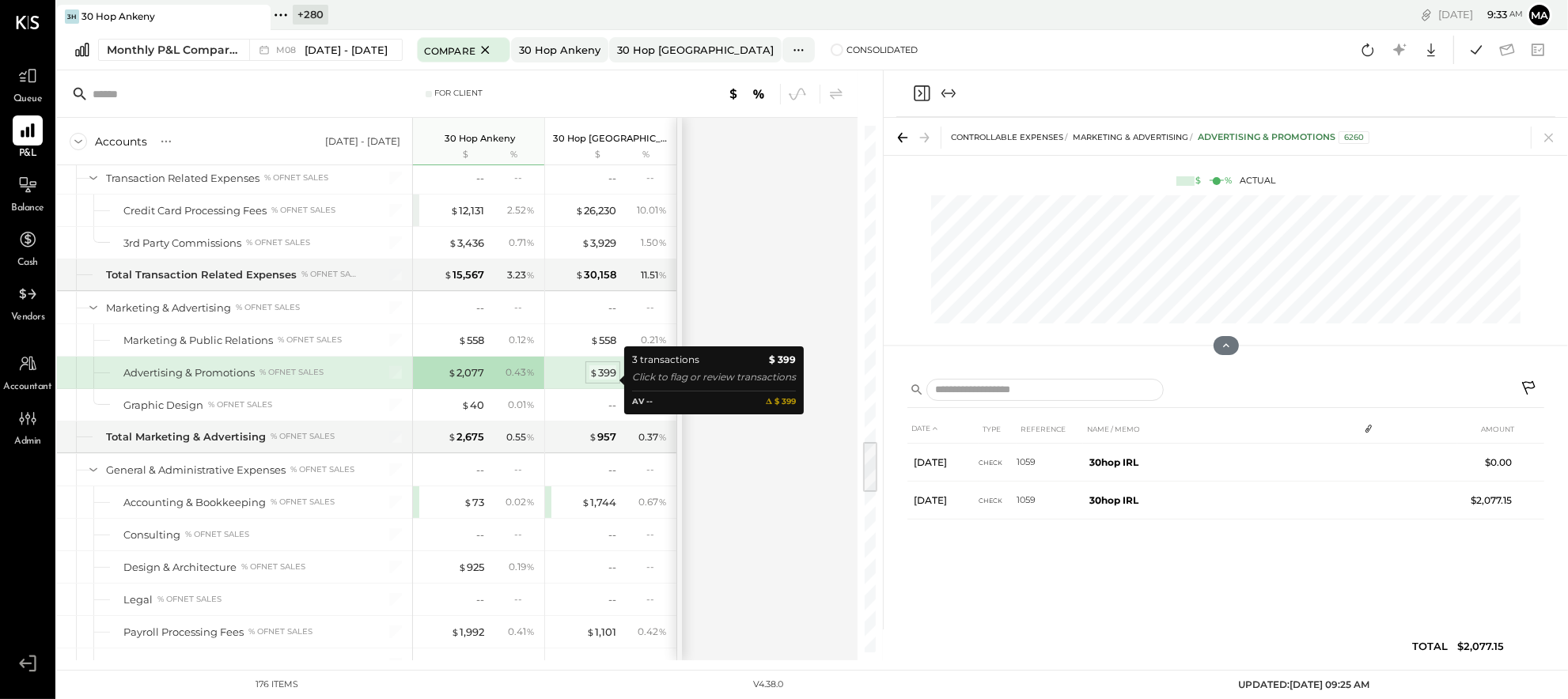
click at [599, 377] on div "$ 399" at bounding box center [602, 373] width 27 height 15
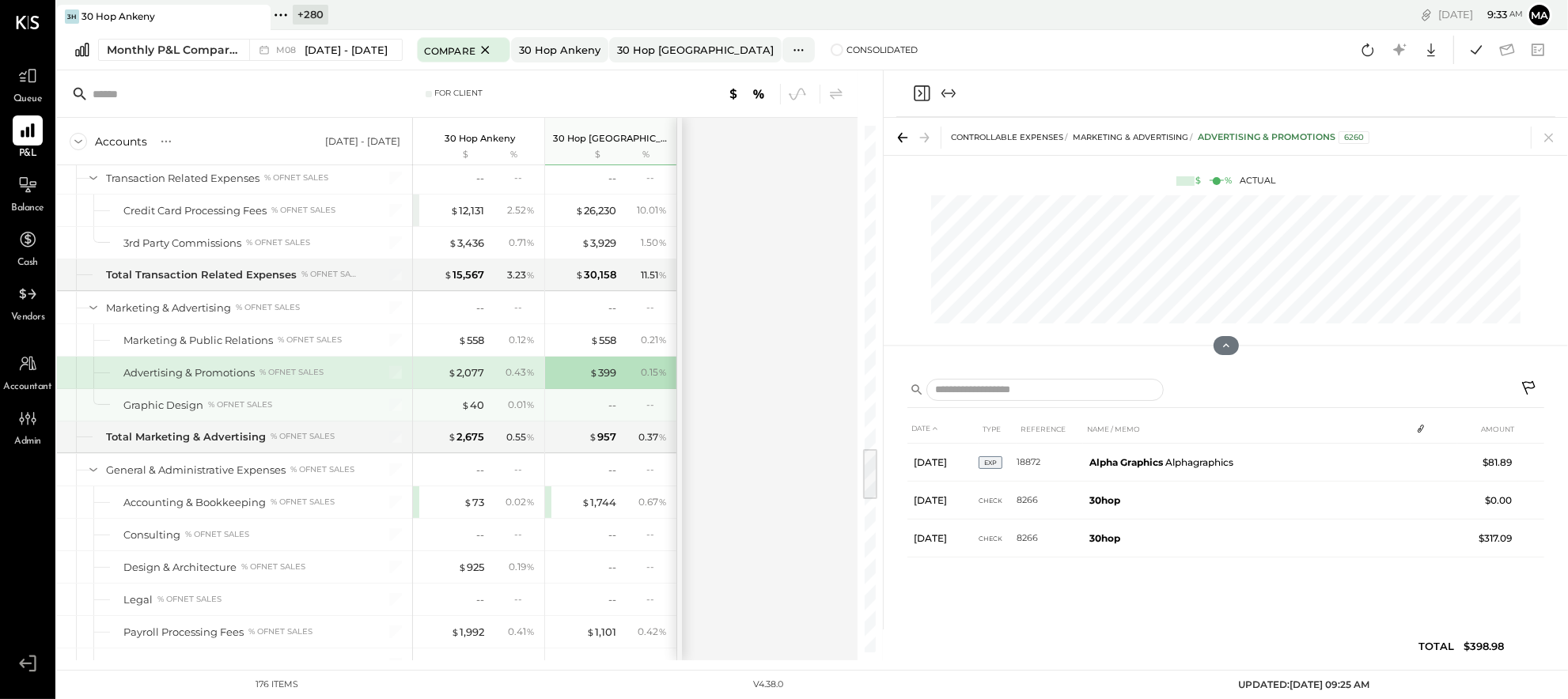
scroll to position [3224, 0]
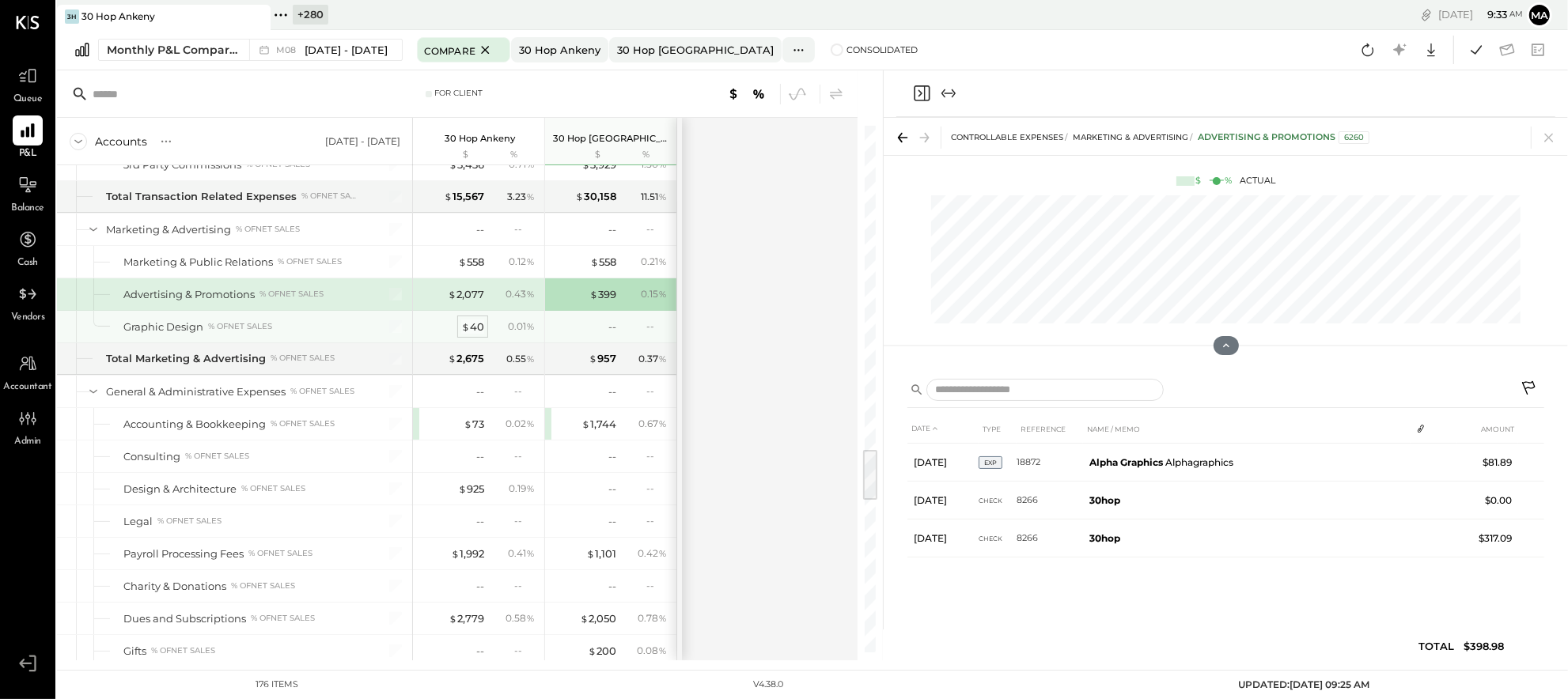
click at [474, 334] on div "$ 40" at bounding box center [473, 327] width 23 height 15
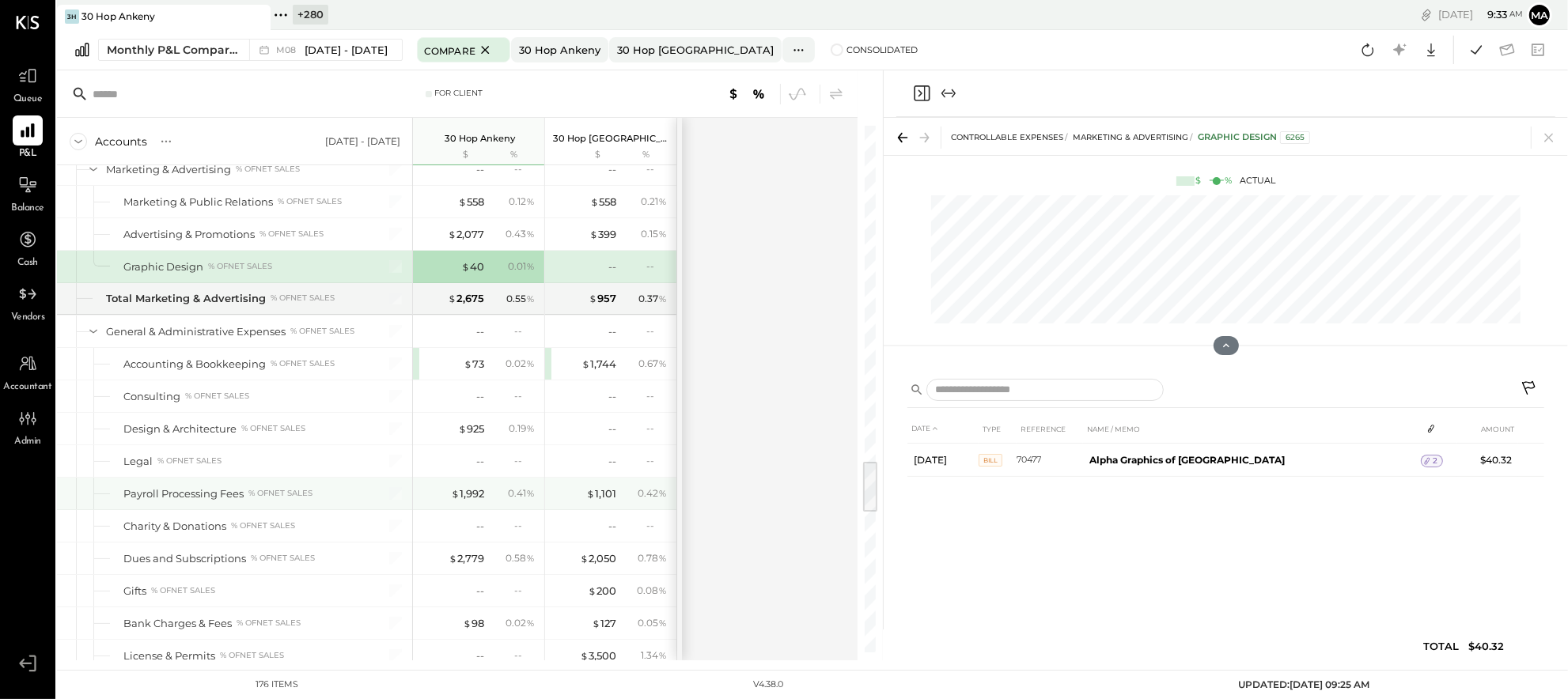
scroll to position [3342, 0]
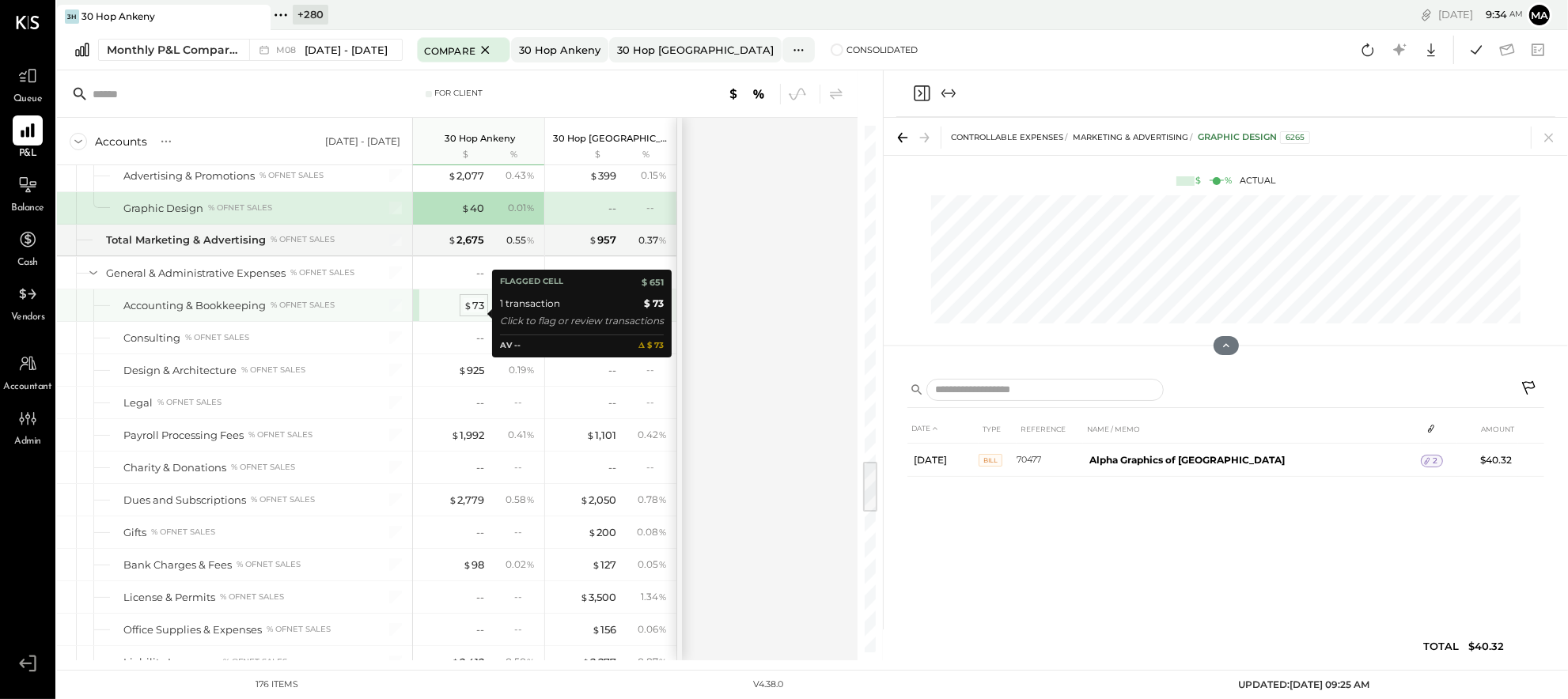
click at [475, 309] on div "$ 73" at bounding box center [474, 306] width 21 height 15
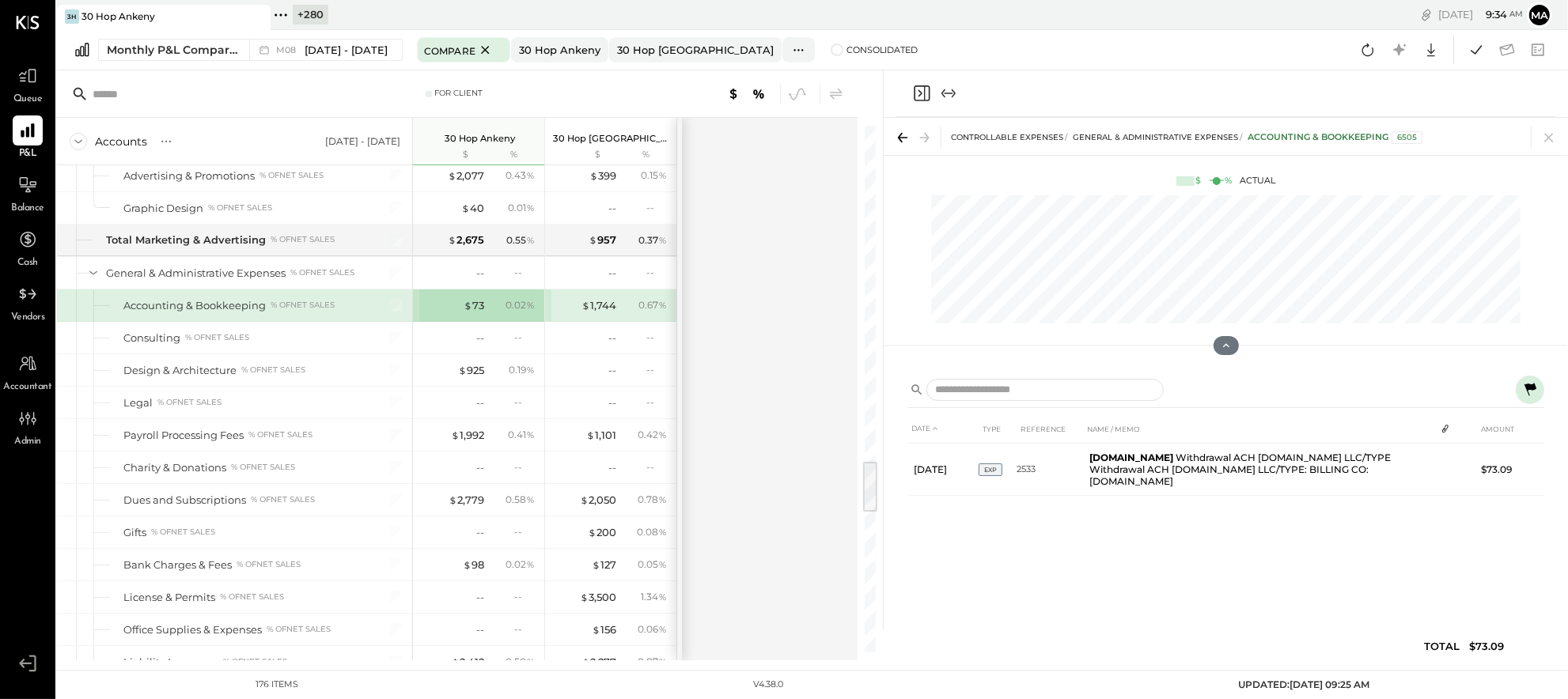
click at [1536, 386] on icon at bounding box center [1530, 390] width 19 height 19
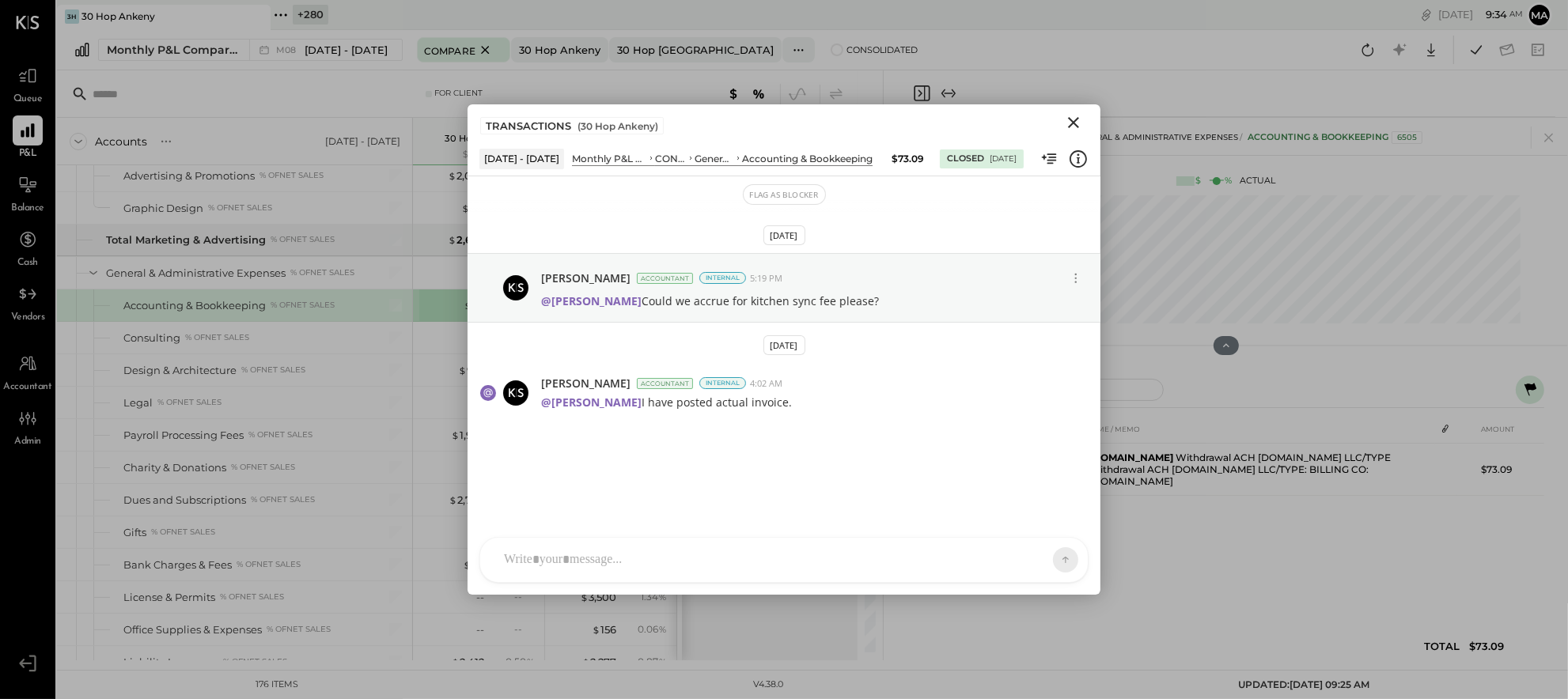
click at [1077, 119] on icon "Close" at bounding box center [1074, 123] width 11 height 11
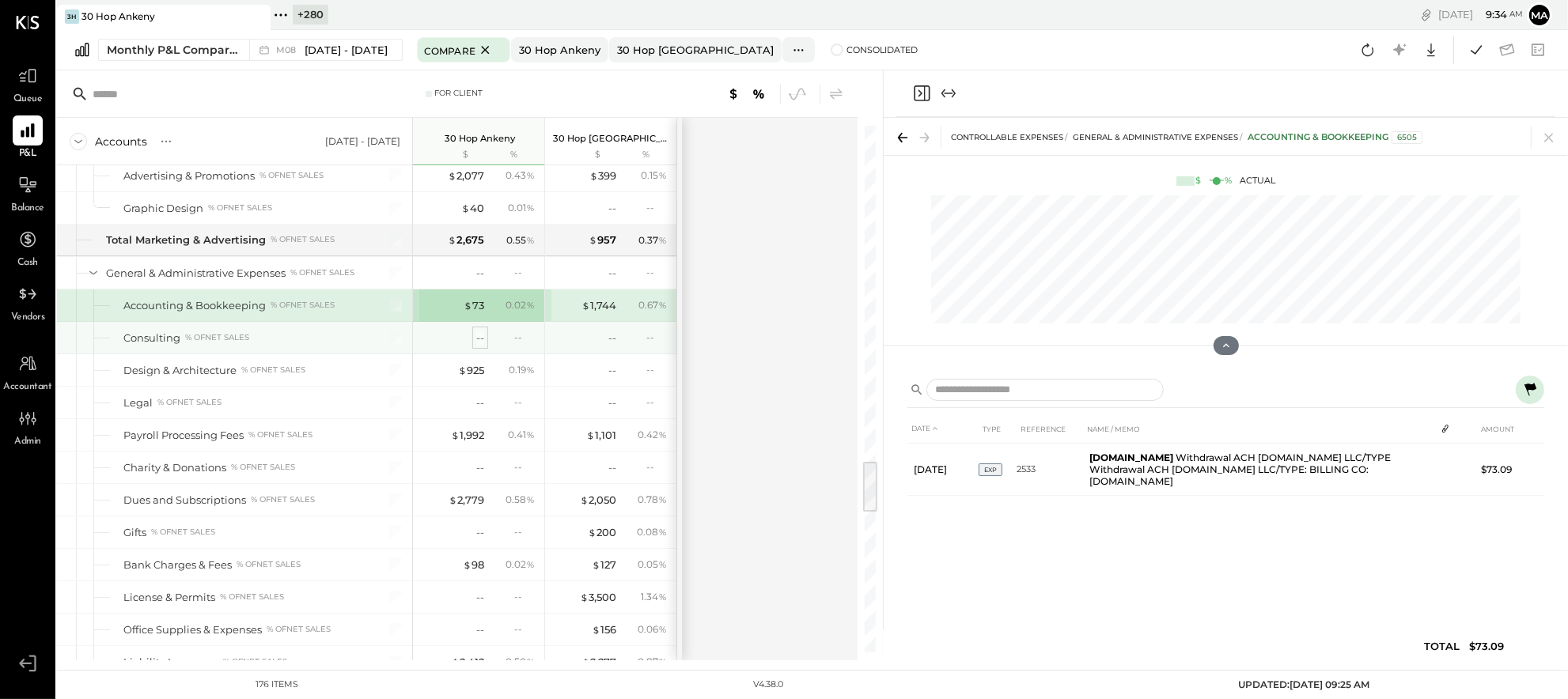
scroll to position [3255, 0]
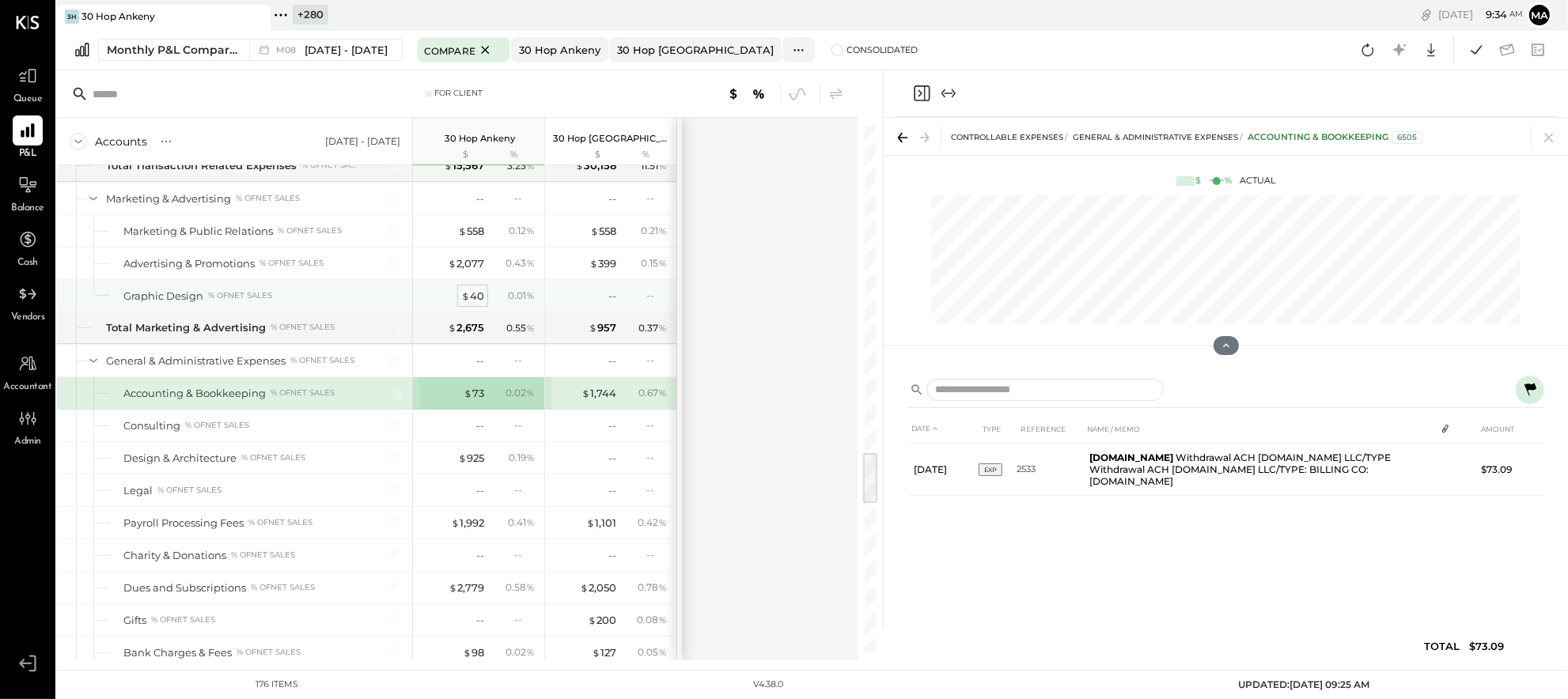
click at [475, 299] on div "$ 40" at bounding box center [473, 296] width 23 height 15
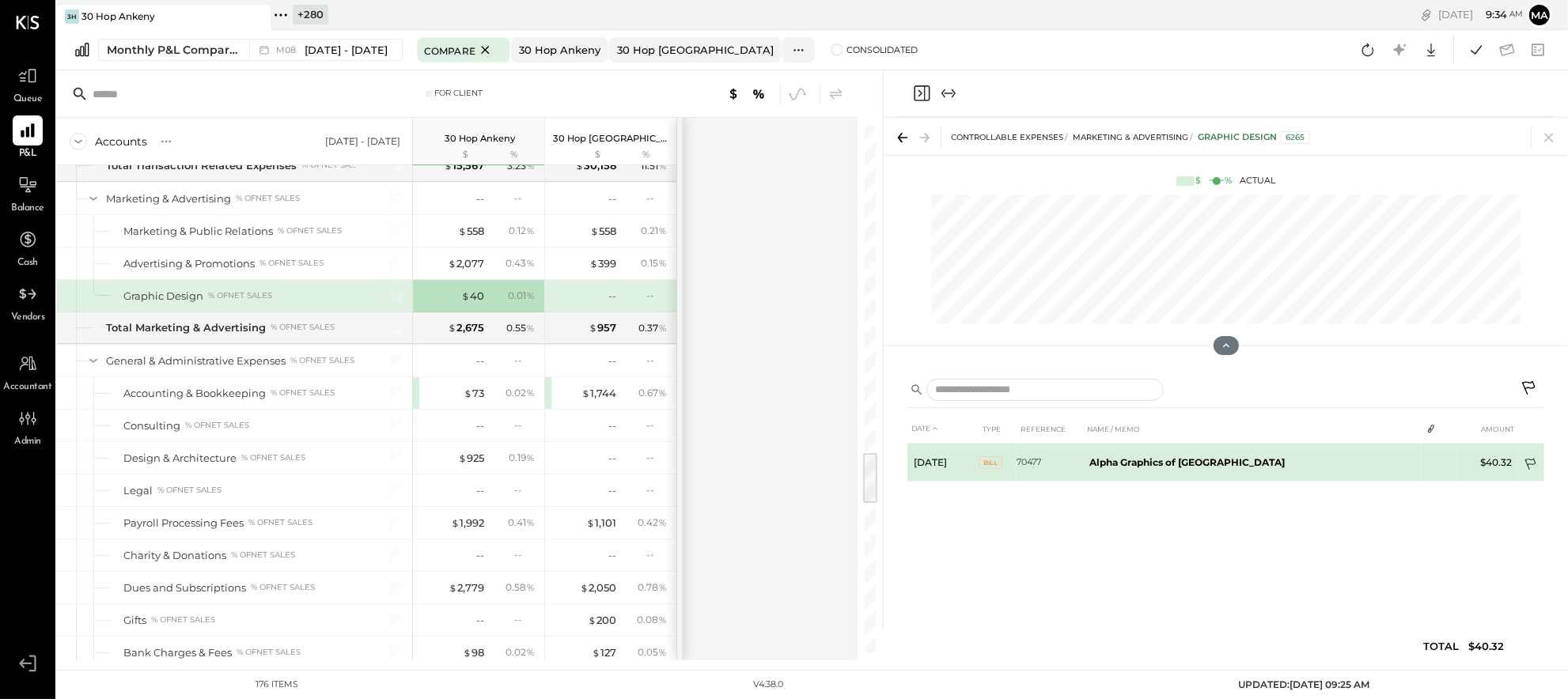
click at [1530, 459] on icon at bounding box center [1532, 465] width 16 height 16
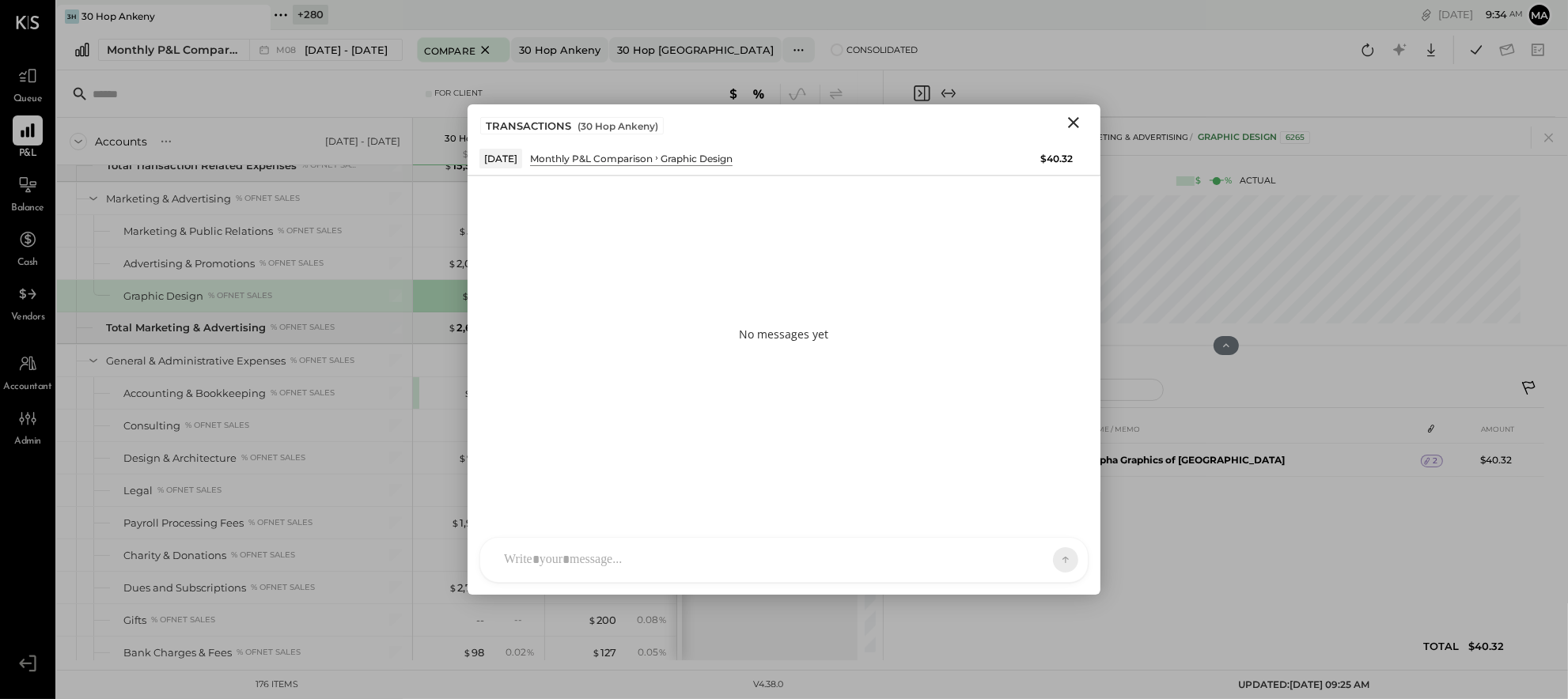
click at [869, 553] on div "AM [PERSON_NAME] MH [PERSON_NAME] ES [PERSON_NAME] TH [PERSON_NAME] DS [PERSON_…" at bounding box center [784, 559] width 610 height 46
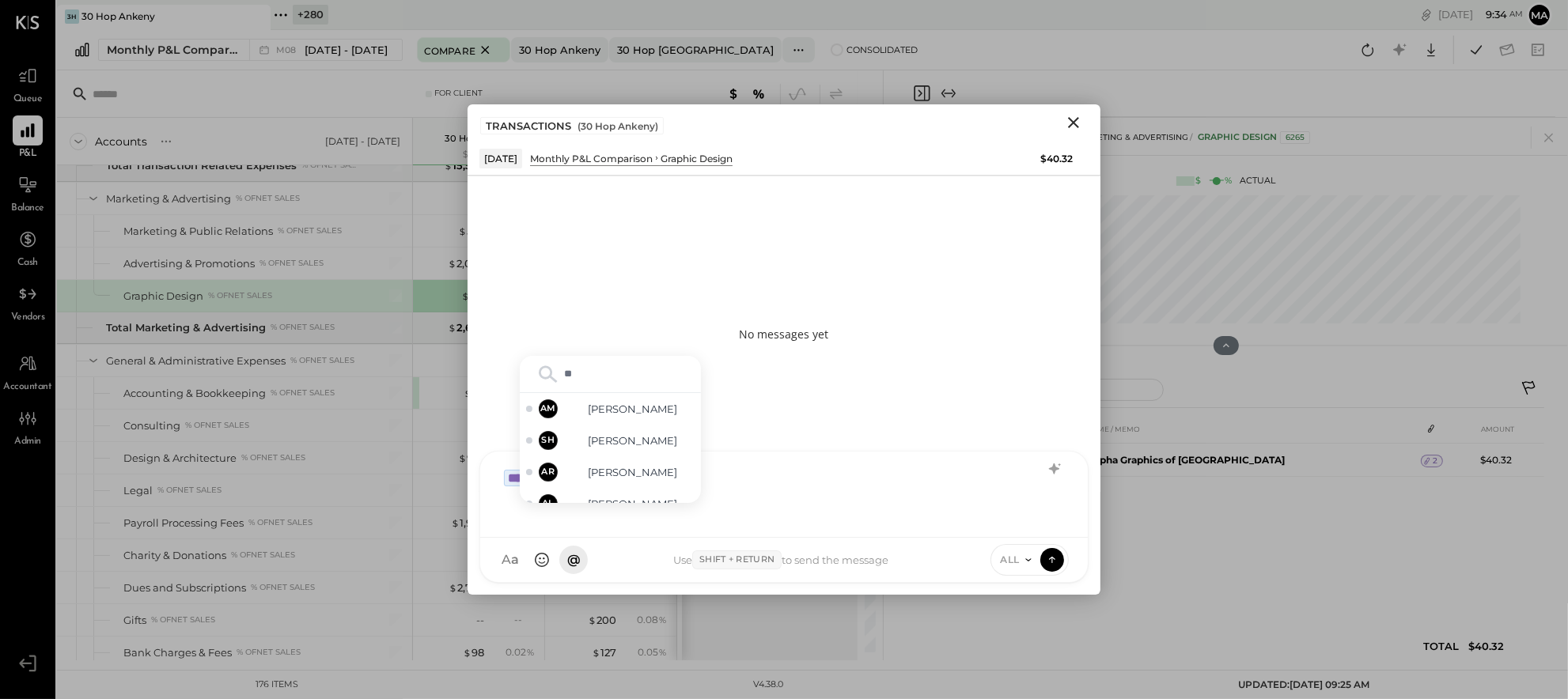
type input "***"
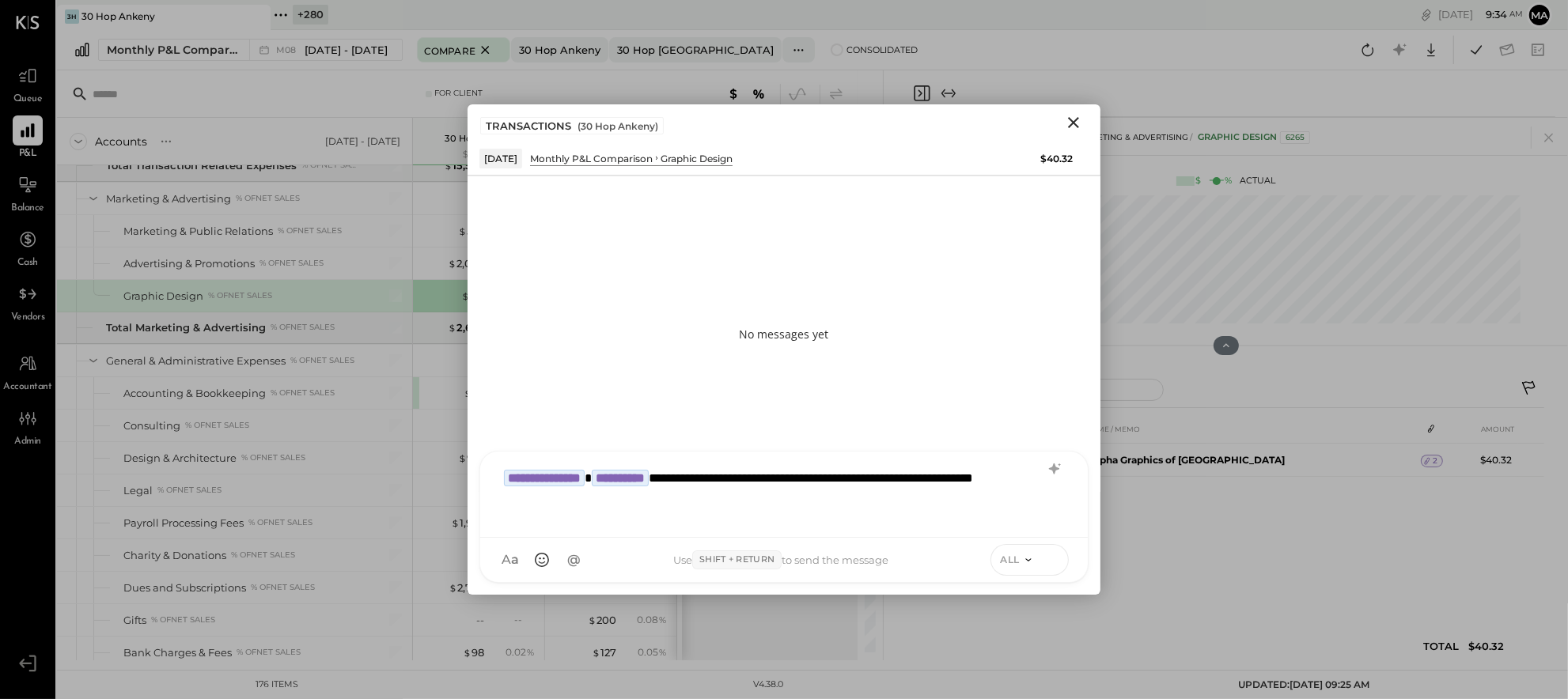
click at [1057, 558] on icon at bounding box center [1052, 559] width 14 height 16
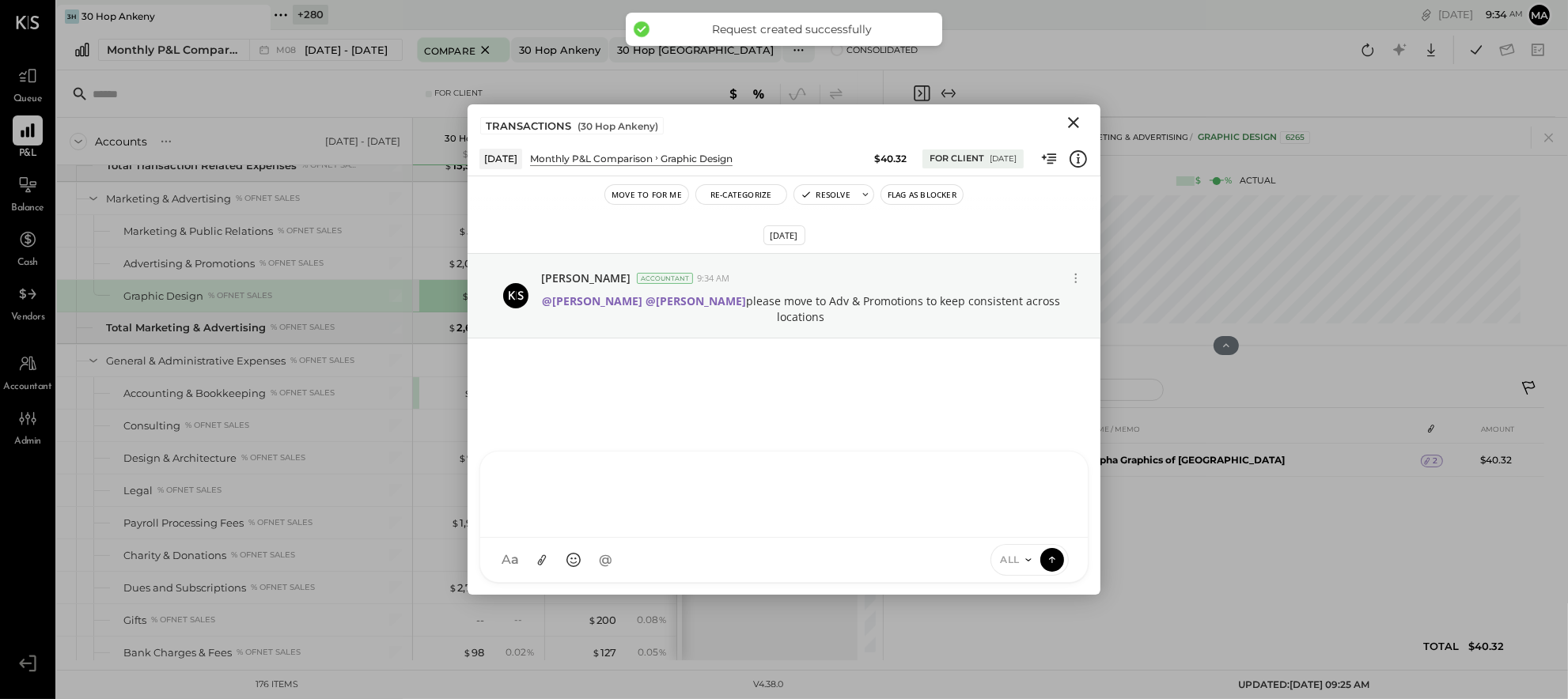
click at [1076, 119] on icon "Close" at bounding box center [1074, 123] width 11 height 11
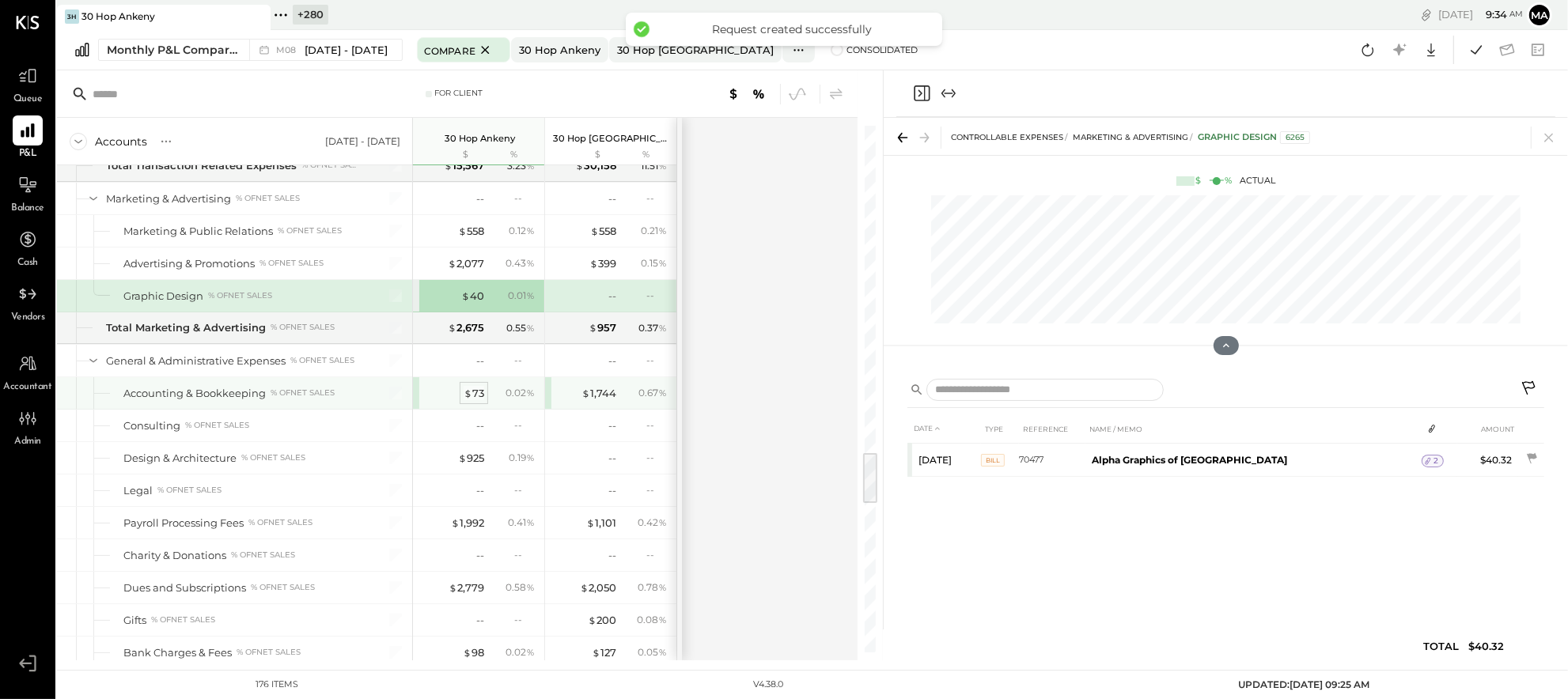
click at [475, 401] on div "$ 73" at bounding box center [474, 393] width 21 height 15
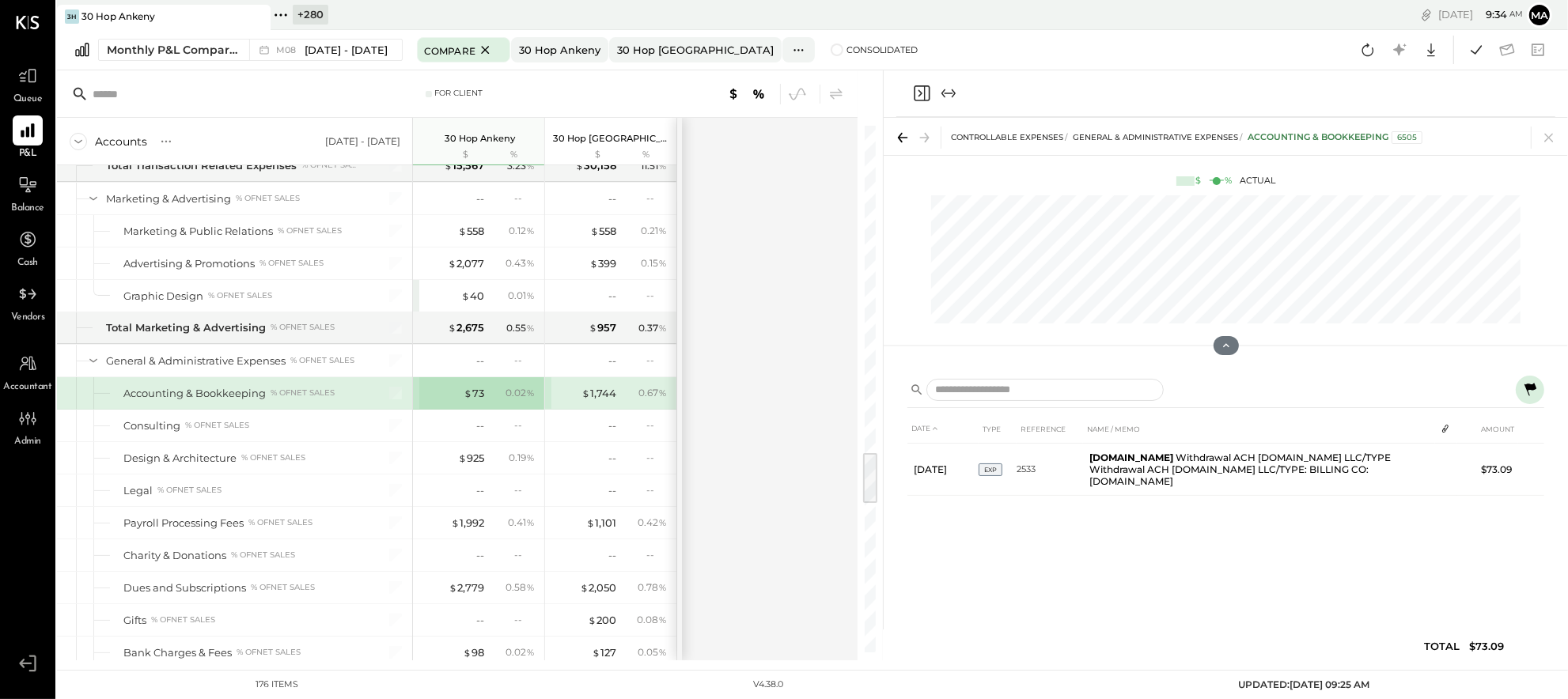
click at [1533, 386] on icon at bounding box center [1531, 390] width 12 height 13
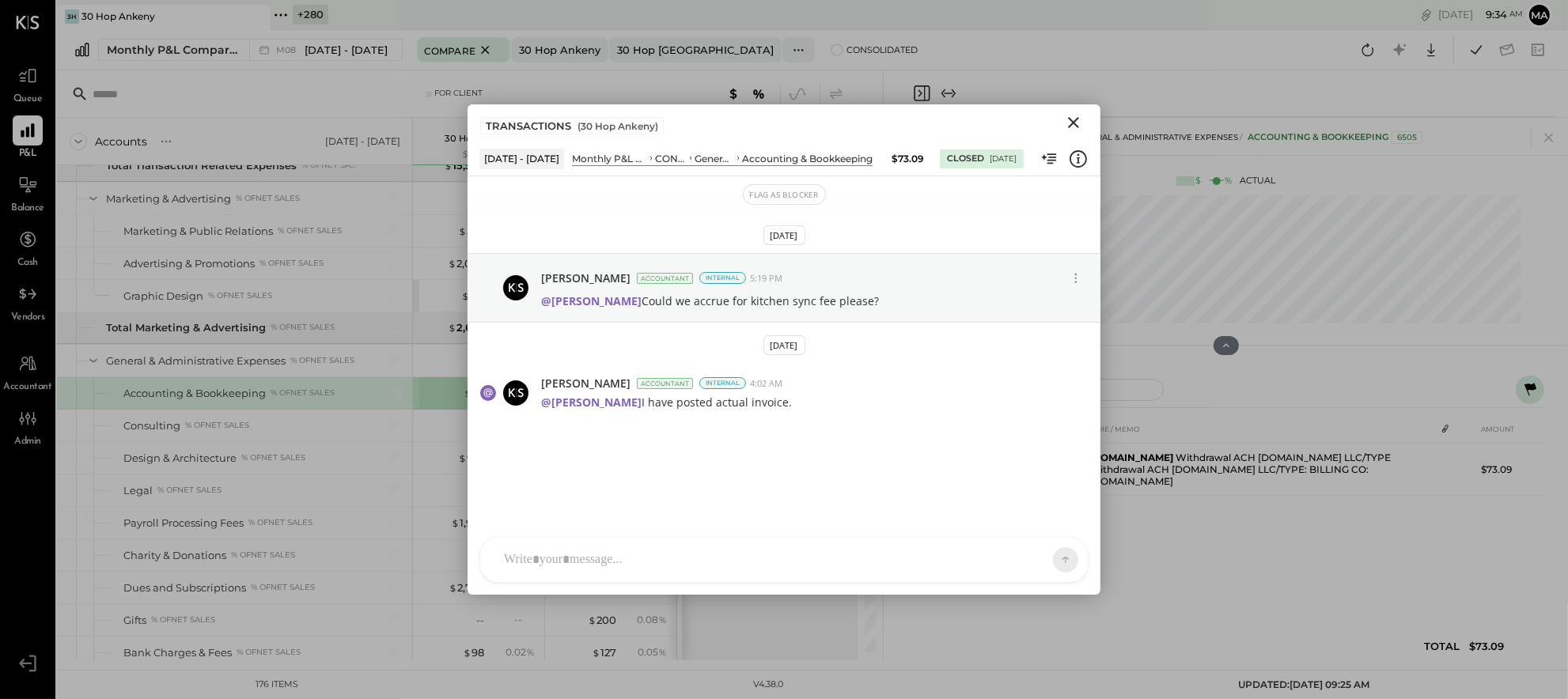
click at [1002, 567] on div "AM [PERSON_NAME] MH [PERSON_NAME] ES [PERSON_NAME] TH [PERSON_NAME] DS [PERSON_…" at bounding box center [784, 559] width 610 height 46
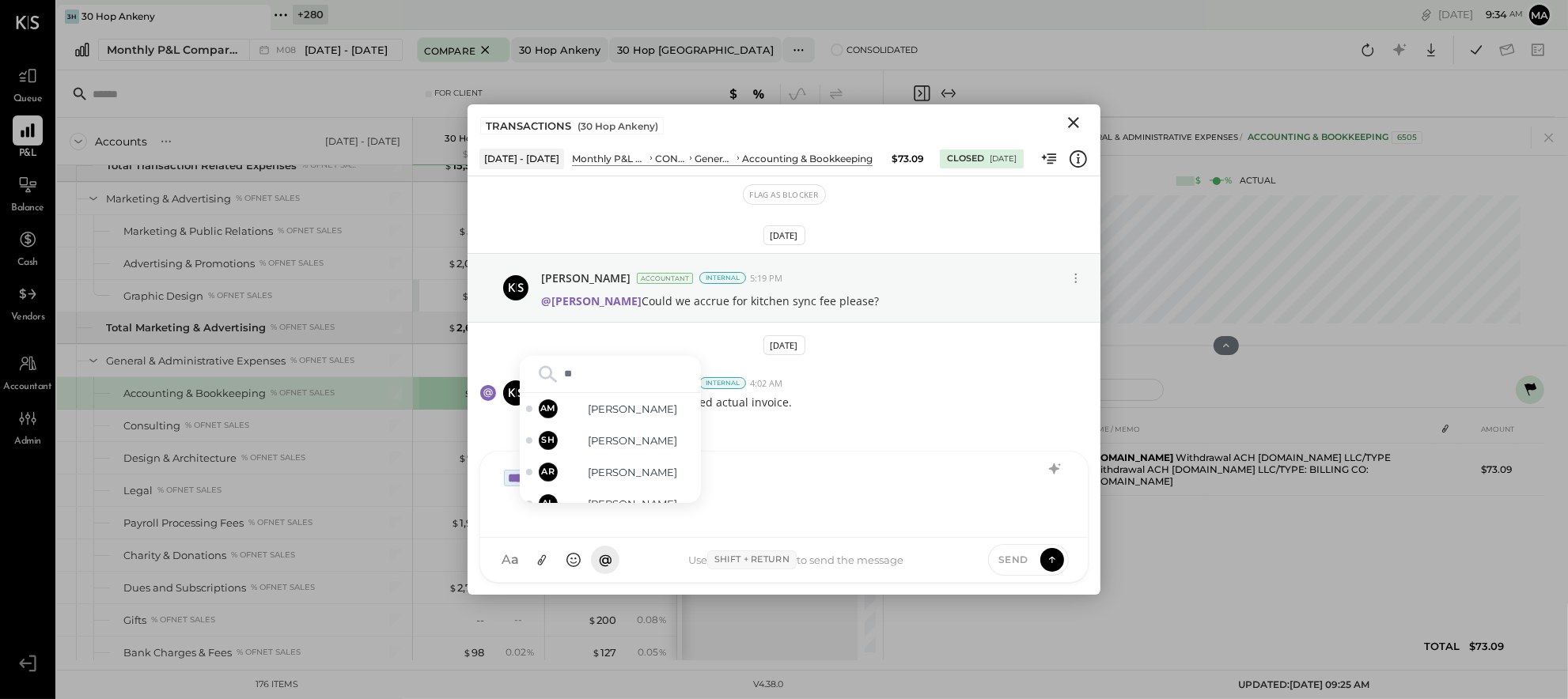
type input "***"
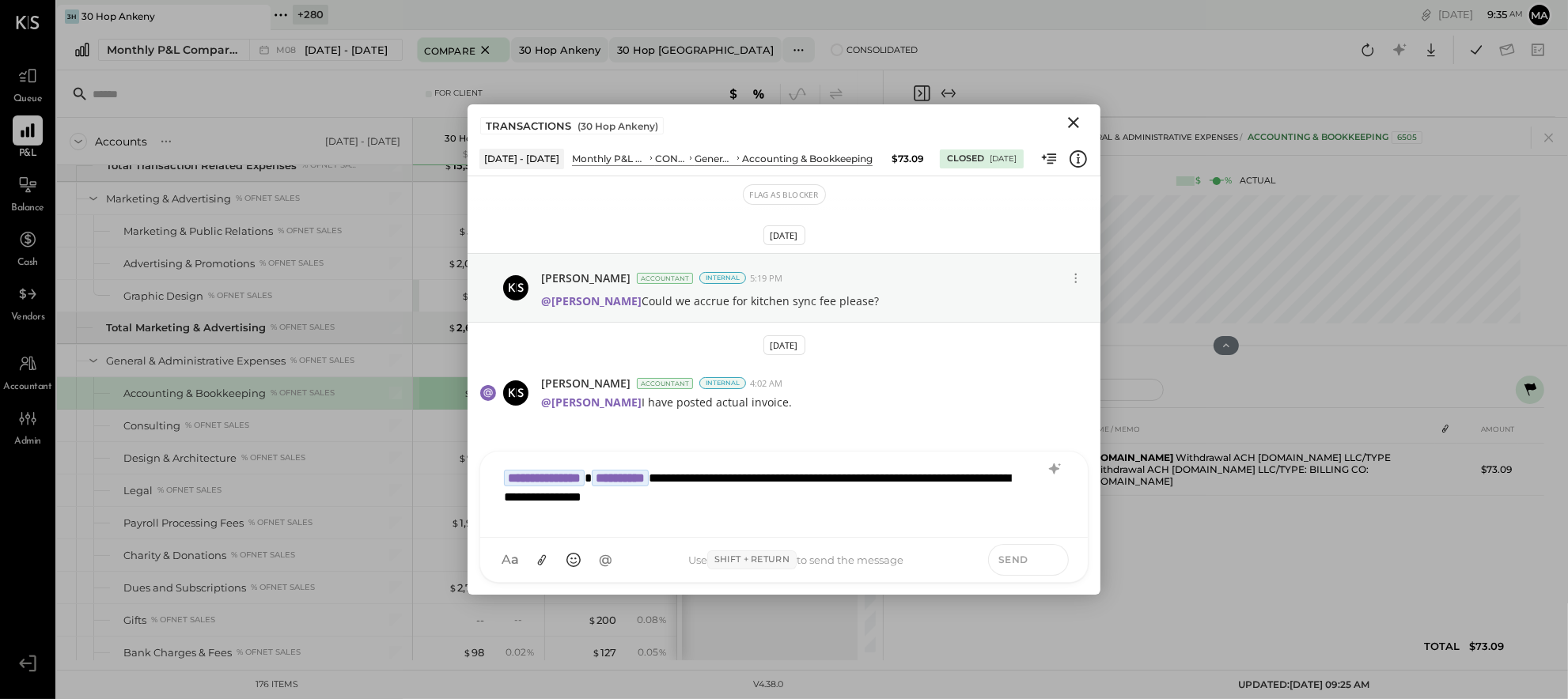
click at [1054, 556] on icon at bounding box center [1052, 559] width 14 height 16
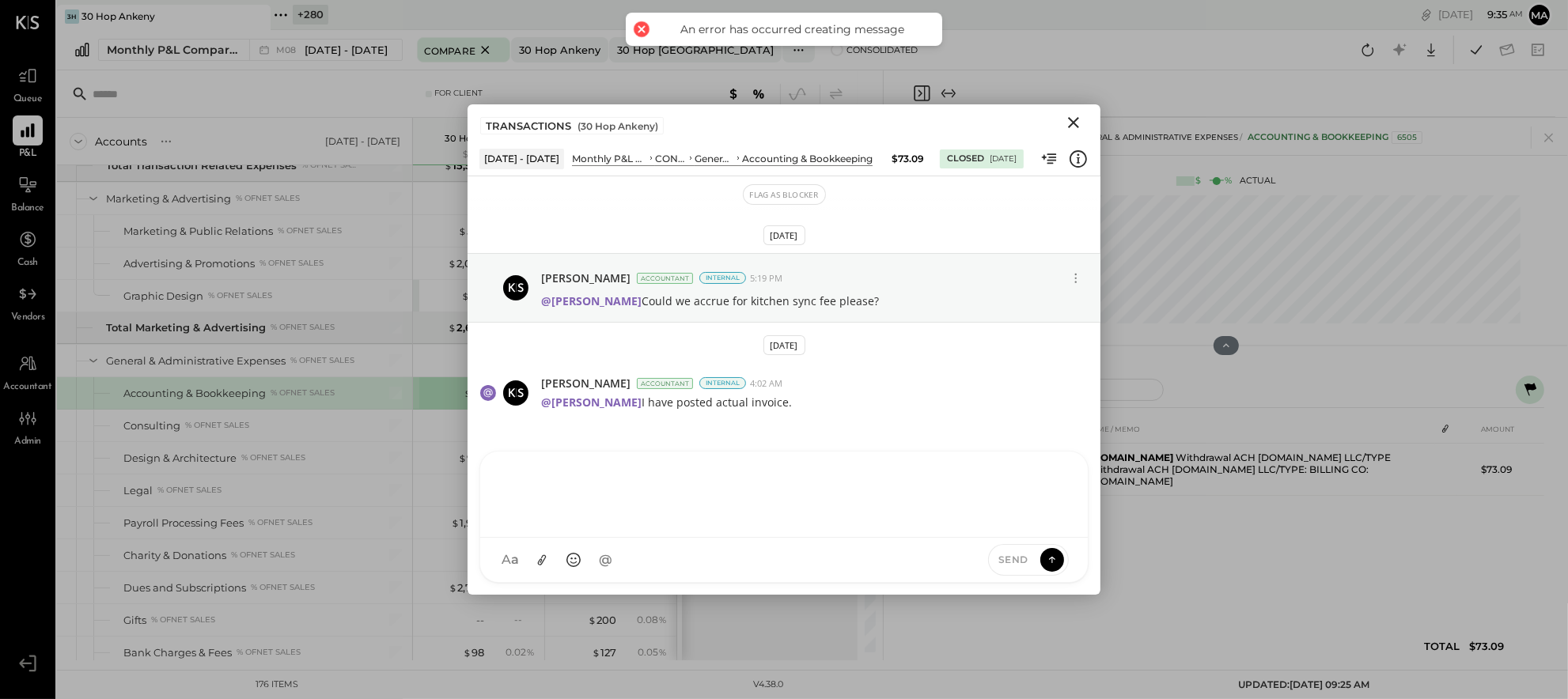
click at [1068, 120] on icon "Close" at bounding box center [1074, 122] width 19 height 19
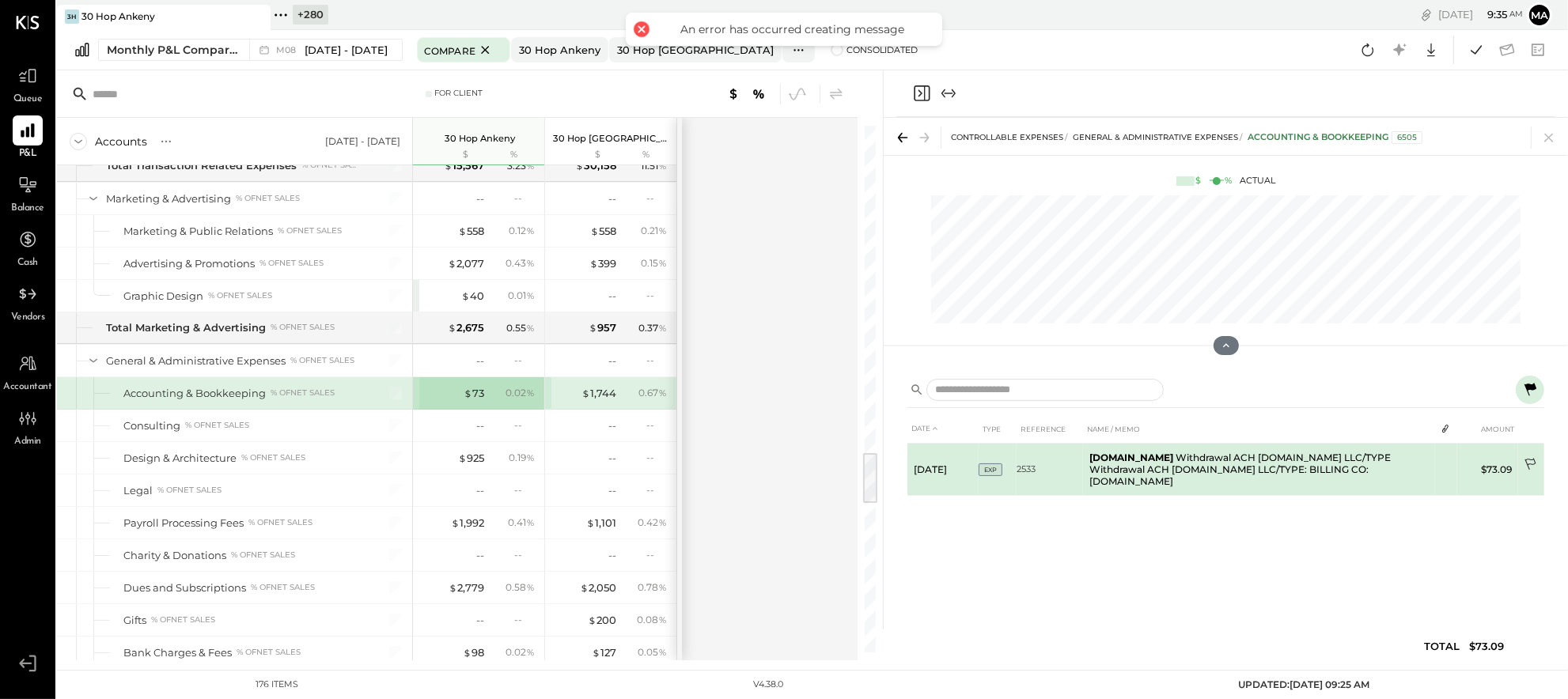
click at [1533, 458] on icon at bounding box center [1532, 465] width 16 height 16
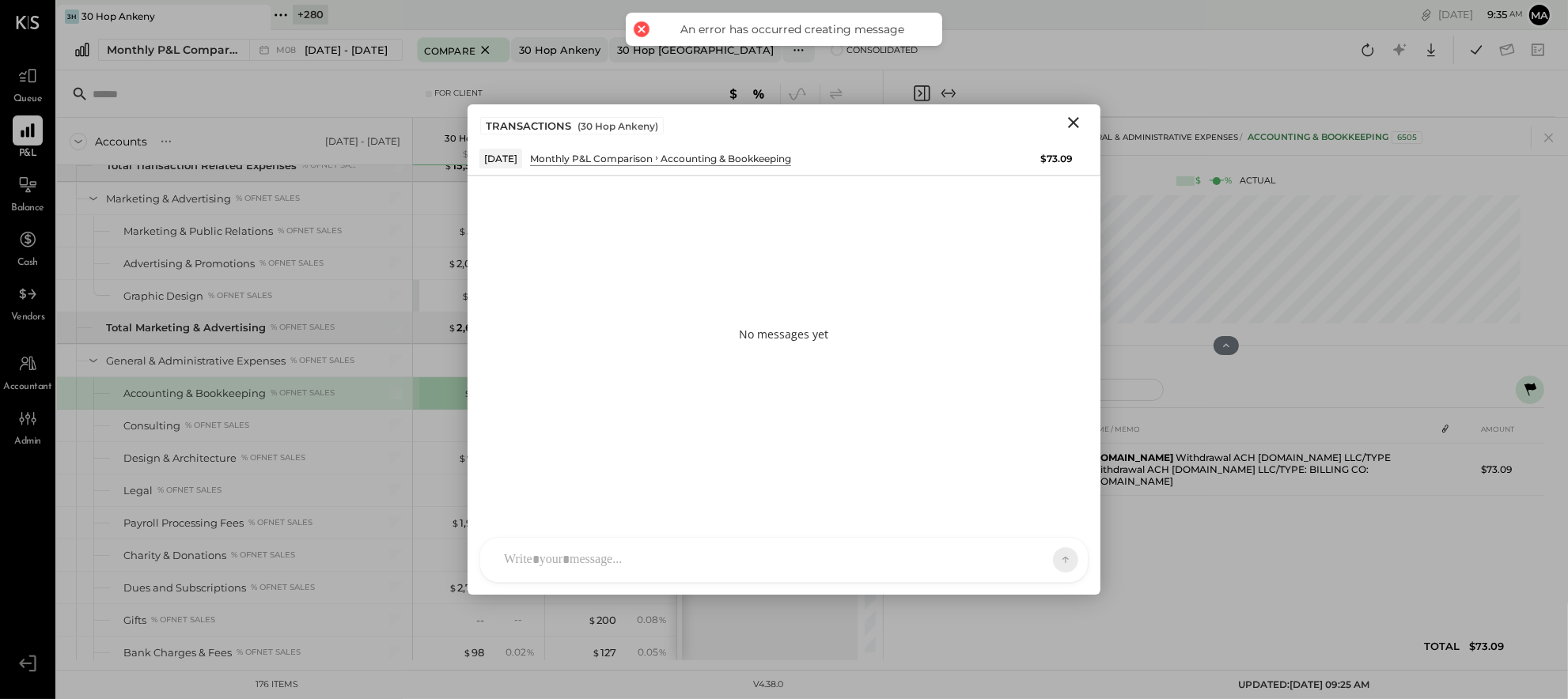
click at [823, 568] on div "AM [PERSON_NAME] MH [PERSON_NAME] ES [PERSON_NAME] TH [PERSON_NAME] DS [PERSON_…" at bounding box center [784, 559] width 610 height 46
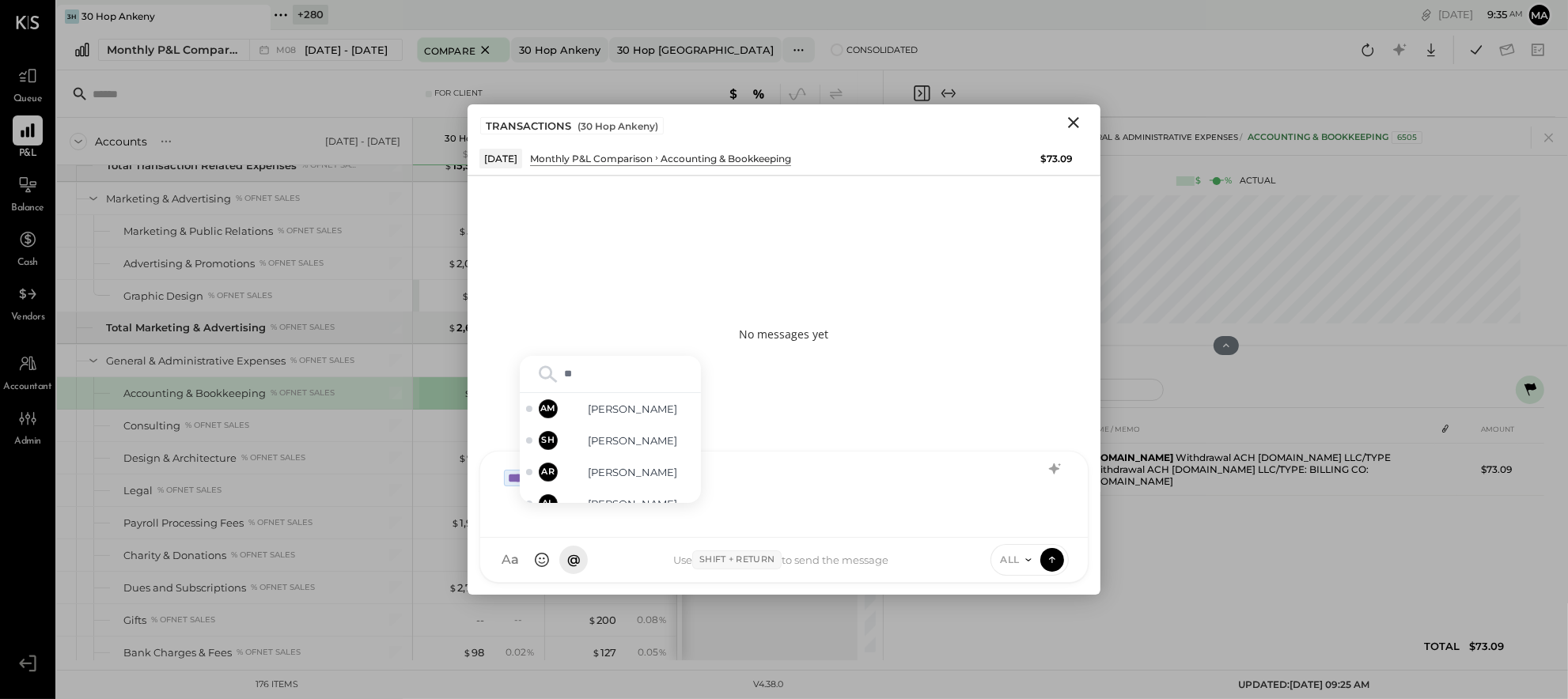
type input "***"
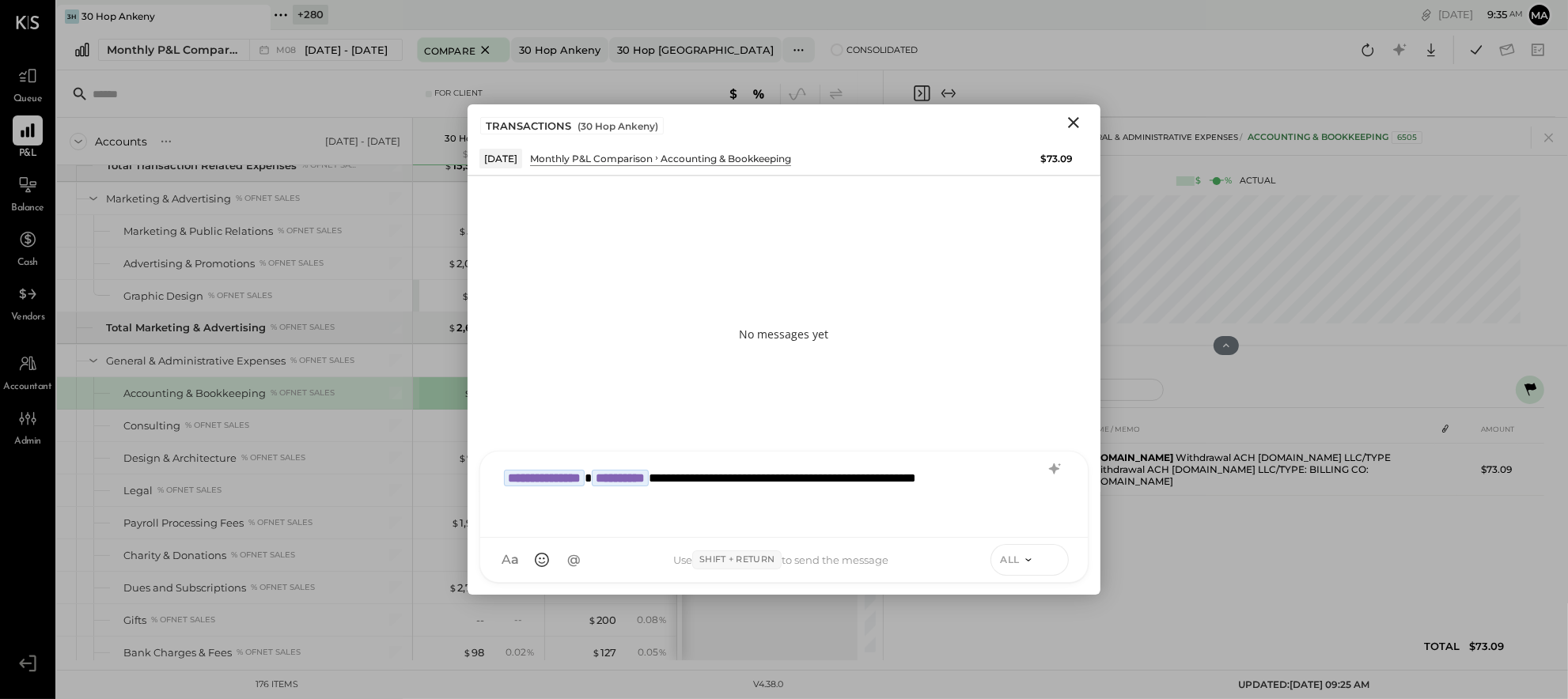
click at [1052, 554] on icon at bounding box center [1052, 559] width 14 height 16
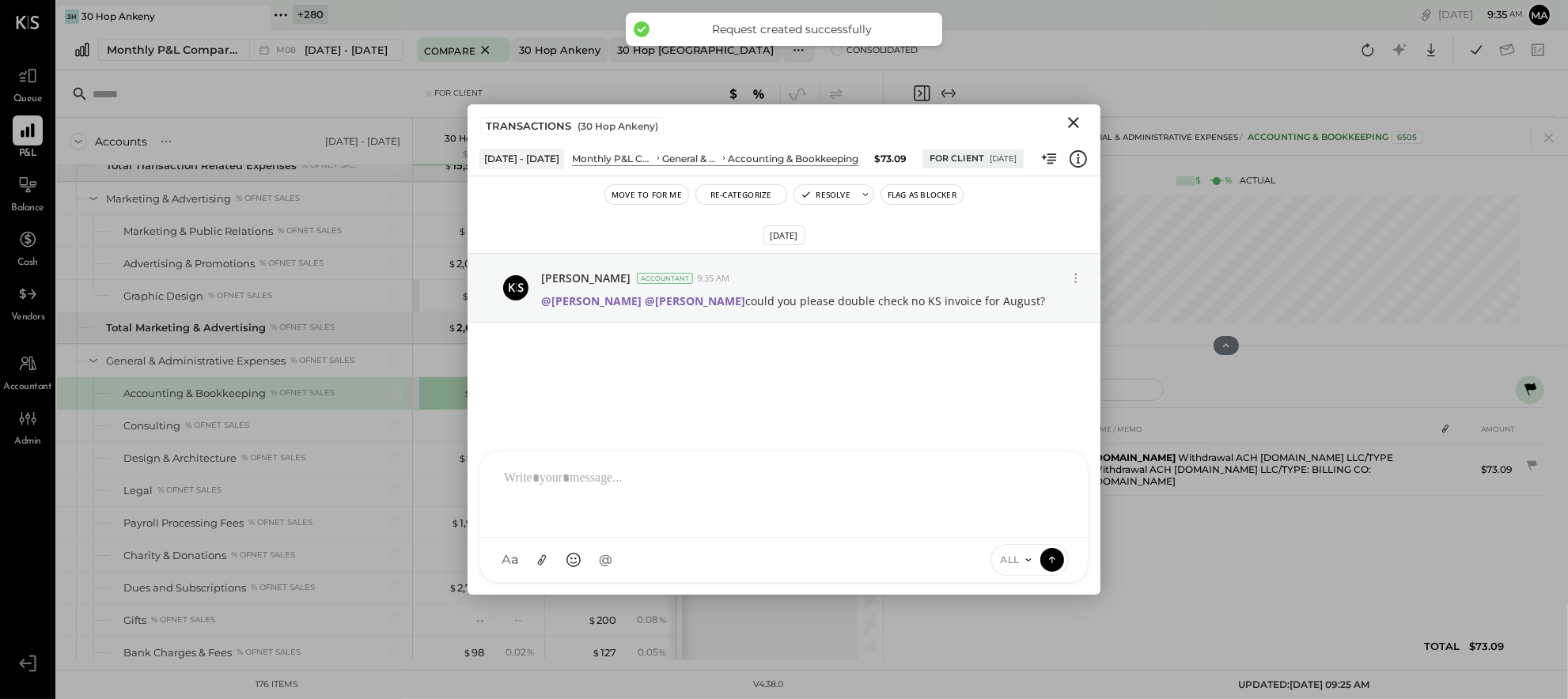
click at [1074, 121] on icon "Close" at bounding box center [1074, 123] width 11 height 11
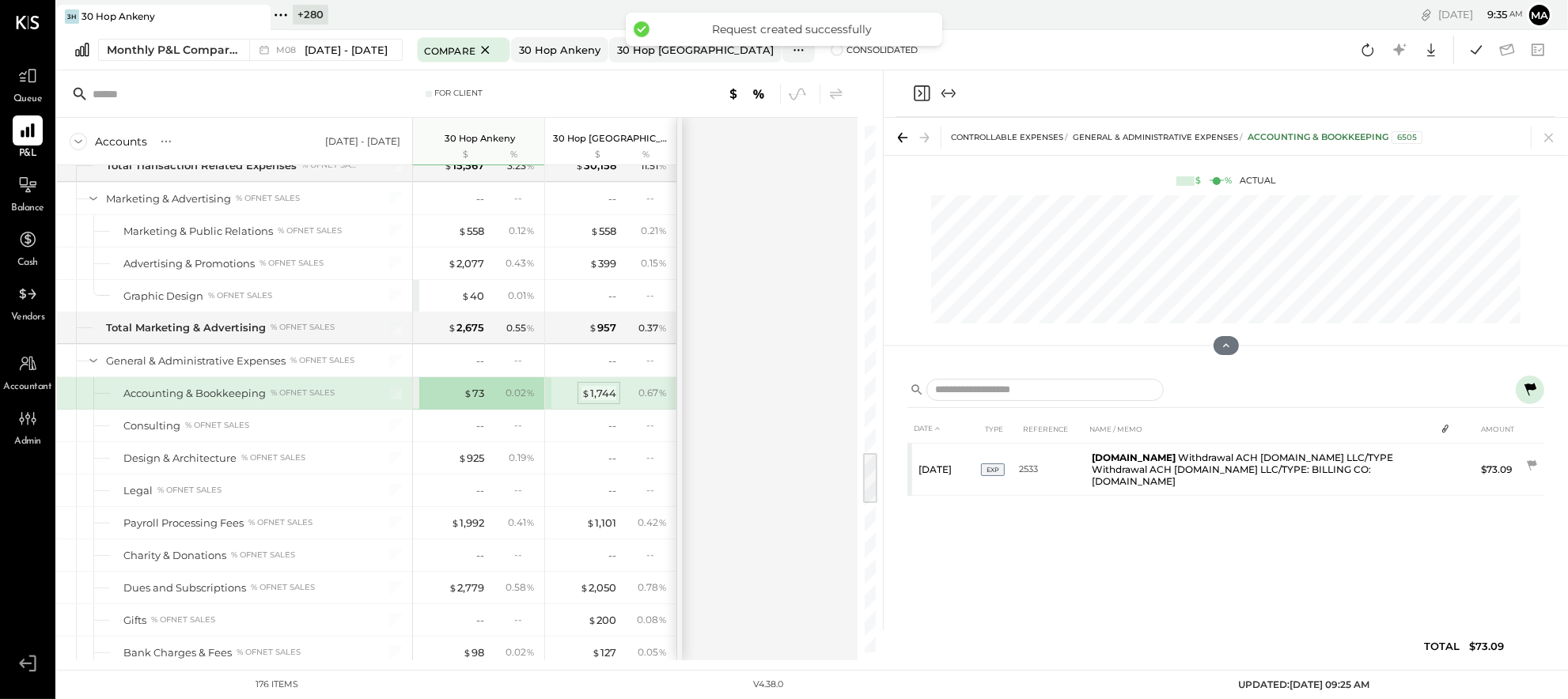
click at [596, 400] on div "$ 1,744" at bounding box center [598, 393] width 34 height 15
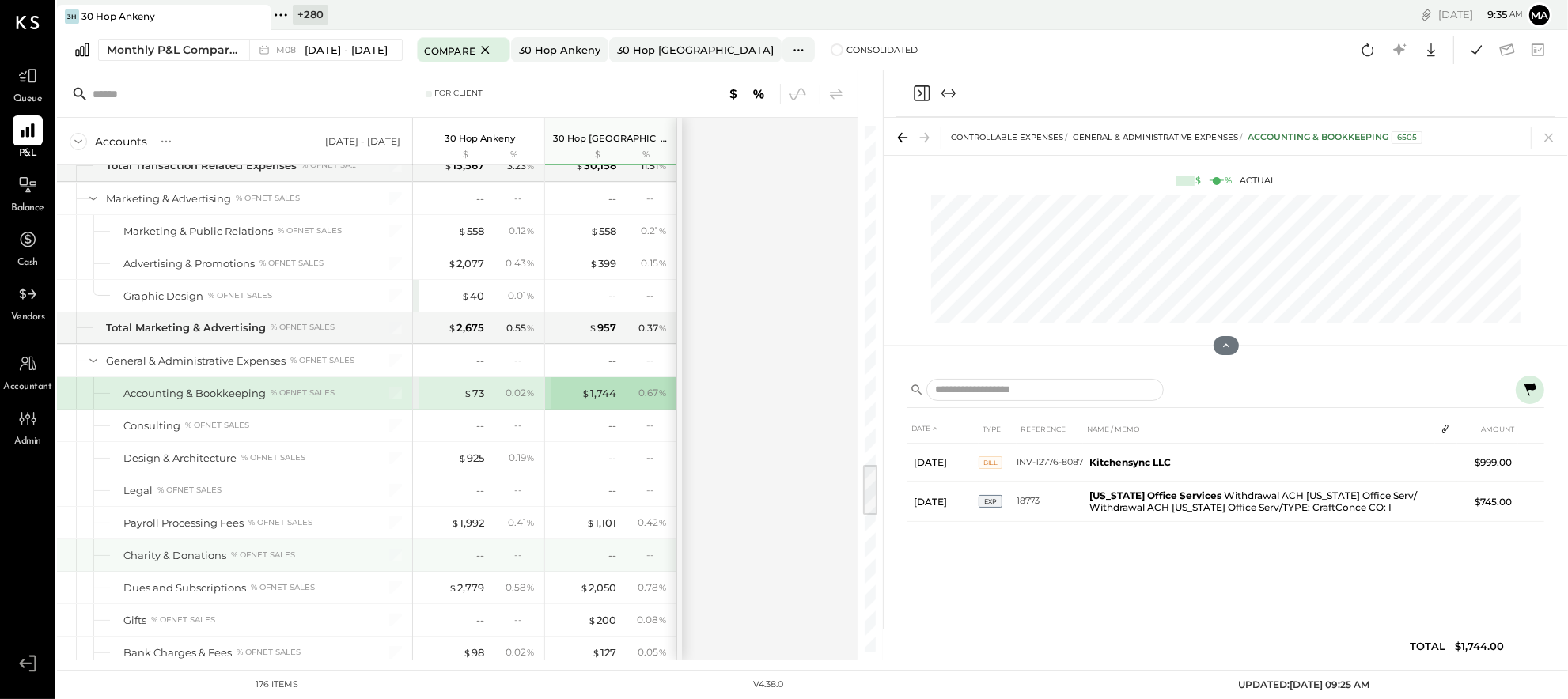
scroll to position [3370, 0]
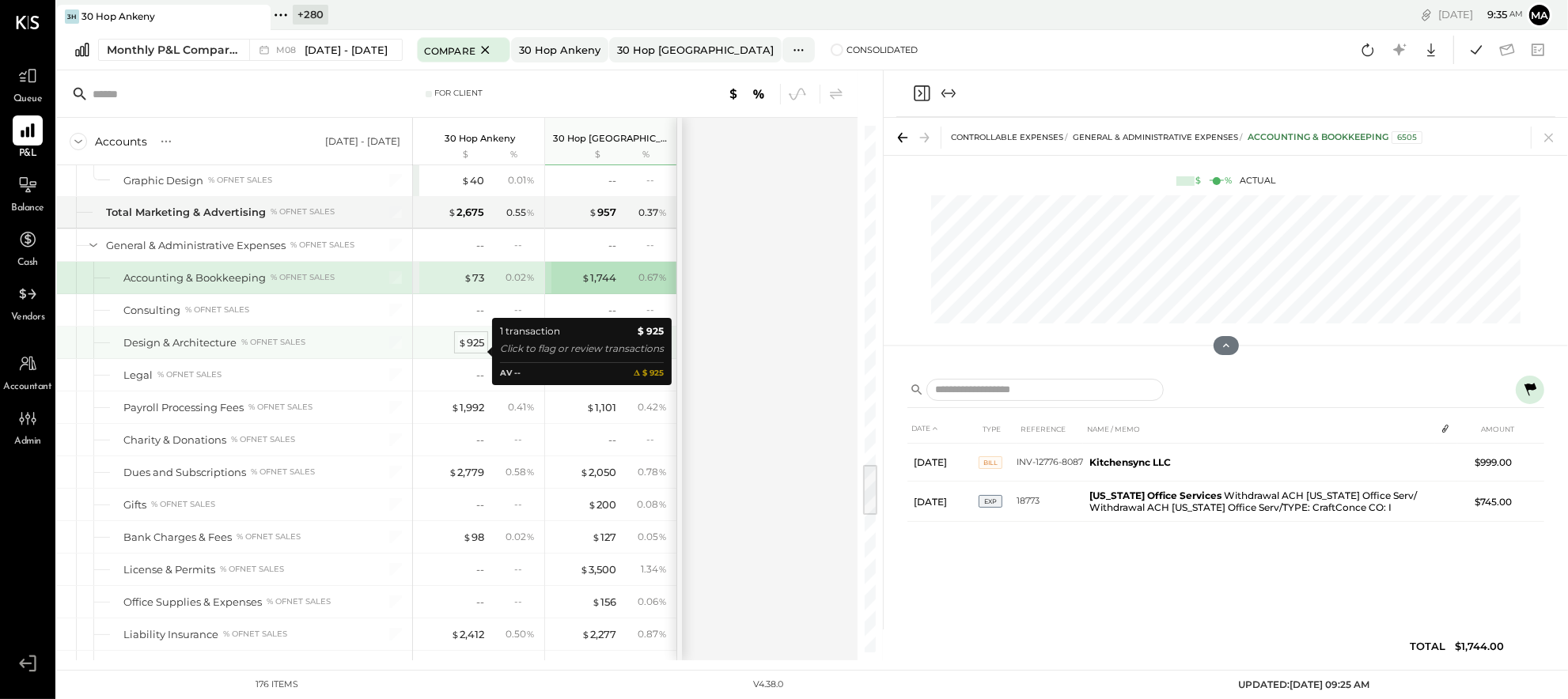
click at [470, 350] on div "$ 925" at bounding box center [471, 343] width 26 height 15
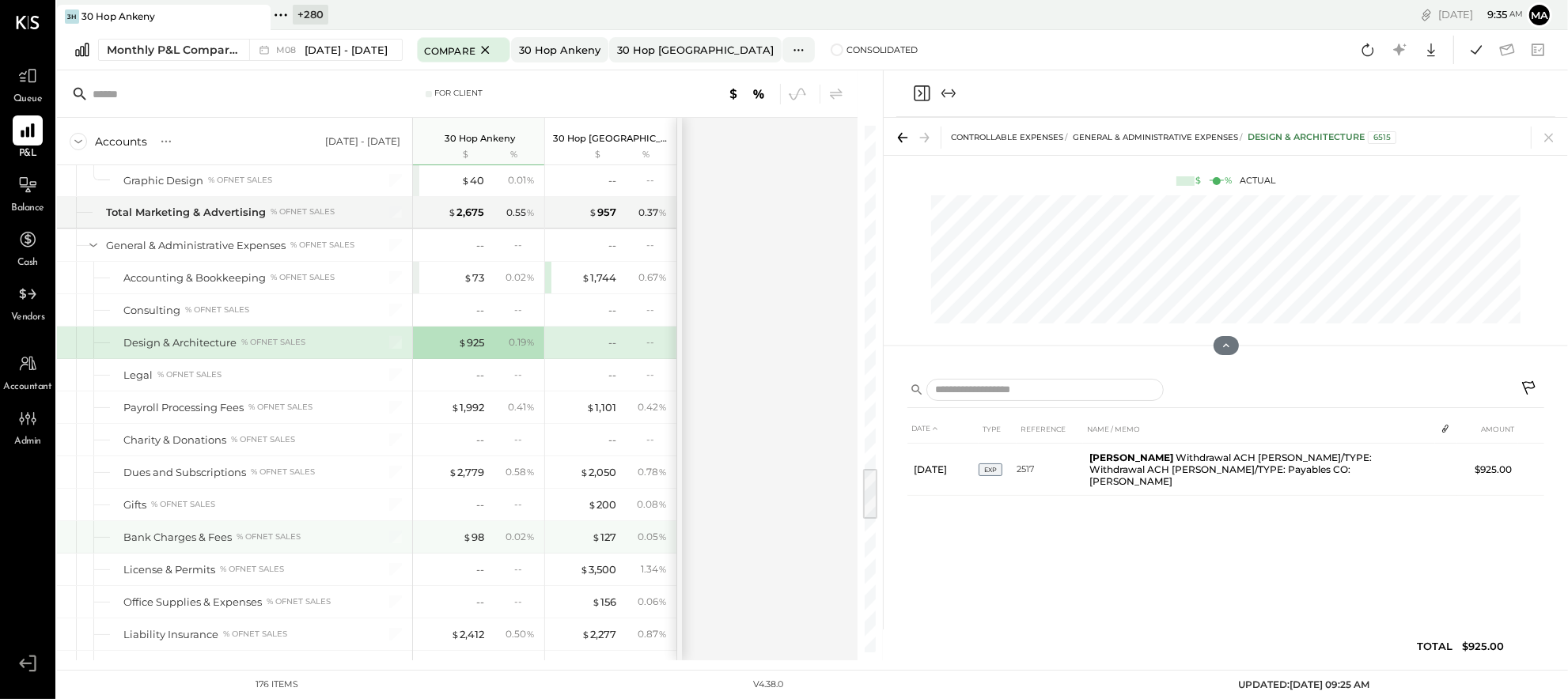
scroll to position [3414, 0]
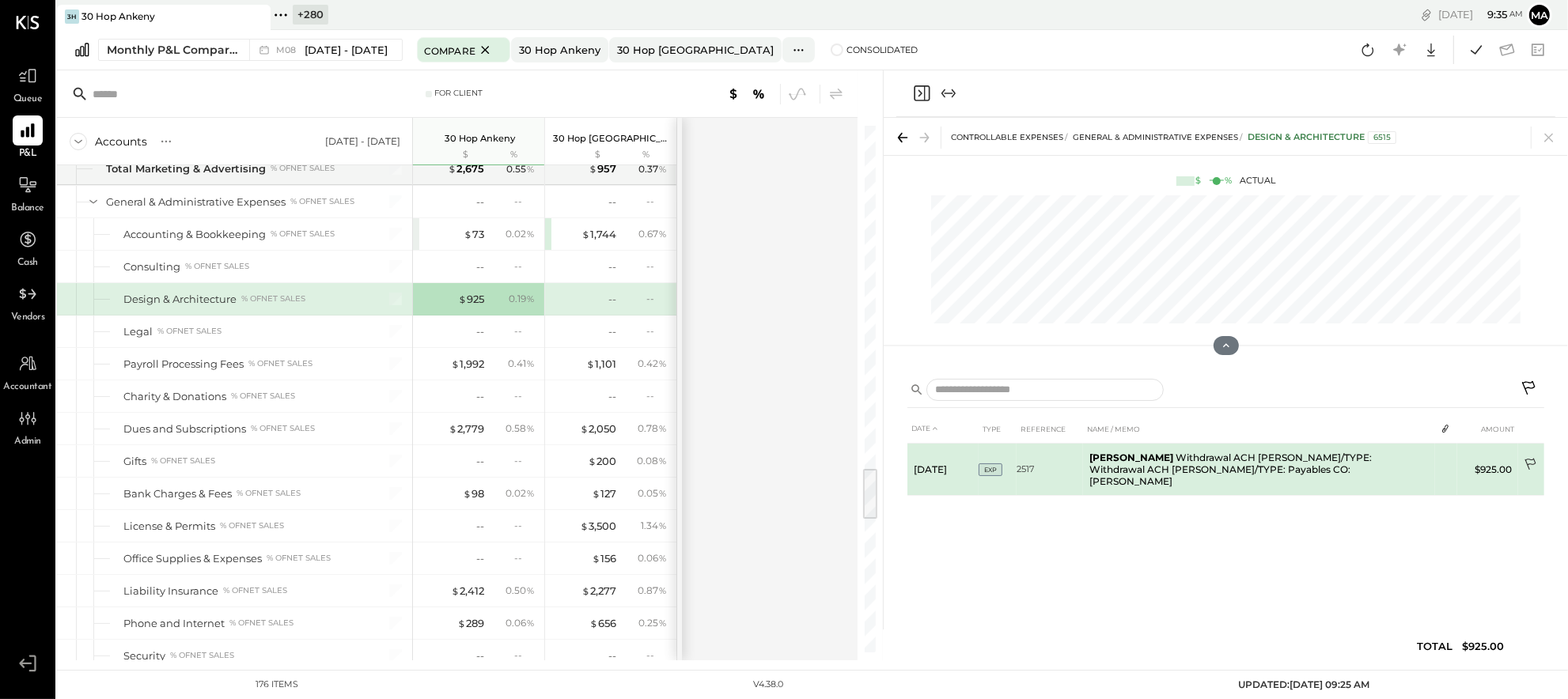
click at [1532, 462] on icon at bounding box center [1532, 465] width 16 height 16
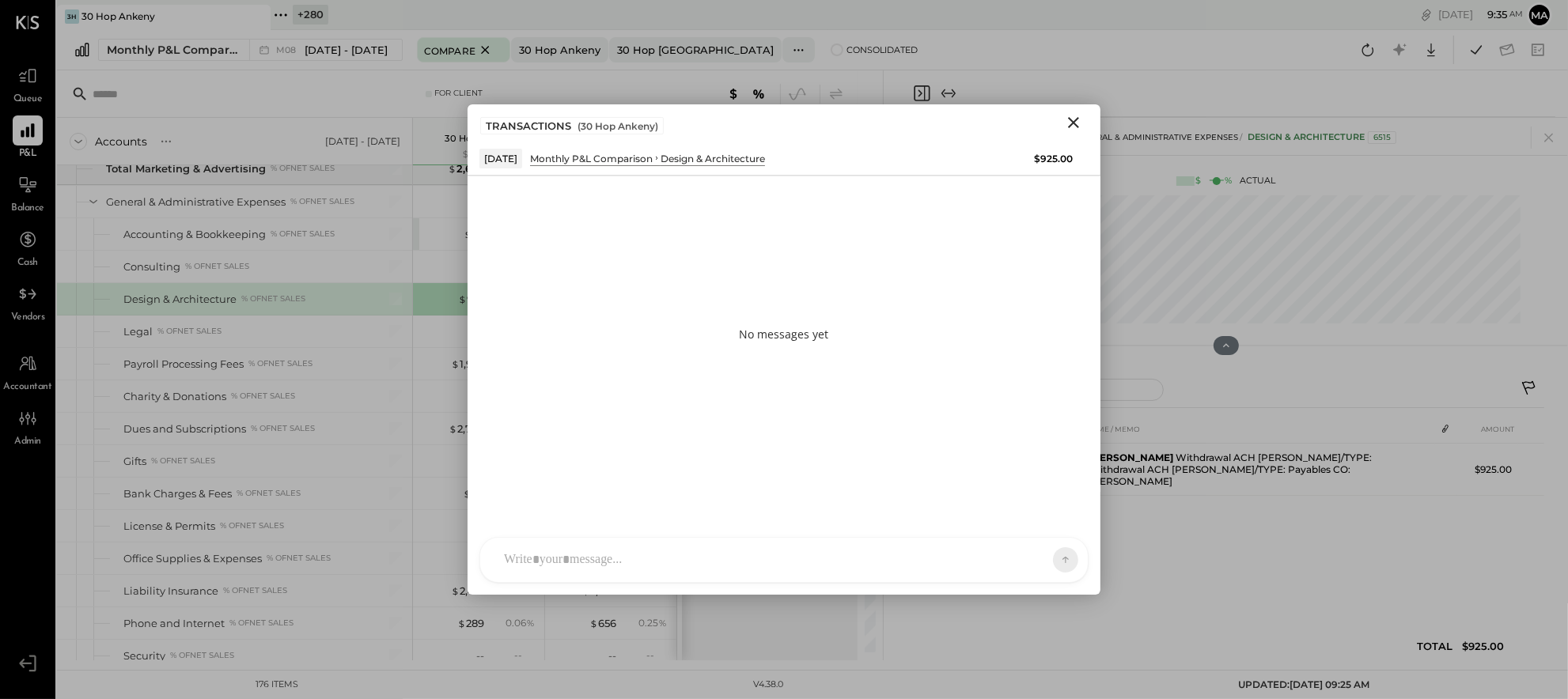
click at [847, 557] on div at bounding box center [769, 559] width 547 height 34
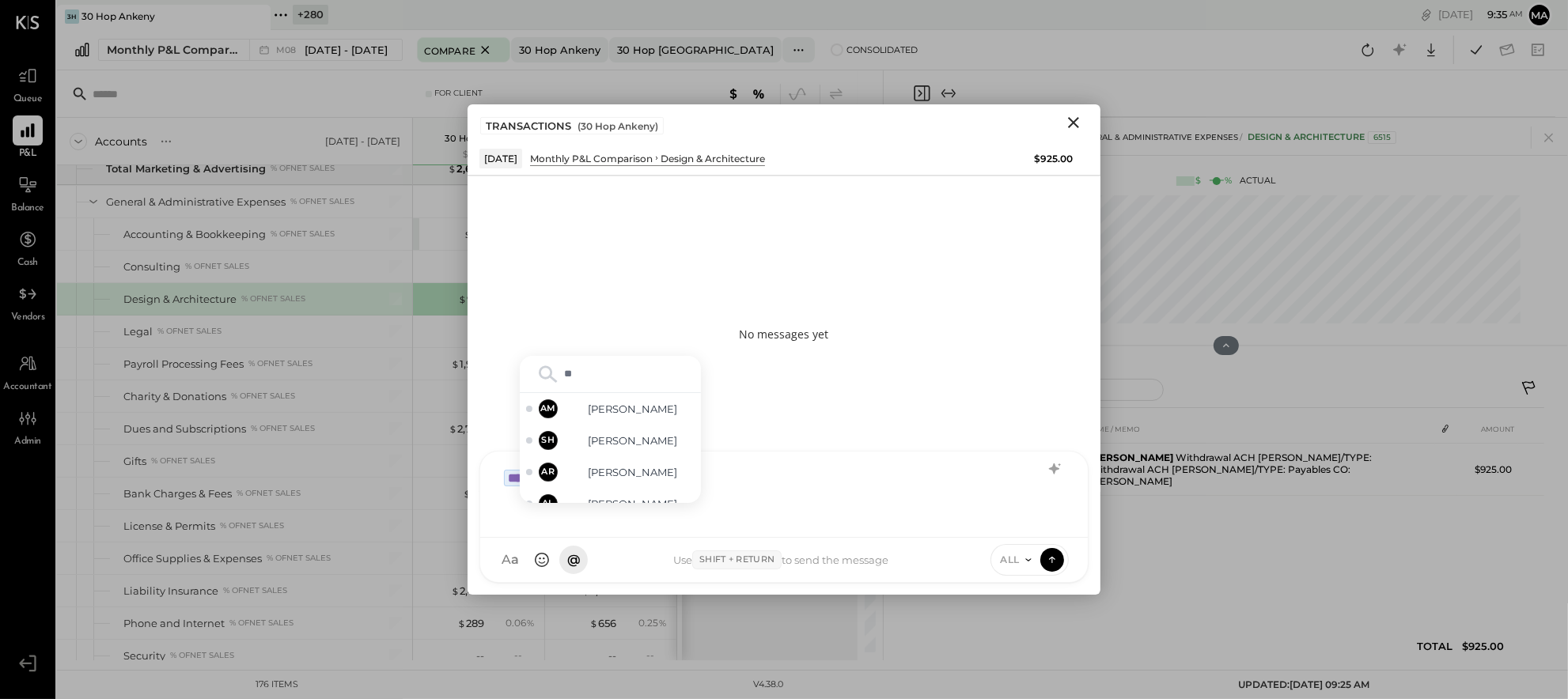
type input "***"
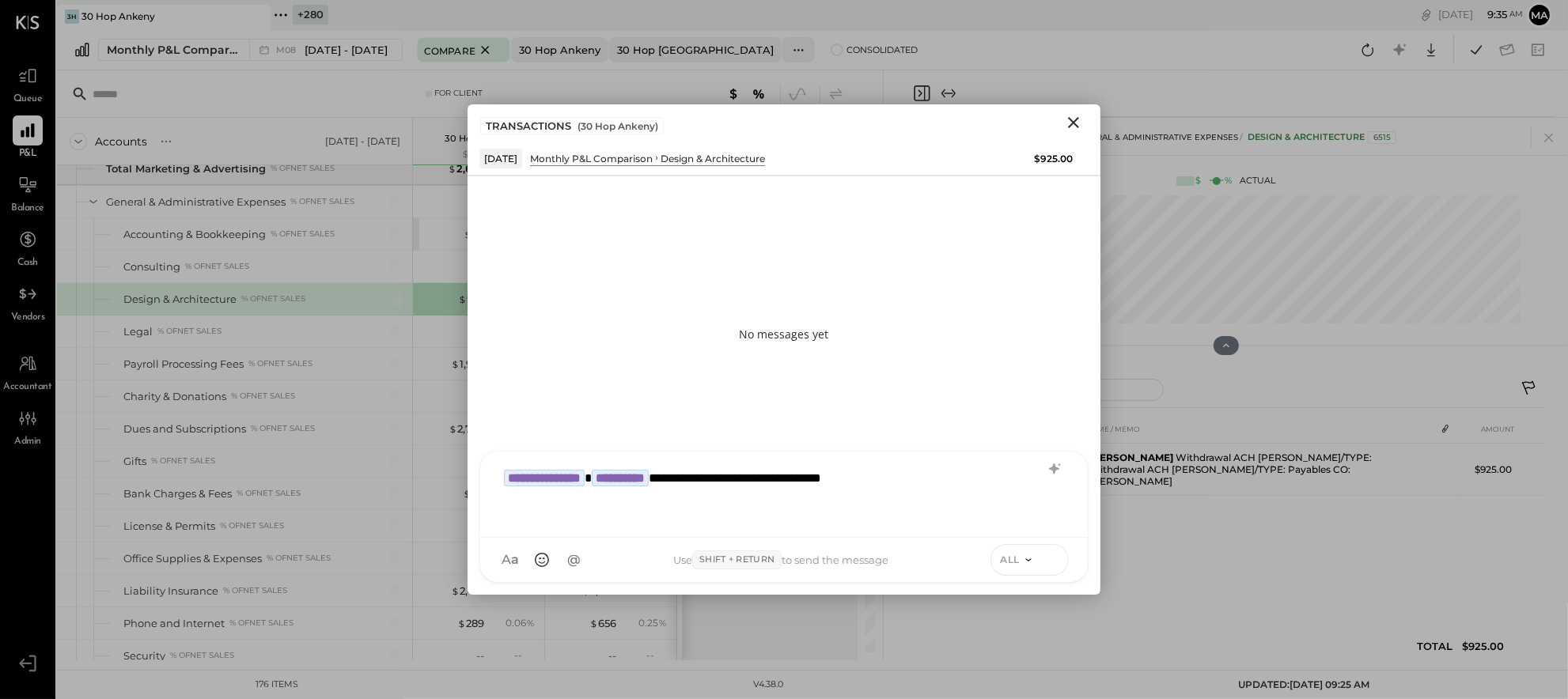
click at [1055, 557] on icon at bounding box center [1052, 559] width 14 height 16
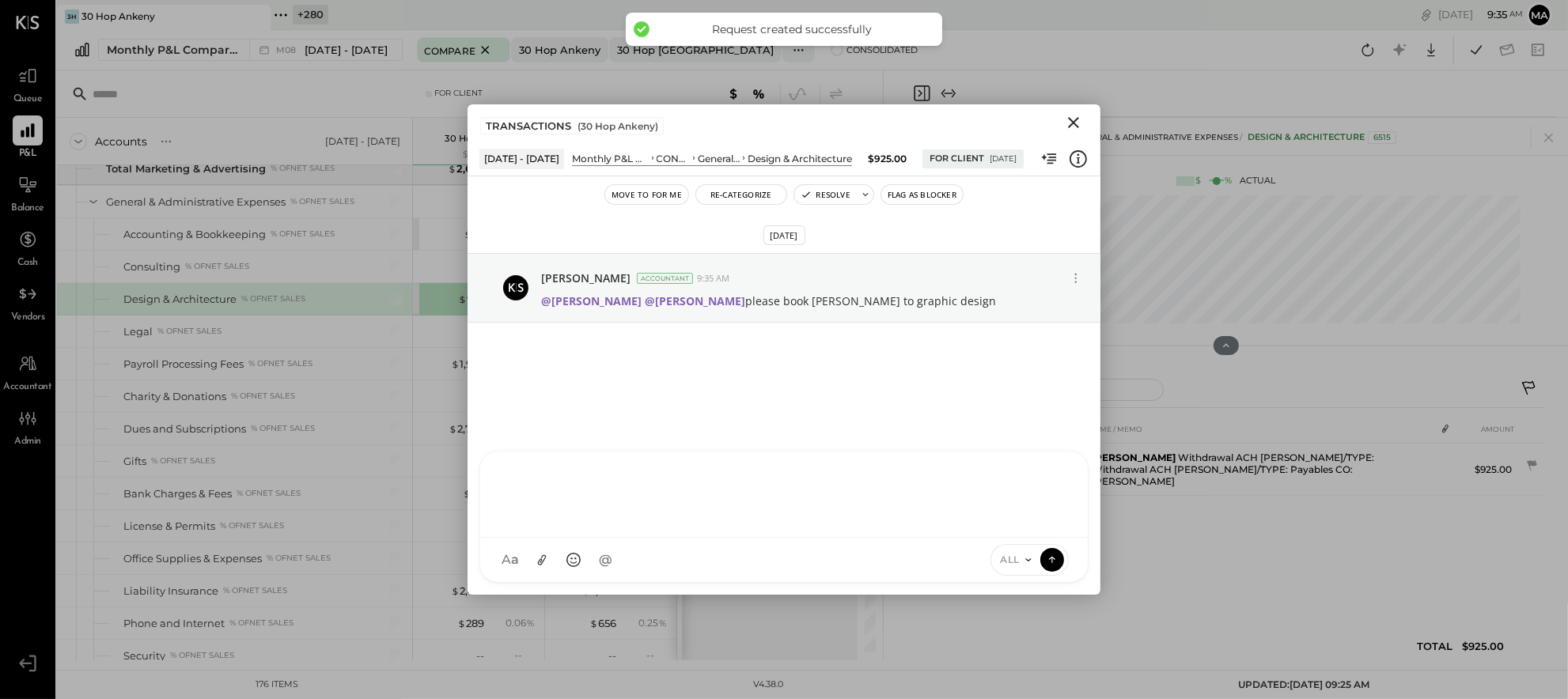
click at [1072, 117] on icon "Close" at bounding box center [1074, 122] width 19 height 19
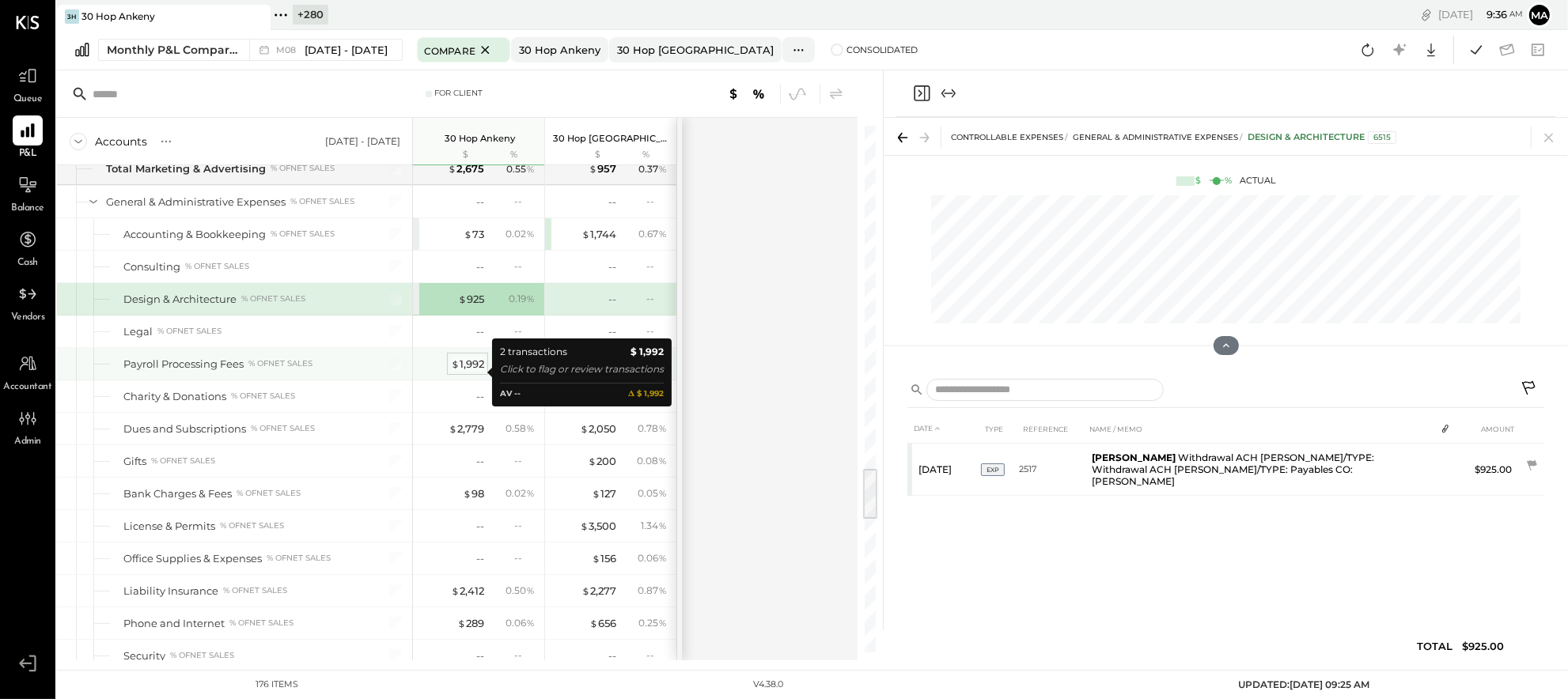
click at [470, 371] on div "$ 1,992" at bounding box center [468, 364] width 34 height 15
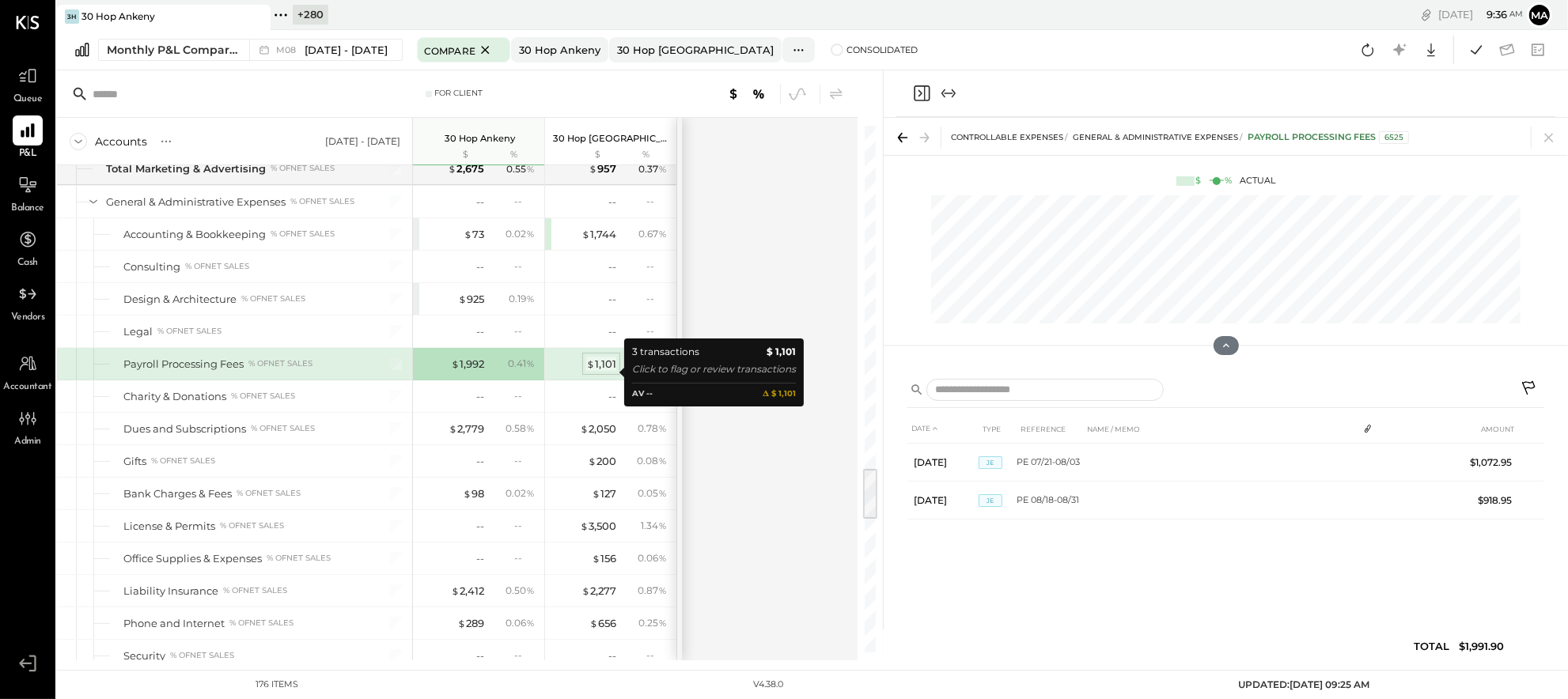
click at [599, 368] on div "$ 1,101" at bounding box center [601, 364] width 30 height 15
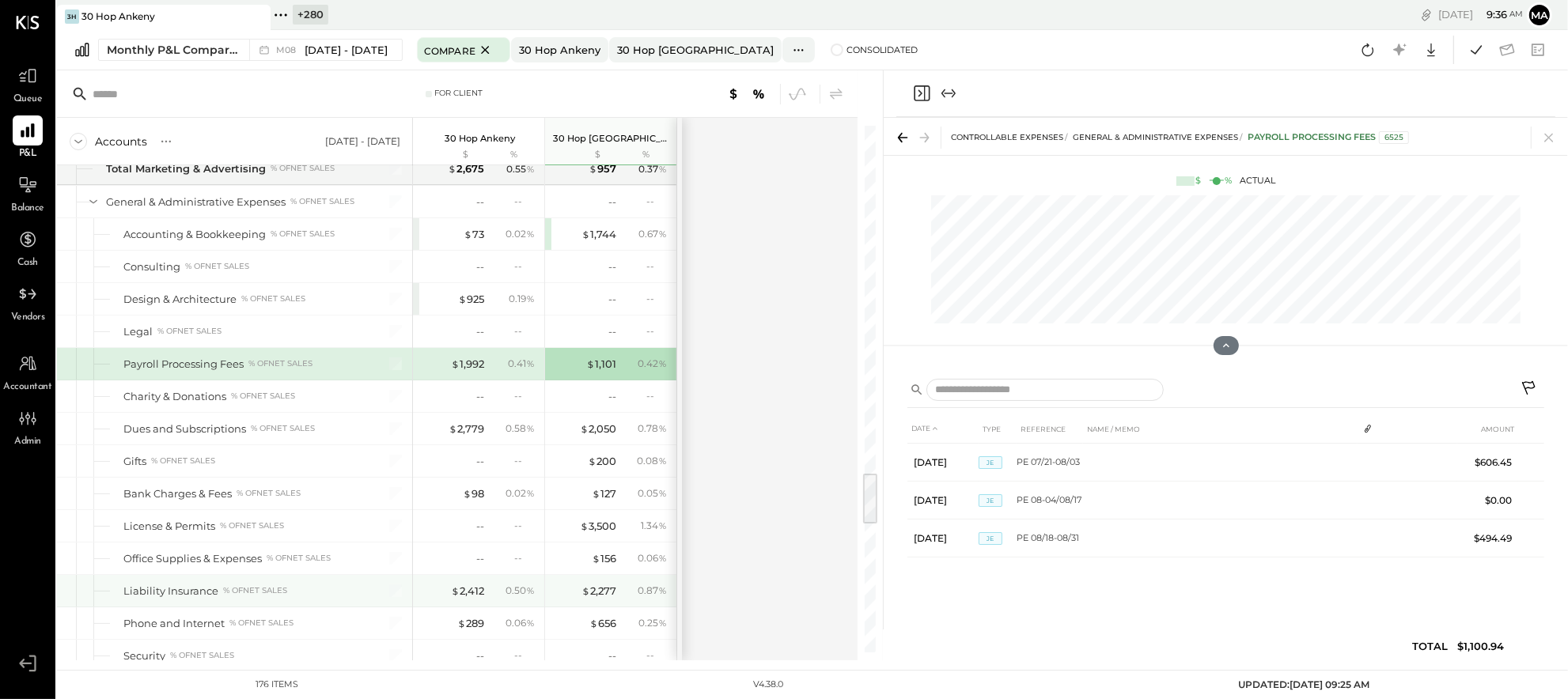
scroll to position [3561, 0]
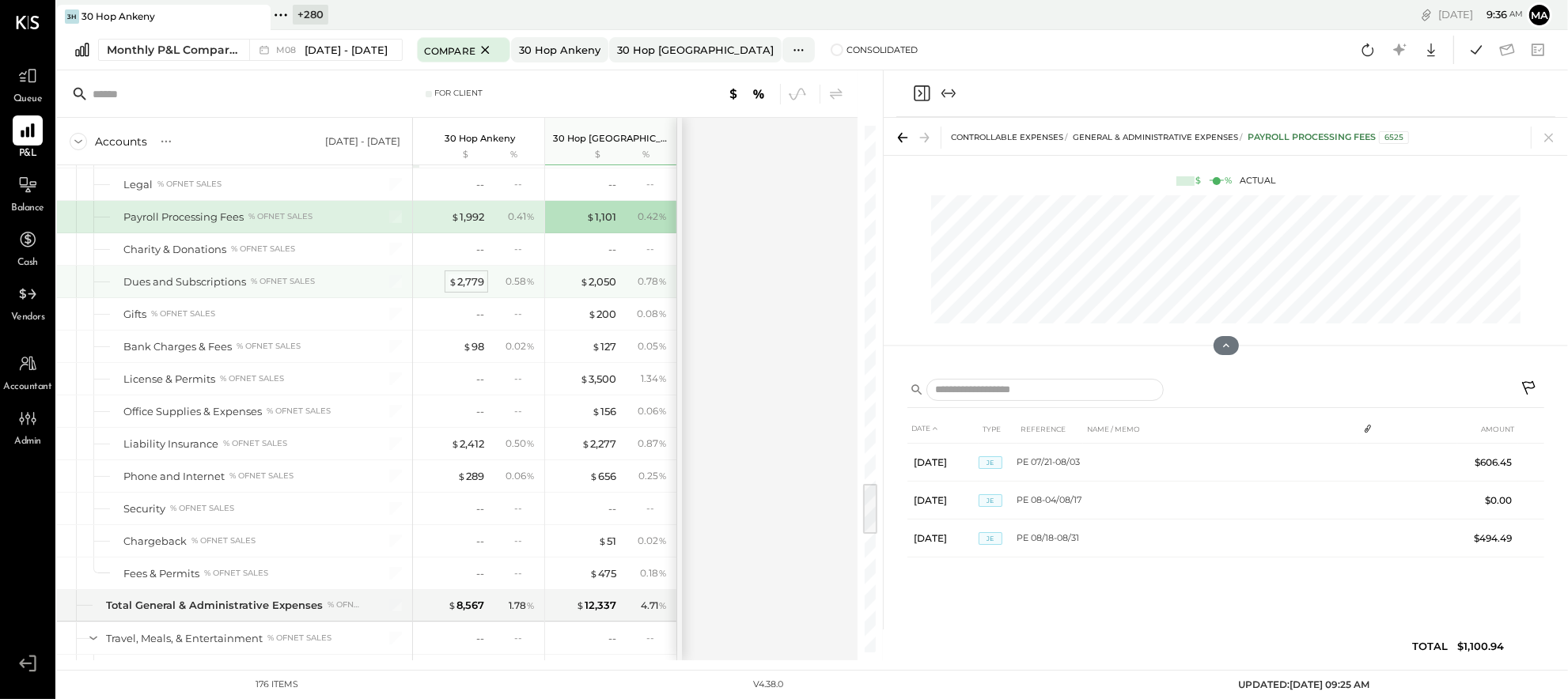
click at [468, 288] on div "$ 2,779" at bounding box center [466, 282] width 35 height 15
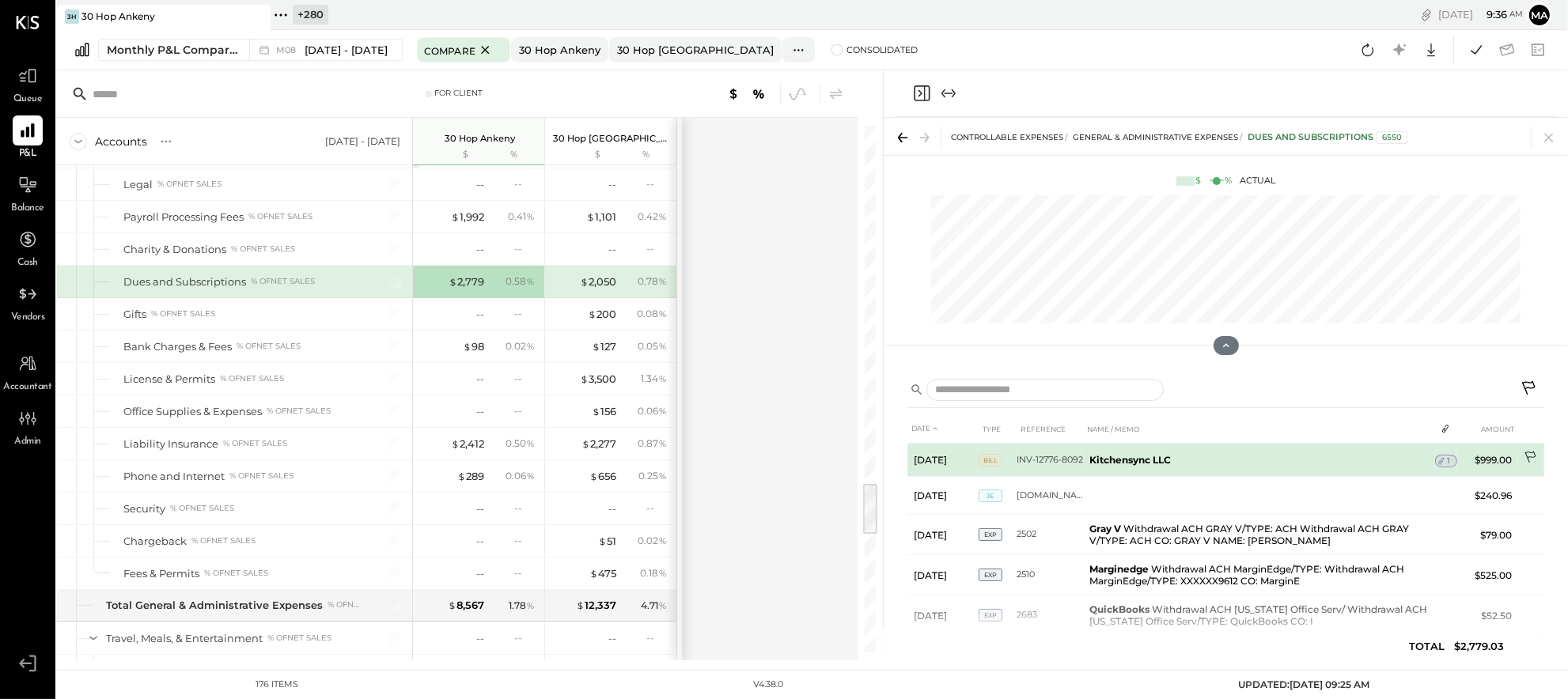
click at [1532, 454] on icon at bounding box center [1532, 459] width 16 height 16
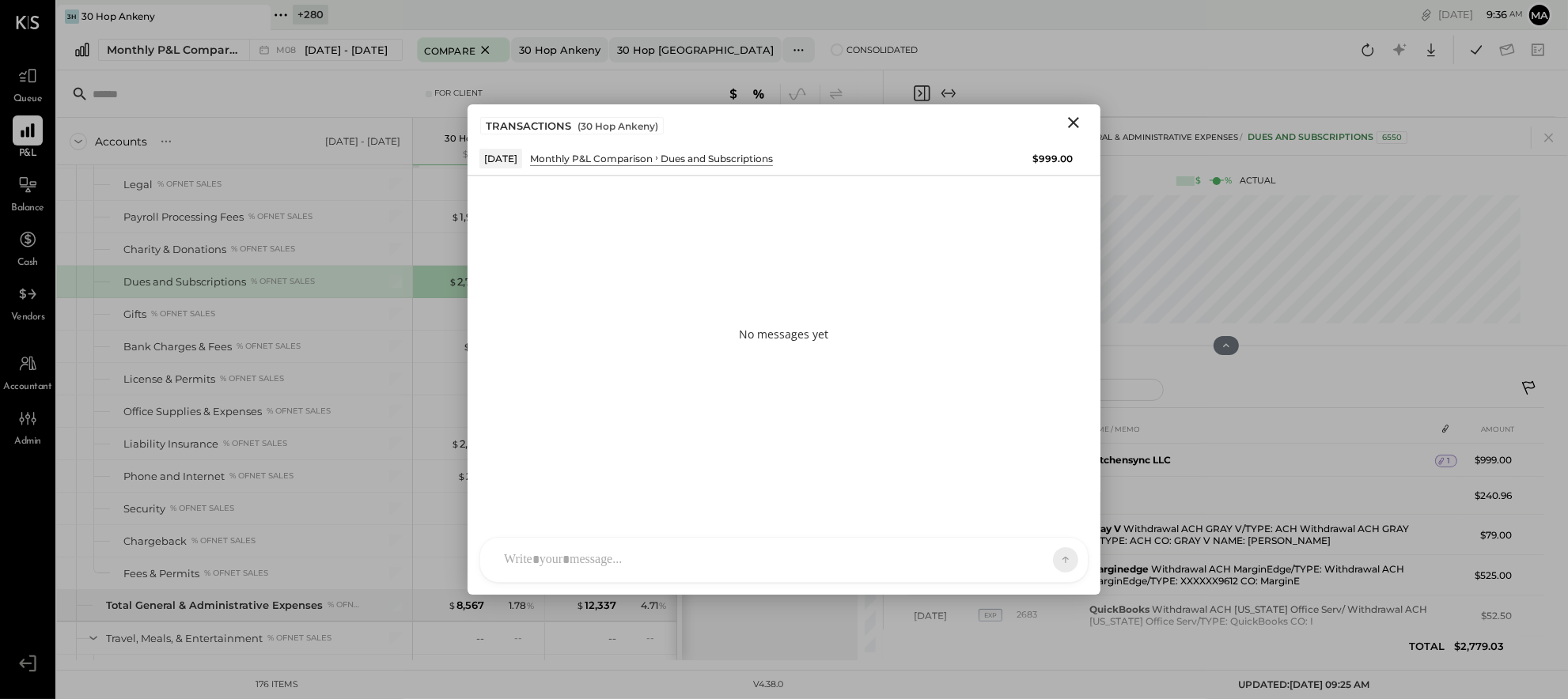
click at [882, 568] on div "AM [PERSON_NAME] MH [PERSON_NAME] ES [PERSON_NAME] TH [PERSON_NAME] DS [PERSON_…" at bounding box center [784, 559] width 610 height 46
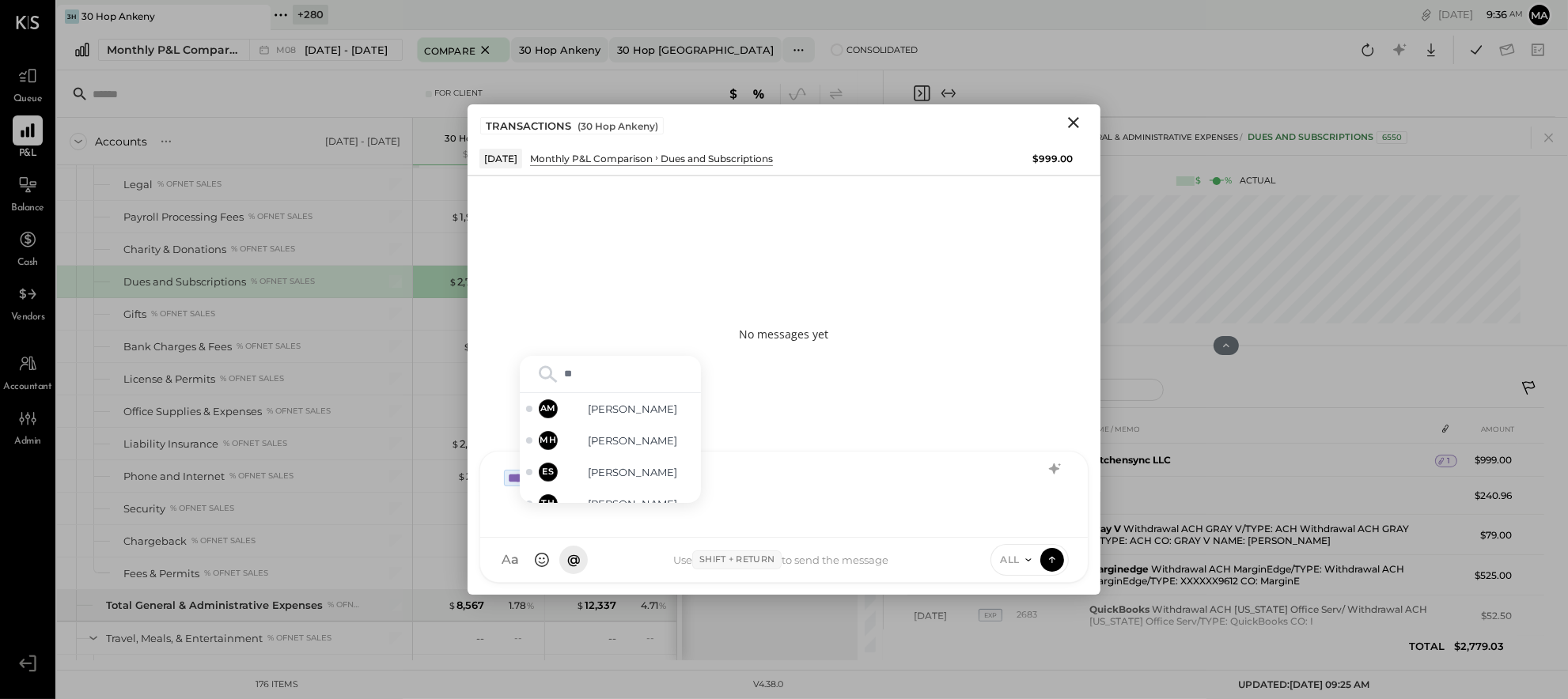
type input "***"
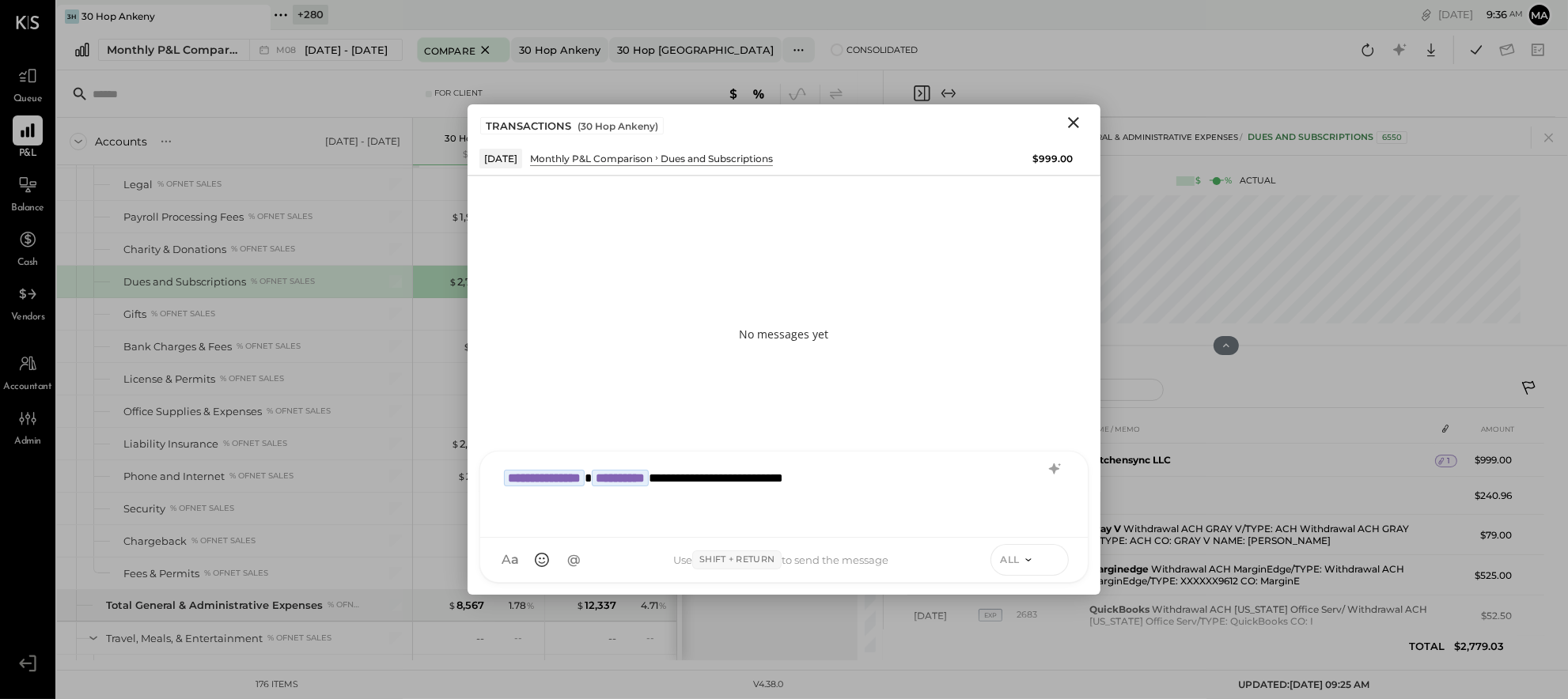
click at [1053, 556] on icon at bounding box center [1052, 559] width 14 height 16
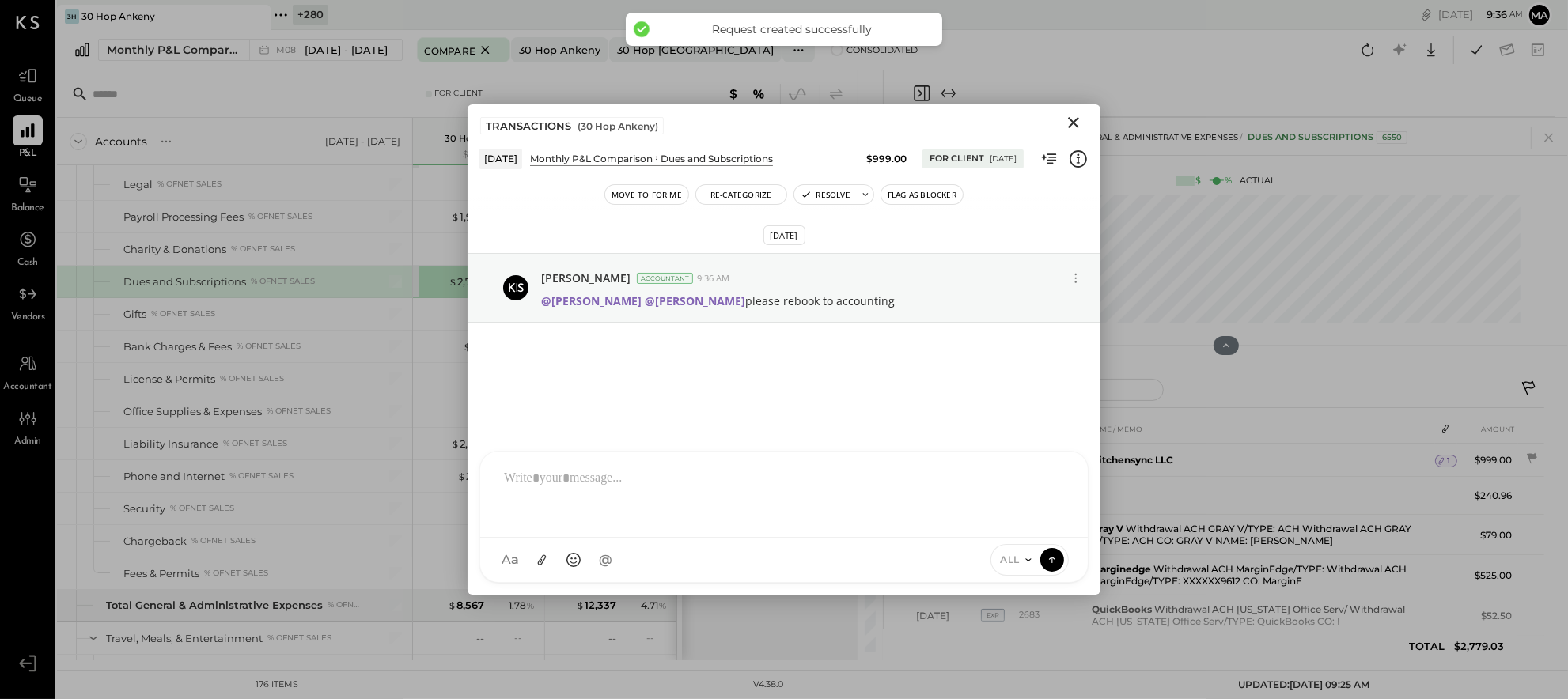
click at [1073, 121] on icon "Close" at bounding box center [1074, 123] width 11 height 11
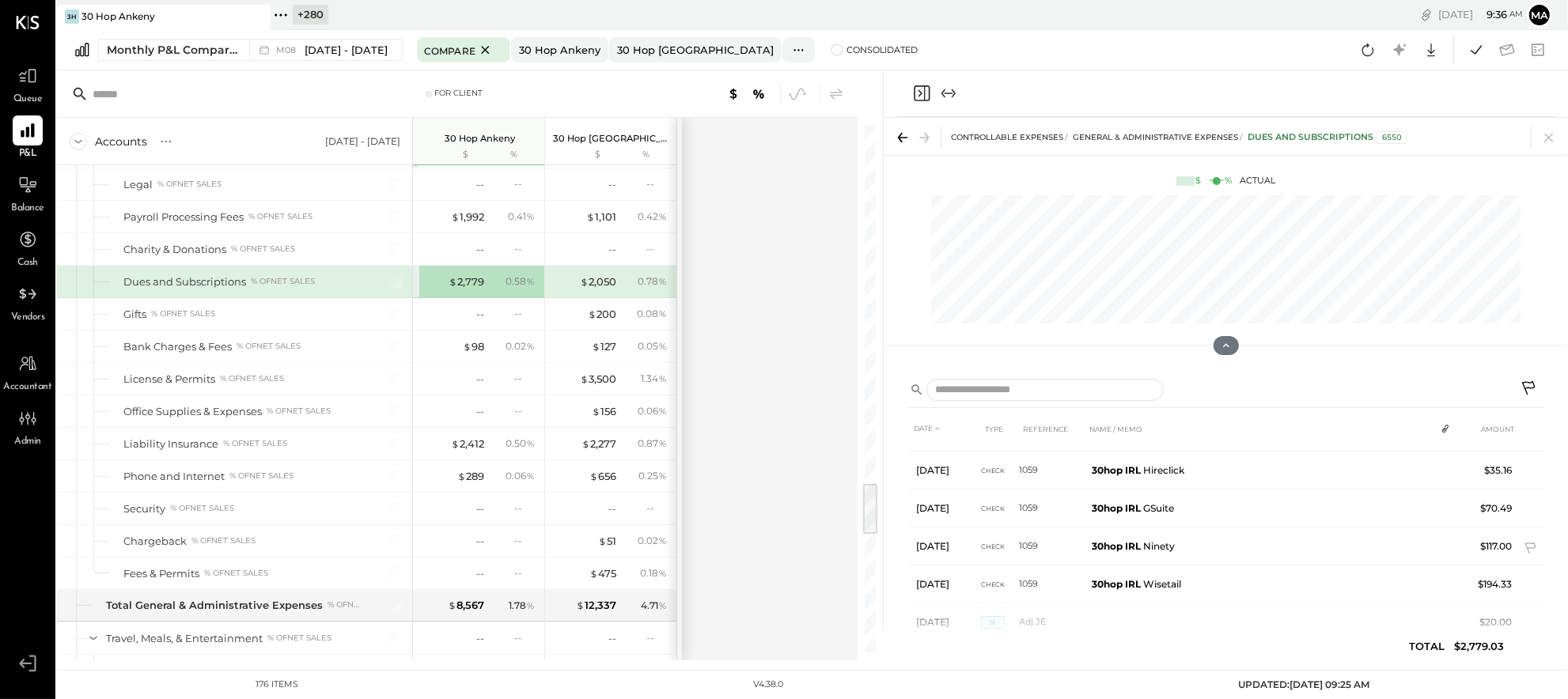
scroll to position [449, 0]
click at [595, 289] on div "$ 2,050" at bounding box center [598, 282] width 36 height 15
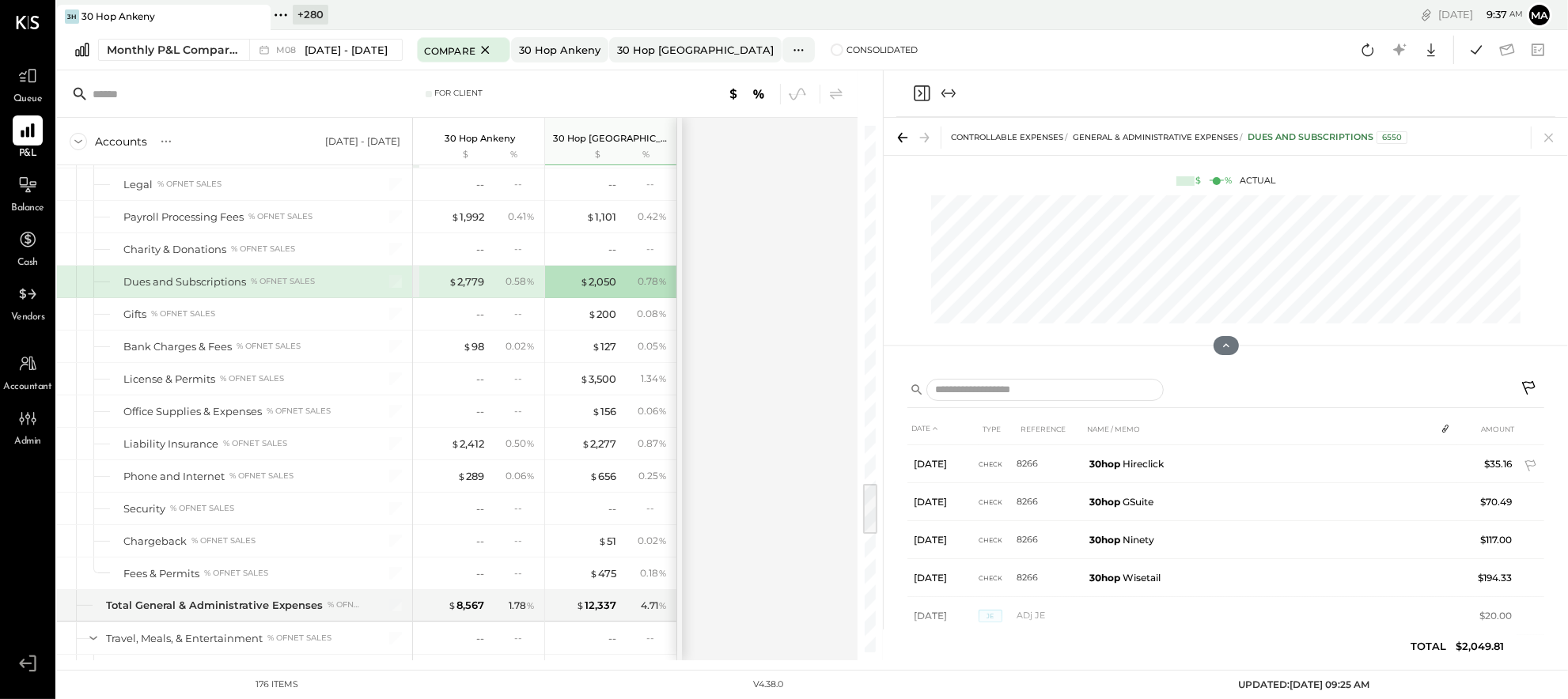
scroll to position [531, 0]
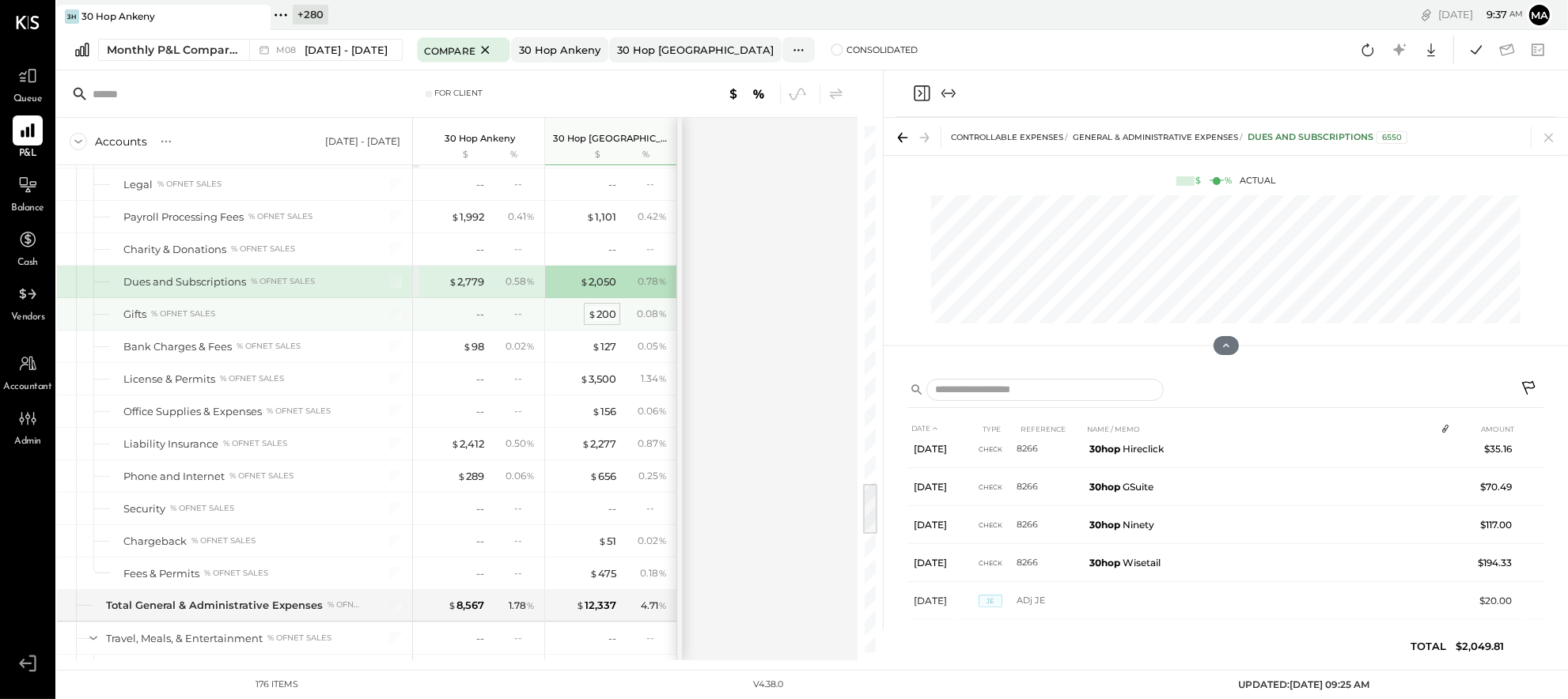
click at [600, 322] on div "$ 200" at bounding box center [602, 314] width 29 height 15
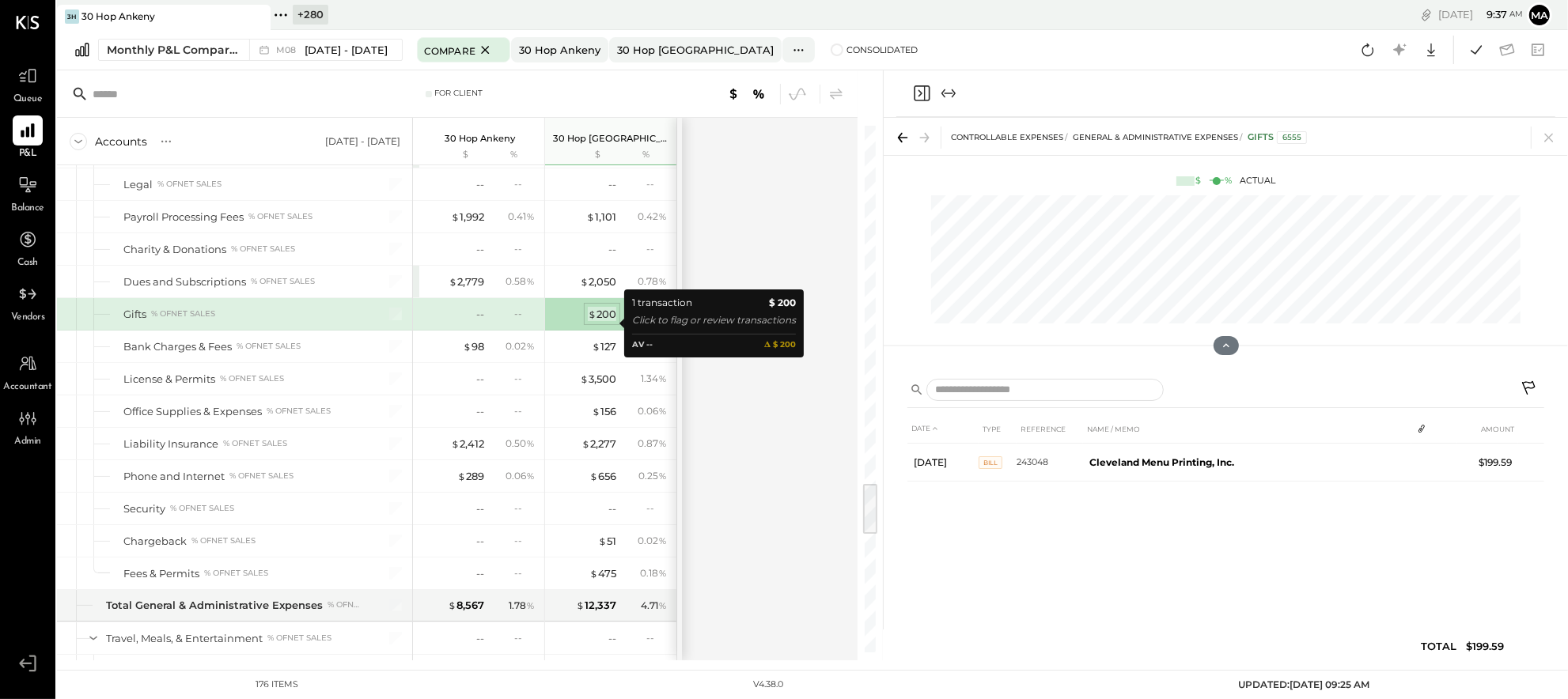
scroll to position [0, 0]
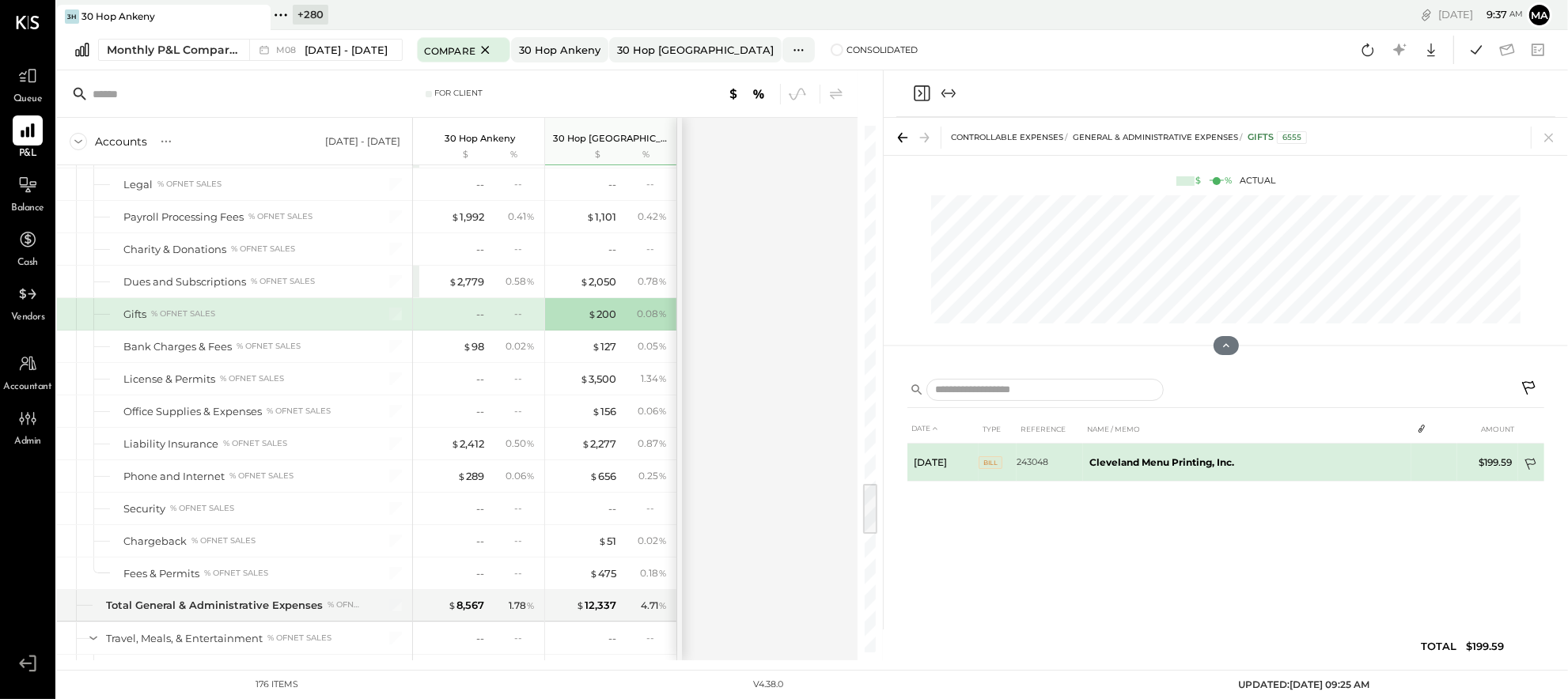
click at [1531, 458] on icon at bounding box center [1532, 465] width 16 height 16
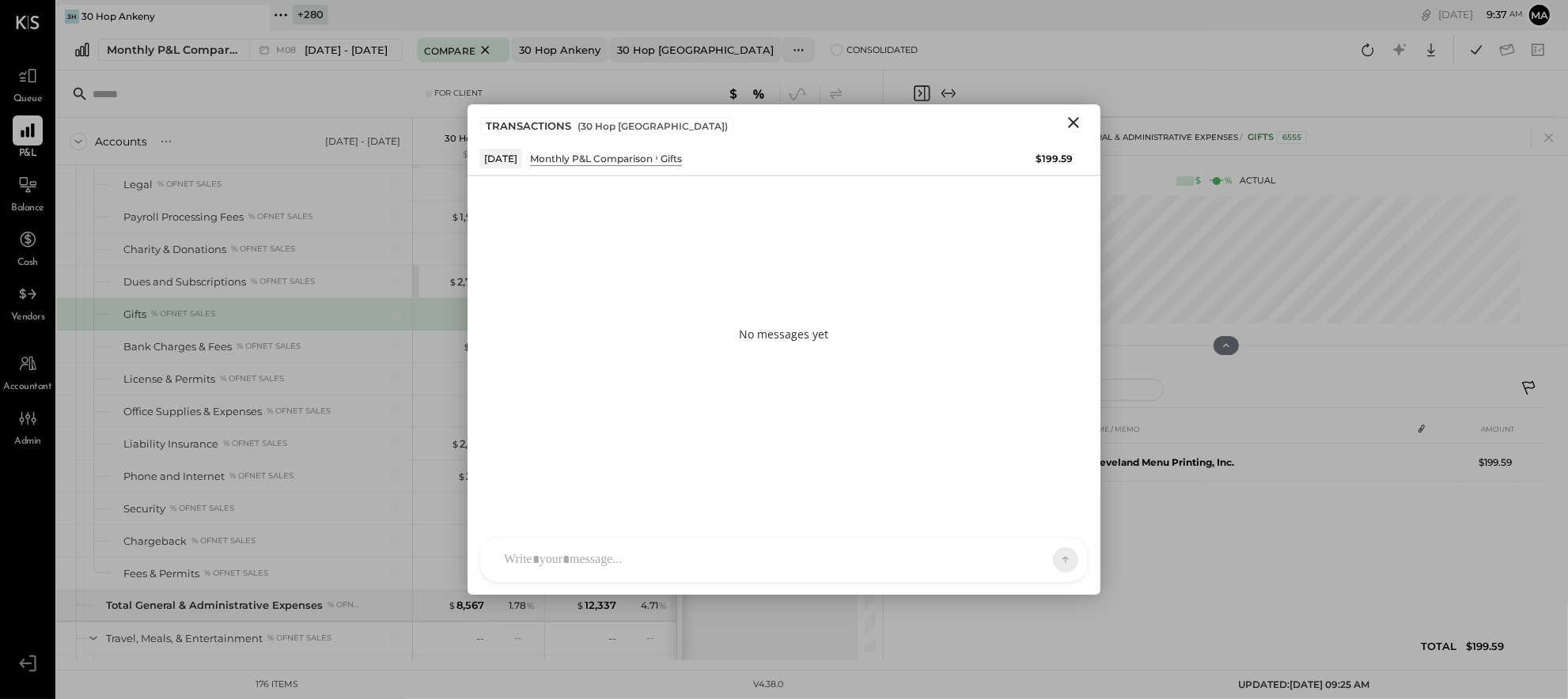
click at [868, 564] on div at bounding box center [784, 560] width 608 height 45
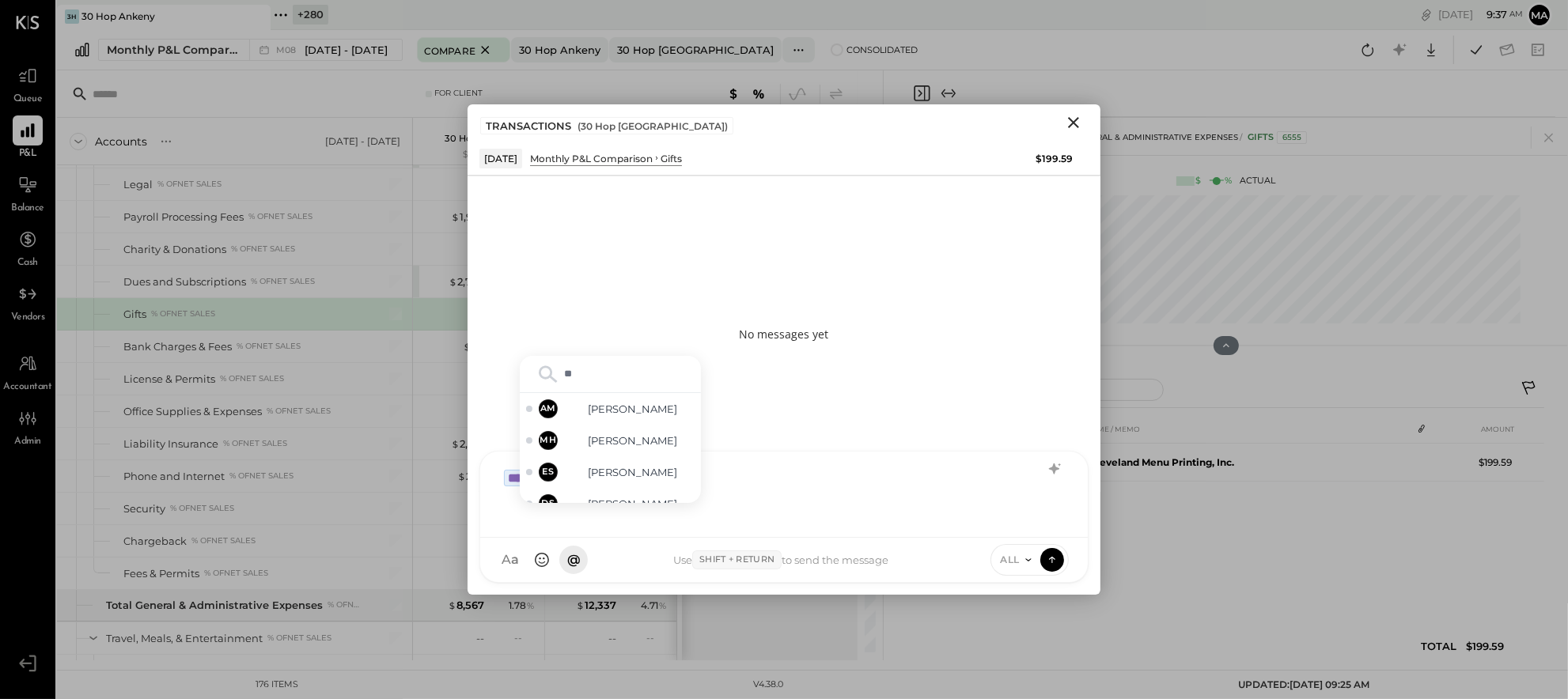
type input "***"
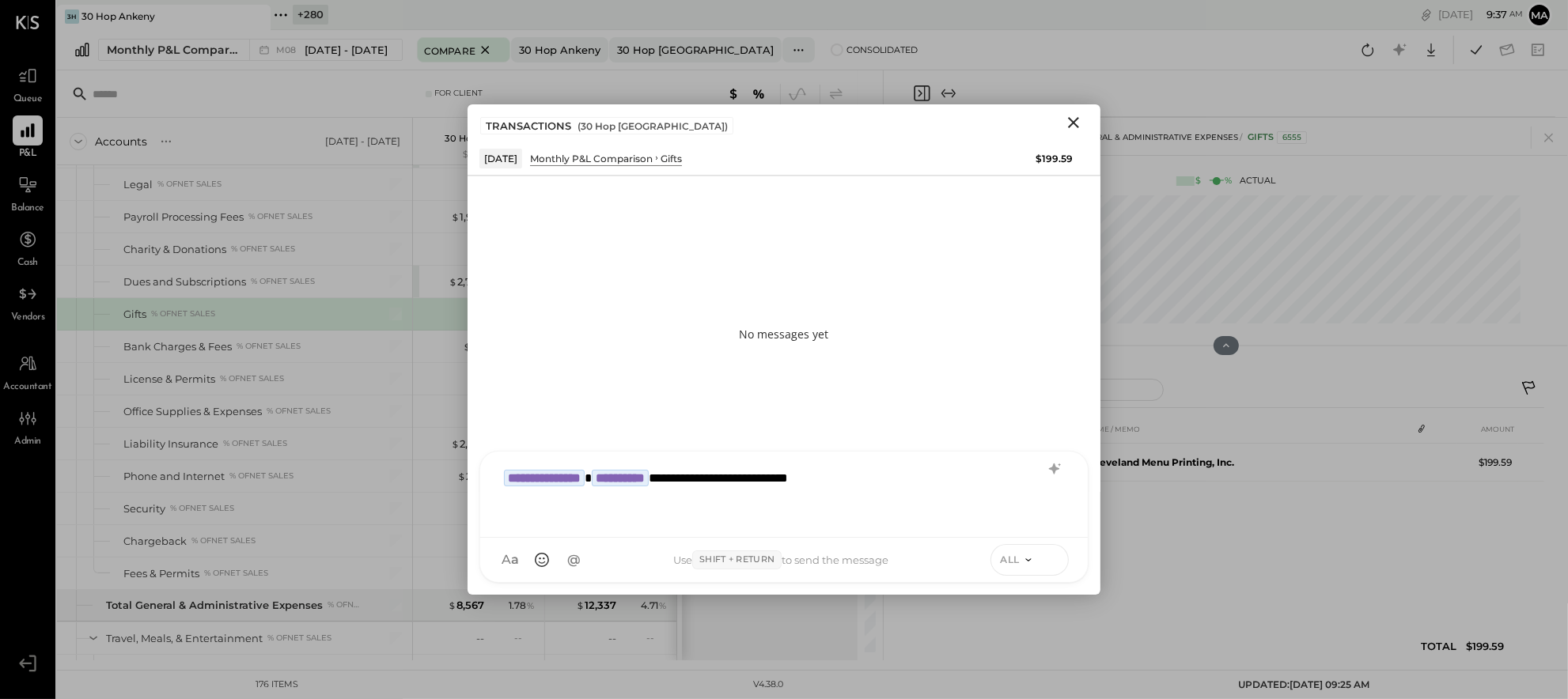
click at [1049, 555] on icon at bounding box center [1052, 559] width 14 height 16
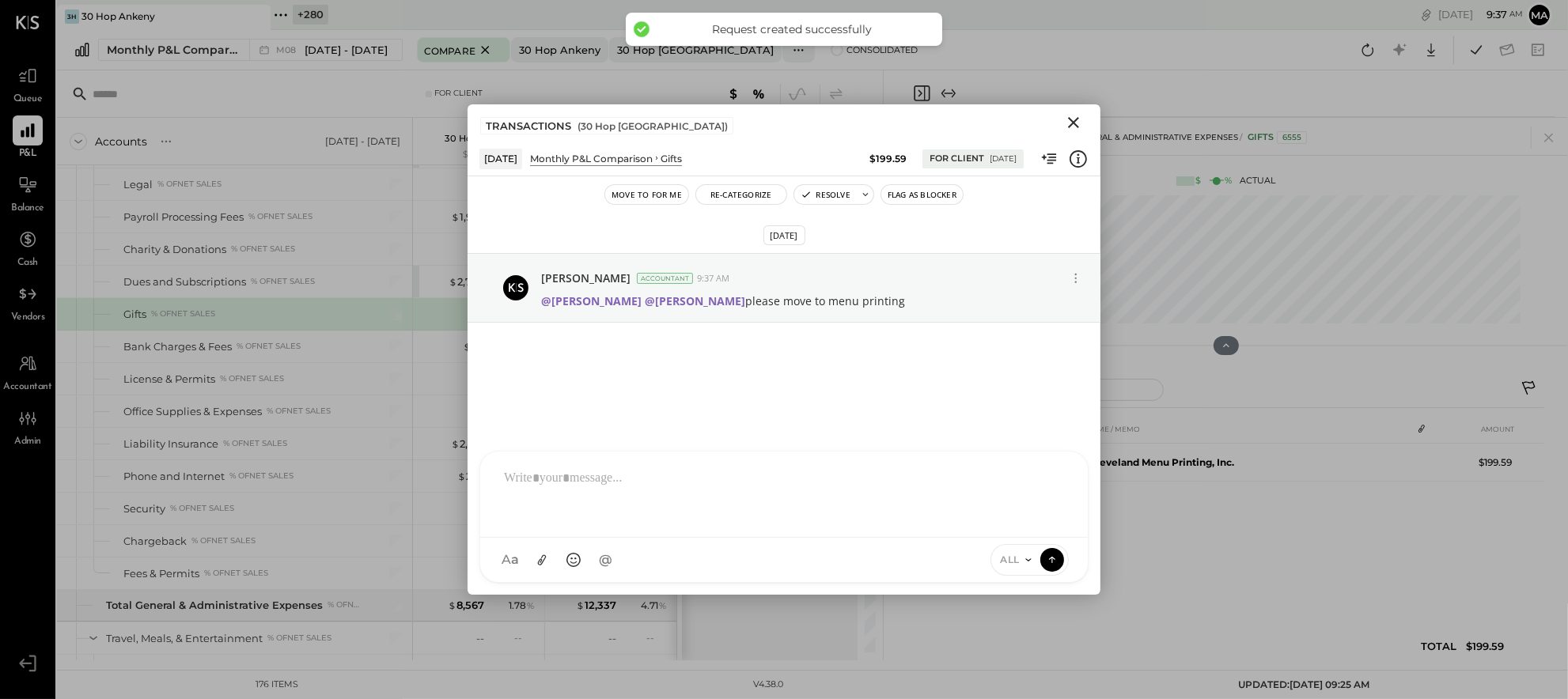
click at [1071, 120] on icon "Close" at bounding box center [1074, 123] width 11 height 11
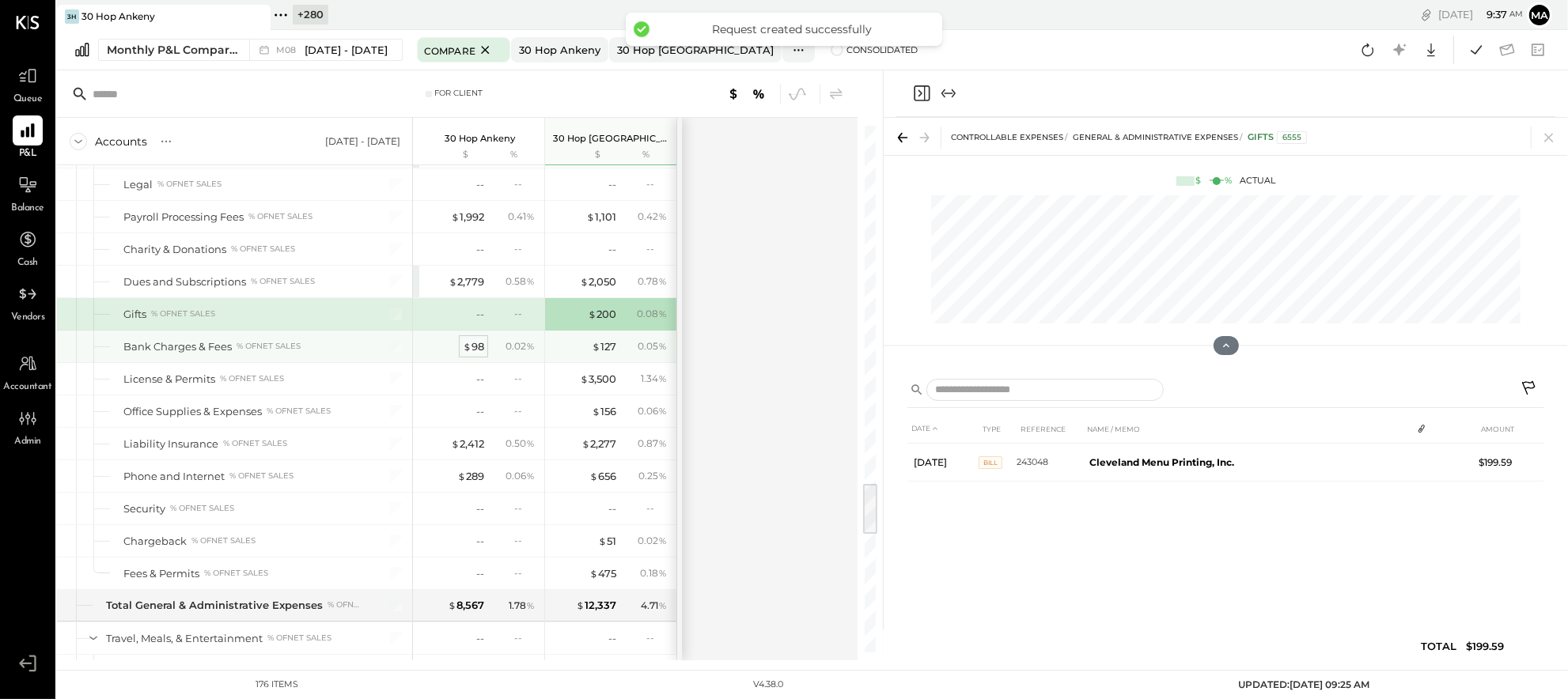
click at [471, 350] on div "$ 98" at bounding box center [474, 347] width 21 height 15
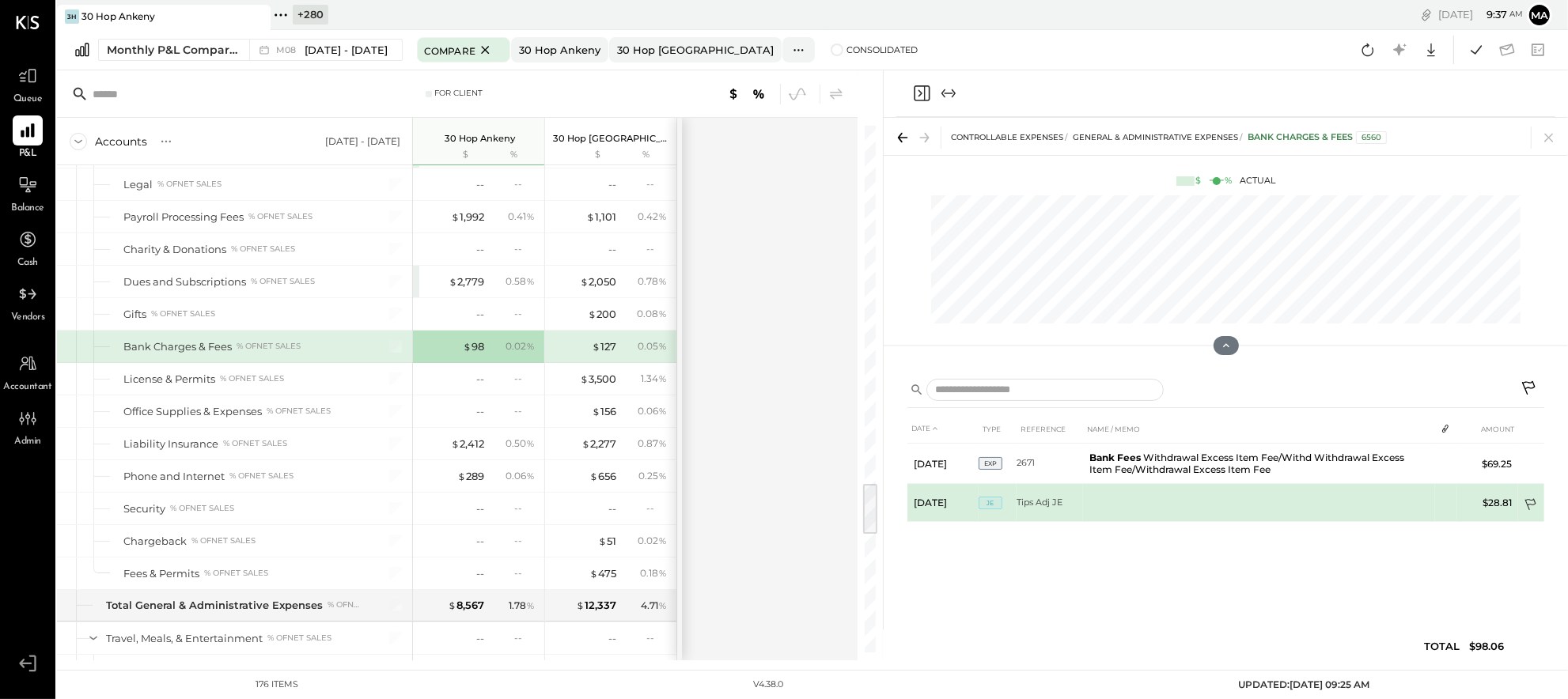
click at [1531, 499] on icon at bounding box center [1532, 506] width 16 height 16
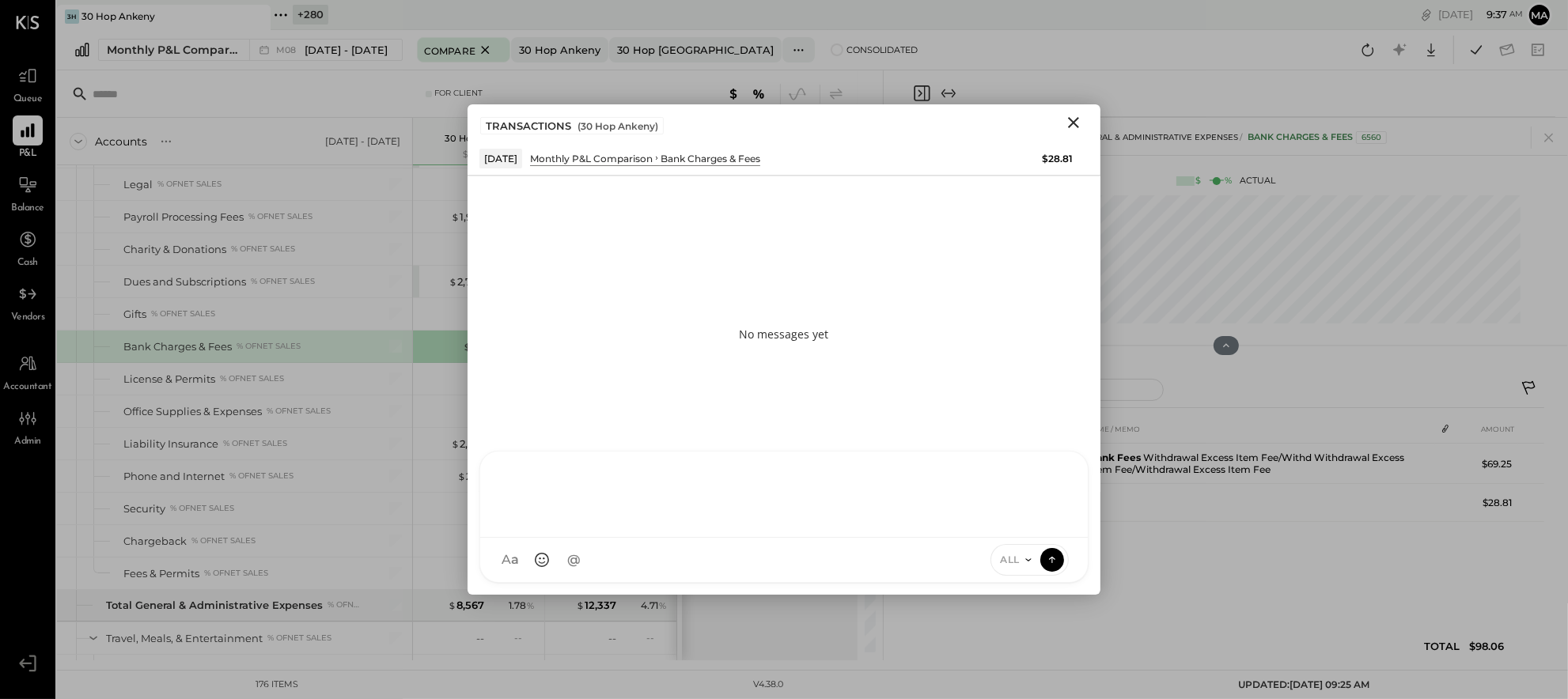
click at [687, 538] on div at bounding box center [784, 495] width 608 height 87
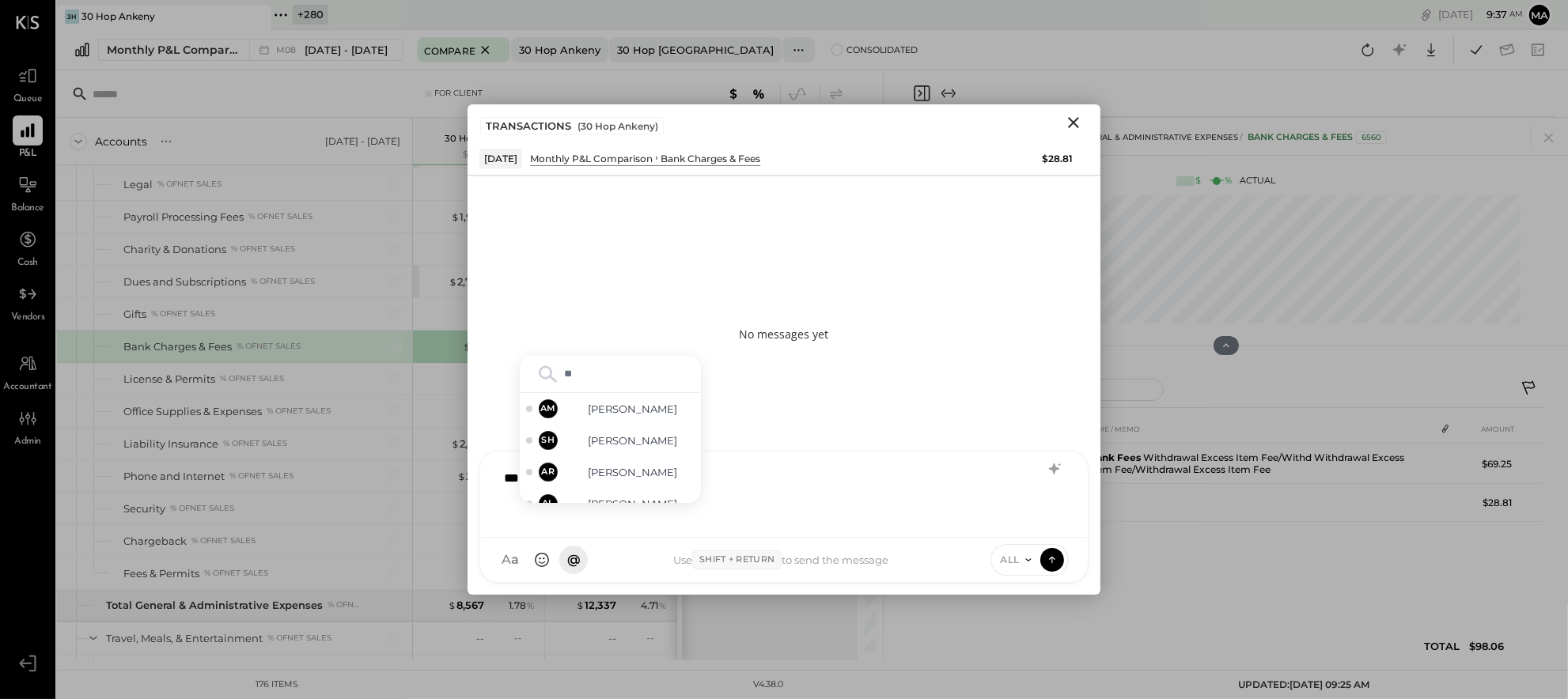
type input "***"
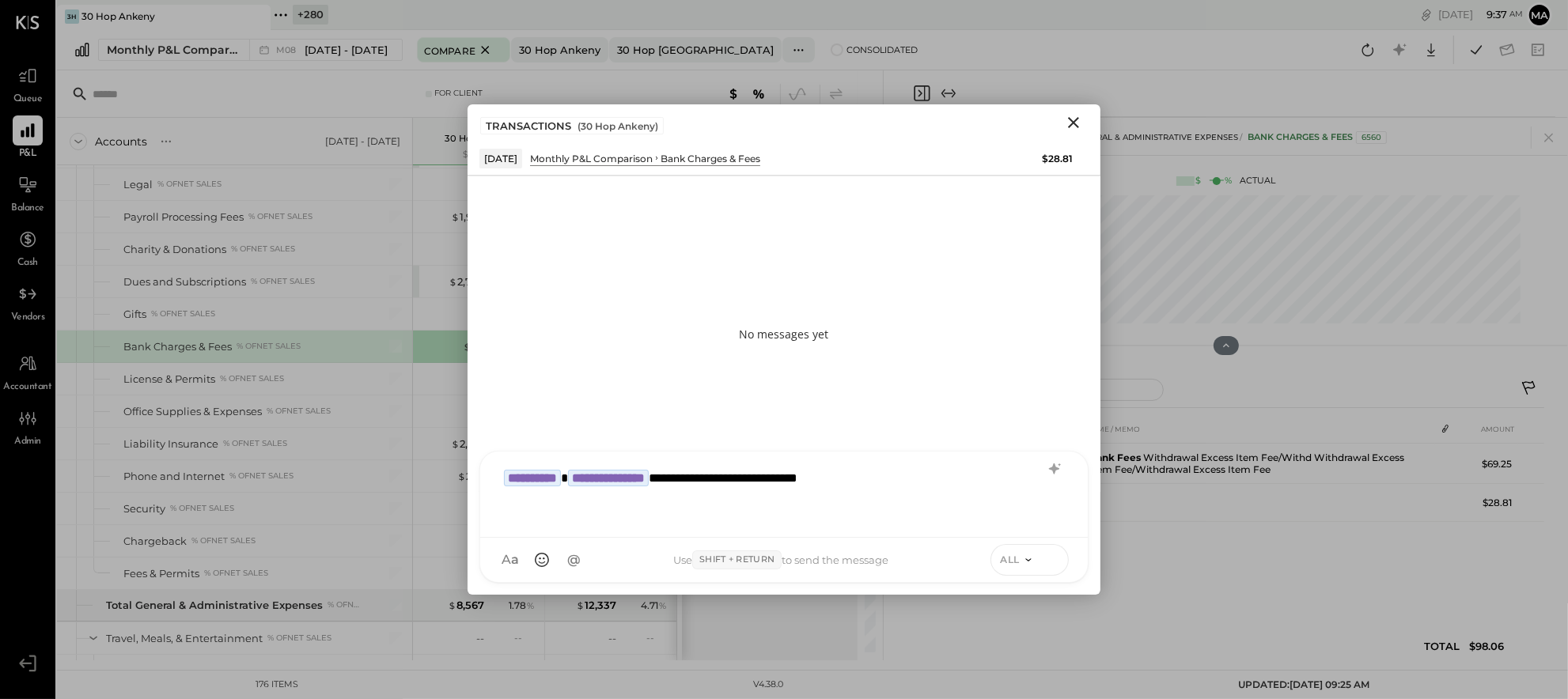
click at [1050, 555] on icon at bounding box center [1052, 559] width 14 height 16
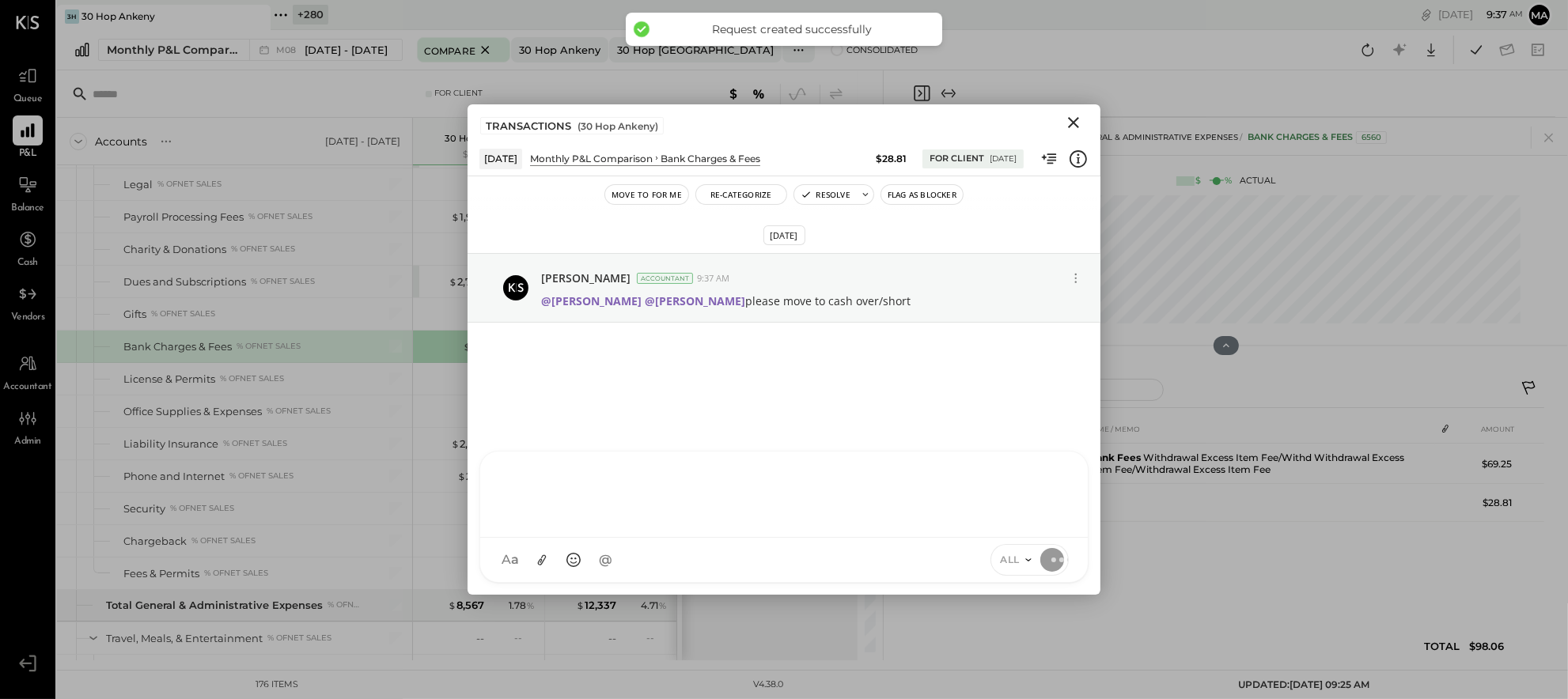
click at [1074, 120] on icon "Close" at bounding box center [1074, 122] width 19 height 19
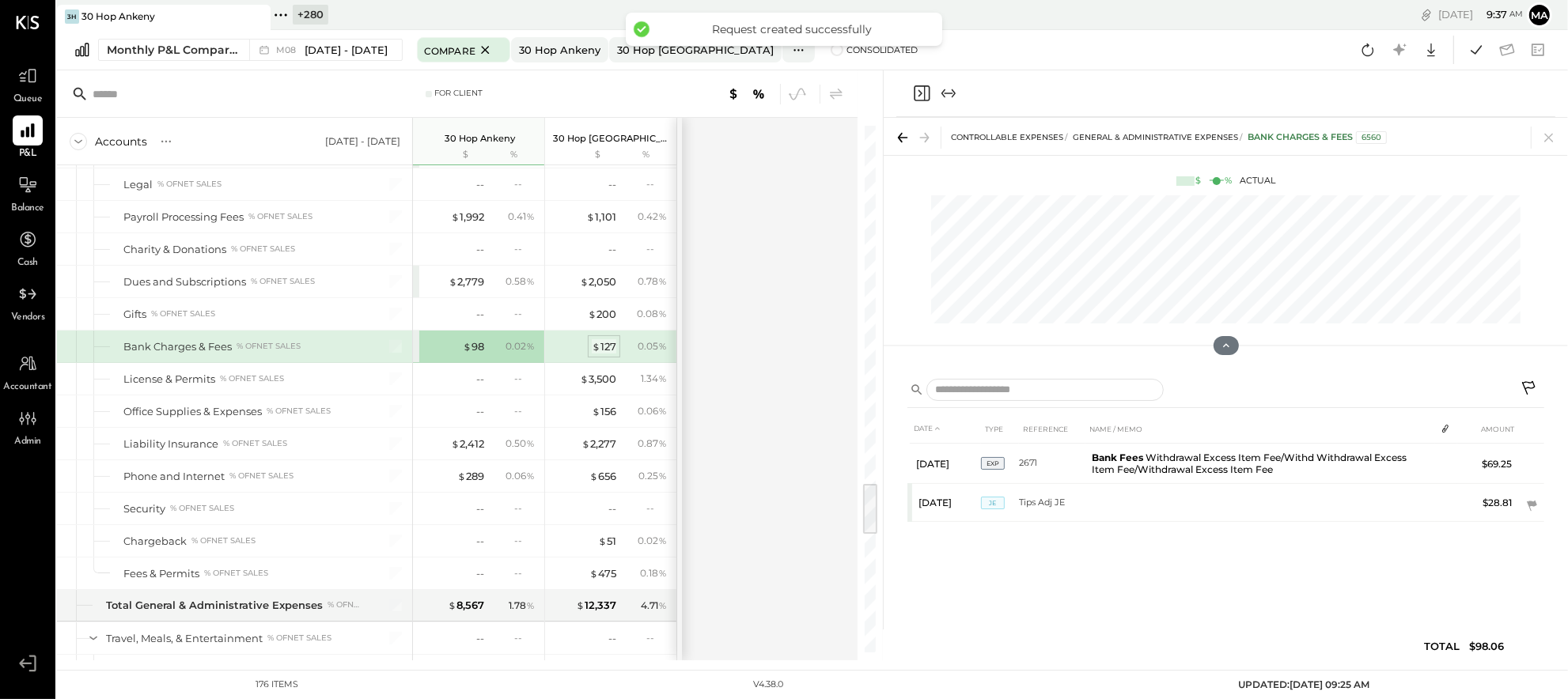
click at [610, 353] on div "$ 127" at bounding box center [604, 347] width 24 height 15
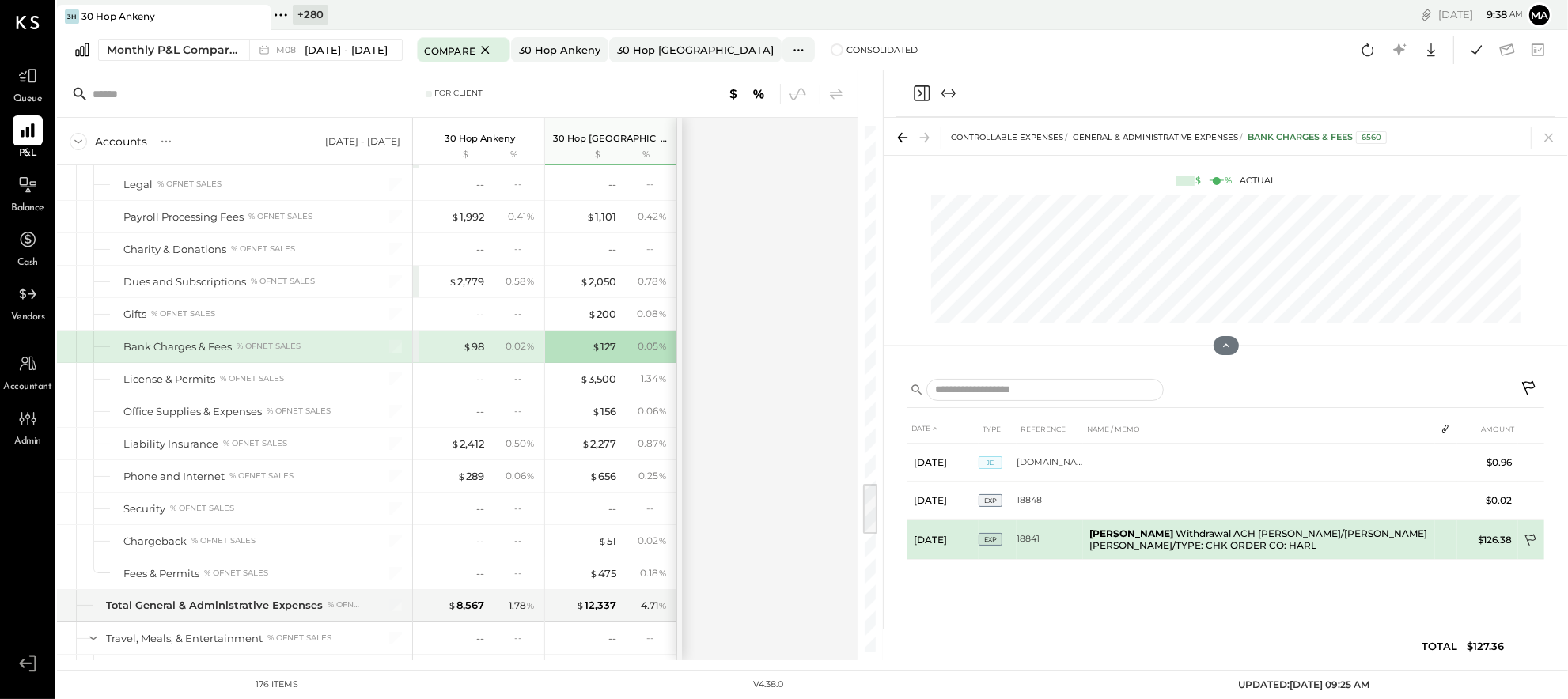
click at [1530, 537] on icon at bounding box center [1532, 541] width 16 height 16
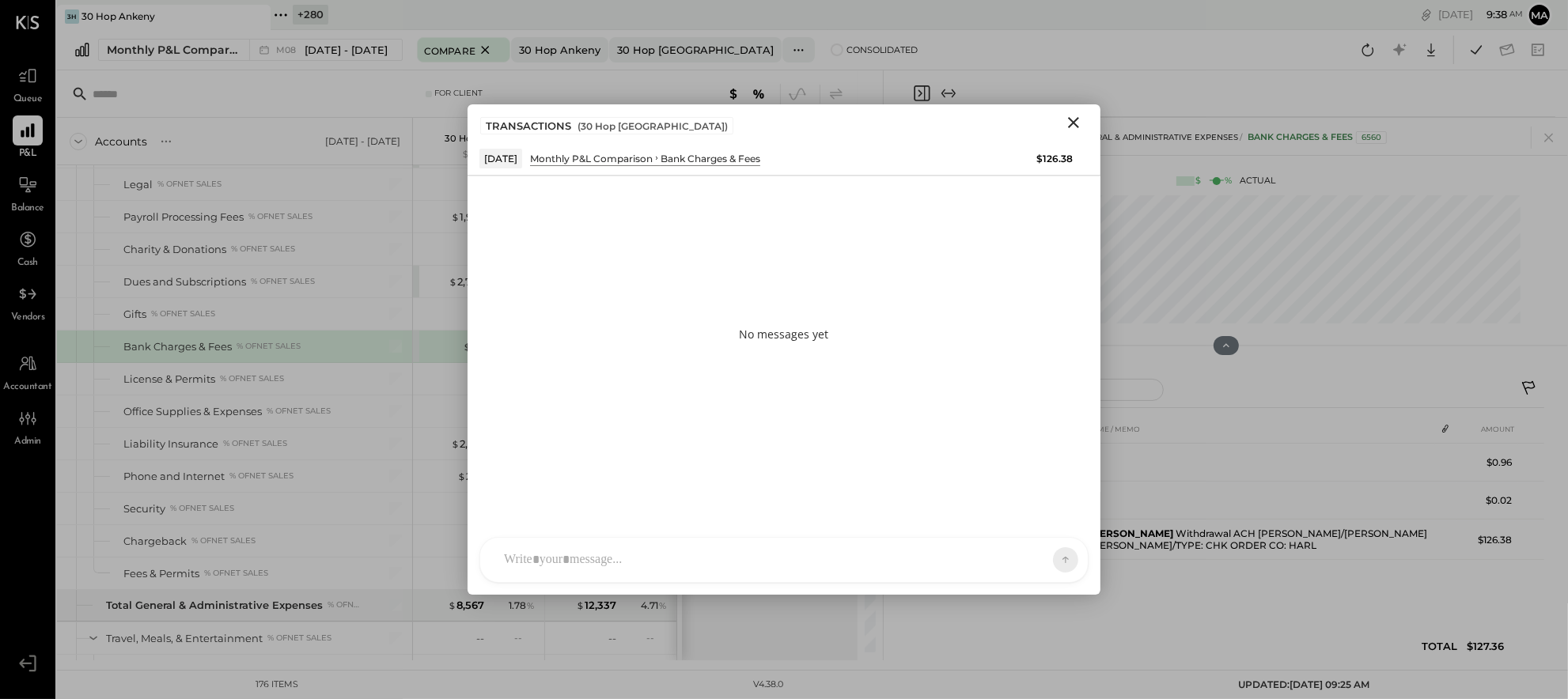
click at [968, 552] on div at bounding box center [784, 560] width 608 height 45
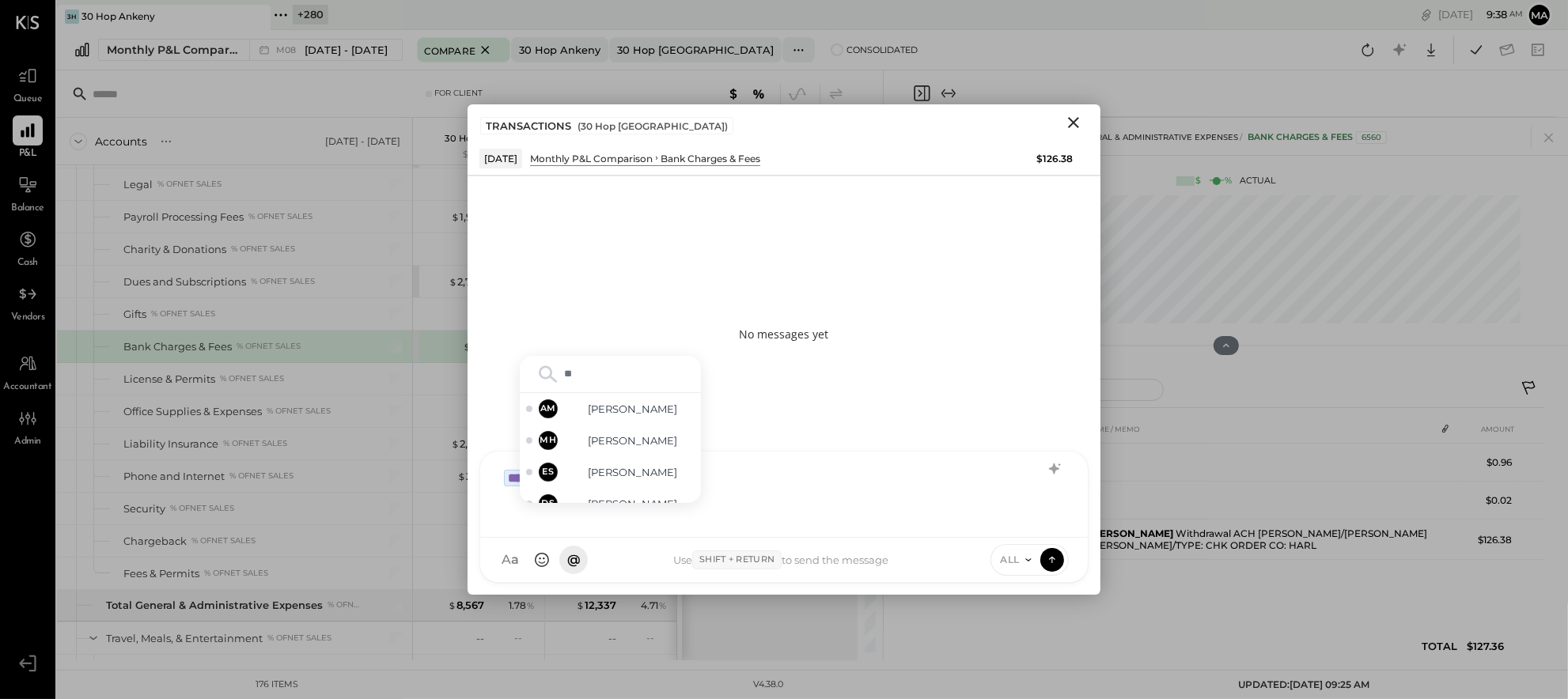
type input "***"
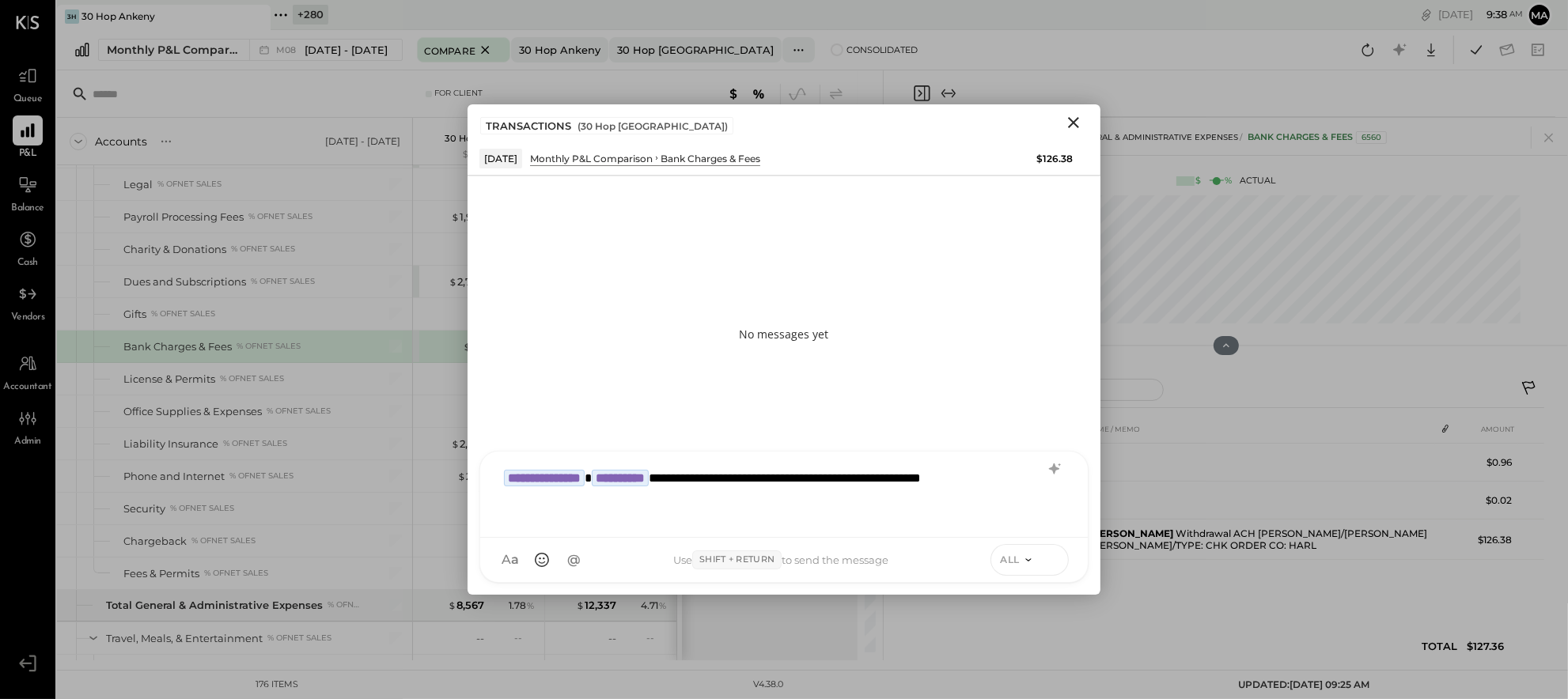
click at [1057, 560] on icon at bounding box center [1052, 559] width 14 height 16
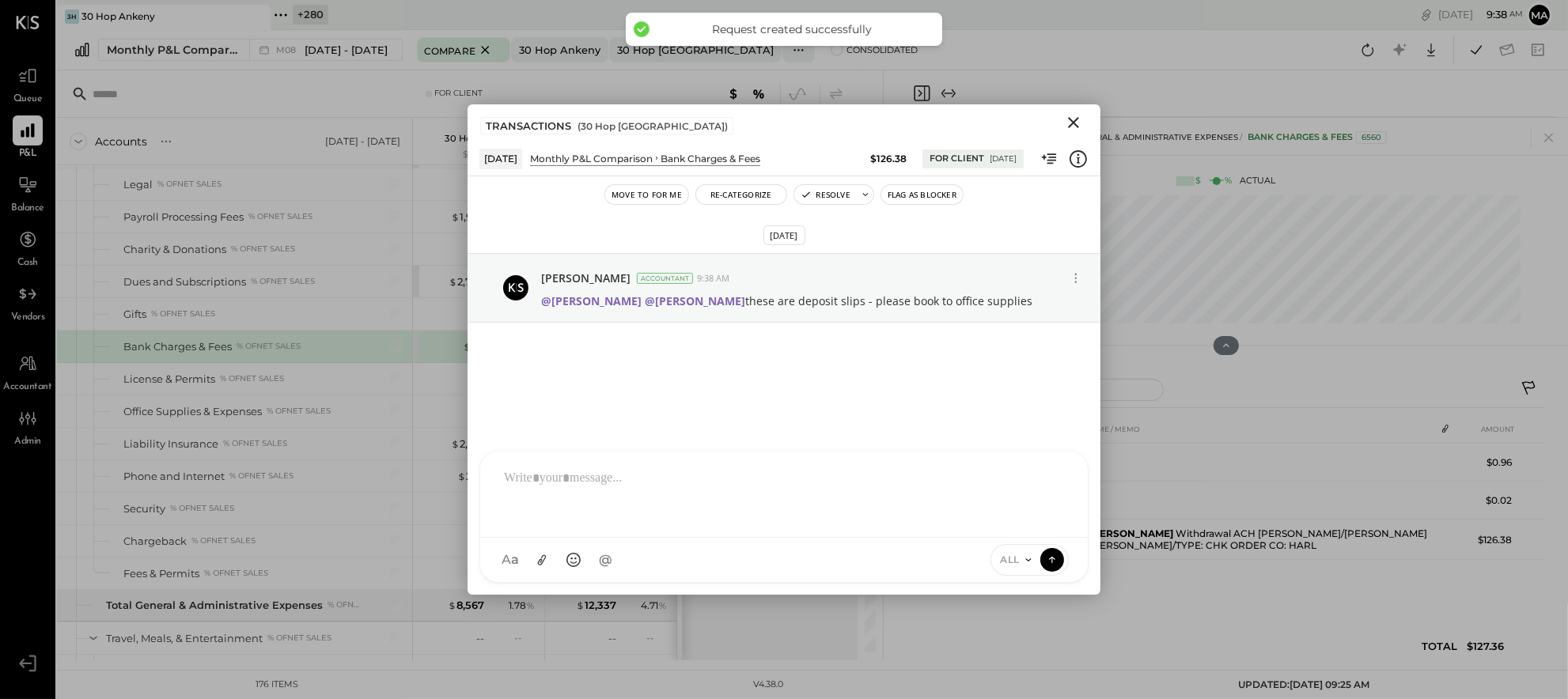
click at [1067, 117] on icon "Close" at bounding box center [1074, 122] width 19 height 19
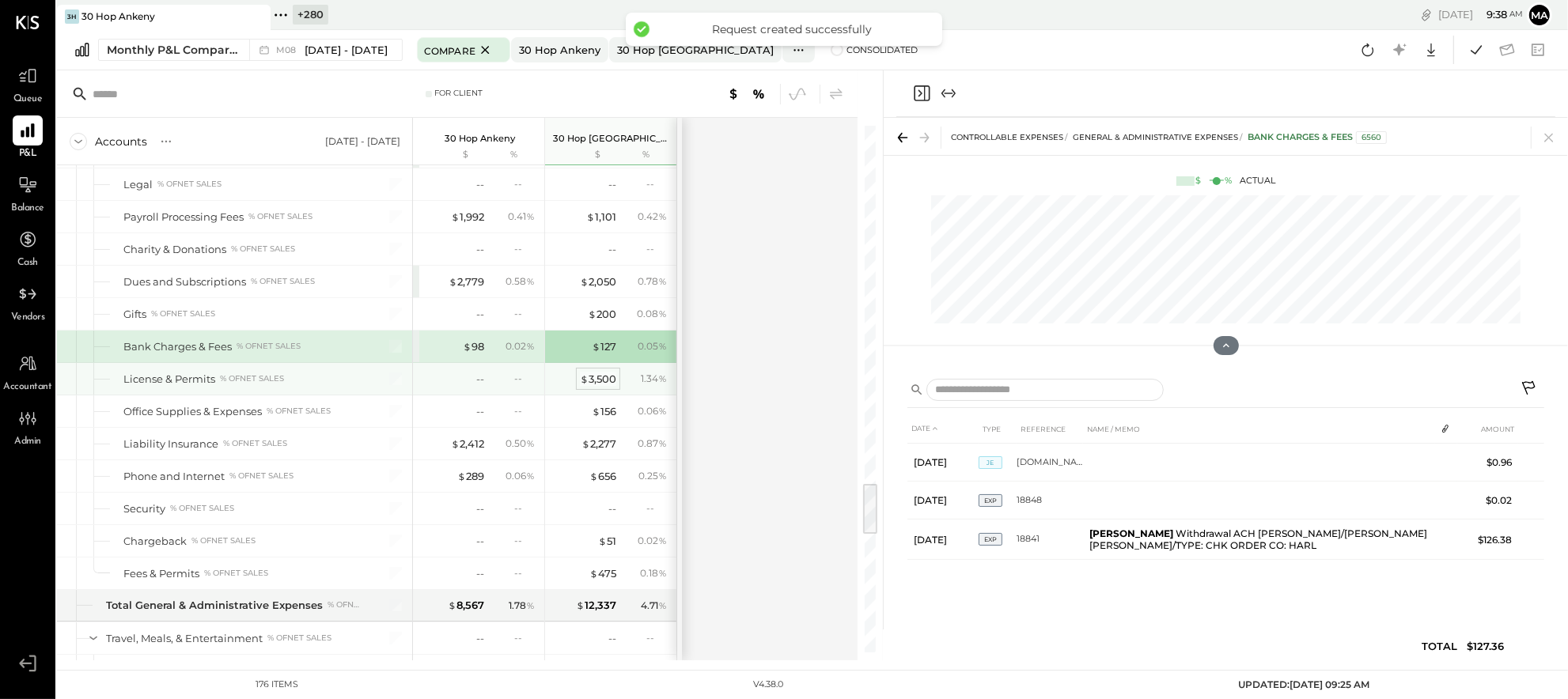
click at [595, 385] on div "$ 3,500" at bounding box center [598, 379] width 36 height 15
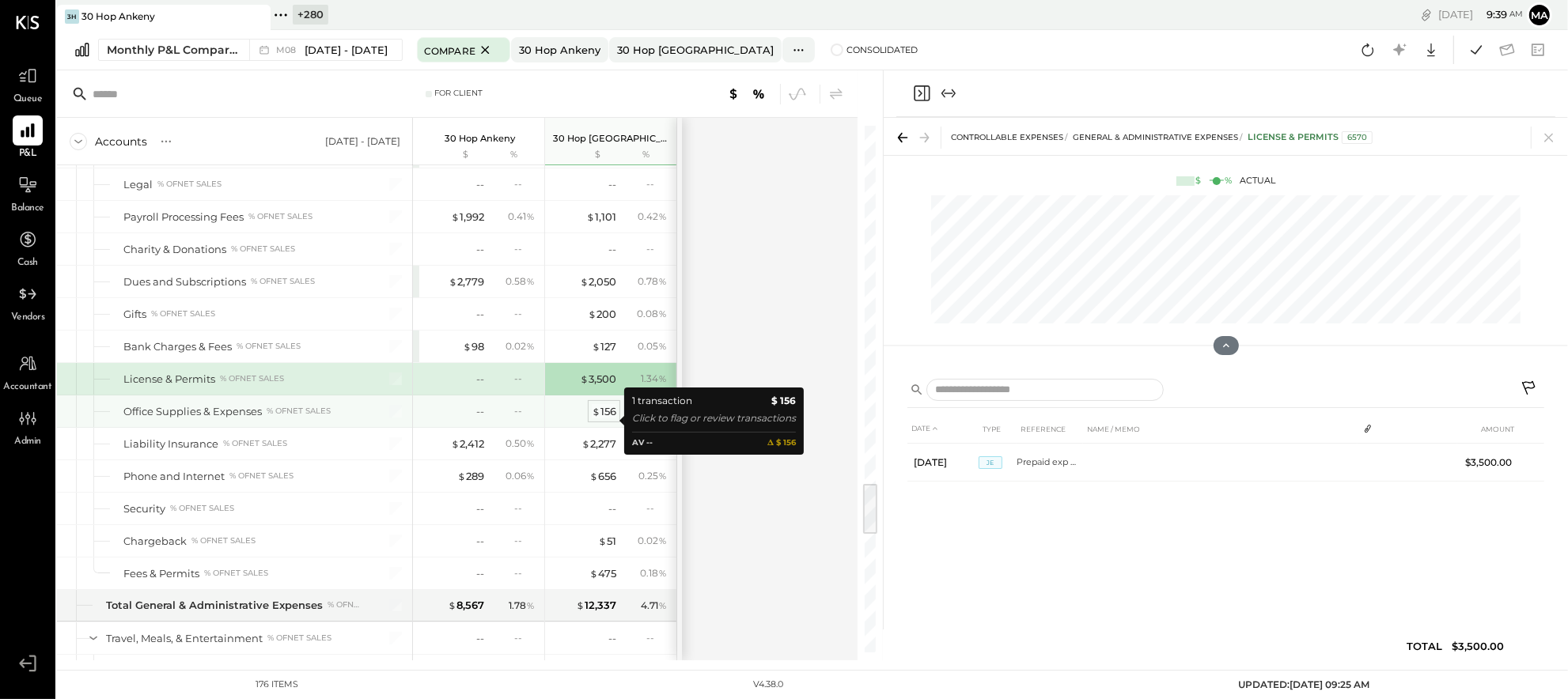
click at [605, 418] on div "$ 156" at bounding box center [604, 412] width 24 height 15
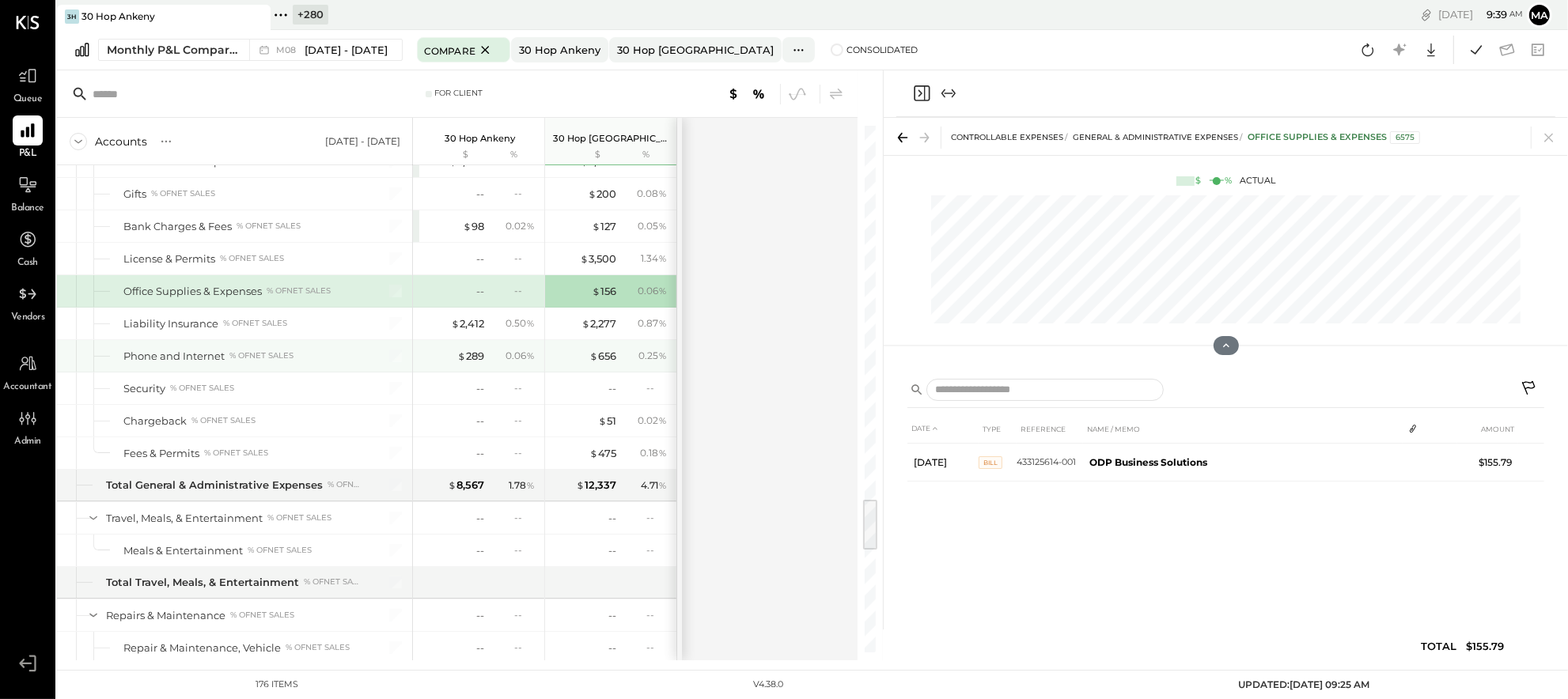
scroll to position [3722, 0]
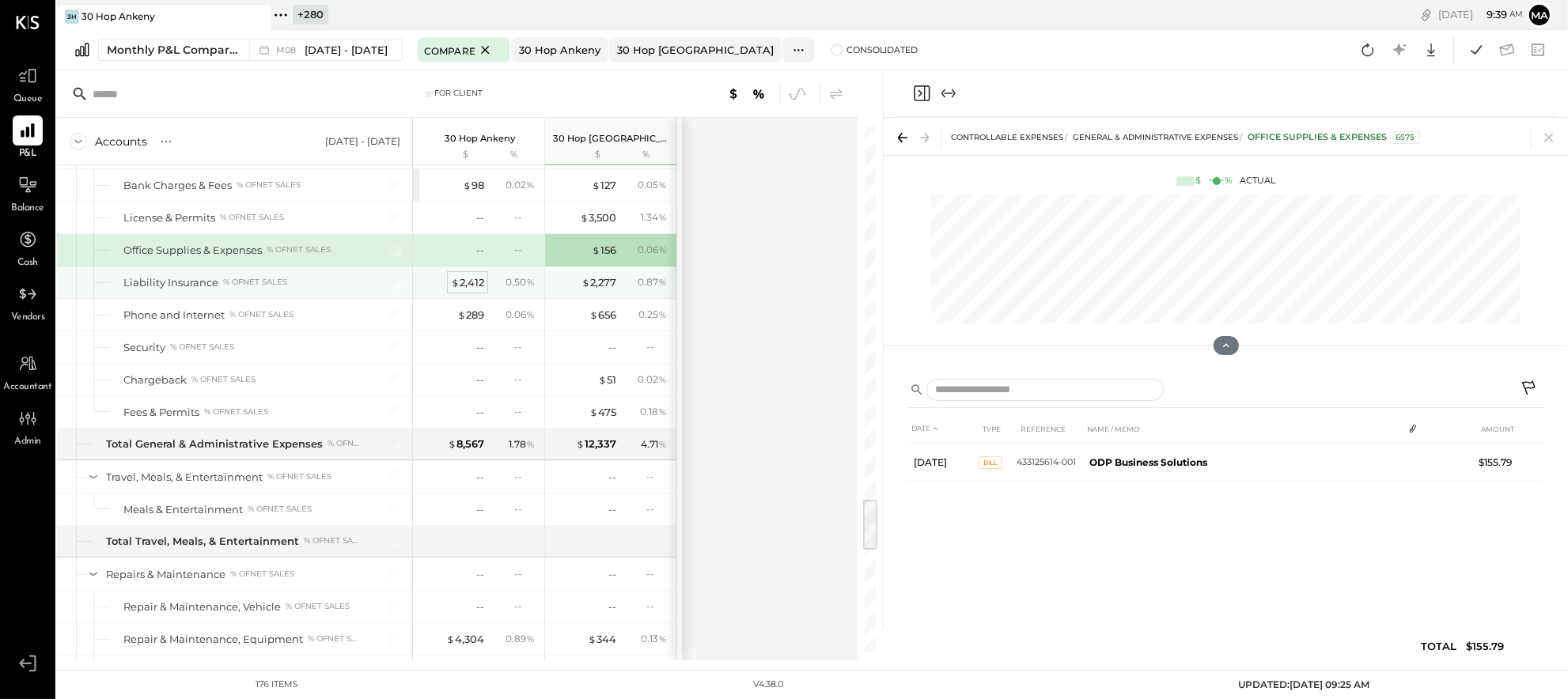
click at [466, 286] on div "$ 2,412" at bounding box center [468, 282] width 34 height 15
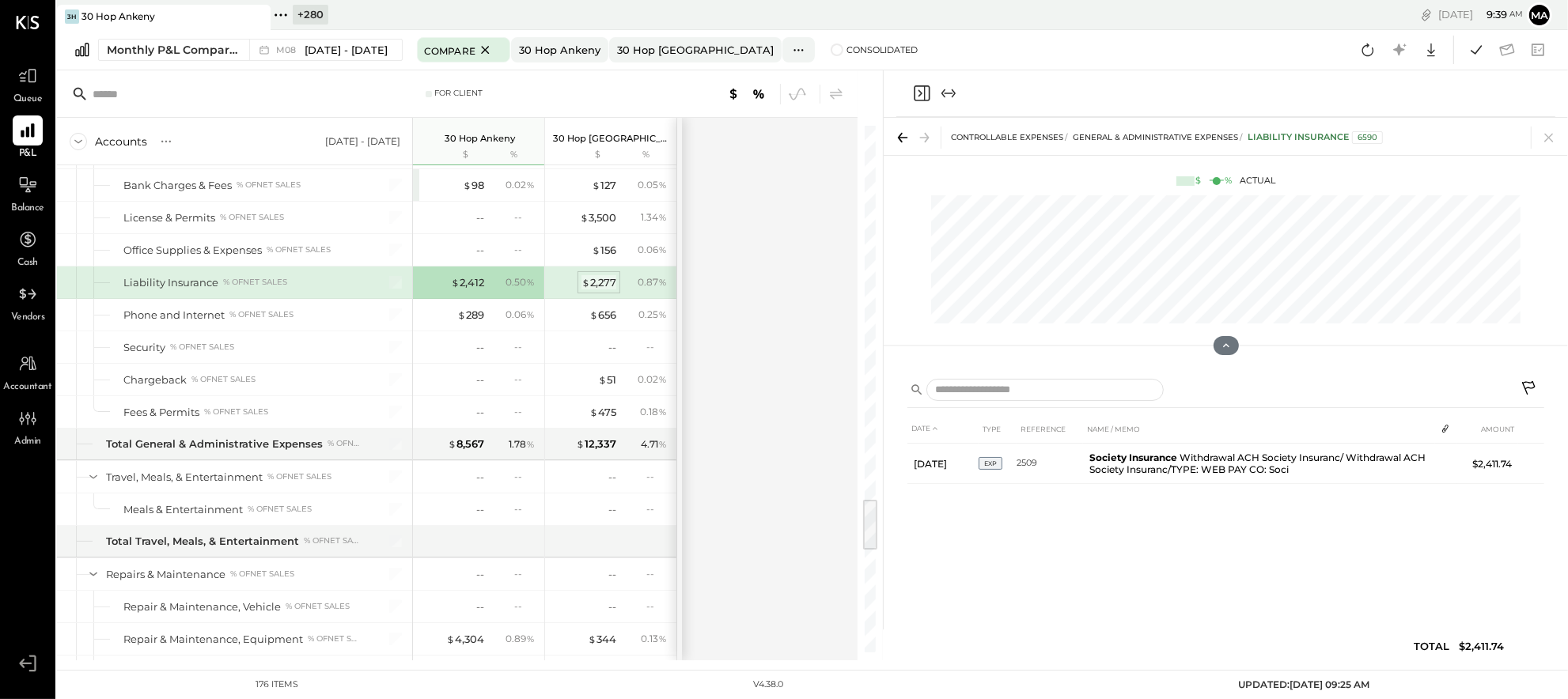
click at [599, 290] on div "$ 2,277" at bounding box center [598, 282] width 34 height 15
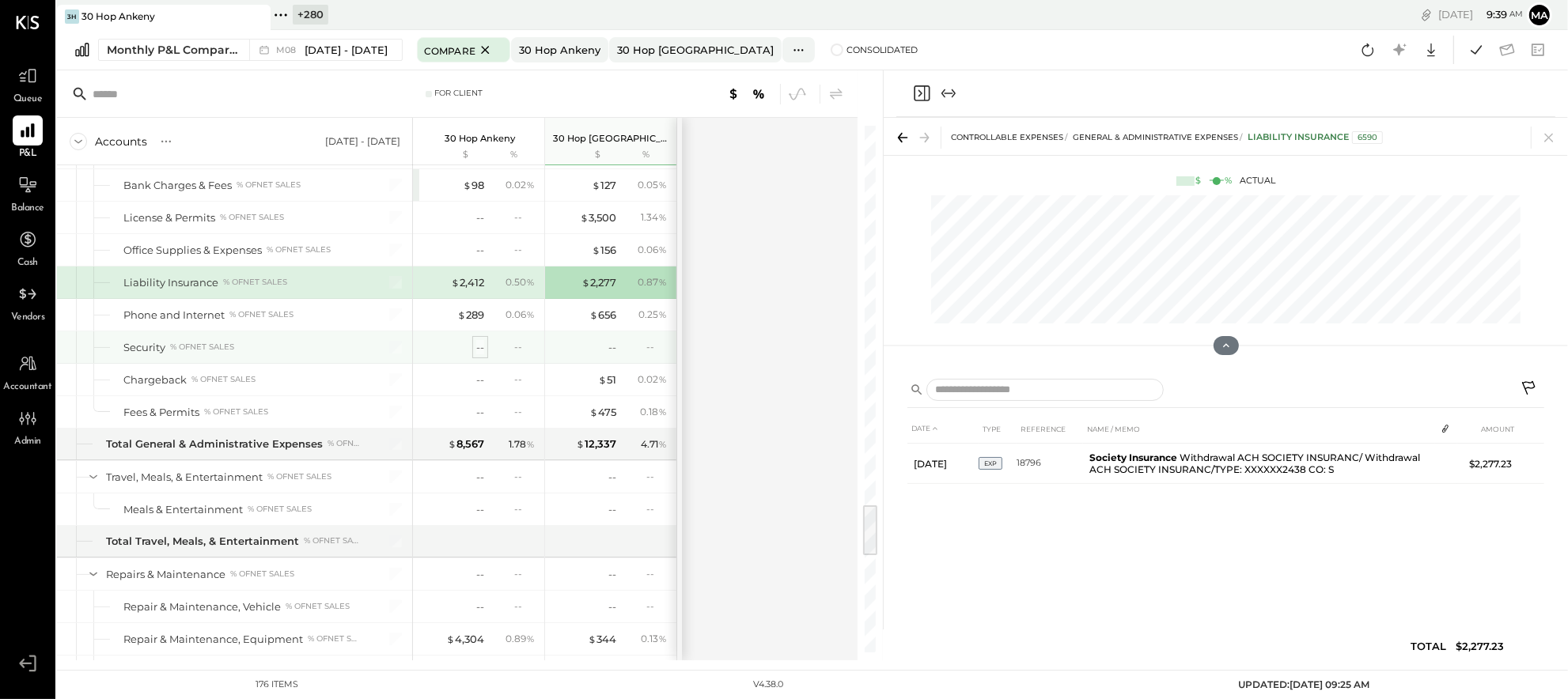
scroll to position [3802, 0]
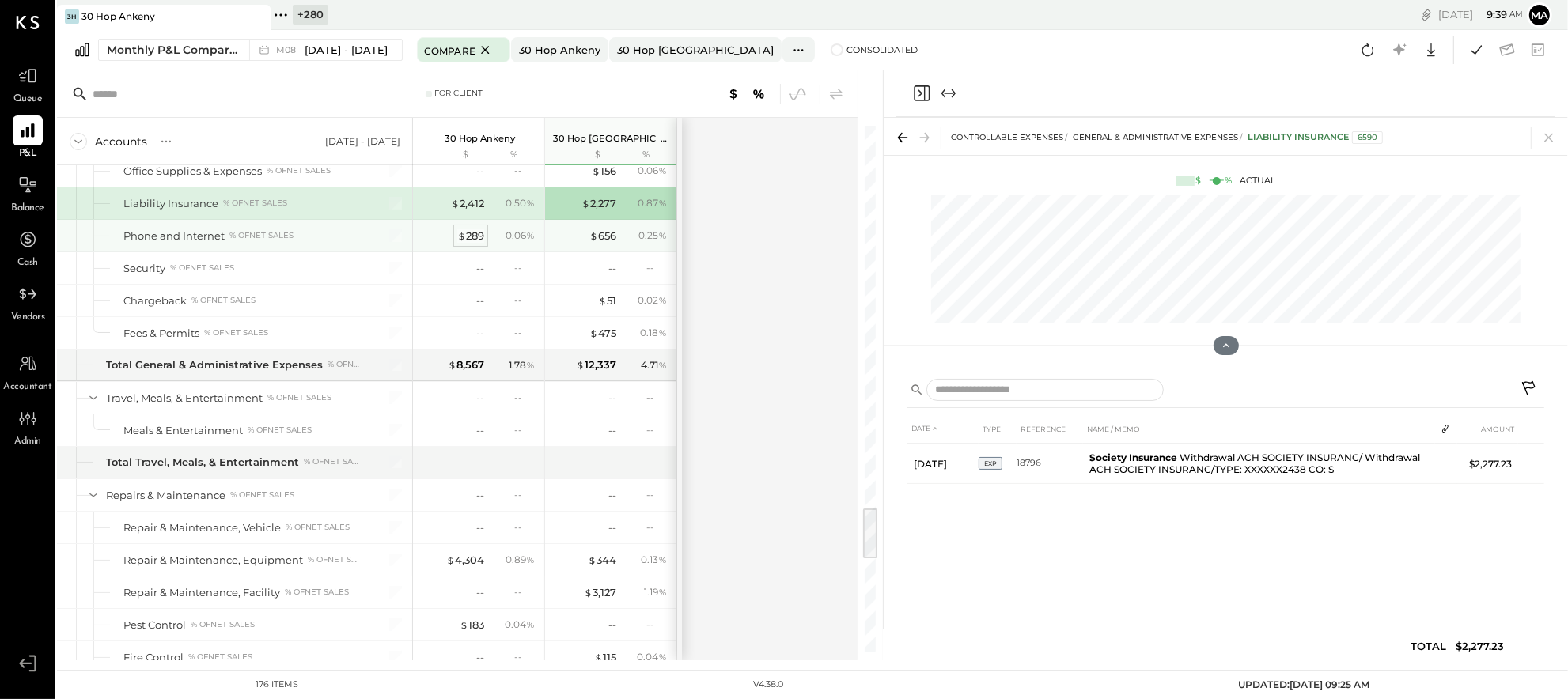
click at [465, 243] on div "$ 289" at bounding box center [471, 236] width 27 height 15
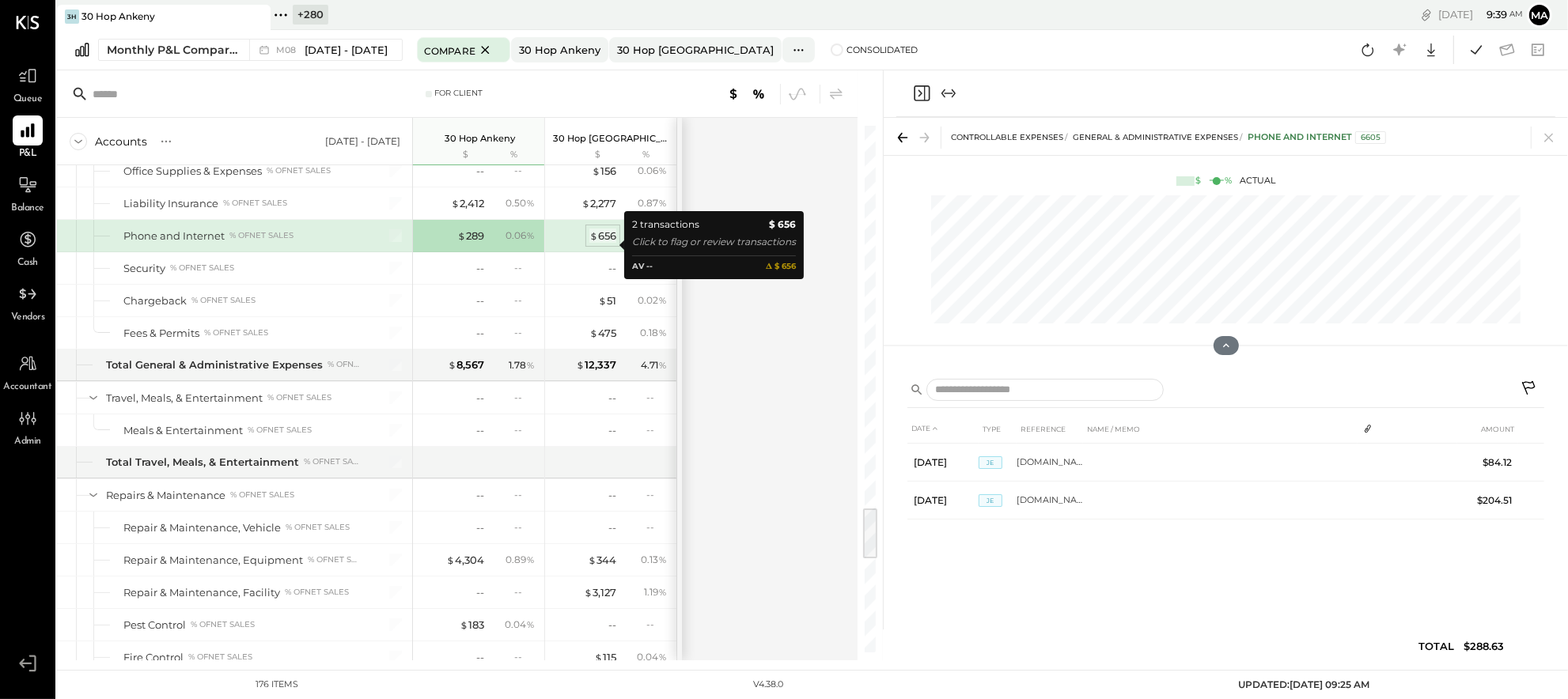
click at [600, 241] on div "$ 656" at bounding box center [602, 236] width 27 height 15
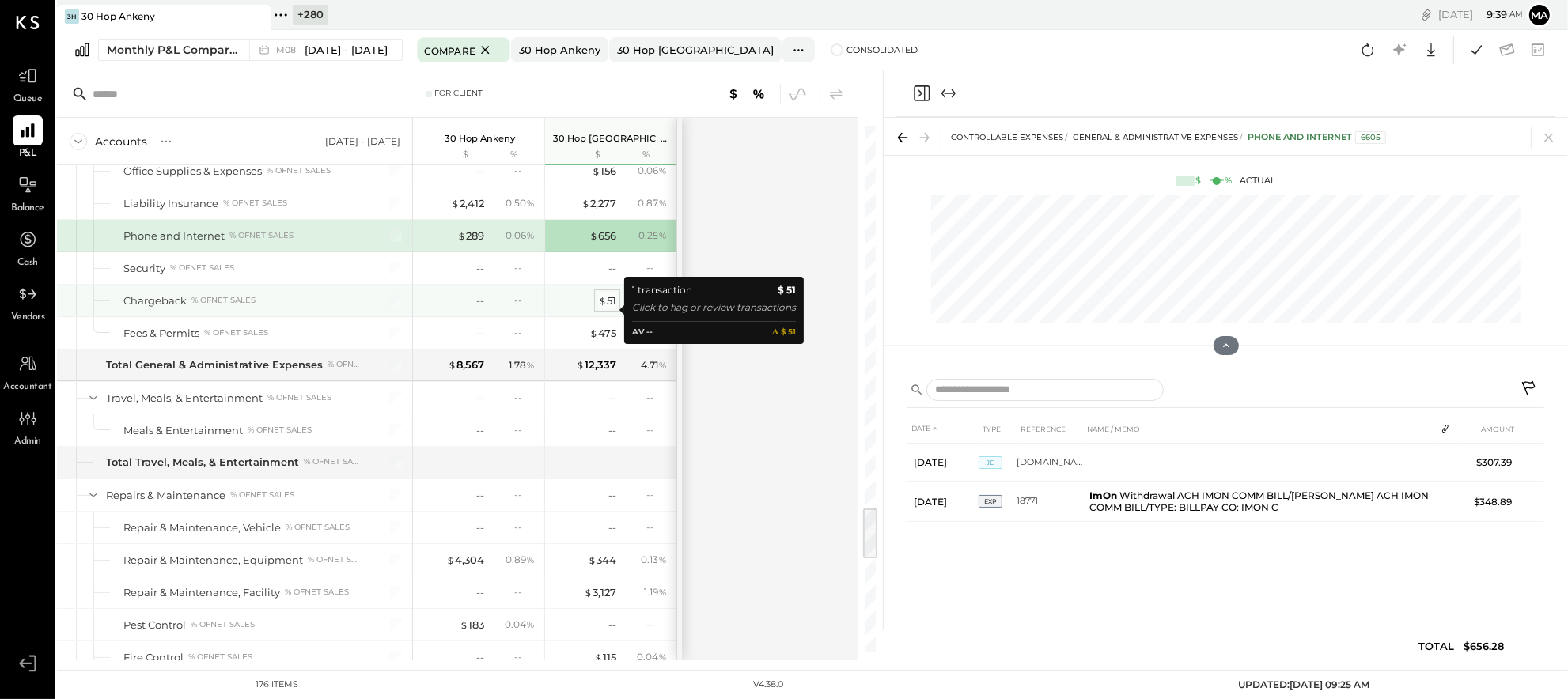
click at [608, 306] on div "$ 51" at bounding box center [608, 301] width 19 height 15
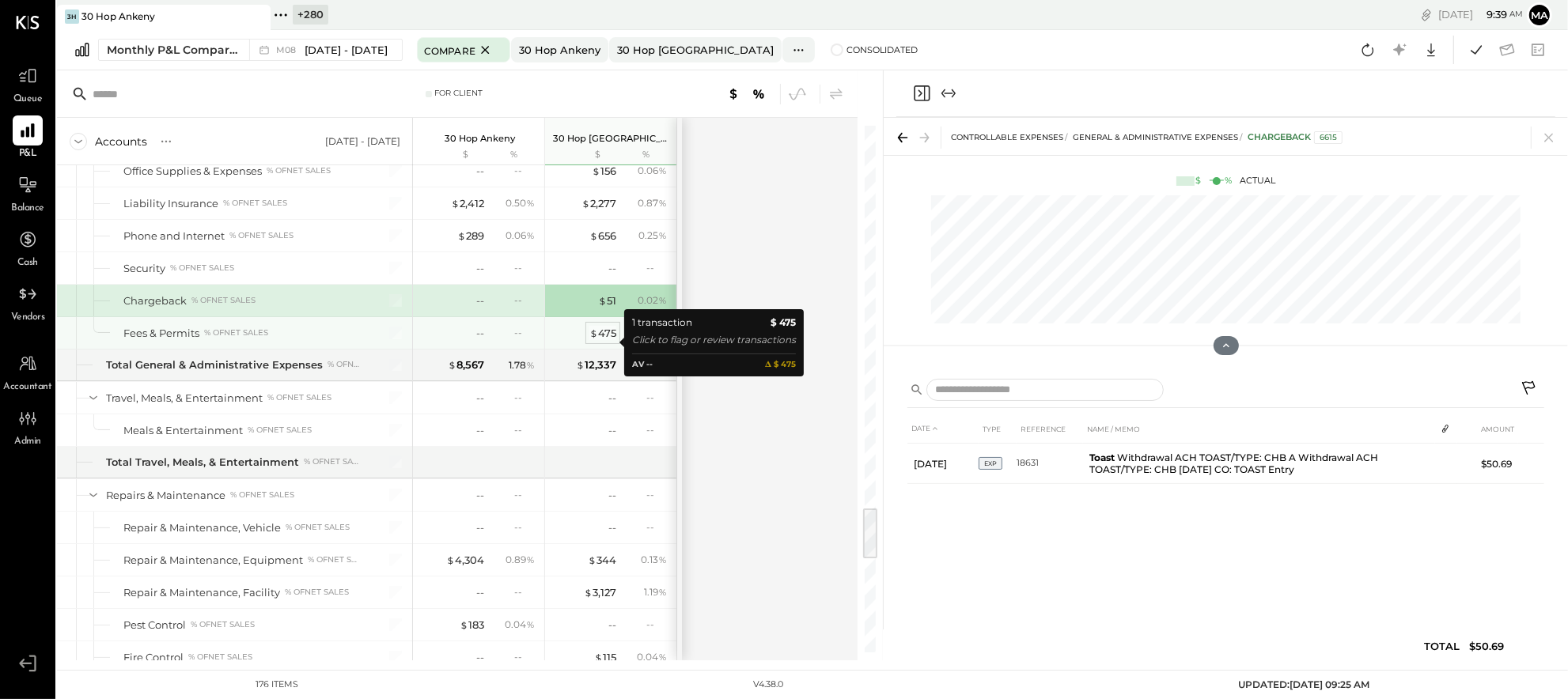
click at [607, 341] on div "$ 475" at bounding box center [602, 334] width 27 height 15
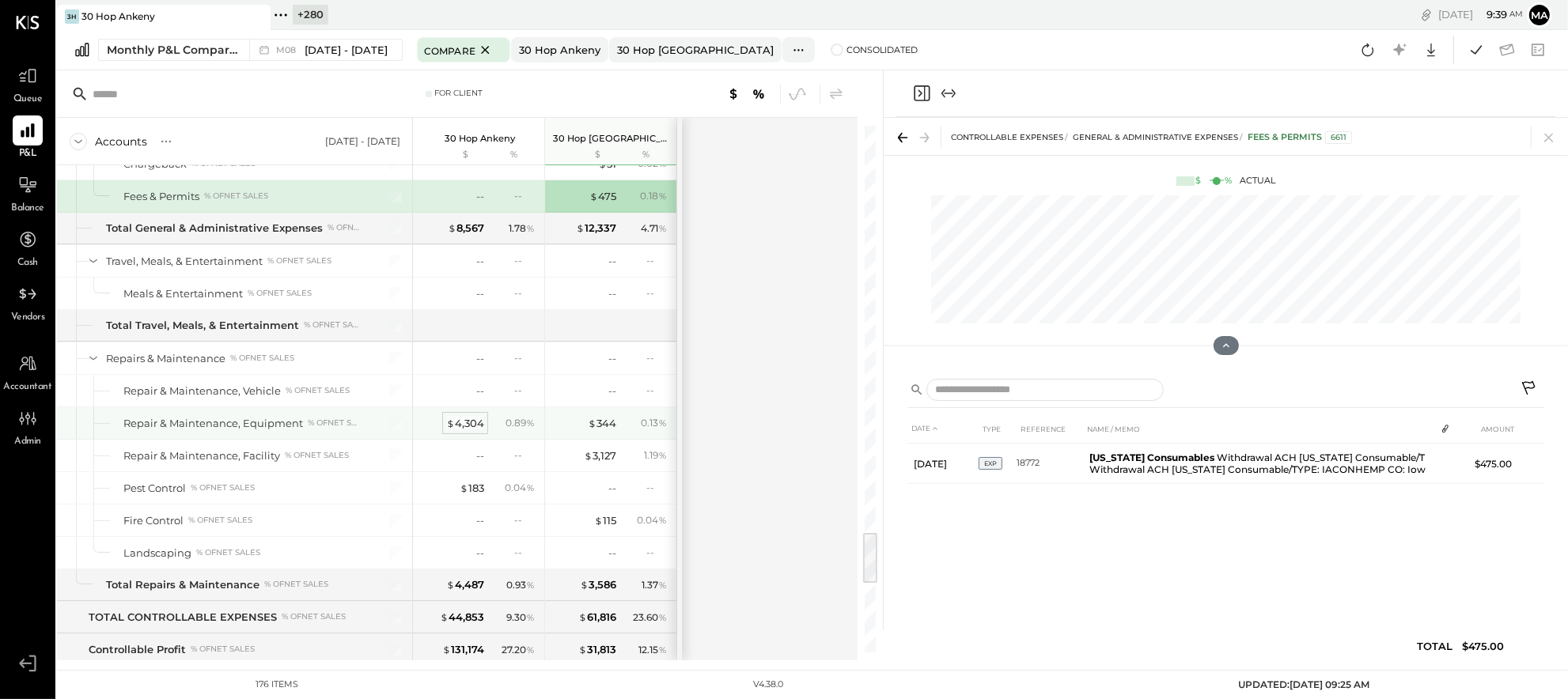
scroll to position [4048, 0]
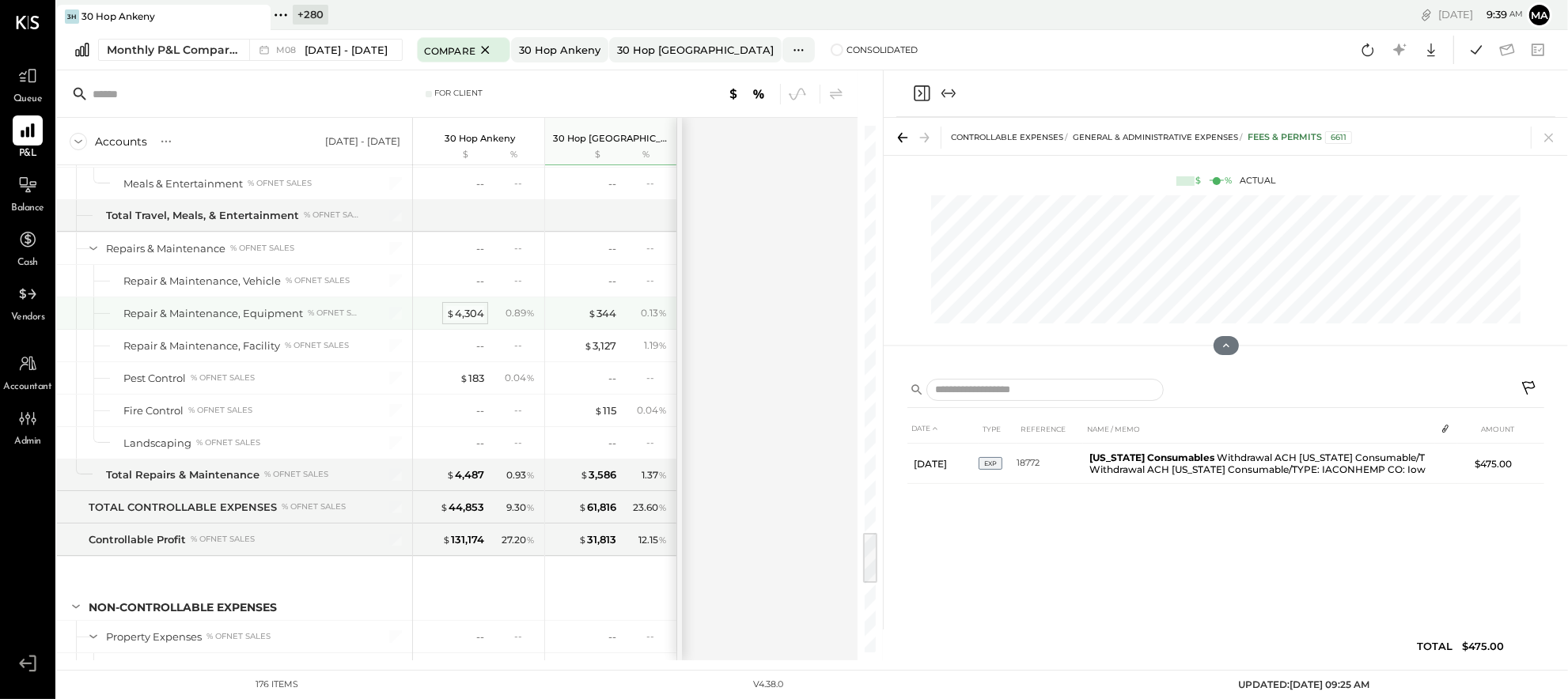
click at [465, 317] on div "$ 4,304" at bounding box center [465, 313] width 38 height 15
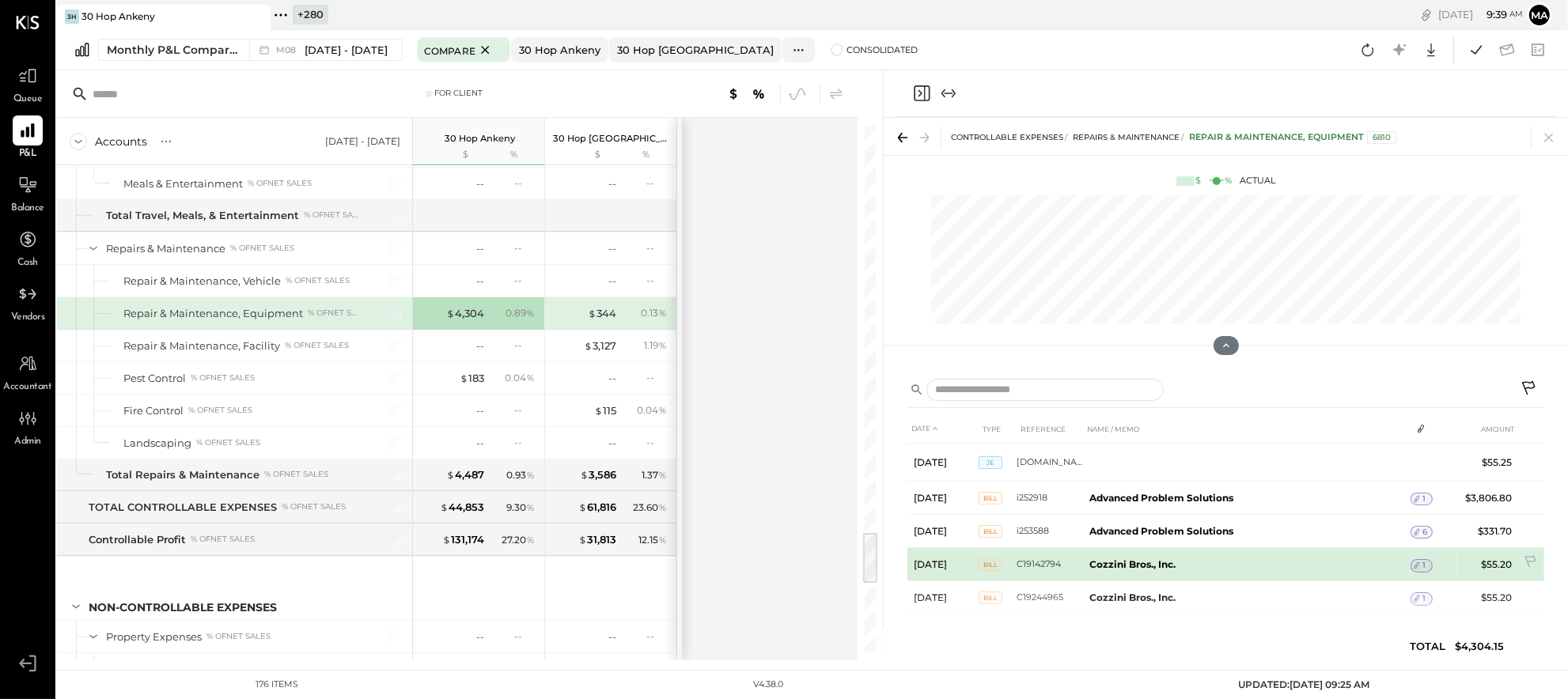
scroll to position [9, 0]
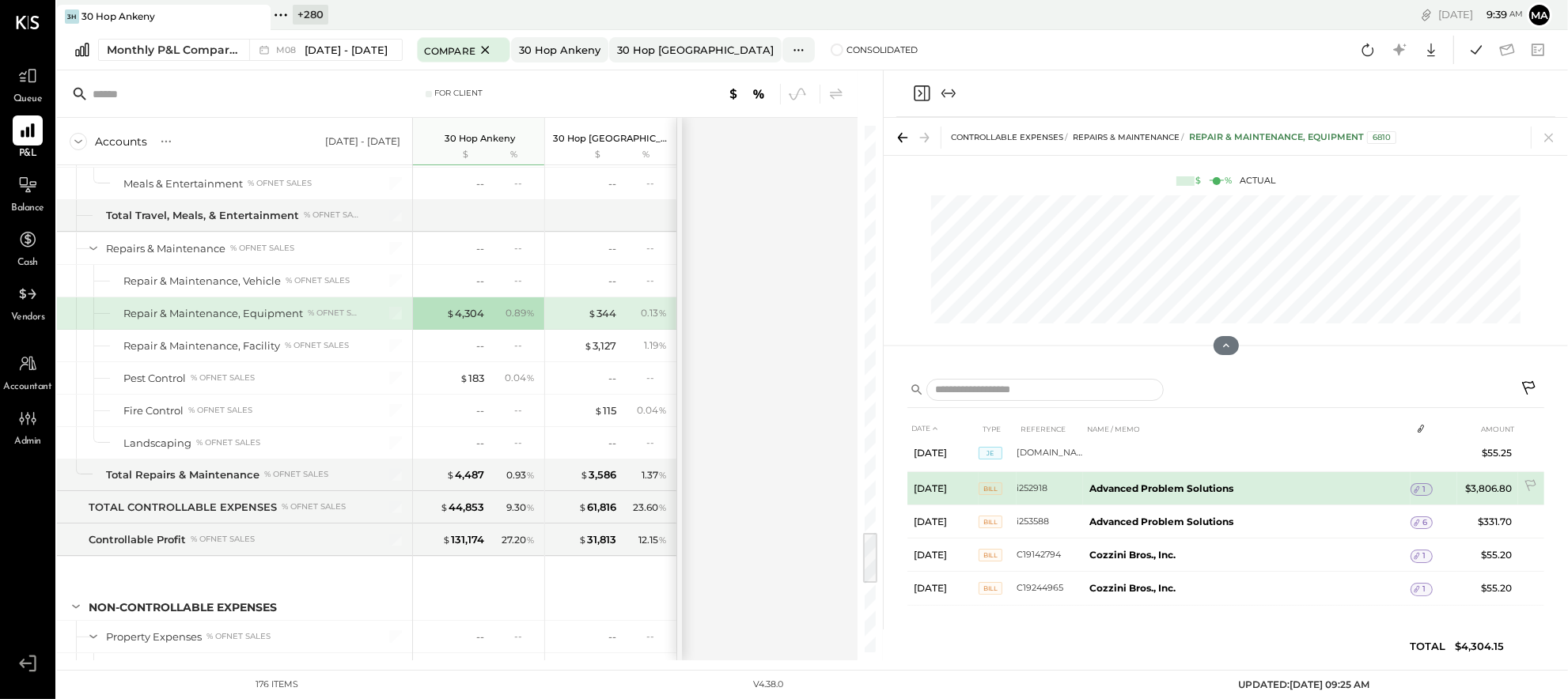
click at [1423, 485] on span "1" at bounding box center [1424, 489] width 3 height 11
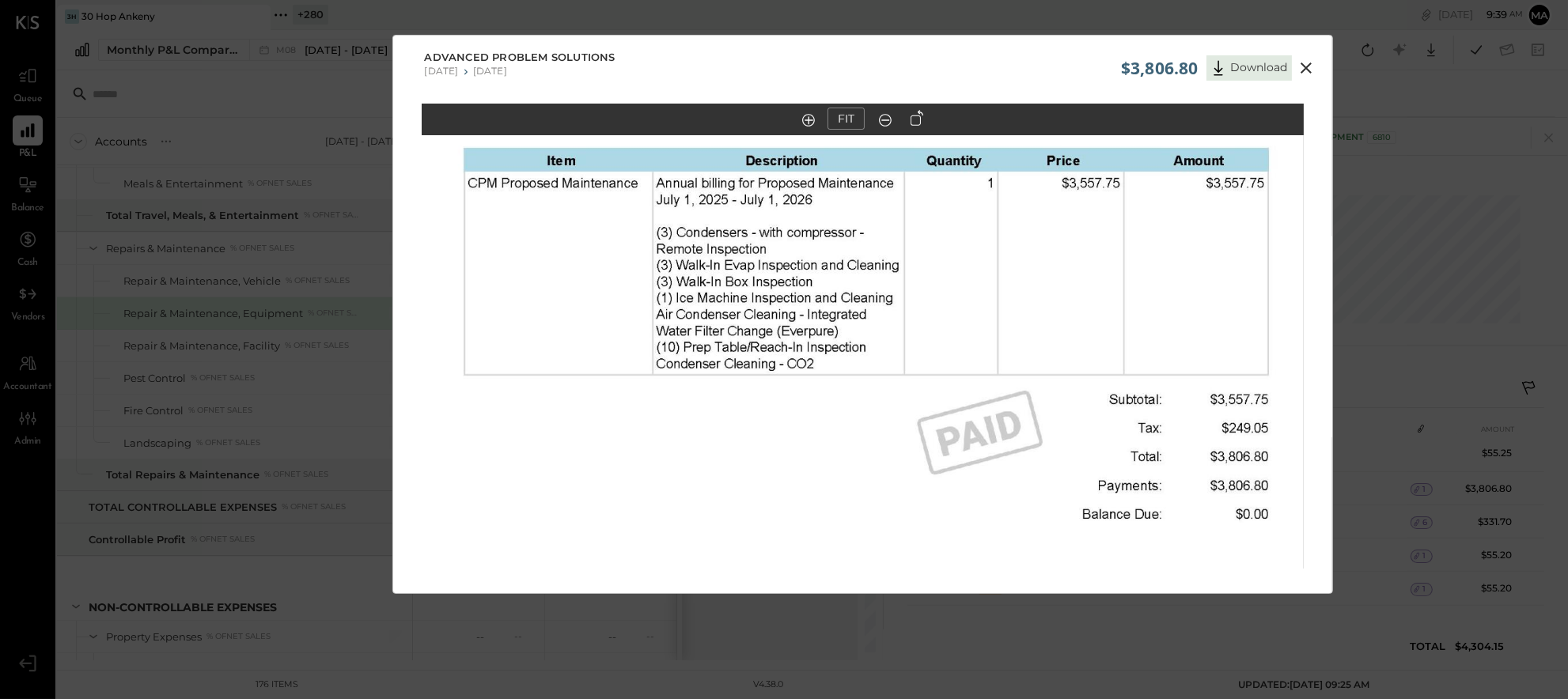
drag, startPoint x: 1052, startPoint y: 180, endPoint x: 1076, endPoint y: 187, distance: 25.0
click at [1052, 205] on img at bounding box center [862, 343] width 882 height 1143
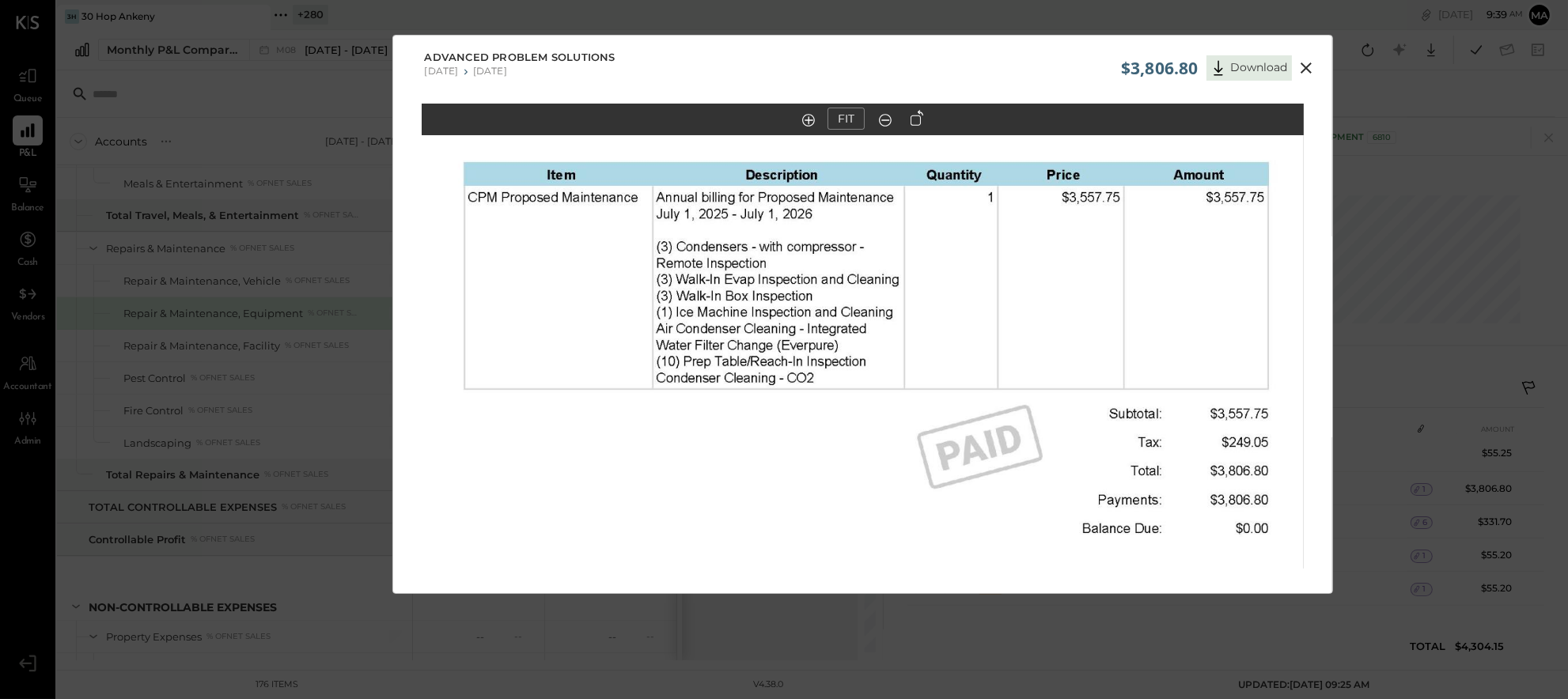
click at [1311, 61] on icon at bounding box center [1306, 68] width 19 height 19
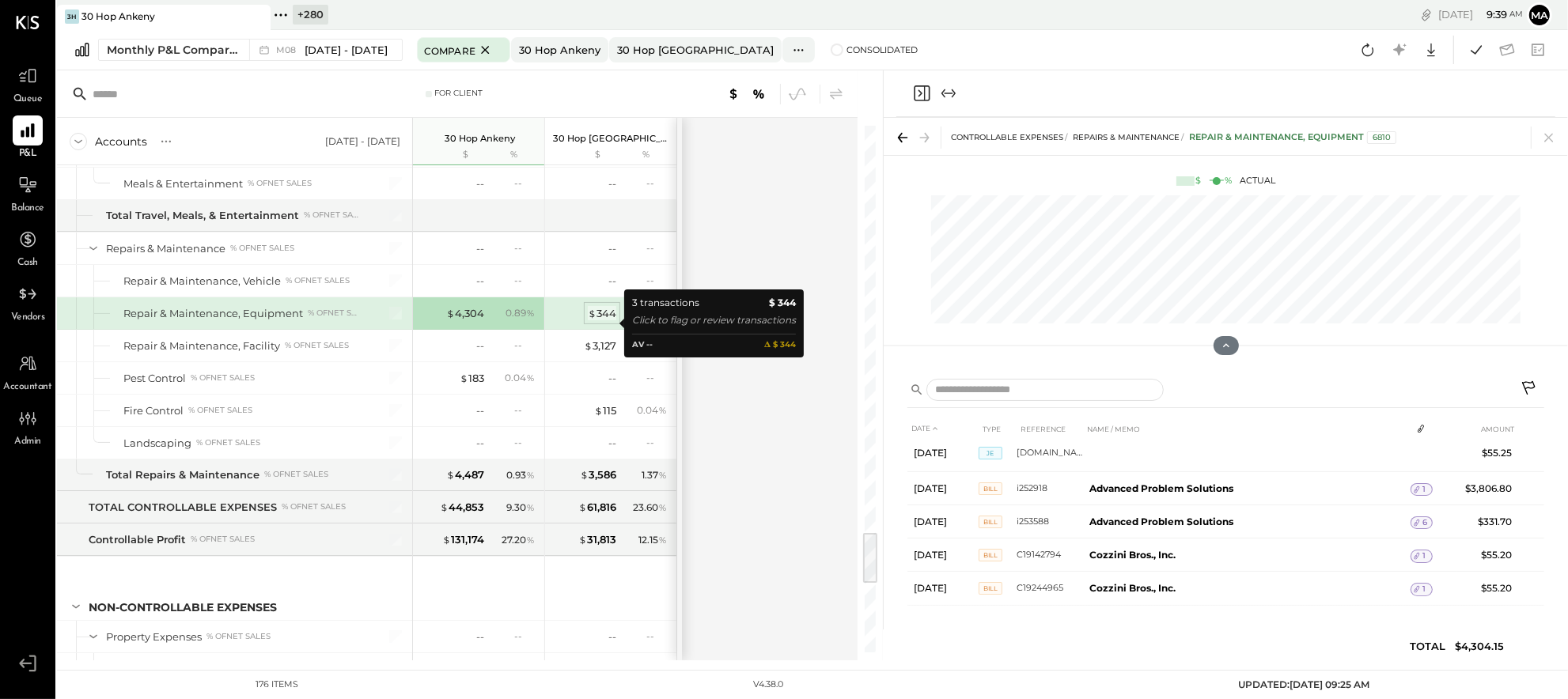
click at [600, 319] on div "$ 344" at bounding box center [602, 313] width 29 height 15
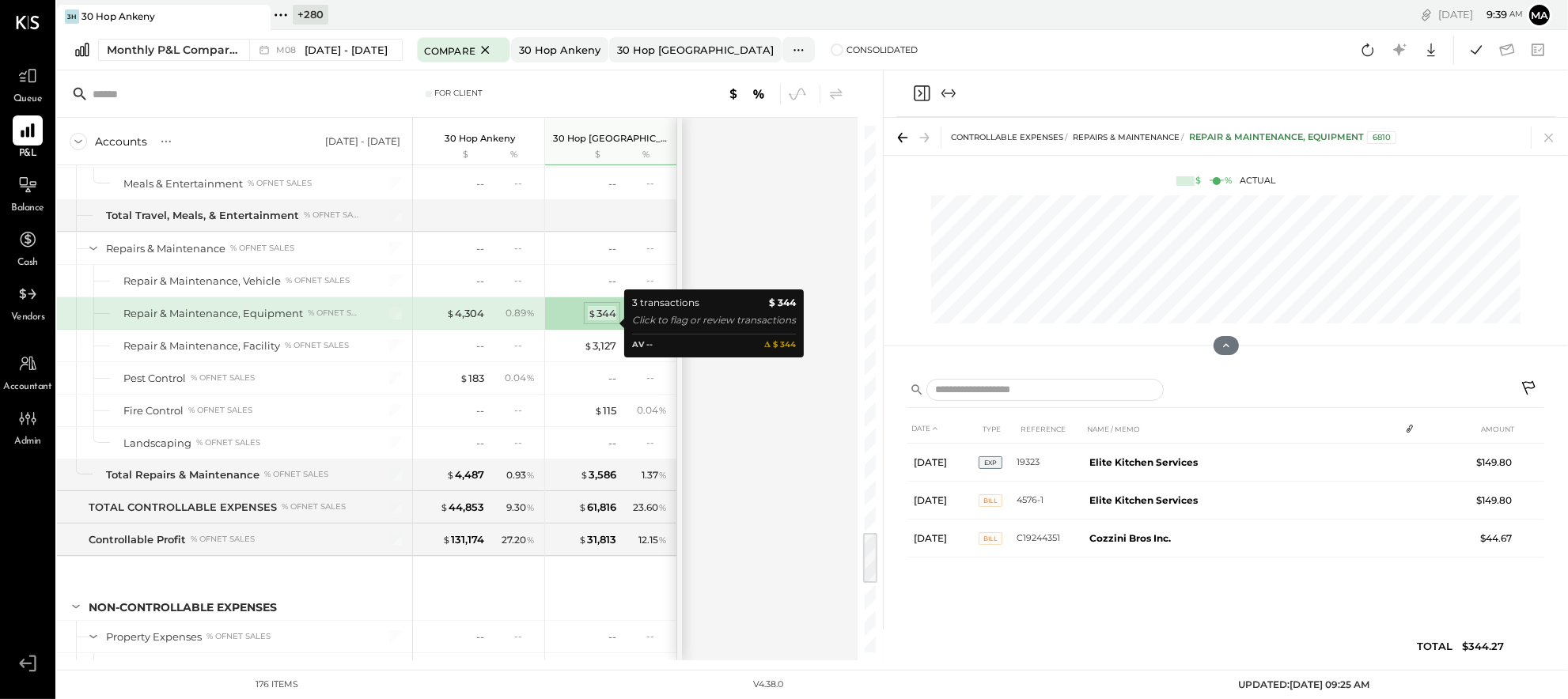
scroll to position [0, 0]
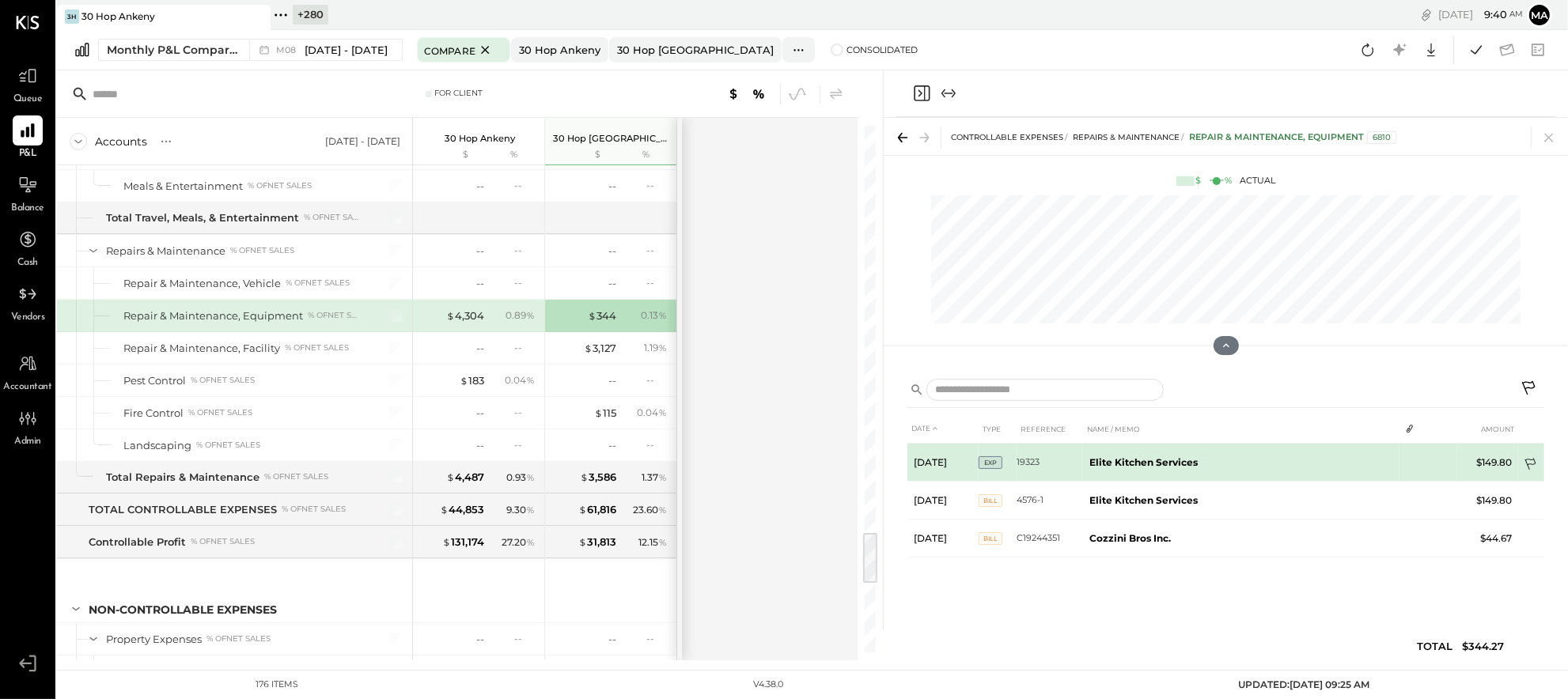
click at [1529, 461] on icon at bounding box center [1532, 465] width 16 height 16
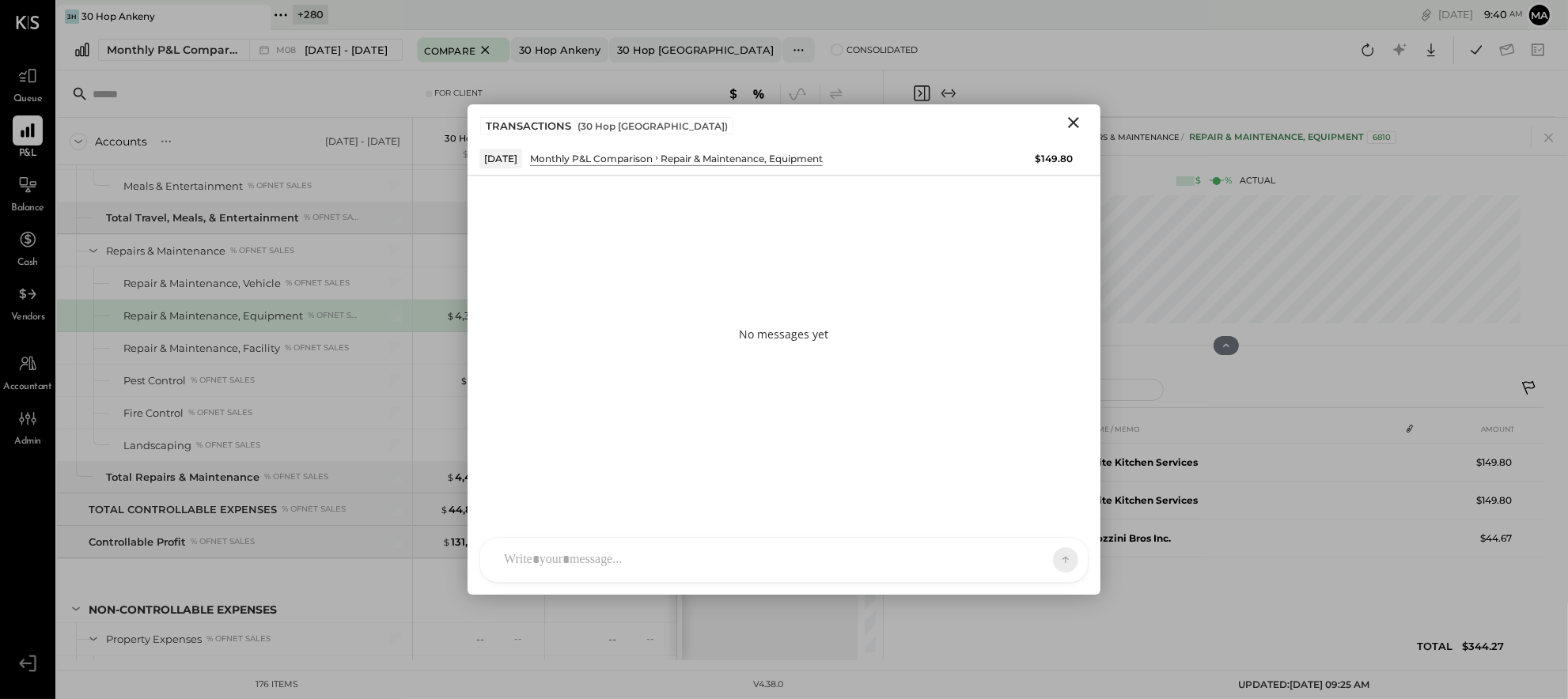
click at [713, 548] on div at bounding box center [784, 560] width 608 height 45
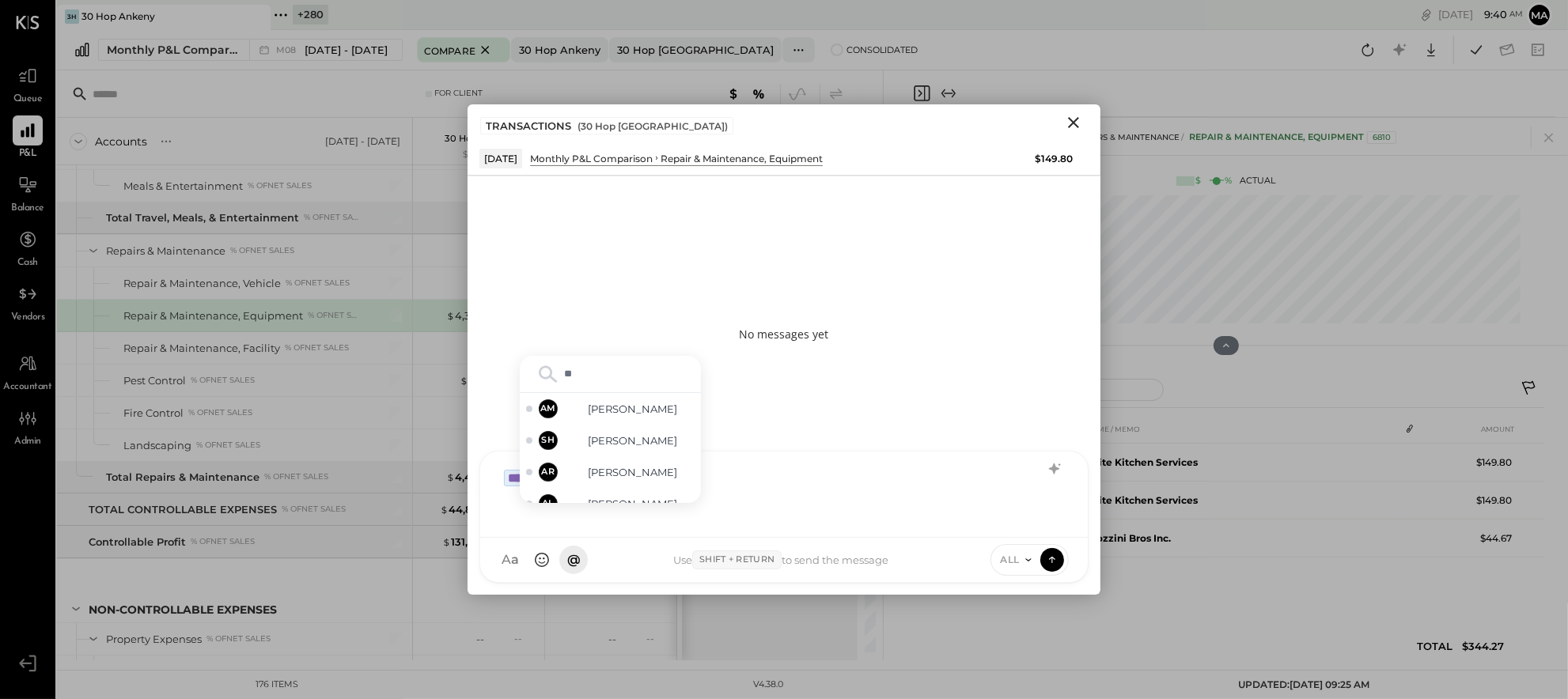
type input "***"
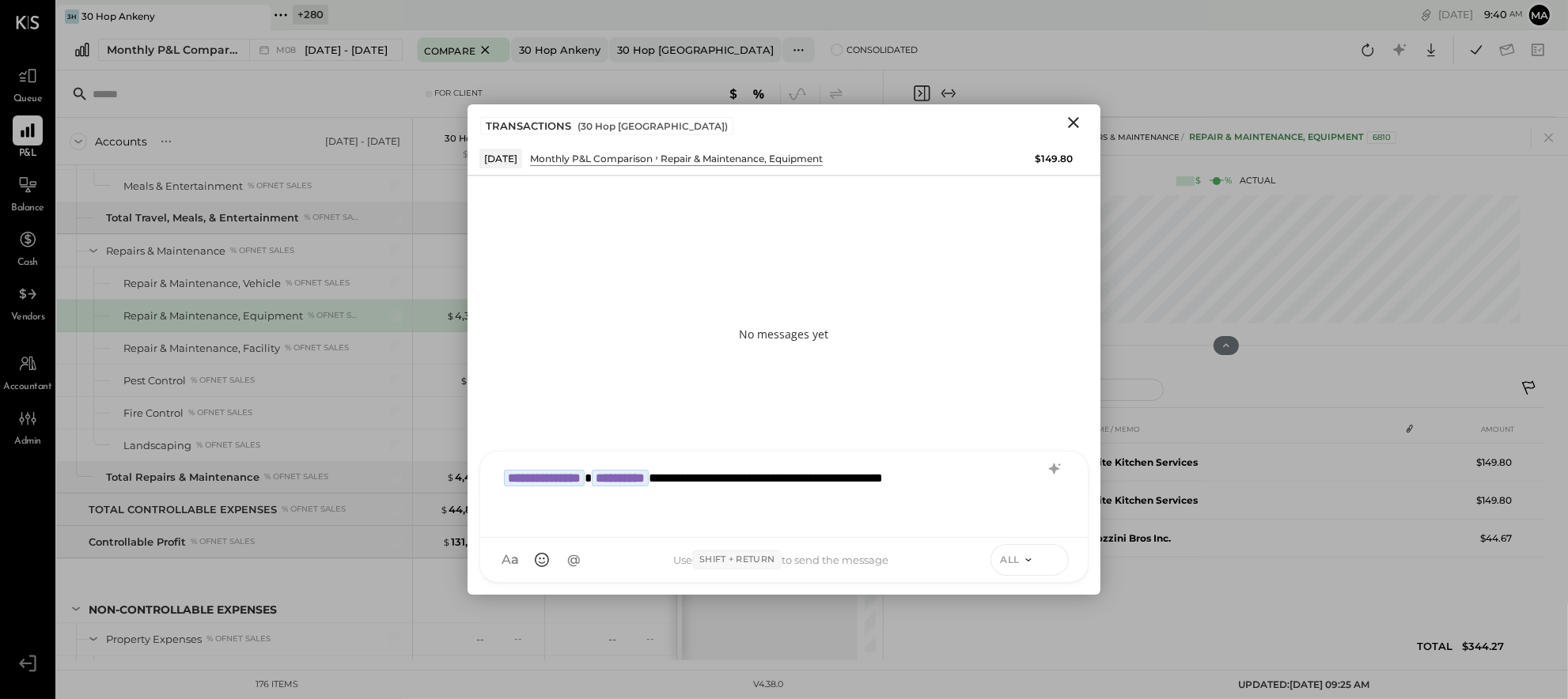
click at [1054, 560] on icon at bounding box center [1052, 559] width 14 height 16
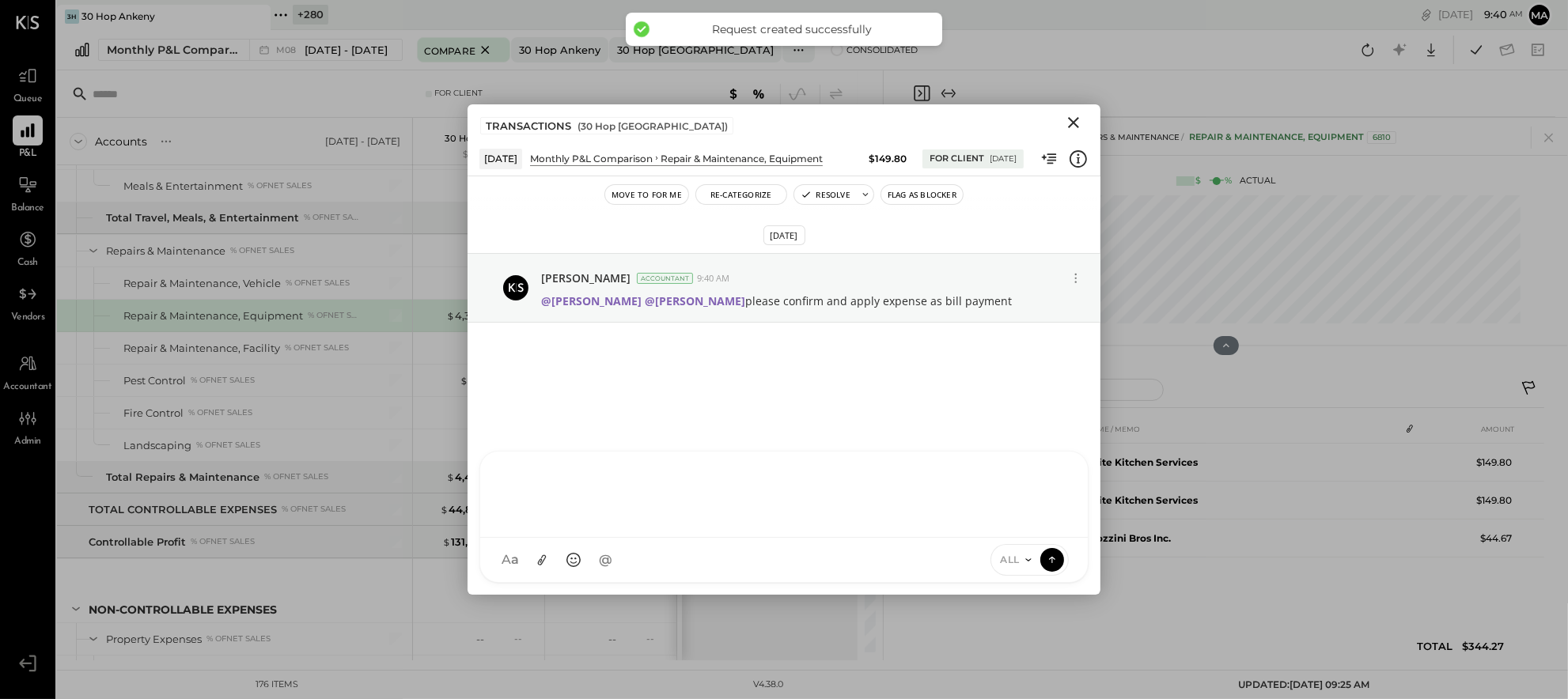
click at [1079, 121] on icon "Close" at bounding box center [1074, 122] width 19 height 19
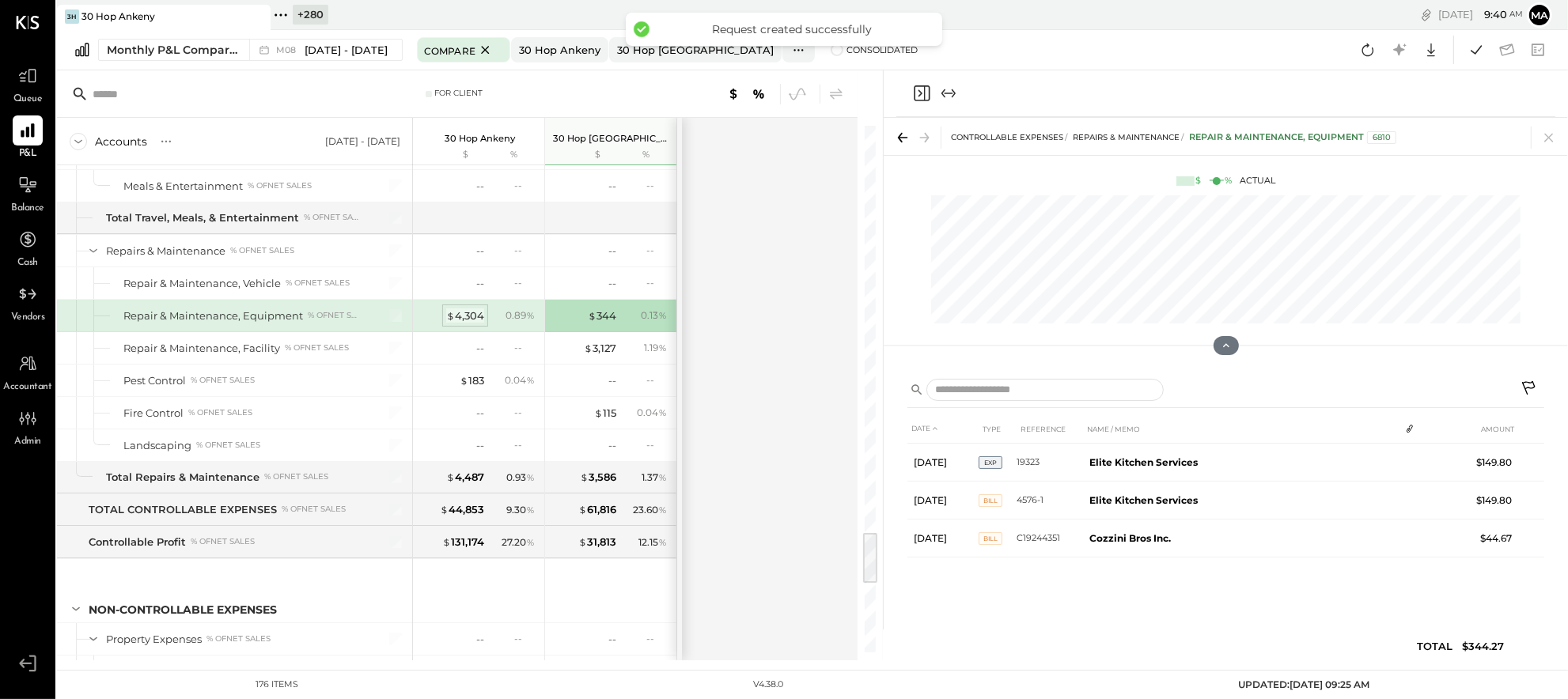
click at [459, 323] on div "$ 4,304" at bounding box center [465, 316] width 38 height 15
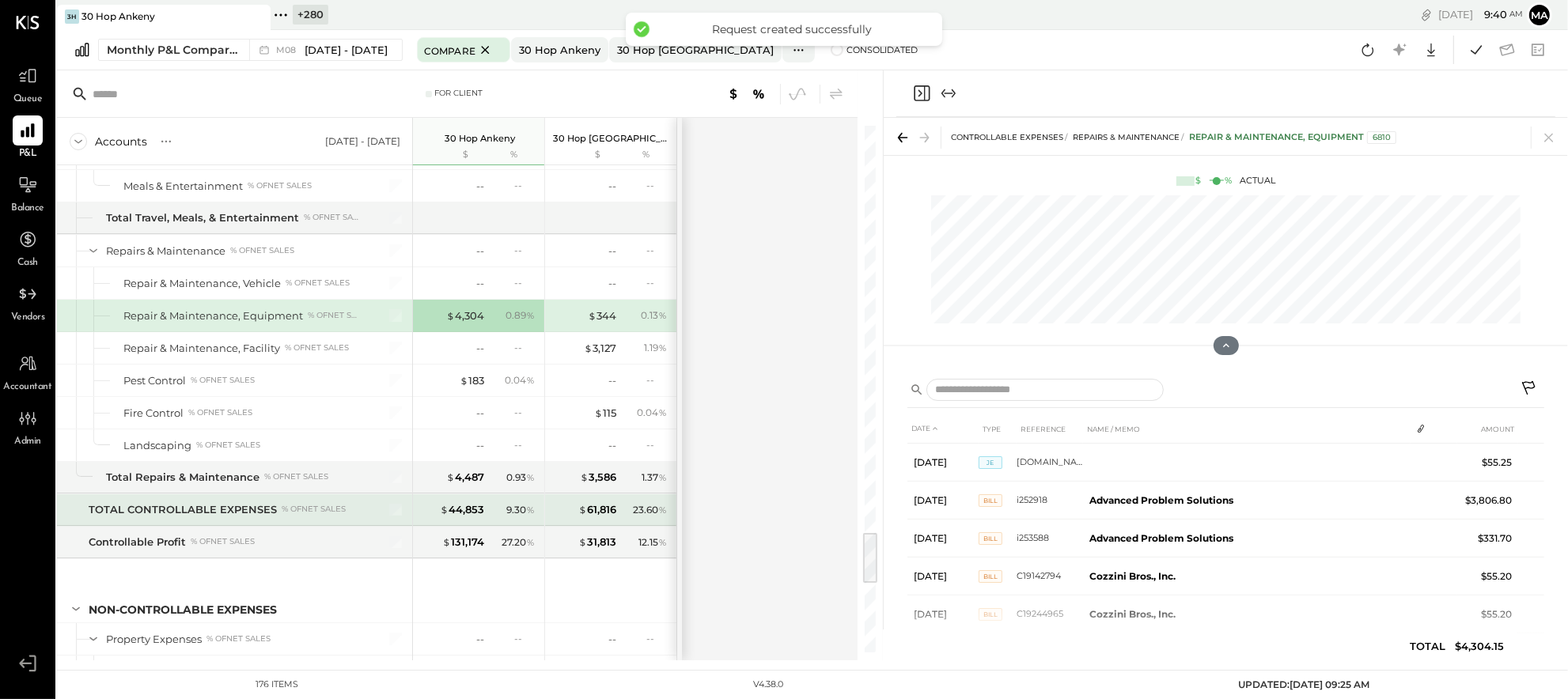
scroll to position [4132, 0]
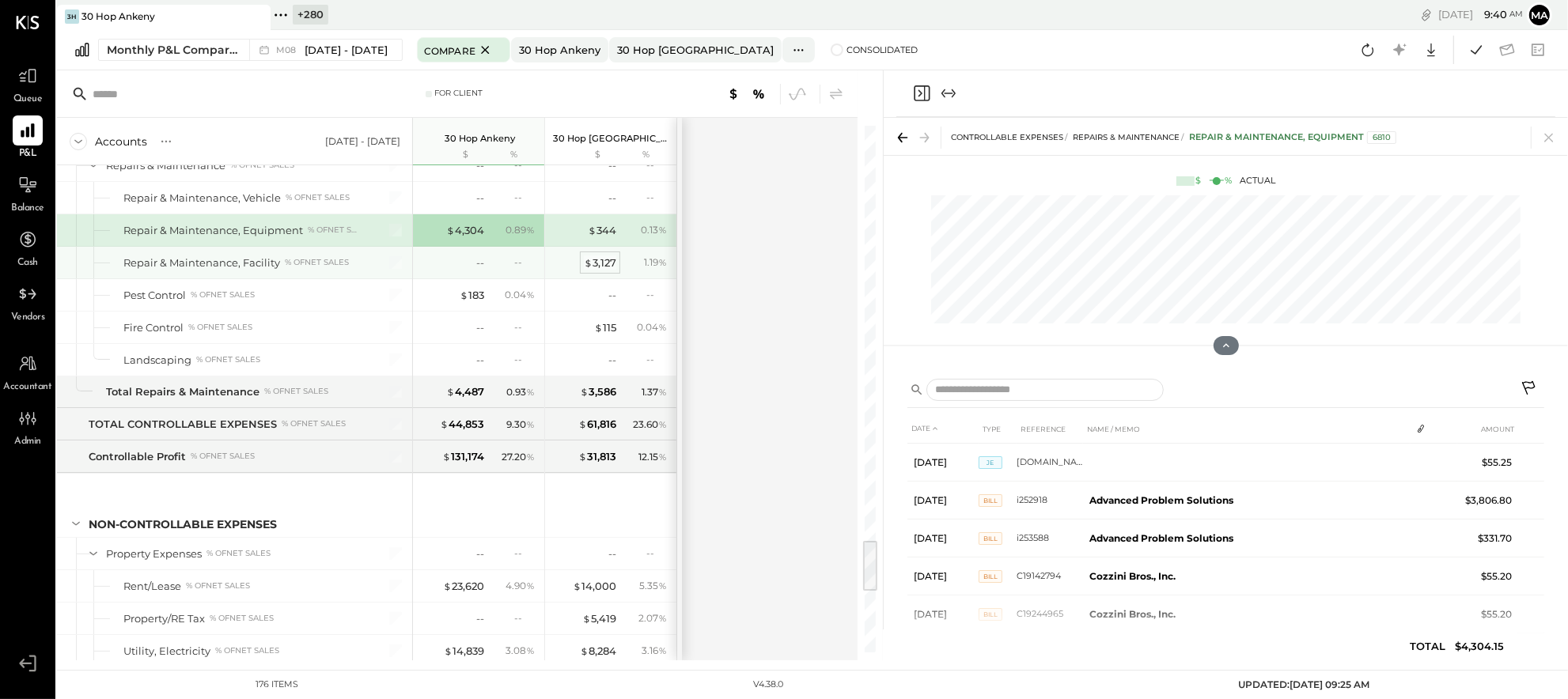
click at [590, 269] on span "$" at bounding box center [587, 263] width 8 height 13
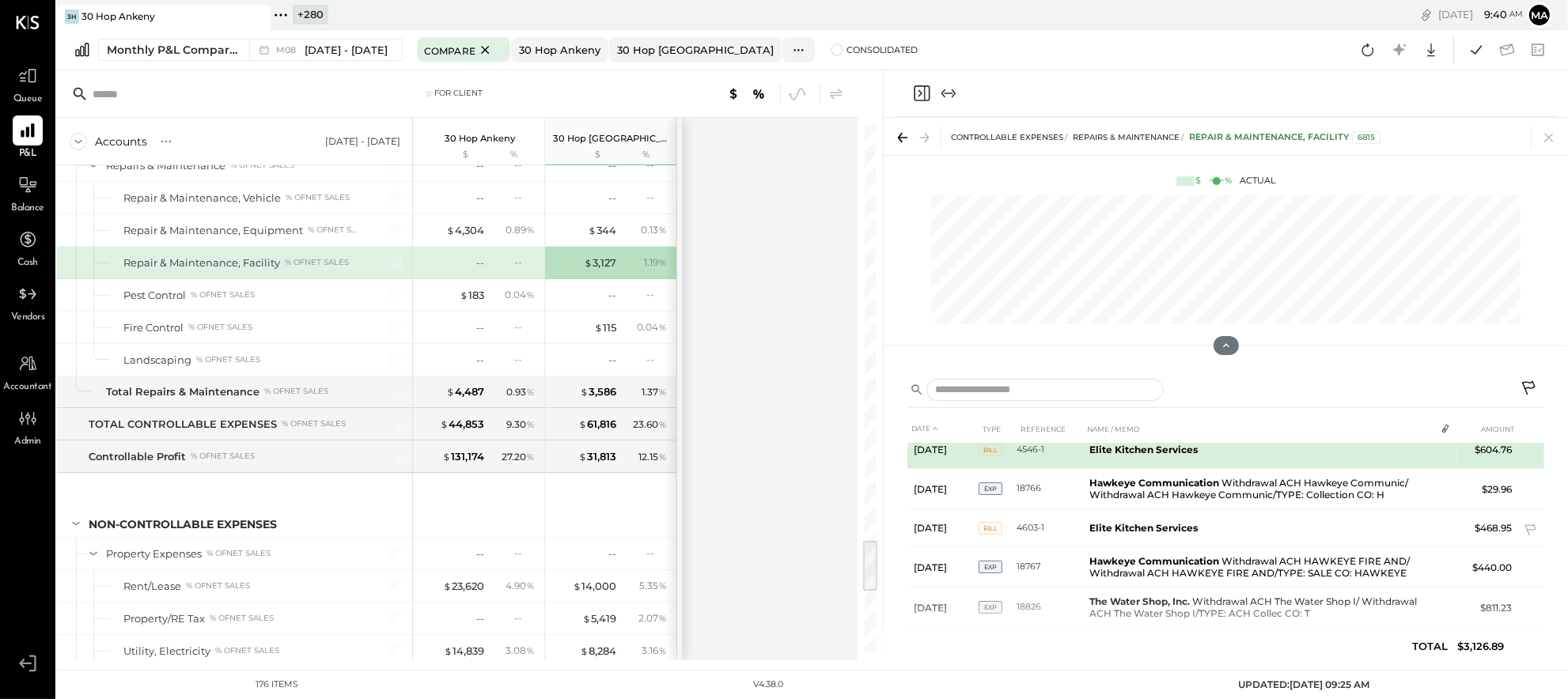
scroll to position [147, 0]
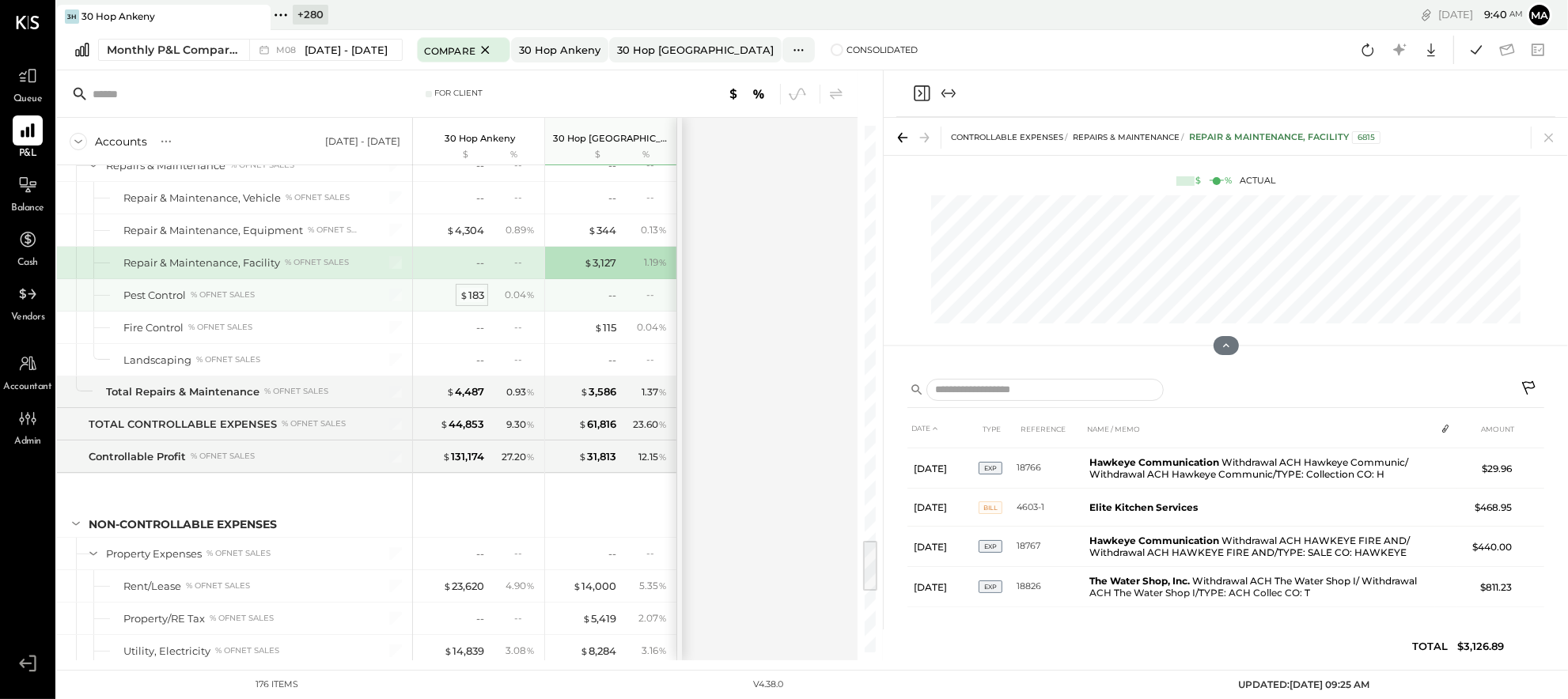
click at [479, 301] on div "$ 183" at bounding box center [472, 295] width 24 height 15
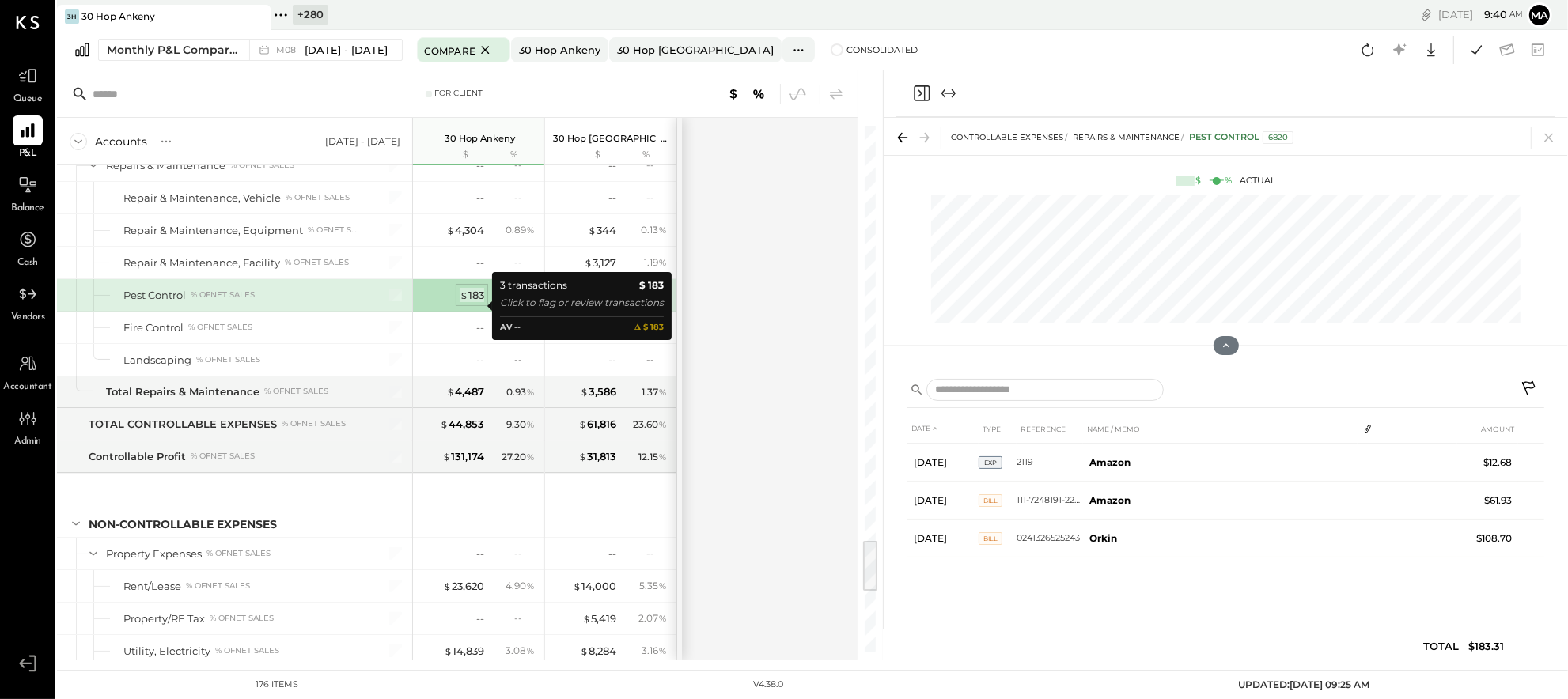
scroll to position [0, 0]
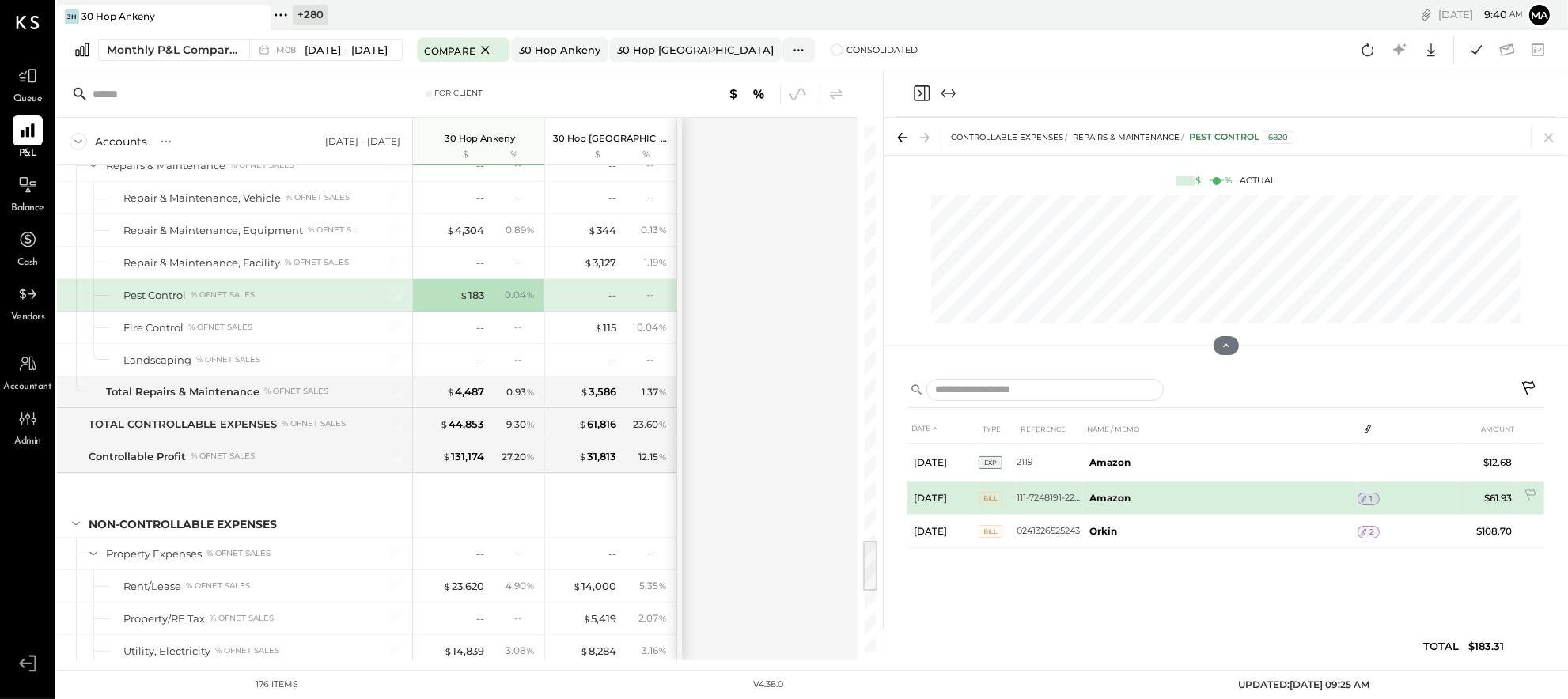
click at [1369, 498] on span "1" at bounding box center [1370, 500] width 3 height 11
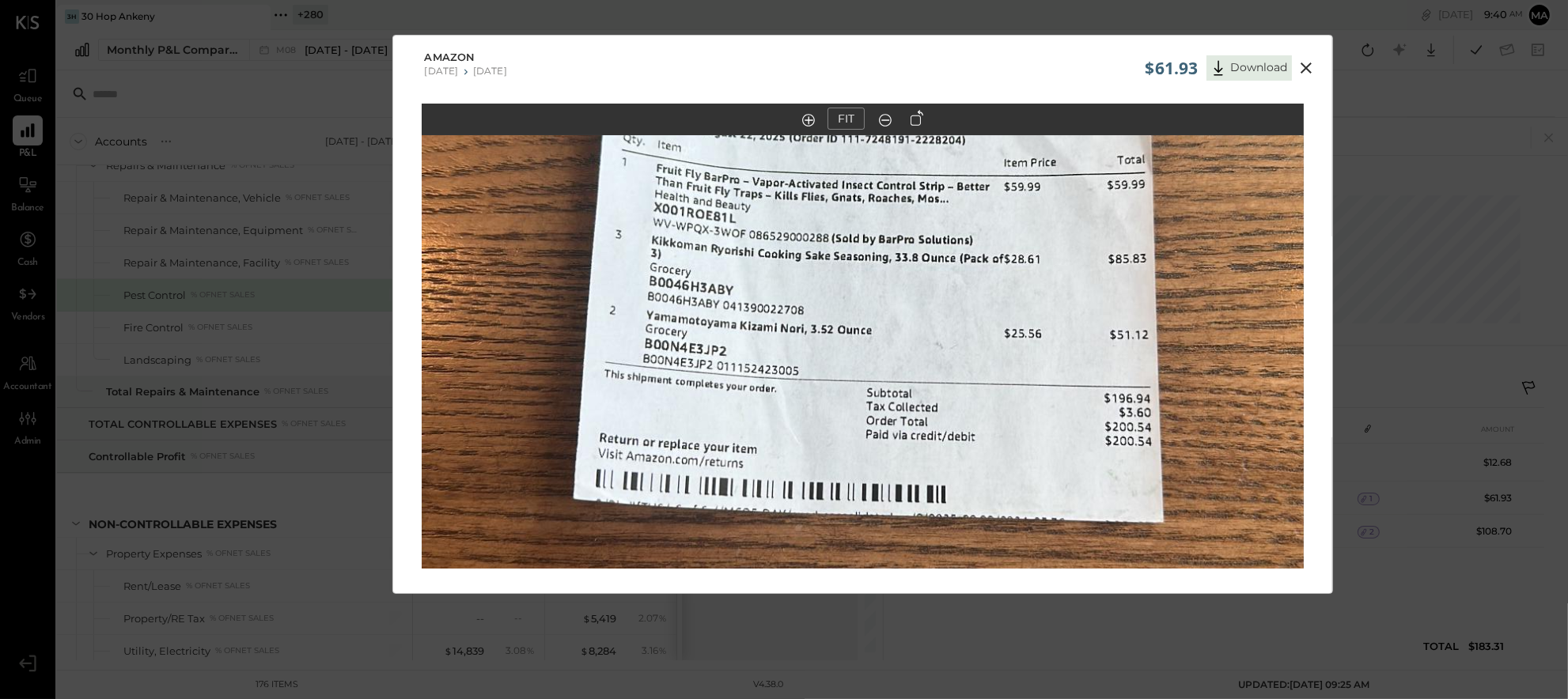
click at [1306, 65] on icon at bounding box center [1306, 68] width 19 height 19
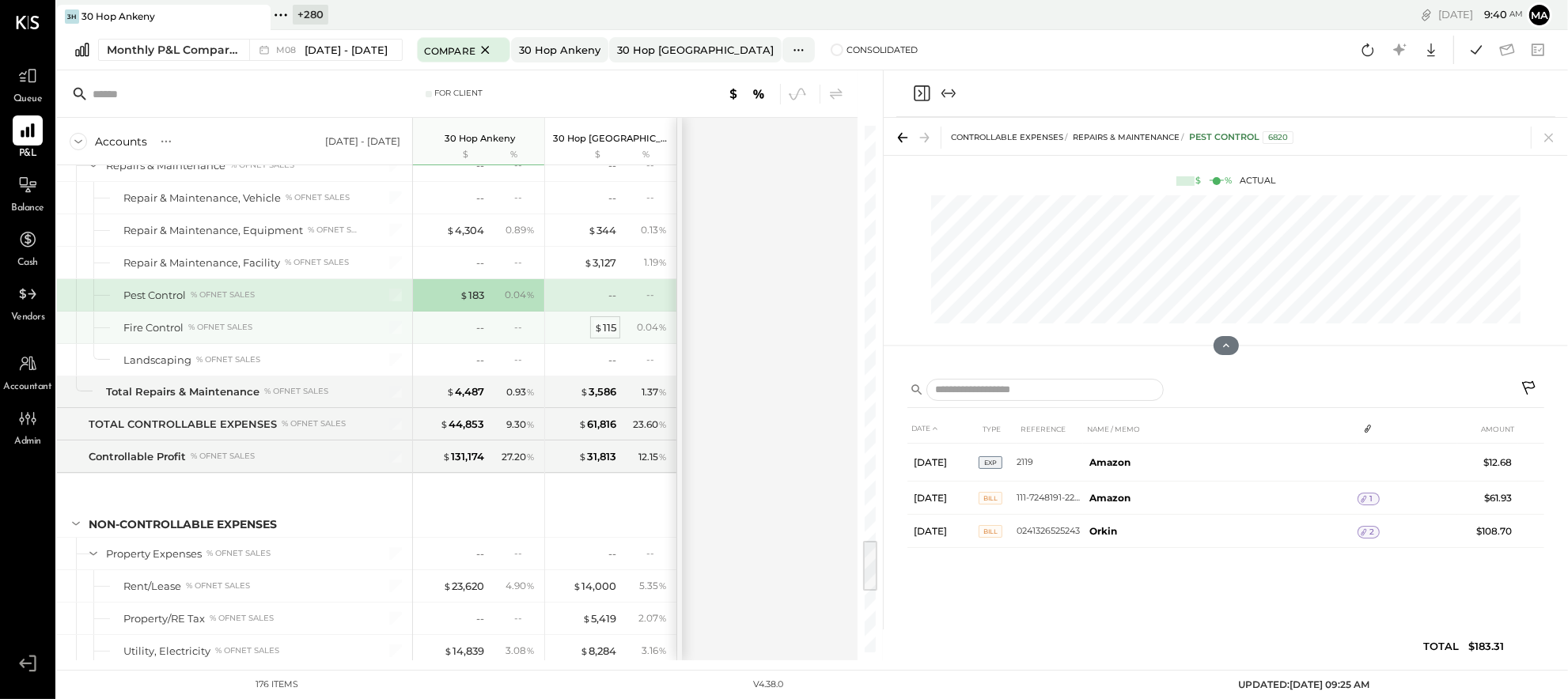
click at [611, 333] on div "$ 115" at bounding box center [605, 328] width 22 height 15
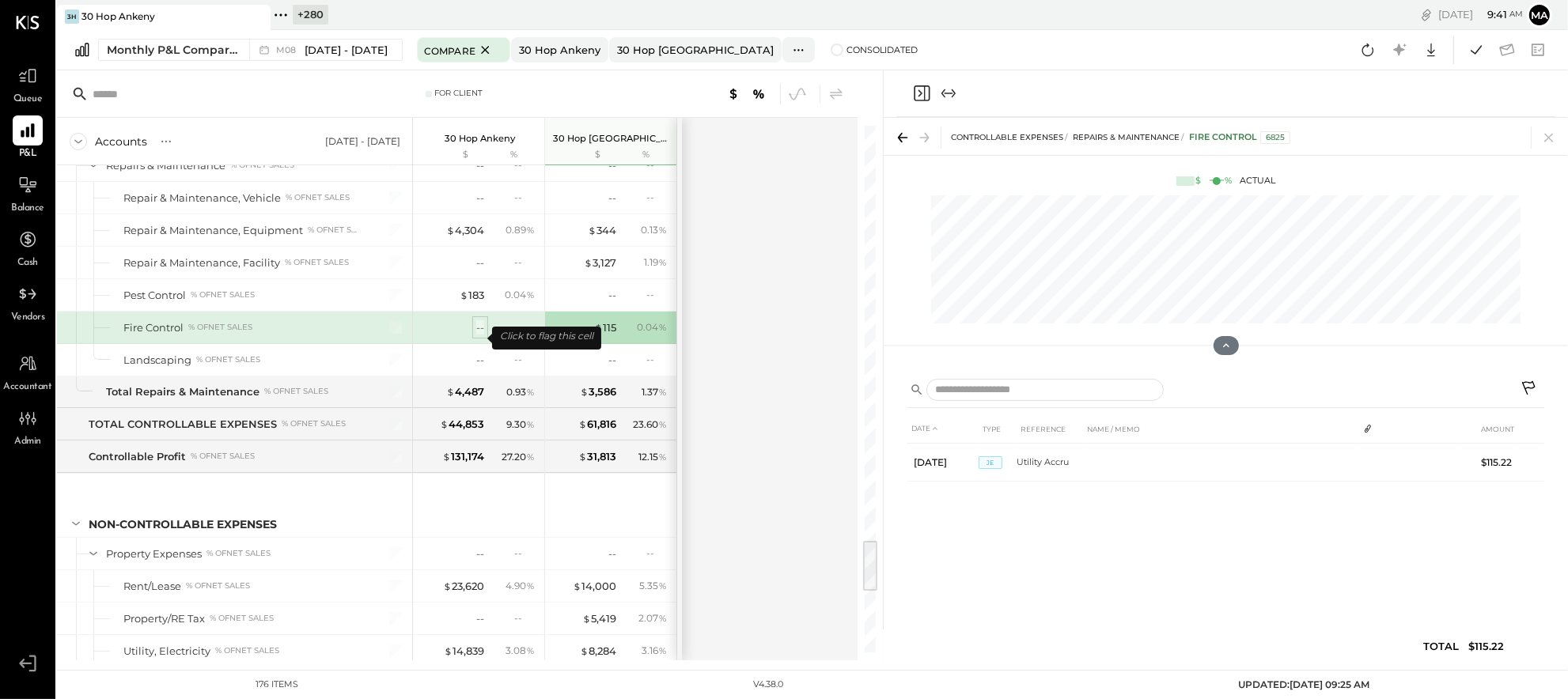
click at [479, 336] on div "--" at bounding box center [480, 328] width 7 height 15
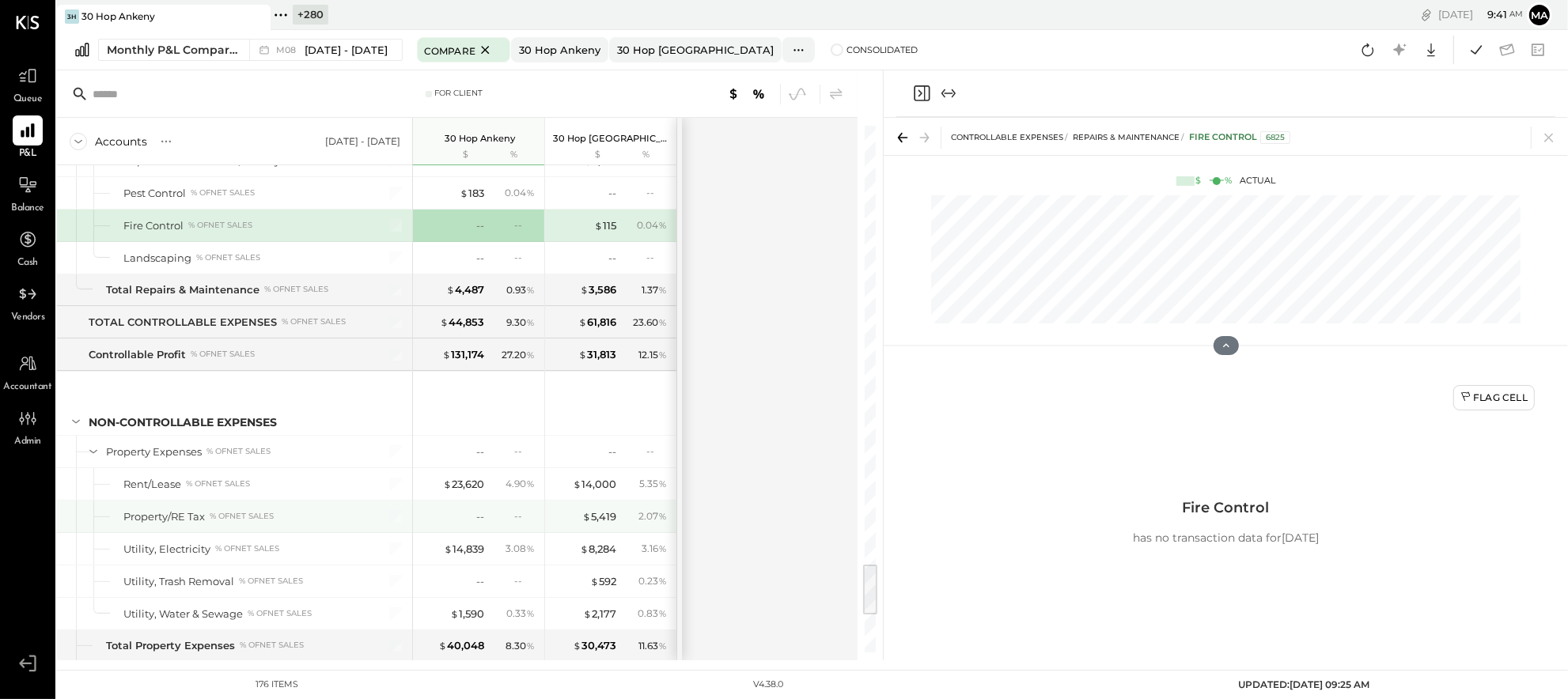
scroll to position [4360, 0]
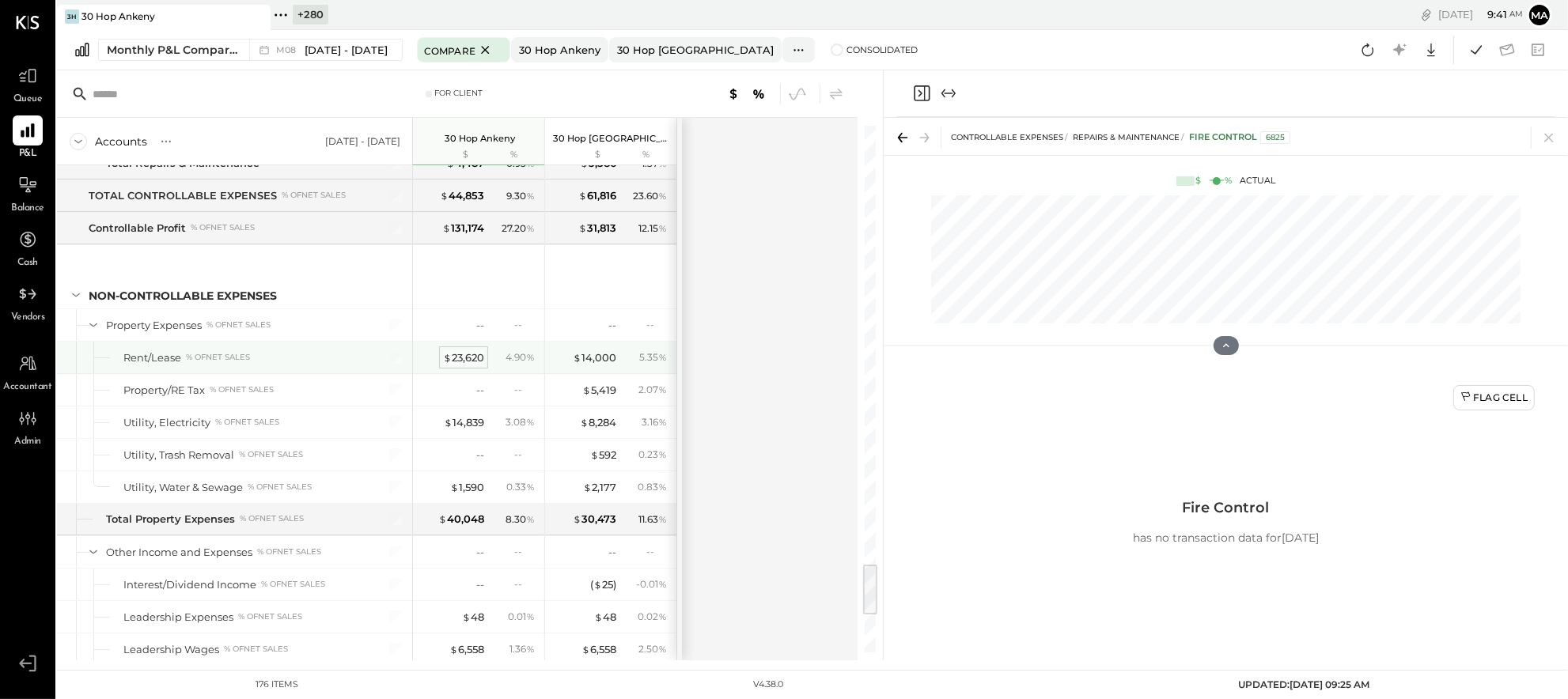
click at [466, 365] on div "$ 23,620" at bounding box center [463, 358] width 41 height 15
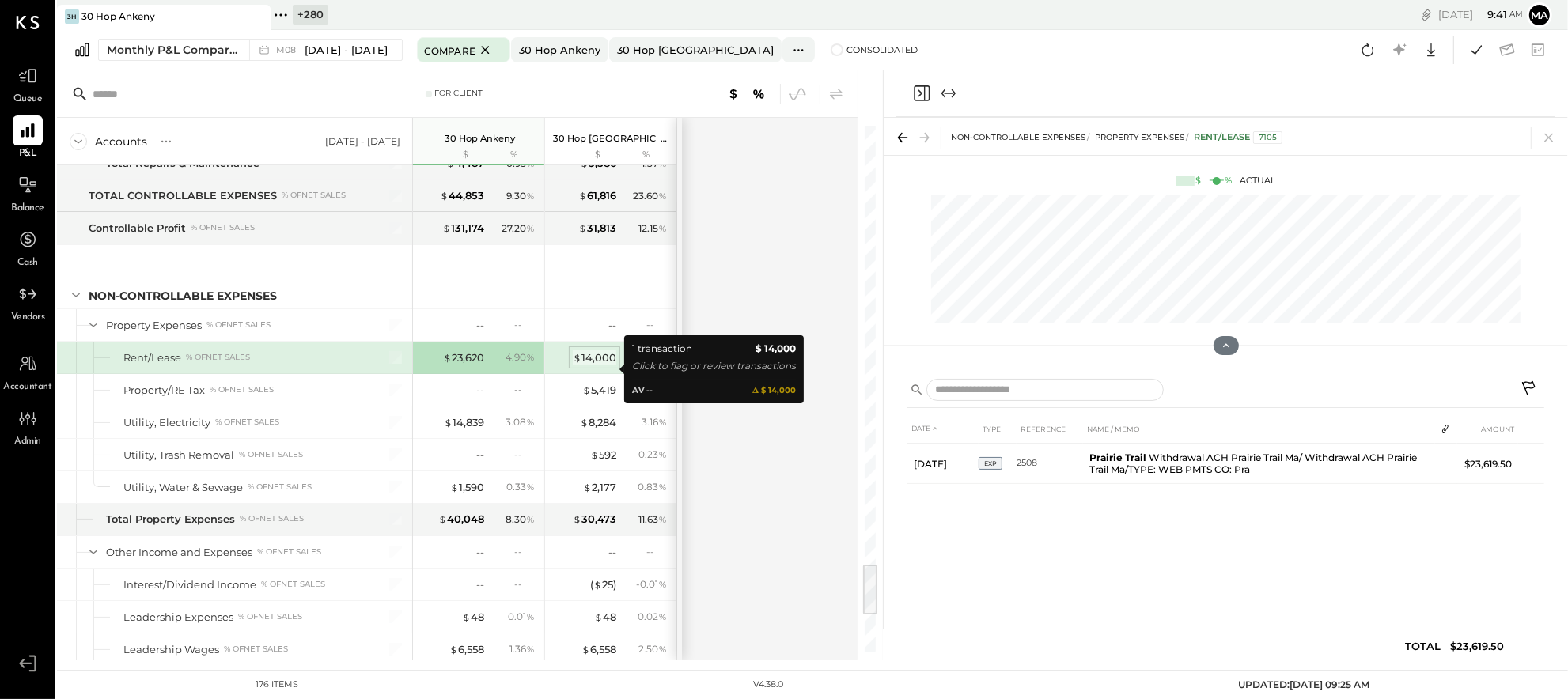
click at [610, 365] on div "$ 14,000" at bounding box center [595, 358] width 44 height 15
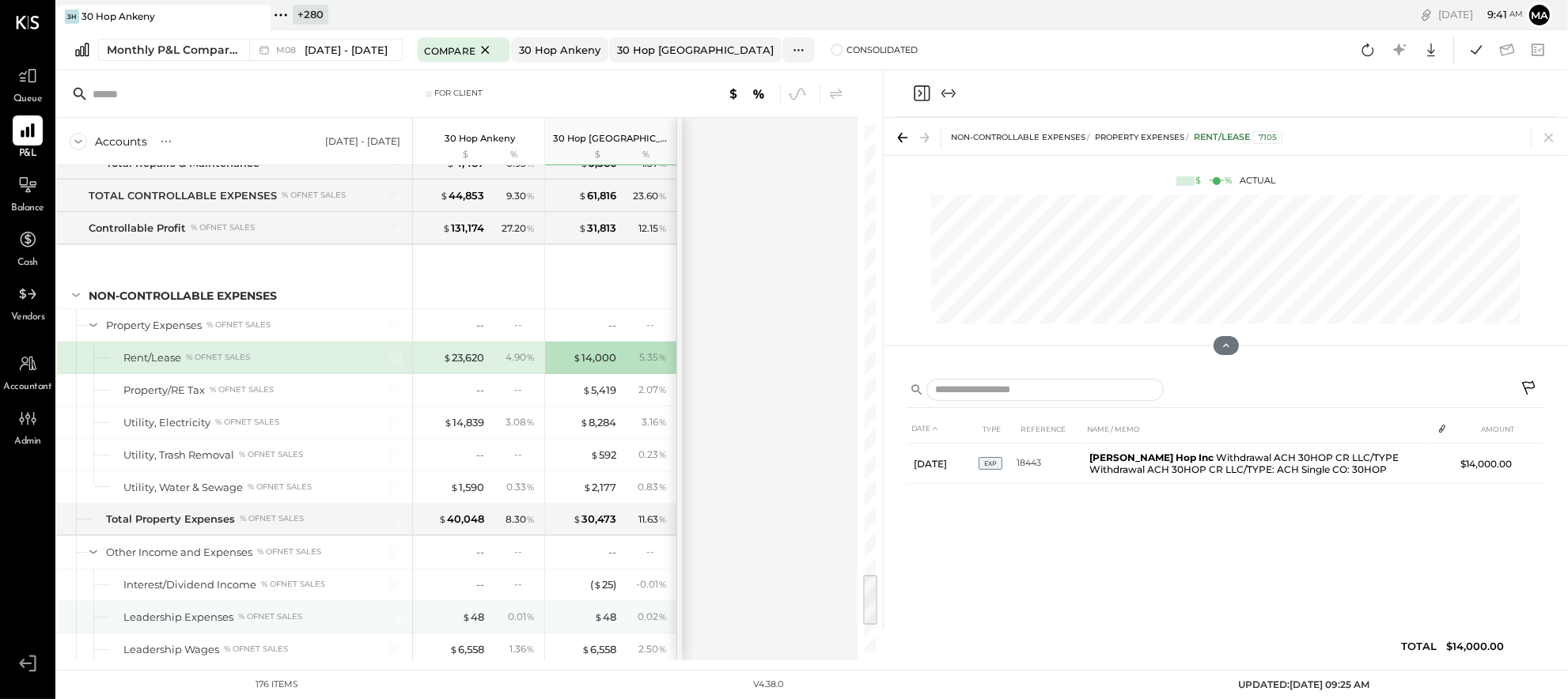
scroll to position [4472, 0]
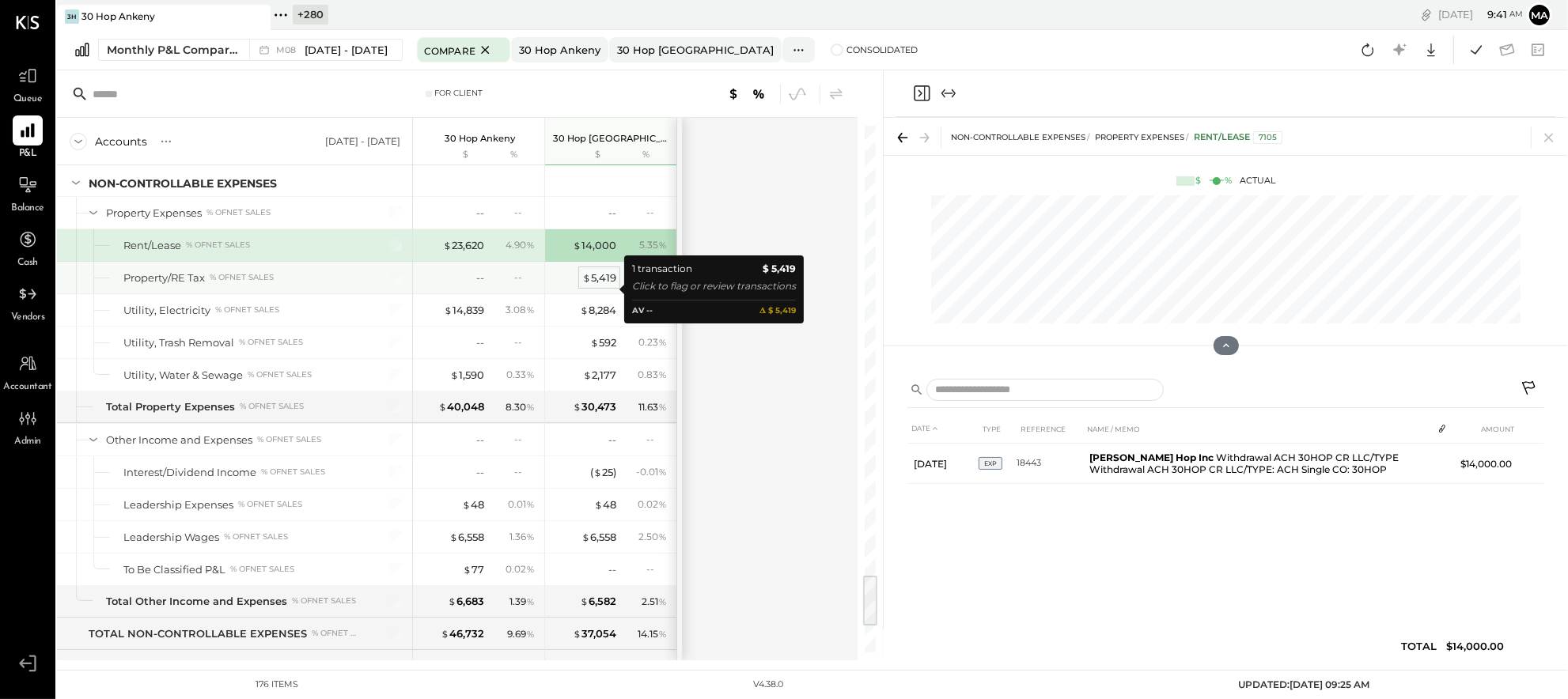
click at [604, 285] on div "$ 5,419" at bounding box center [599, 278] width 34 height 15
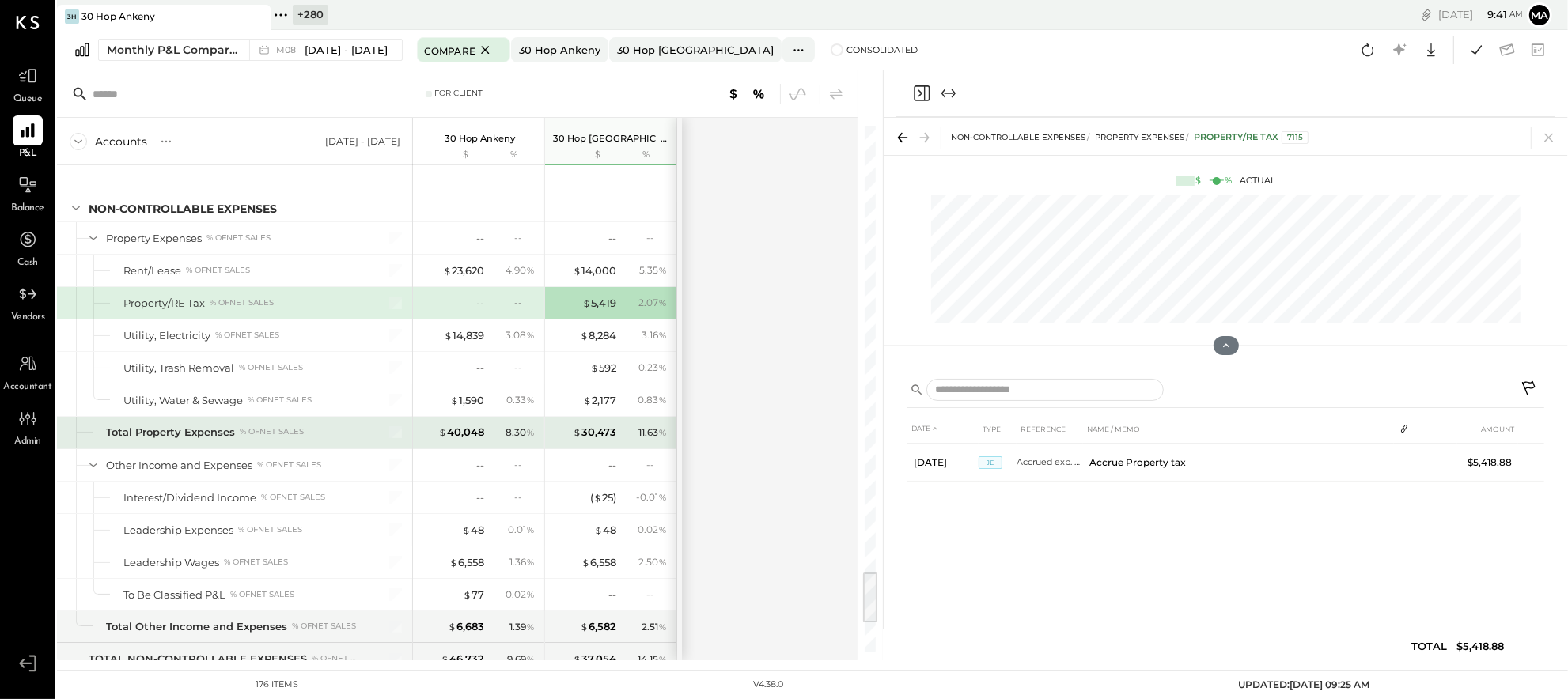
scroll to position [4445, 0]
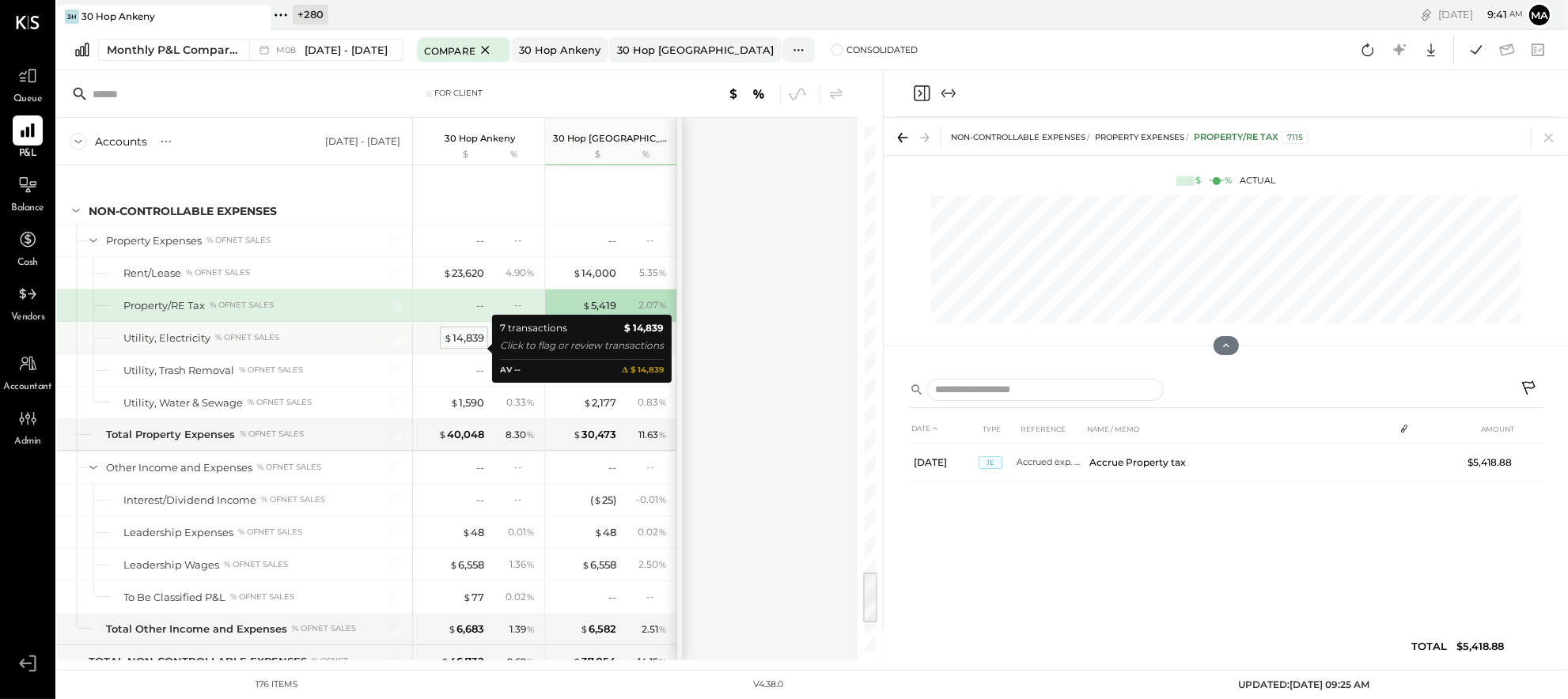
click at [463, 346] on div "$ 14,839" at bounding box center [463, 338] width 40 height 15
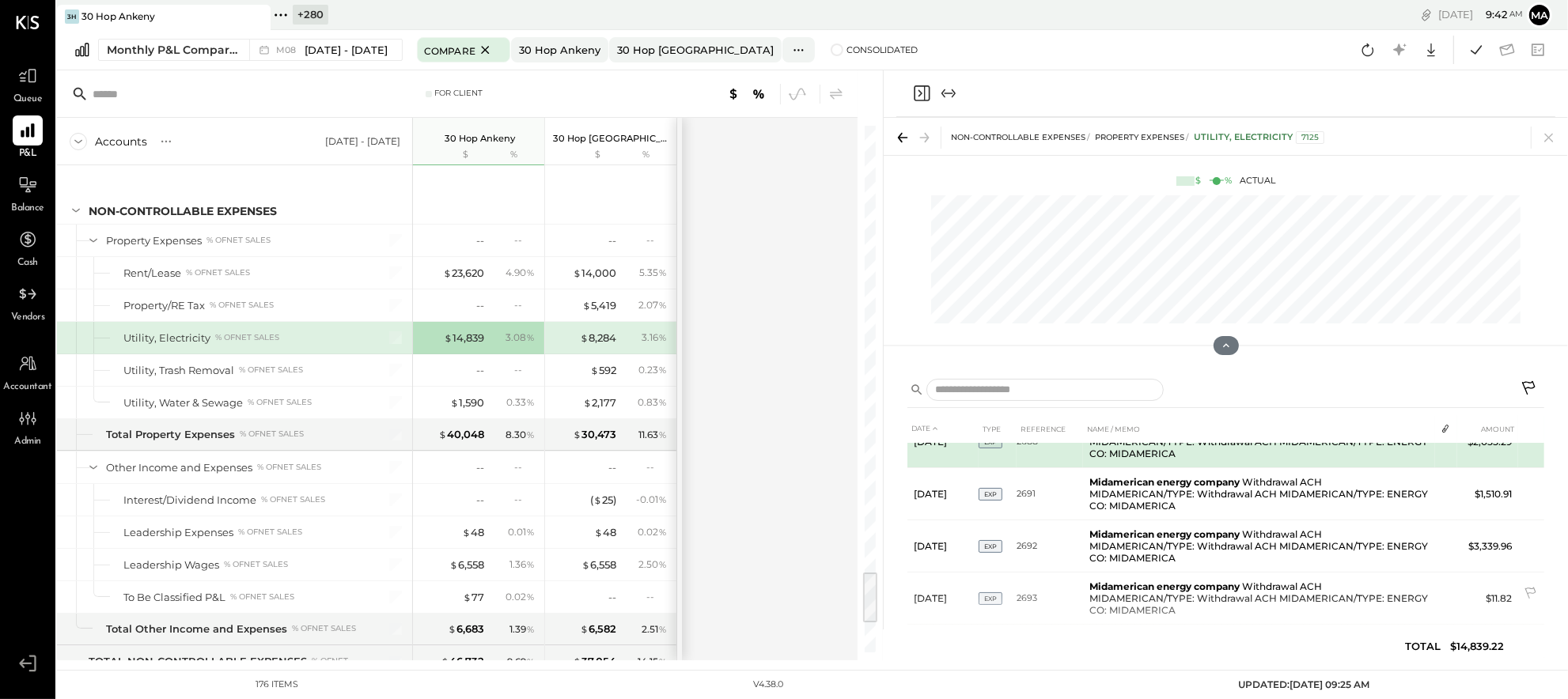
scroll to position [166, 0]
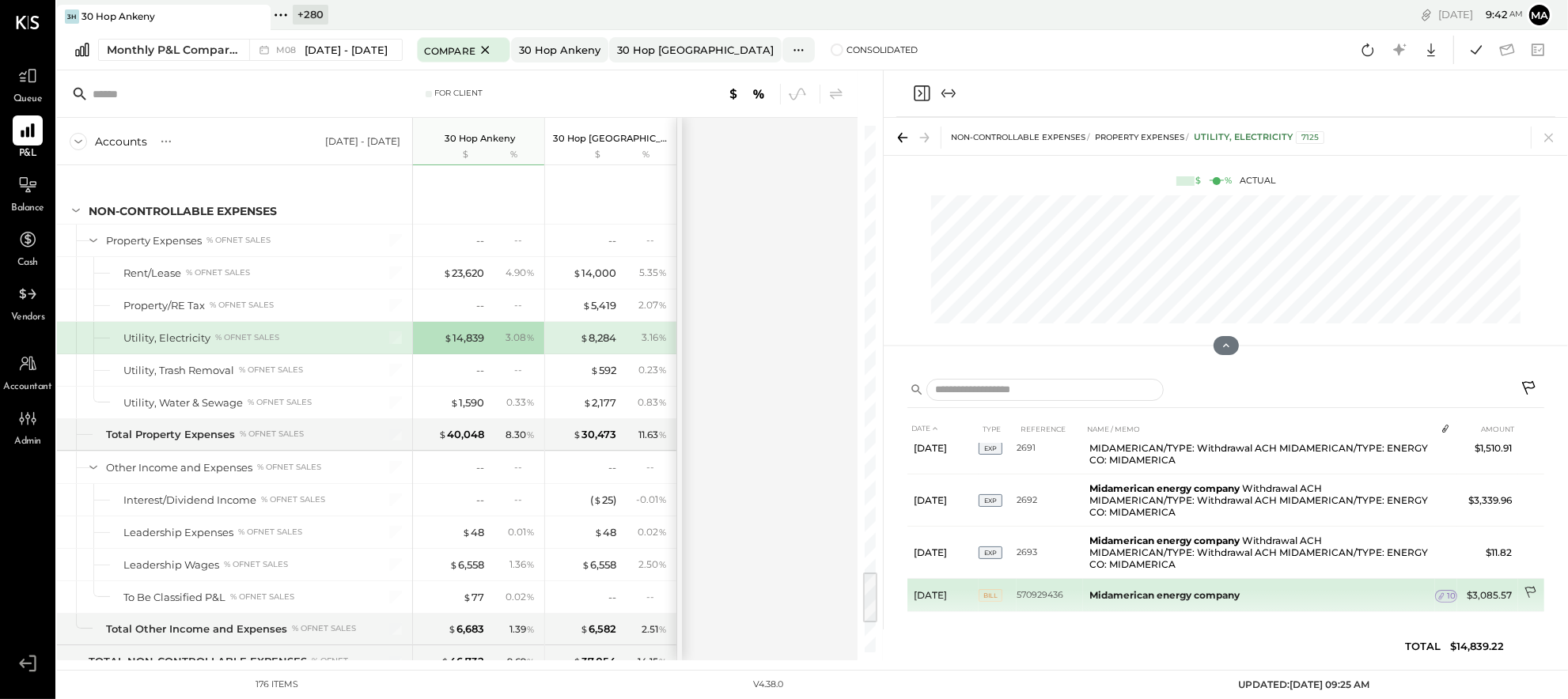
click at [1530, 586] on icon at bounding box center [1532, 594] width 16 height 16
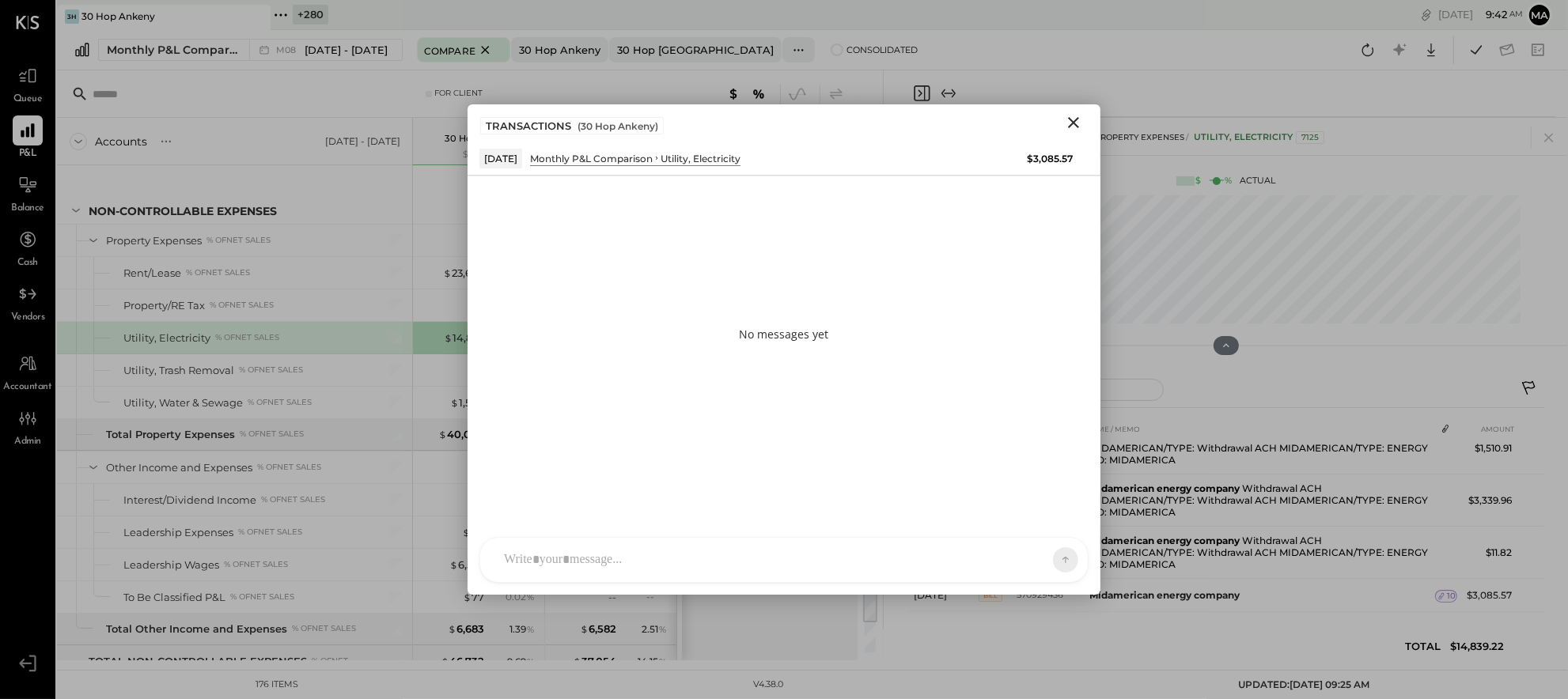
click at [996, 564] on div "AM [PERSON_NAME] MH [PERSON_NAME] ES [PERSON_NAME] TH [PERSON_NAME] DS [PERSON_…" at bounding box center [784, 559] width 610 height 46
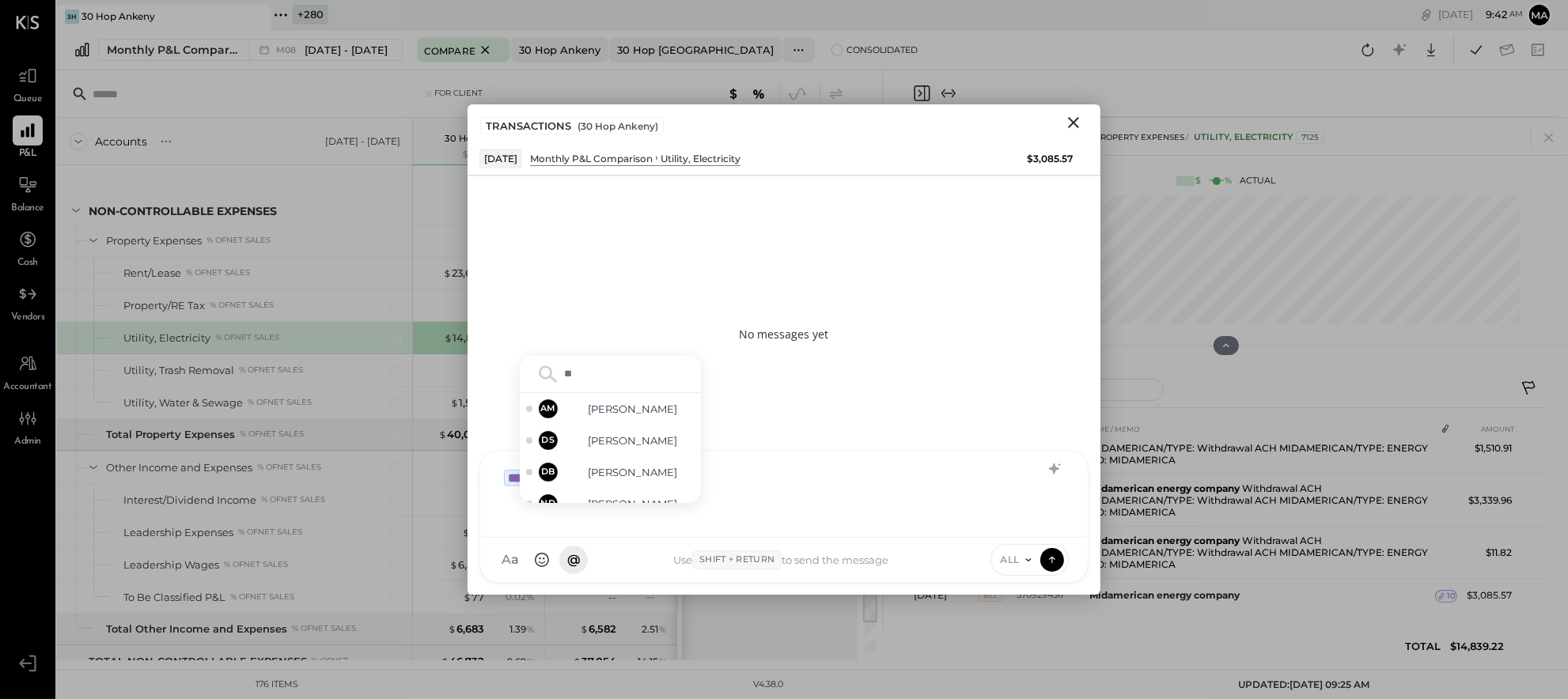
type input "***"
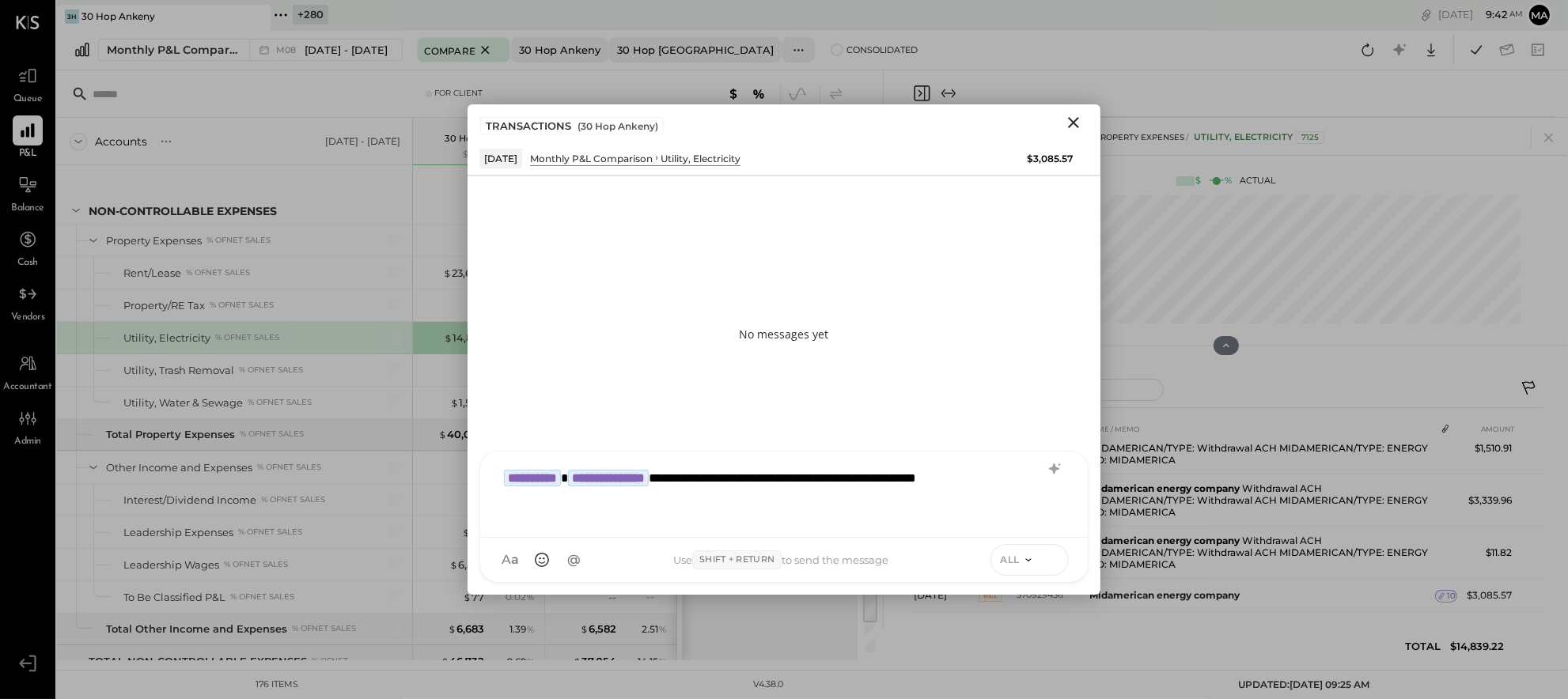
click at [1053, 559] on icon at bounding box center [1052, 559] width 14 height 16
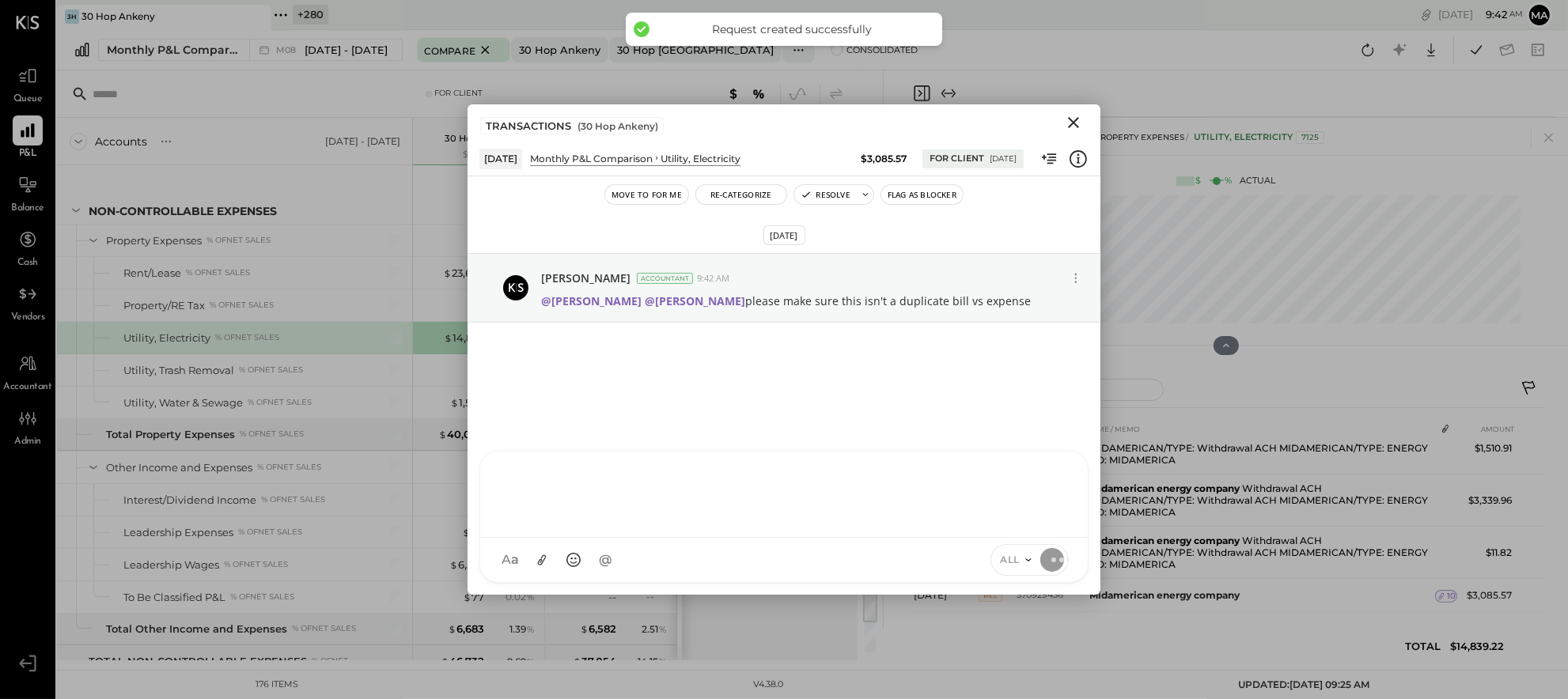
click at [1072, 120] on icon "Close" at bounding box center [1074, 123] width 11 height 11
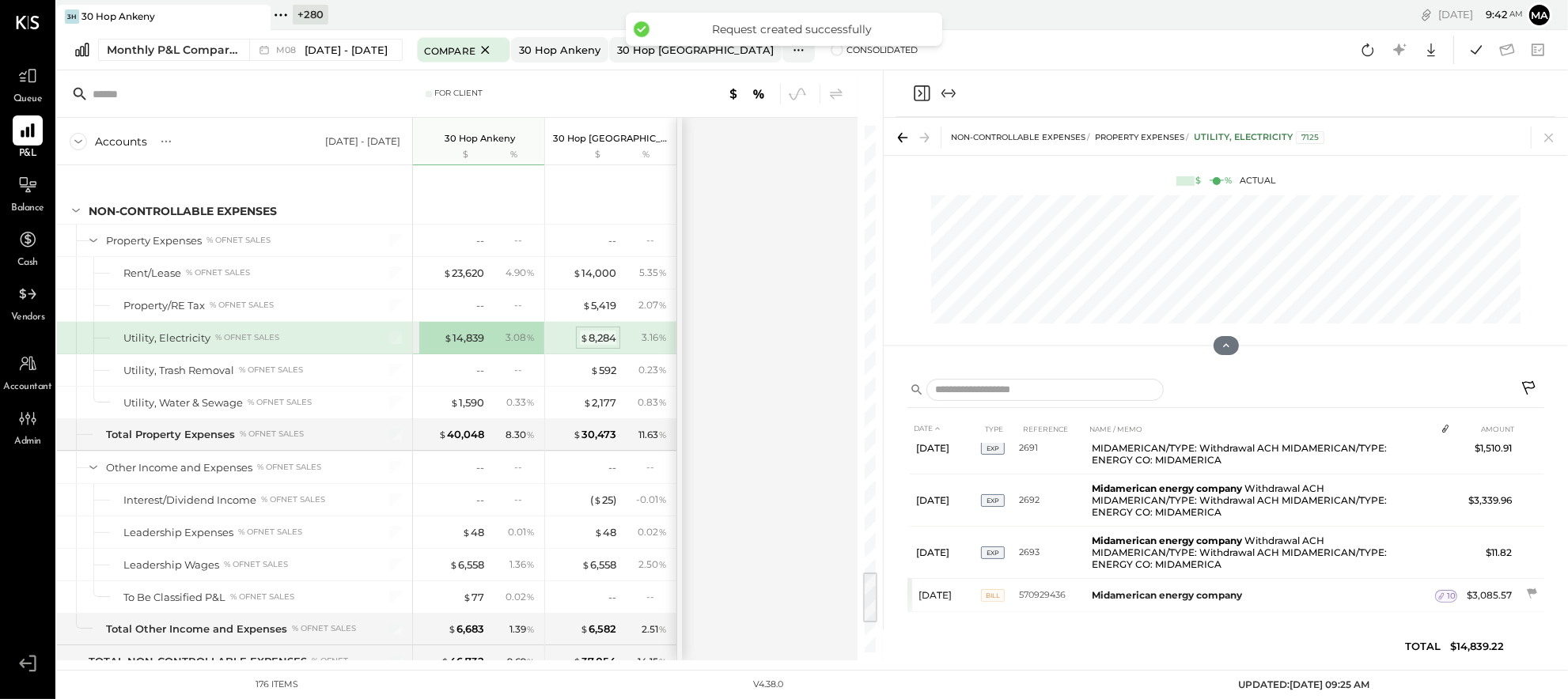
click at [594, 346] on div "$ 8,284" at bounding box center [598, 338] width 36 height 15
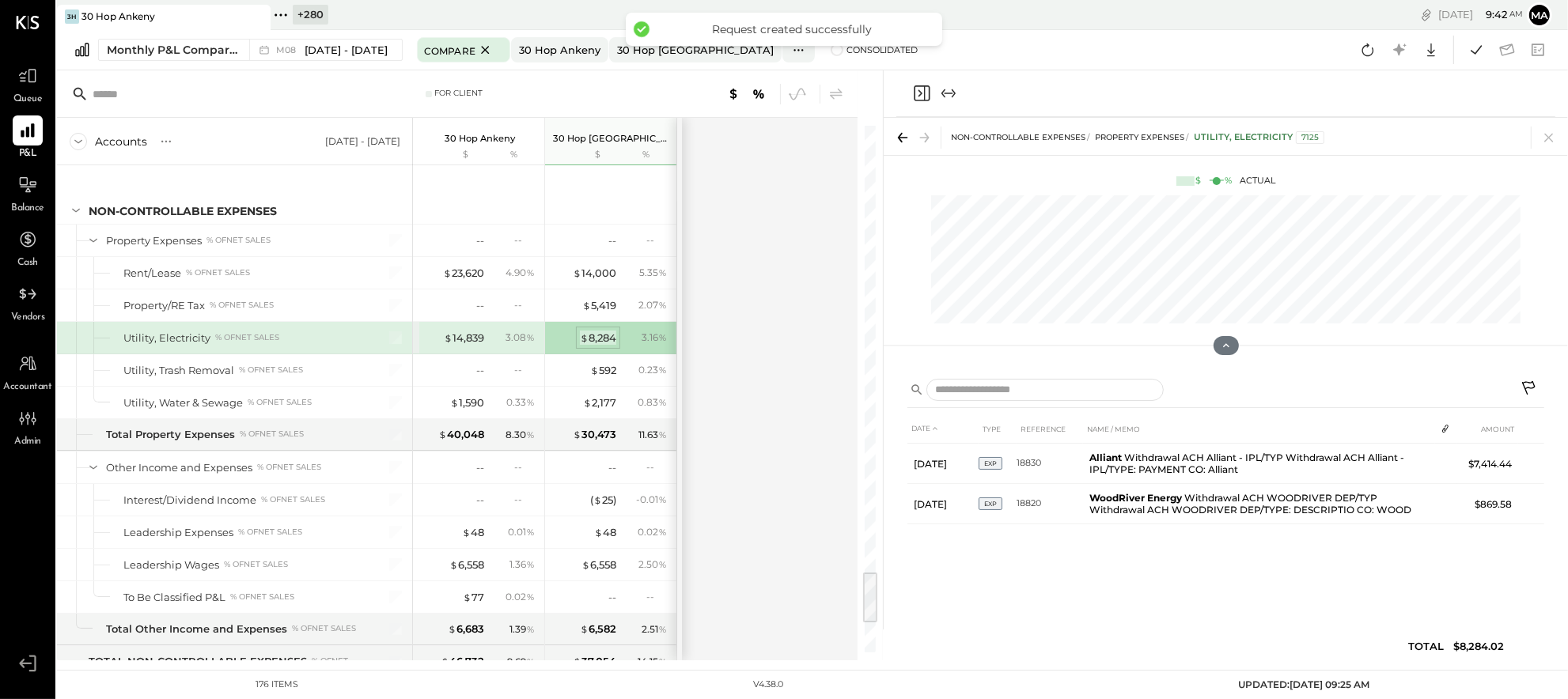
scroll to position [0, 0]
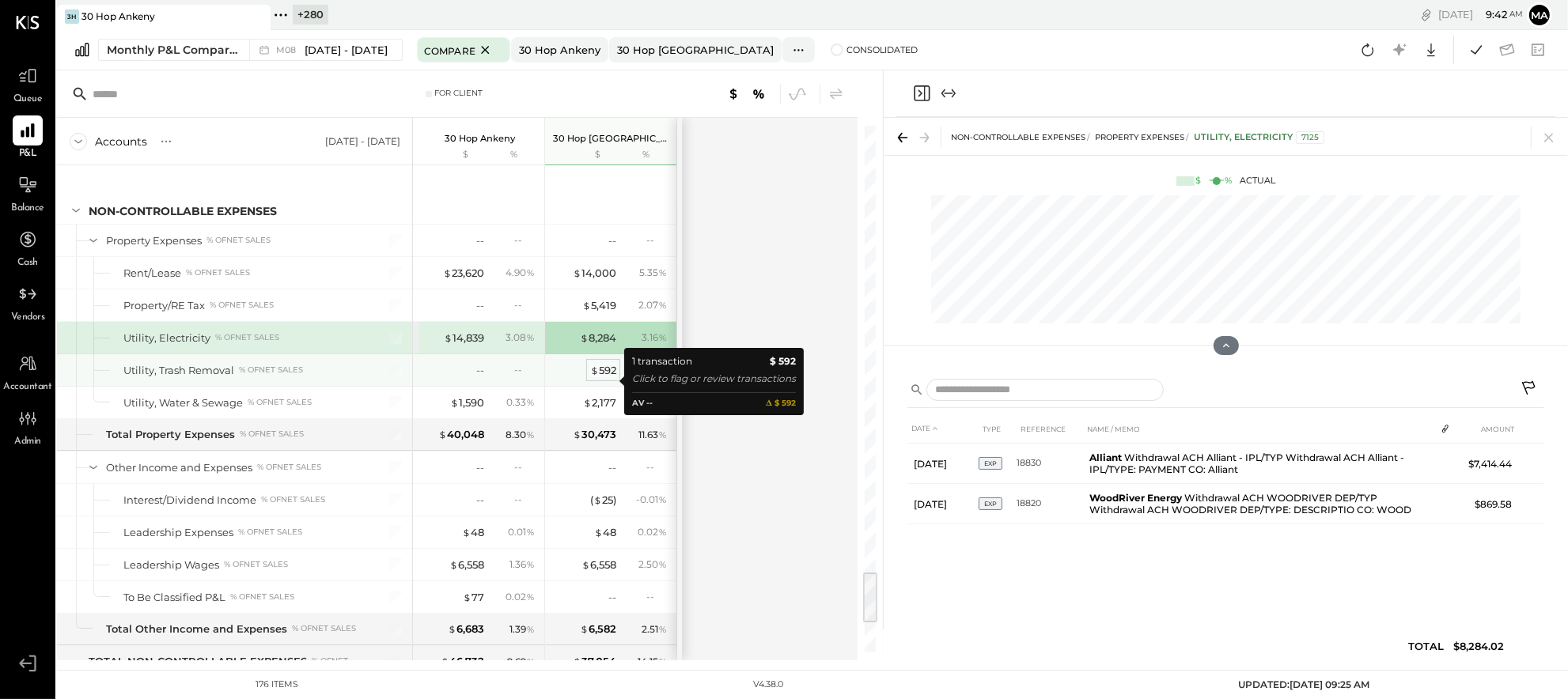
click at [606, 378] on div "$ 592" at bounding box center [603, 371] width 26 height 15
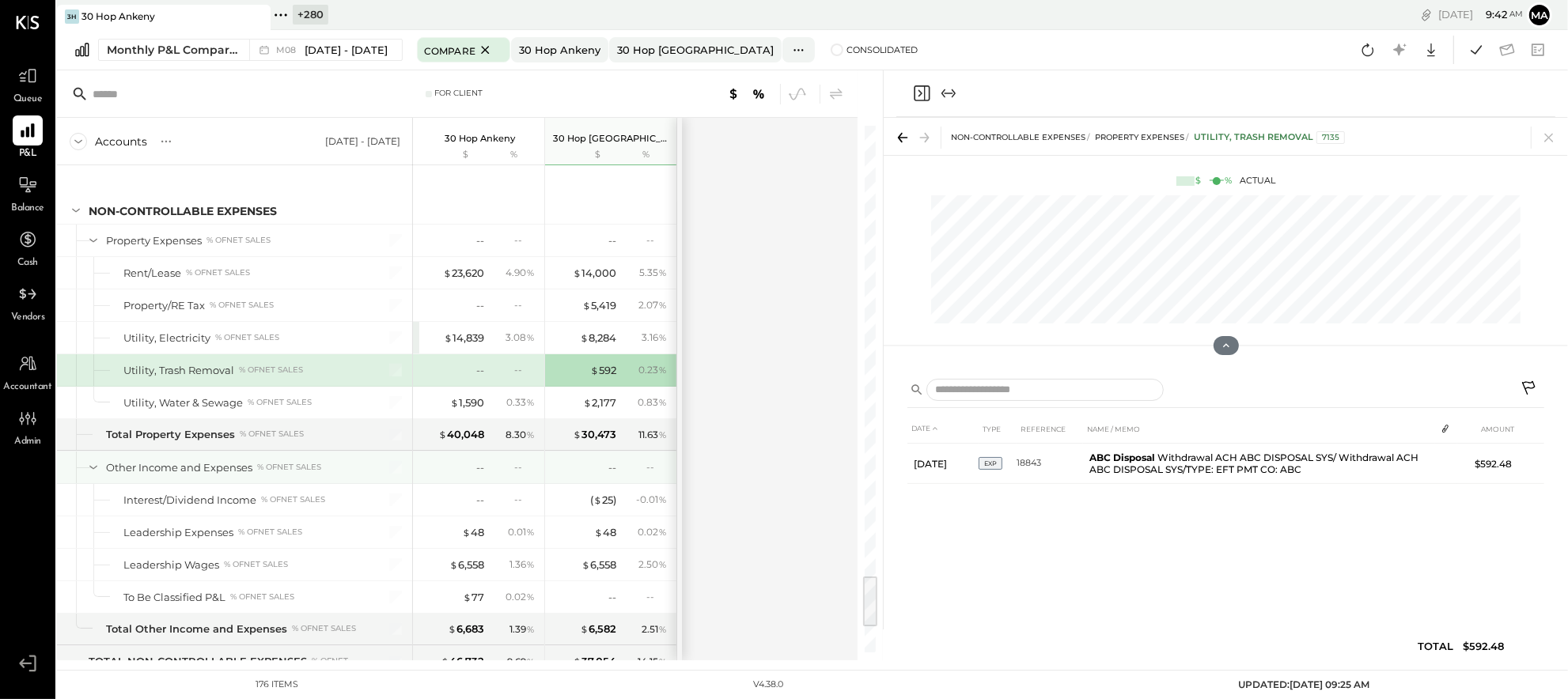
scroll to position [4483, 0]
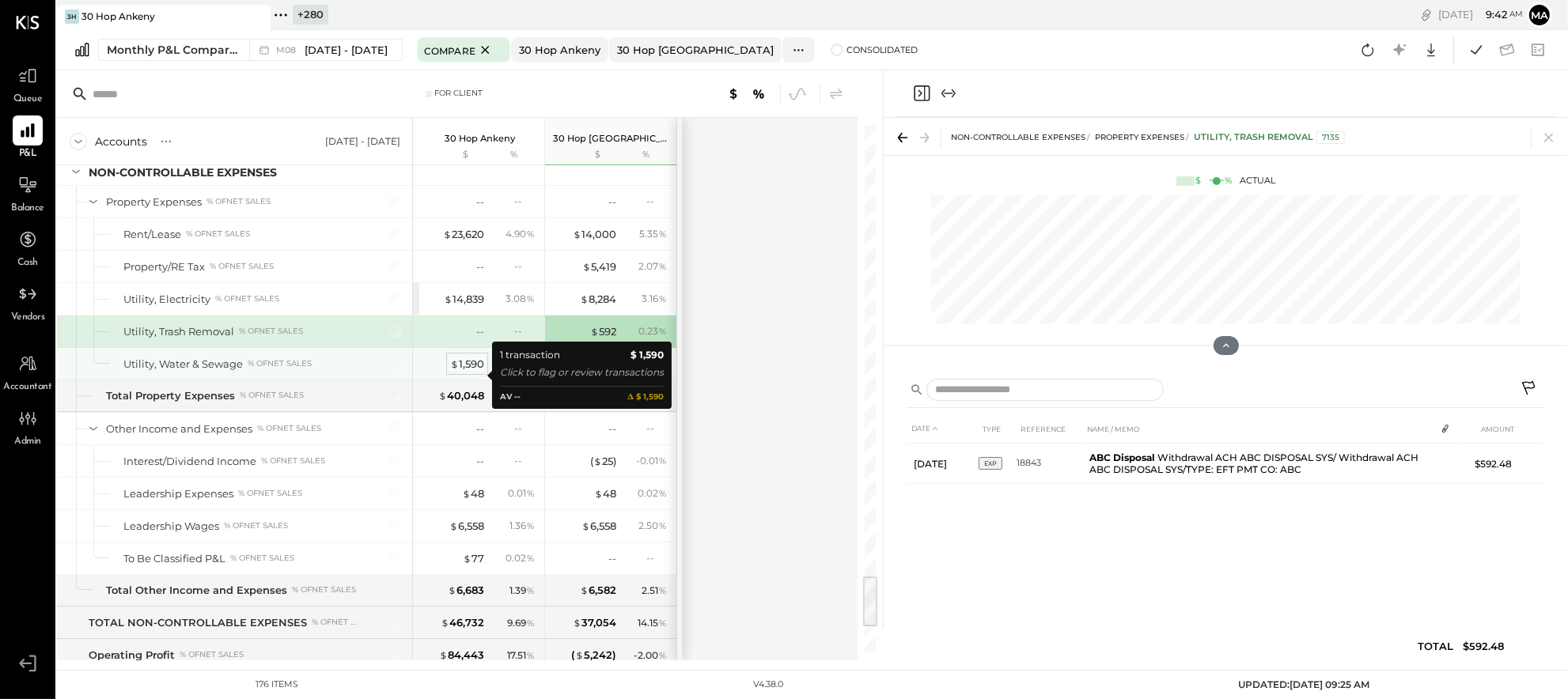
click at [464, 372] on div "$ 1,590" at bounding box center [467, 364] width 34 height 15
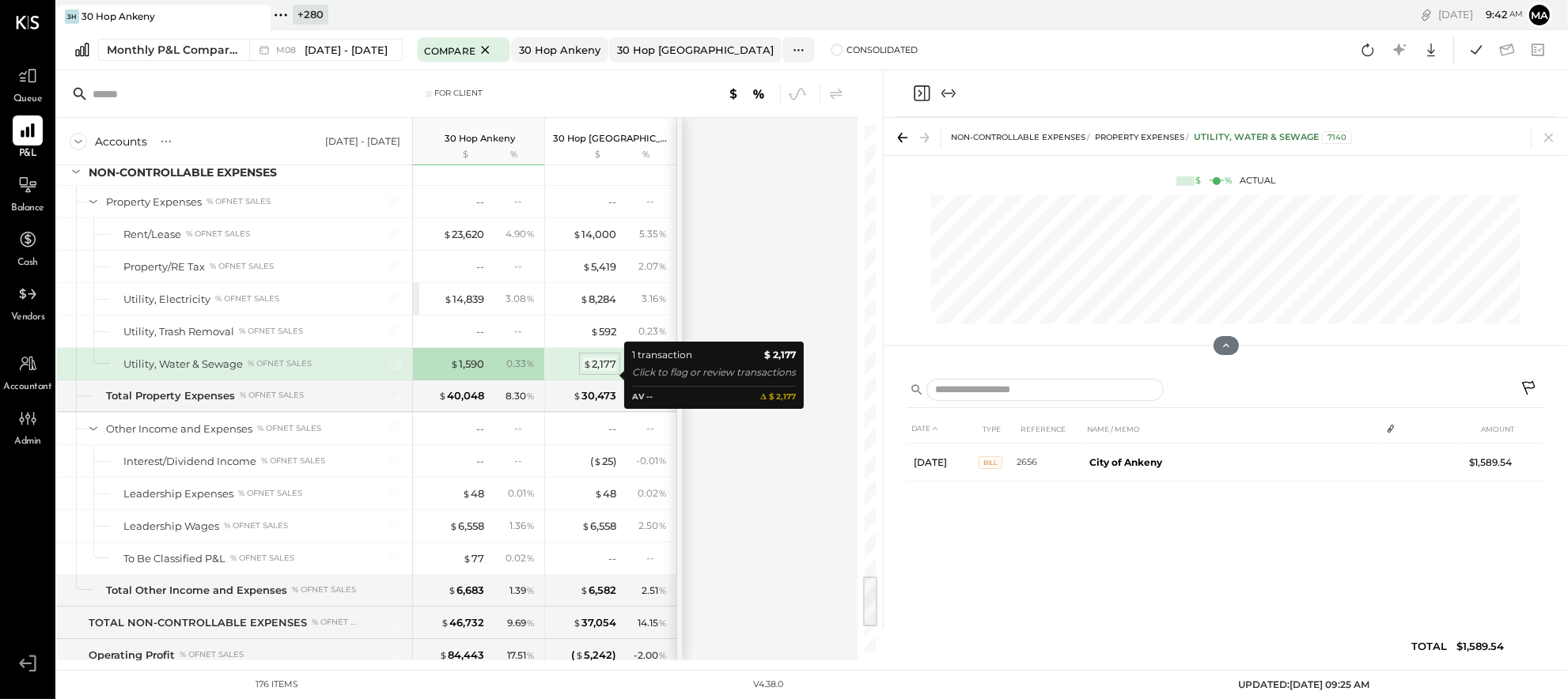
click at [600, 372] on div "$ 2,177" at bounding box center [600, 364] width 34 height 15
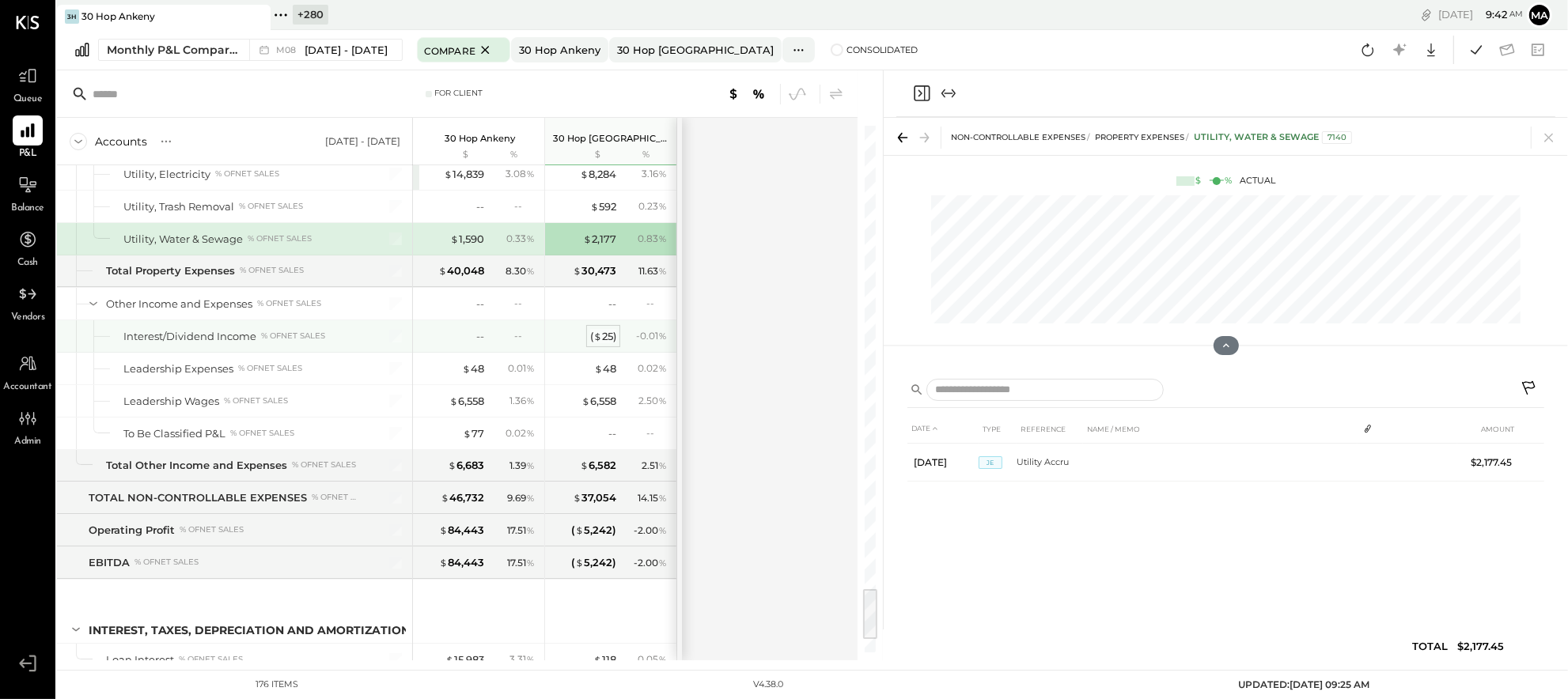
scroll to position [4609, 0]
click at [609, 343] on div "( $ 25 )" at bounding box center [603, 336] width 26 height 15
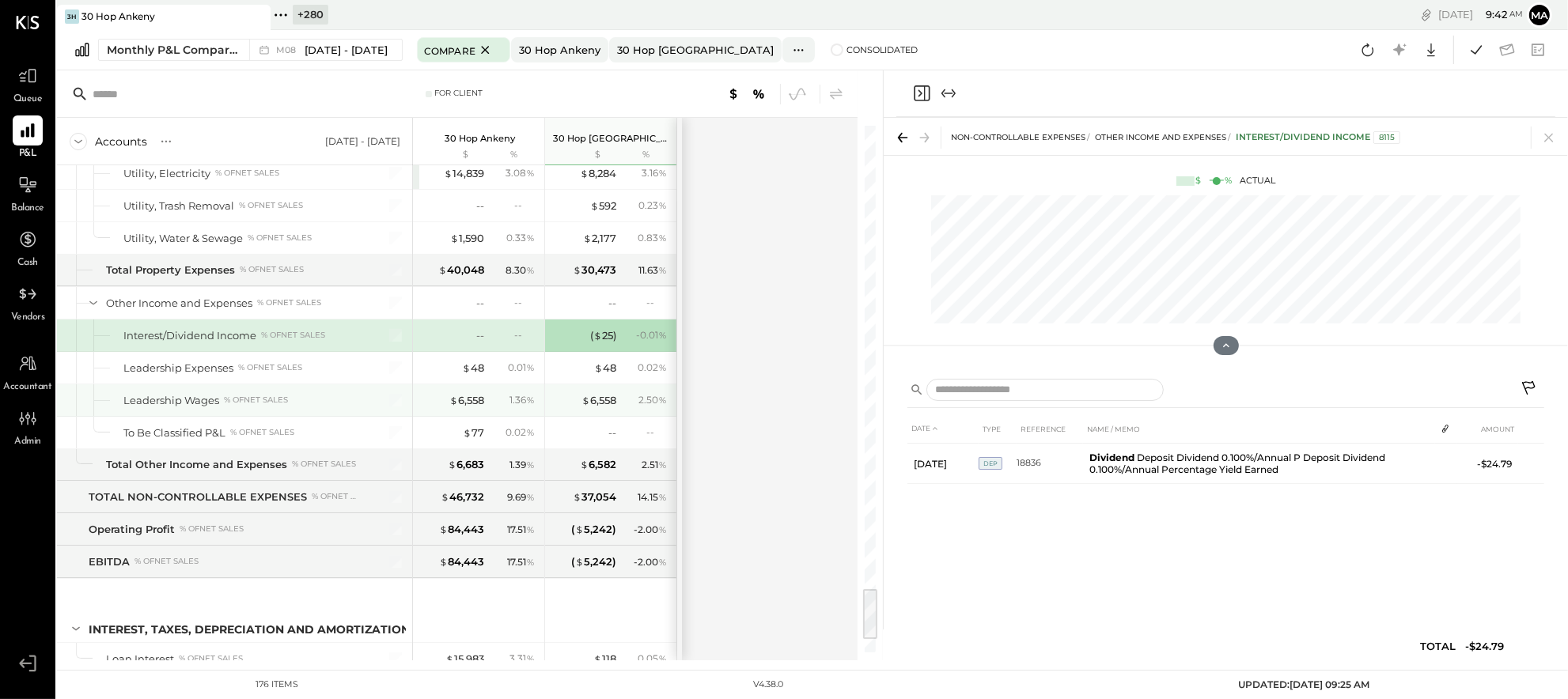
scroll to position [4608, 0]
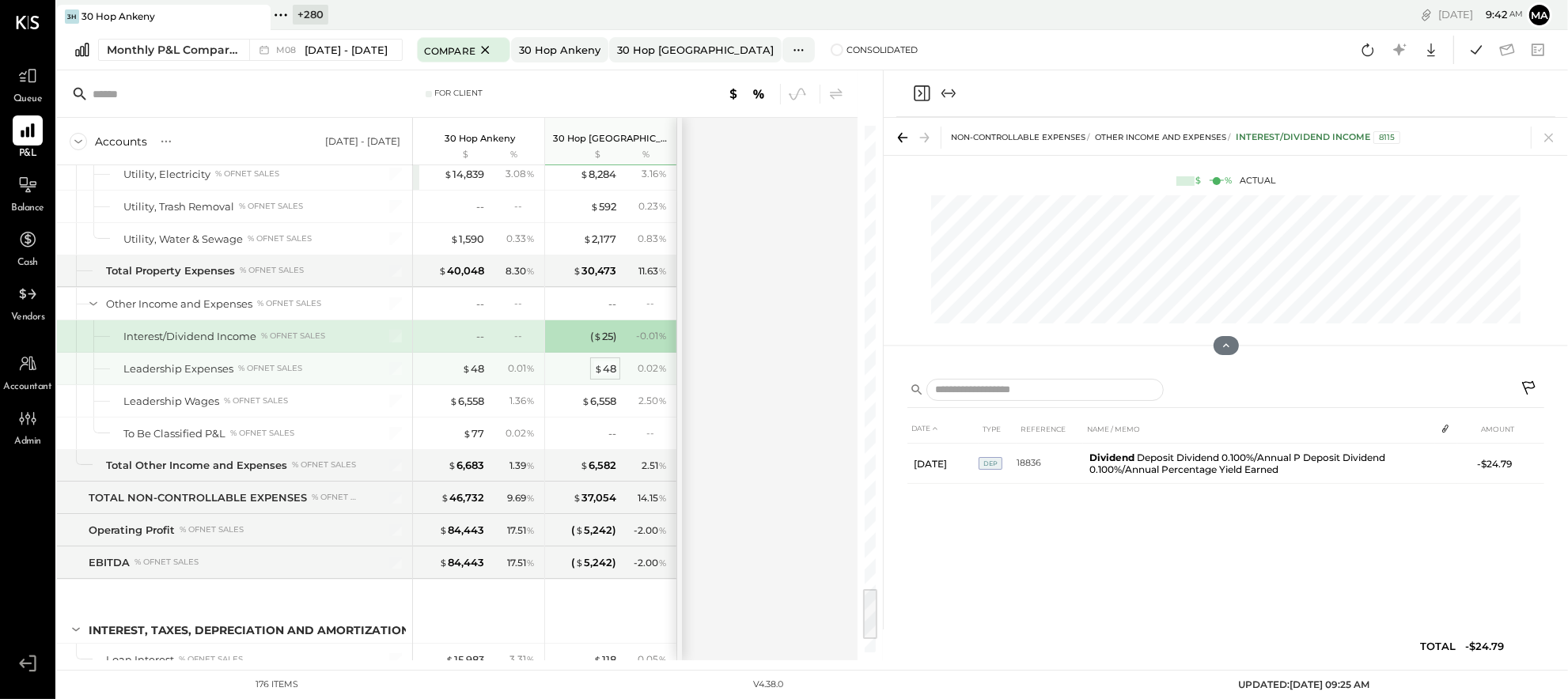
click at [603, 377] on div "$ 48" at bounding box center [605, 369] width 22 height 15
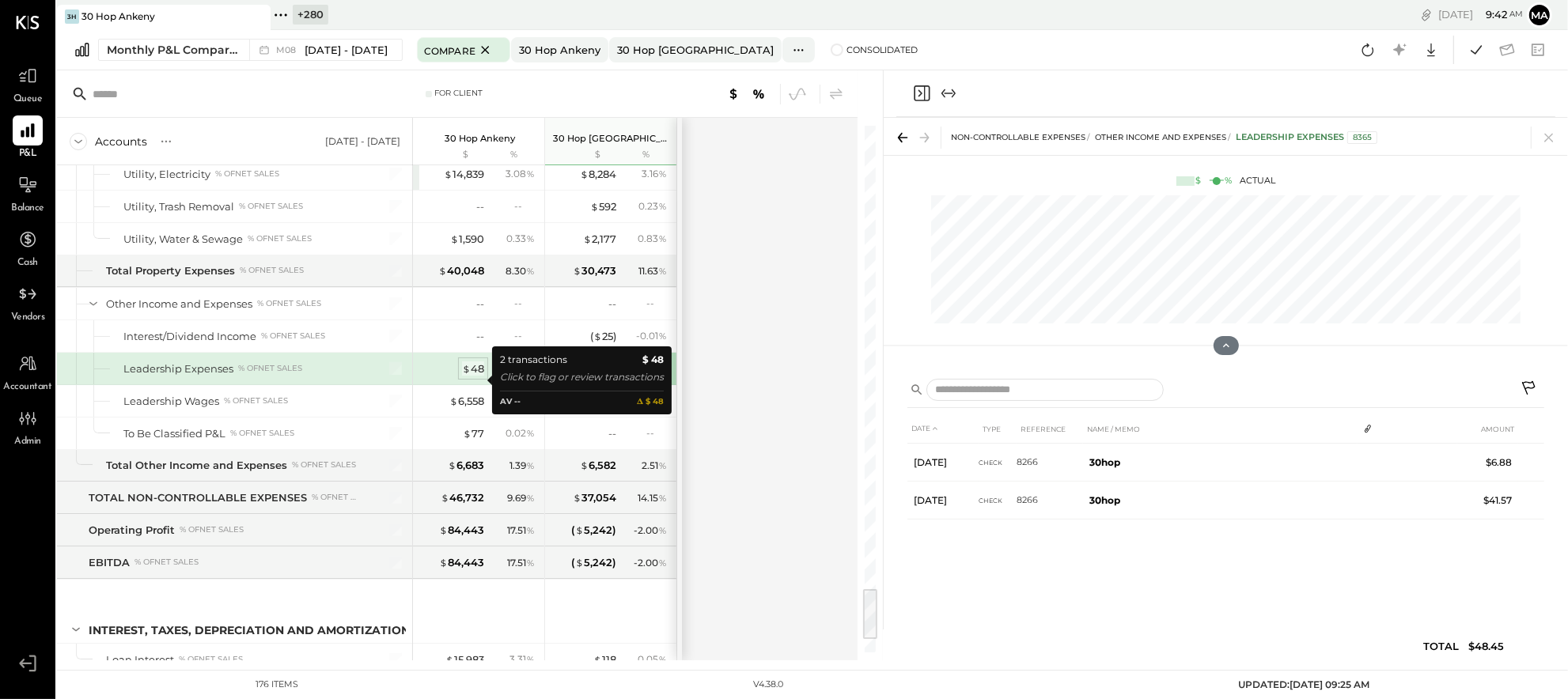
click at [473, 377] on div "$ 48" at bounding box center [474, 369] width 22 height 15
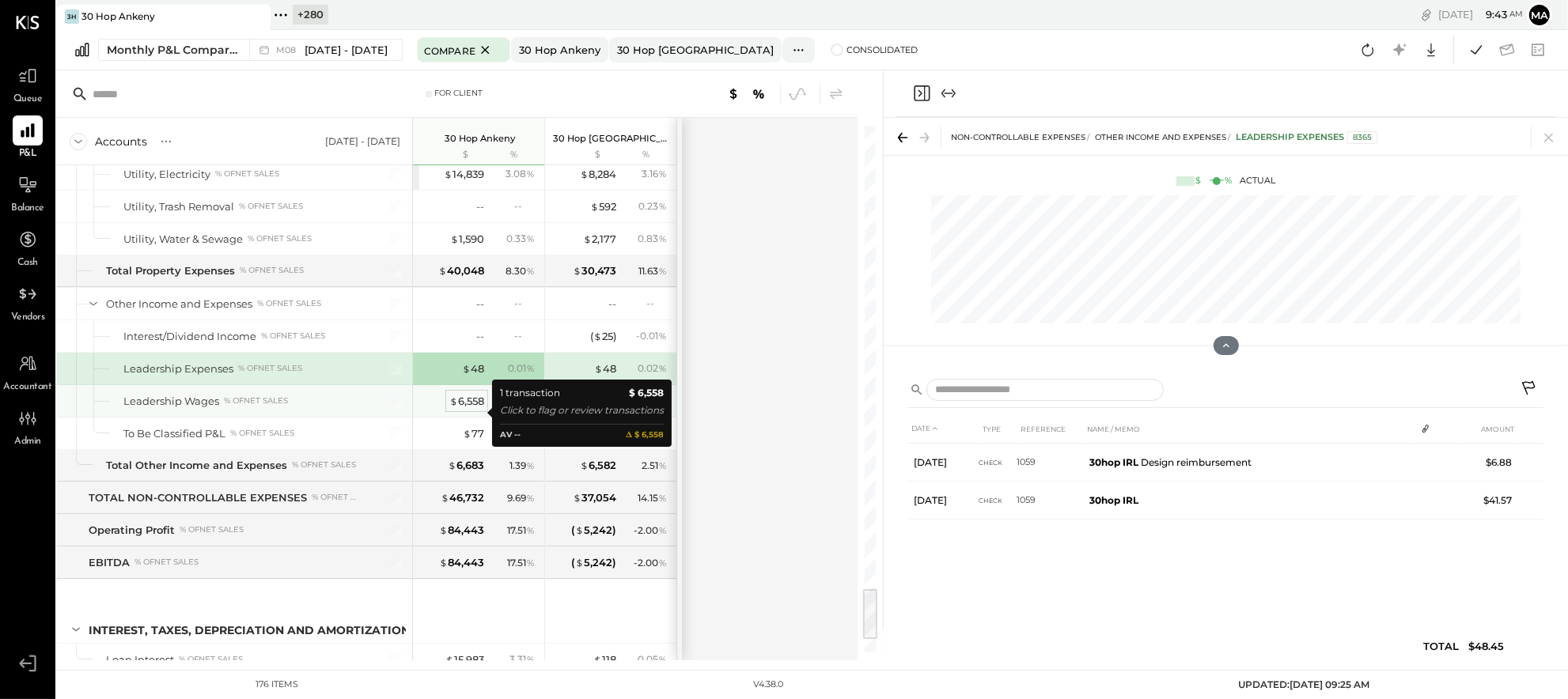
click at [463, 409] on div "$ 6,558" at bounding box center [466, 402] width 34 height 15
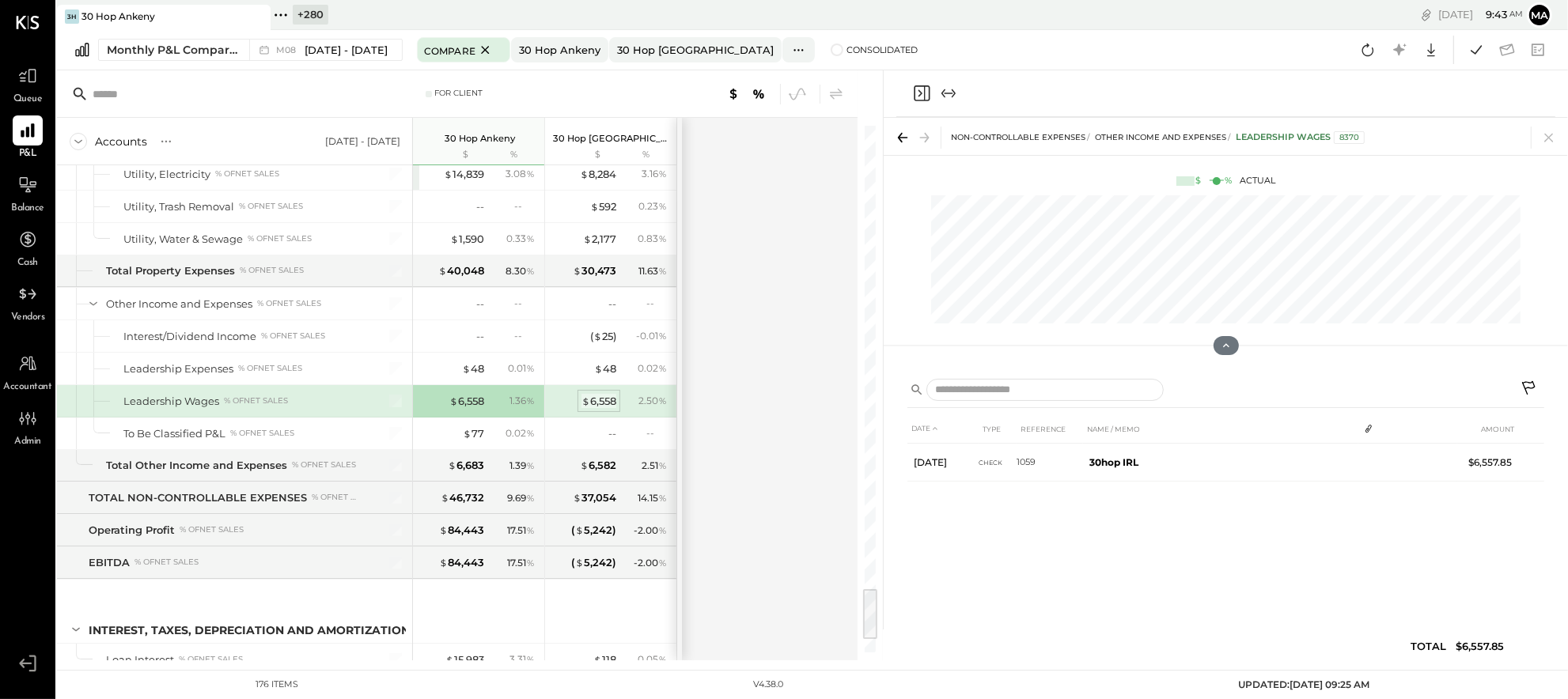
click at [600, 409] on div "$ 6,558" at bounding box center [598, 402] width 34 height 15
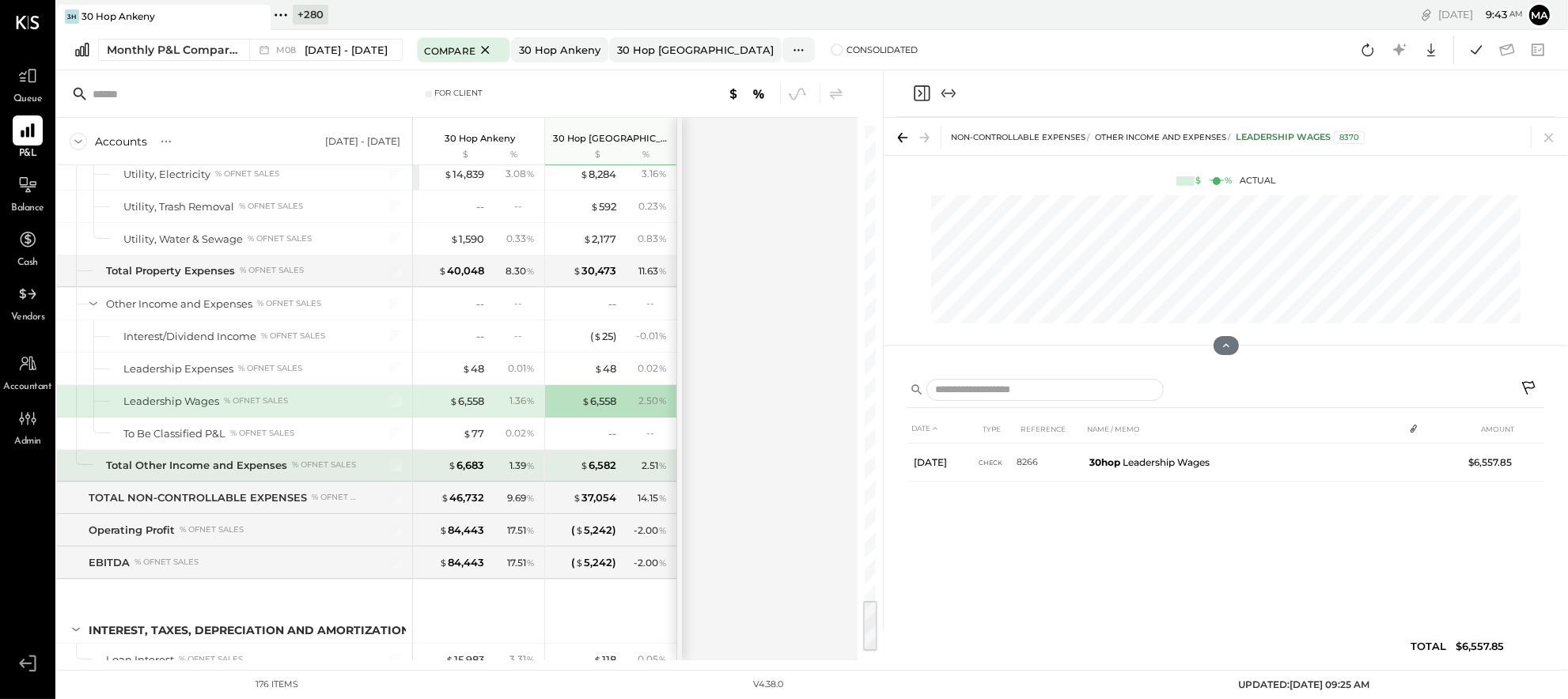
scroll to position [4724, 0]
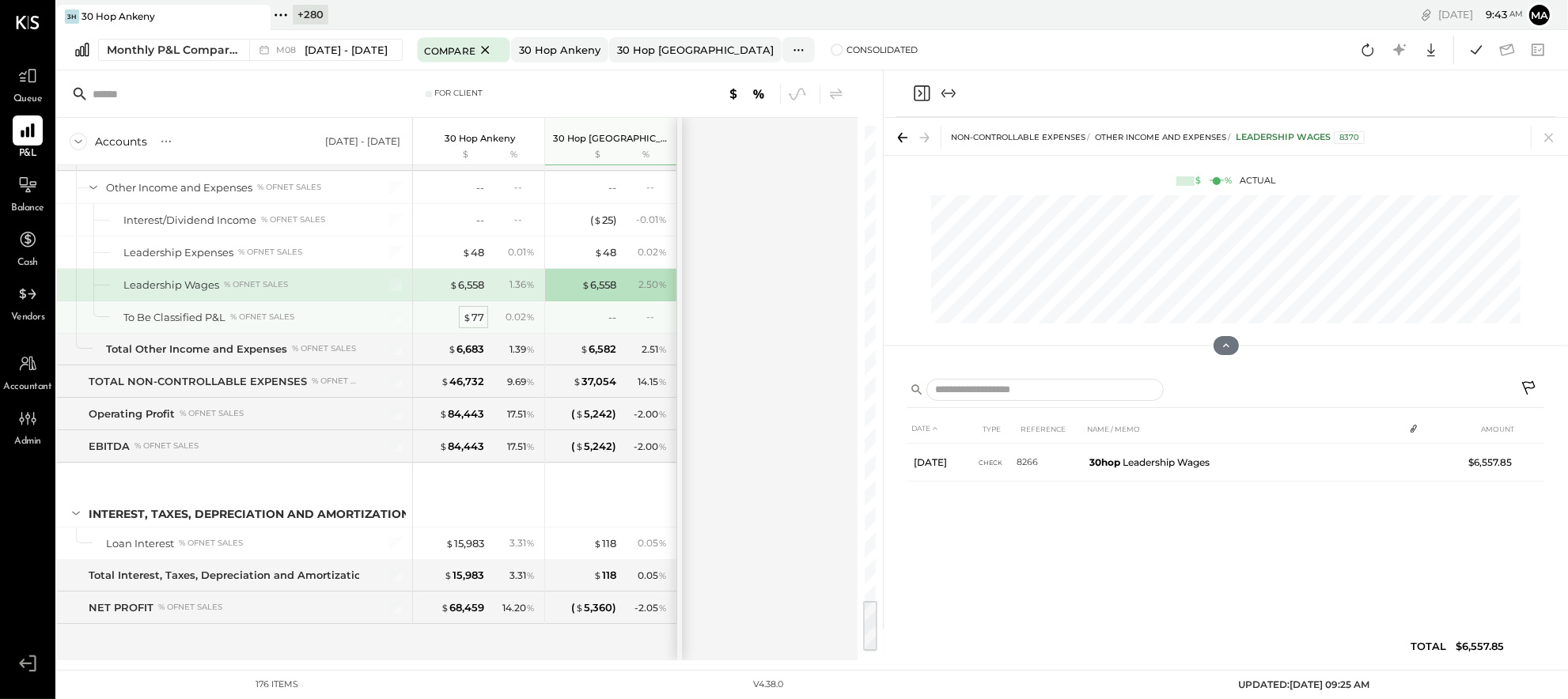
click at [473, 325] on div "$ 77" at bounding box center [474, 318] width 21 height 15
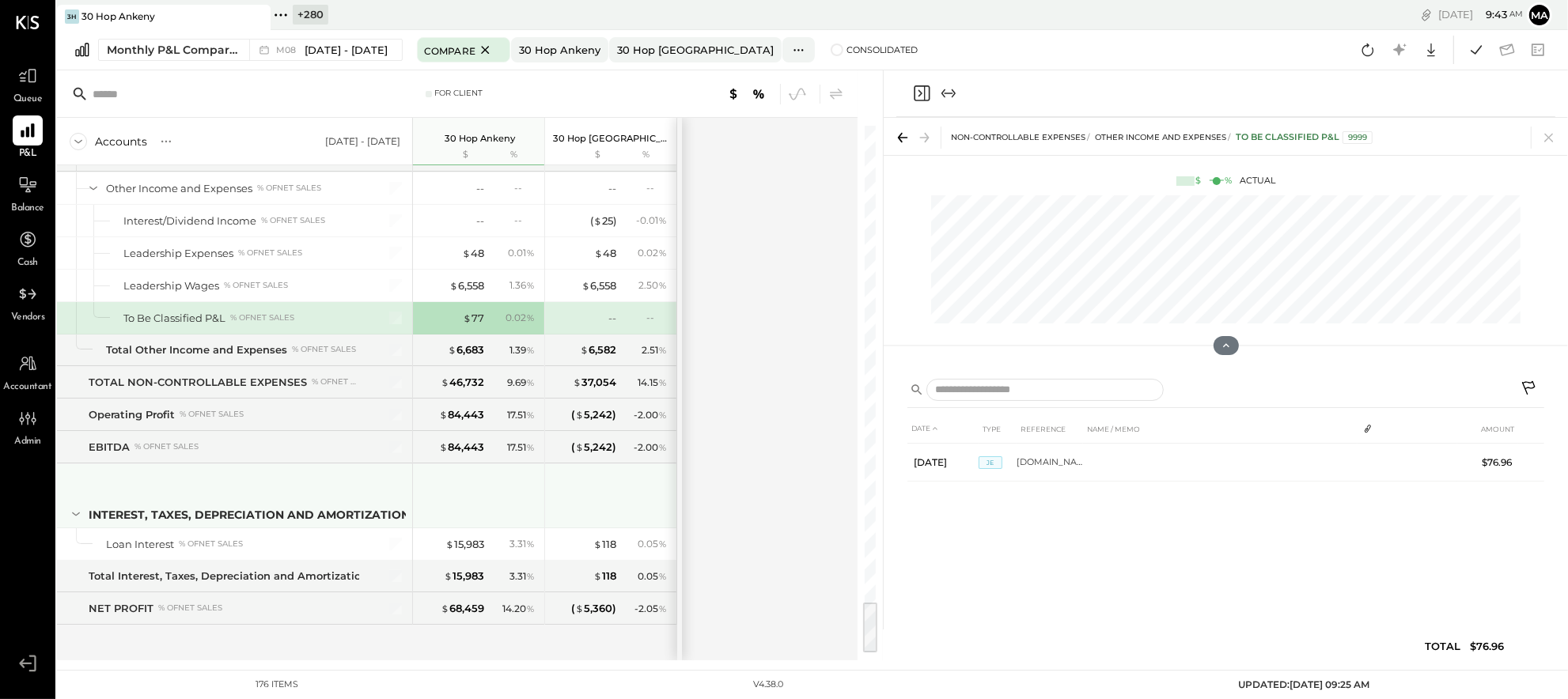
scroll to position [4740, 0]
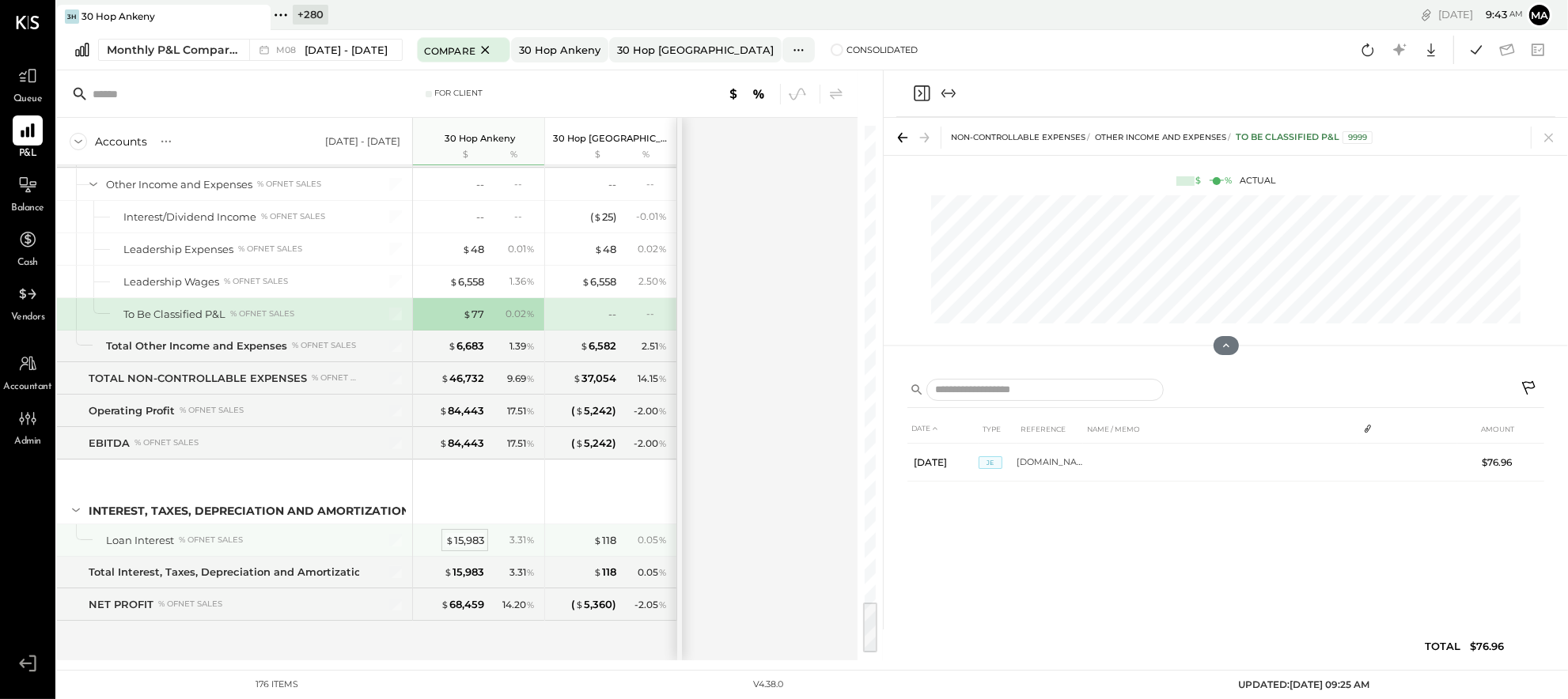
click at [458, 538] on div "$ 15,983" at bounding box center [465, 541] width 39 height 15
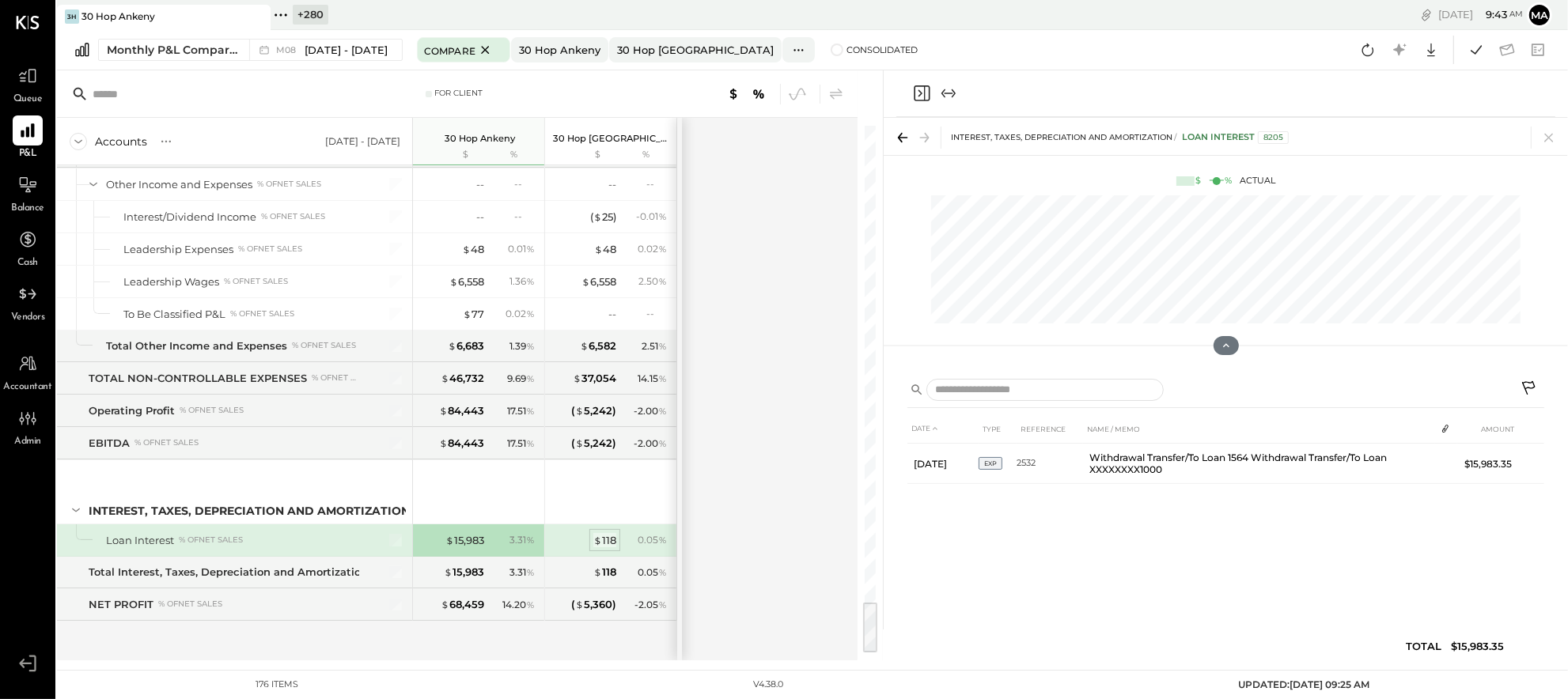
click at [604, 539] on div "$ 118" at bounding box center [605, 541] width 23 height 15
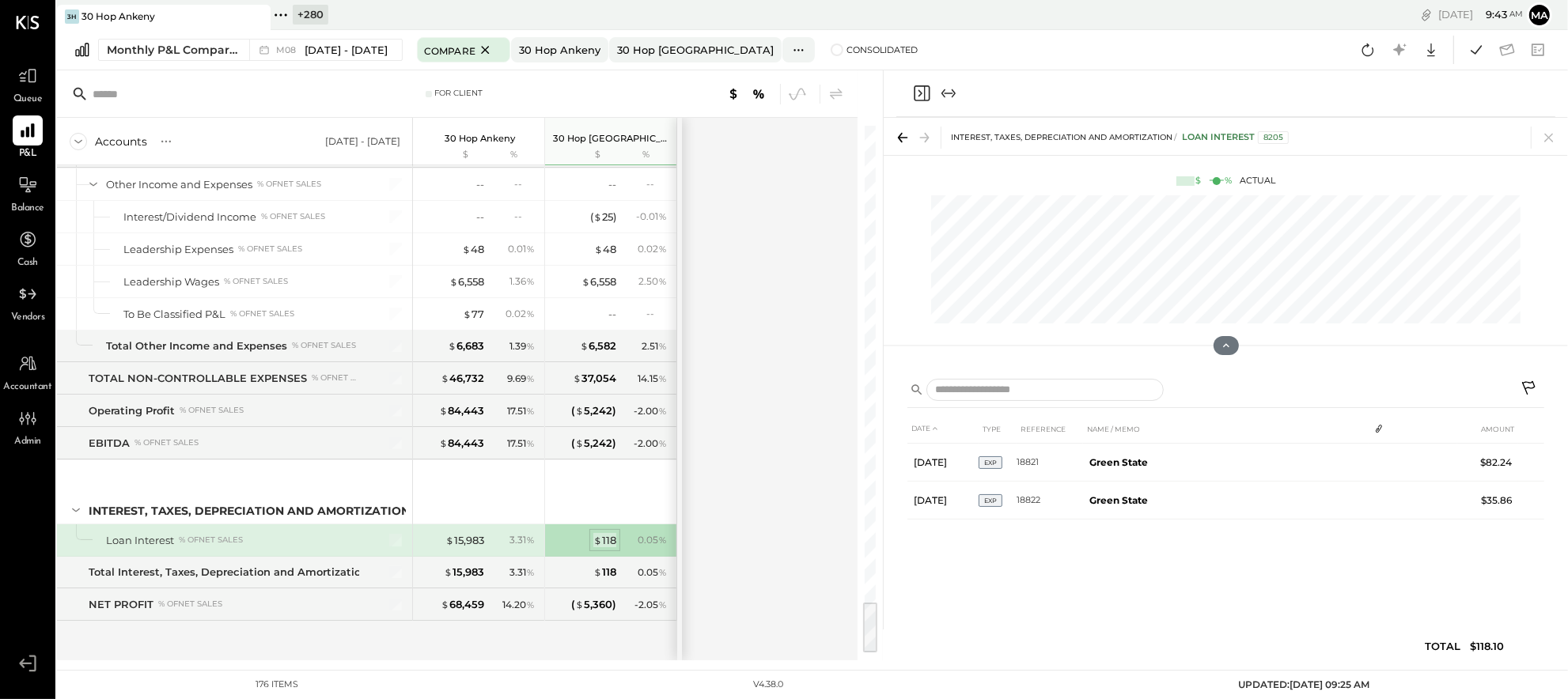
click at [608, 538] on div "$ 118" at bounding box center [605, 541] width 23 height 15
